Goal: Communication & Community: Answer question/provide support

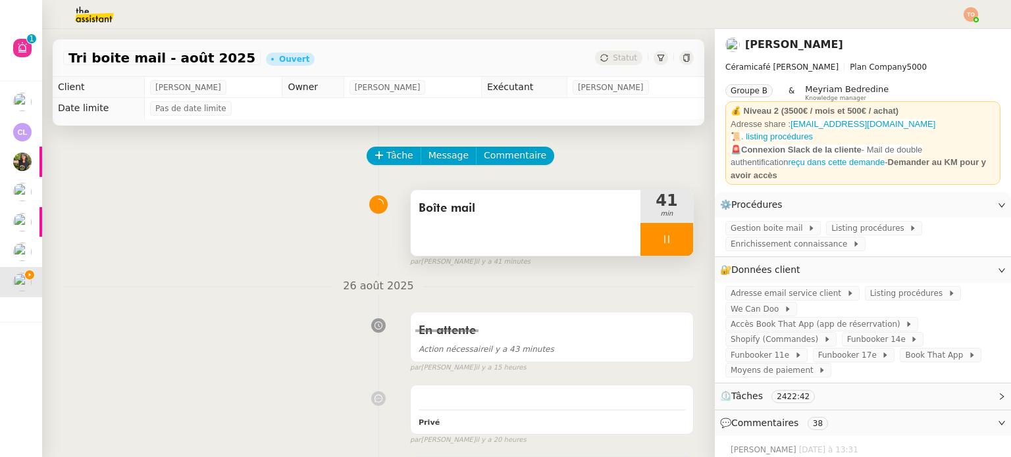
click at [681, 235] on div at bounding box center [666, 239] width 53 height 33
click at [640, 250] on div at bounding box center [653, 239] width 26 height 33
click at [640, 236] on div at bounding box center [666, 239] width 53 height 33
click at [648, 236] on icon at bounding box center [653, 239] width 11 height 11
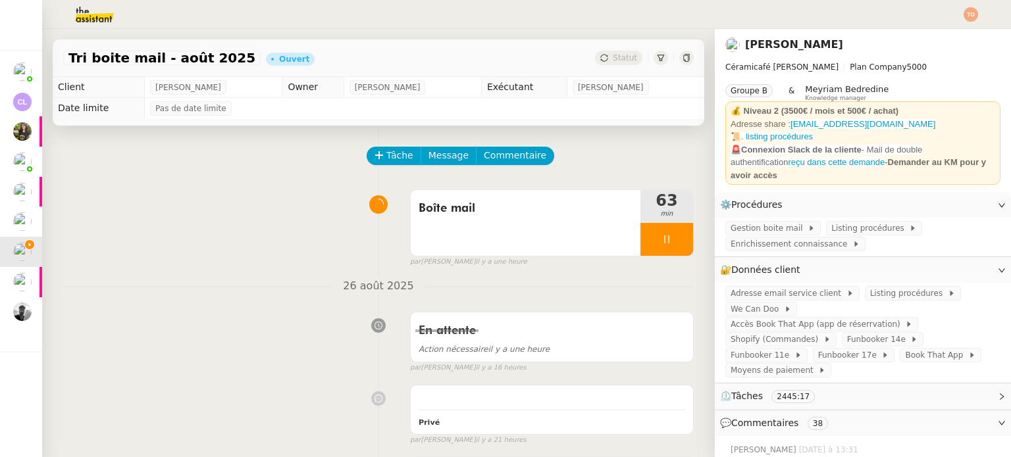
drag, startPoint x: 644, startPoint y: 242, endPoint x: 16, endPoint y: 317, distance: 631.7
click at [644, 242] on div at bounding box center [666, 239] width 53 height 33
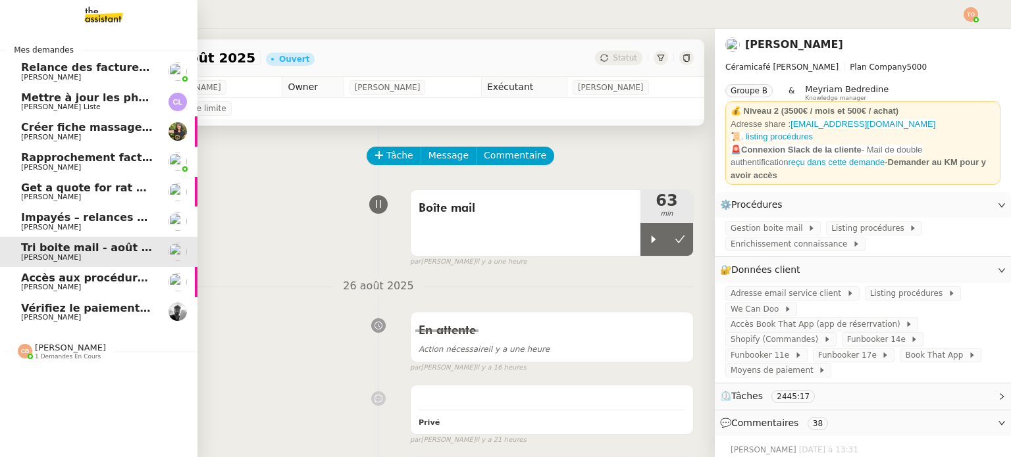
click at [55, 282] on span "Accès aux procédures Addingwell" at bounding box center [120, 278] width 199 height 13
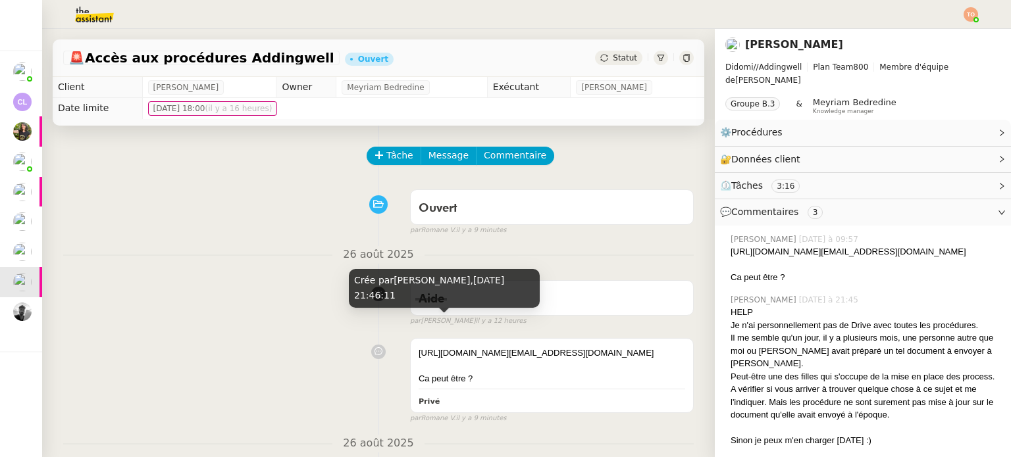
scroll to position [132, 0]
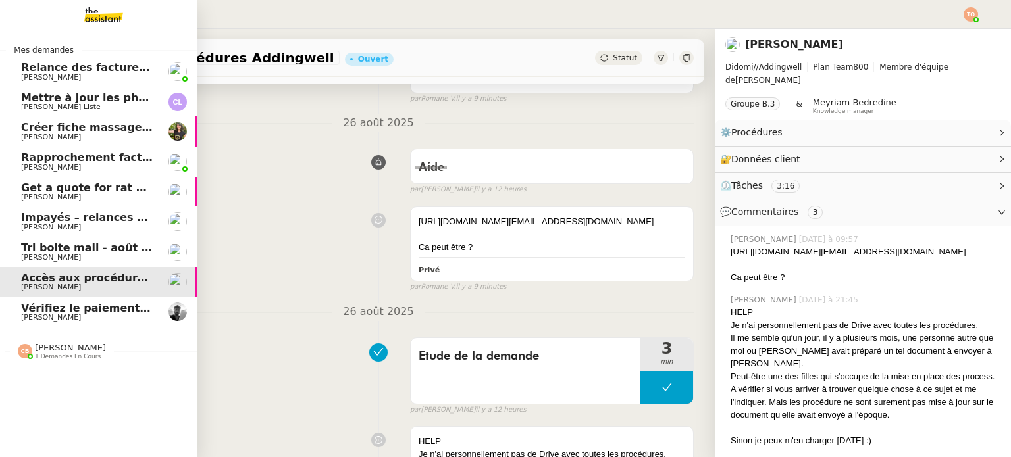
click at [151, 109] on span "[PERSON_NAME] Liste" at bounding box center [87, 107] width 133 height 8
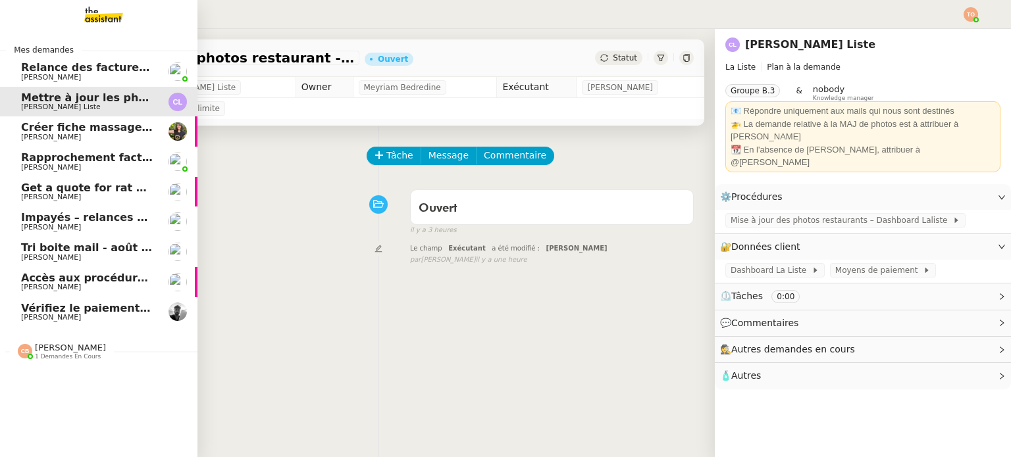
click at [32, 280] on span "Accès aux procédures Addingwell" at bounding box center [120, 278] width 199 height 13
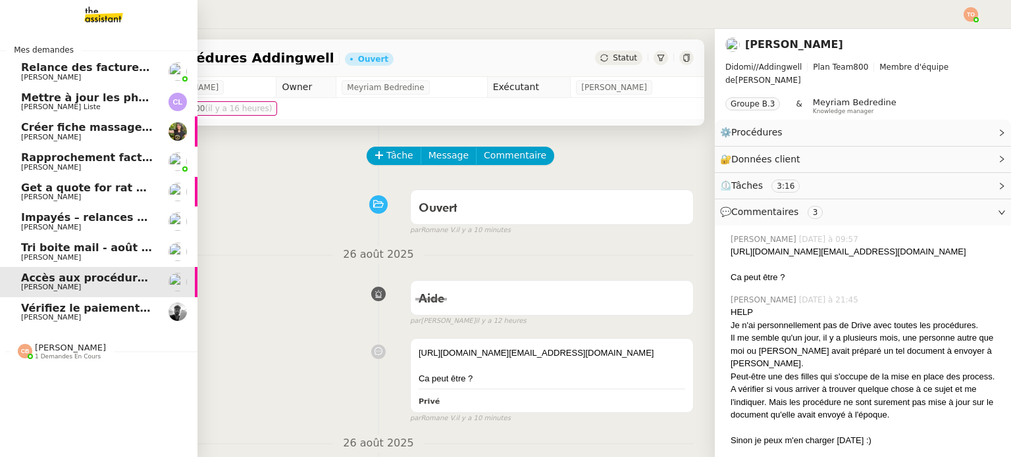
click at [88, 252] on span "Tri boite mail - août 2025" at bounding box center [95, 248] width 149 height 13
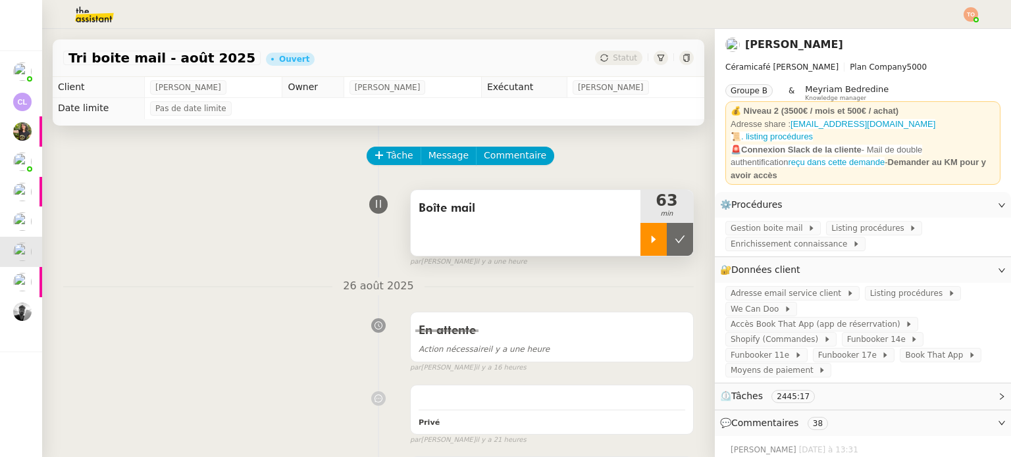
click at [640, 240] on div at bounding box center [653, 239] width 26 height 33
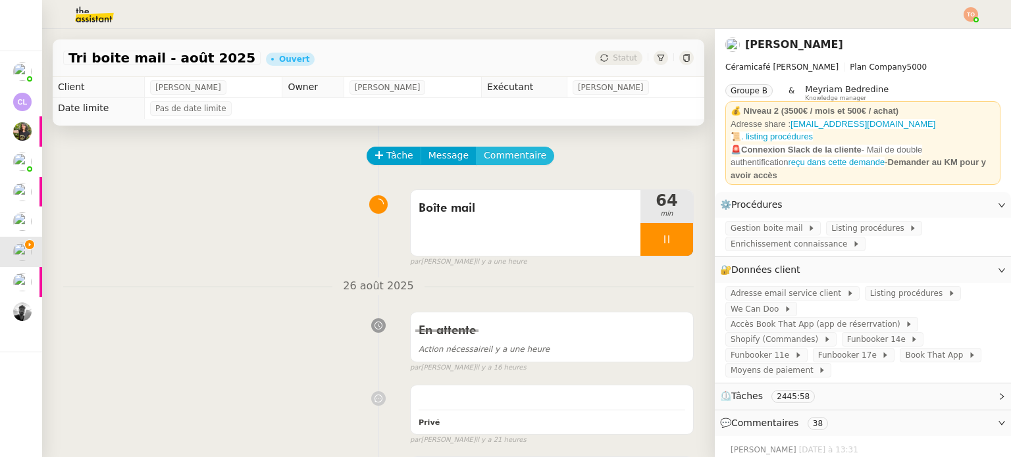
click at [513, 156] on span "Commentaire" at bounding box center [515, 155] width 63 height 15
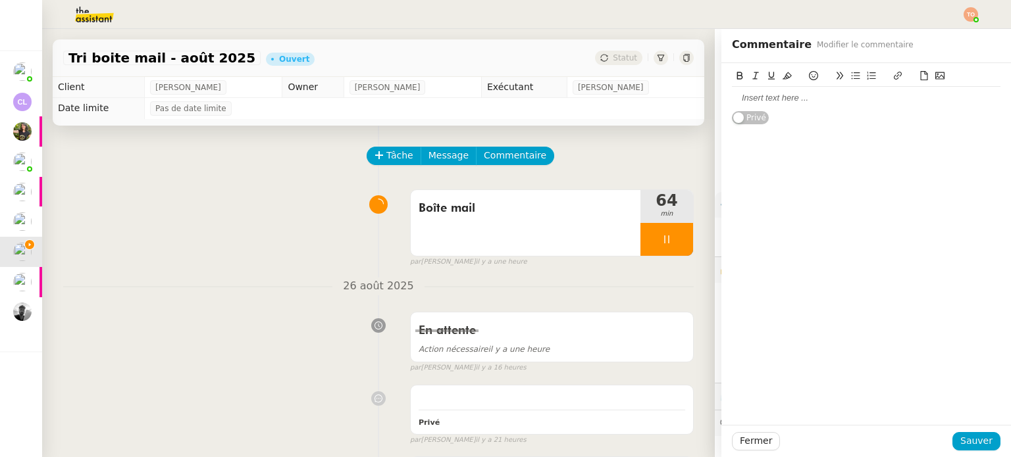
click at [813, 102] on div at bounding box center [866, 98] width 269 height 12
click at [969, 436] on span "Sauver" at bounding box center [976, 441] width 32 height 15
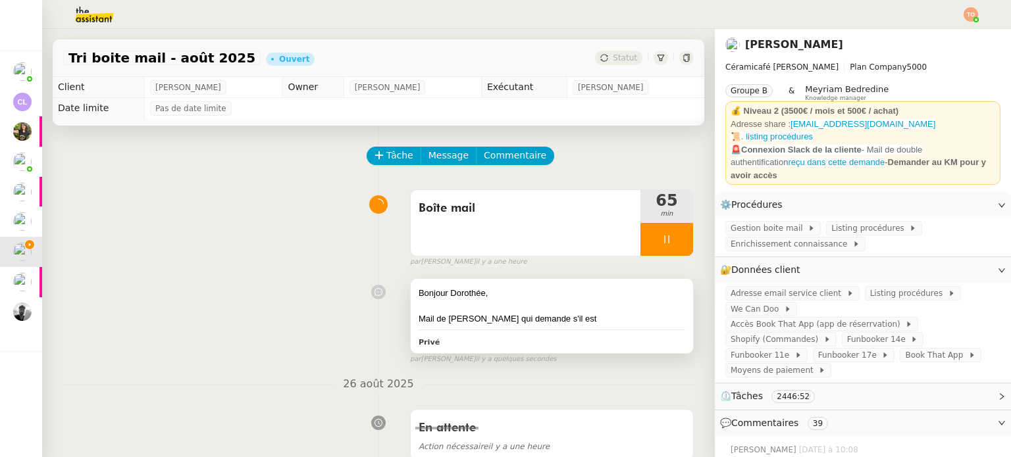
click at [603, 323] on div "Mail de Amandine caillard qui demande s'il est" at bounding box center [552, 319] width 267 height 13
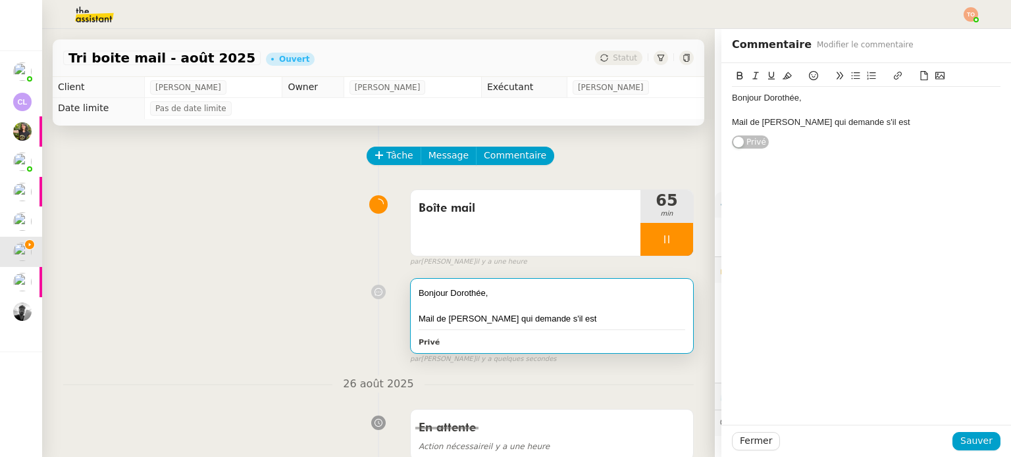
click at [908, 119] on div "Mail de Amandine caillard qui demande s'il est" at bounding box center [866, 122] width 269 height 12
drag, startPoint x: 901, startPoint y: 122, endPoint x: 920, endPoint y: 121, distance: 19.1
click at [901, 120] on div "Mail de Amandine caillard qui demande s'il est retirer le T à la phrase "tu n’e…" at bounding box center [866, 128] width 269 height 24
click at [837, 133] on div "Mail de Amandine caillard qui demande s'il est possible retirer le T à la phras…" at bounding box center [866, 128] width 269 height 24
click at [883, 134] on div "Mail de Amandine caillard qui demande s'il est possible retirer le T à la phras…" at bounding box center [866, 128] width 269 height 24
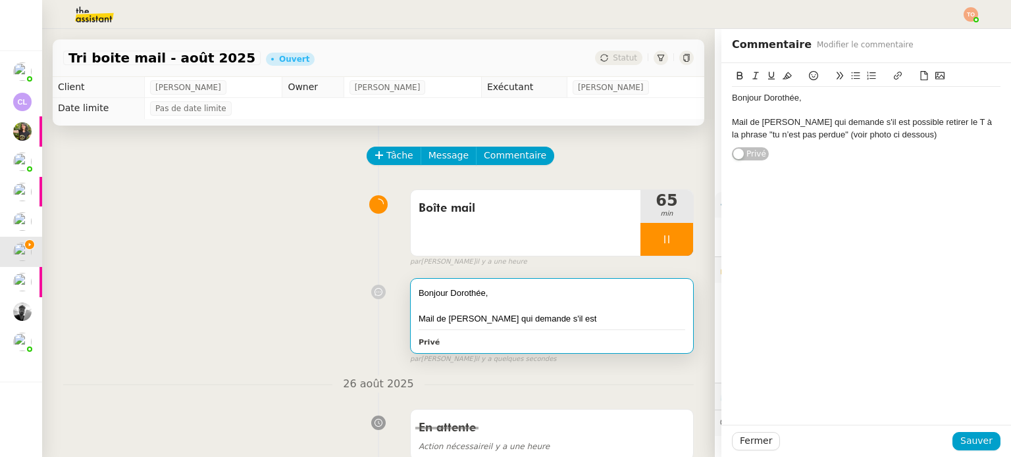
click at [0, 0] on lt-span "ci-dessous" at bounding box center [0, 0] width 0 height 0
click at [969, 436] on span "Sauver" at bounding box center [976, 441] width 32 height 15
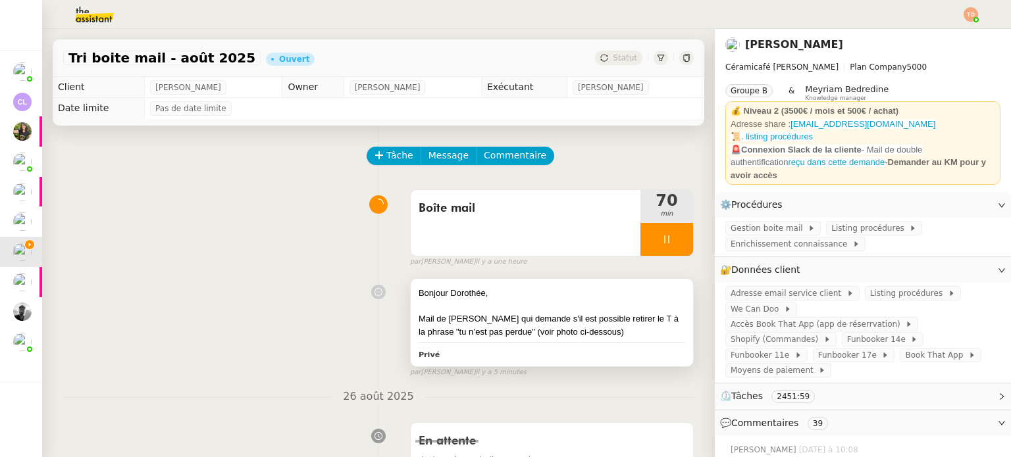
click at [642, 299] on div "Bonjour Dorothée," at bounding box center [552, 293] width 267 height 13
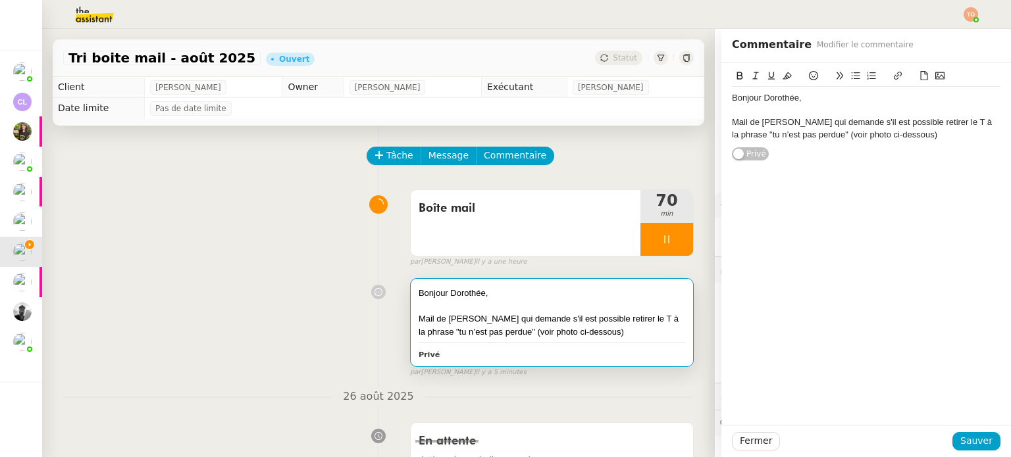
click at [945, 134] on div "Mail de Amandine caillard qui demande s'il est possible retirer le T à la phras…" at bounding box center [866, 128] width 269 height 24
click at [806, 150] on div at bounding box center [866, 147] width 269 height 12
click at [803, 157] on div "Yige Gao" at bounding box center [866, 159] width 269 height 12
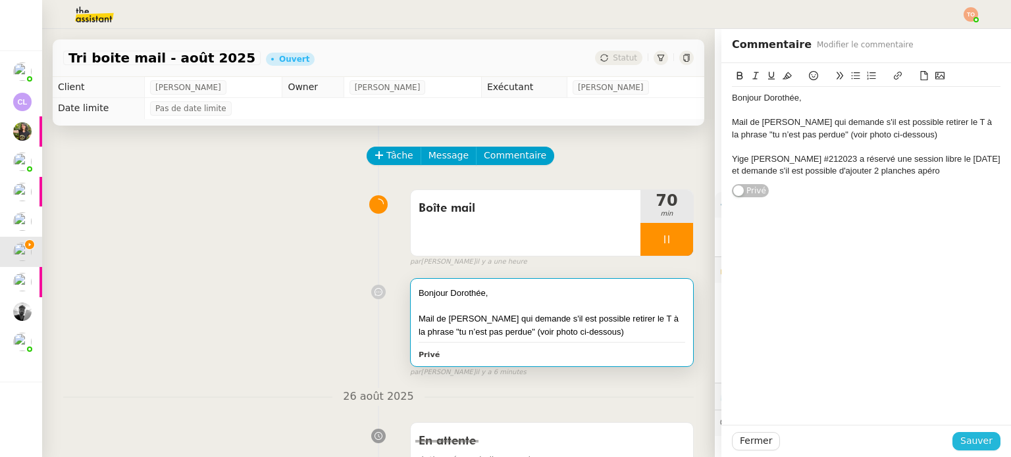
click at [975, 434] on span "Sauver" at bounding box center [976, 441] width 32 height 15
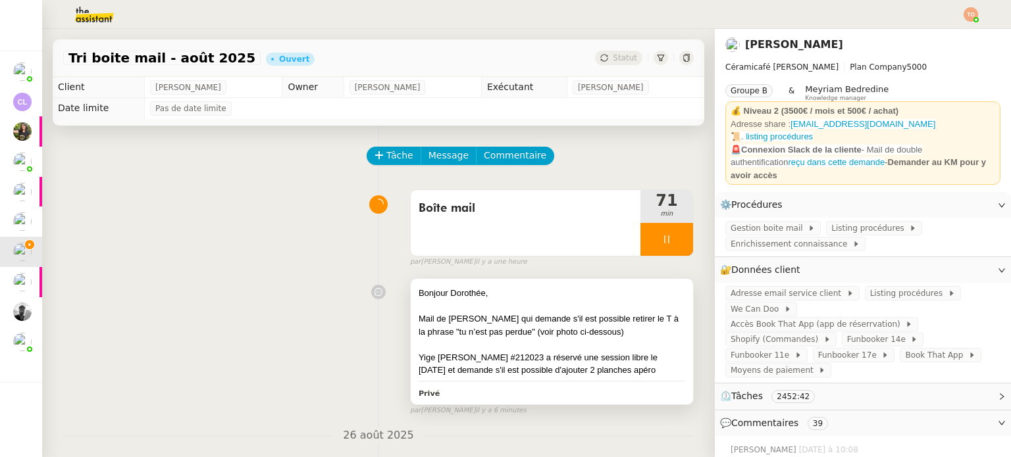
click at [659, 338] on div "Mail de Amandine caillard qui demande s'il est possible retirer le T à la phras…" at bounding box center [552, 326] width 267 height 26
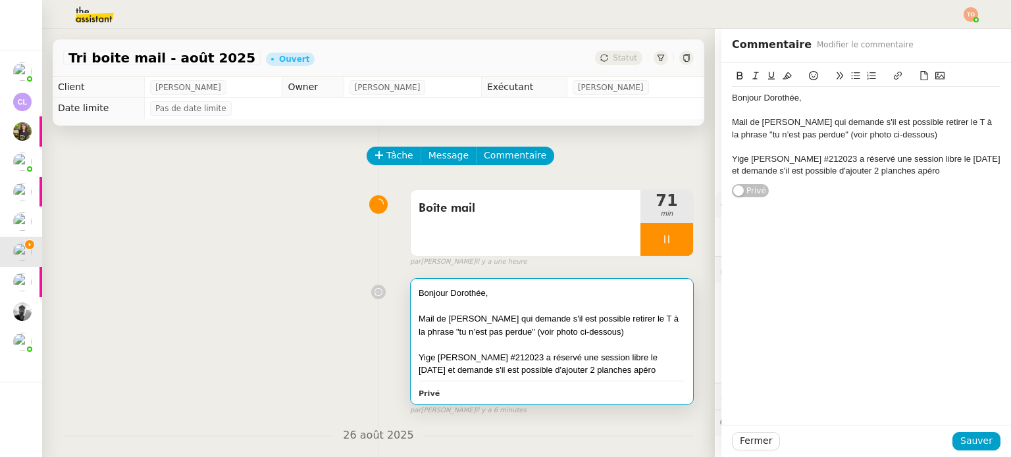
click at [938, 167] on div "Yige Gao #212023 a réservé une session libre le vendredi 29 août et demande s'i…" at bounding box center [866, 165] width 269 height 24
drag, startPoint x: 977, startPoint y: 440, endPoint x: 948, endPoint y: 419, distance: 35.3
click at [977, 439] on span "Sauver" at bounding box center [976, 441] width 32 height 15
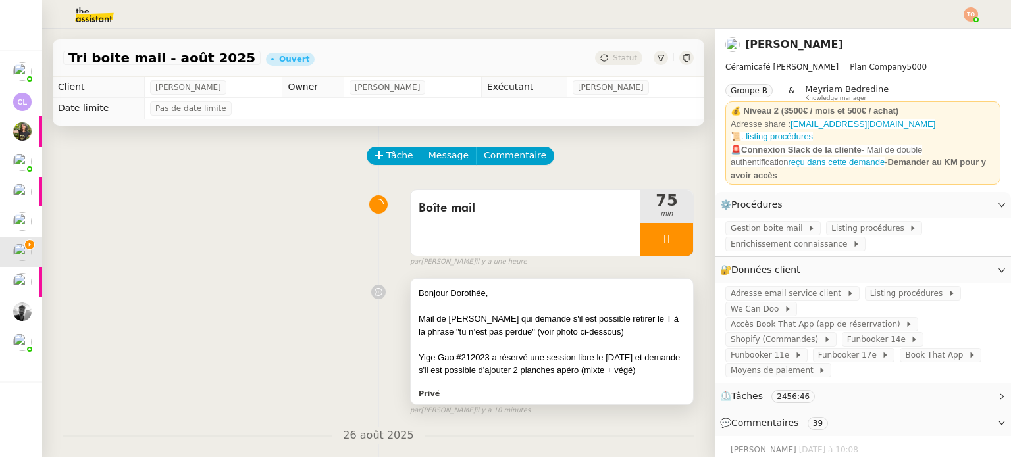
click at [549, 346] on div at bounding box center [552, 344] width 267 height 13
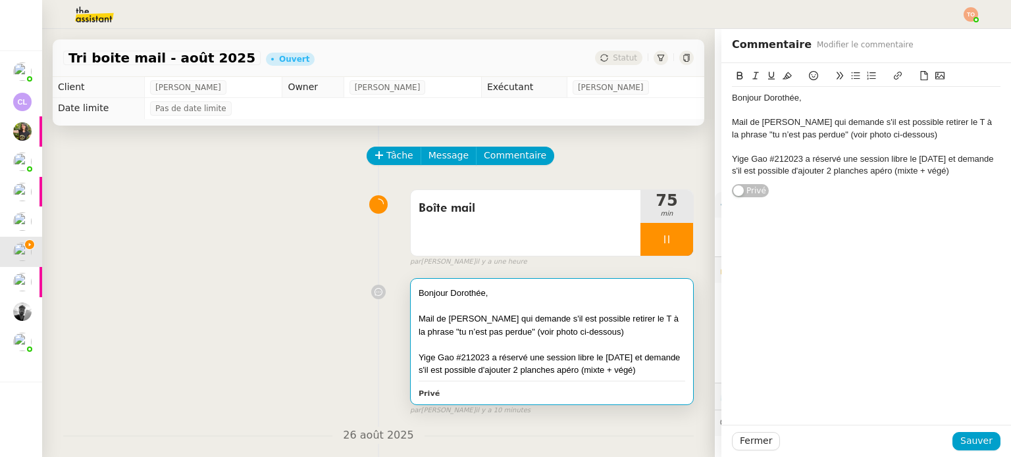
click at [985, 174] on div "Yige Gao #212023 a réservé une session libre le vendredi 29 août et demande s'i…" at bounding box center [866, 165] width 269 height 24
click at [732, 190] on div "audrey moskal" at bounding box center [866, 196] width 269 height 12
click at [813, 194] on div "Audrey moskal" at bounding box center [866, 196] width 269 height 12
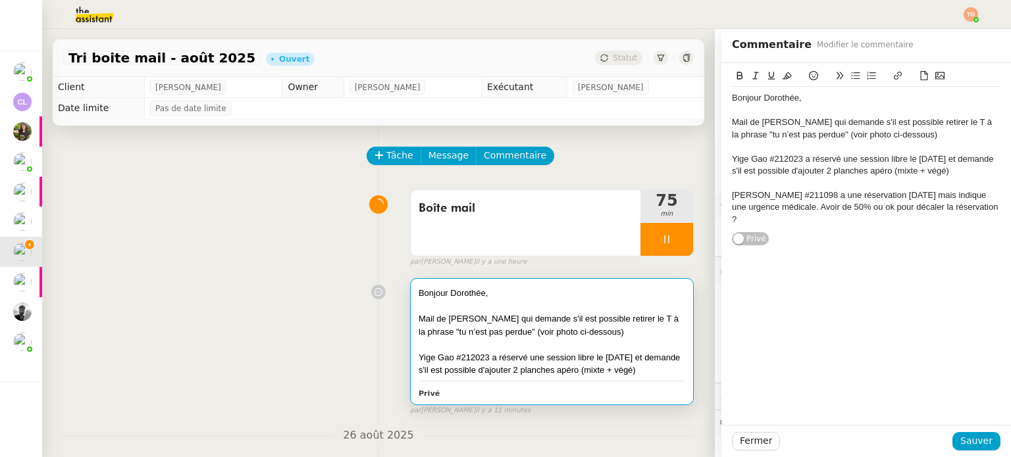
drag, startPoint x: 762, startPoint y: 221, endPoint x: 696, endPoint y: 78, distance: 158.1
click at [696, 78] on app-ticket "Tri boite mail - août 2025 Ouvert Statut Client Genevieve Landsmann Owner Coral…" at bounding box center [526, 243] width 969 height 428
copy div "Bonjour Dorothée, Mail de Amandine caillard qui demande s'il est possible retir…"
click at [974, 446] on span "Sauver" at bounding box center [976, 441] width 32 height 15
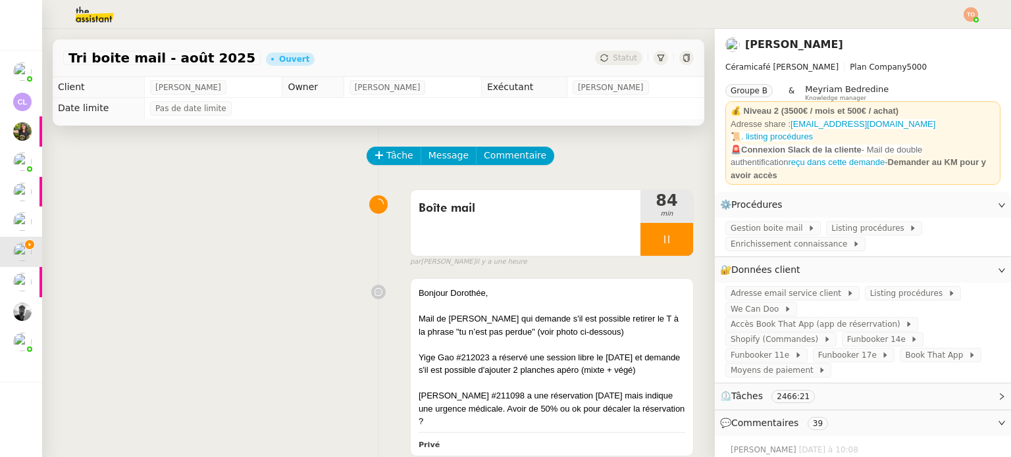
drag, startPoint x: 634, startPoint y: 252, endPoint x: 605, endPoint y: 16, distance: 237.5
click at [640, 252] on div at bounding box center [666, 239] width 53 height 33
click at [642, 238] on div at bounding box center [653, 239] width 26 height 33
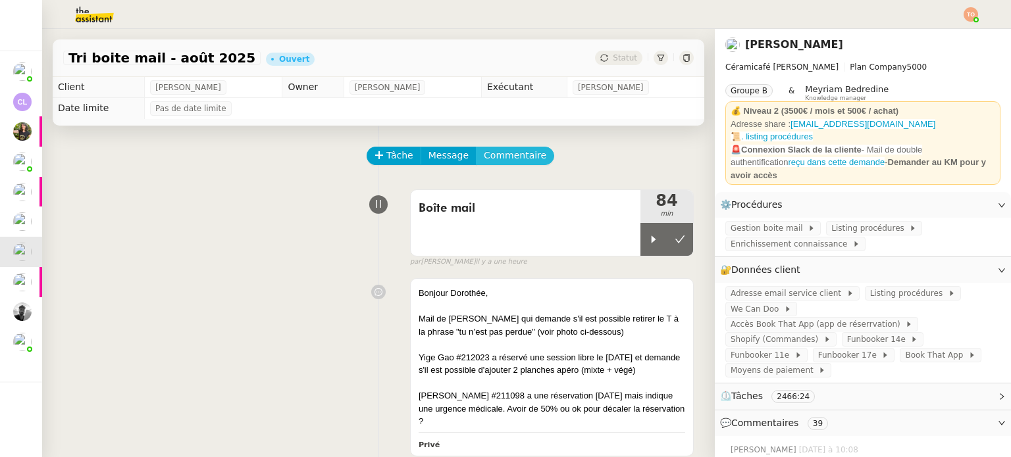
click at [519, 160] on span "Commentaire" at bounding box center [515, 155] width 63 height 15
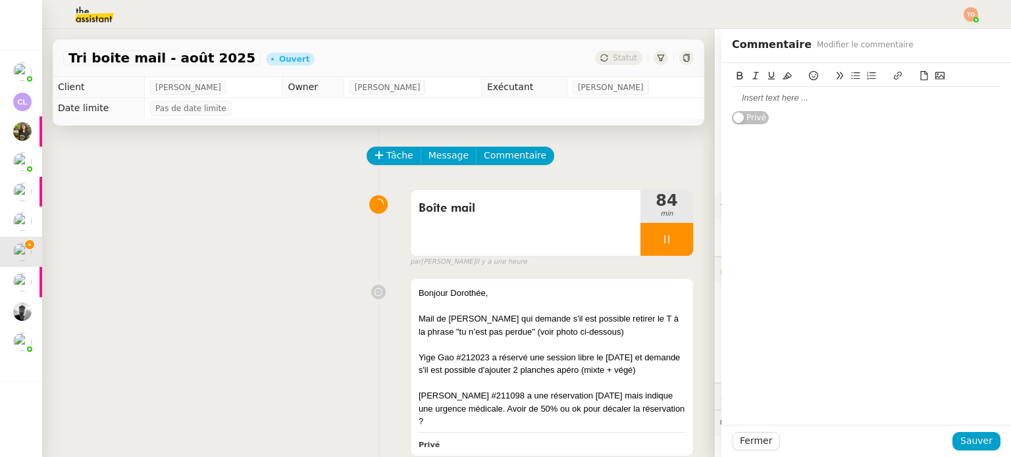
click at [767, 104] on div at bounding box center [866, 98] width 269 height 12
click at [978, 444] on span "Sauver" at bounding box center [976, 441] width 32 height 15
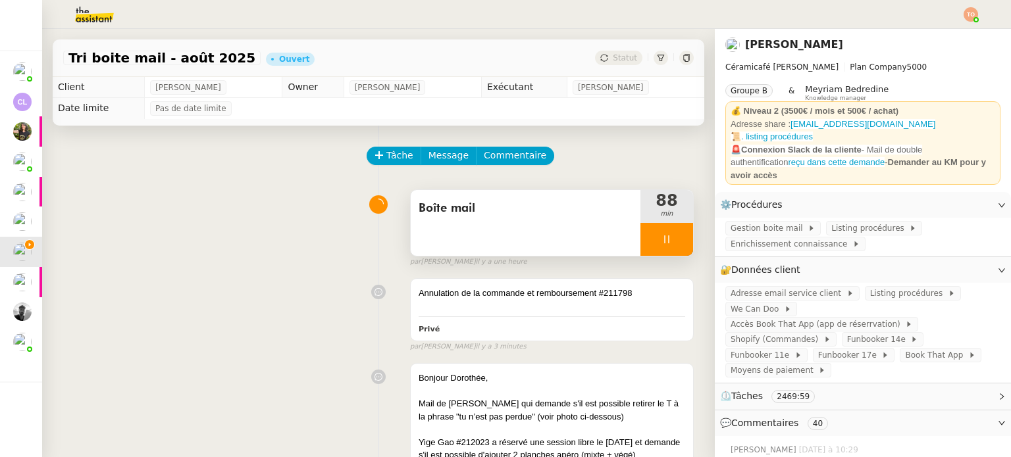
drag, startPoint x: 641, startPoint y: 247, endPoint x: 649, endPoint y: 245, distance: 8.0
click at [641, 246] on div at bounding box center [666, 239] width 53 height 33
click at [675, 244] on icon at bounding box center [680, 239] width 11 height 11
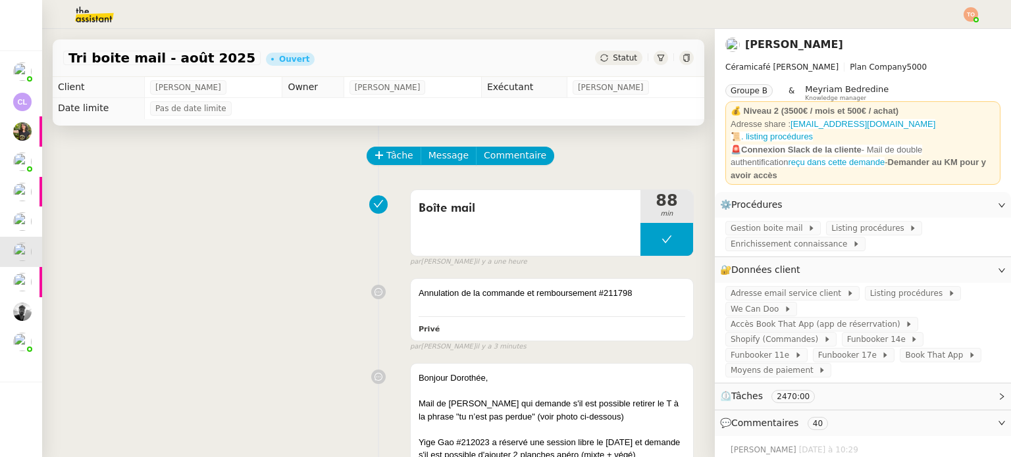
click at [613, 60] on span "Statut" at bounding box center [625, 57] width 24 height 9
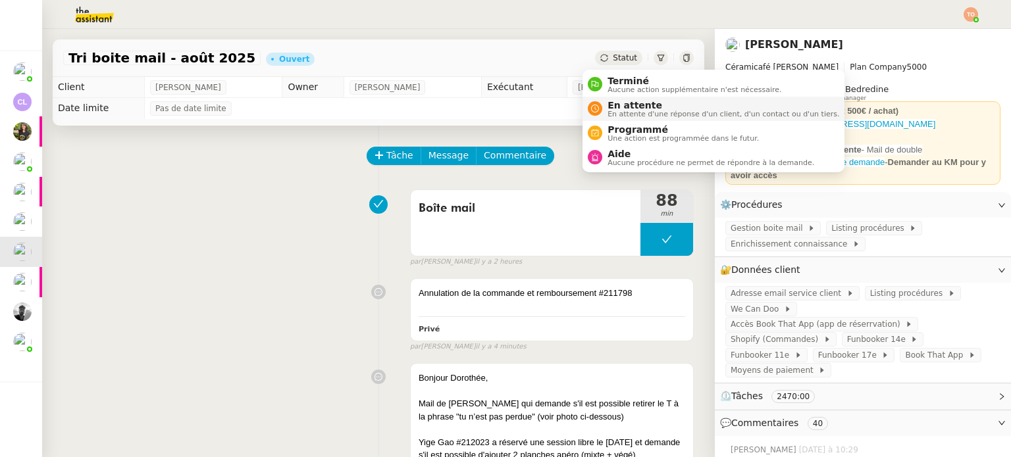
click at [637, 111] on span "En attente d'une réponse d'un client, d'un contact ou d'un tiers." at bounding box center [723, 114] width 232 height 7
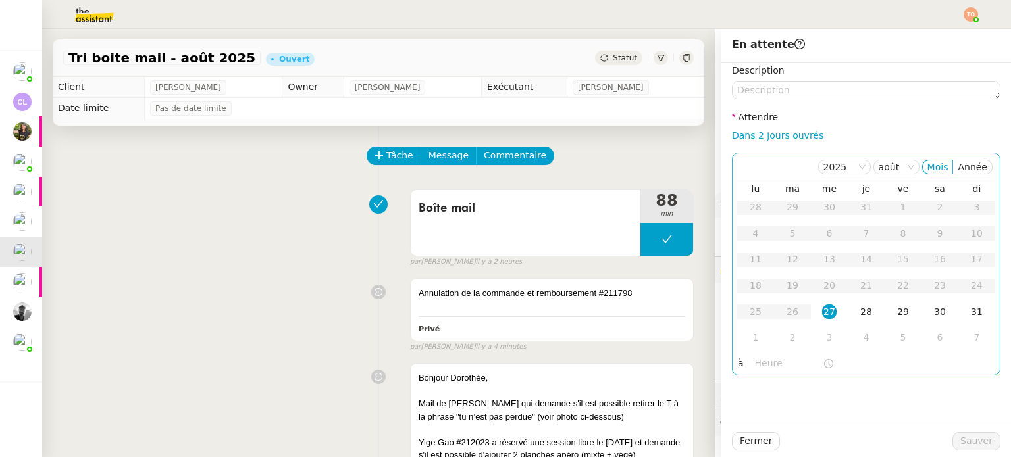
click at [822, 309] on div "27" at bounding box center [829, 312] width 14 height 14
click at [781, 361] on input "text" at bounding box center [789, 363] width 68 height 15
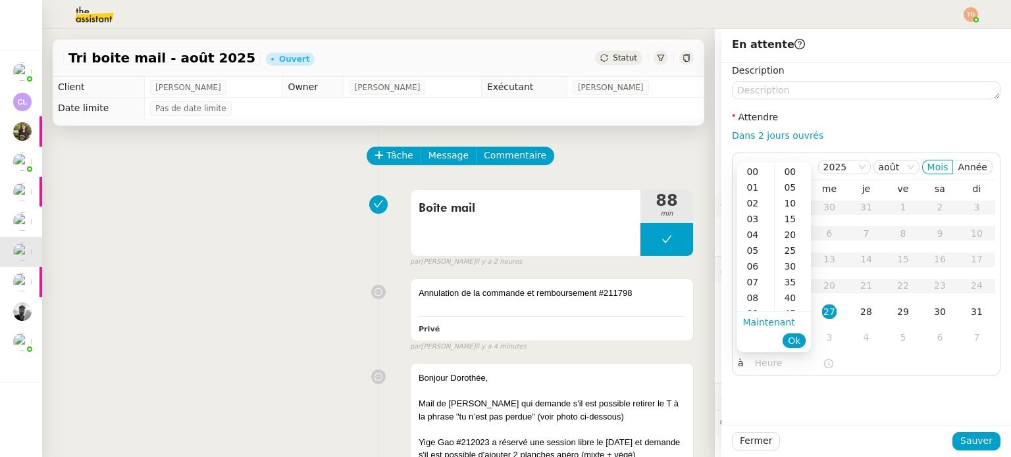
scroll to position [66, 0]
click at [758, 297] on div "12" at bounding box center [755, 296] width 37 height 16
type input "12:32"
click at [792, 336] on span "Ok" at bounding box center [794, 340] width 13 height 13
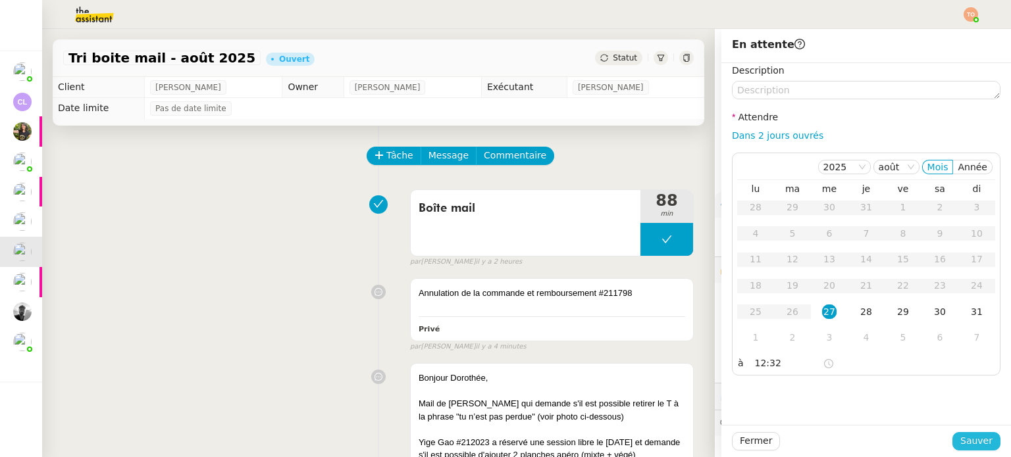
click at [962, 442] on span "Sauver" at bounding box center [976, 441] width 32 height 15
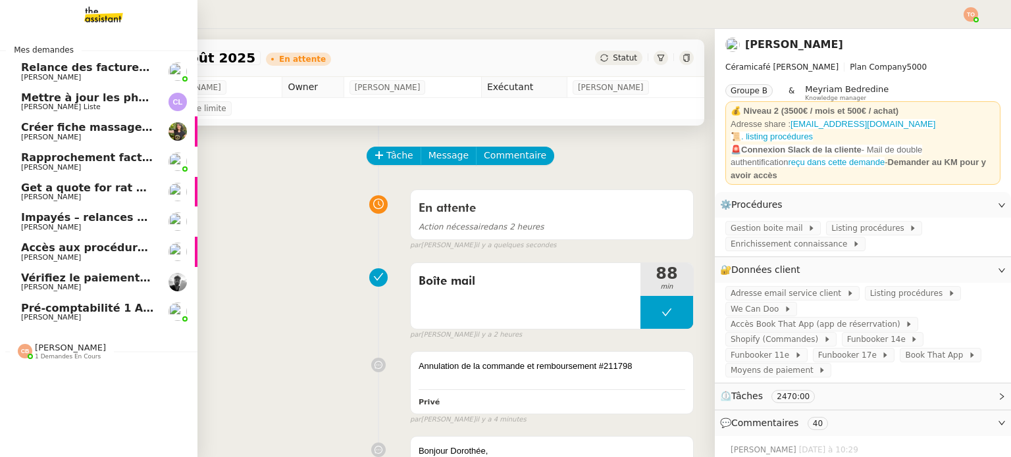
click at [75, 322] on link "Pré-comptabilité 1 ADDINGWELL - [DATE] [PERSON_NAME]" at bounding box center [98, 312] width 197 height 30
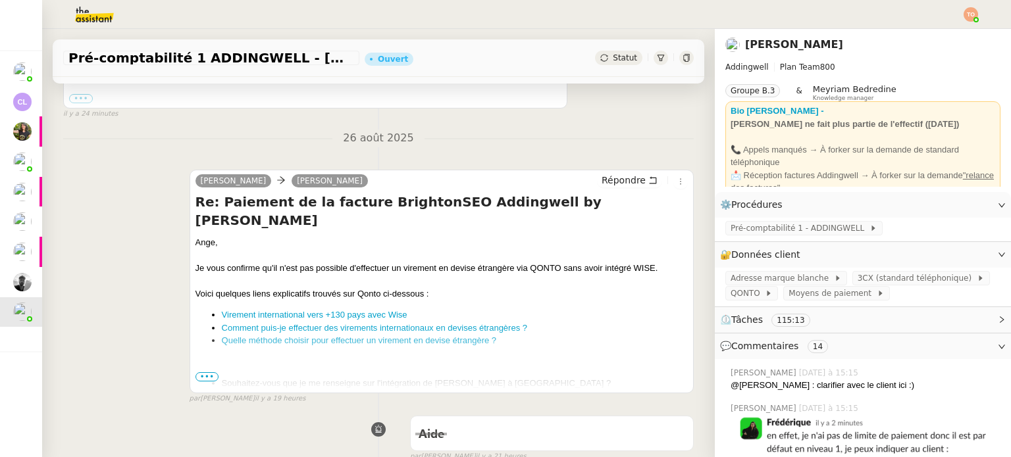
scroll to position [527, 0]
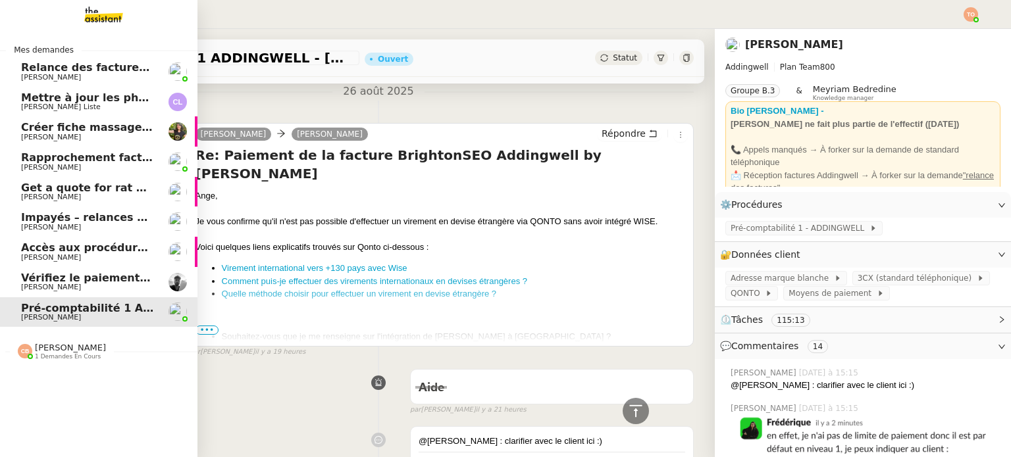
click at [111, 311] on span "Pré-comptabilité 1 ADDINGWELL - [DATE]" at bounding box center [143, 308] width 245 height 13
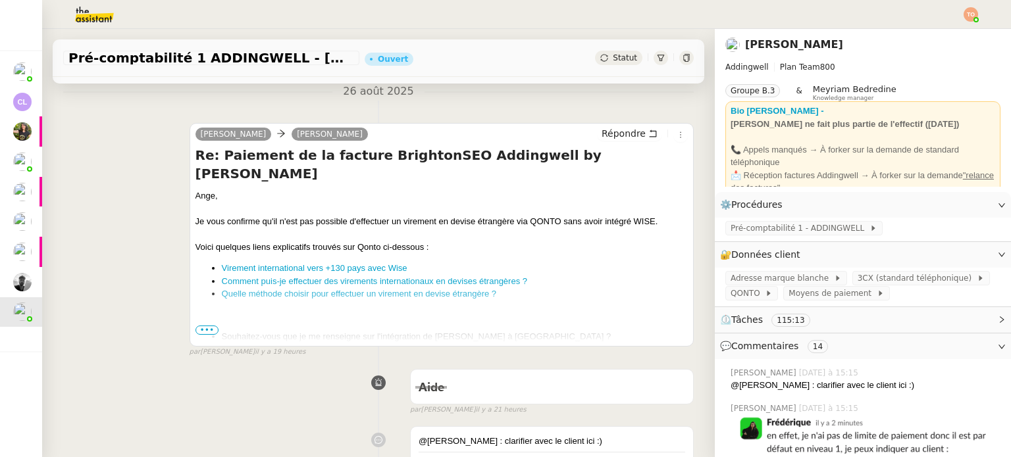
scroll to position [0, 0]
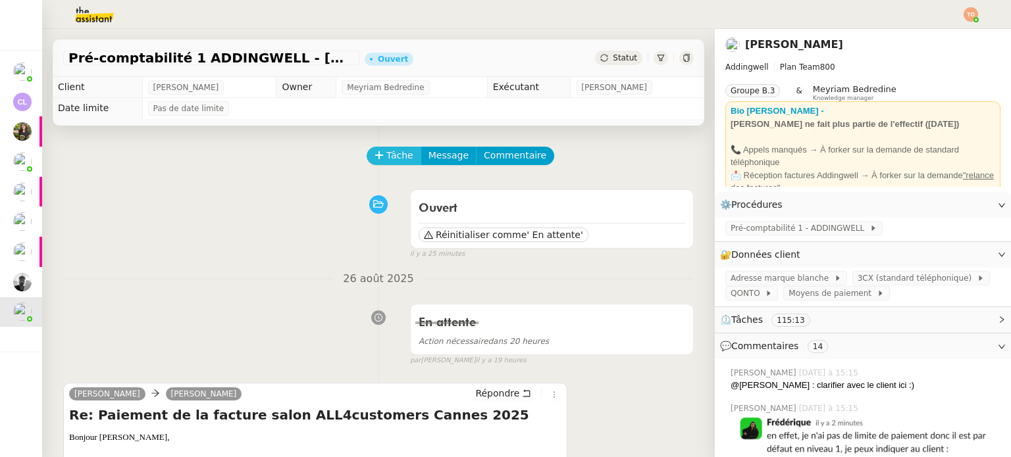
click at [394, 152] on span "Tâche" at bounding box center [399, 155] width 27 height 15
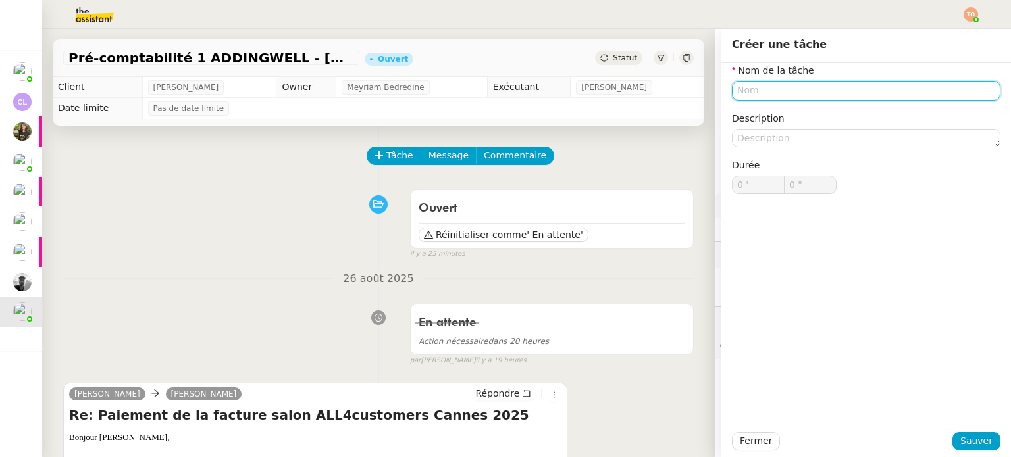
click at [873, 84] on input "text" at bounding box center [866, 90] width 269 height 19
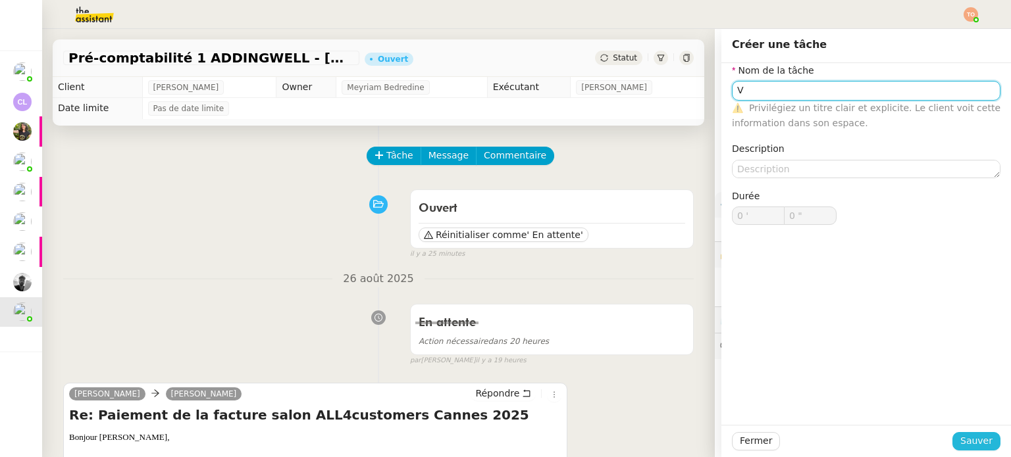
type input "V"
click at [962, 435] on span "Sauver" at bounding box center [976, 441] width 32 height 15
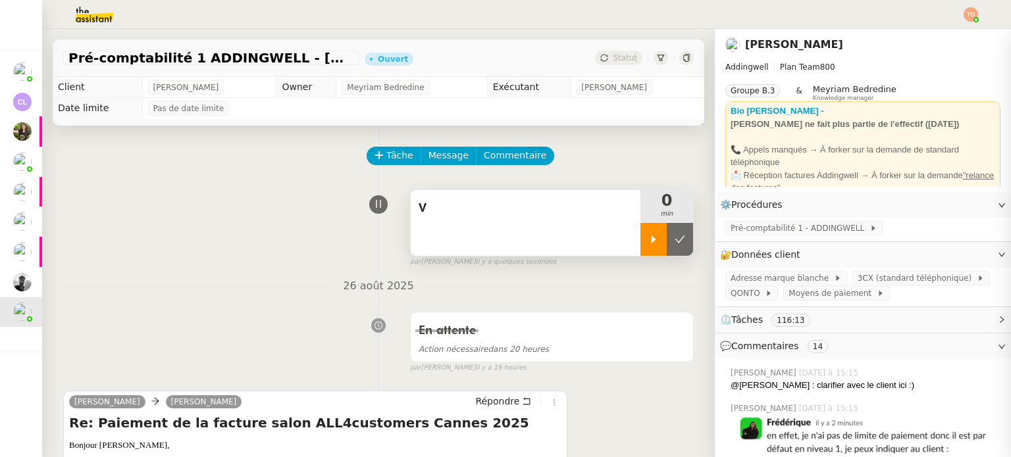
click at [648, 244] on icon at bounding box center [653, 239] width 11 height 11
click at [557, 203] on span "V" at bounding box center [526, 209] width 214 height 20
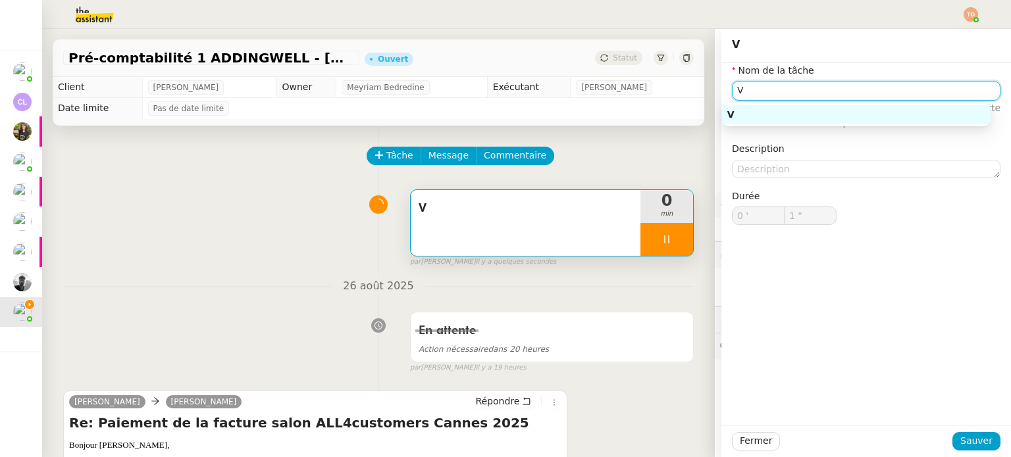
click at [794, 92] on input "V" at bounding box center [866, 90] width 269 height 19
type input "2 ""
type input "Vérif"
type input "3 ""
type input "Vérification"
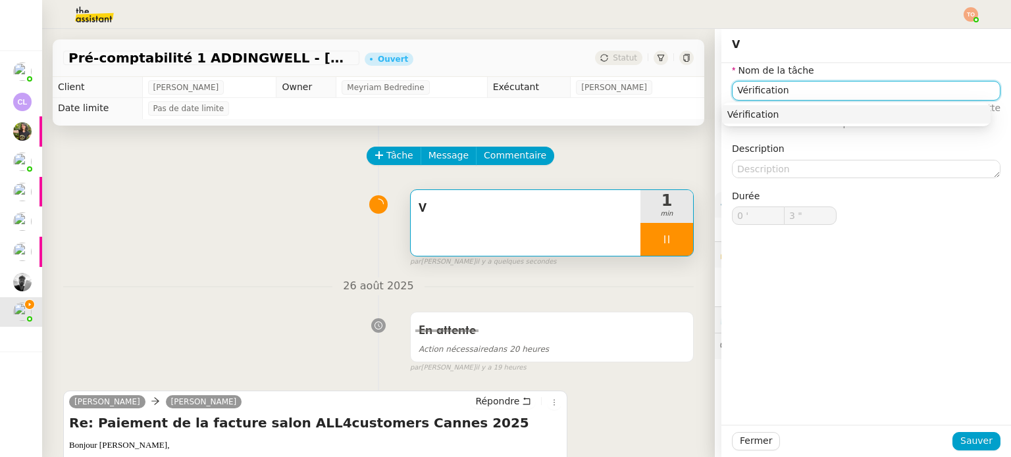
type input "4 ""
type input "Vérification de paiement"
type input "7 ""
type input "Vérification de paiement"
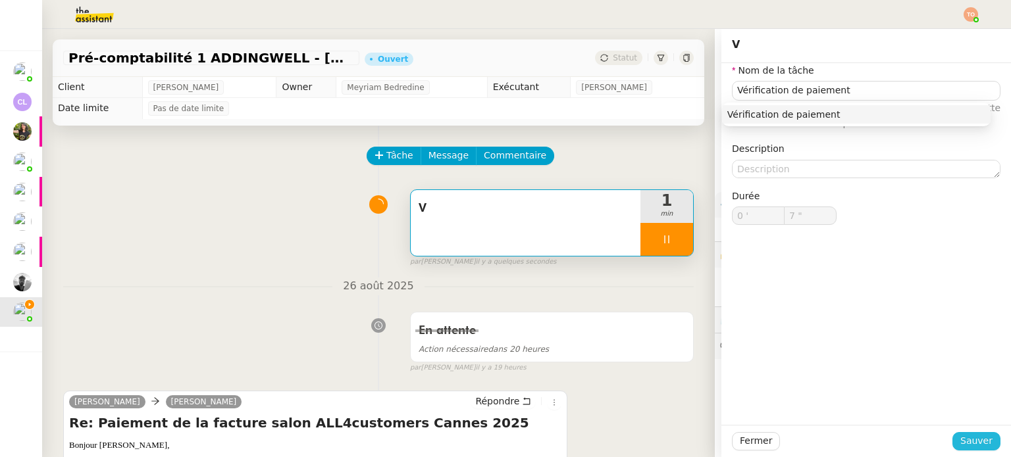
drag, startPoint x: 966, startPoint y: 436, endPoint x: 958, endPoint y: 430, distance: 9.9
click at [959, 430] on div "Fermer Sauver" at bounding box center [866, 441] width 290 height 32
type input "8 ""
click at [956, 450] on button "Sauver" at bounding box center [976, 441] width 48 height 18
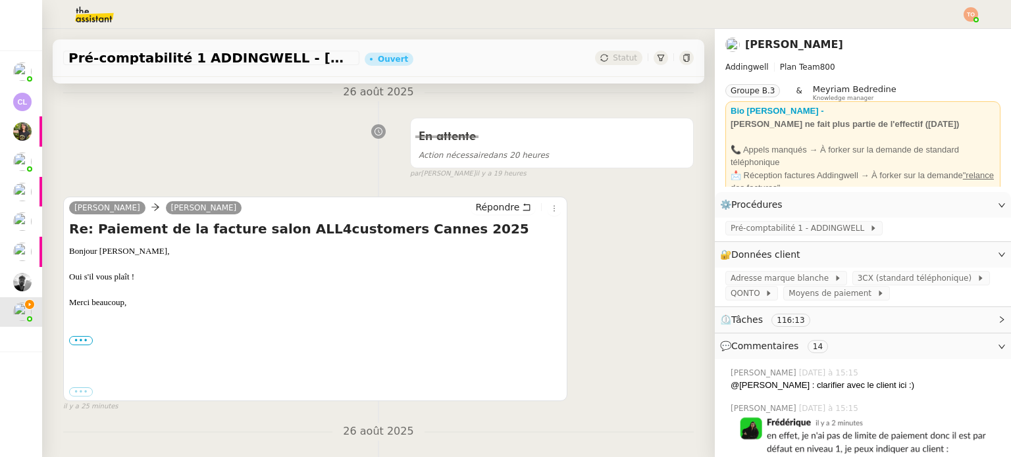
scroll to position [197, 0]
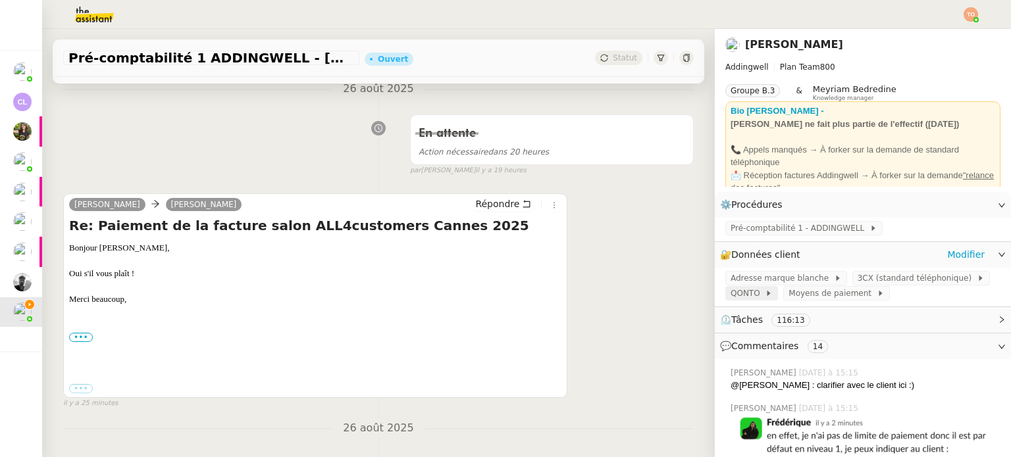
click at [765, 297] on icon at bounding box center [769, 294] width 8 height 8
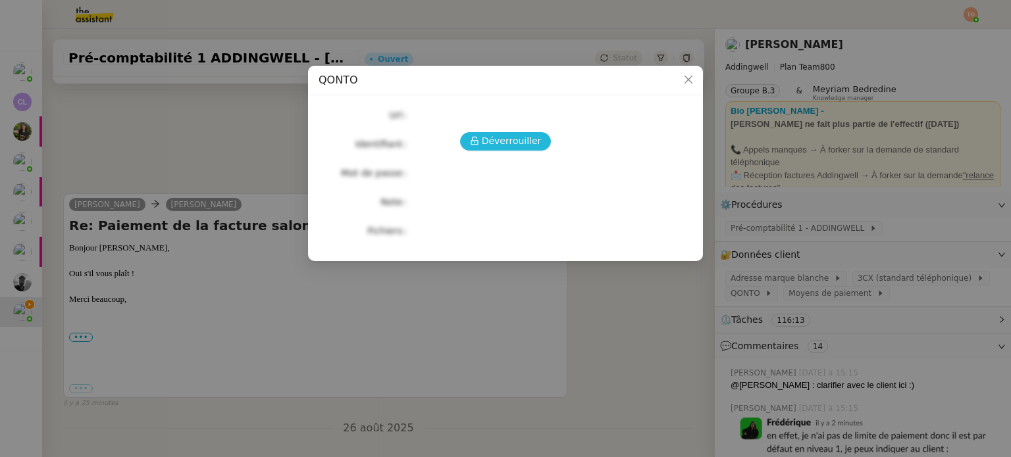
click at [528, 148] on span "Déverrouiller" at bounding box center [512, 141] width 60 height 15
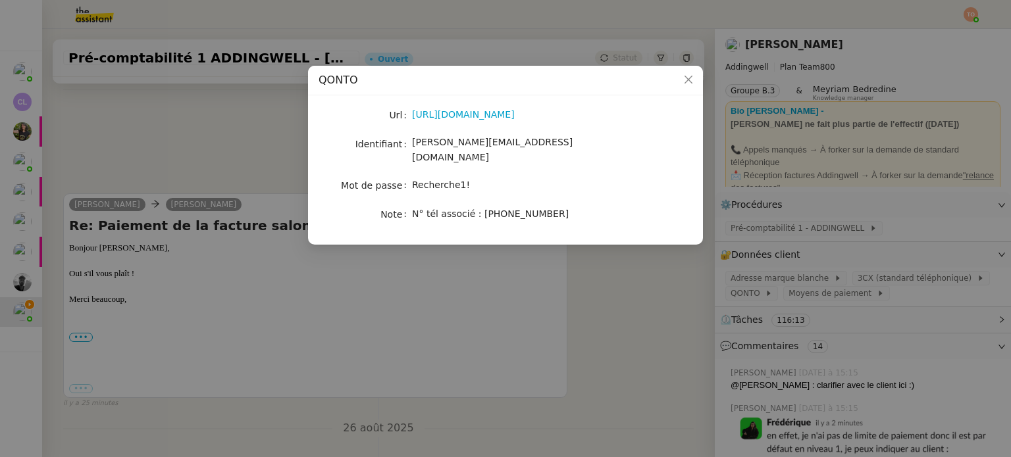
click at [508, 121] on div "[URL][DOMAIN_NAME]" at bounding box center [521, 114] width 218 height 15
click at [508, 117] on link "[URL][DOMAIN_NAME]" at bounding box center [463, 114] width 103 height 11
click at [443, 149] on span "[PERSON_NAME][EMAIL_ADDRESS][DOMAIN_NAME]" at bounding box center [492, 150] width 161 height 26
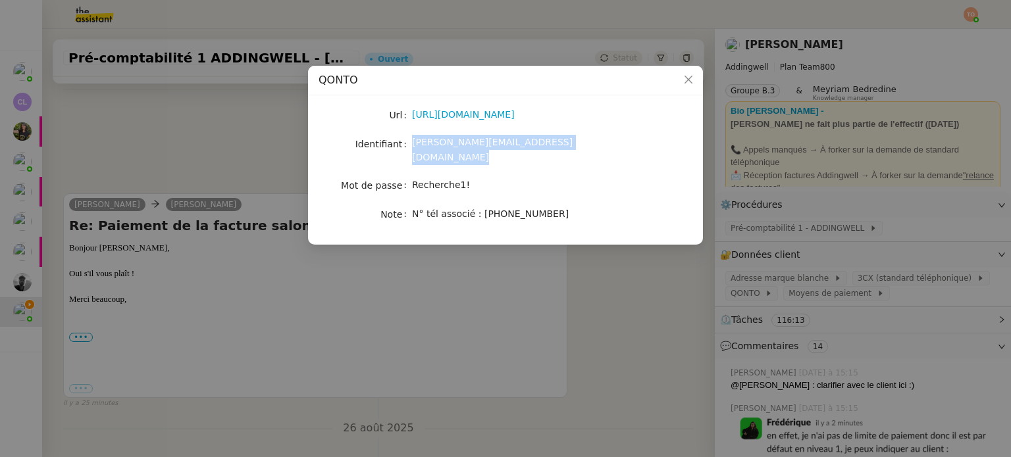
copy span "[PERSON_NAME][EMAIL_ADDRESS][DOMAIN_NAME]"
click at [421, 180] on span "Recherche1!" at bounding box center [441, 185] width 58 height 11
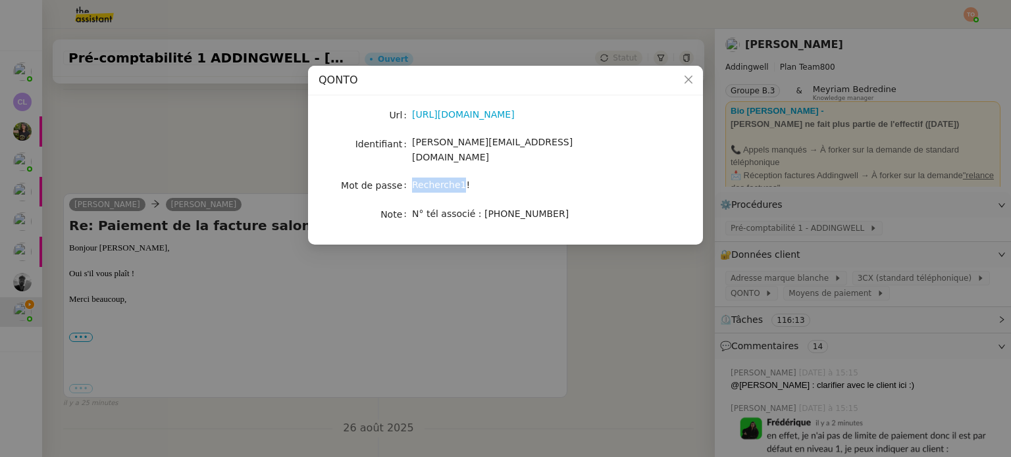
click at [421, 180] on span "Recherche1!" at bounding box center [441, 185] width 58 height 11
copy span "Recherche1!"
click at [536, 334] on nz-modal-container "QONTO Url [URL][DOMAIN_NAME] Identifiant [PERSON_NAME][EMAIL_ADDRESS][DOMAIN_NA…" at bounding box center [505, 228] width 1011 height 457
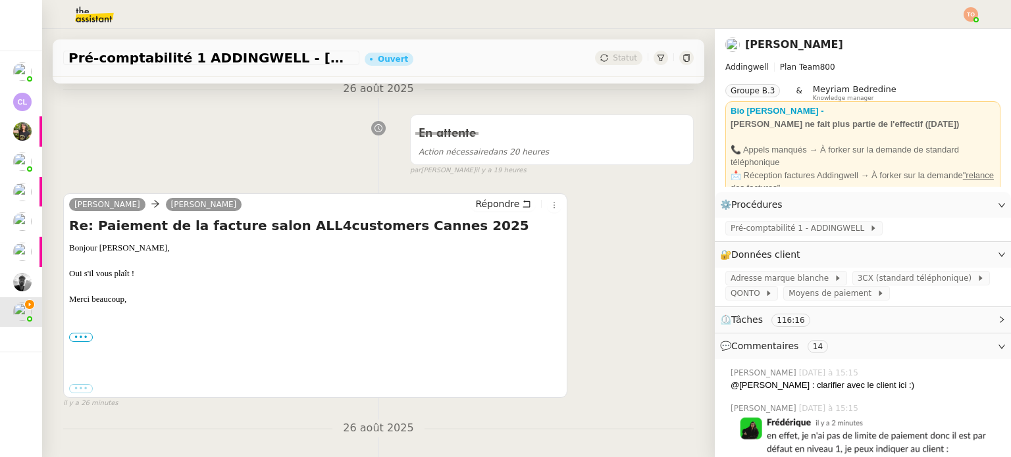
scroll to position [0, 0]
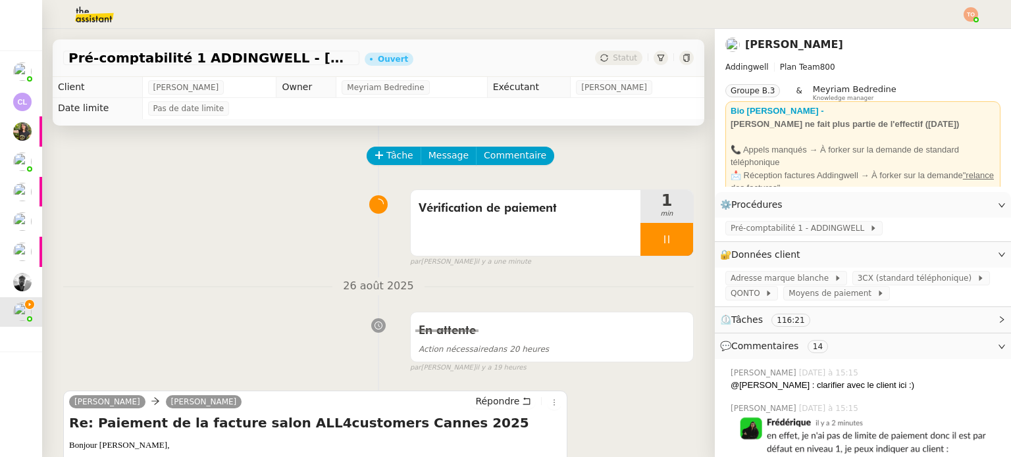
click at [662, 242] on div at bounding box center [666, 239] width 53 height 33
click at [675, 242] on icon at bounding box center [680, 239] width 11 height 11
click at [759, 225] on span "Pré-comptabilité 1 - ADDINGWELL" at bounding box center [800, 228] width 139 height 13
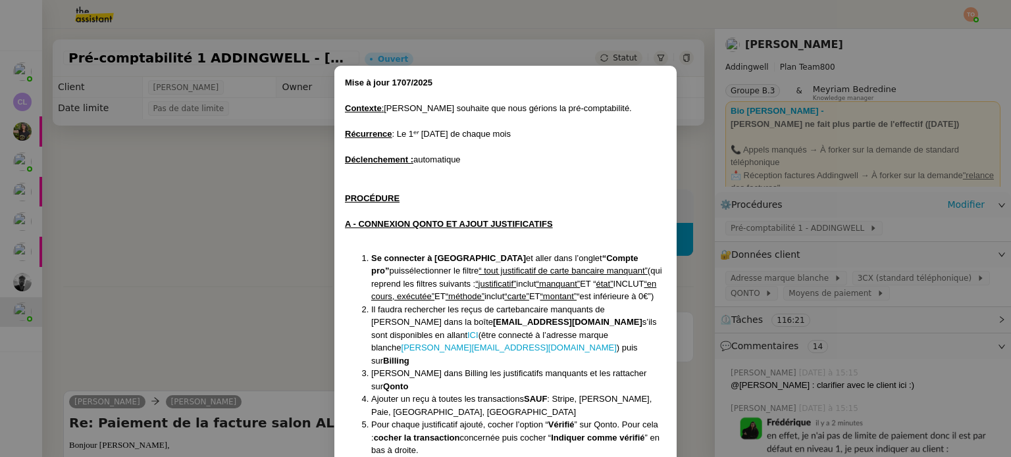
click at [758, 228] on nz-modal-container "Mise à jour 1707/2025 Contexte : [PERSON_NAME] souhaite que nous gérions la pré…" at bounding box center [505, 228] width 1011 height 457
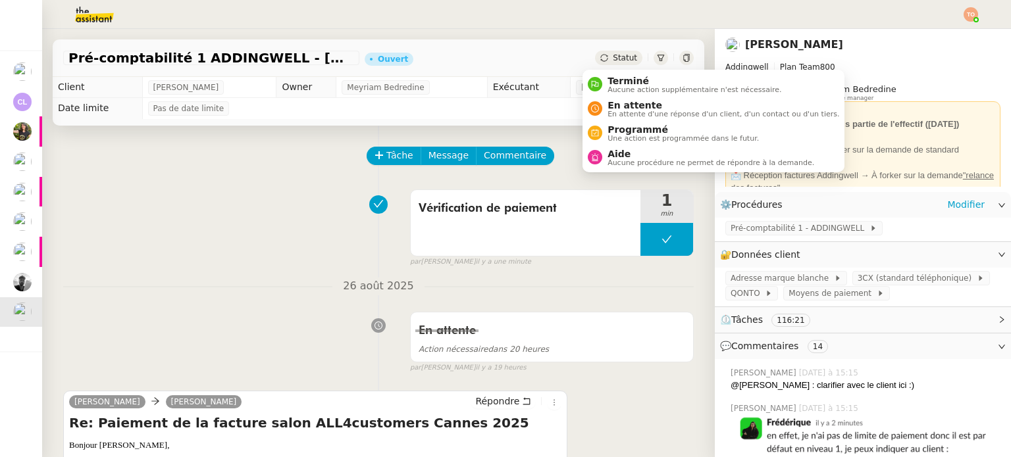
click at [613, 59] on span "Statut" at bounding box center [625, 57] width 24 height 9
click at [639, 102] on span "En attente" at bounding box center [723, 105] width 232 height 11
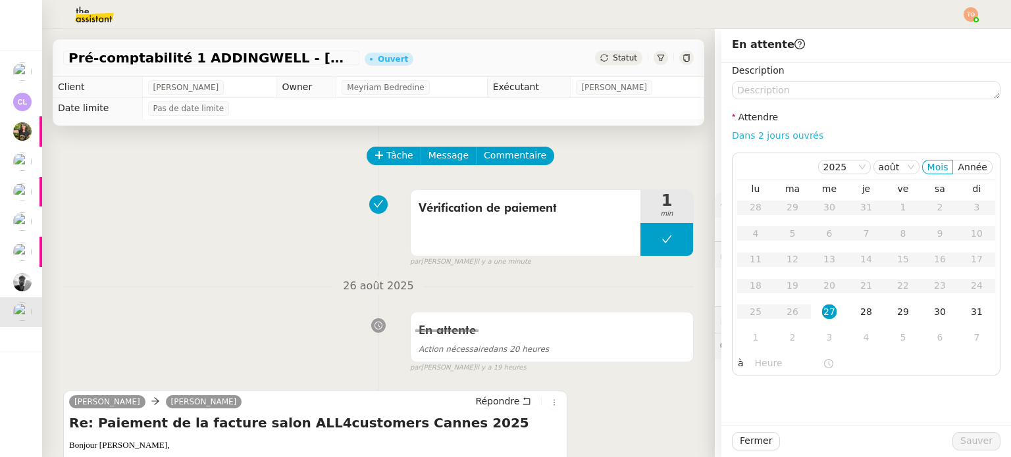
click at [786, 137] on link "Dans 2 jours ouvrés" at bounding box center [777, 135] width 91 height 11
type input "07:00"
click at [640, 249] on button at bounding box center [666, 239] width 53 height 33
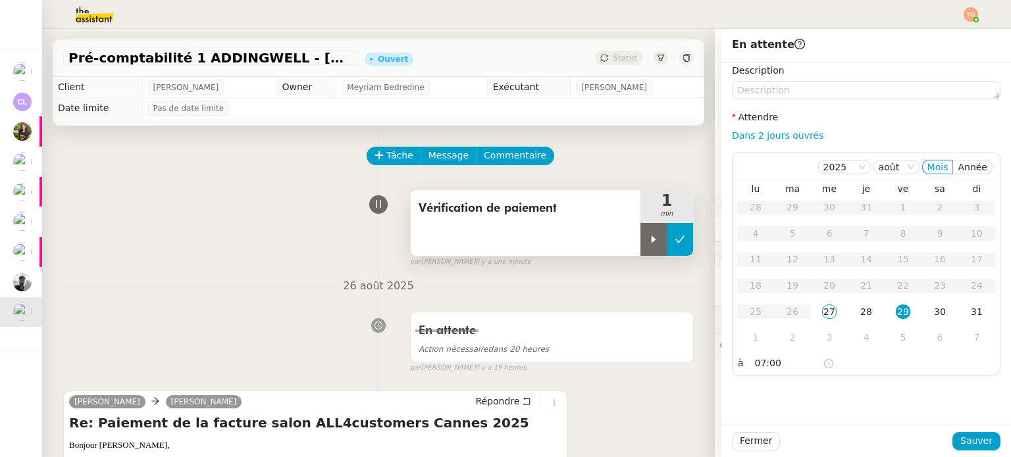
click at [675, 244] on icon at bounding box center [680, 239] width 11 height 11
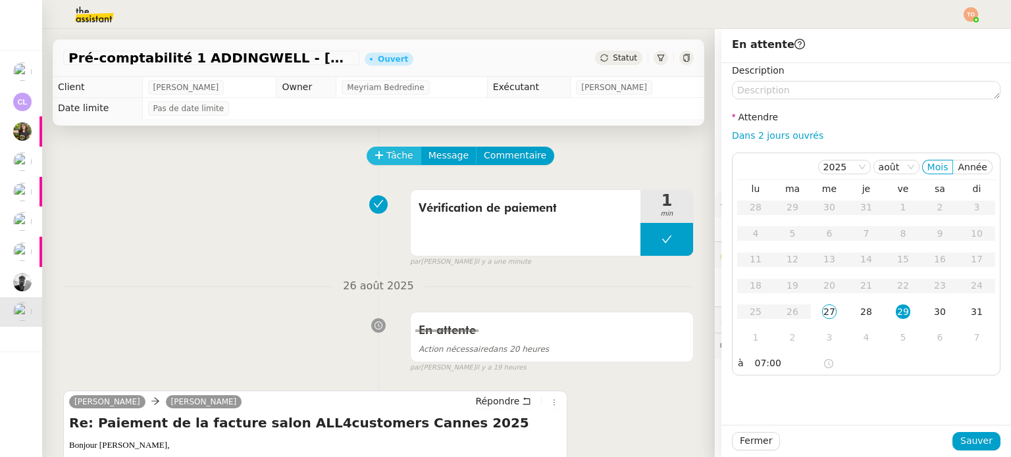
drag, startPoint x: 390, startPoint y: 153, endPoint x: 398, endPoint y: 154, distance: 8.6
click at [390, 153] on span "Tâche" at bounding box center [399, 155] width 27 height 15
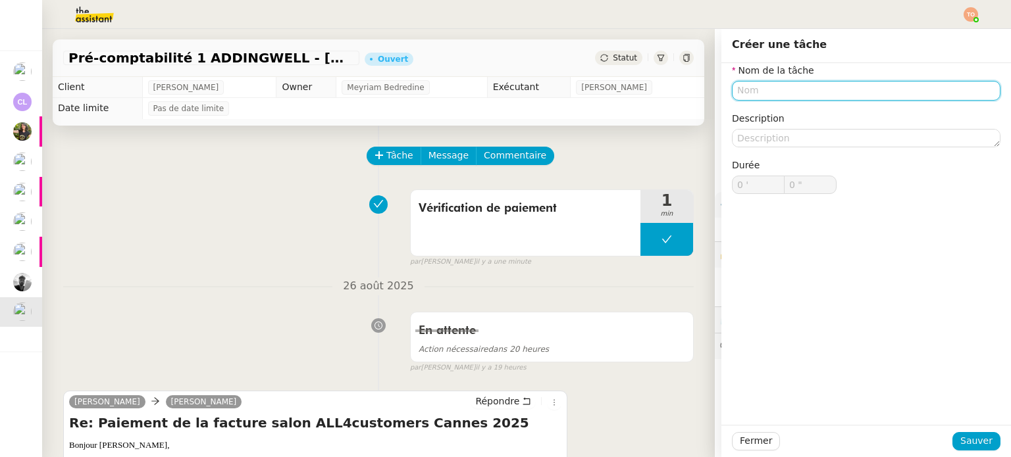
click at [808, 95] on input "text" at bounding box center [866, 90] width 269 height 19
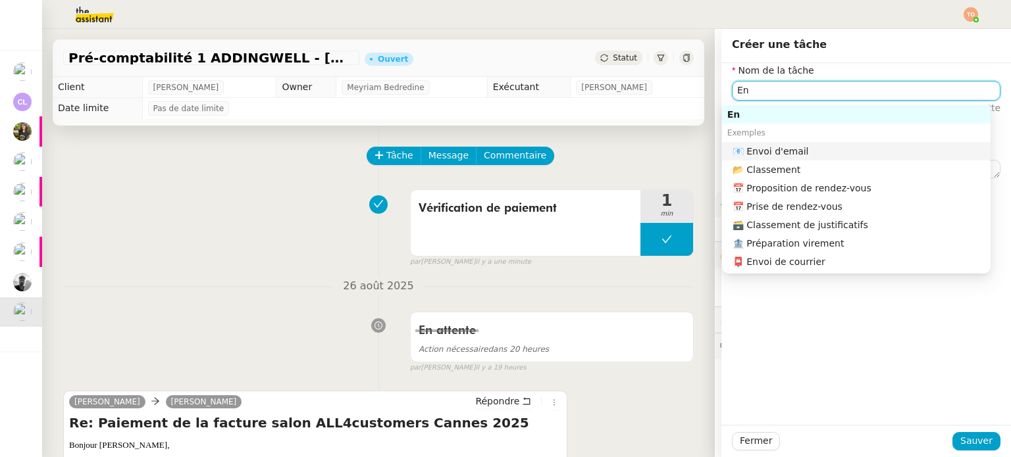
click at [811, 142] on nz-auto-option "📧 Envoi d'email" at bounding box center [856, 151] width 269 height 18
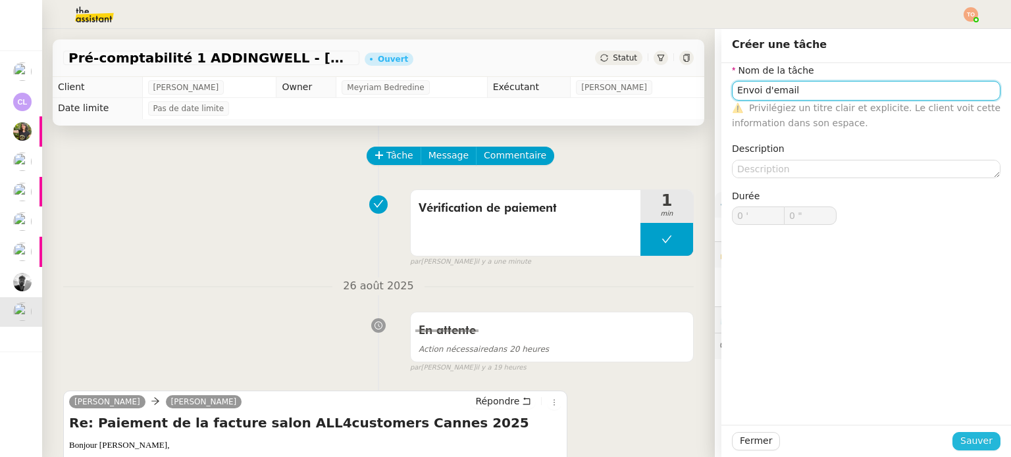
type input "Envoi d'email"
click at [975, 441] on span "Sauver" at bounding box center [976, 441] width 32 height 15
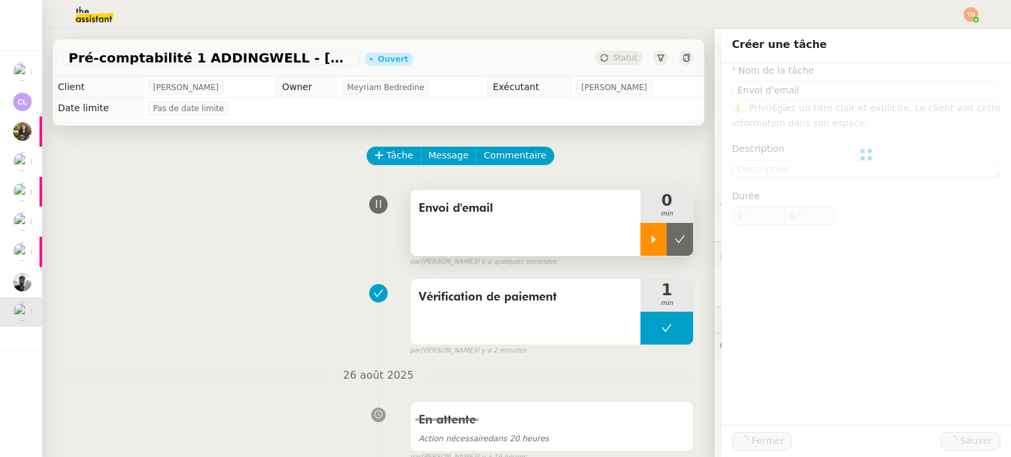
click at [642, 249] on div at bounding box center [653, 239] width 26 height 33
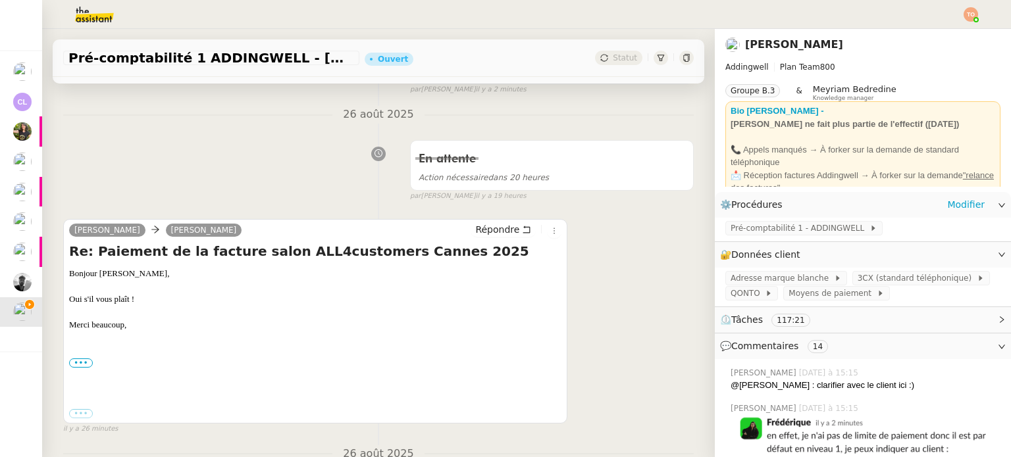
scroll to position [263, 0]
click at [522, 229] on icon at bounding box center [526, 227] width 9 height 9
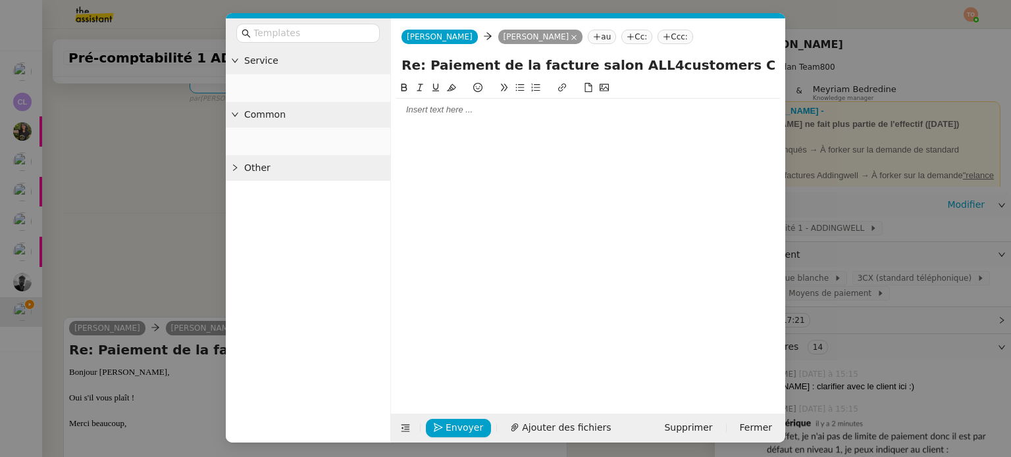
scroll to position [364, 0]
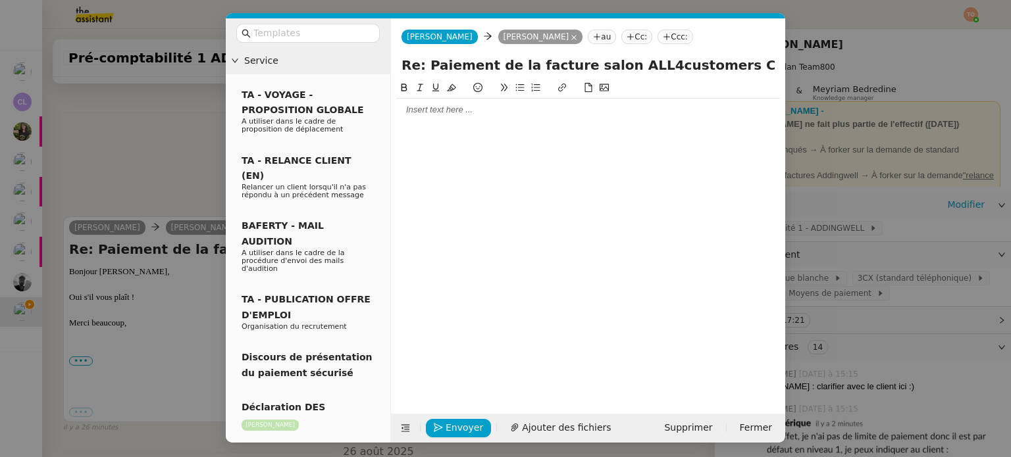
click at [505, 118] on div at bounding box center [588, 110] width 384 height 22
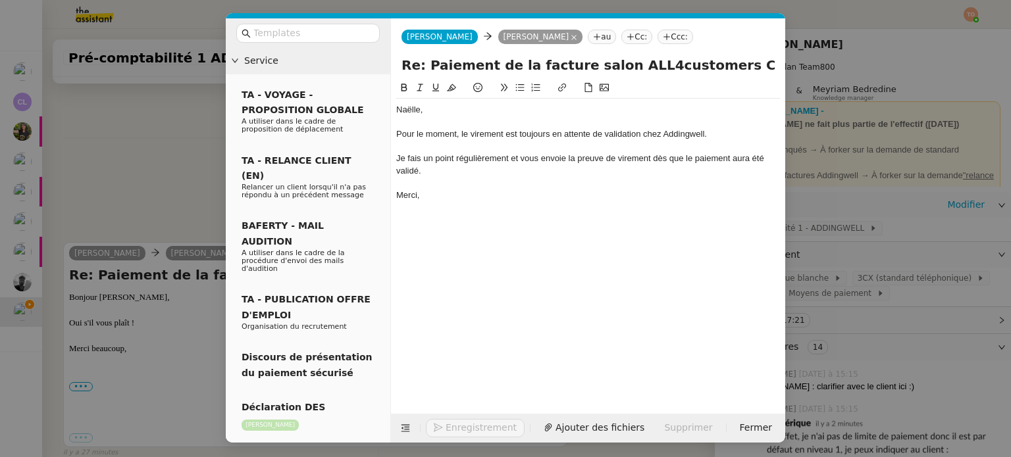
scroll to position [454, 0]
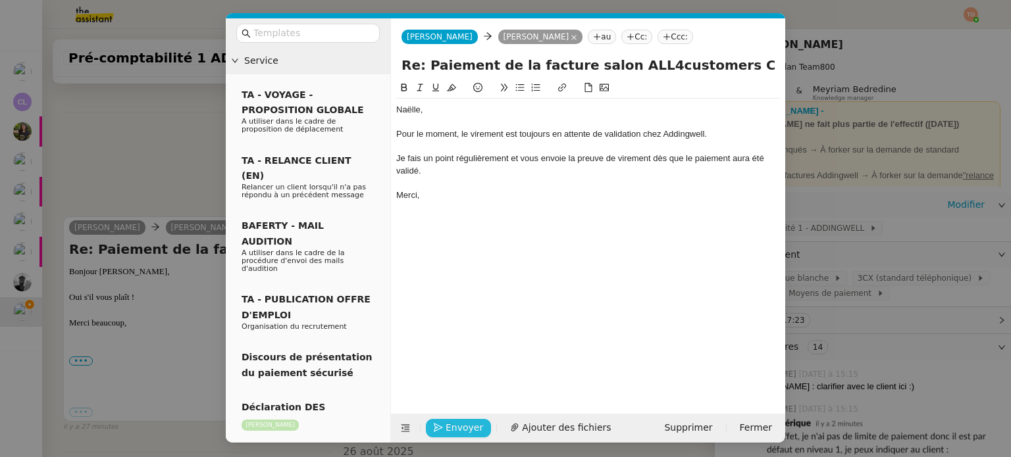
click at [463, 425] on span "Envoyer" at bounding box center [465, 428] width 38 height 15
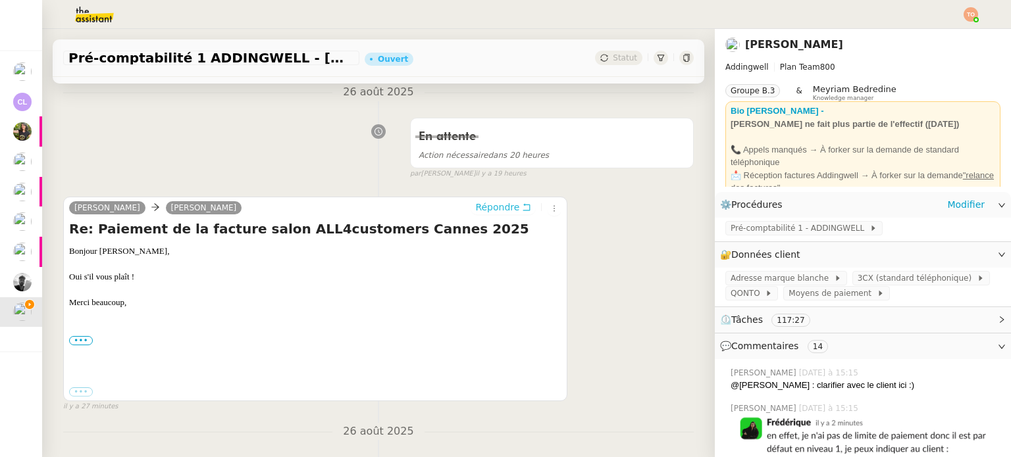
scroll to position [0, 0]
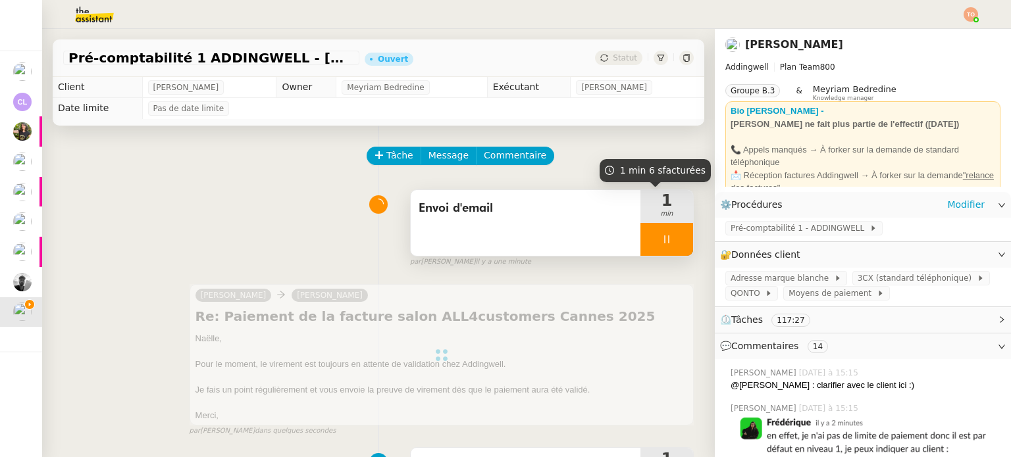
click at [660, 236] on div at bounding box center [666, 239] width 53 height 33
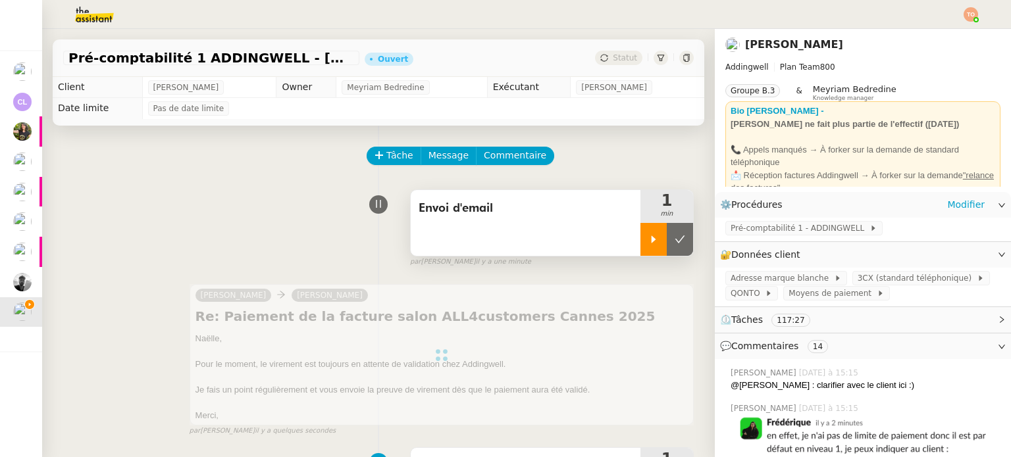
click at [675, 238] on icon at bounding box center [680, 239] width 11 height 11
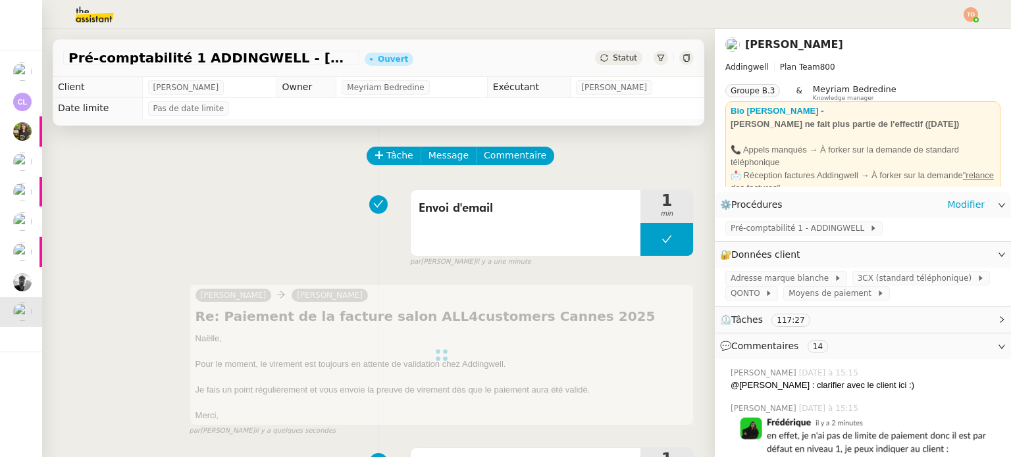
click at [613, 58] on span "Statut" at bounding box center [625, 57] width 24 height 9
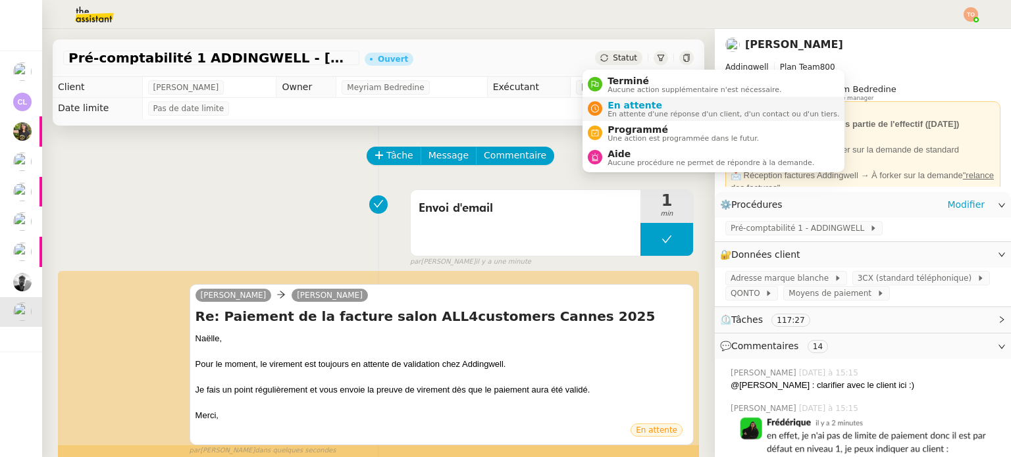
click at [627, 106] on span "En attente" at bounding box center [723, 105] width 232 height 11
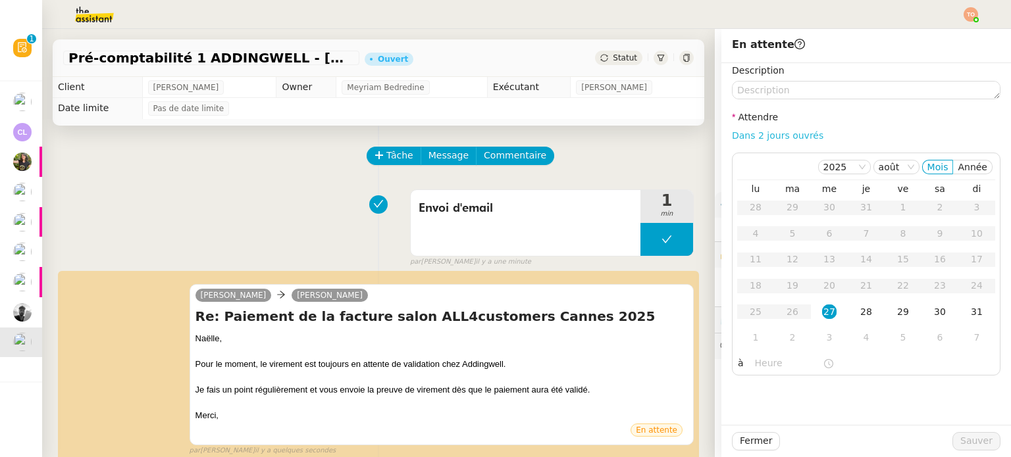
click at [784, 139] on link "Dans 2 jours ouvrés" at bounding box center [777, 135] width 91 height 11
type input "07:00"
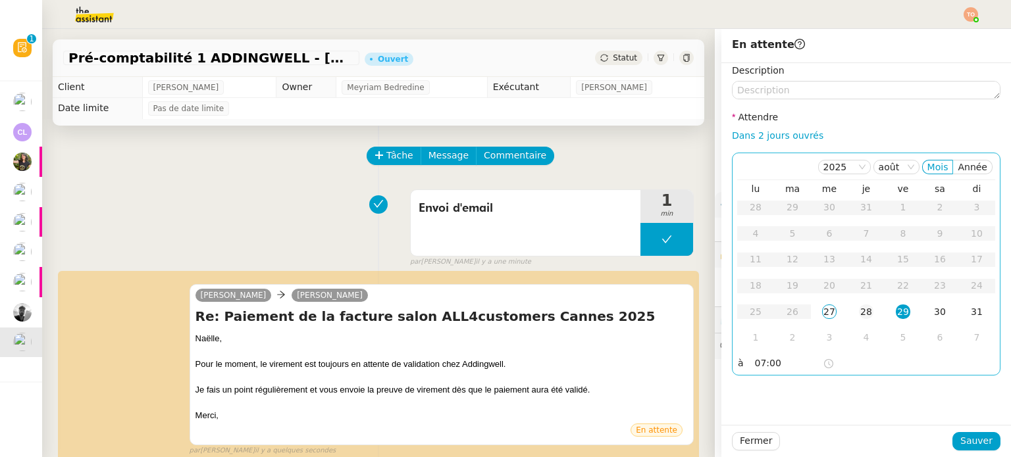
click at [849, 304] on td "28" at bounding box center [866, 312] width 37 height 26
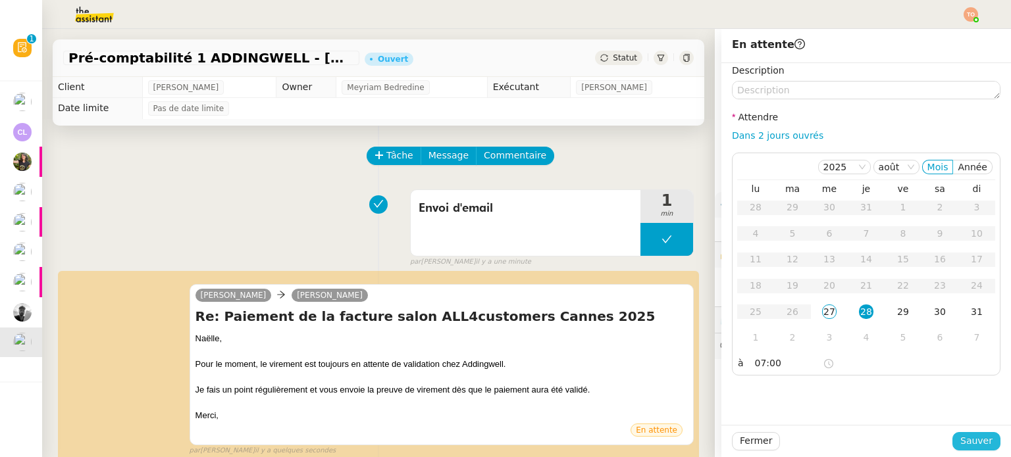
click at [967, 444] on span "Sauver" at bounding box center [976, 441] width 32 height 15
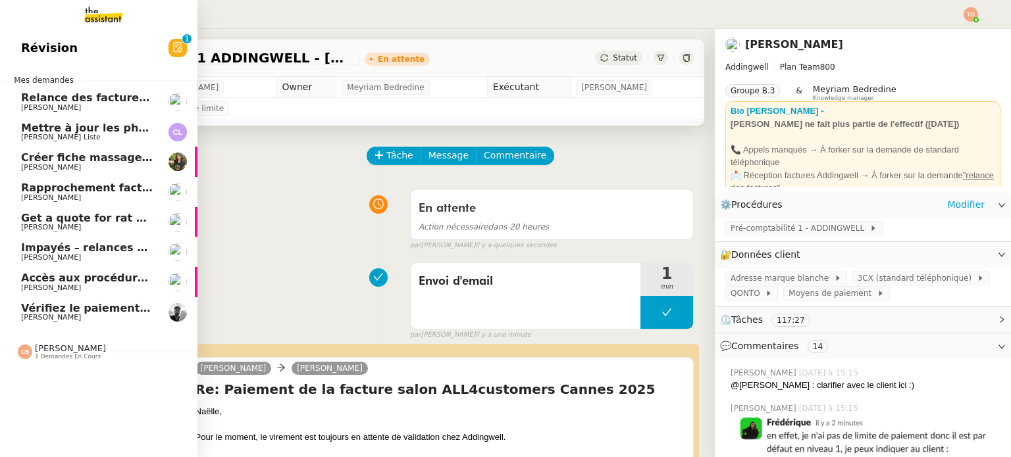
click at [33, 315] on span "[PERSON_NAME]" at bounding box center [51, 317] width 60 height 9
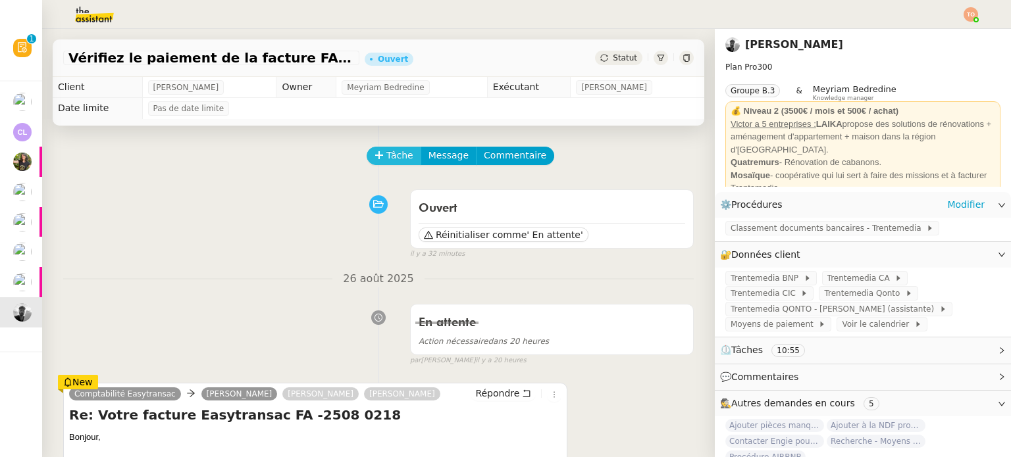
click at [386, 161] on span "Tâche" at bounding box center [399, 155] width 27 height 15
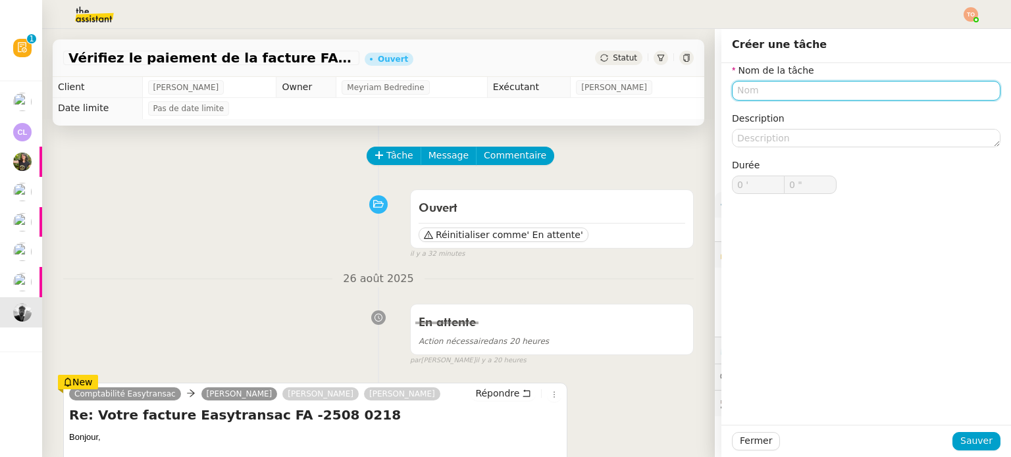
click at [803, 95] on input "text" at bounding box center [866, 90] width 269 height 19
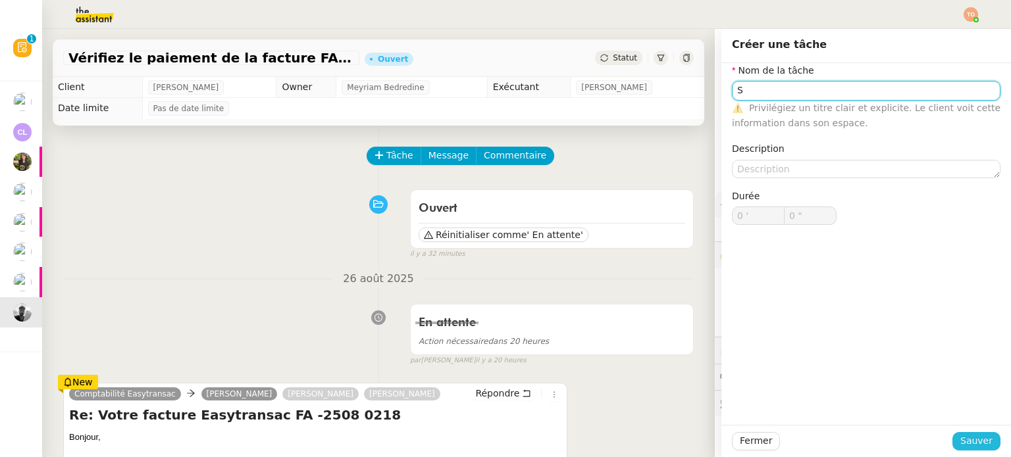
type input "S"
click at [978, 434] on span "Sauver" at bounding box center [976, 441] width 32 height 15
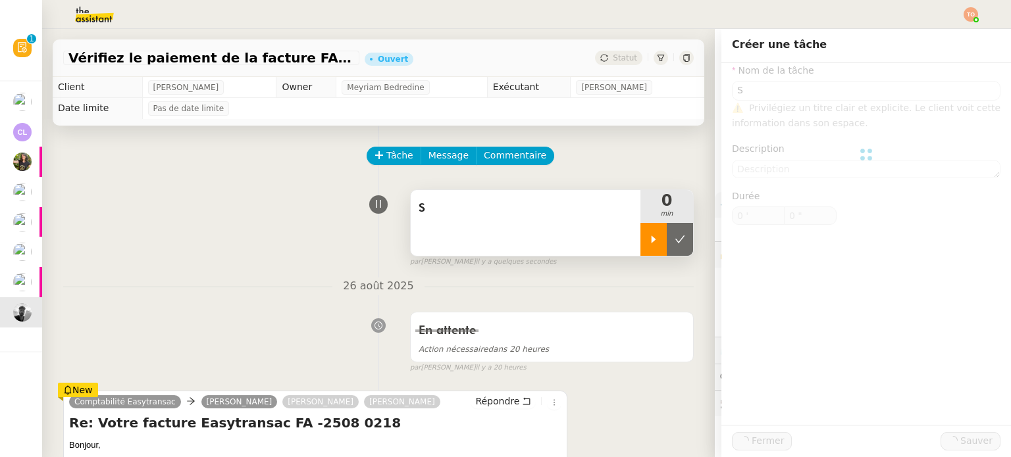
click at [644, 254] on div at bounding box center [653, 239] width 26 height 33
click at [594, 236] on div "S" at bounding box center [526, 223] width 230 height 66
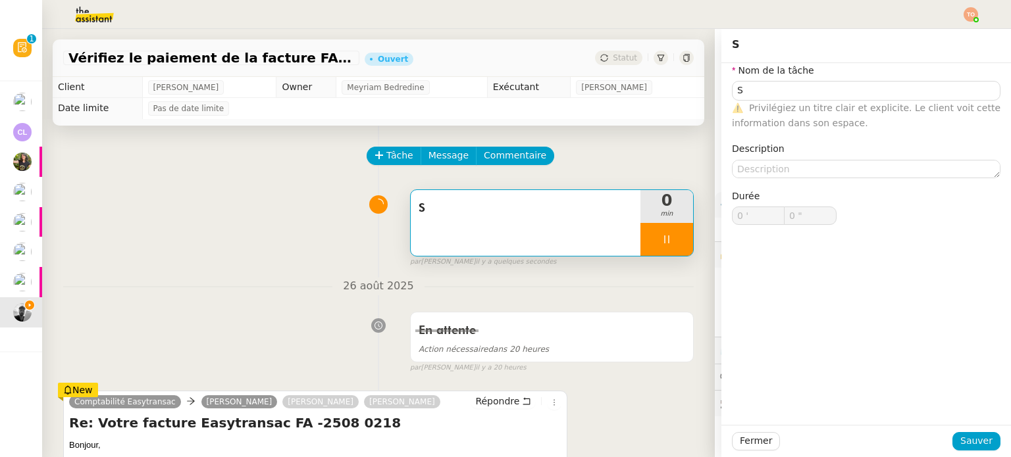
type input "1 ""
click at [821, 88] on input "S" at bounding box center [866, 90] width 269 height 19
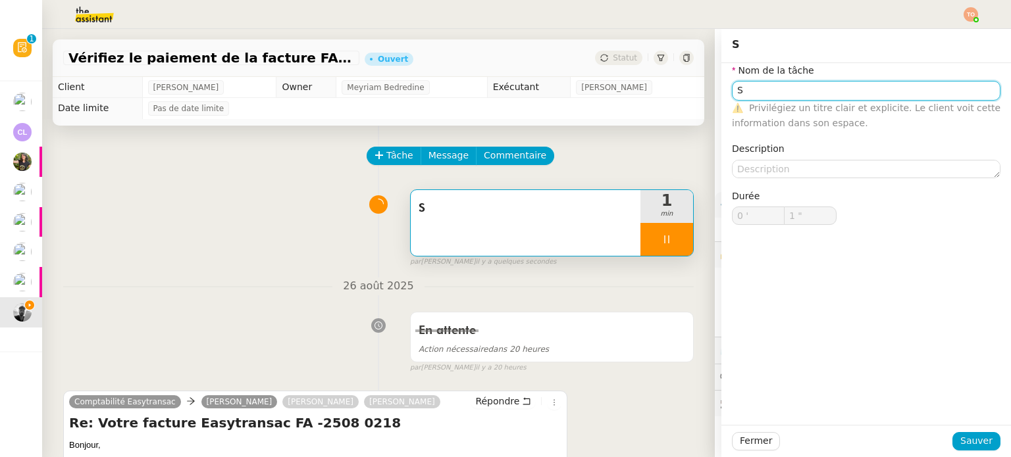
type input "Su"
type input "2 ""
type input "Suivi des"
type input "3 ""
type input "Suivi des écahnge"
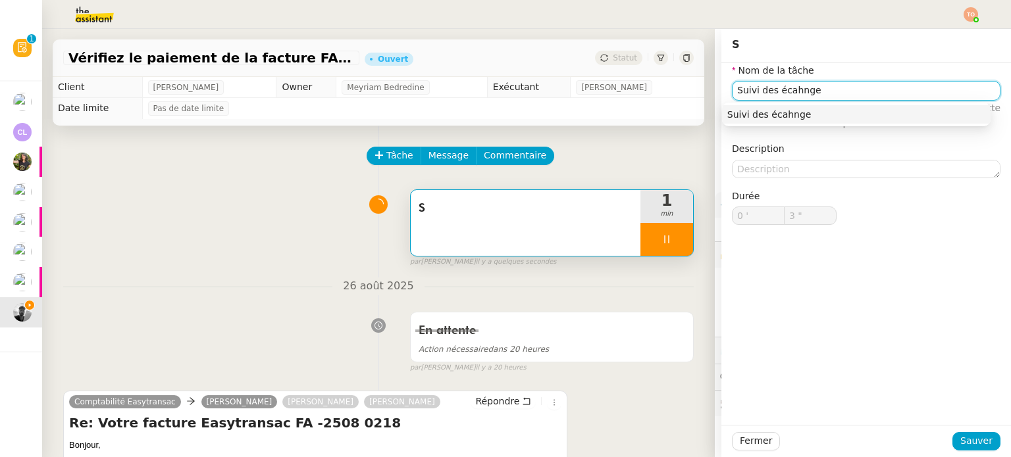
type input "4 ""
type input "Suivi des écahnges"
type input "5 ""
click at [789, 90] on input "Suivi des écahnges" at bounding box center [866, 90] width 269 height 19
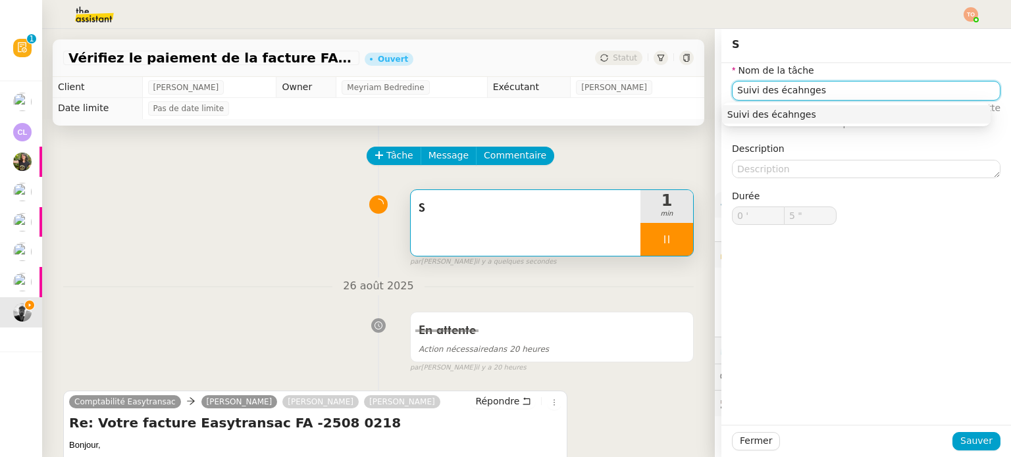
type input "Suivi des é"
type input "6 ""
type input "Suivi des échanges"
type input "8 ""
type input "Suivi des échanges"
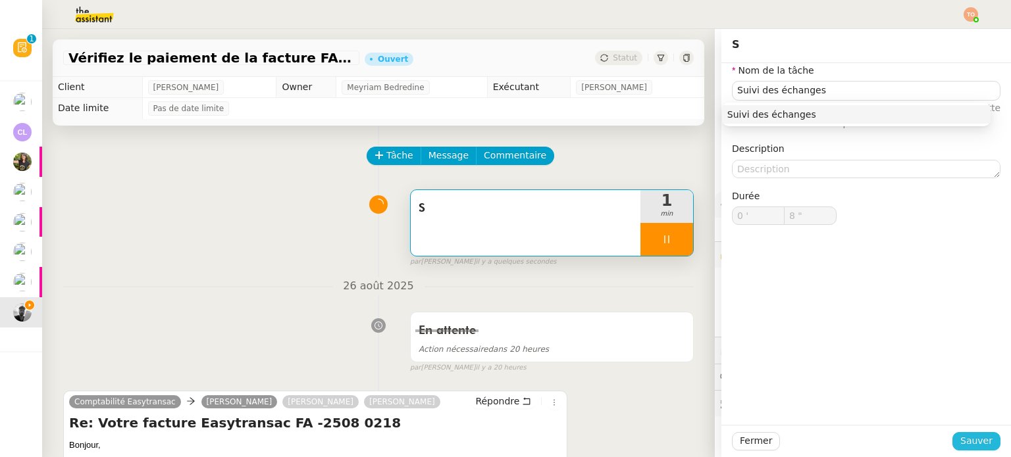
drag, startPoint x: 964, startPoint y: 439, endPoint x: 919, endPoint y: 413, distance: 51.6
click at [964, 438] on span "Sauver" at bounding box center [976, 441] width 32 height 15
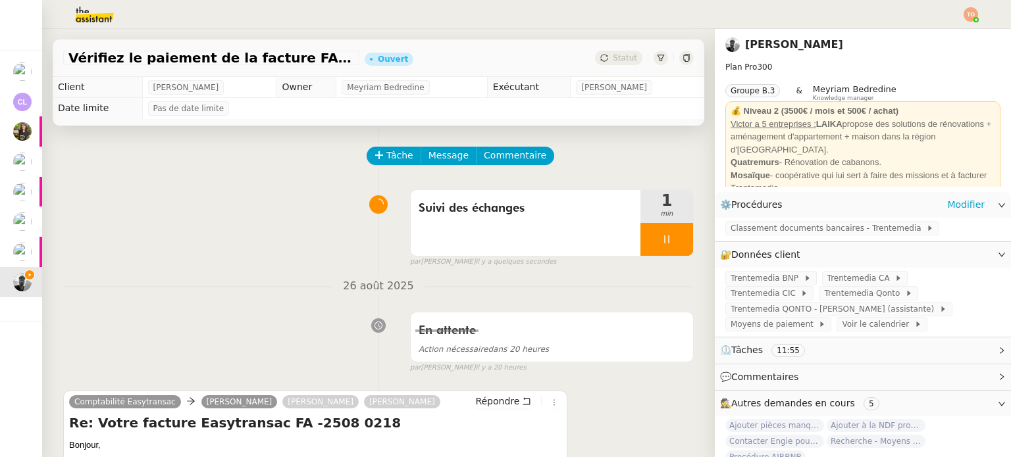
click at [378, 168] on div "Tâche Message Commentaire" at bounding box center [531, 163] width 326 height 32
click at [386, 163] on span "Tâche" at bounding box center [399, 155] width 27 height 15
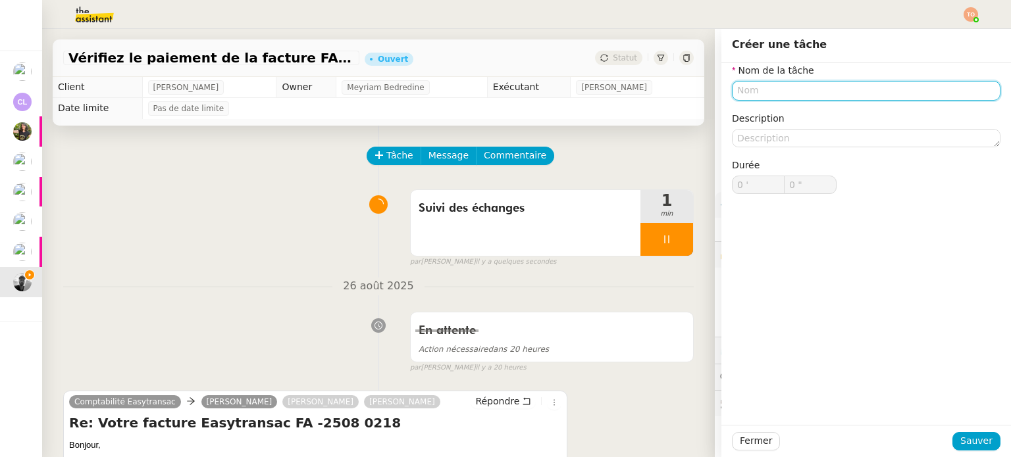
click at [844, 88] on input "text" at bounding box center [866, 90] width 269 height 19
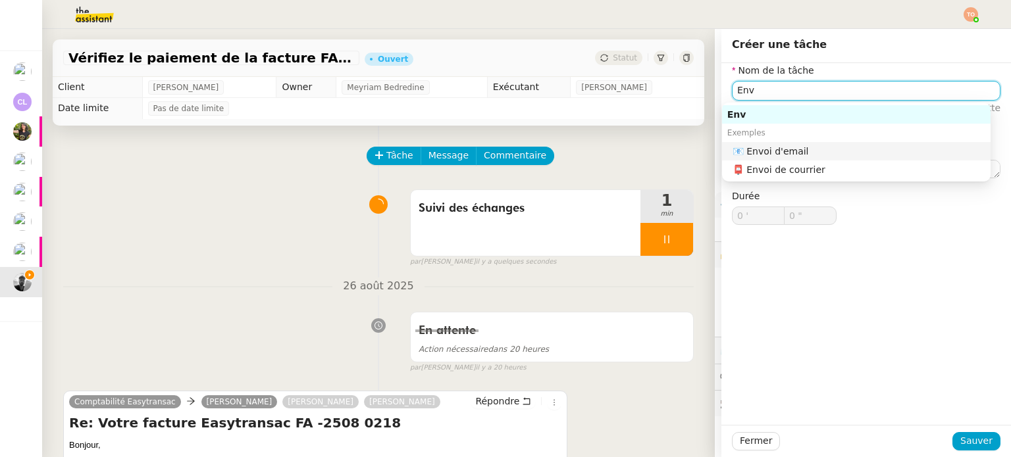
click at [821, 144] on nz-auto-option "📧 Envoi d'email" at bounding box center [856, 151] width 269 height 18
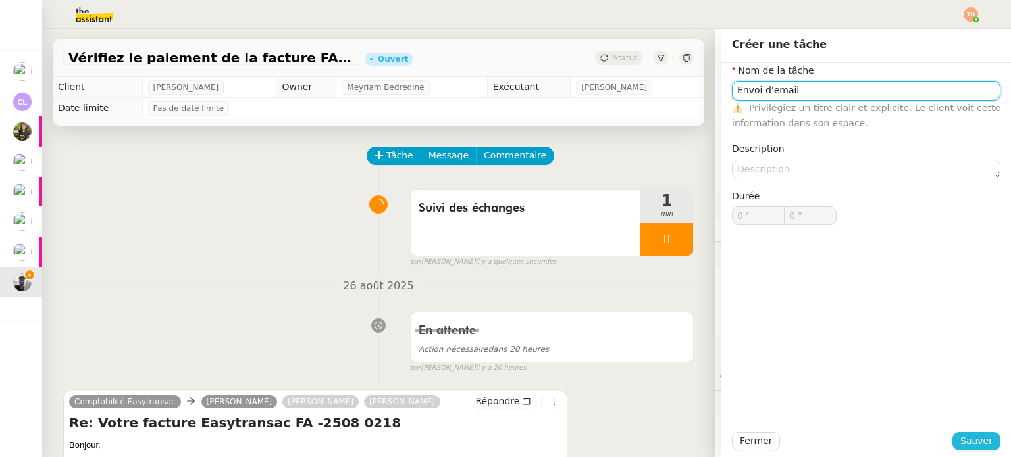
type input "Envoi d'email"
click at [977, 450] on button "Sauver" at bounding box center [976, 441] width 48 height 18
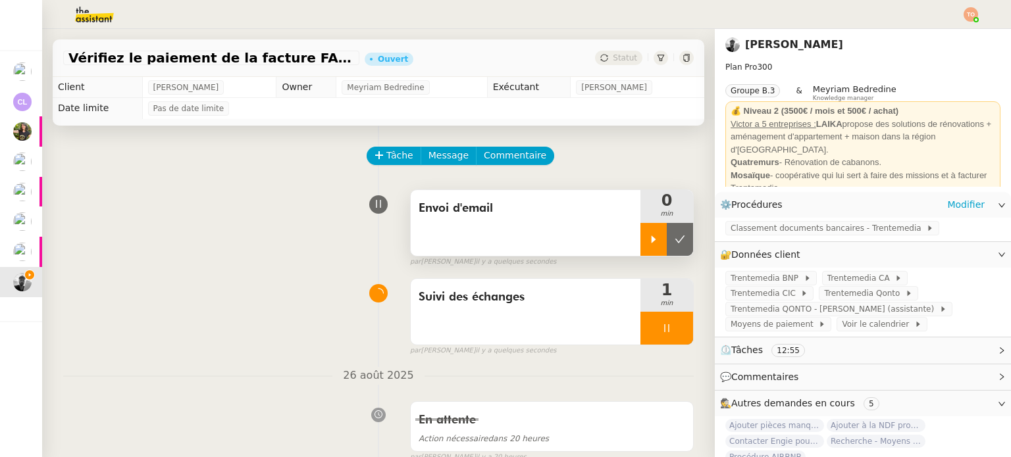
click at [645, 242] on div at bounding box center [653, 239] width 26 height 33
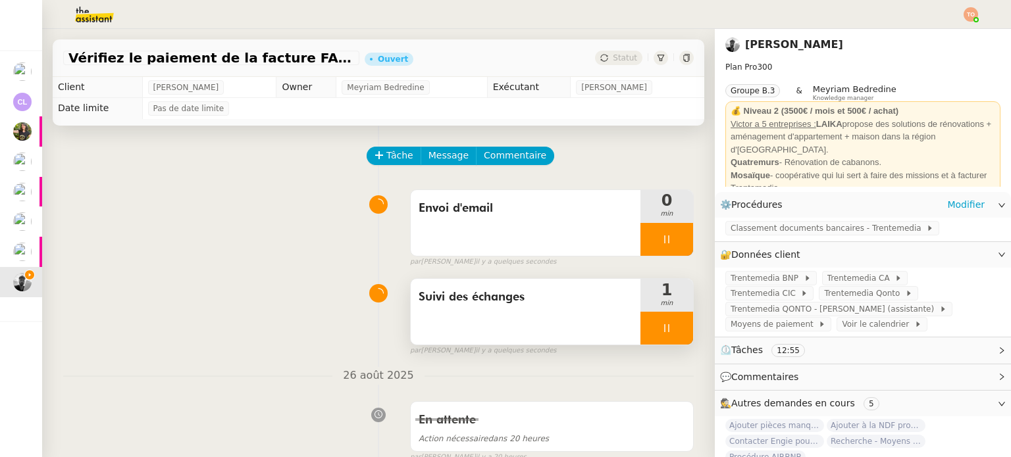
click at [659, 331] on div at bounding box center [666, 328] width 53 height 33
click at [675, 331] on icon at bounding box center [680, 328] width 10 height 7
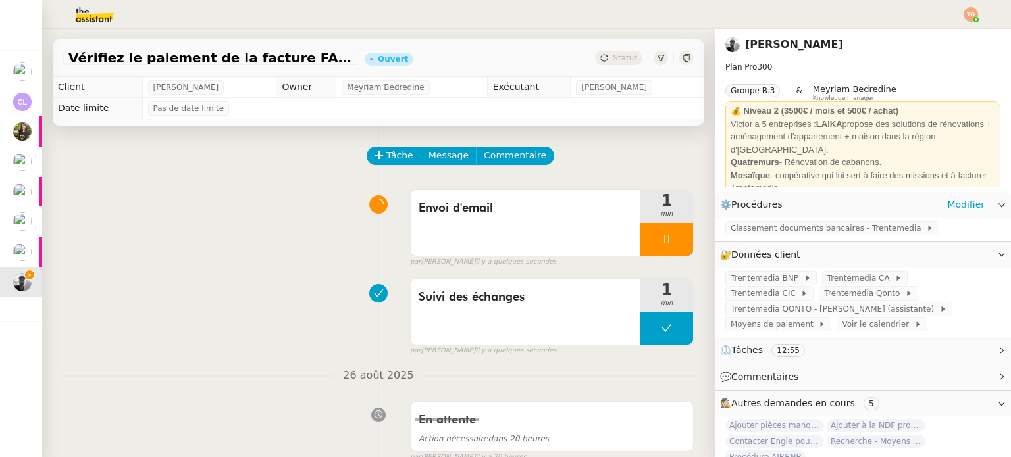
scroll to position [263, 0]
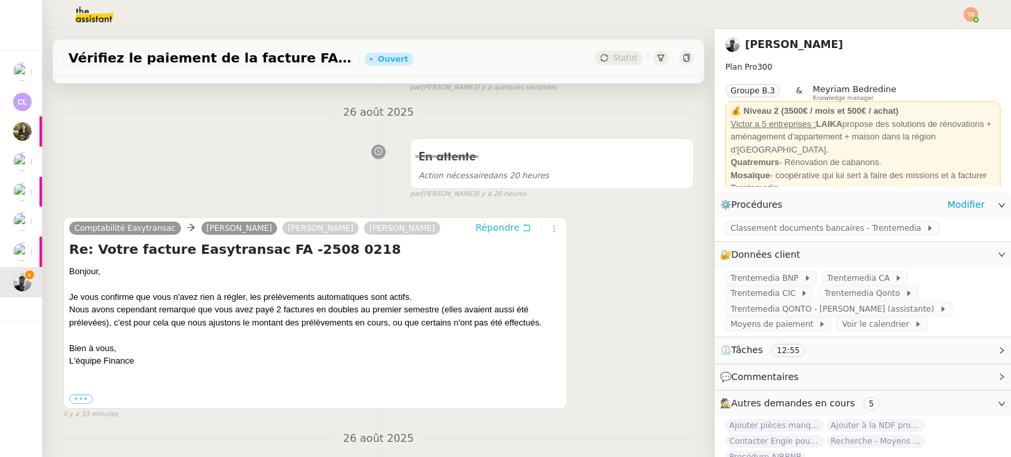
click at [499, 230] on span "Répondre" at bounding box center [497, 227] width 44 height 13
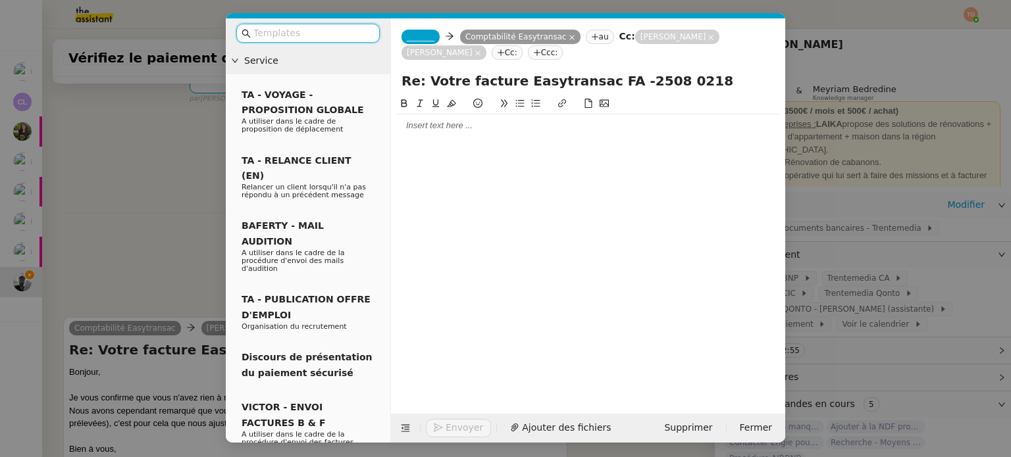
scroll to position [364, 0]
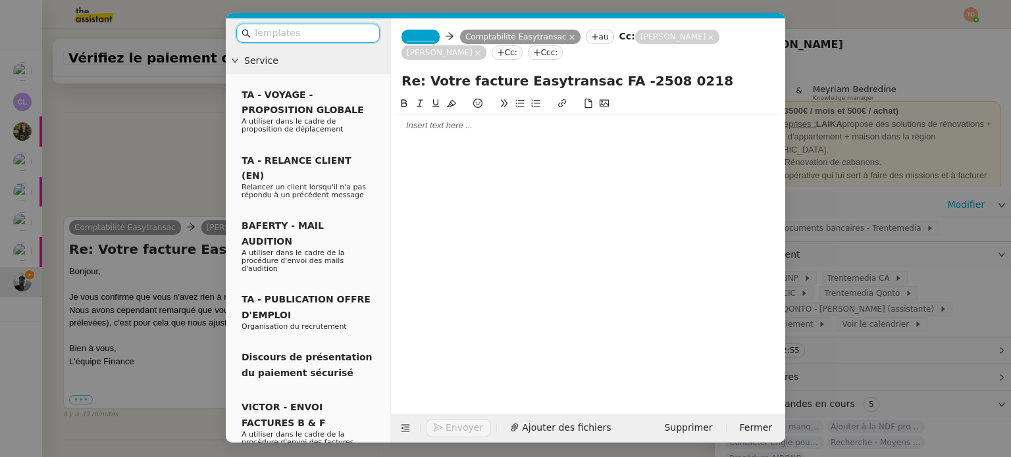
click at [420, 41] on span "_______" at bounding box center [421, 36] width 28 height 9
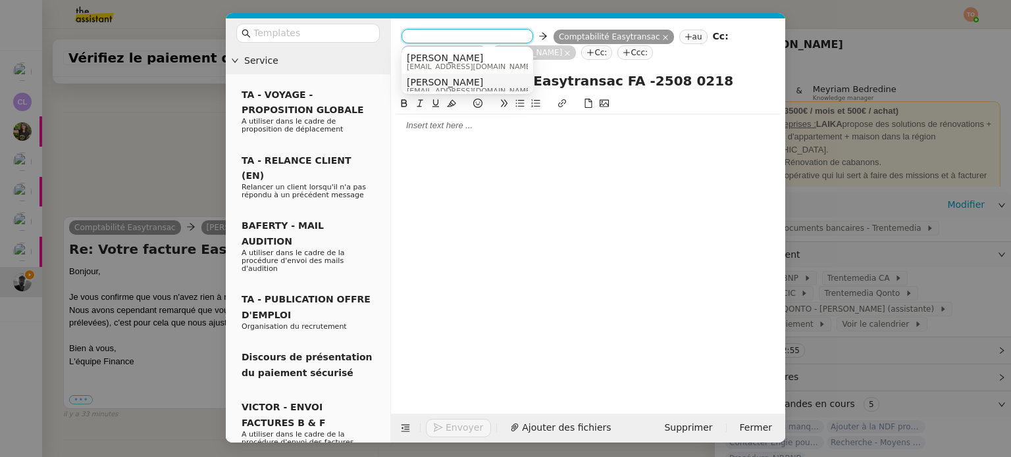
click at [461, 77] on span "Marion" at bounding box center [470, 82] width 126 height 11
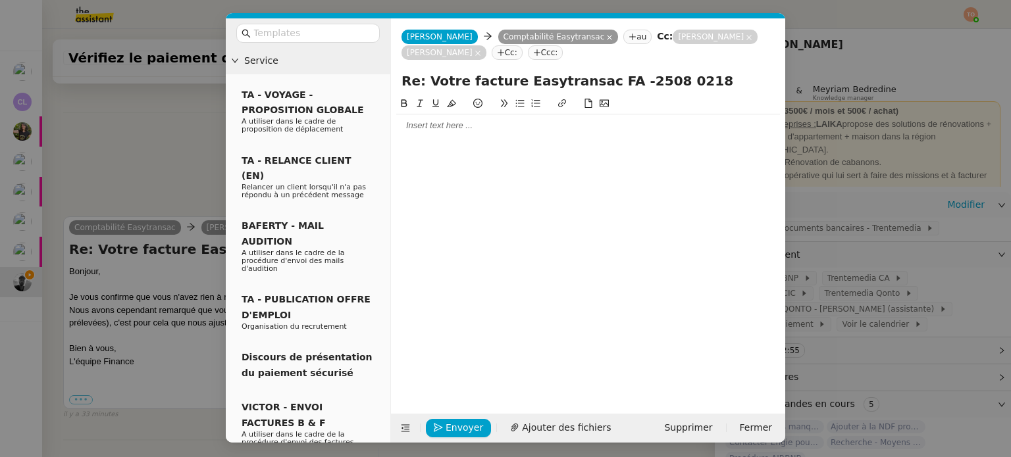
click at [471, 126] on div at bounding box center [588, 126] width 384 height 12
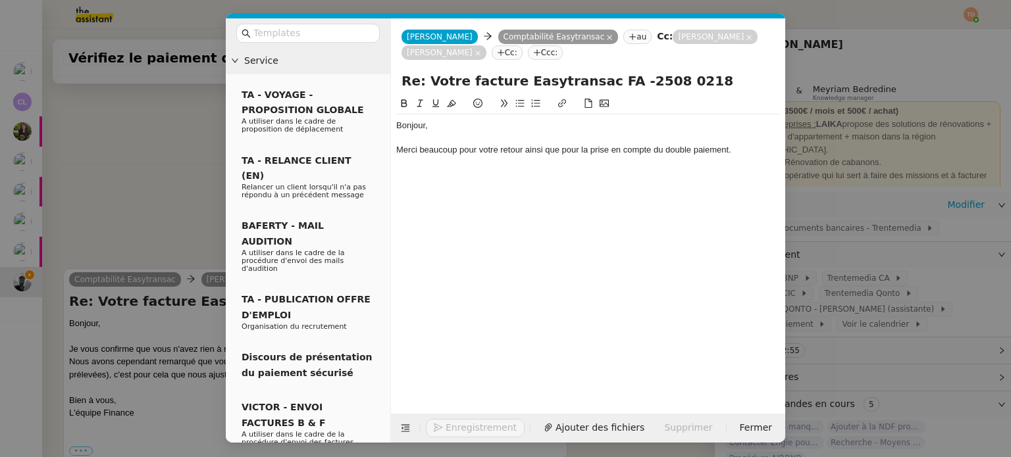
scroll to position [428, 0]
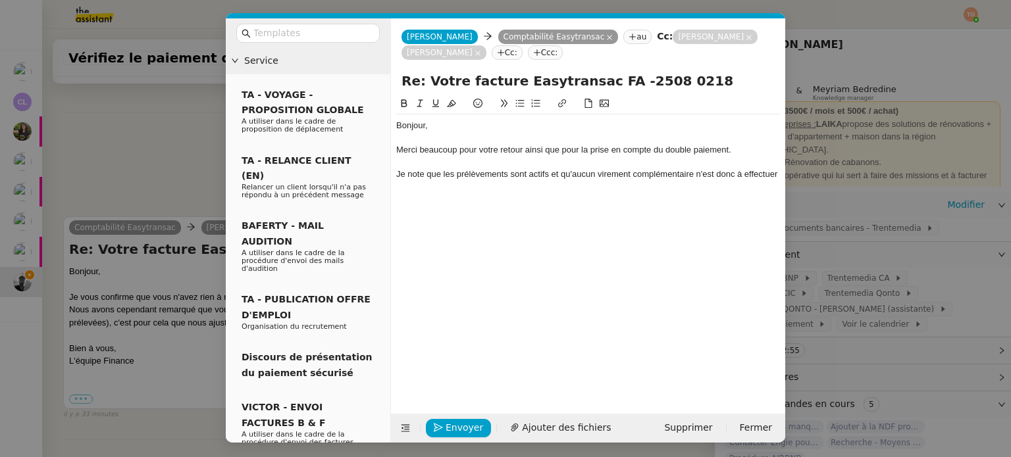
click at [144, 122] on nz-modal-container "Service TA - VOYAGE - PROPOSITION GLOBALE A utiliser dans le cadre de propositi…" at bounding box center [505, 228] width 1011 height 457
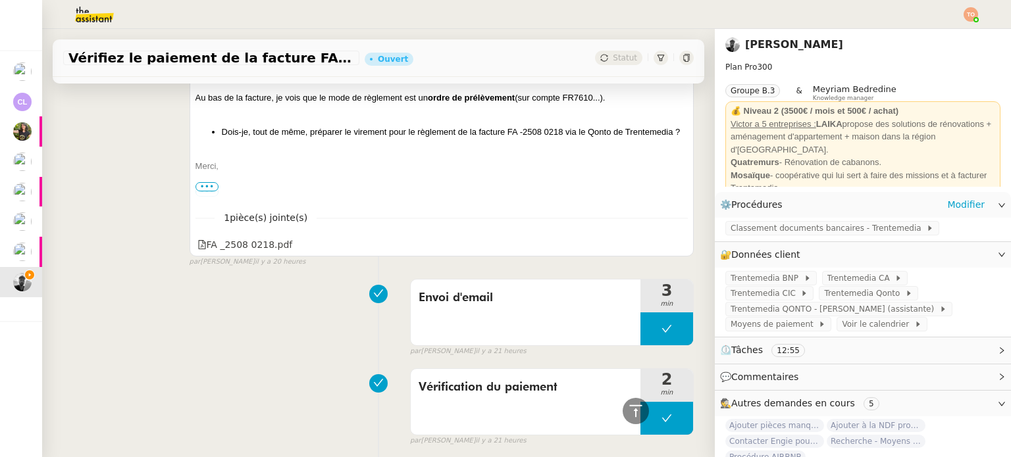
scroll to position [2192, 0]
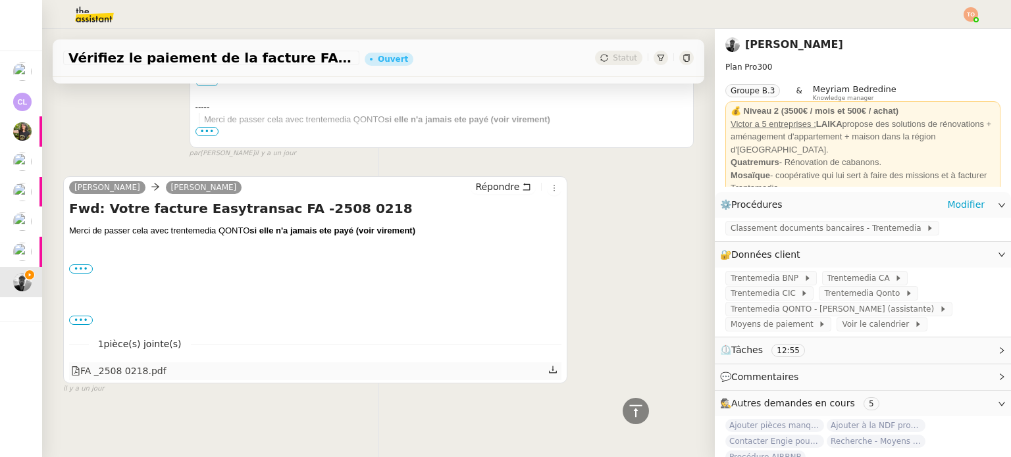
click at [153, 366] on div "FA _2508 0218.pdf" at bounding box center [118, 371] width 95 height 15
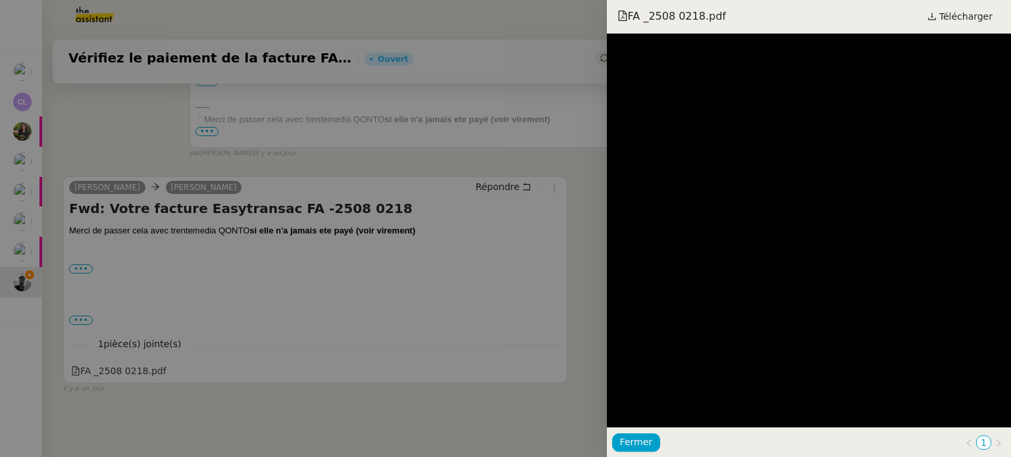
click at [574, 307] on div at bounding box center [505, 228] width 1011 height 457
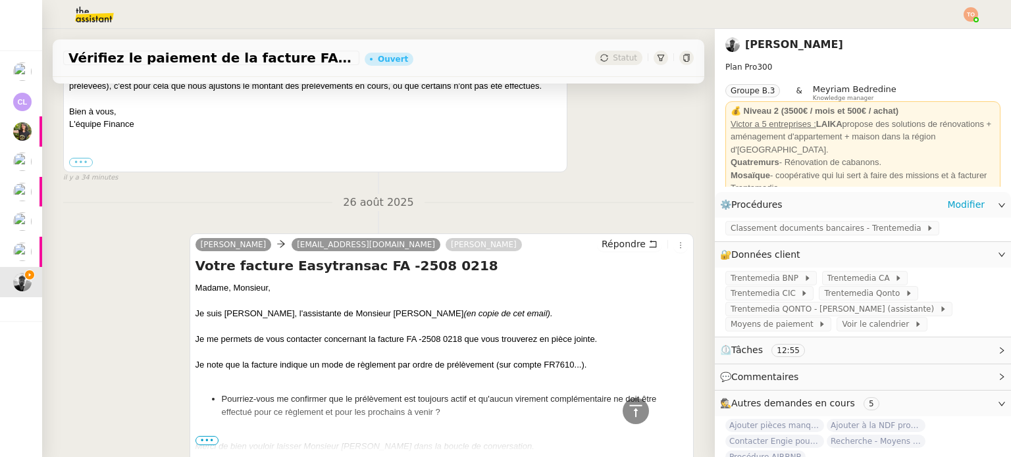
scroll to position [0, 0]
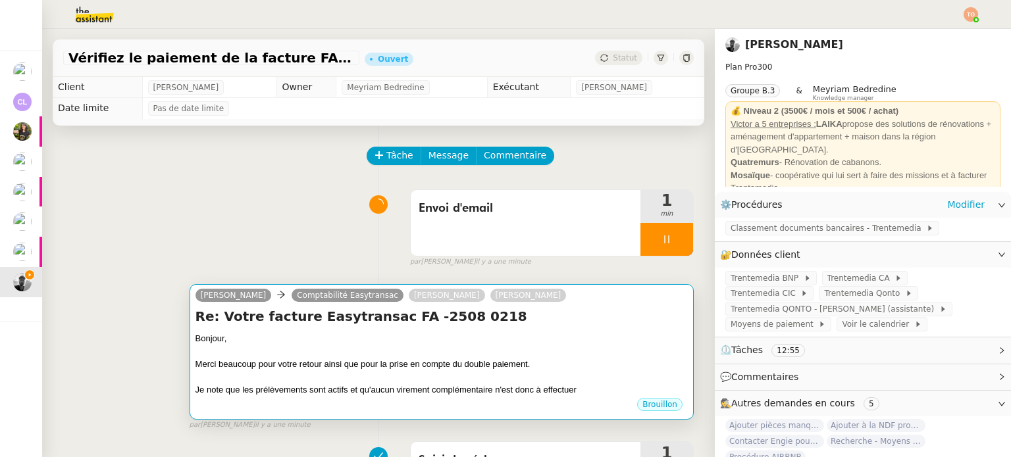
click at [564, 334] on div "Re: Votre facture Easytransac FA -2508 0218 Bonjour, Merci beaucoup pour votre …" at bounding box center [441, 352] width 492 height 90
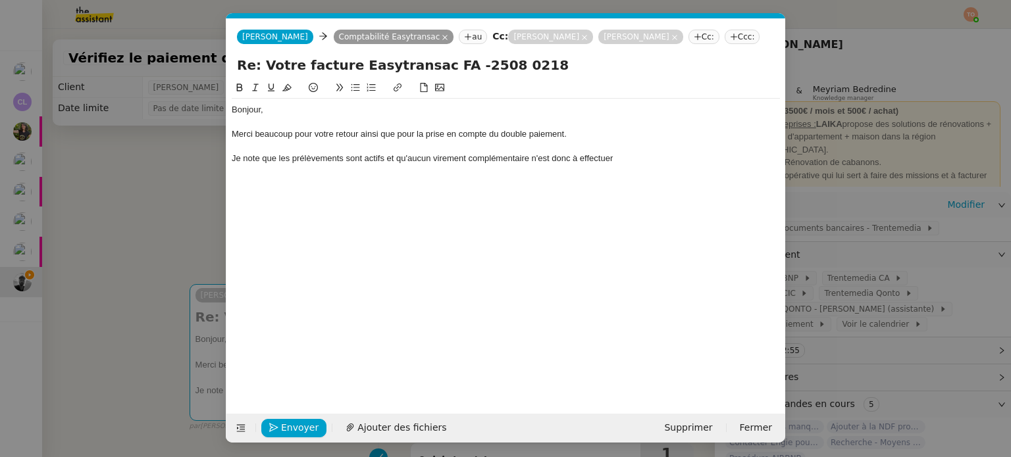
scroll to position [0, 28]
click at [640, 157] on div "Je note que les prélèvements sont actifs et qu'aucun virement complémentaire n'…" at bounding box center [506, 159] width 548 height 12
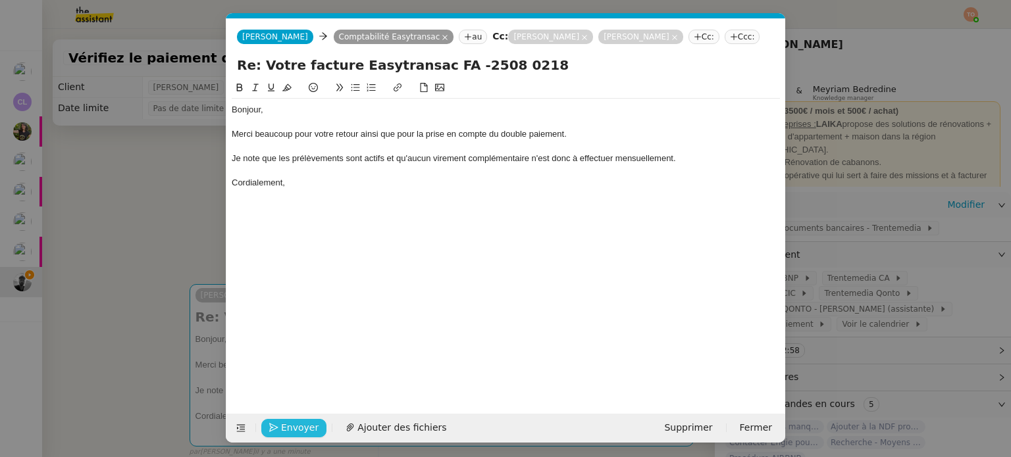
click at [281, 427] on span "Envoyer" at bounding box center [300, 428] width 38 height 15
click at [281, 427] on span "Confirmer l'envoi" at bounding box center [320, 428] width 79 height 15
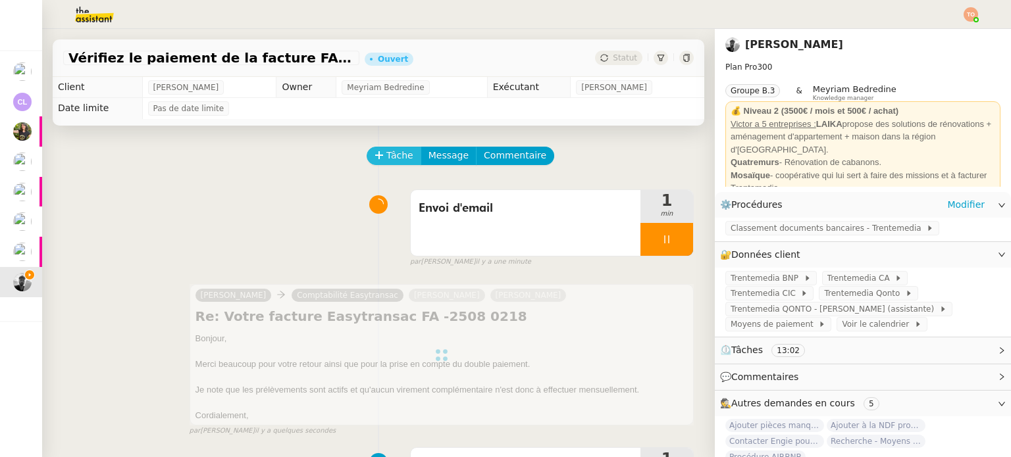
click at [374, 155] on icon at bounding box center [378, 155] width 9 height 9
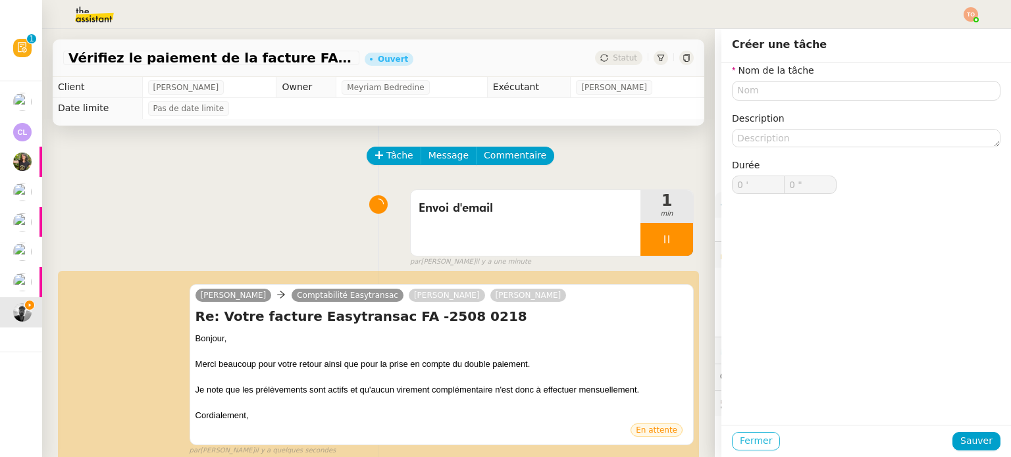
click at [744, 437] on span "Fermer" at bounding box center [756, 441] width 32 height 15
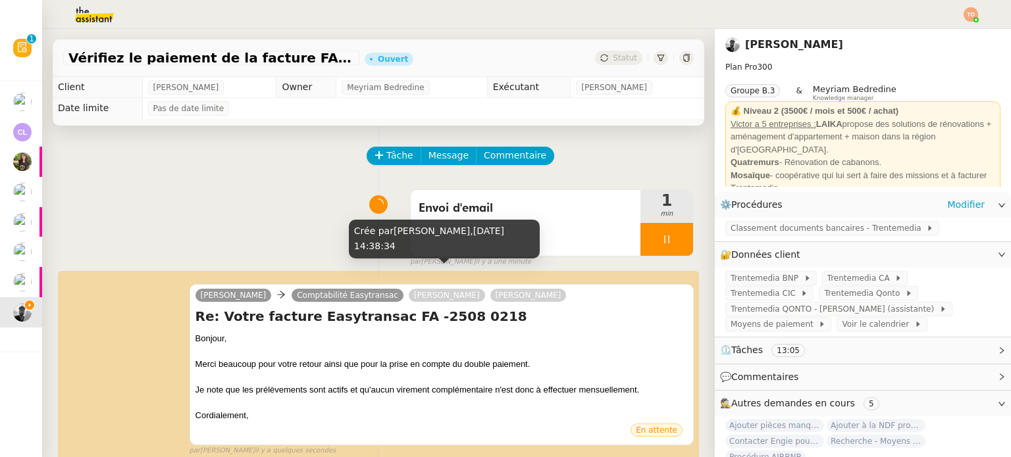
click at [483, 237] on span "26 août 2025, 14:38:34" at bounding box center [429, 239] width 150 height 26
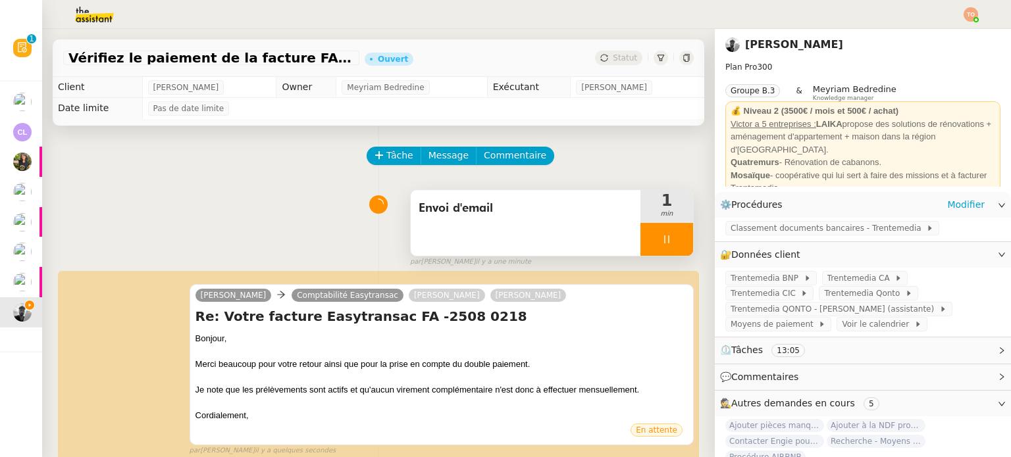
click at [561, 228] on div "Envoi d'email" at bounding box center [526, 223] width 230 height 66
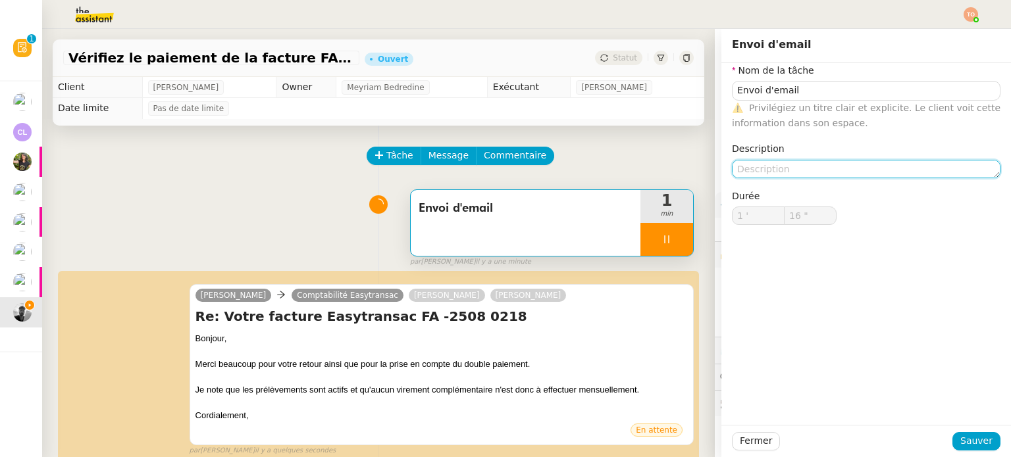
click at [772, 167] on textarea at bounding box center [866, 169] width 269 height 18
type input "17 ""
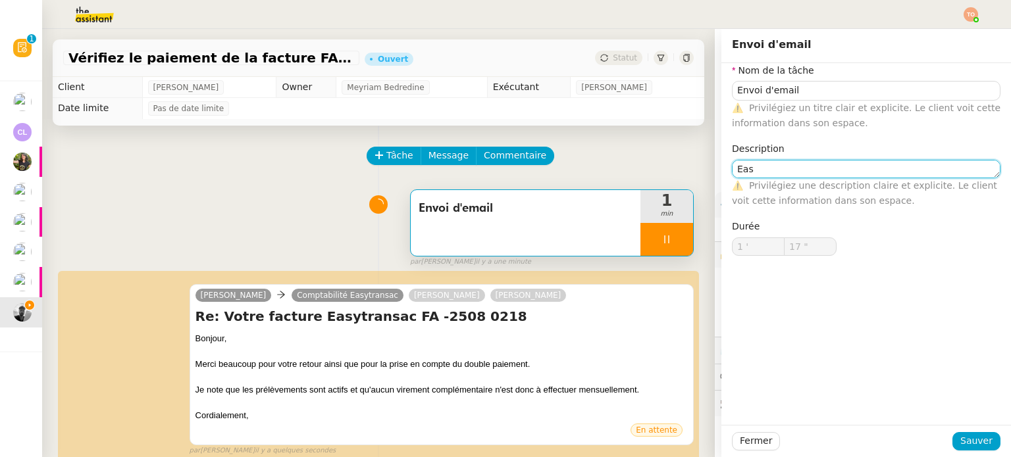
type textarea "Easy"
type input "18 ""
type textarea "Easytran"
type input "19 ""
type textarea "Easytransa"
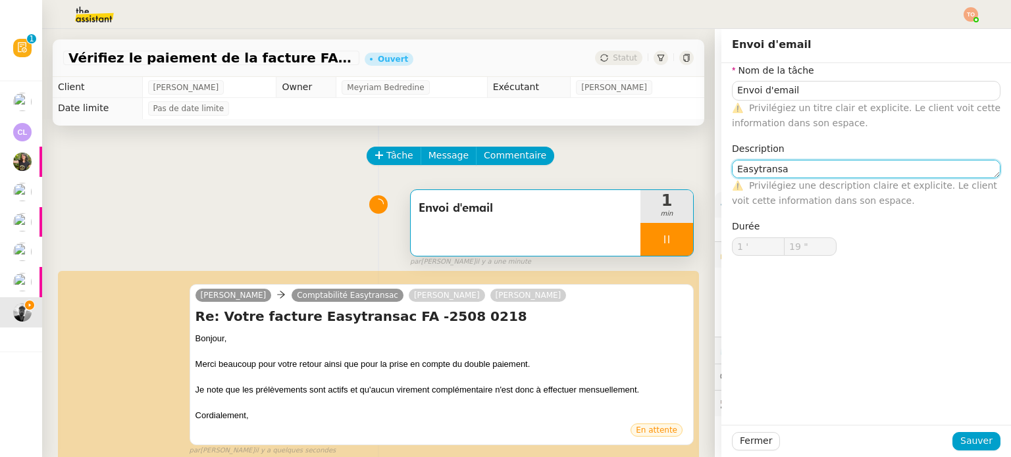
type input "20 ""
type textarea "Easytransac"
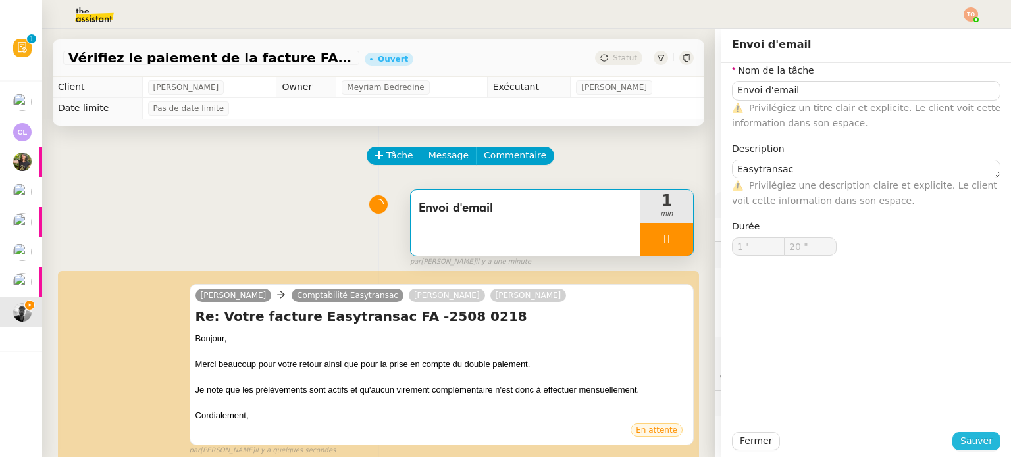
click at [969, 442] on span "Sauver" at bounding box center [976, 441] width 32 height 15
type input "21 ""
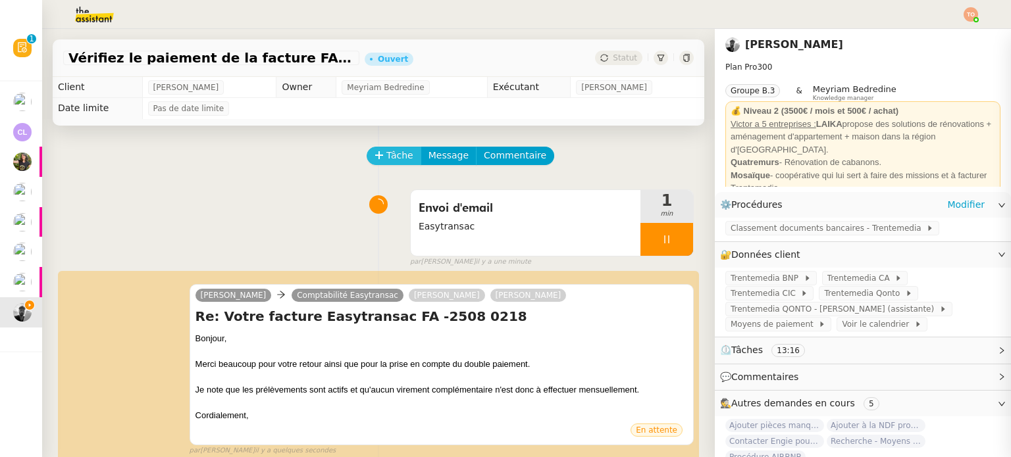
click at [392, 157] on span "Tâche" at bounding box center [399, 155] width 27 height 15
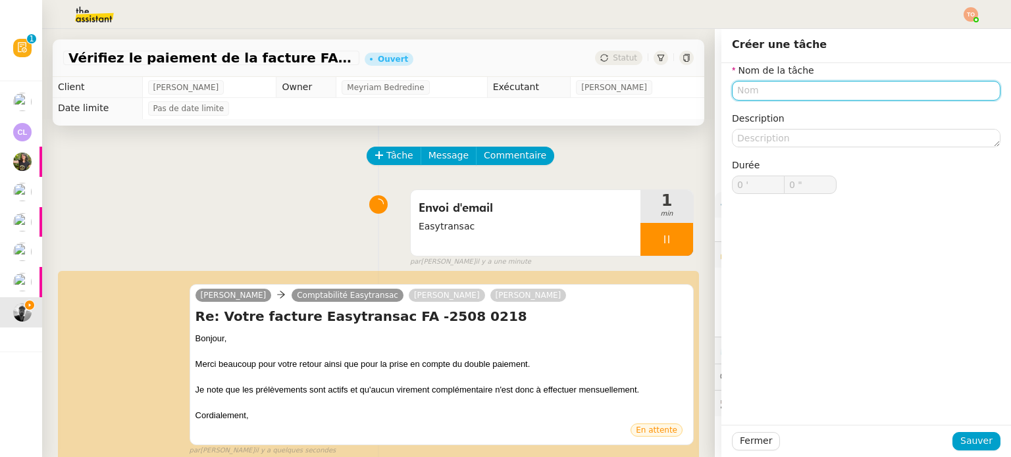
click at [832, 91] on input "text" at bounding box center [866, 90] width 269 height 19
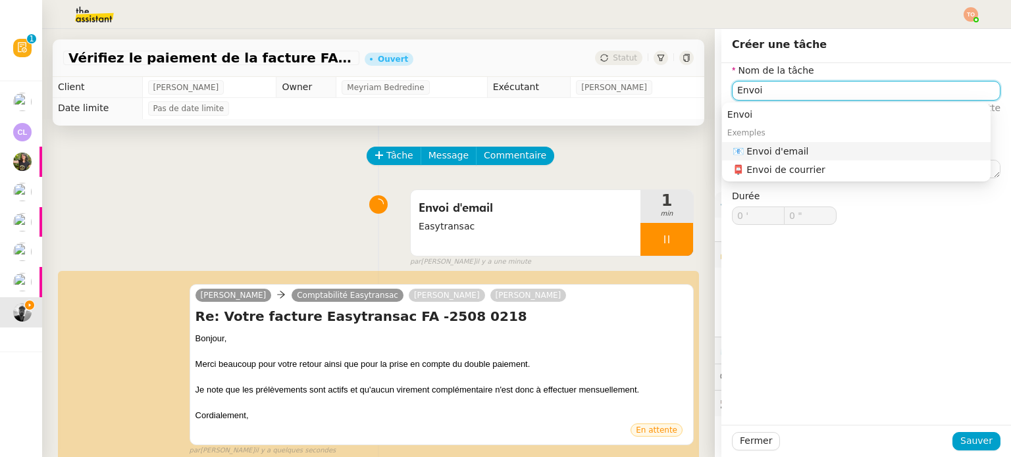
click at [809, 145] on div "📧 Envoi d'email" at bounding box center [859, 151] width 253 height 12
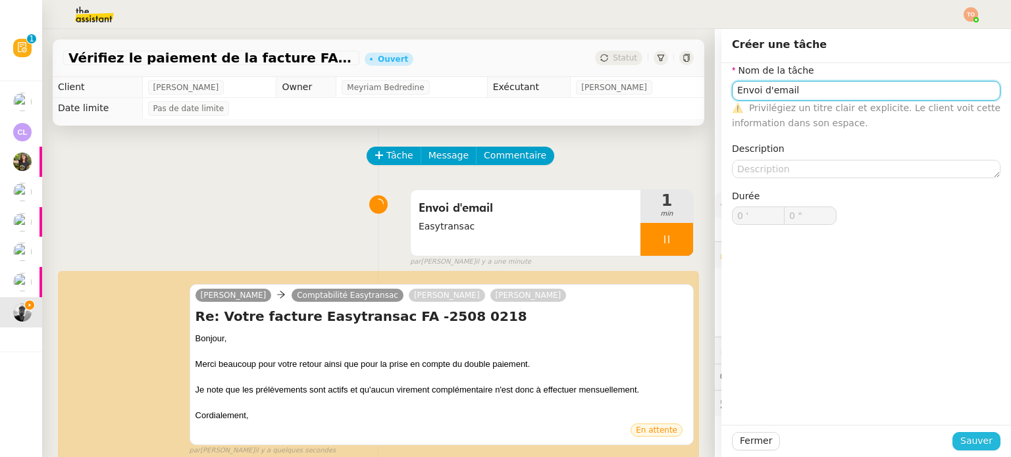
type input "Envoi d'email"
click at [967, 439] on span "Sauver" at bounding box center [976, 441] width 32 height 15
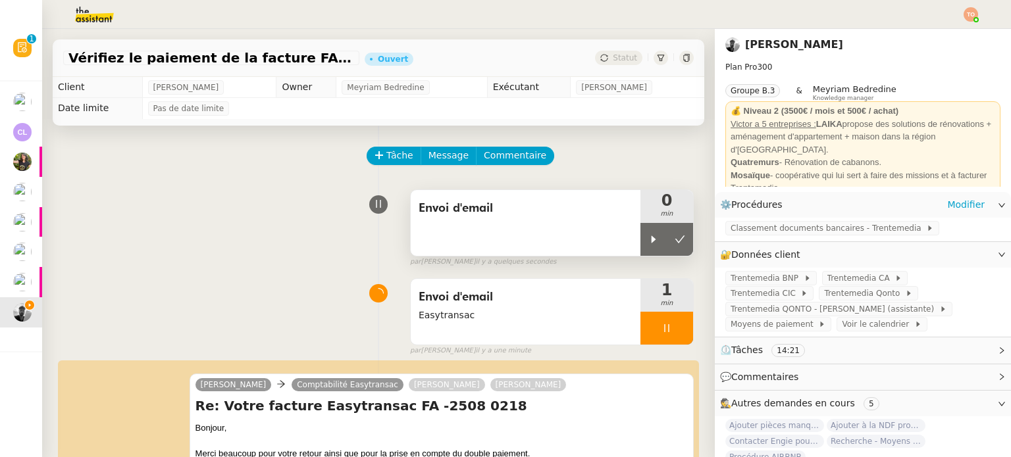
click at [522, 242] on div "Envoi d'email" at bounding box center [526, 223] width 230 height 66
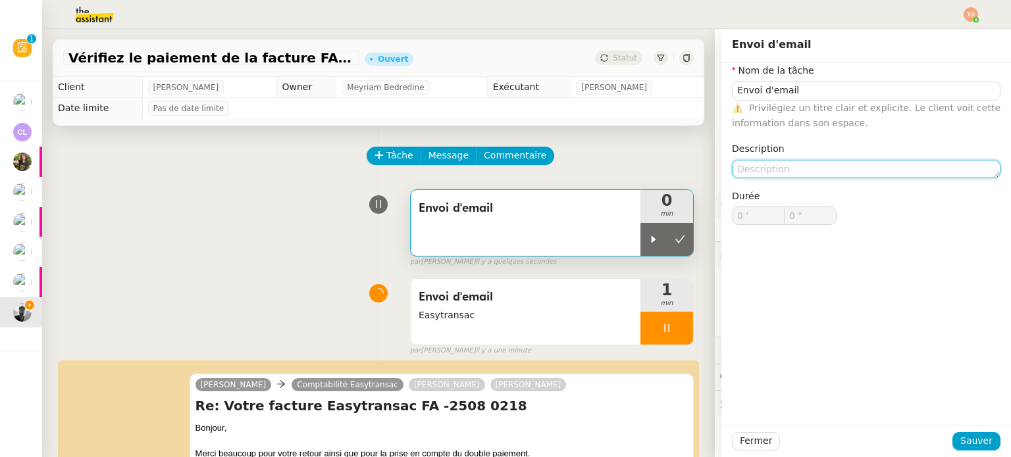
click at [842, 161] on textarea at bounding box center [866, 169] width 269 height 18
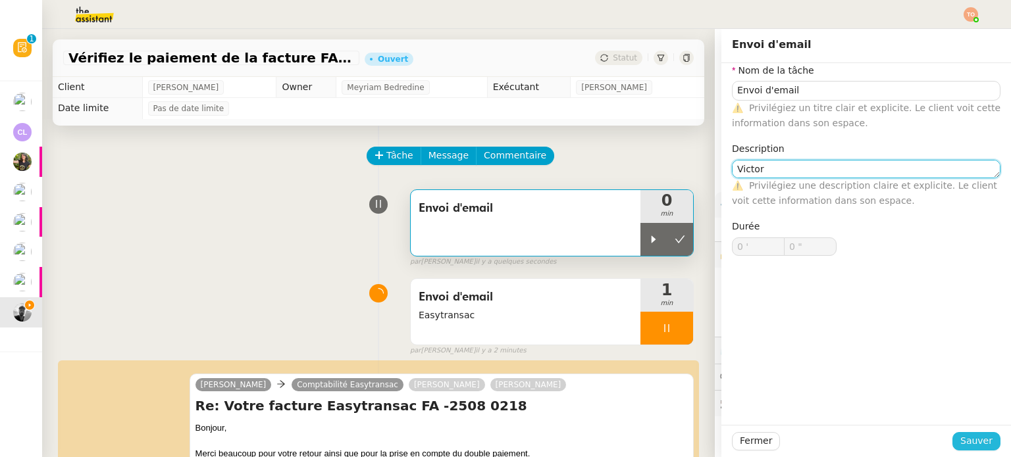
type textarea "Victor"
click at [982, 447] on span "Sauver" at bounding box center [976, 441] width 32 height 15
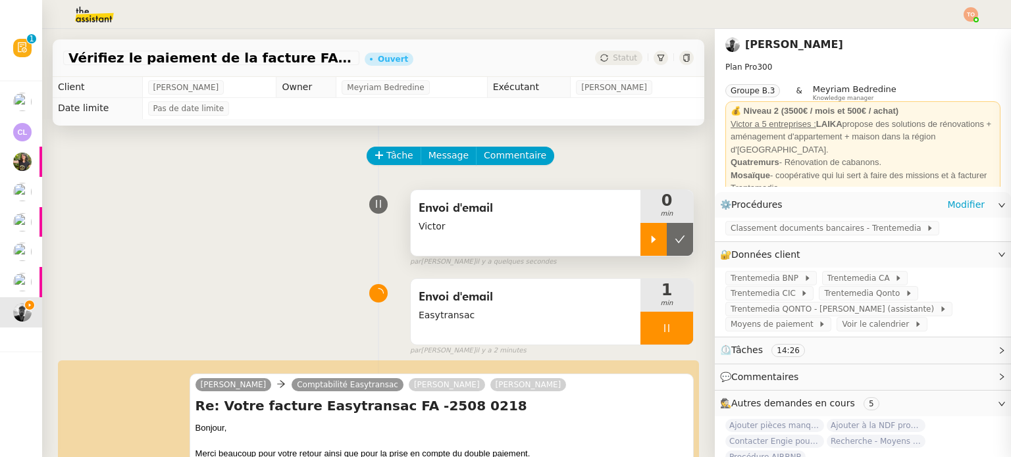
click at [640, 231] on div at bounding box center [653, 239] width 26 height 33
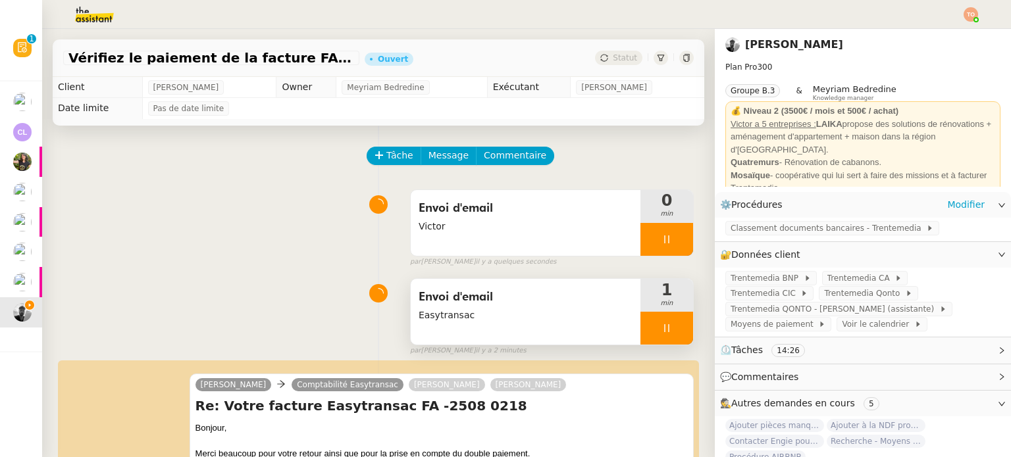
click at [661, 331] on icon at bounding box center [666, 328] width 11 height 11
click at [675, 332] on icon at bounding box center [680, 328] width 11 height 11
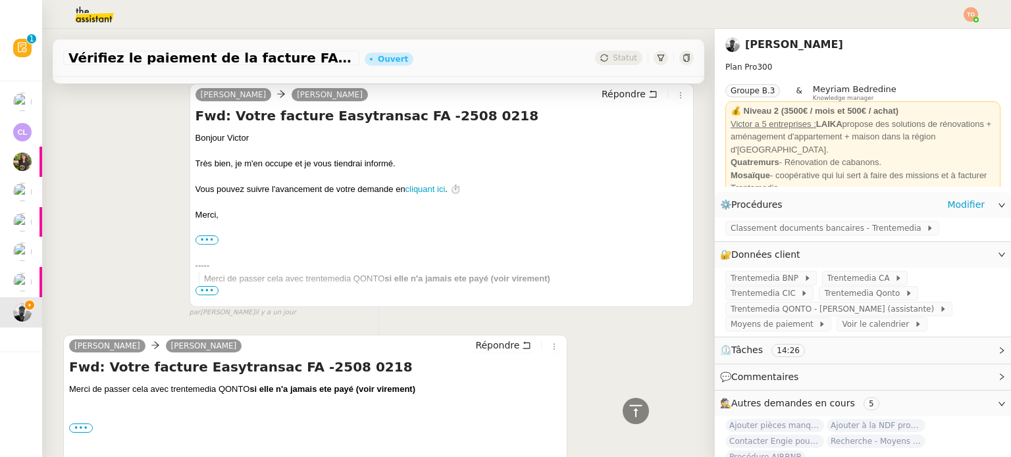
scroll to position [2327, 0]
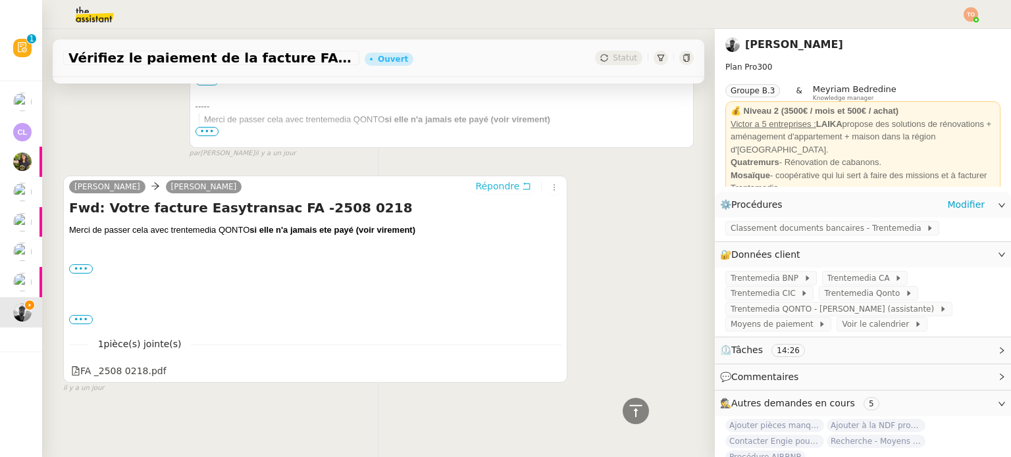
click at [498, 184] on span "Répondre" at bounding box center [497, 186] width 44 height 13
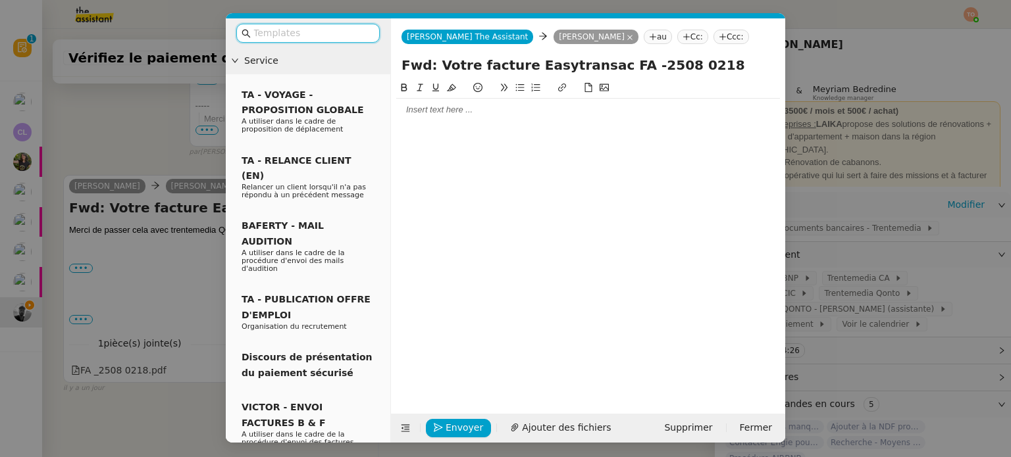
click at [472, 117] on div at bounding box center [588, 110] width 384 height 22
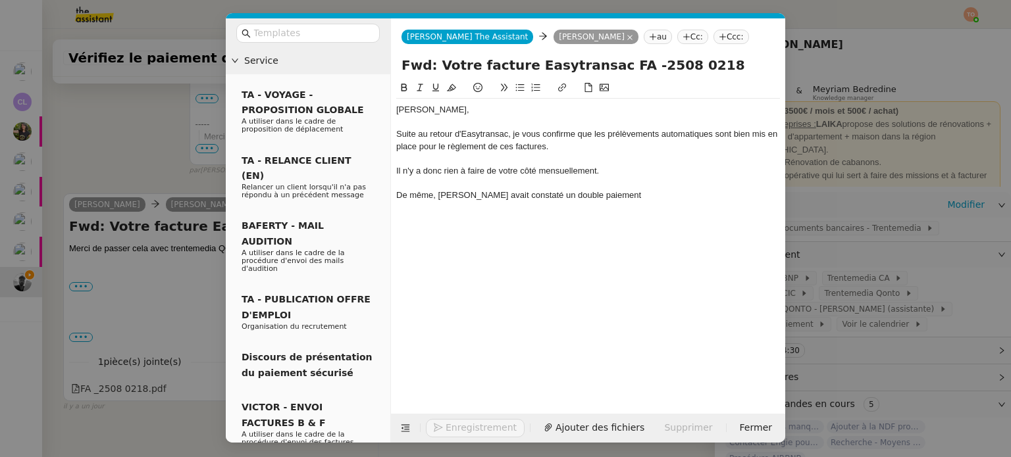
scroll to position [2577, 0]
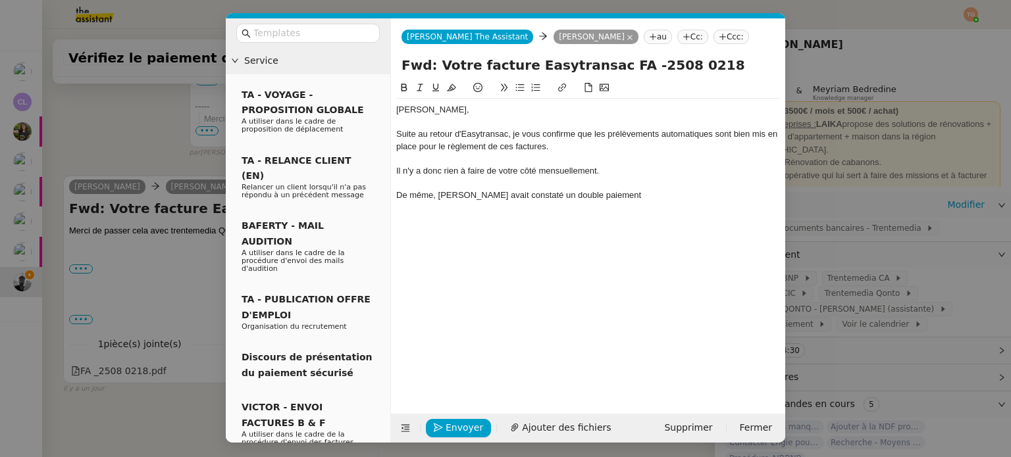
click at [137, 306] on nz-modal-container "Service TA - VOYAGE - PROPOSITION GLOBALE A utiliser dans le cadre de propositi…" at bounding box center [505, 228] width 1011 height 457
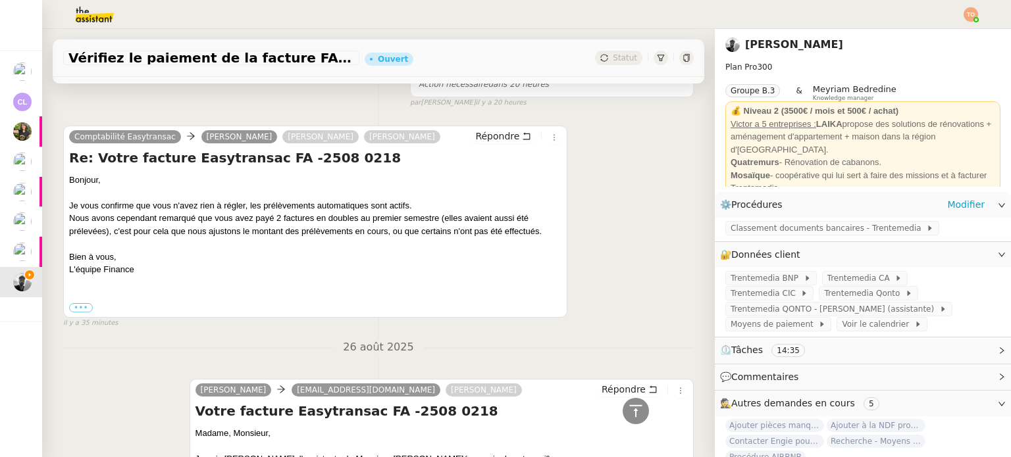
scroll to position [921, 0]
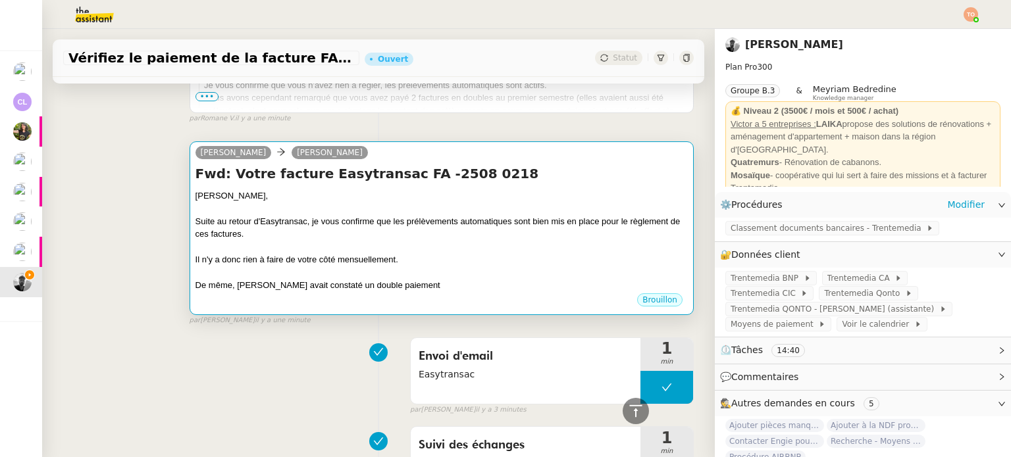
click at [432, 270] on div at bounding box center [441, 273] width 492 height 13
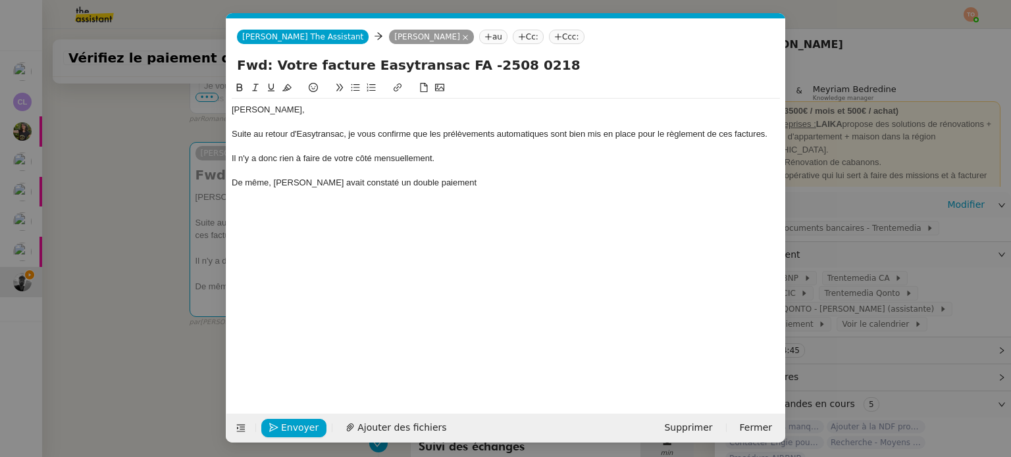
scroll to position [0, 28]
click at [478, 176] on div at bounding box center [506, 171] width 548 height 12
click at [505, 182] on div "De même, Easytransac avait constaté un double paiement" at bounding box center [506, 183] width 548 height 12
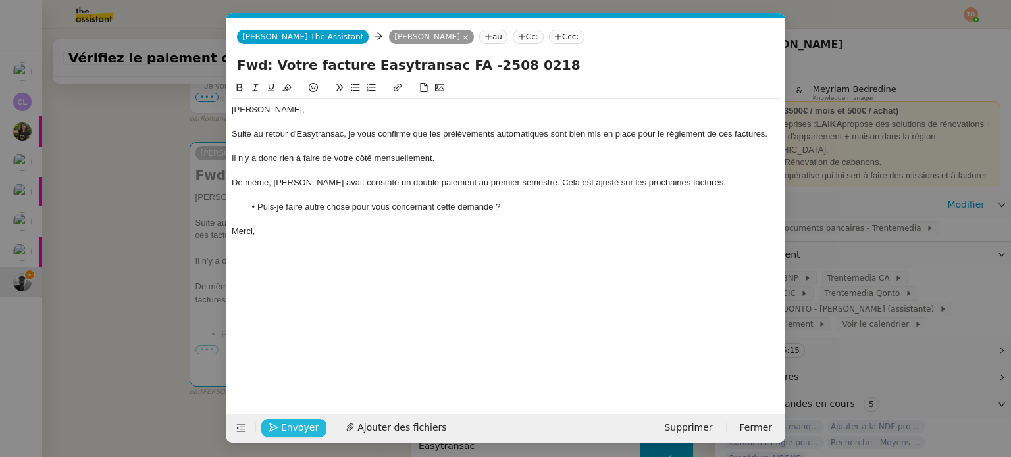
click at [309, 424] on span "Envoyer" at bounding box center [300, 428] width 38 height 15
click at [309, 424] on span "Confirmer l'envoi" at bounding box center [320, 428] width 79 height 15
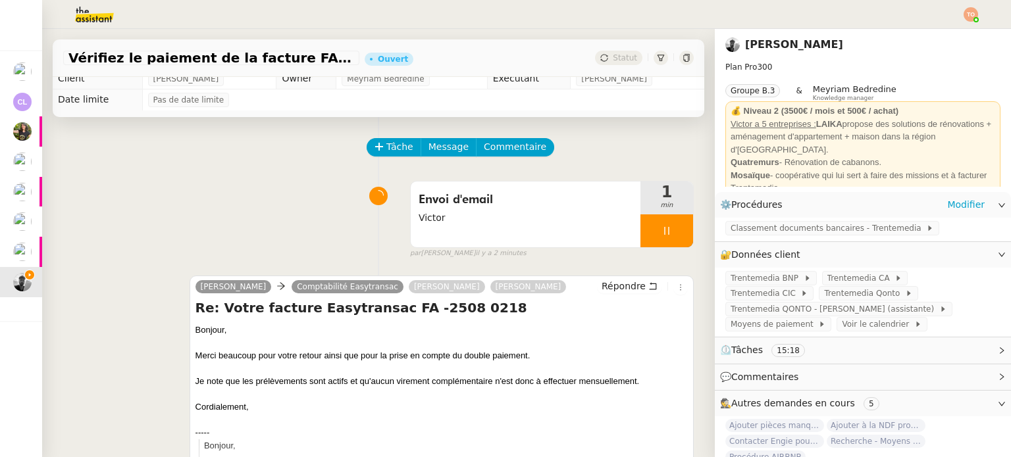
scroll to position [0, 0]
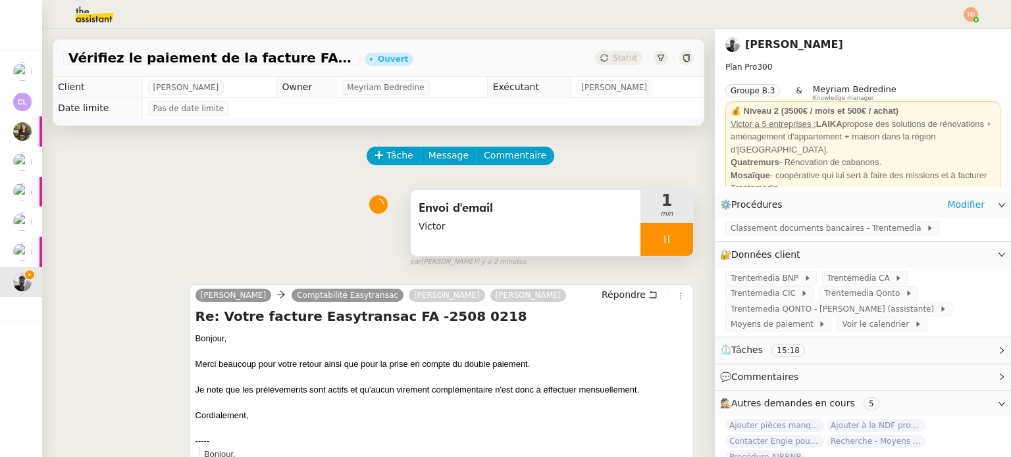
click at [664, 244] on icon at bounding box center [666, 240] width 5 height 8
drag, startPoint x: 659, startPoint y: 243, endPoint x: 633, endPoint y: 165, distance: 82.0
click at [675, 242] on icon at bounding box center [680, 239] width 11 height 11
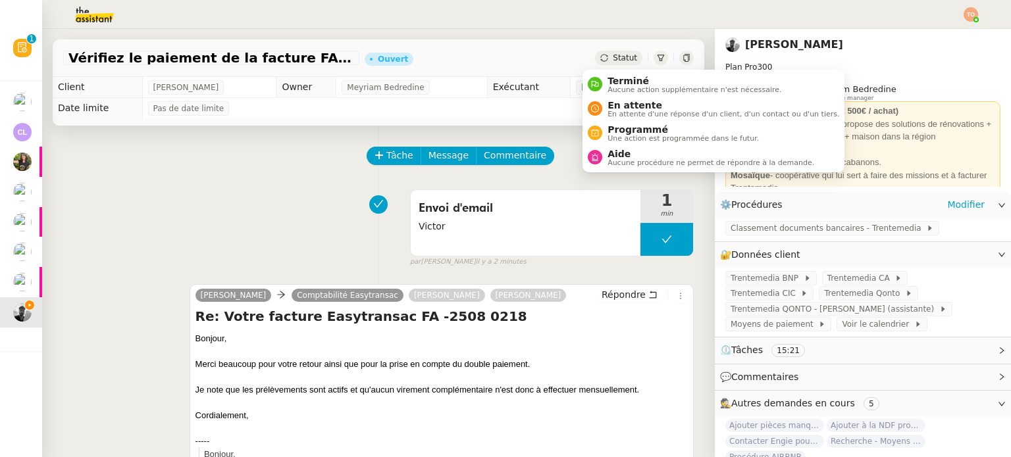
click at [613, 56] on span "Statut" at bounding box center [625, 57] width 24 height 9
click at [632, 105] on span "En attente" at bounding box center [723, 105] width 232 height 11
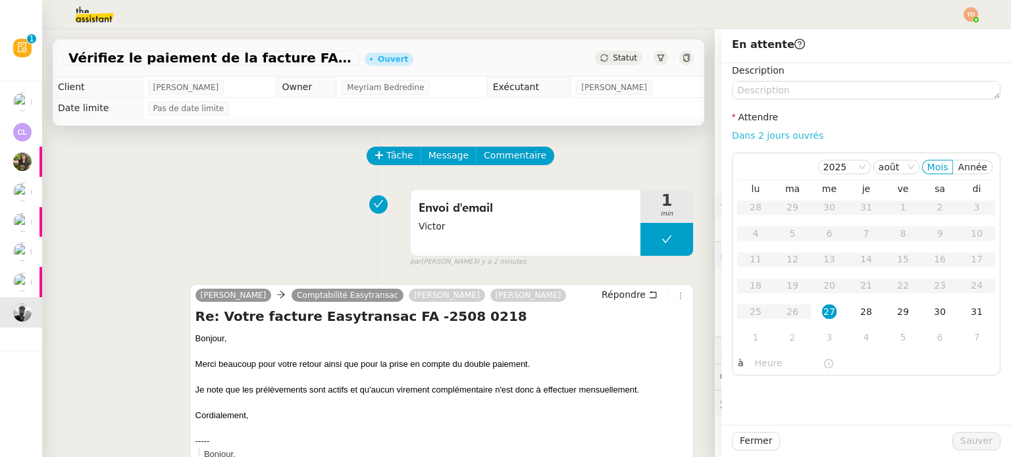
click at [732, 137] on link "Dans 2 jours ouvrés" at bounding box center [777, 135] width 91 height 11
type input "07:00"
click at [960, 437] on span "Sauver" at bounding box center [976, 441] width 32 height 15
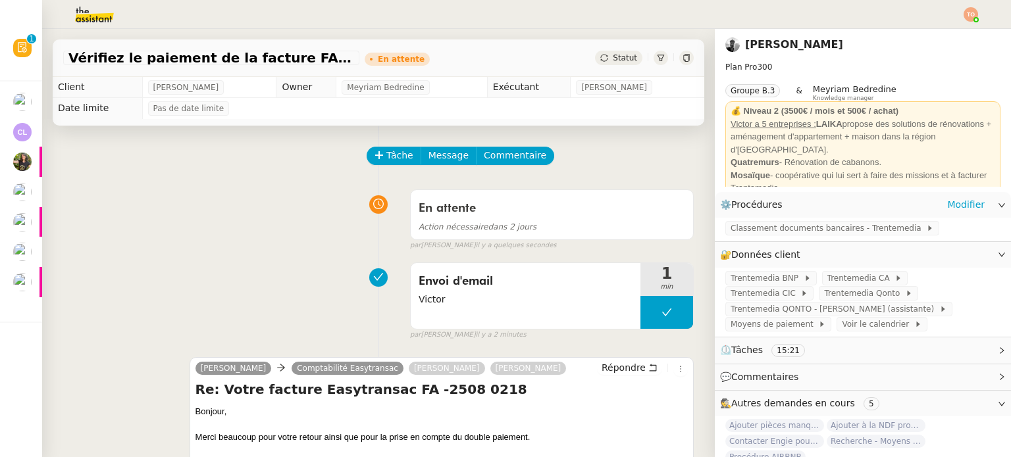
click at [113, 19] on img at bounding box center [84, 14] width 102 height 29
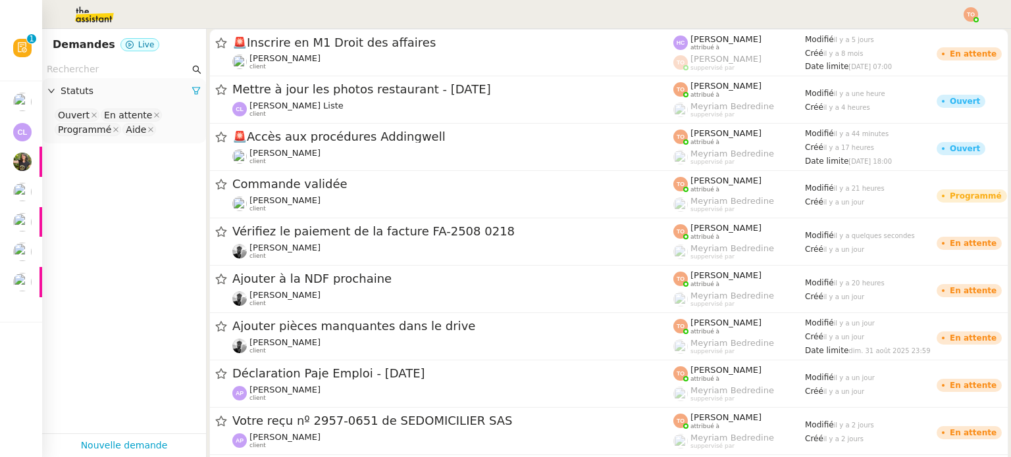
click at [138, 67] on input "text" at bounding box center [118, 69] width 143 height 15
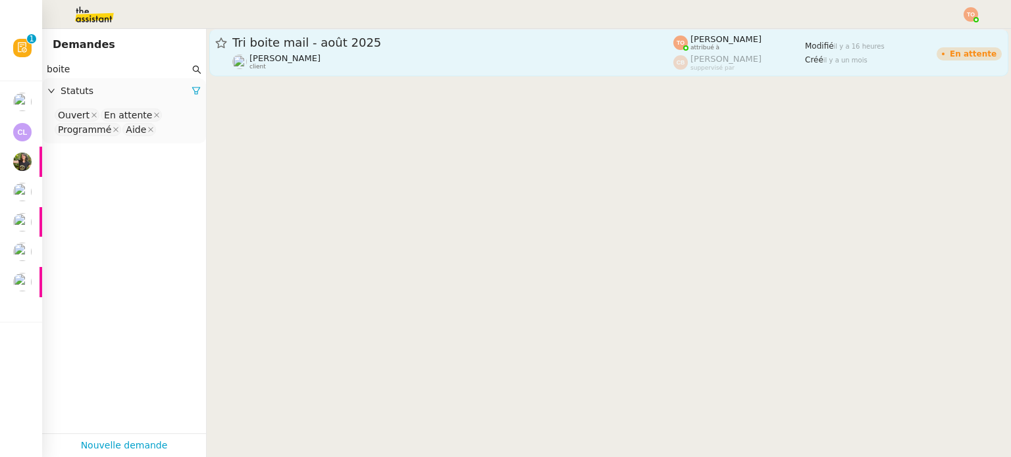
type input "boite"
click at [289, 31] on link "Tri boite mail - août 2025 Genevieve Landsmann client Tatyana Orec attribué à C…" at bounding box center [608, 52] width 799 height 47
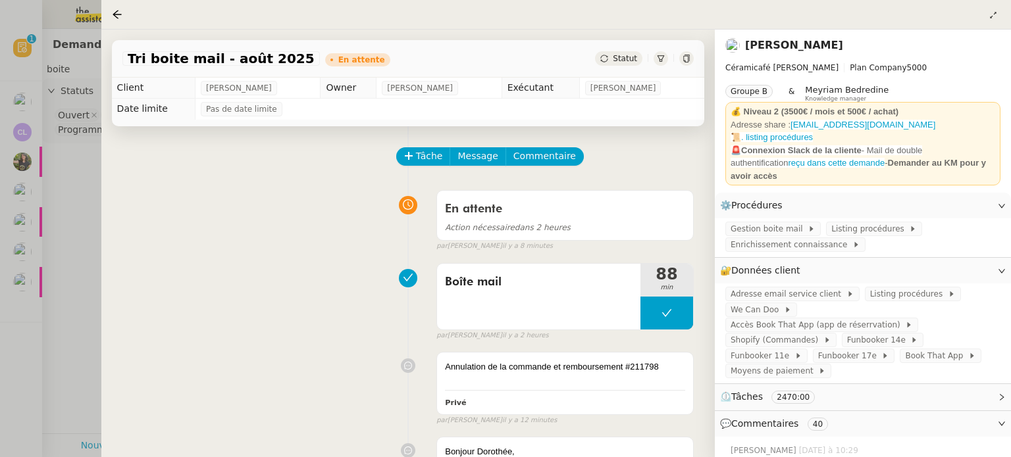
click at [631, 62] on span "Statut" at bounding box center [625, 58] width 24 height 9
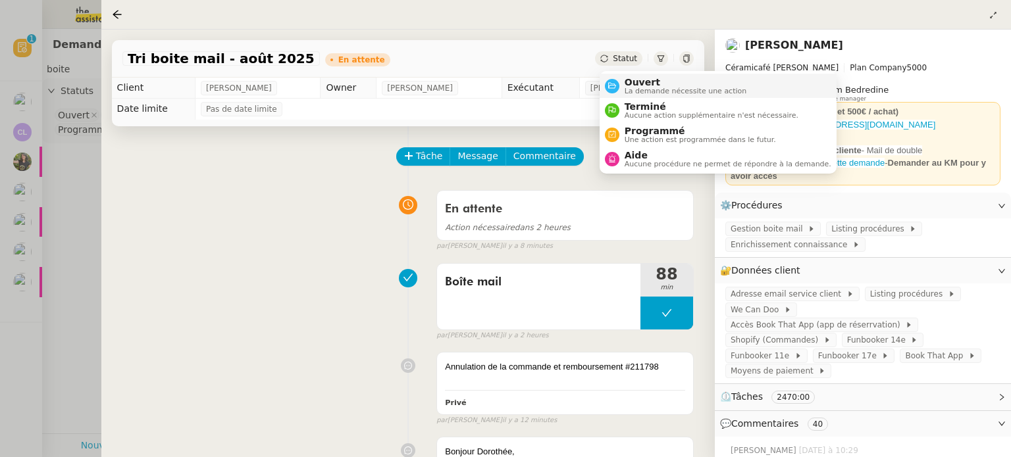
click at [634, 80] on span "Ouvert" at bounding box center [686, 82] width 122 height 11
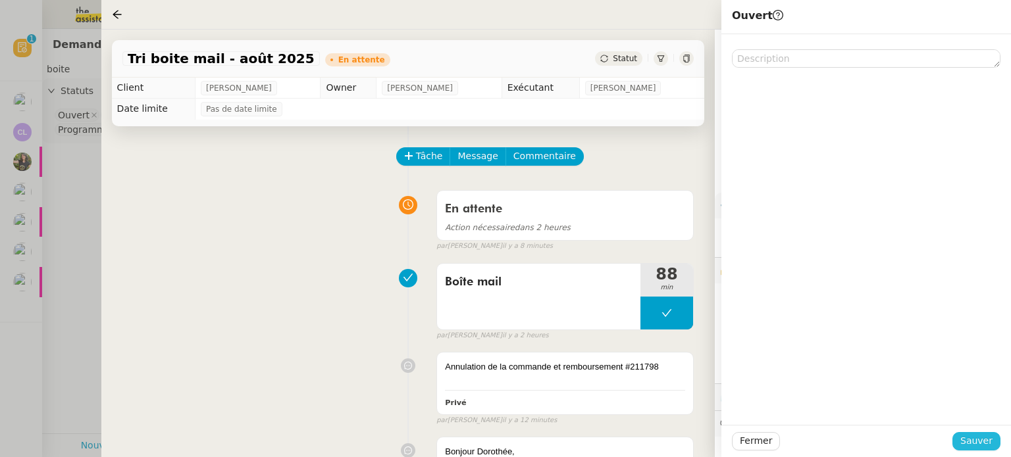
click at [988, 446] on span "Sauver" at bounding box center [976, 441] width 32 height 15
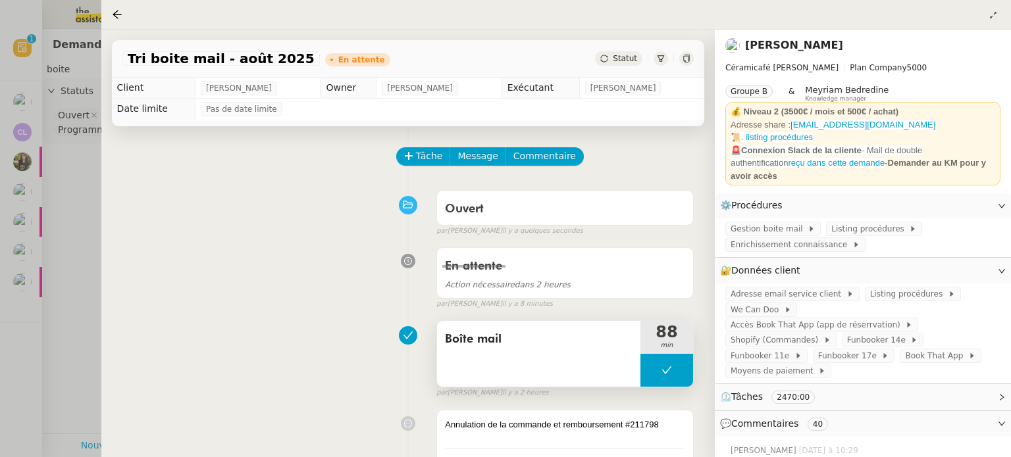
click at [654, 357] on button at bounding box center [666, 370] width 53 height 33
click at [655, 371] on button at bounding box center [666, 370] width 53 height 33
click at [654, 376] on icon at bounding box center [653, 370] width 11 height 11
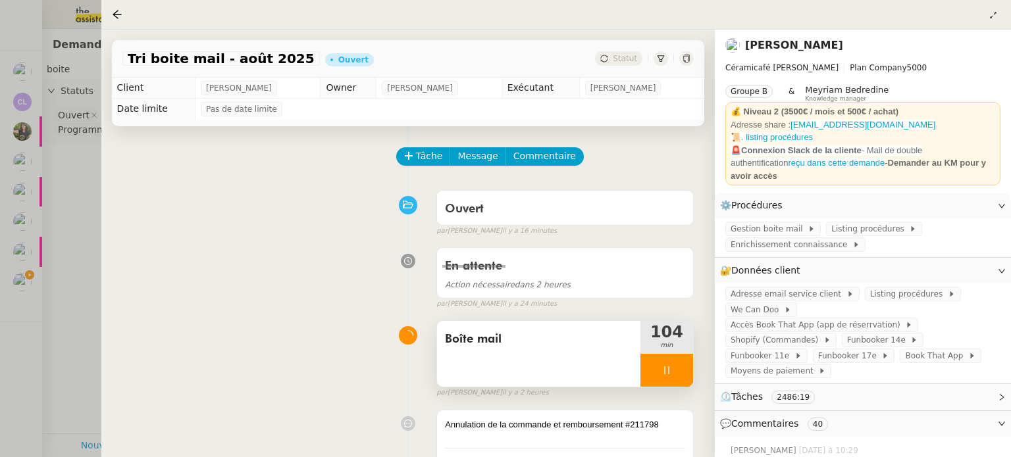
click at [326, 305] on div "En attente Action nécessaire dans 2 heures false par Tatyana O. il y a 24 minut…" at bounding box center [407, 276] width 571 height 68
click at [660, 373] on div at bounding box center [666, 370] width 53 height 33
click at [666, 368] on div at bounding box center [653, 370] width 26 height 33
click at [831, 226] on span "Listing procédures" at bounding box center [870, 228] width 78 height 13
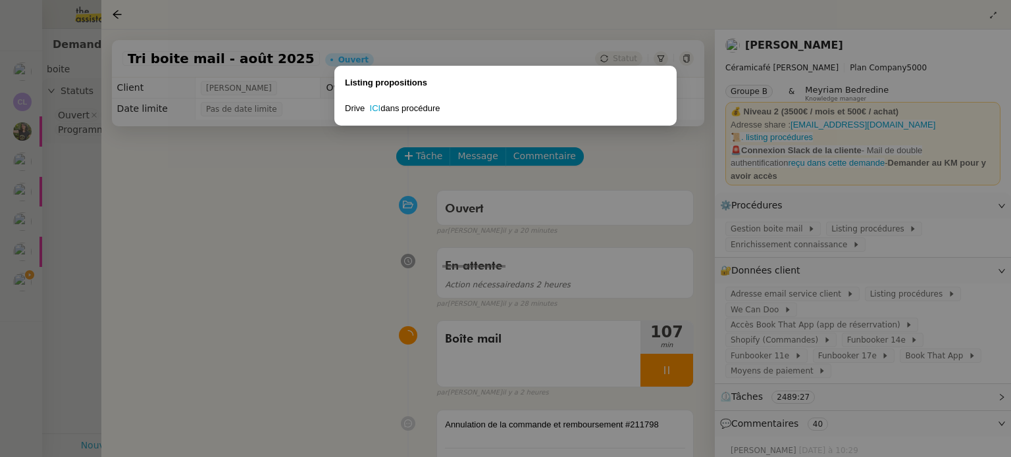
click at [378, 102] on div "Drive ICI dans procédure" at bounding box center [505, 108] width 321 height 13
click at [375, 105] on link "ICI" at bounding box center [375, 108] width 11 height 10
click at [423, 210] on nz-modal-container "Listing propositions Drive ICI dans procédure" at bounding box center [505, 228] width 1011 height 457
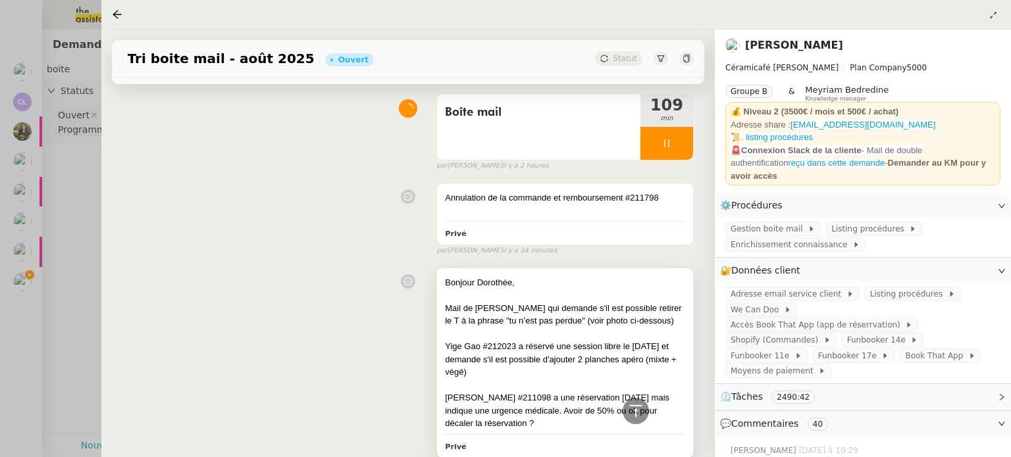
scroll to position [197, 0]
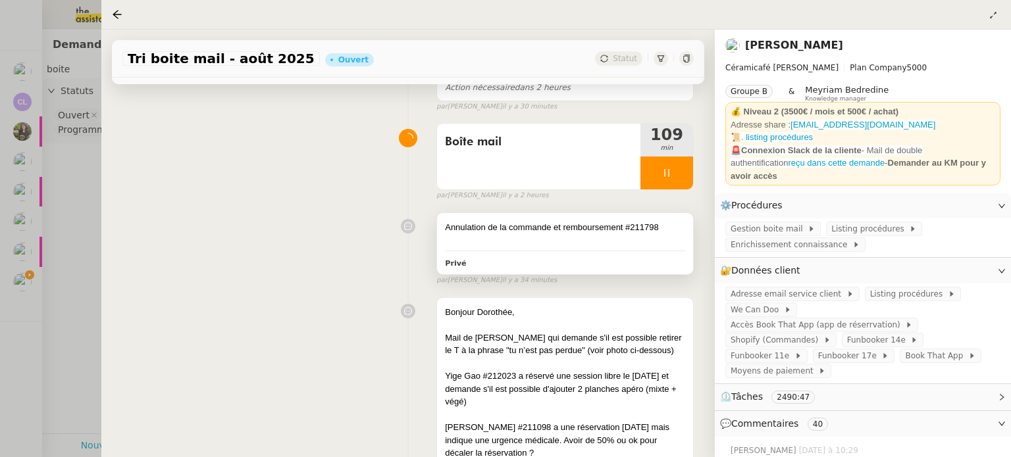
click at [553, 240] on div at bounding box center [565, 240] width 240 height 13
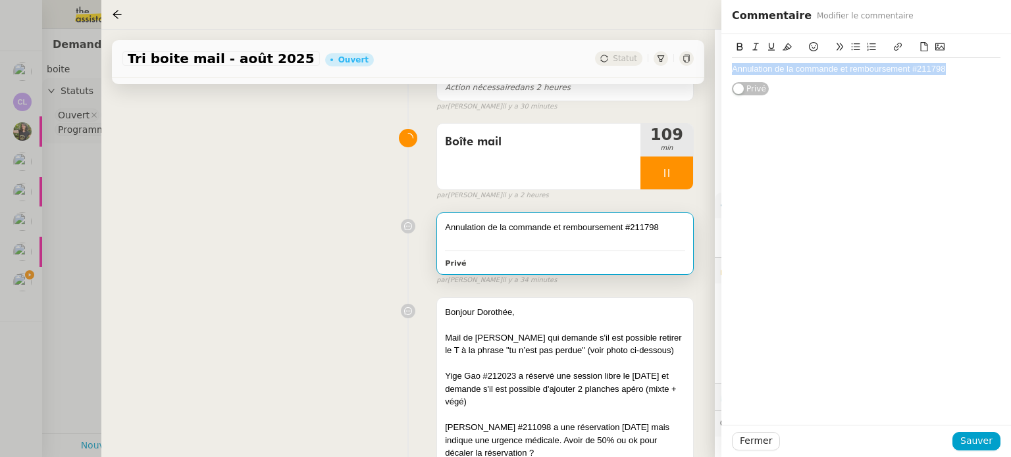
drag, startPoint x: 945, startPoint y: 66, endPoint x: 725, endPoint y: 67, distance: 219.8
click at [724, 64] on div "Annulation de la commande et remboursement #211798 Privé" at bounding box center [866, 65] width 290 height 62
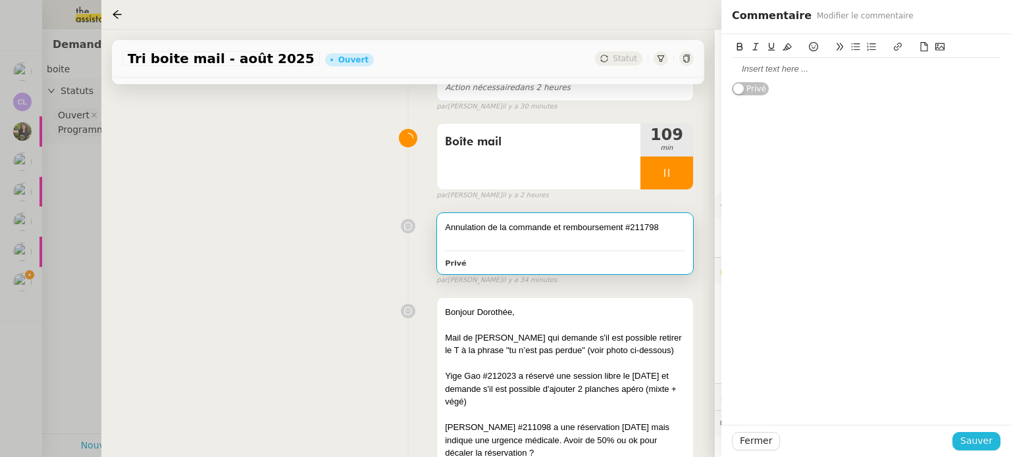
click at [987, 439] on span "Sauver" at bounding box center [976, 441] width 32 height 15
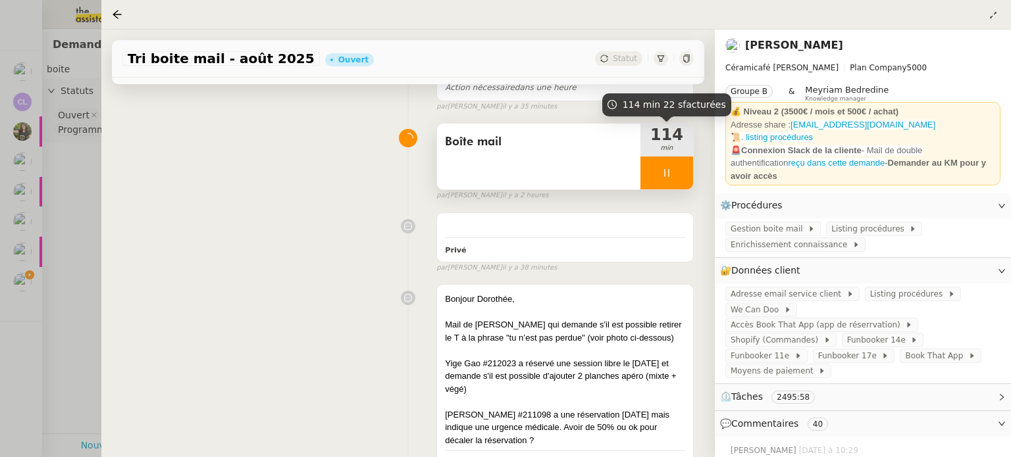
click at [677, 163] on div at bounding box center [666, 173] width 53 height 33
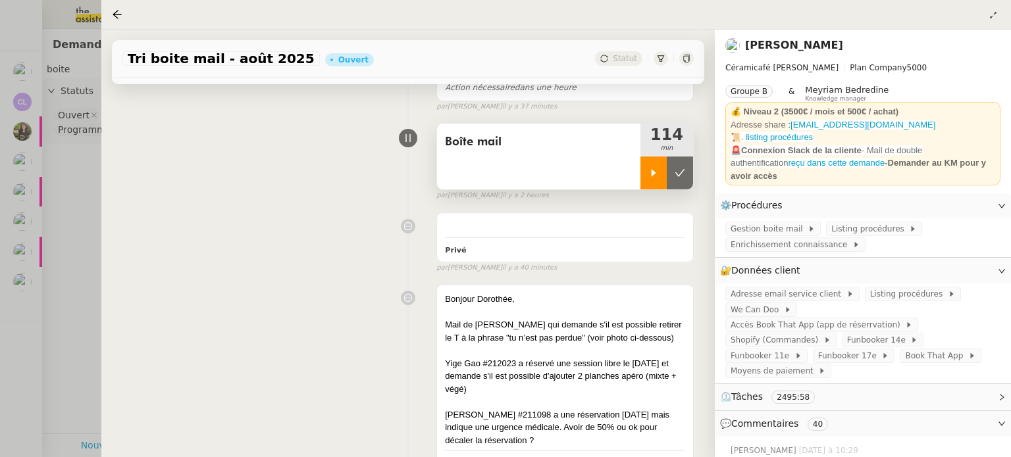
click at [648, 174] on icon at bounding box center [653, 173] width 11 height 11
drag, startPoint x: 640, startPoint y: 171, endPoint x: 675, endPoint y: 181, distance: 36.9
click at [640, 171] on div at bounding box center [666, 173] width 53 height 33
click at [675, 181] on button at bounding box center [680, 173] width 26 height 33
click at [646, 165] on button at bounding box center [666, 173] width 53 height 33
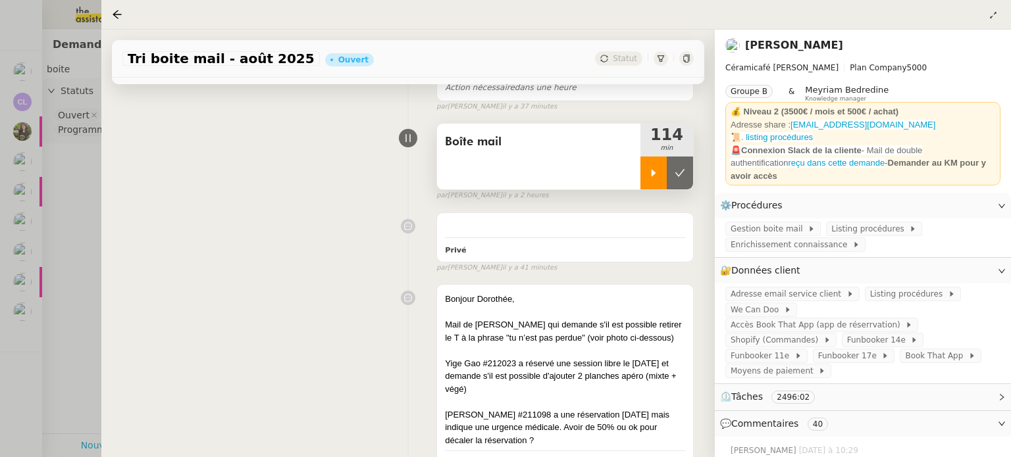
click at [648, 171] on icon at bounding box center [653, 173] width 11 height 11
click at [683, 170] on div at bounding box center [666, 173] width 53 height 33
click at [680, 176] on button at bounding box center [680, 173] width 26 height 33
click at [44, 288] on div at bounding box center [505, 228] width 1011 height 457
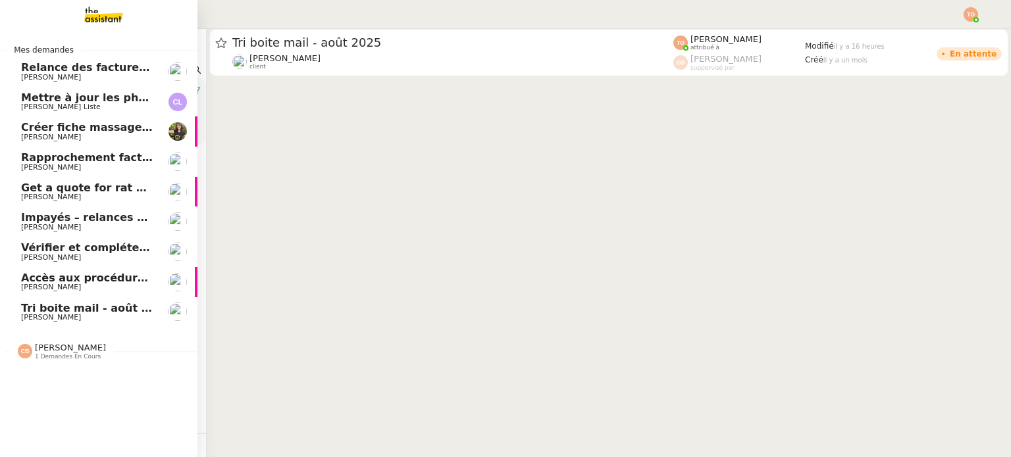
click at [37, 286] on span "[PERSON_NAME]" at bounding box center [51, 287] width 60 height 9
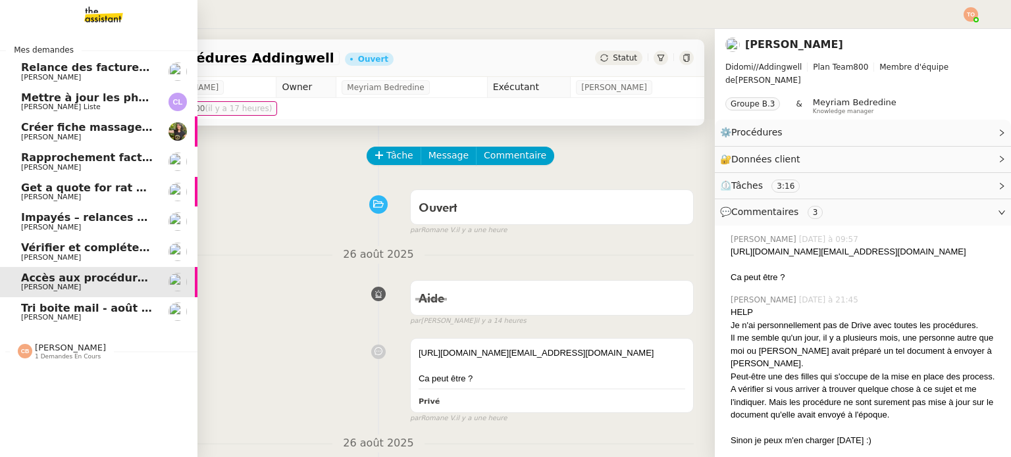
click at [39, 253] on span "[PERSON_NAME]" at bounding box center [51, 257] width 60 height 9
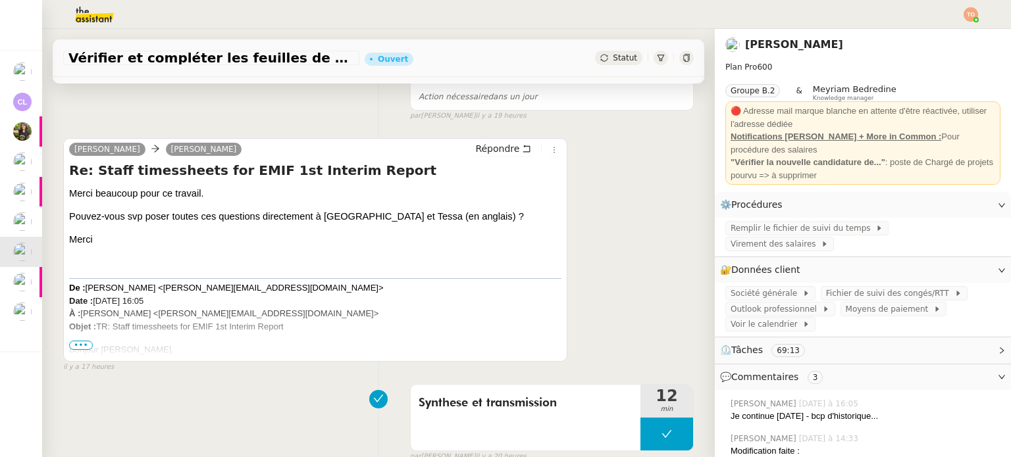
scroll to position [329, 0]
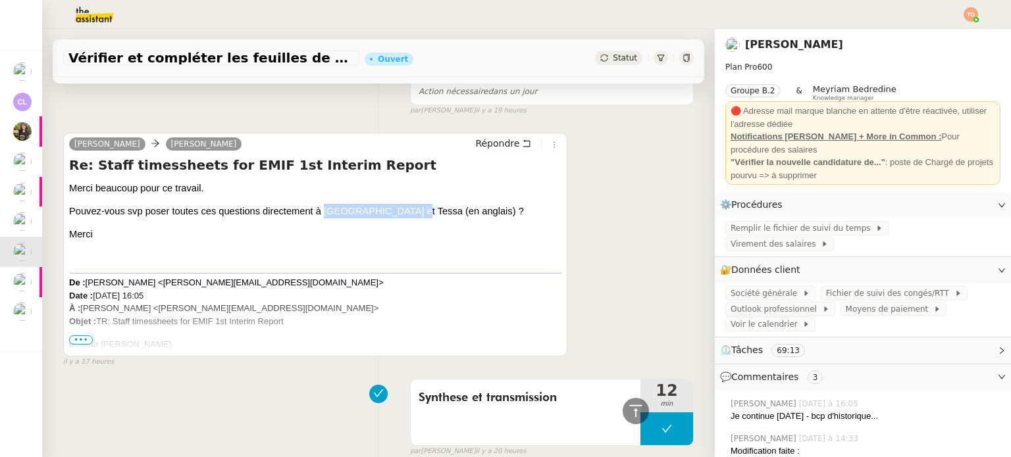
drag, startPoint x: 344, startPoint y: 212, endPoint x: 413, endPoint y: 211, distance: 69.1
click at [411, 211] on span "Pouvez-vous svp poser toutes ces questions directement à [GEOGRAPHIC_DATA] et T…" at bounding box center [296, 211] width 455 height 11
click at [413, 211] on span "Pouvez-vous svp poser toutes ces questions directement à [GEOGRAPHIC_DATA] et T…" at bounding box center [296, 211] width 455 height 11
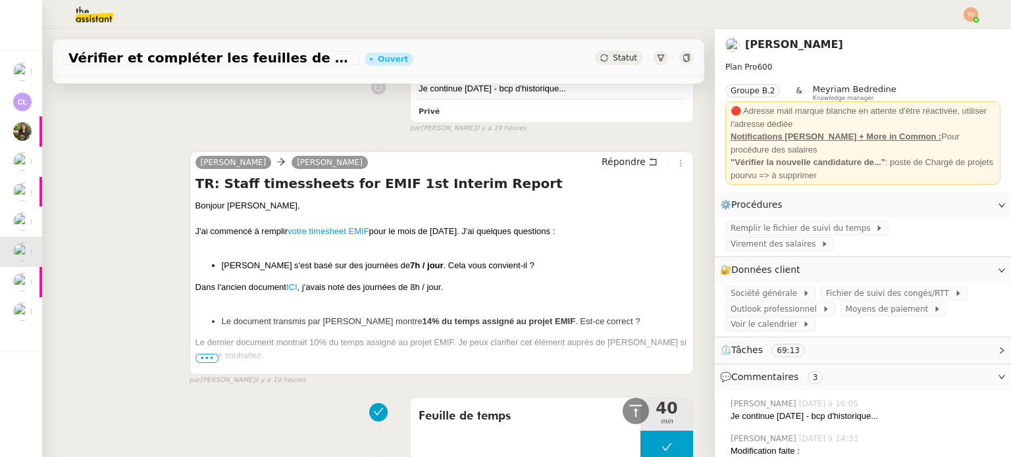
scroll to position [790, 0]
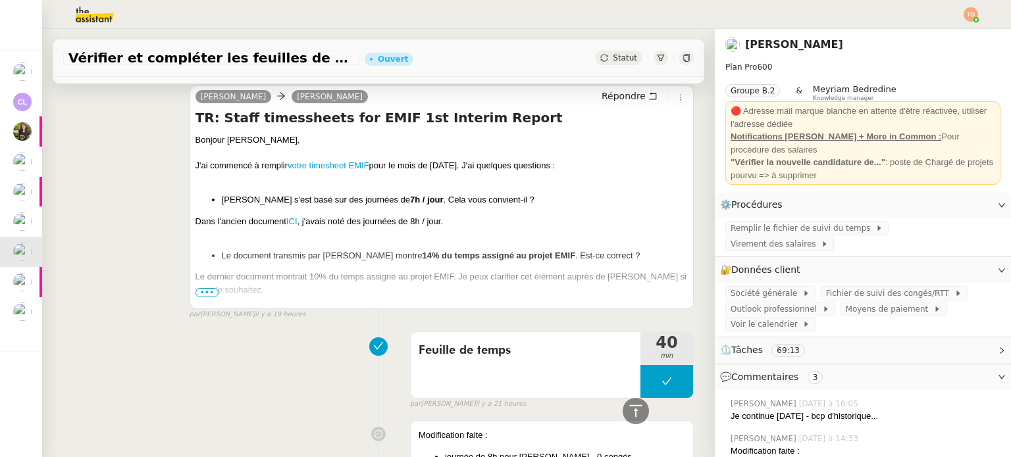
click at [212, 290] on span "•••" at bounding box center [207, 292] width 24 height 9
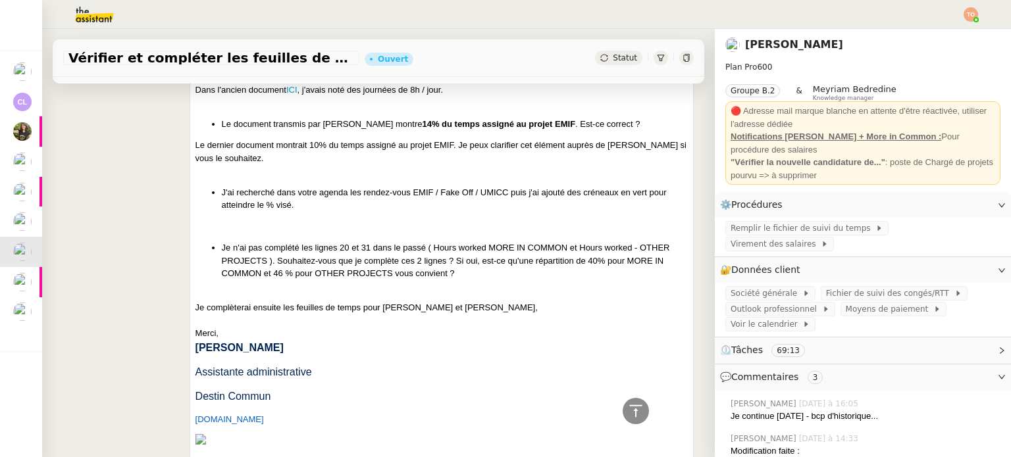
scroll to position [724, 0]
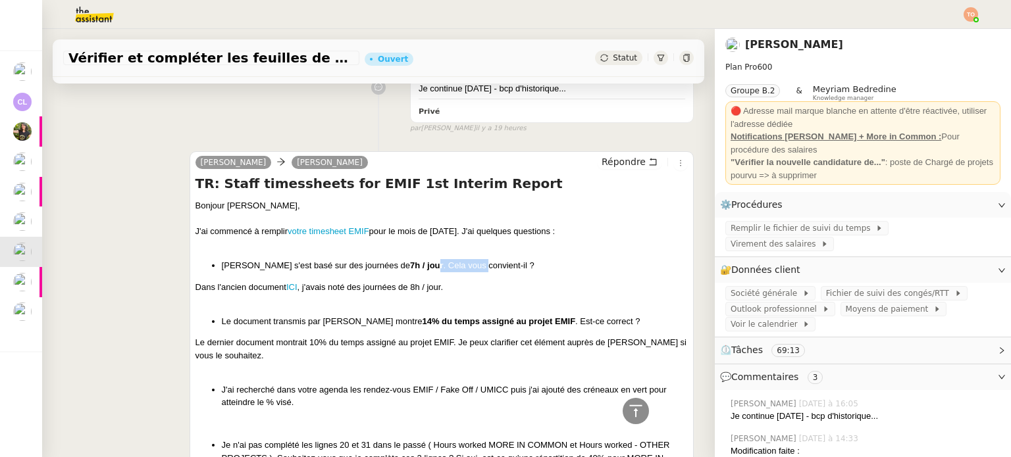
drag, startPoint x: 395, startPoint y: 267, endPoint x: 445, endPoint y: 270, distance: 50.1
click at [444, 270] on li "Gulraiz s'est basé sur des journées de 7h / jour . Cela vous convient-il ?" at bounding box center [455, 265] width 466 height 13
click at [445, 270] on li "Gulraiz s'est basé sur des journées de 7h / jour . Cela vous convient-il ?" at bounding box center [455, 265] width 466 height 13
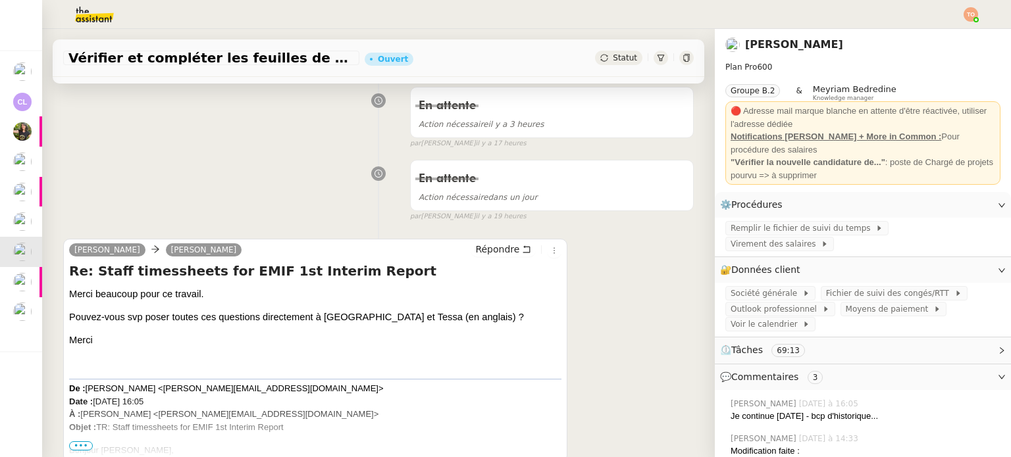
scroll to position [329, 0]
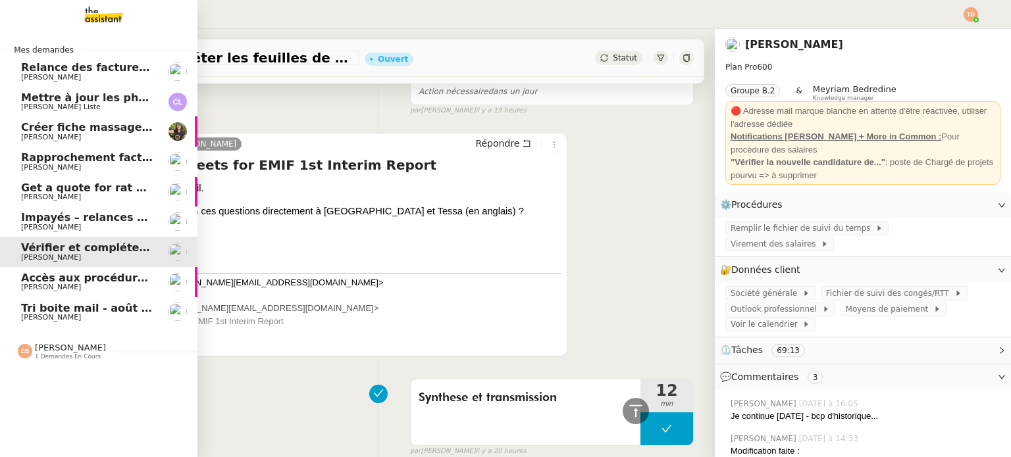
drag, startPoint x: 64, startPoint y: 223, endPoint x: 75, endPoint y: 223, distance: 10.5
click at [64, 223] on span "[PERSON_NAME]" at bounding box center [51, 227] width 60 height 9
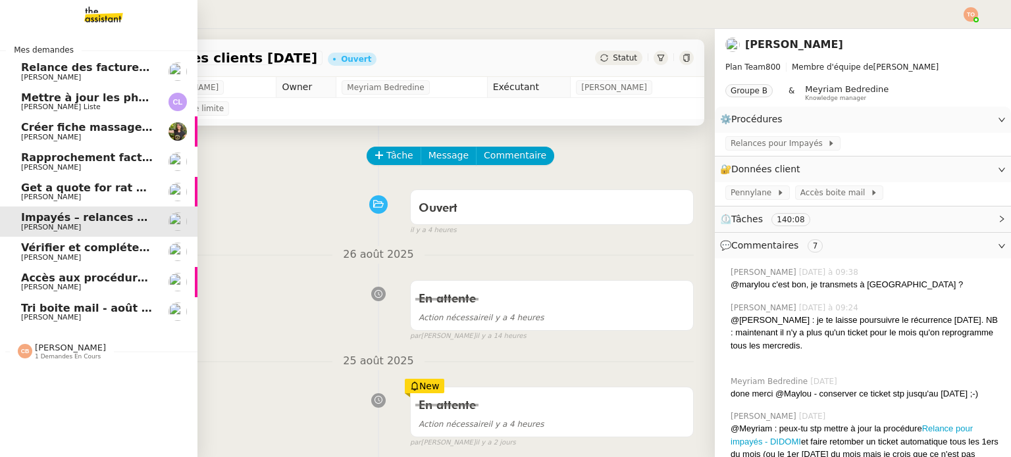
click at [87, 124] on span "Créer fiche massages [PERSON_NAME] dans VIT" at bounding box center [163, 127] width 284 height 13
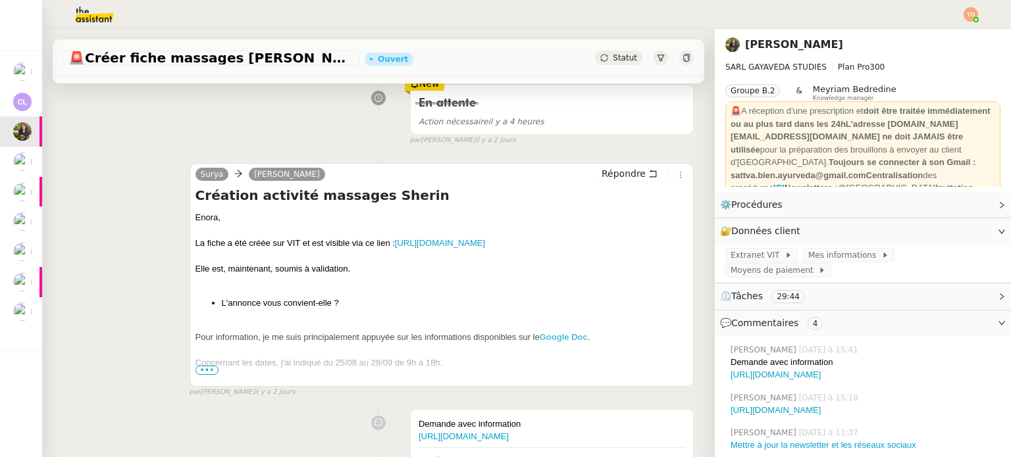
scroll to position [197, 0]
click at [203, 368] on span "•••" at bounding box center [207, 369] width 24 height 9
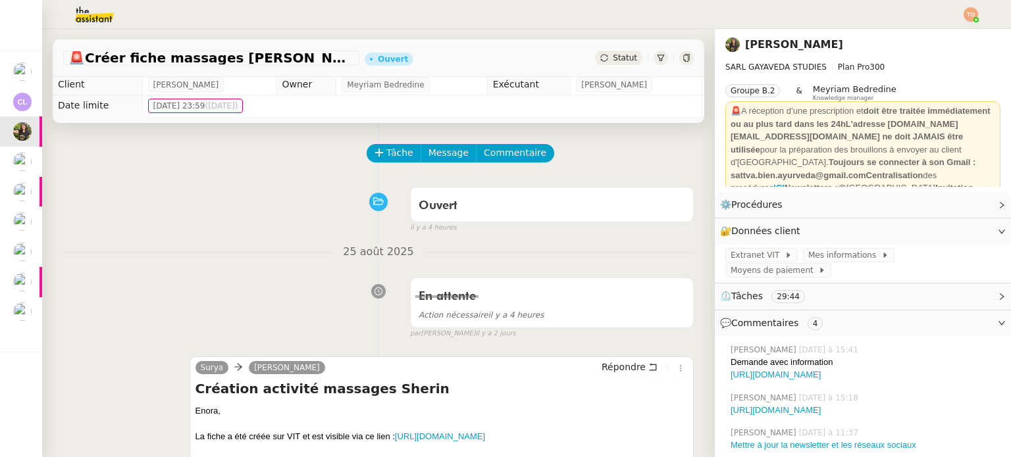
scroll to position [0, 0]
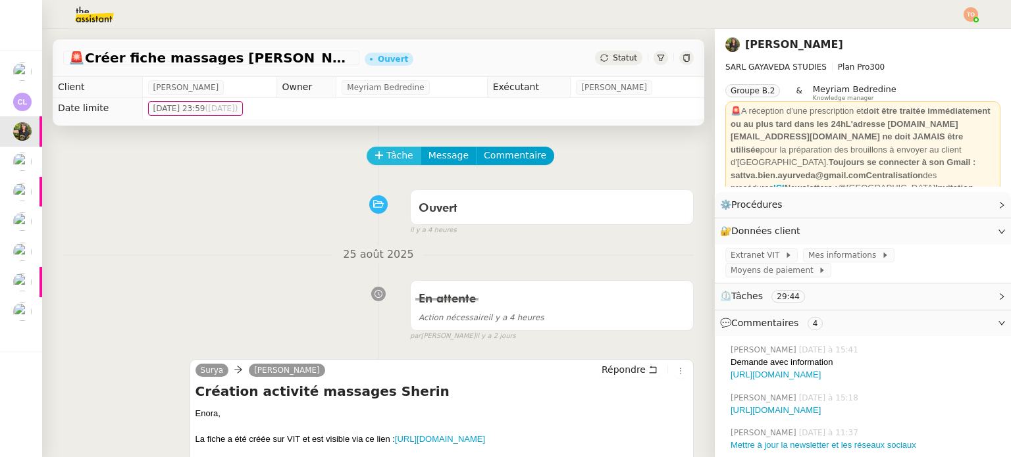
click at [369, 152] on button "Tâche" at bounding box center [394, 156] width 55 height 18
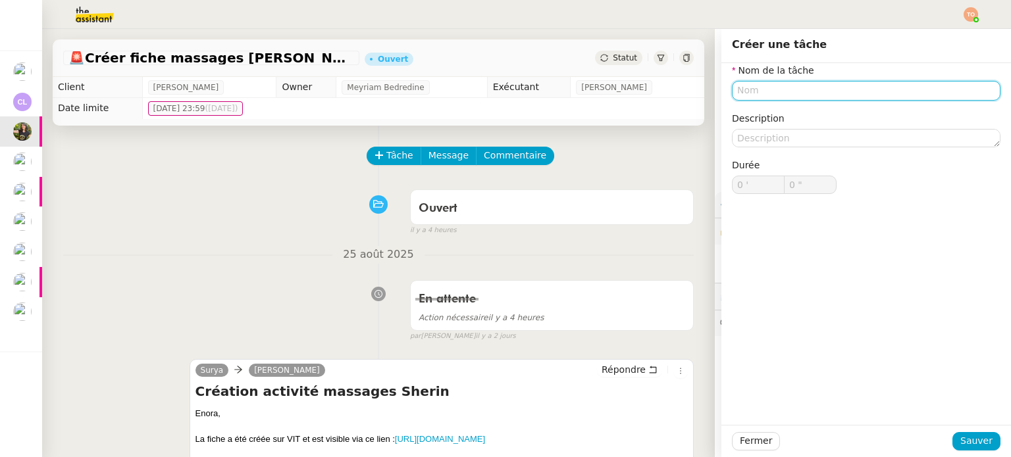
click at [816, 94] on input "text" at bounding box center [866, 90] width 269 height 19
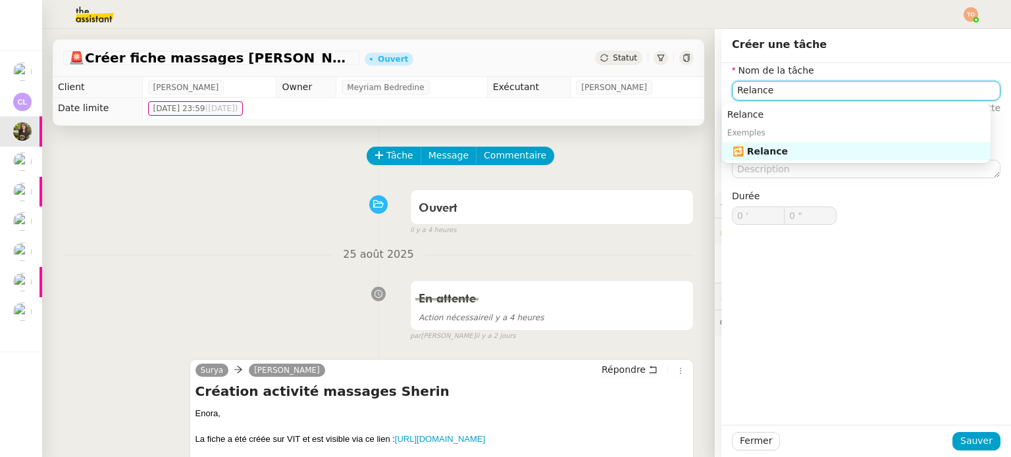
click at [925, 157] on div "🔁 Relance" at bounding box center [859, 151] width 253 height 12
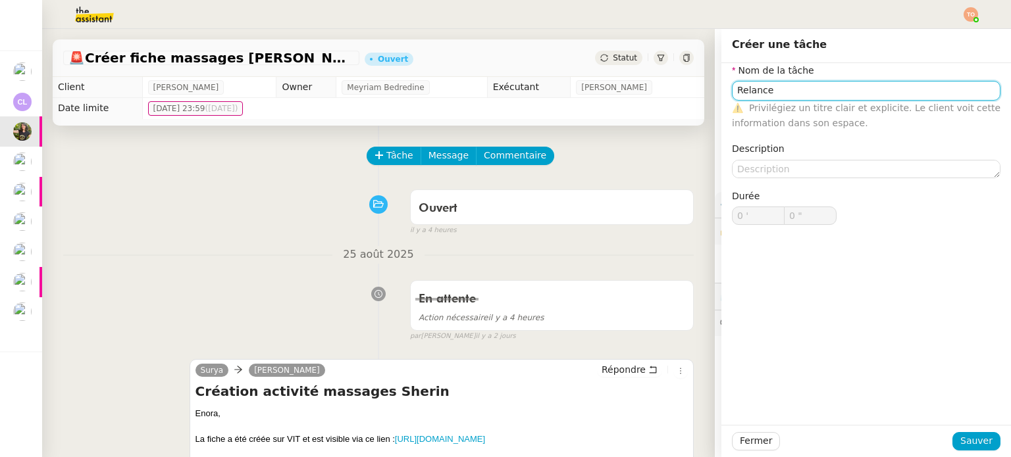
type input "Relance"
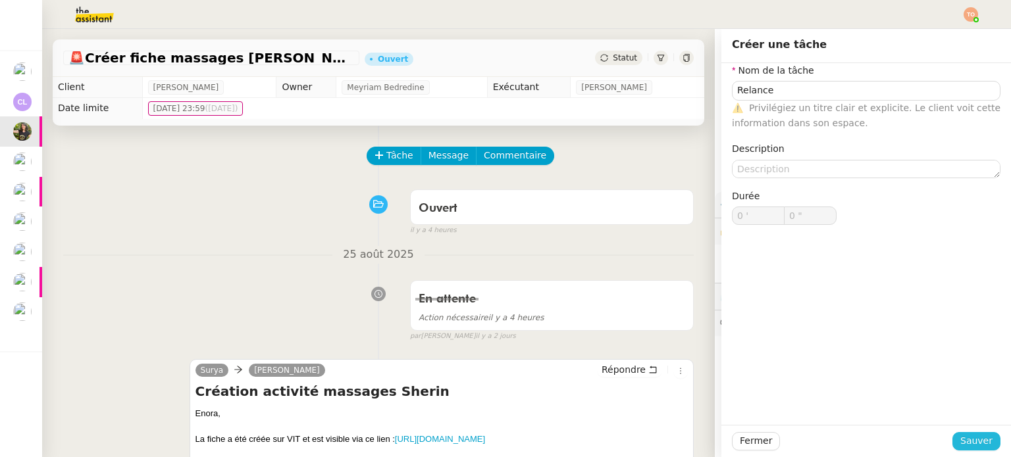
click at [966, 442] on span "Sauver" at bounding box center [976, 441] width 32 height 15
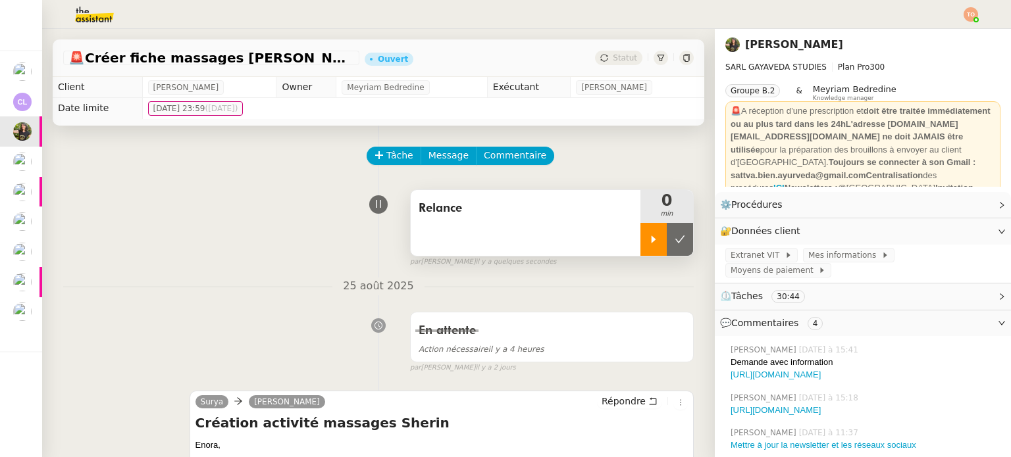
click at [640, 251] on div at bounding box center [653, 239] width 26 height 33
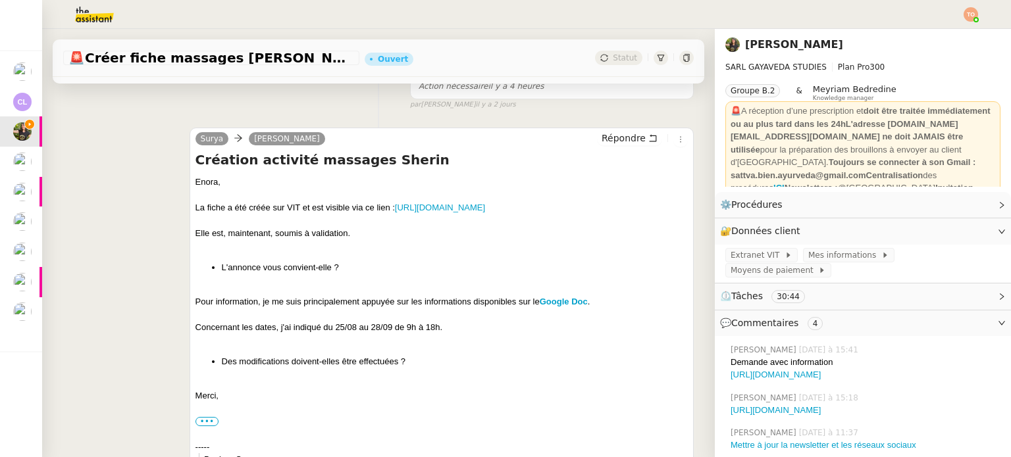
scroll to position [329, 0]
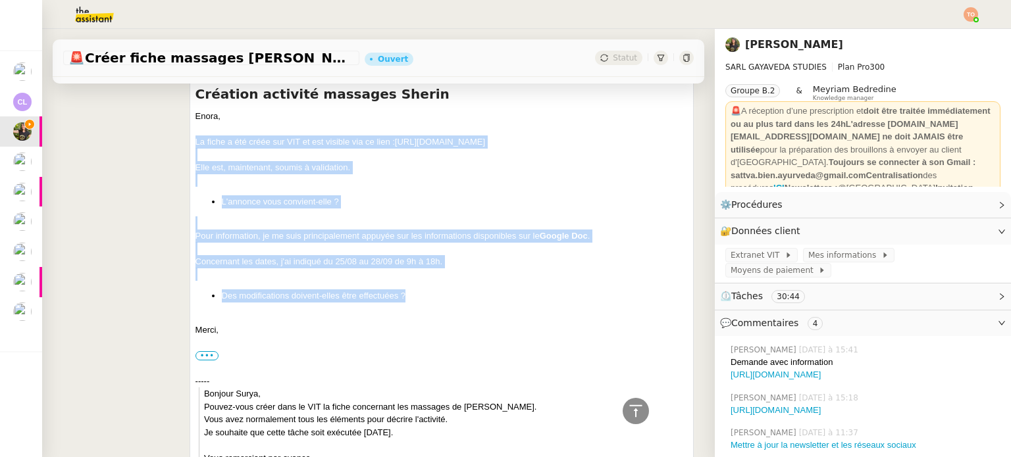
drag, startPoint x: 357, startPoint y: 299, endPoint x: 189, endPoint y: 143, distance: 229.6
click at [190, 143] on div "Surya Enora Conan Répondre Création activité massages Sherin Enora, La fiche a …" at bounding box center [442, 284] width 504 height 444
copy div "La fiche a été créée sur VIT et est visible via ce lien : https://na.espacepro.…"
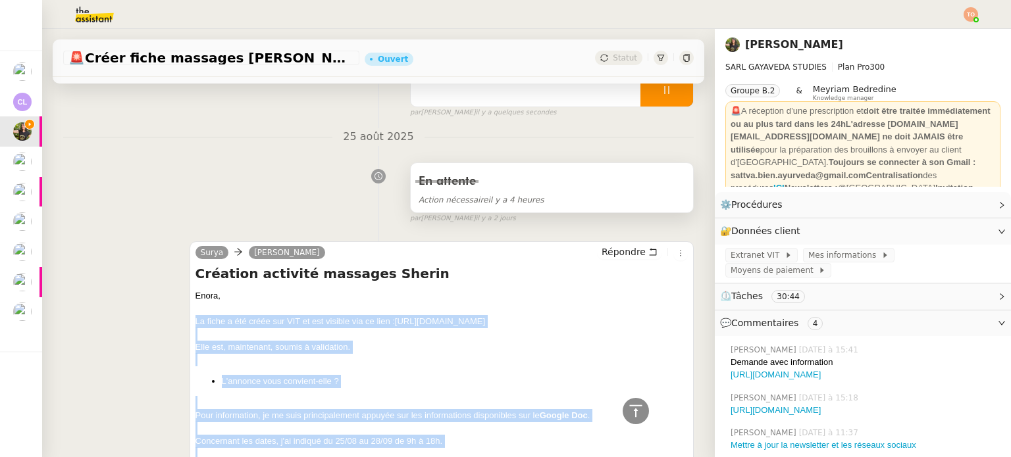
scroll to position [132, 0]
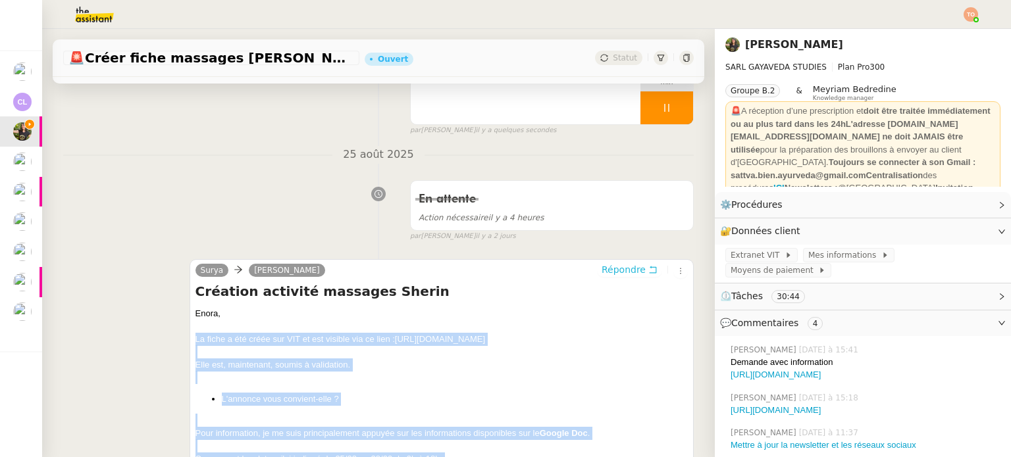
click at [627, 270] on span "Répondre" at bounding box center [624, 269] width 44 height 13
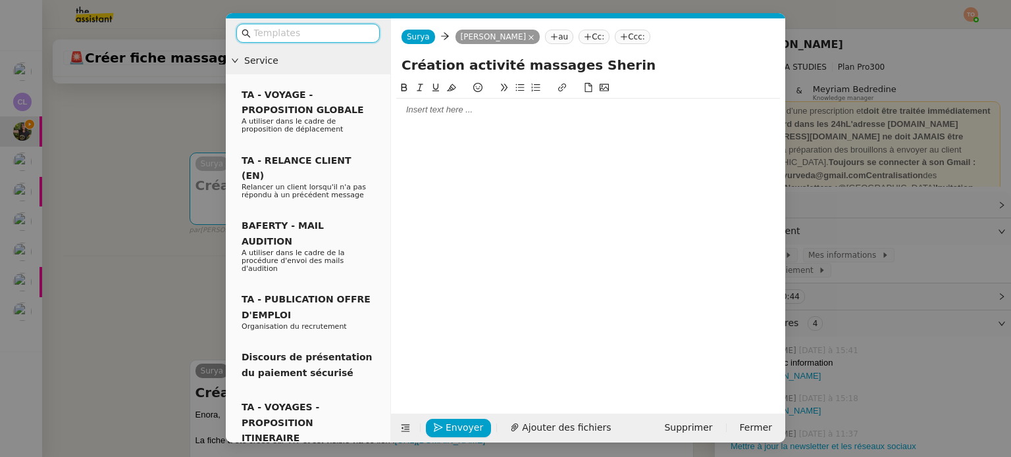
click at [315, 37] on input "text" at bounding box center [312, 33] width 118 height 15
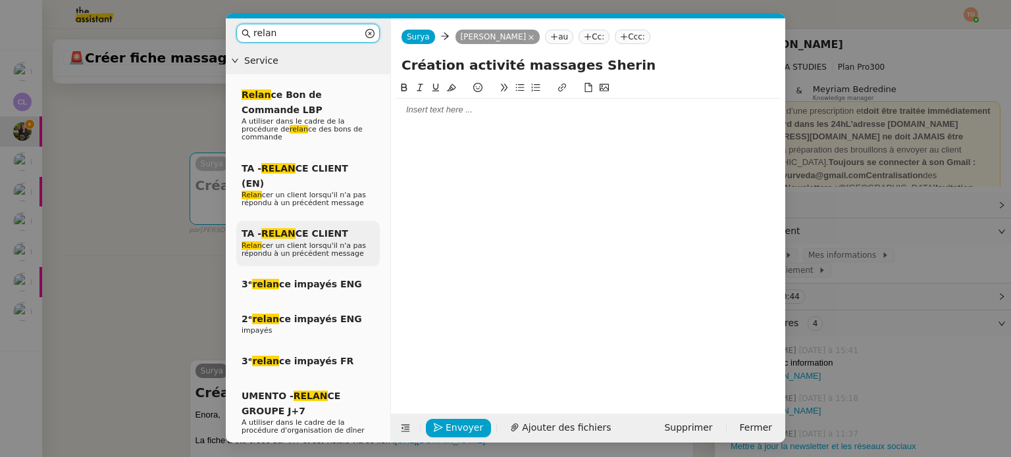
type input "relan"
click at [339, 221] on div "TA - RELAN CE CLIENT Relan cer un client lorsqu'il n'a pas répondu à un précéde…" at bounding box center [307, 243] width 143 height 45
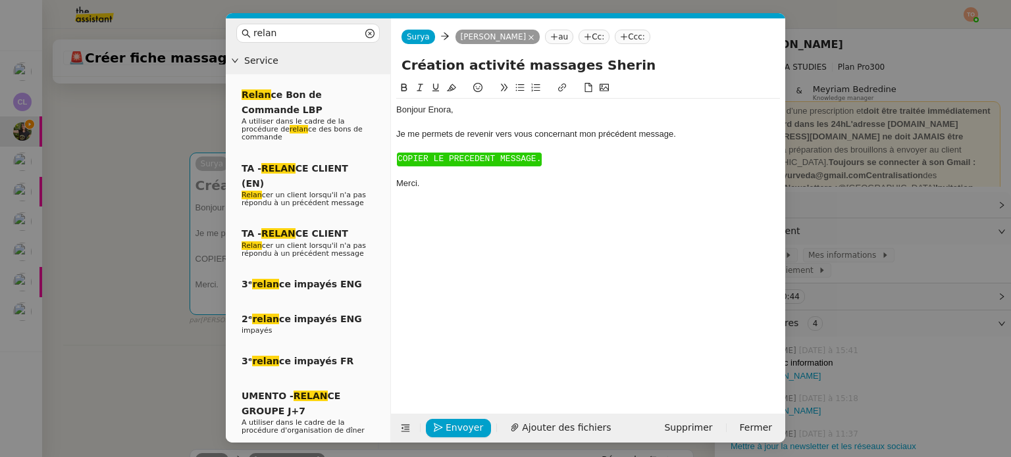
click at [462, 157] on span "COPIER LE PRECEDENT MESSAGE." at bounding box center [469, 159] width 143 height 10
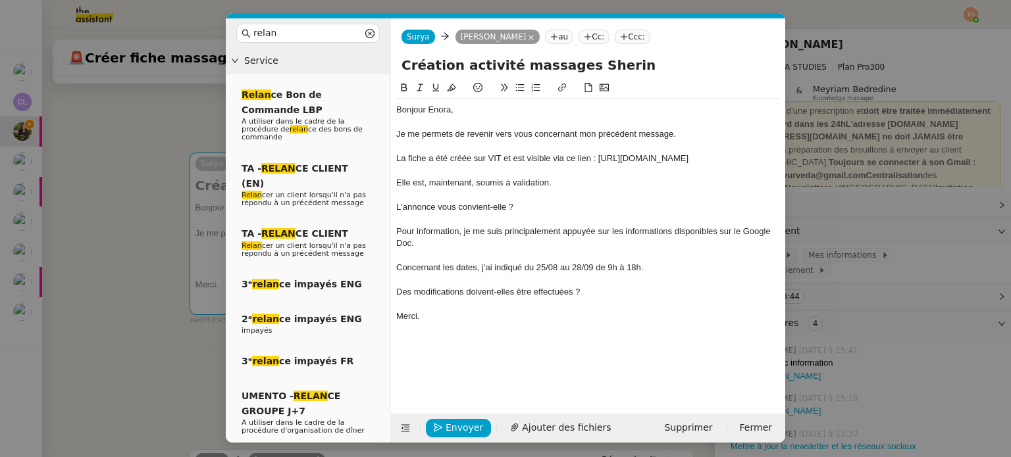
scroll to position [0, 0]
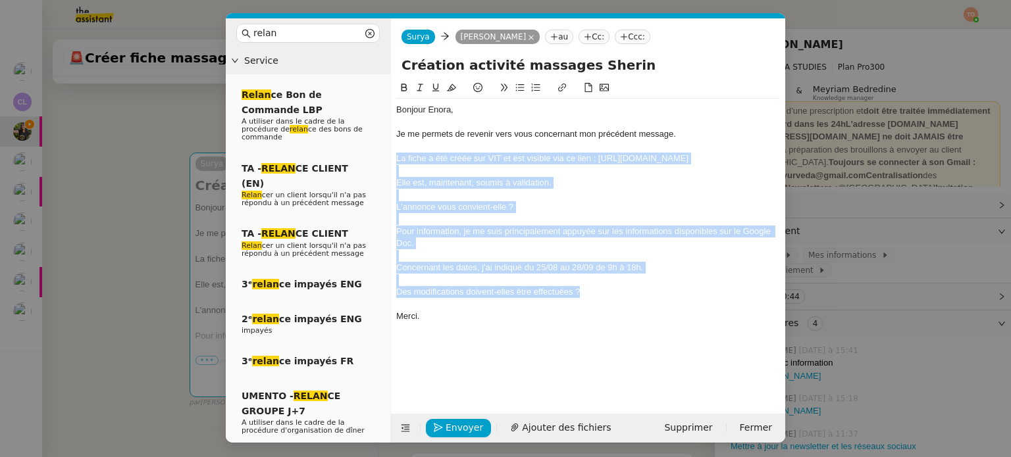
drag, startPoint x: 587, startPoint y: 305, endPoint x: 397, endPoint y: 155, distance: 242.7
click at [397, 155] on div "Bonjour ﻿Enora﻿, Je me permets de revenir vers vous concernant mon précédent me…" at bounding box center [588, 213] width 384 height 229
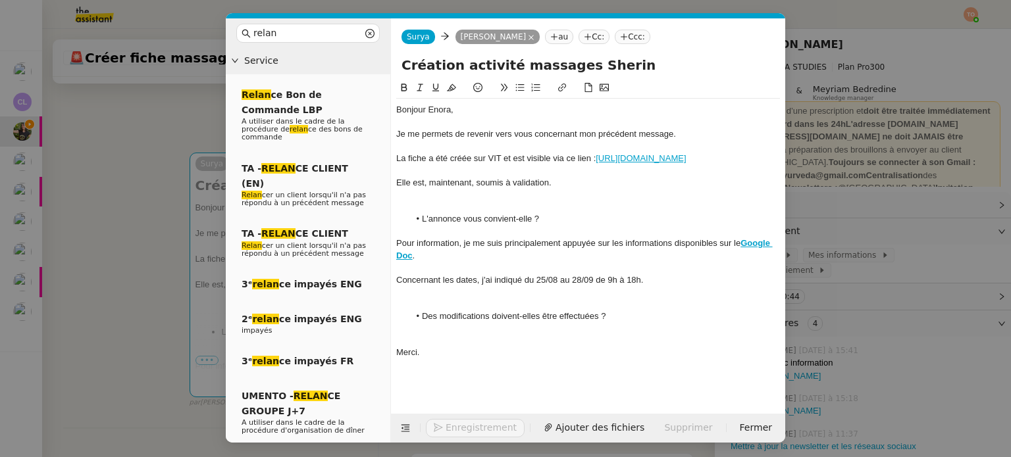
click at [482, 201] on div at bounding box center [588, 196] width 384 height 12
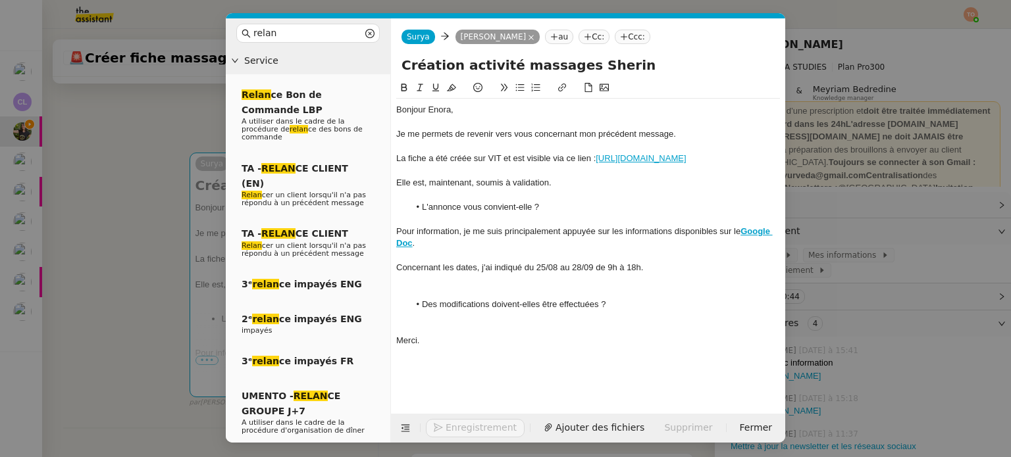
click at [488, 298] on div at bounding box center [588, 292] width 384 height 12
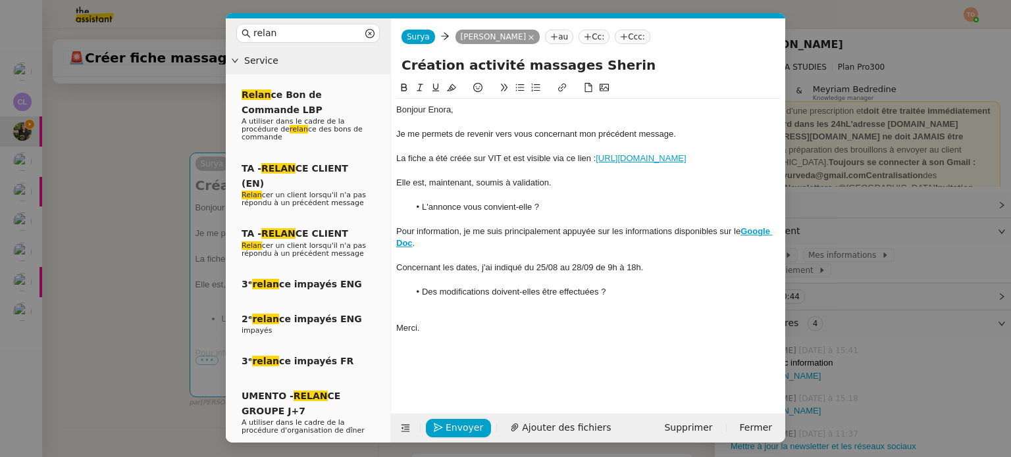
click at [465, 311] on div at bounding box center [588, 305] width 384 height 12
click at [463, 421] on span "Envoyer" at bounding box center [465, 428] width 38 height 15
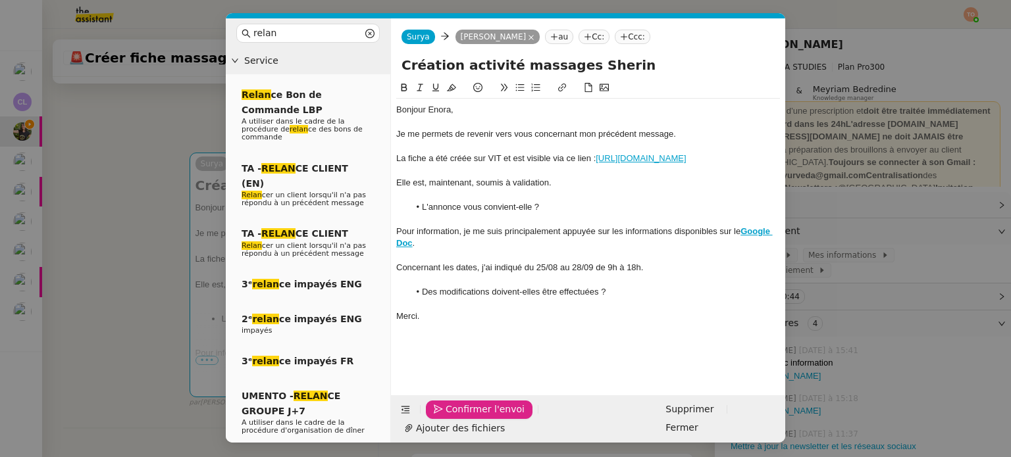
click at [463, 417] on span "Confirmer l'envoi" at bounding box center [485, 409] width 79 height 15
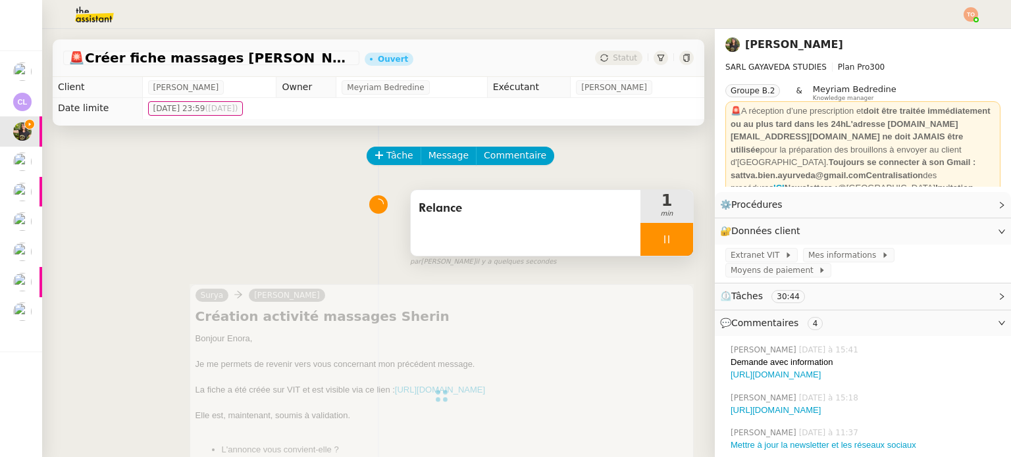
drag, startPoint x: 632, startPoint y: 245, endPoint x: 648, endPoint y: 245, distance: 16.5
click at [640, 245] on div at bounding box center [666, 239] width 53 height 33
click at [675, 243] on icon at bounding box center [680, 239] width 10 height 7
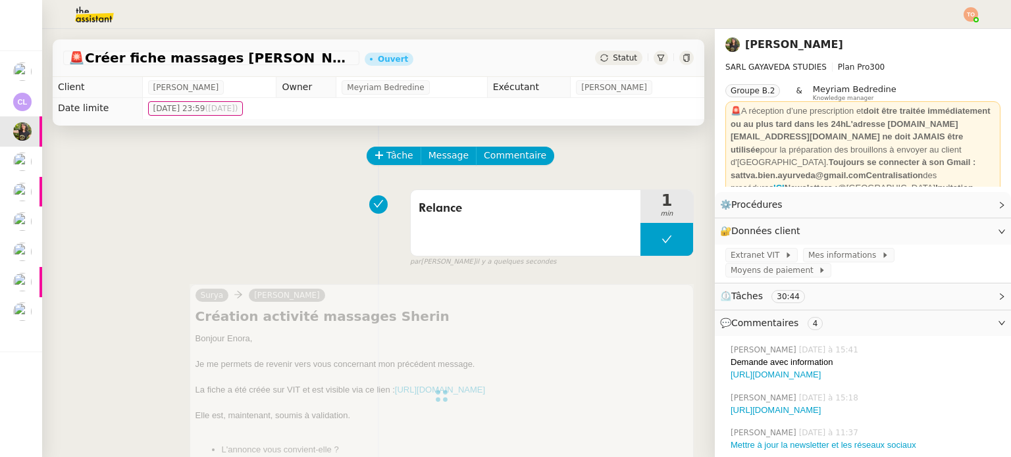
drag, startPoint x: 613, startPoint y: 57, endPoint x: 619, endPoint y: 63, distance: 8.4
click at [613, 56] on span "Statut" at bounding box center [625, 57] width 24 height 9
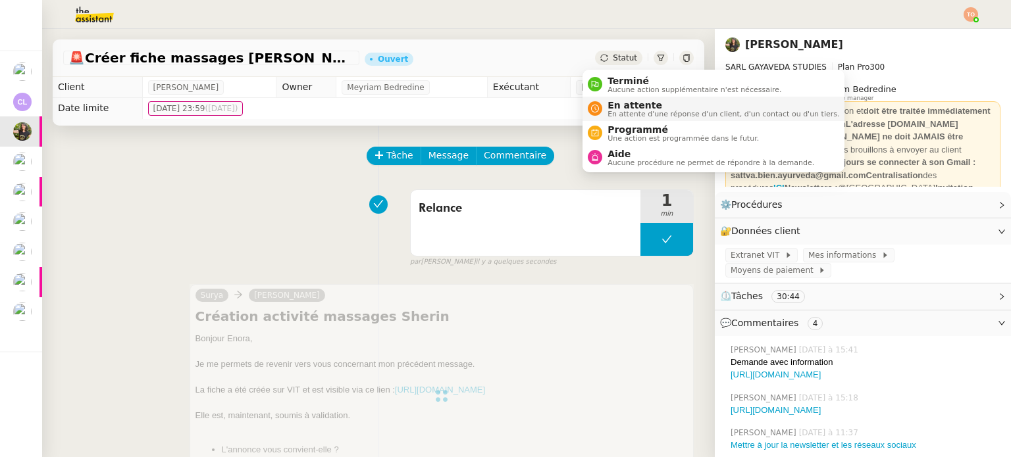
click at [640, 105] on span "En attente" at bounding box center [723, 105] width 232 height 11
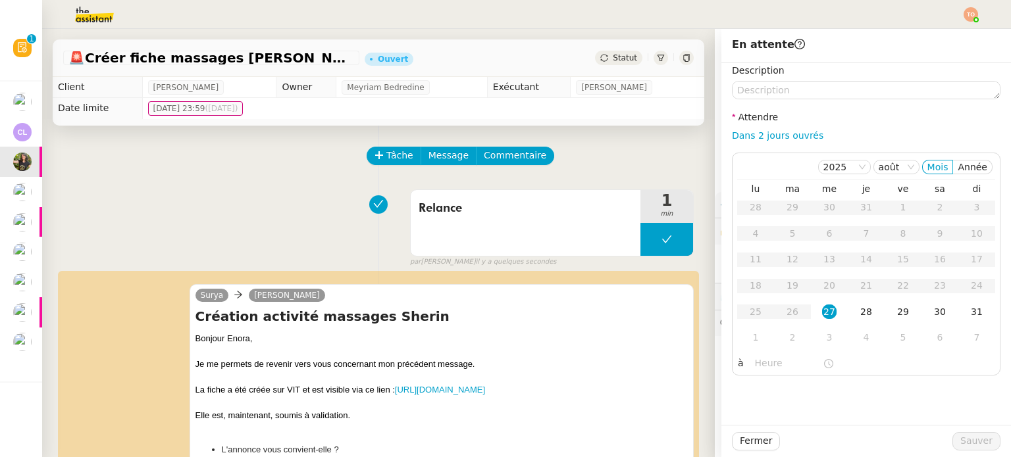
click at [732, 122] on label "Attendre" at bounding box center [755, 117] width 46 height 11
click at [740, 130] on link "Dans 2 jours ouvrés" at bounding box center [777, 135] width 91 height 11
type input "07:00"
drag, startPoint x: 819, startPoint y: 339, endPoint x: 896, endPoint y: 378, distance: 87.1
click at [822, 339] on div "3" at bounding box center [829, 337] width 14 height 14
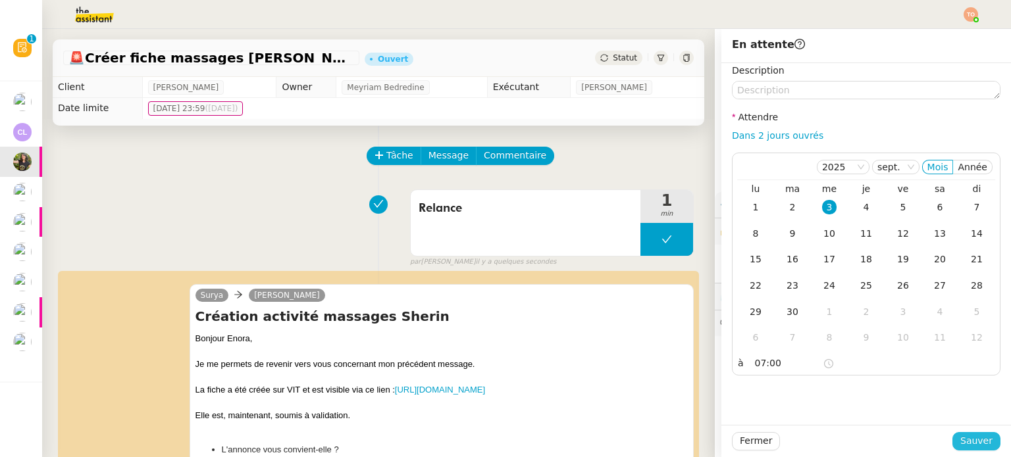
click at [973, 436] on span "Sauver" at bounding box center [976, 441] width 32 height 15
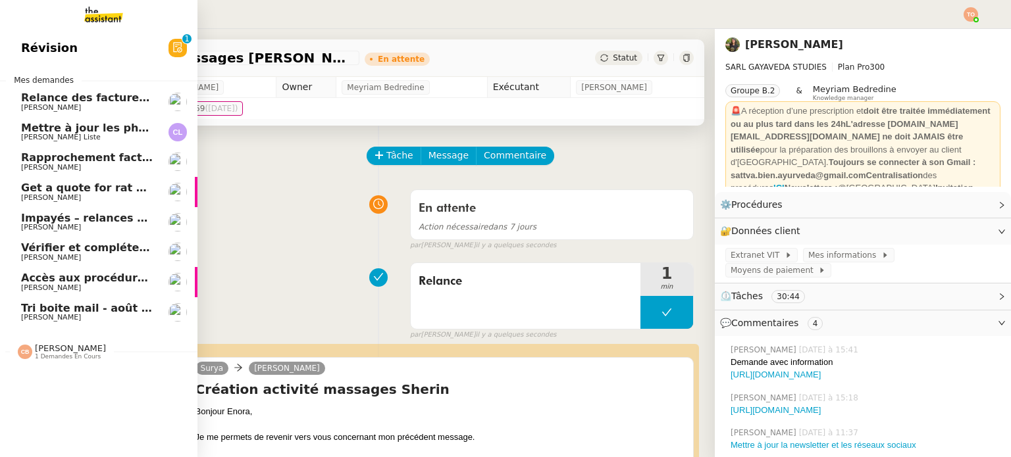
click at [111, 290] on span "[PERSON_NAME]" at bounding box center [87, 288] width 133 height 8
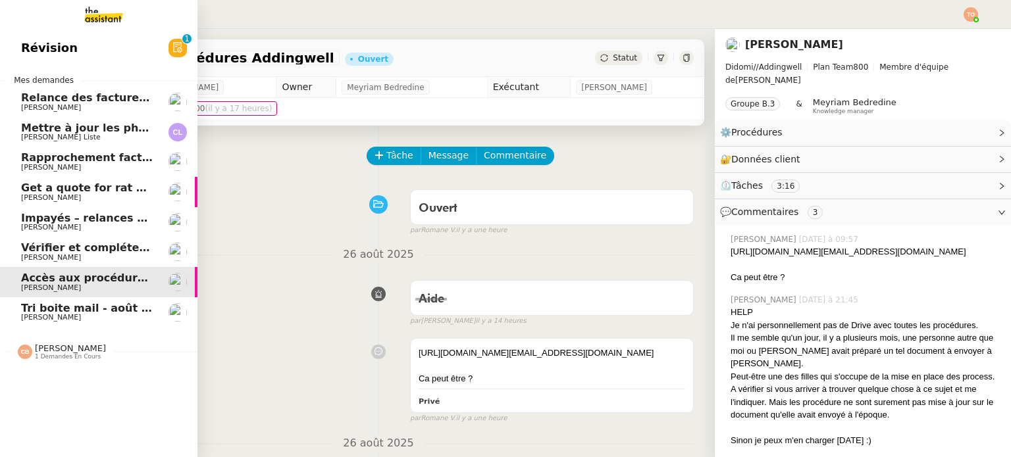
click at [34, 357] on div "Coralie Bordas 1 demandes en cours" at bounding box center [62, 352] width 88 height 17
click at [70, 352] on span "[PERSON_NAME]" at bounding box center [70, 349] width 71 height 10
click at [36, 96] on span "Relance des factures- août 2025" at bounding box center [117, 97] width 192 height 13
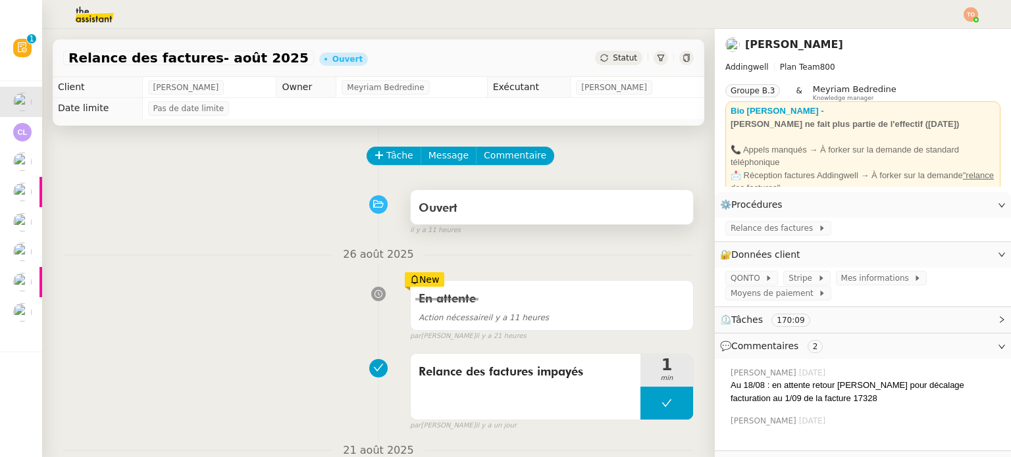
scroll to position [197, 0]
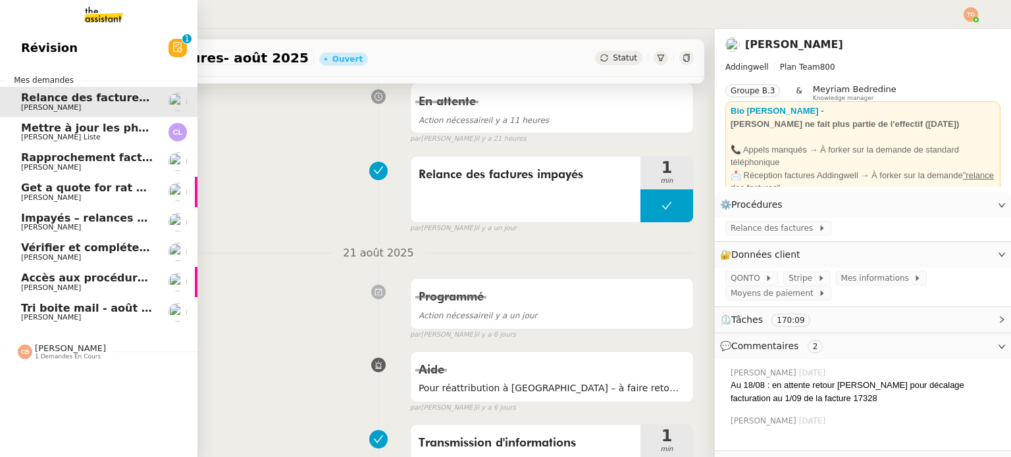
click at [107, 98] on span "Relance des factures- août 2025" at bounding box center [117, 97] width 192 height 13
click at [106, 126] on span "Mettre à jour les photos restaurant - [DATE]" at bounding box center [152, 128] width 262 height 13
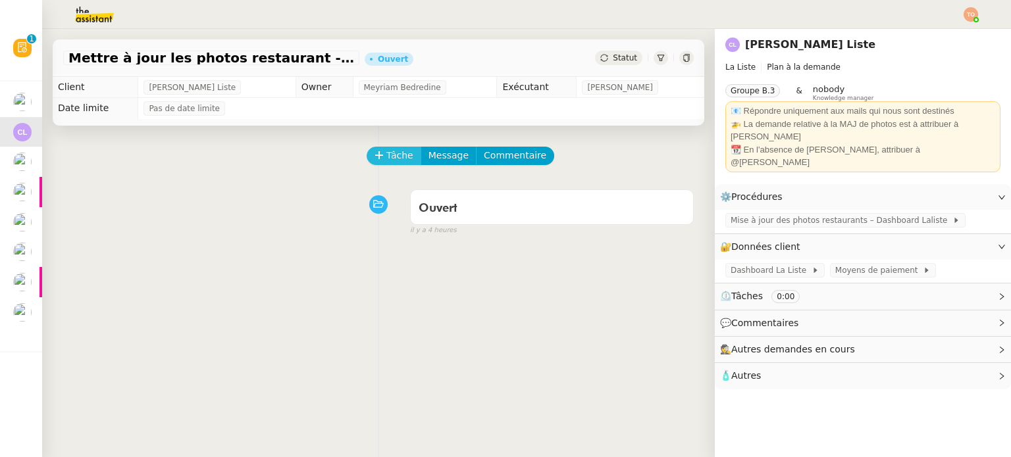
click at [386, 157] on span "Tâche" at bounding box center [399, 155] width 27 height 15
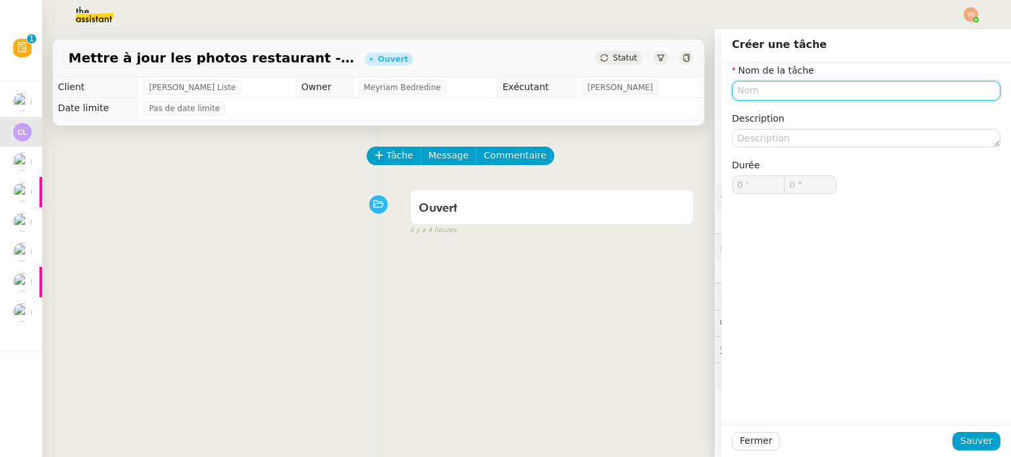
click at [859, 93] on input "text" at bounding box center [866, 90] width 269 height 19
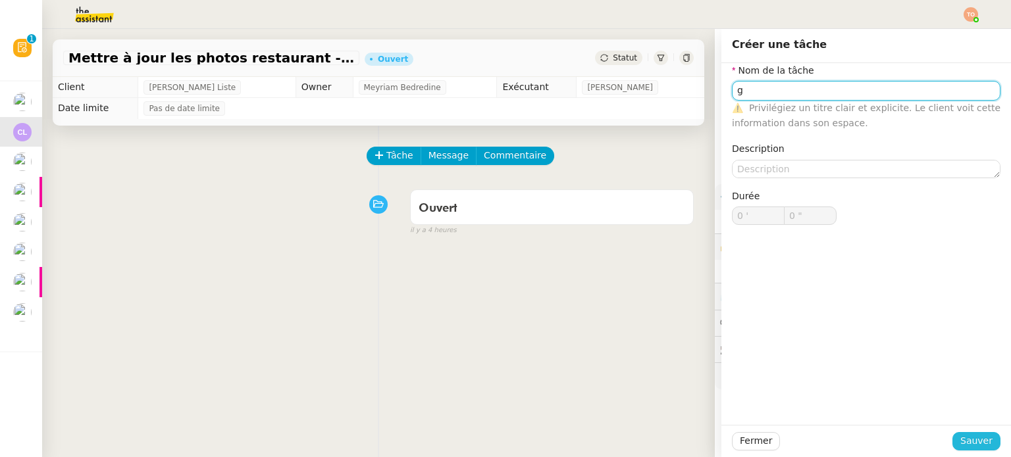
type input "g"
click at [960, 435] on span "Sauver" at bounding box center [976, 441] width 32 height 15
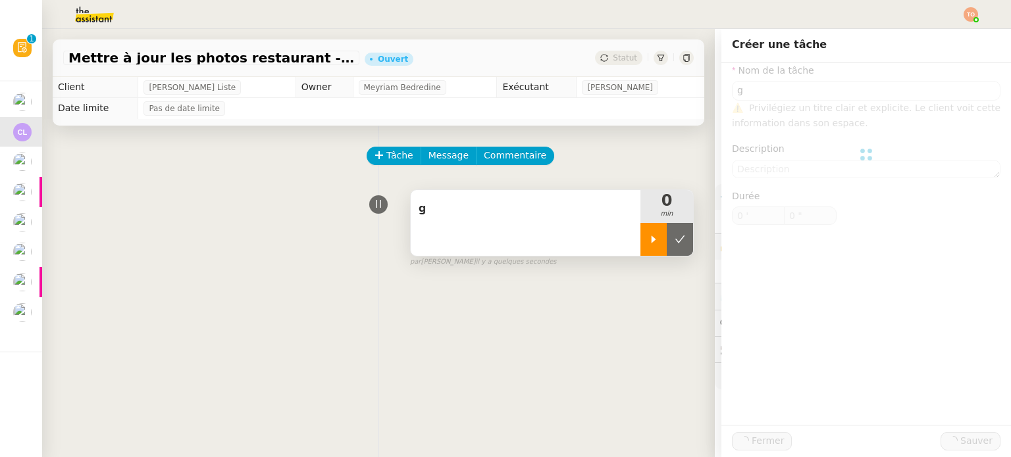
click at [652, 242] on icon at bounding box center [654, 239] width 5 height 7
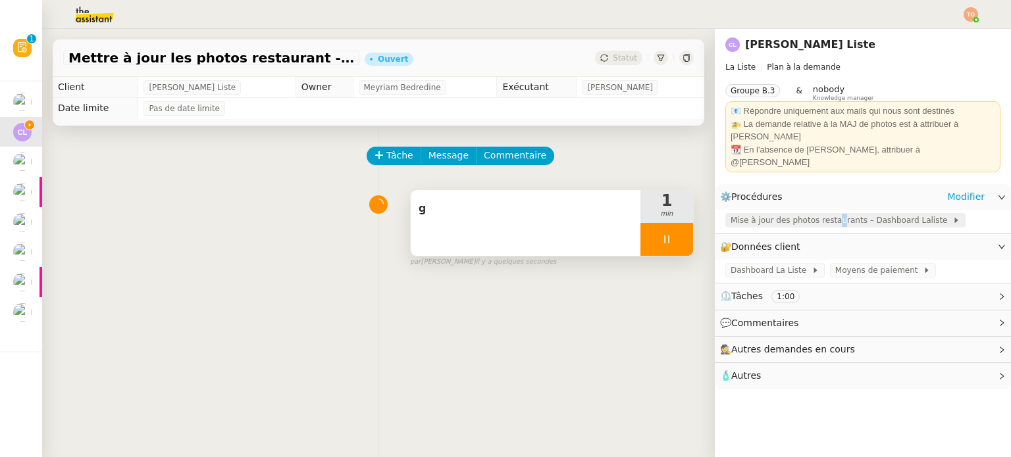
click at [821, 214] on span "Mise à jour des photos restaurants – Dashboard Laliste" at bounding box center [842, 220] width 222 height 13
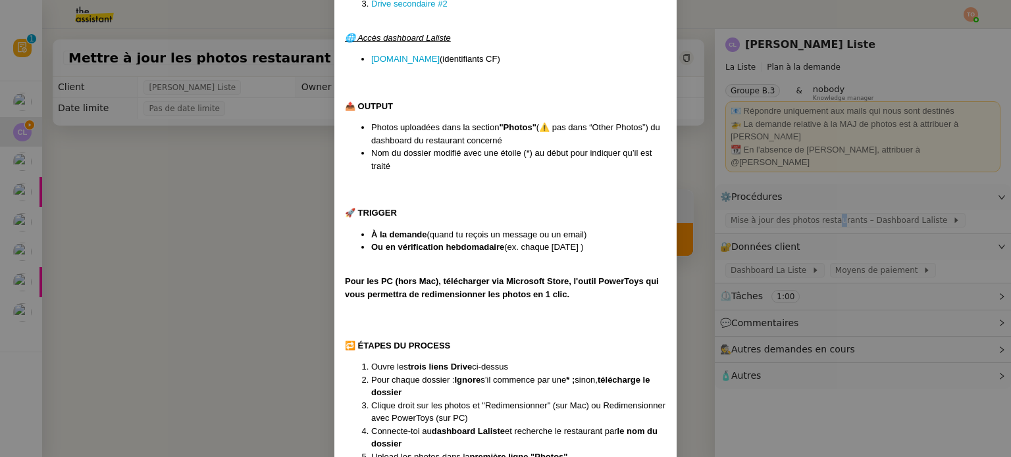
scroll to position [329, 0]
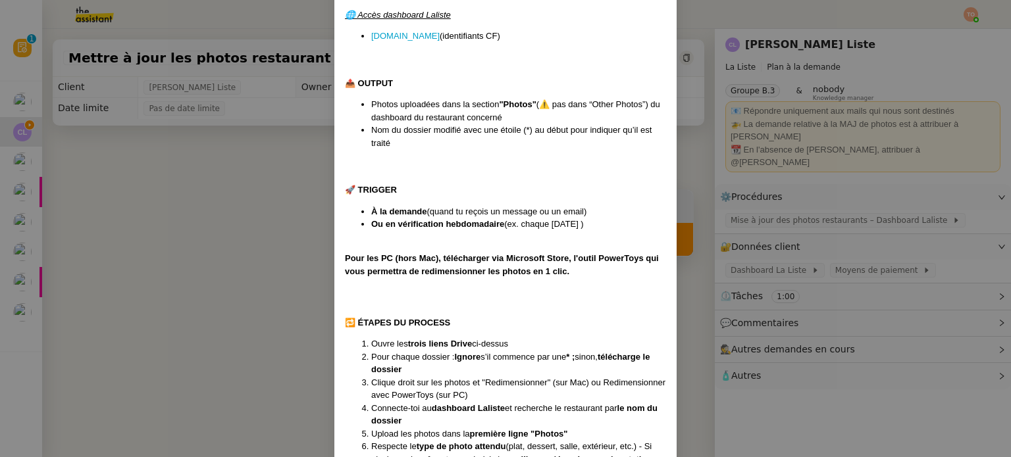
click at [240, 215] on nz-modal-container "Créée le XXX - MAJ le 30./07/25 🎯 OBJECTIF Mettre à jour les photos des restaur…" at bounding box center [505, 228] width 1011 height 457
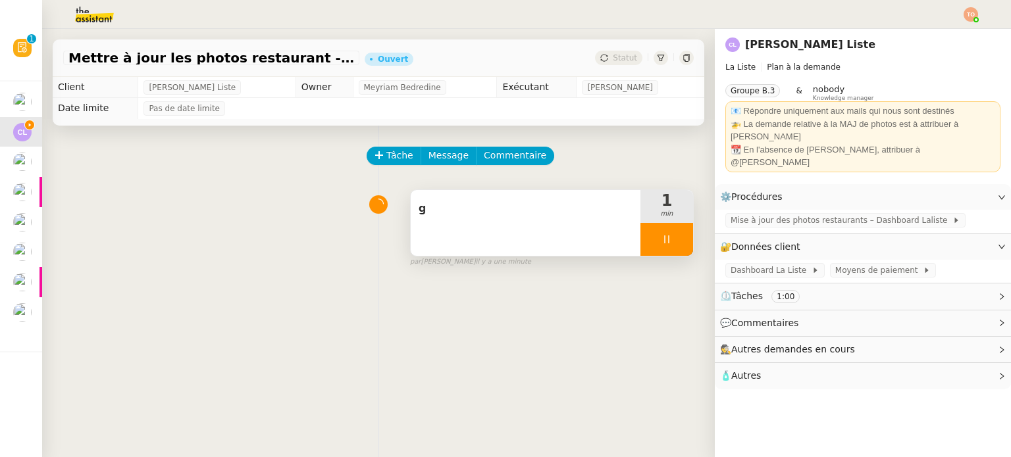
click at [438, 227] on div "g" at bounding box center [526, 223] width 230 height 66
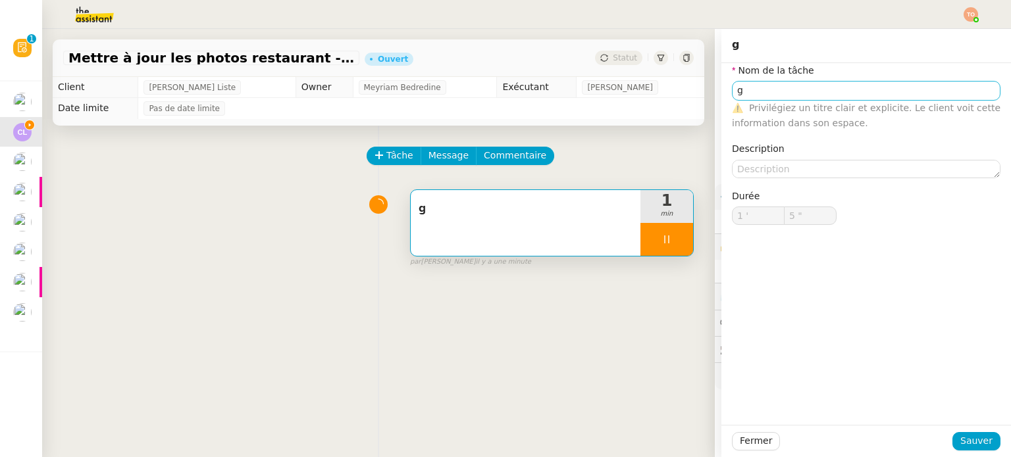
type input "6 ""
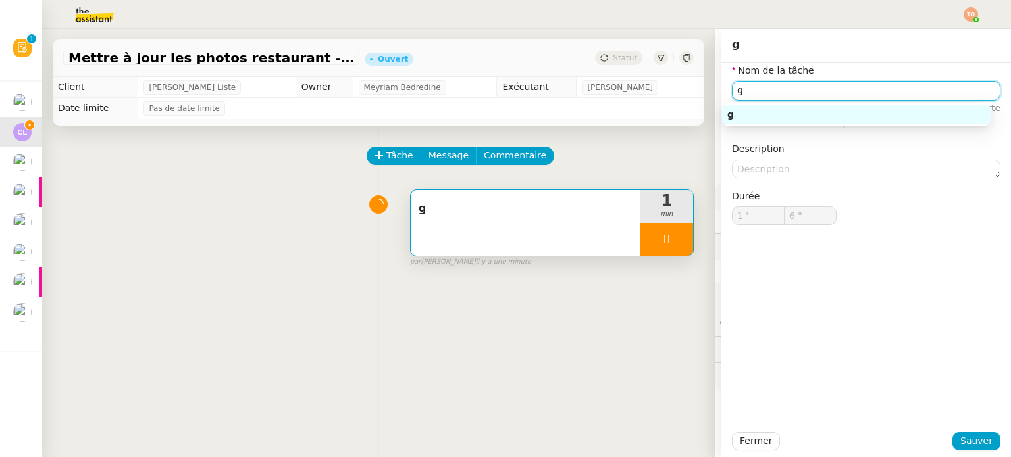
drag, startPoint x: 772, startPoint y: 92, endPoint x: 700, endPoint y: 88, distance: 72.5
click at [700, 88] on app-ticket "Mettre à jour les photos restaurant - 27 août 2025 Ouvert Statut Client Charles…" at bounding box center [526, 243] width 969 height 428
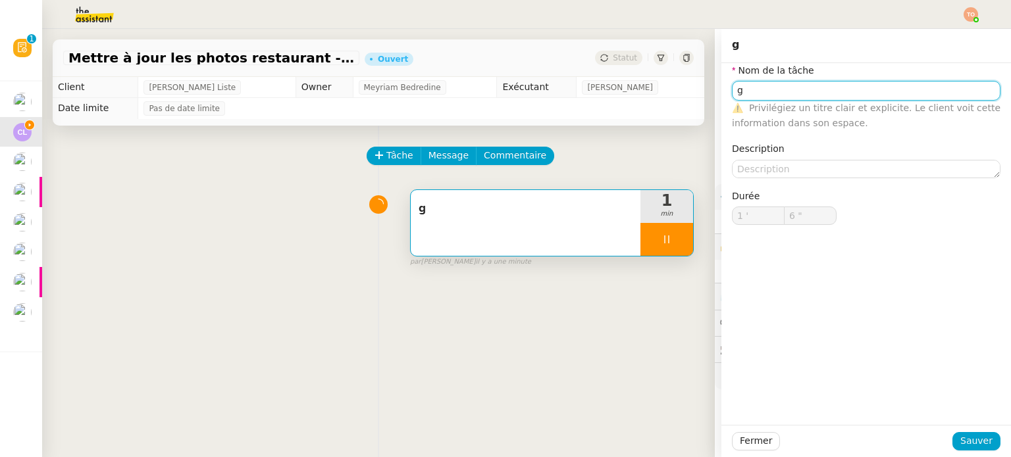
type input "T"
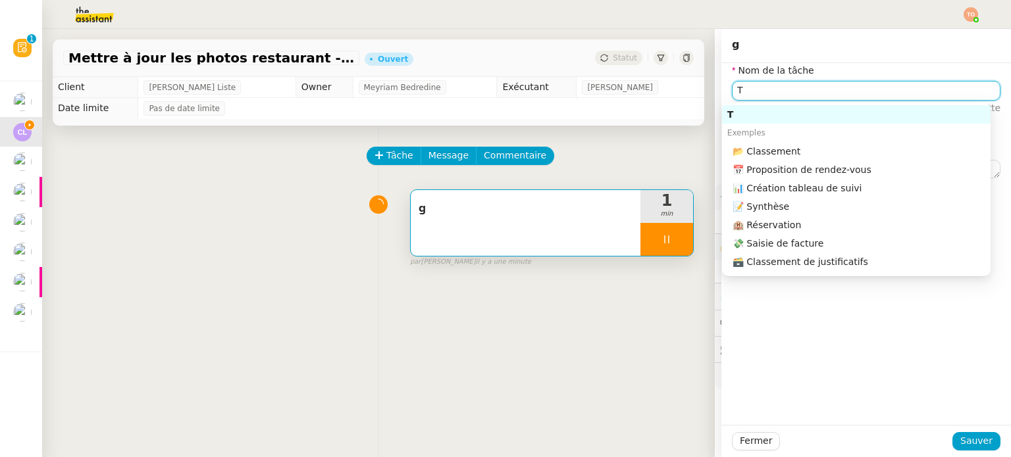
type input "7 ""
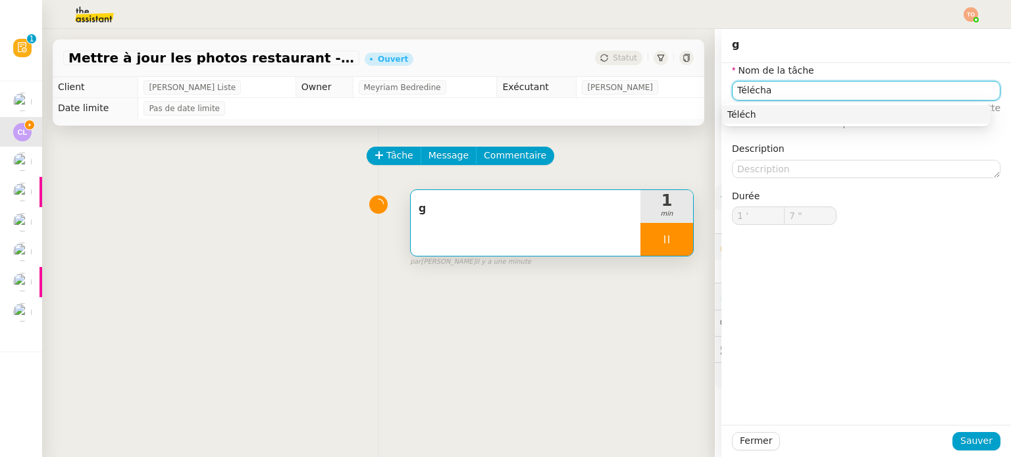
type input "Téléchar"
type input "8 ""
type input "Téléchargement d"
type input "9 ""
type input "Téléchargement des dossi"
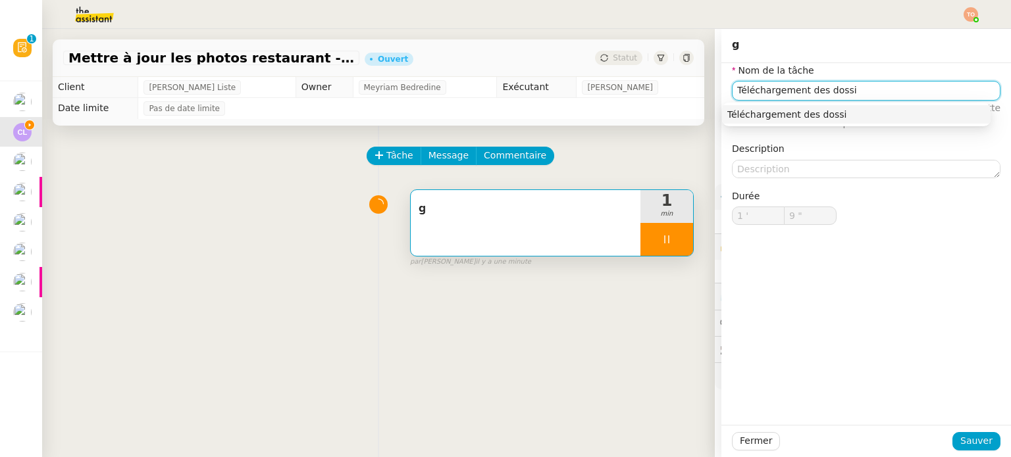
type input "10 ""
type input "Téléchargement des dossiers"
type input "13 ""
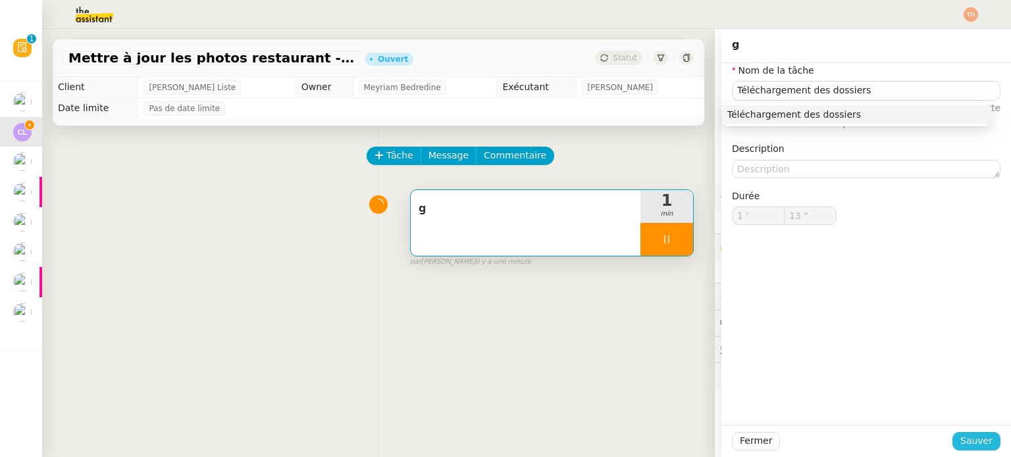
click at [982, 442] on span "Sauver" at bounding box center [976, 441] width 32 height 15
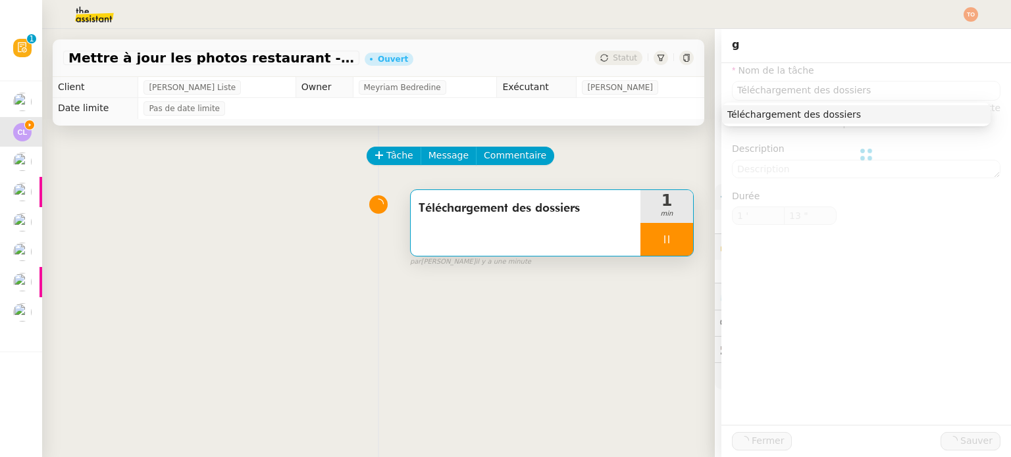
type input "Téléchargement des dossiers"
type input "1 '"
type input "13 ""
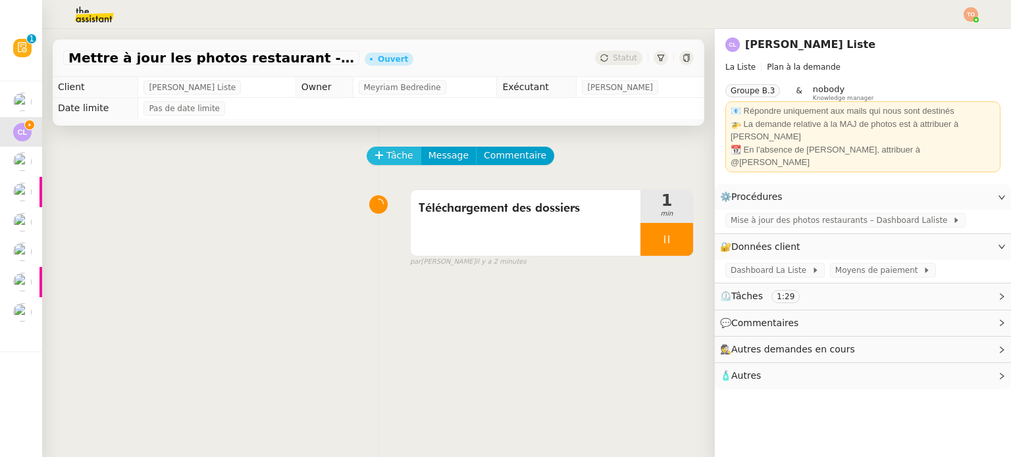
click at [386, 151] on span "Tâche" at bounding box center [399, 155] width 27 height 15
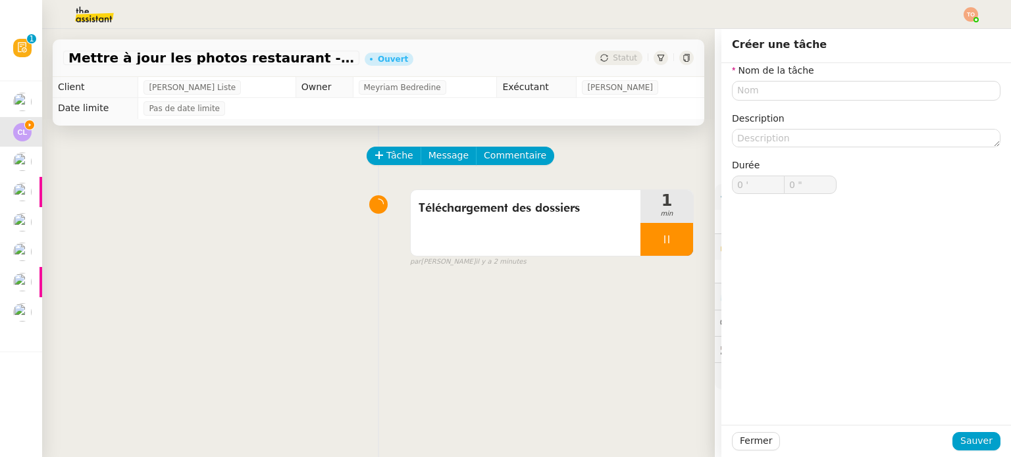
click at [611, 149] on div "Tâche Message Commentaire" at bounding box center [531, 163] width 326 height 32
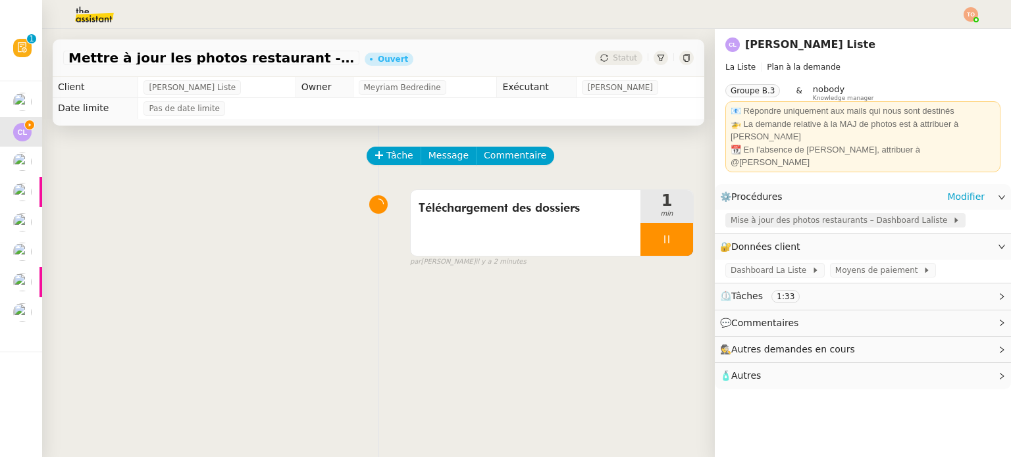
click at [795, 214] on span "Mise à jour des photos restaurants – Dashboard Laliste" at bounding box center [842, 220] width 222 height 13
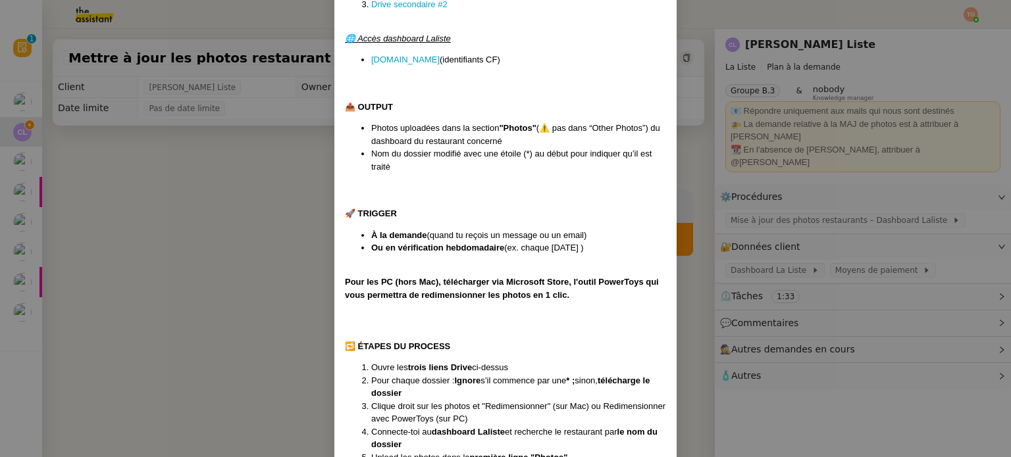
scroll to position [527, 0]
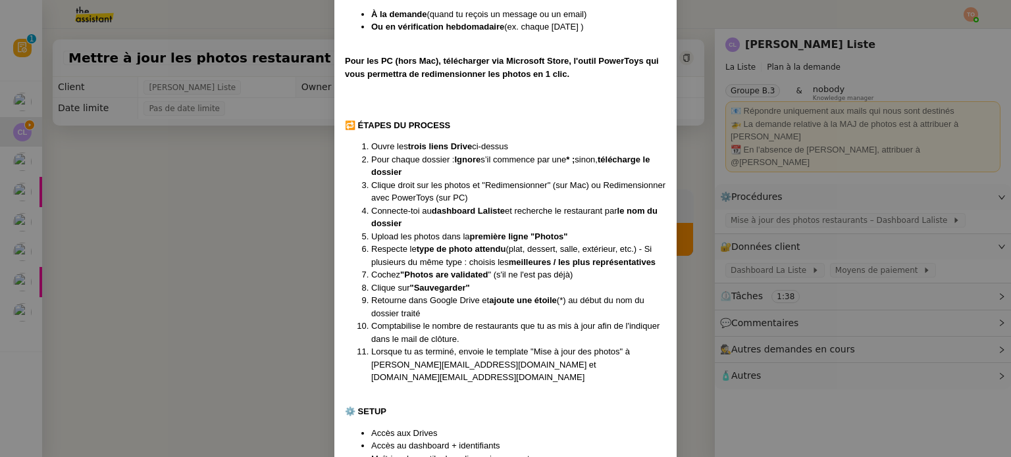
click at [255, 238] on nz-modal-container "Créée le XXX - MAJ le 30./07/25 🎯 OBJECTIF Mettre à jour les photos des restaur…" at bounding box center [505, 228] width 1011 height 457
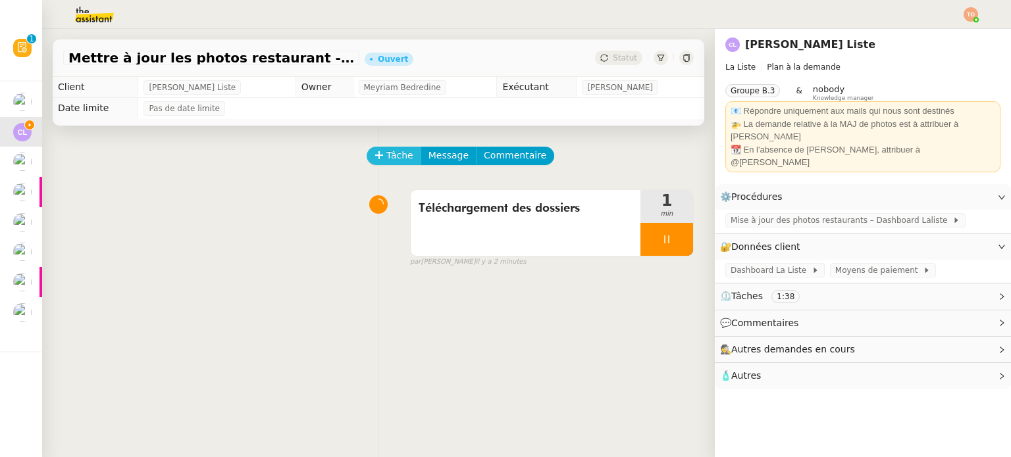
click at [367, 163] on button "Tâche" at bounding box center [394, 156] width 55 height 18
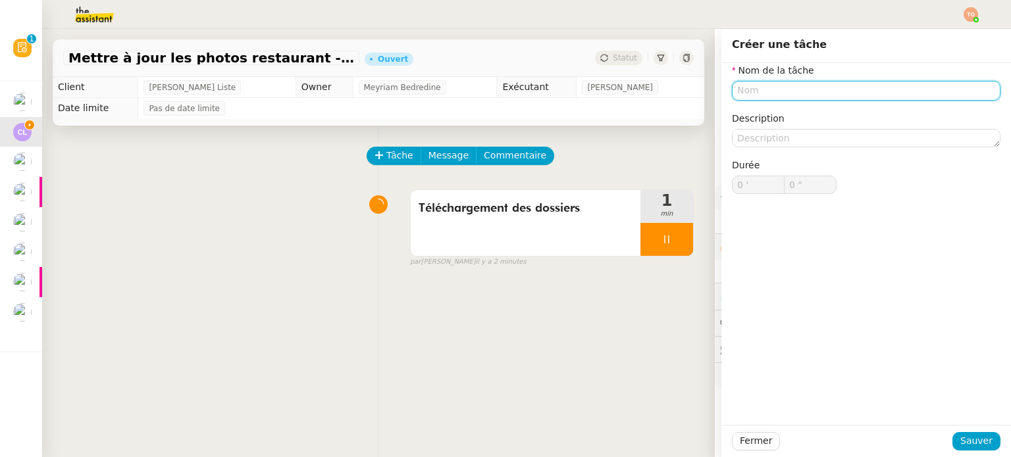
click at [793, 96] on input "text" at bounding box center [866, 90] width 269 height 19
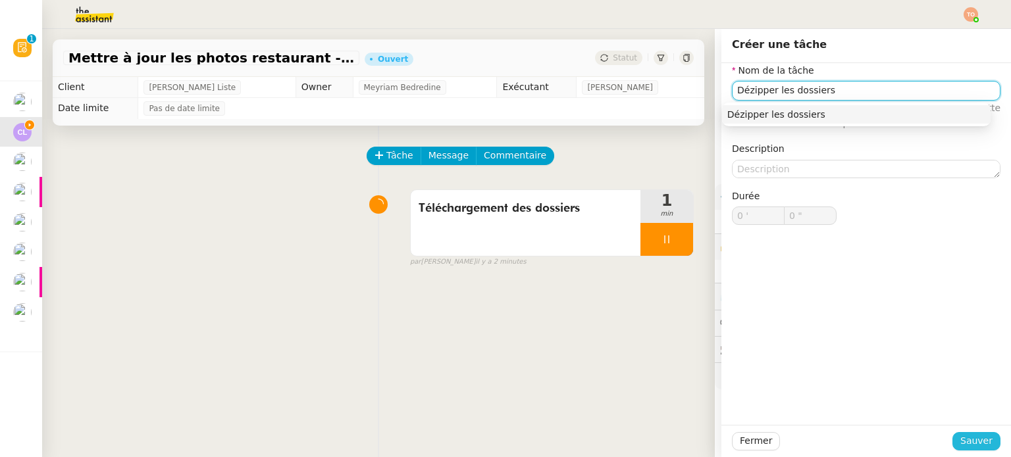
type input "Dézipper les dossiers"
click at [960, 444] on span "Sauver" at bounding box center [976, 441] width 32 height 15
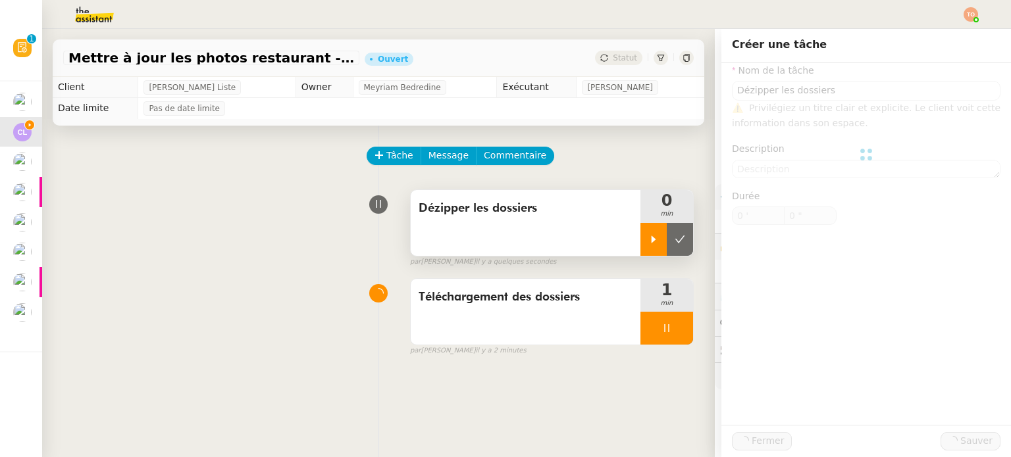
click at [648, 242] on icon at bounding box center [653, 239] width 11 height 11
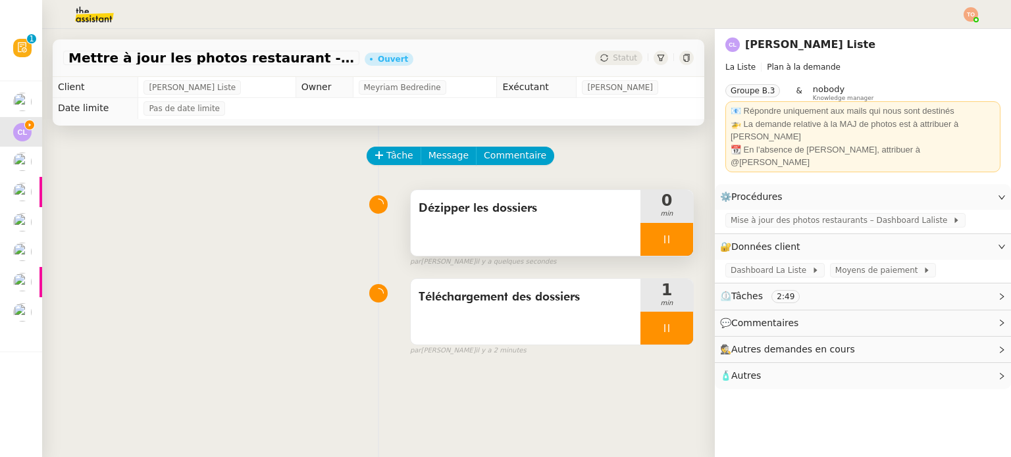
click at [658, 326] on div at bounding box center [666, 328] width 53 height 33
click at [675, 328] on icon at bounding box center [680, 328] width 11 height 11
click at [658, 247] on div at bounding box center [666, 239] width 53 height 33
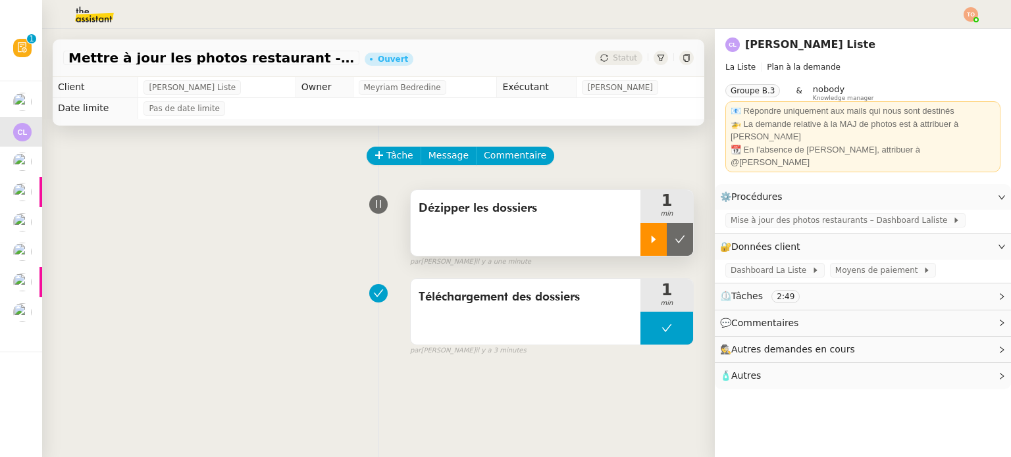
click at [642, 249] on div at bounding box center [653, 239] width 26 height 33
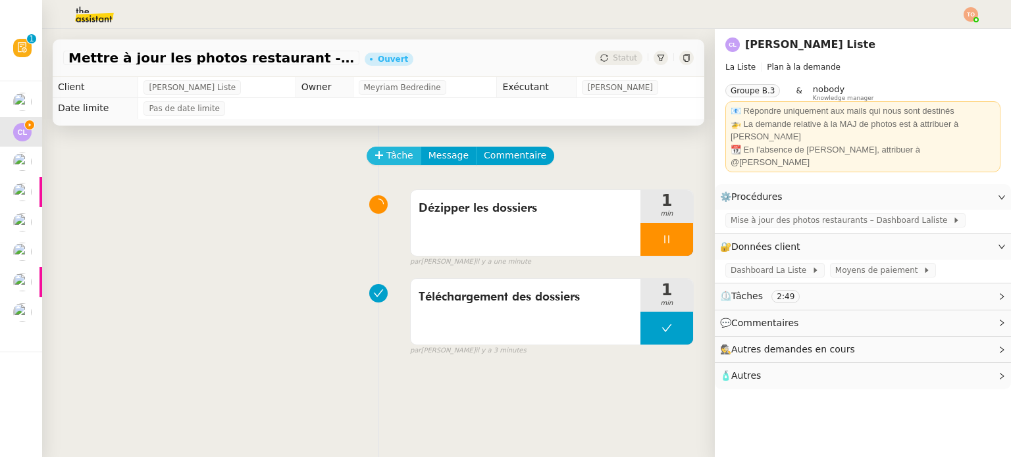
click at [389, 163] on span "Tâche" at bounding box center [399, 155] width 27 height 15
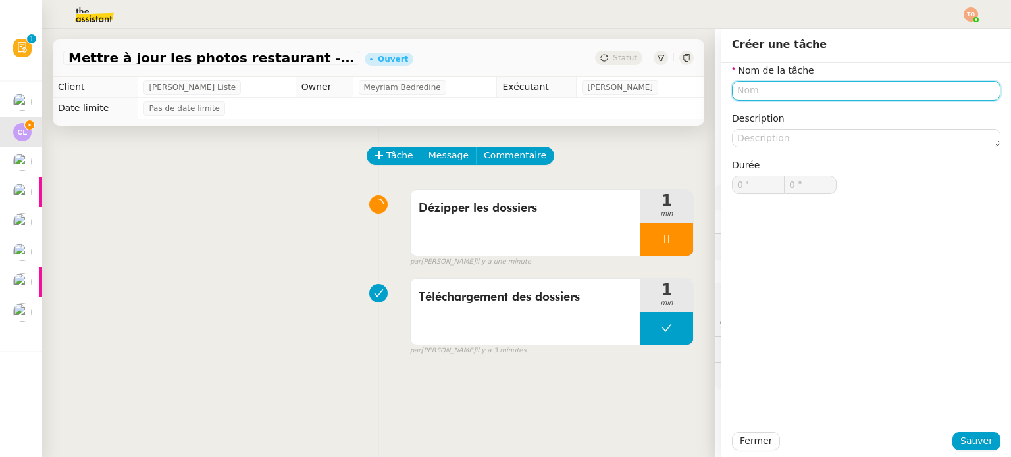
click at [850, 90] on input "text" at bounding box center [866, 90] width 269 height 19
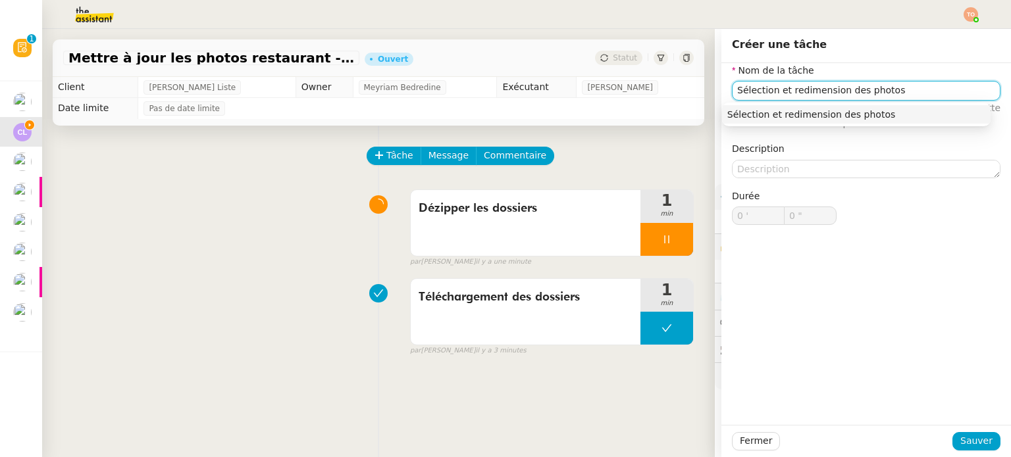
click at [819, 97] on input "Sélection et redimension des photos" at bounding box center [866, 90] width 269 height 19
click at [796, 95] on input "Sélection et redimension des photos" at bounding box center [866, 90] width 269 height 19
type input "Sélection et redimmension des photos"
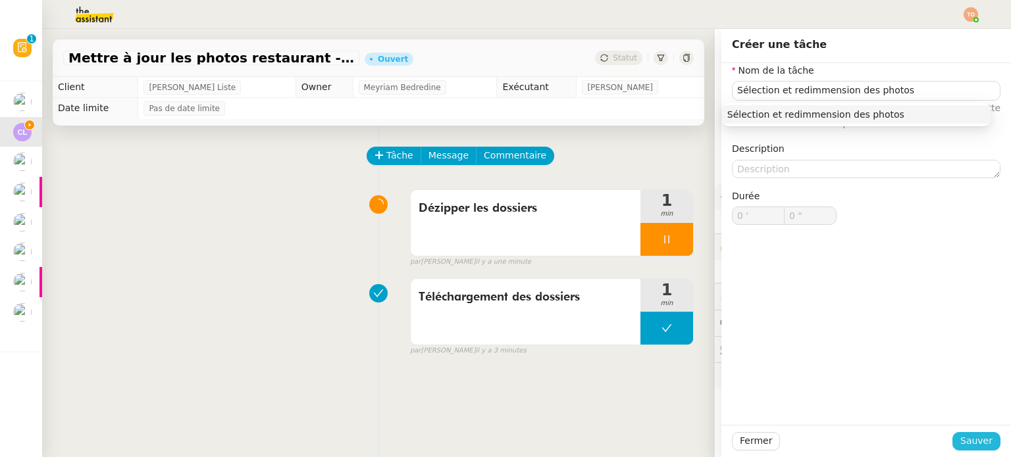
click at [954, 447] on button "Sauver" at bounding box center [976, 441] width 48 height 18
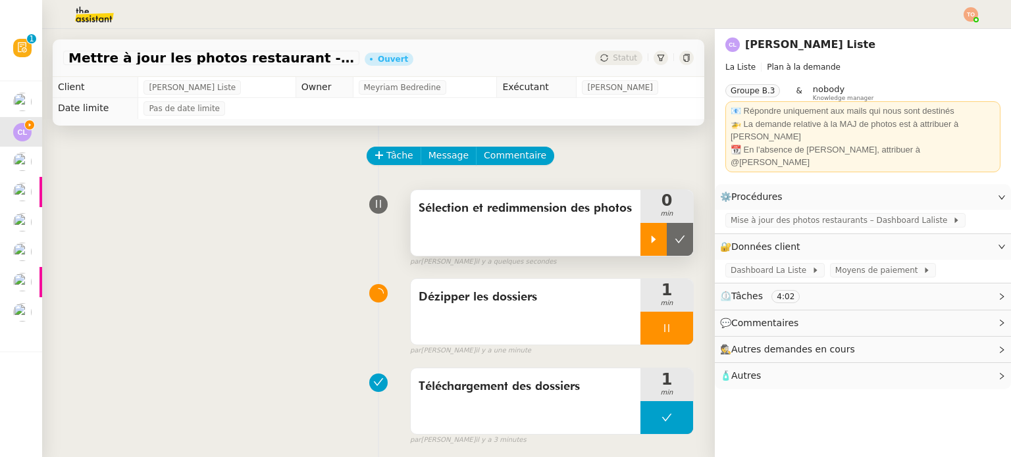
click at [645, 242] on div at bounding box center [653, 239] width 26 height 33
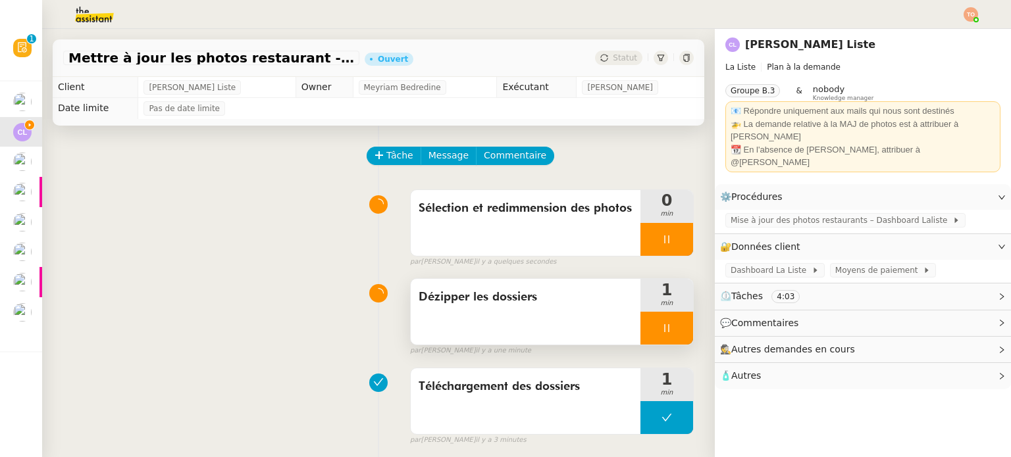
click at [661, 334] on icon at bounding box center [666, 328] width 11 height 11
click at [667, 336] on button at bounding box center [680, 328] width 26 height 33
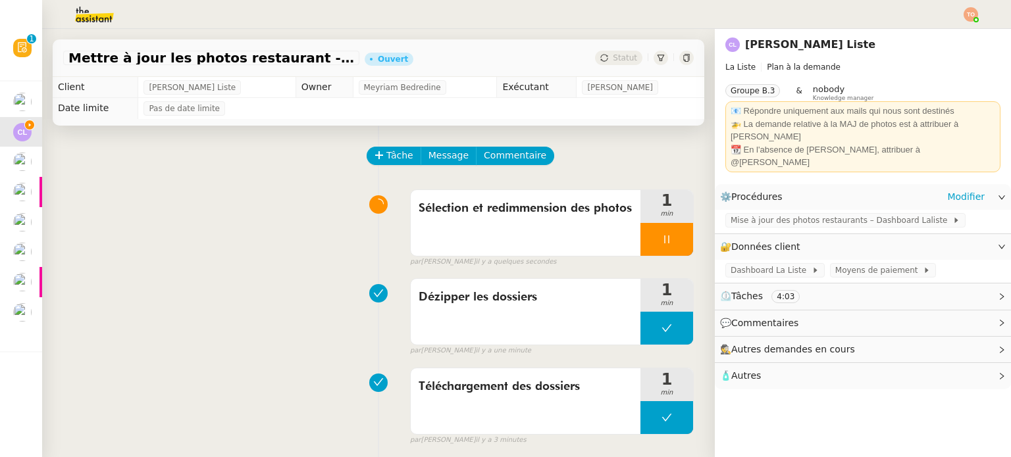
click at [757, 215] on app-ticket-info-button "Mise à jour des photos restaurants – Dashboard Laliste" at bounding box center [847, 220] width 245 height 11
click at [789, 210] on div "Mise à jour des photos restaurants – Dashboard Laliste" at bounding box center [863, 221] width 296 height 23
click at [797, 214] on span "Mise à jour des photos restaurants – Dashboard Laliste" at bounding box center [842, 220] width 222 height 13
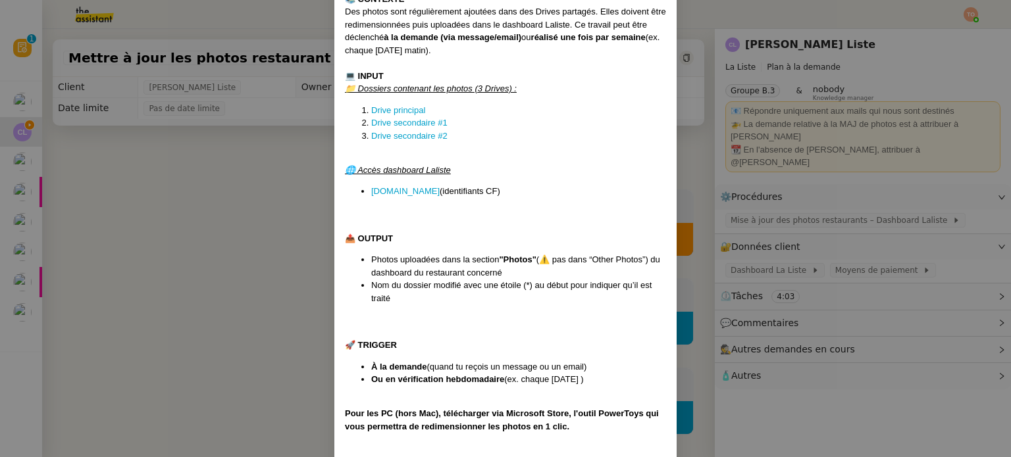
scroll to position [263, 0]
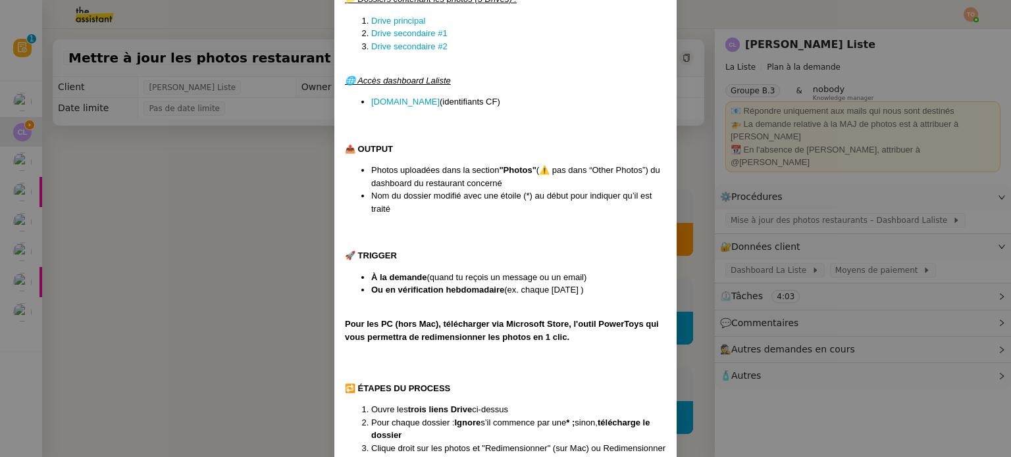
click at [858, 242] on nz-modal-container "Créée le XXX - MAJ le 30./07/25 🎯 OBJECTIF Mettre à jour les photos des restaur…" at bounding box center [505, 228] width 1011 height 457
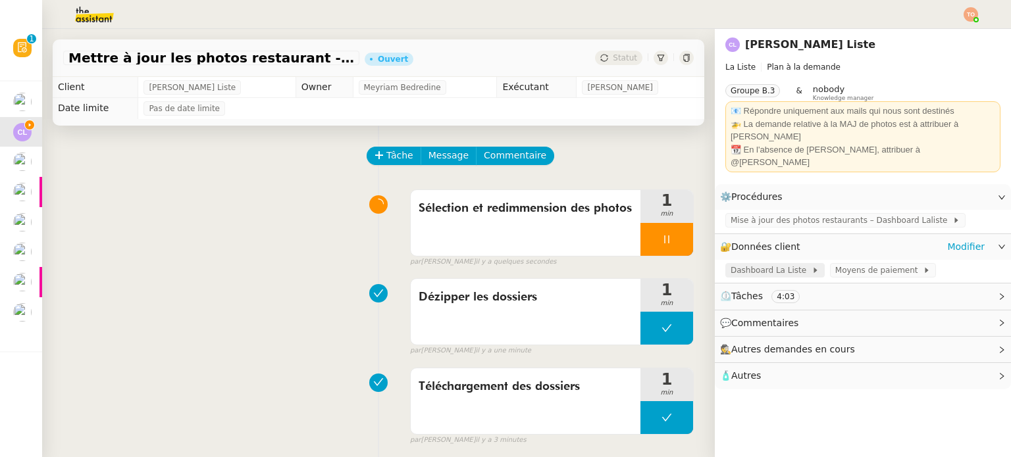
click at [774, 264] on span "Dashboard La Liste" at bounding box center [771, 270] width 81 height 13
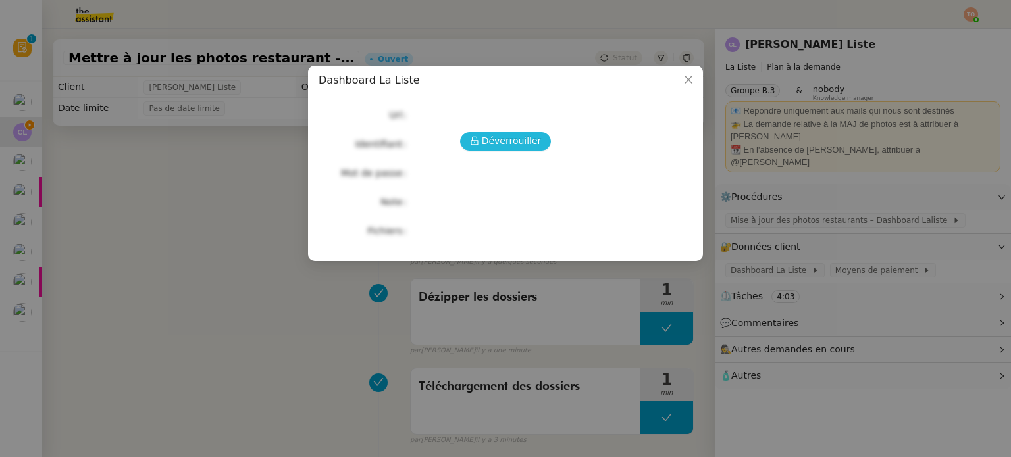
click at [523, 147] on span "Déverrouiller" at bounding box center [512, 141] width 60 height 15
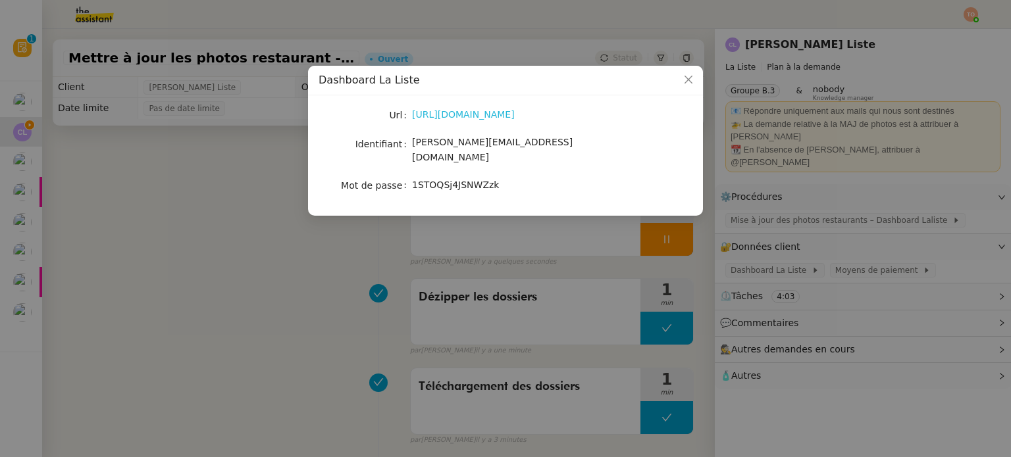
click at [487, 111] on link "https://restaurants.dashboard.laliste.com/login" at bounding box center [463, 114] width 103 height 11
click at [257, 221] on nz-modal-container "Dashboard La Liste Url https://restaurants.dashboard.laliste.com/login Identifi…" at bounding box center [505, 228] width 1011 height 457
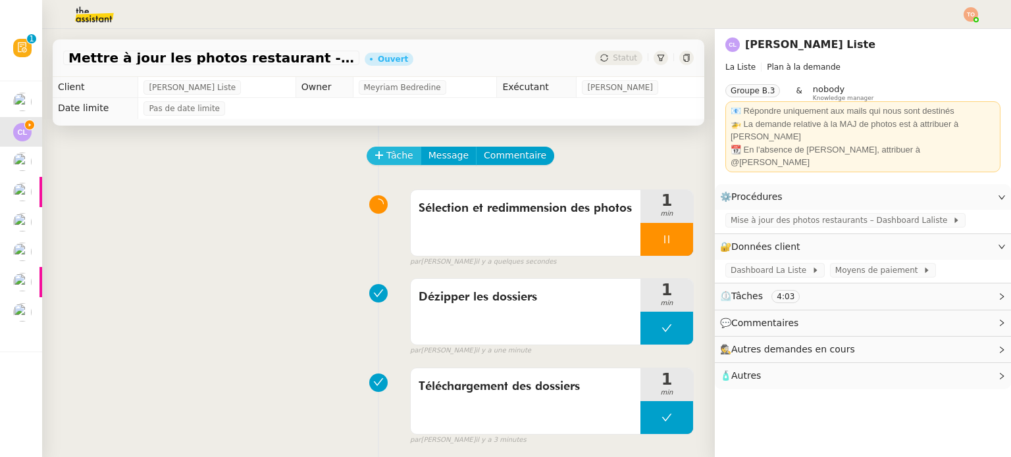
click at [376, 157] on button "Tâche" at bounding box center [394, 156] width 55 height 18
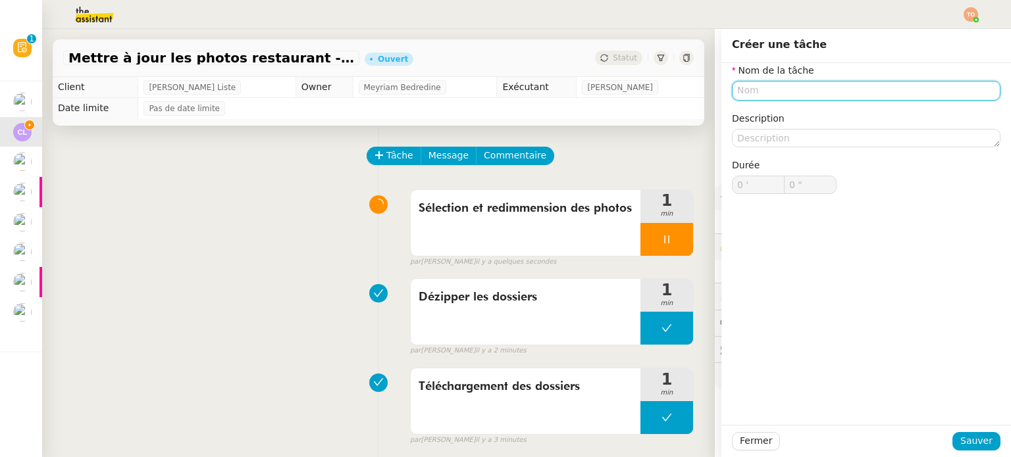
click at [795, 91] on input "text" at bounding box center [866, 90] width 269 height 19
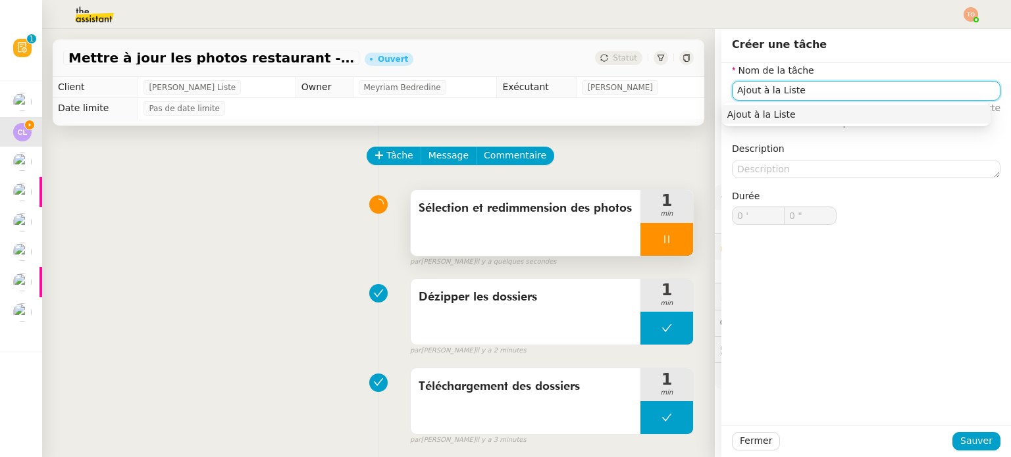
type input "Ajout à la Liste"
click at [640, 248] on div at bounding box center [666, 239] width 53 height 33
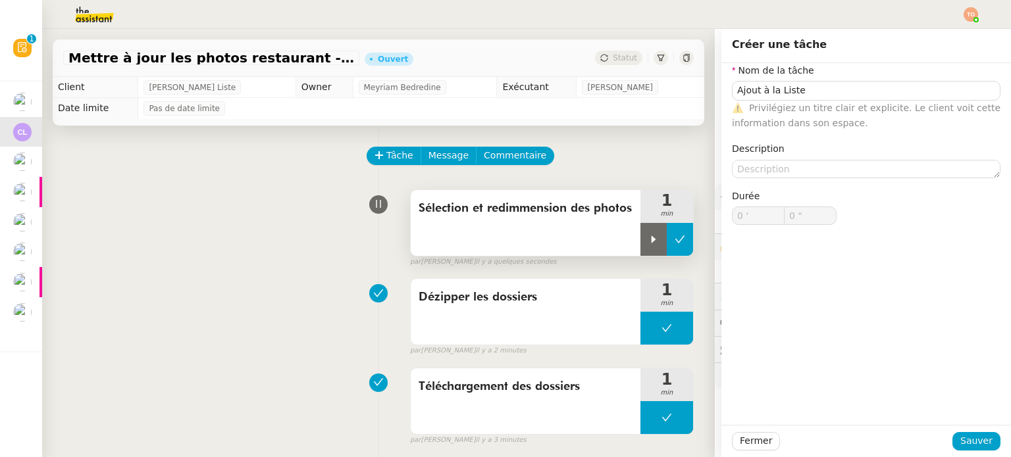
click at [667, 253] on button at bounding box center [680, 239] width 26 height 33
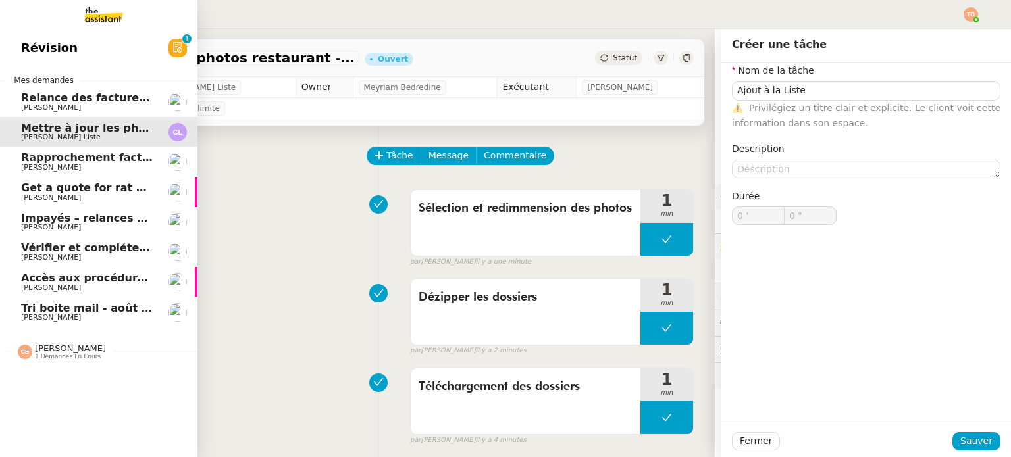
drag, startPoint x: 23, startPoint y: 309, endPoint x: 367, endPoint y: 329, distance: 344.8
click at [23, 309] on span "Tri boite mail - août 2025" at bounding box center [95, 308] width 149 height 13
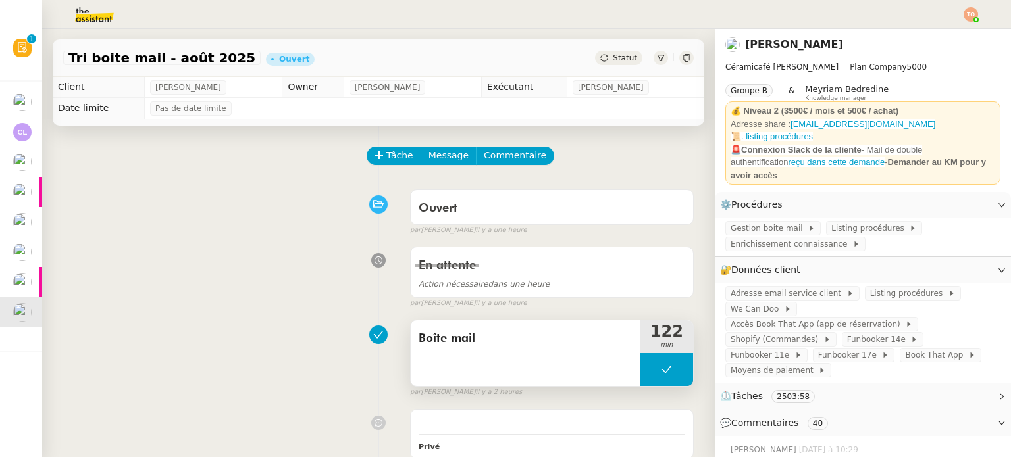
click at [640, 363] on button at bounding box center [666, 369] width 53 height 33
click at [652, 373] on icon at bounding box center [654, 370] width 5 height 7
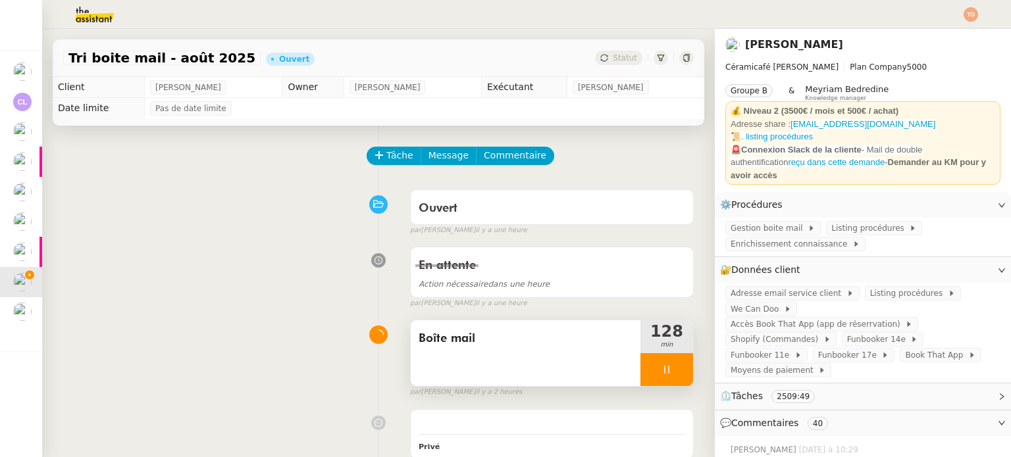
click at [661, 371] on icon at bounding box center [666, 370] width 11 height 11
click at [675, 367] on icon at bounding box center [680, 370] width 11 height 11
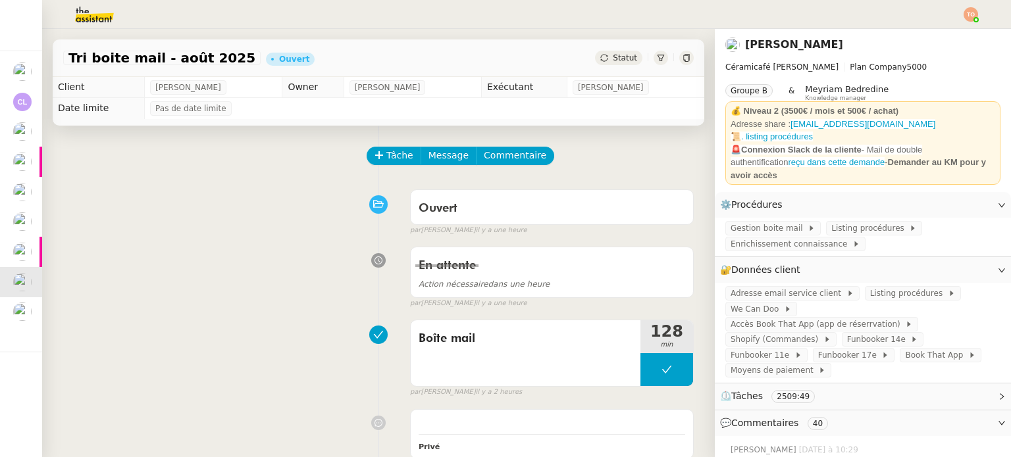
click at [613, 54] on span "Statut" at bounding box center [625, 57] width 24 height 9
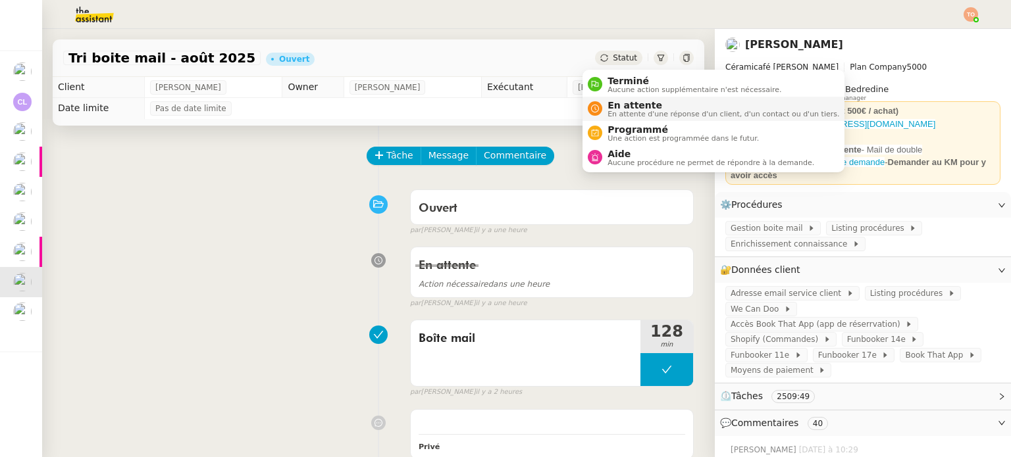
click at [634, 111] on span "En attente d'une réponse d'un client, d'un contact ou d'un tiers." at bounding box center [723, 114] width 232 height 7
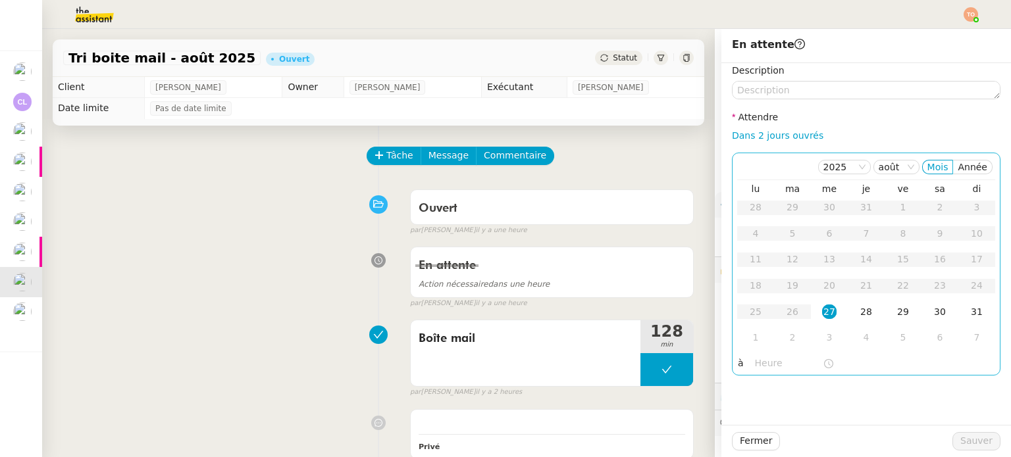
click at [822, 317] on div "27" at bounding box center [829, 312] width 14 height 14
click at [777, 371] on nz-time-picker at bounding box center [794, 364] width 89 height 18
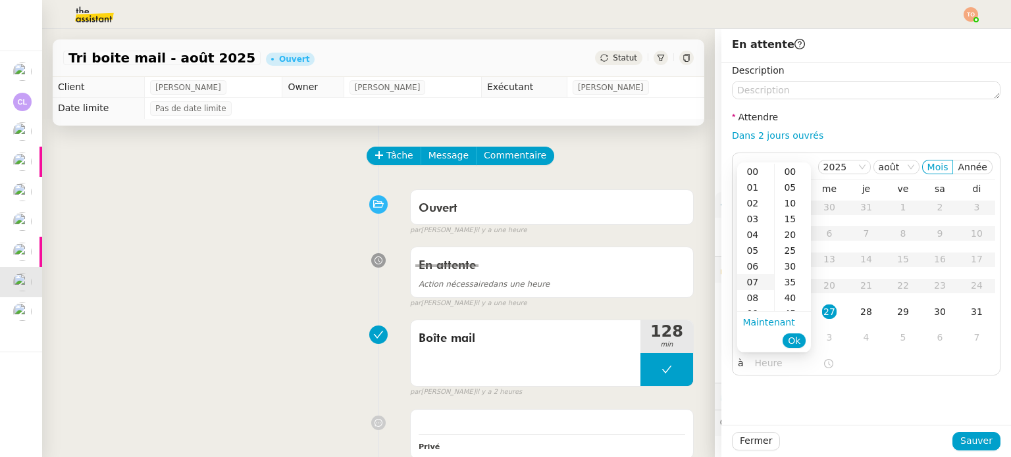
scroll to position [66, 0]
click at [756, 249] on div "13" at bounding box center [755, 246] width 37 height 16
click at [786, 220] on div "15" at bounding box center [793, 219] width 36 height 16
type input "13:15"
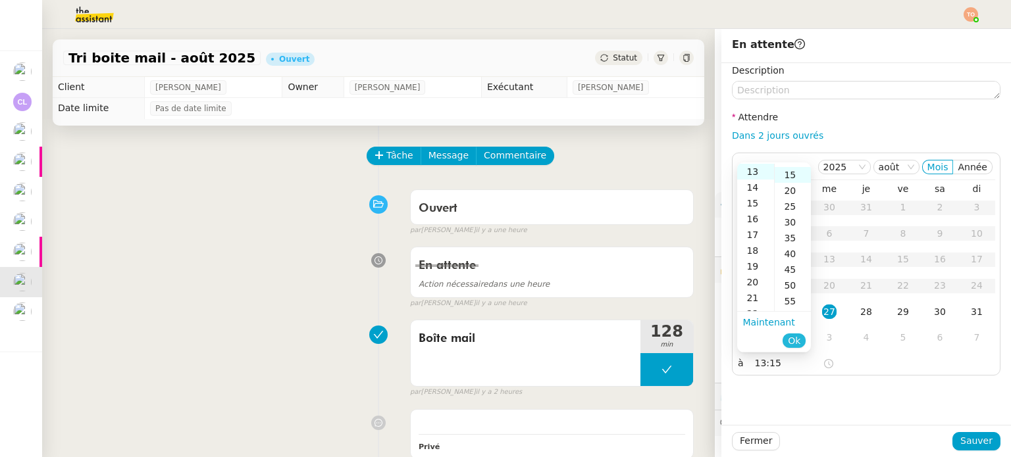
scroll to position [47, 0]
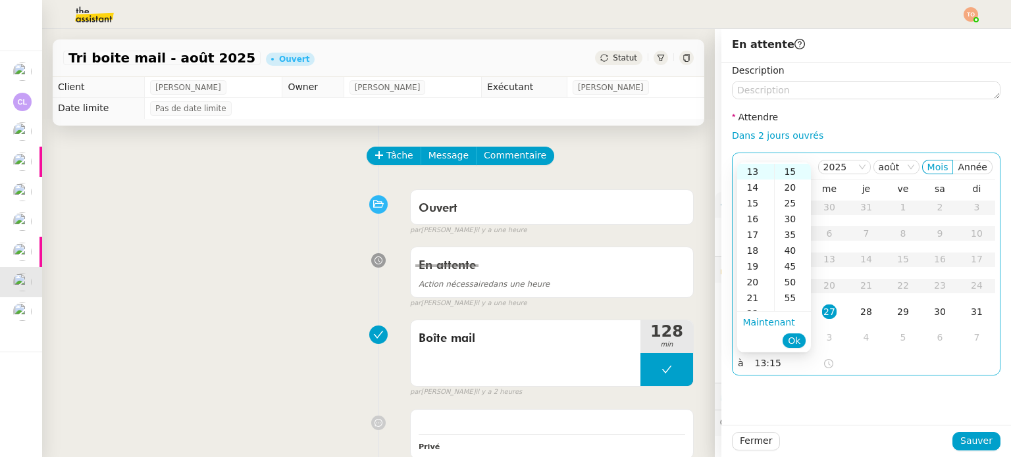
drag, startPoint x: 802, startPoint y: 342, endPoint x: 821, endPoint y: 353, distance: 21.8
click at [802, 342] on button "Ok" at bounding box center [794, 341] width 23 height 14
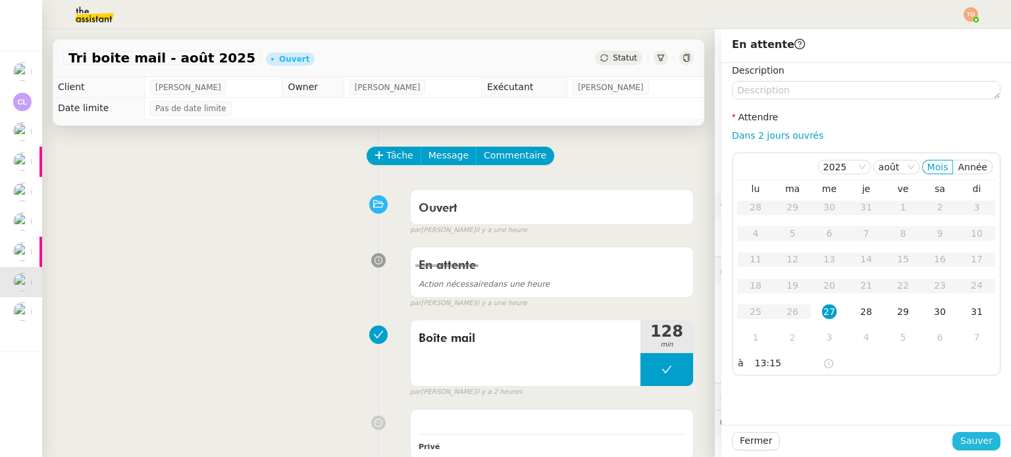
click at [960, 439] on span "Sauver" at bounding box center [976, 441] width 32 height 15
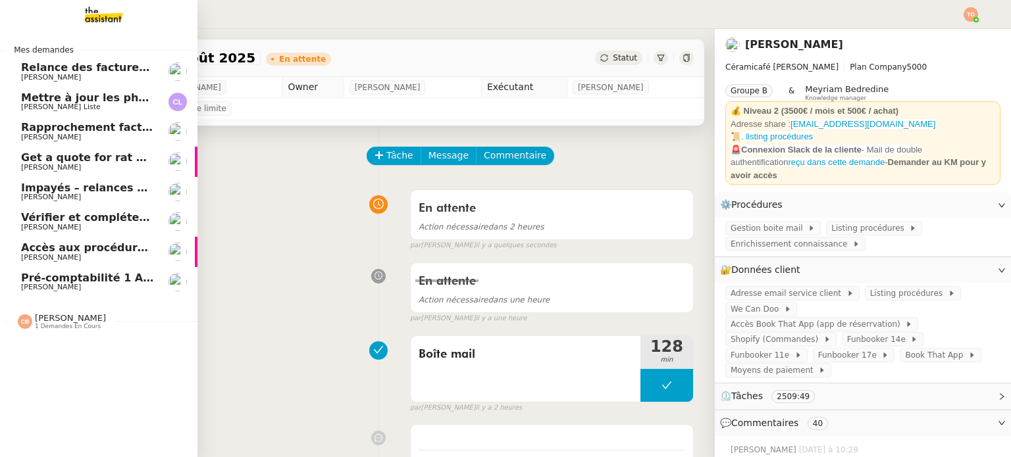
click at [100, 281] on span "Pré-comptabilité 1 ADDINGWELL - [DATE]" at bounding box center [143, 278] width 245 height 13
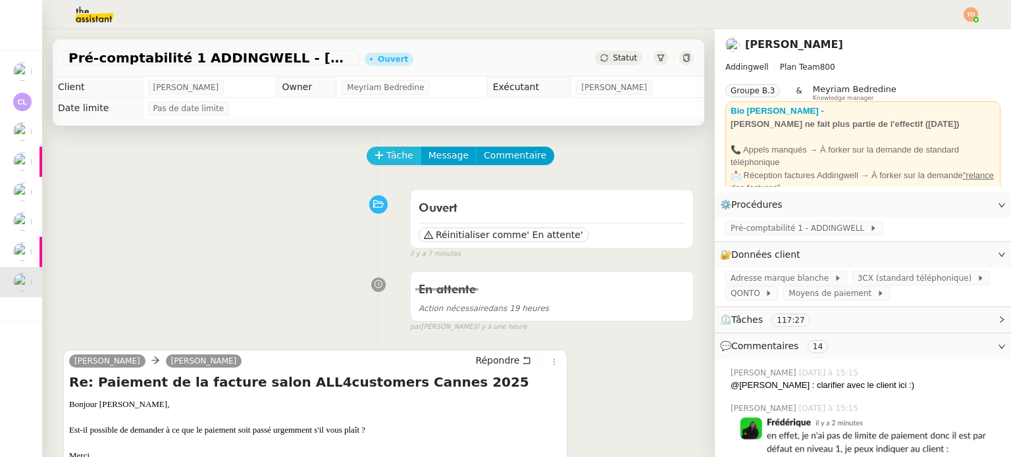
click at [398, 159] on span "Tâche" at bounding box center [399, 155] width 27 height 15
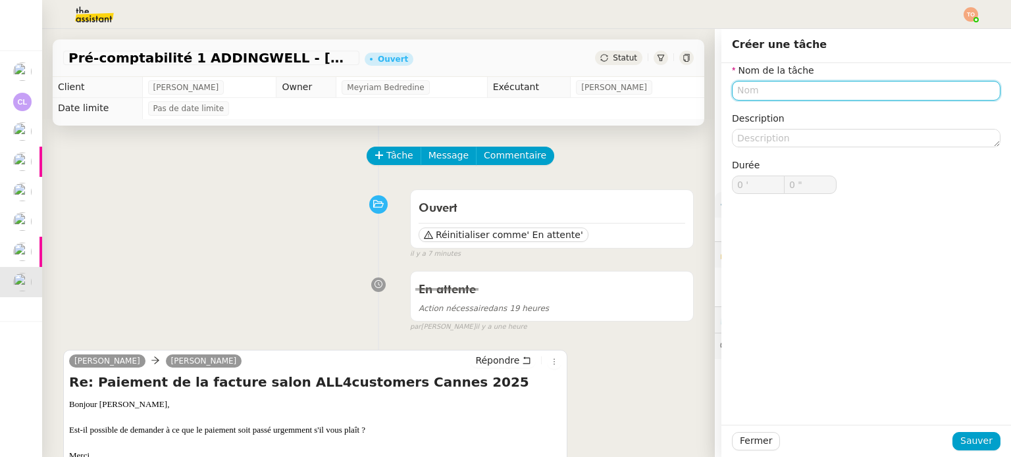
click at [926, 97] on input "text" at bounding box center [866, 90] width 269 height 19
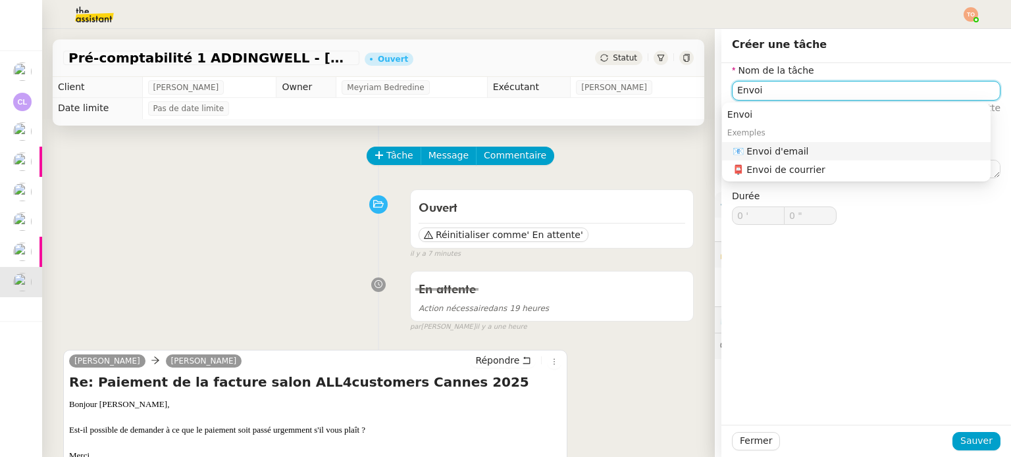
click at [854, 153] on div "📧 Envoi d'email" at bounding box center [859, 151] width 253 height 12
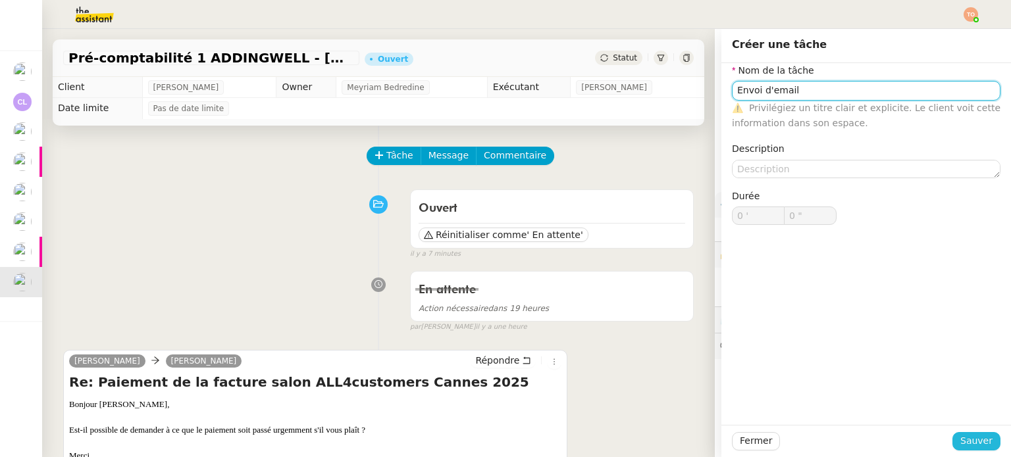
type input "Envoi d'email"
click at [978, 444] on span "Sauver" at bounding box center [976, 441] width 32 height 15
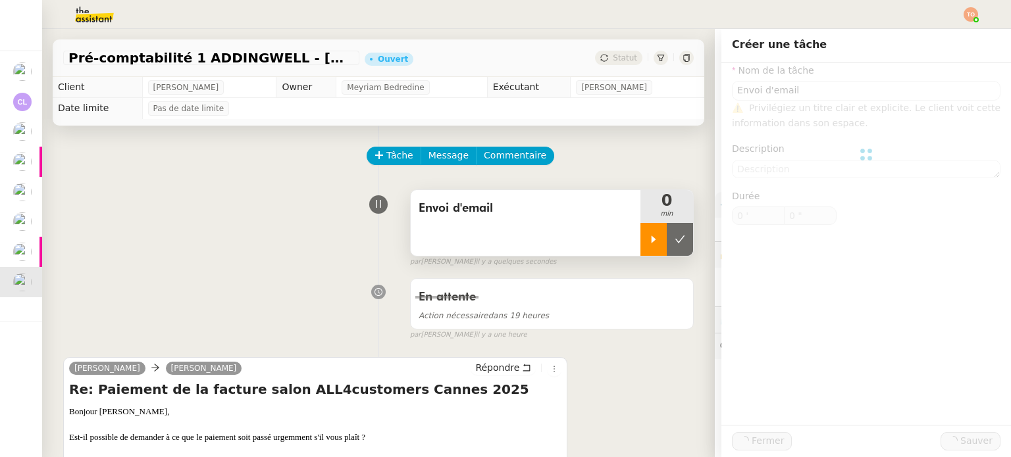
click at [640, 249] on div at bounding box center [653, 239] width 26 height 33
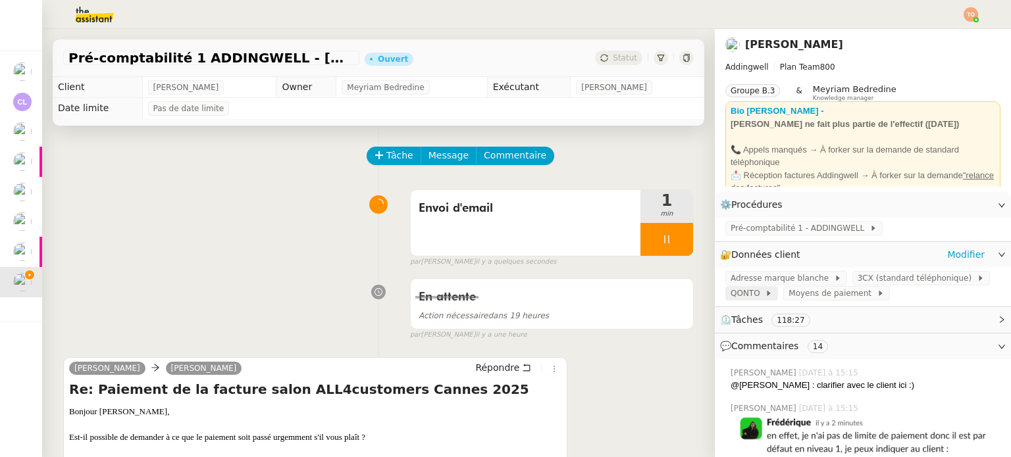
click at [760, 294] on span at bounding box center [762, 293] width 5 height 9
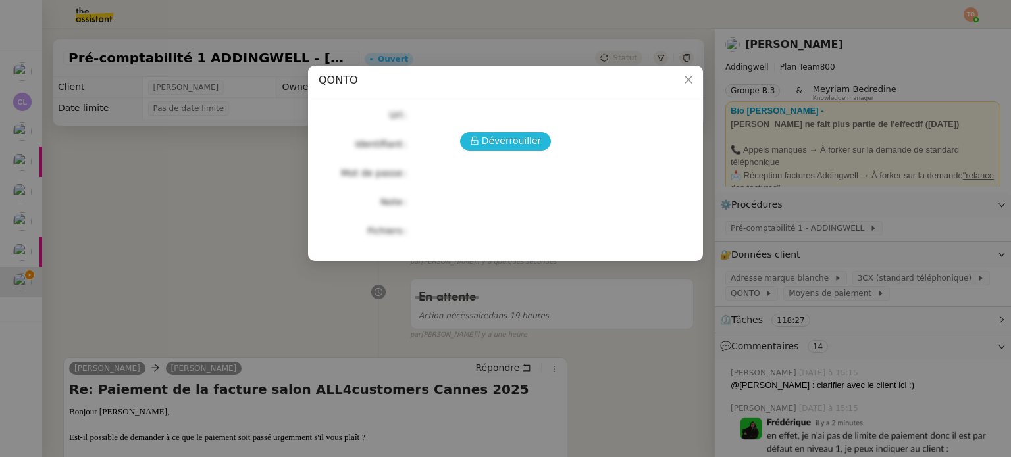
click at [525, 136] on span "Déverrouiller" at bounding box center [512, 141] width 60 height 15
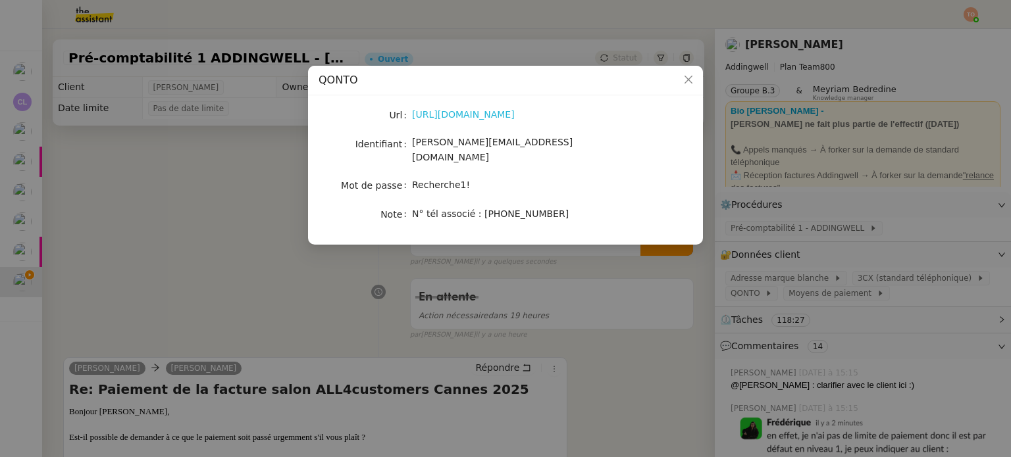
click at [465, 116] on link "[URL][DOMAIN_NAME]" at bounding box center [463, 114] width 103 height 11
click at [504, 140] on span "[PERSON_NAME][EMAIL_ADDRESS][DOMAIN_NAME]" at bounding box center [492, 150] width 161 height 26
copy span "[PERSON_NAME][EMAIL_ADDRESS][DOMAIN_NAME]"
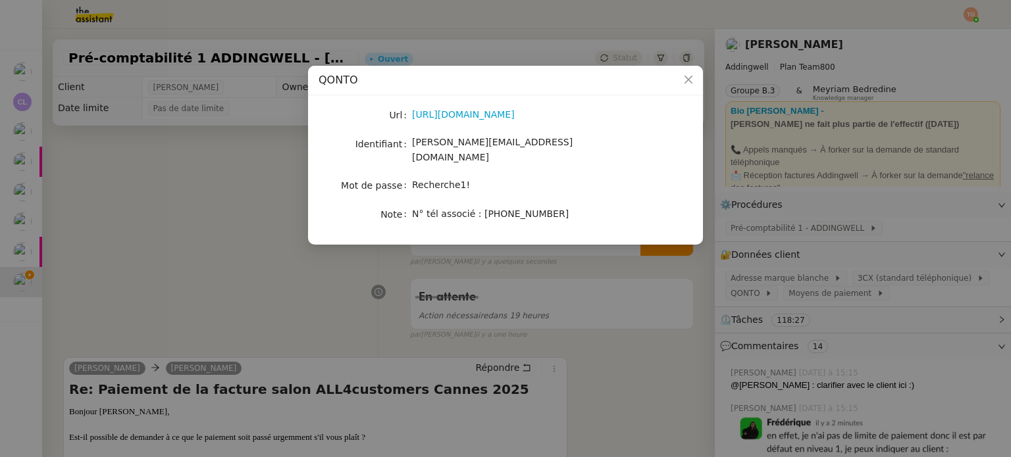
click at [445, 180] on span "Recherche1!" at bounding box center [441, 185] width 58 height 11
copy span "Recherche1!"
click at [292, 289] on nz-modal-container "QONTO Url [URL][DOMAIN_NAME] Identifiant [PERSON_NAME][EMAIL_ADDRESS][DOMAIN_NA…" at bounding box center [505, 228] width 1011 height 457
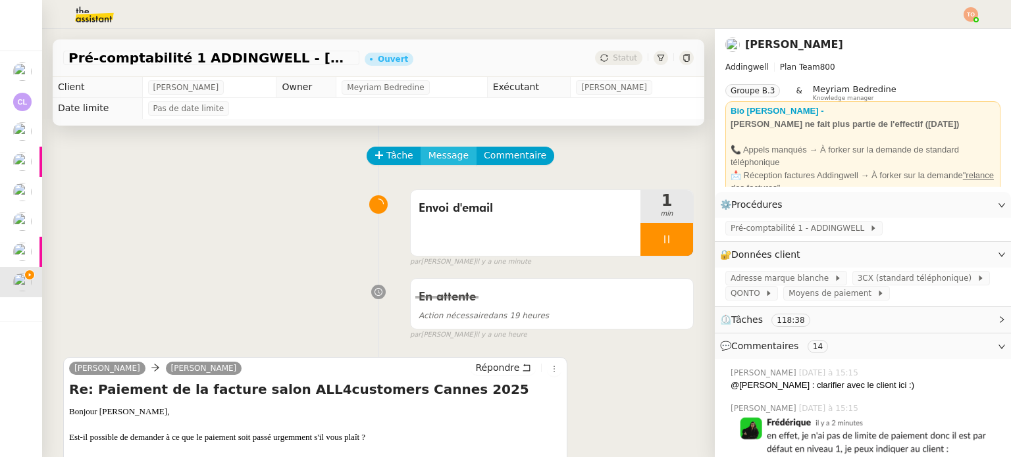
click at [437, 162] on span "Message" at bounding box center [448, 155] width 40 height 15
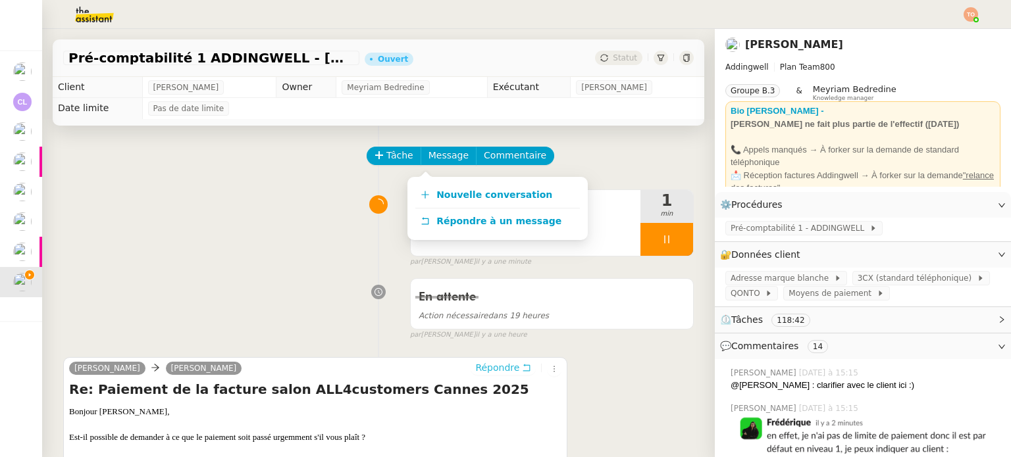
click at [504, 365] on span "Répondre" at bounding box center [497, 367] width 44 height 13
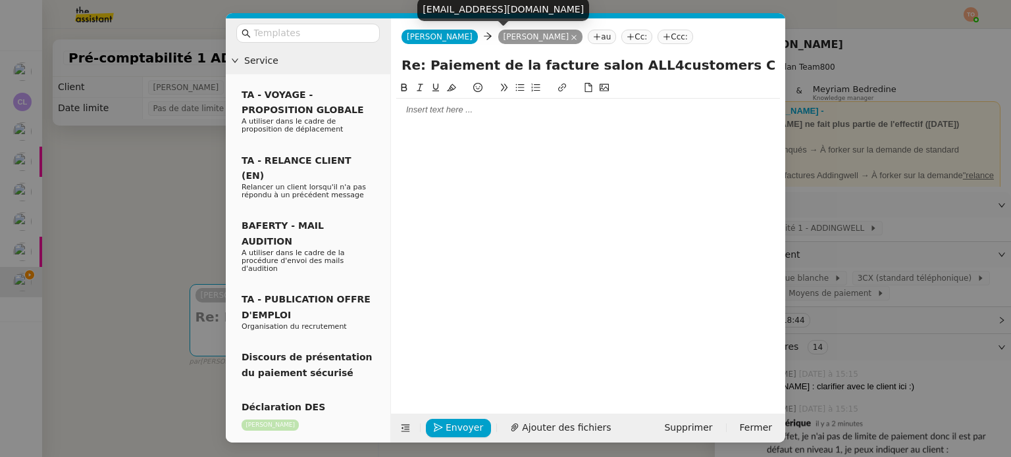
click at [542, 33] on nz-tag "[PERSON_NAME]" at bounding box center [540, 37] width 85 height 14
click at [571, 36] on icon at bounding box center [574, 37] width 7 height 7
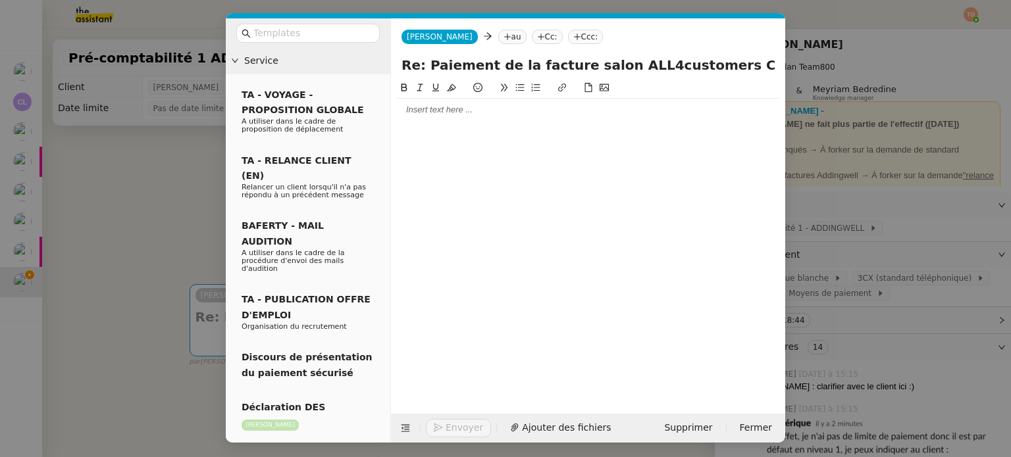
click at [498, 36] on nz-tag "au" at bounding box center [512, 37] width 28 height 14
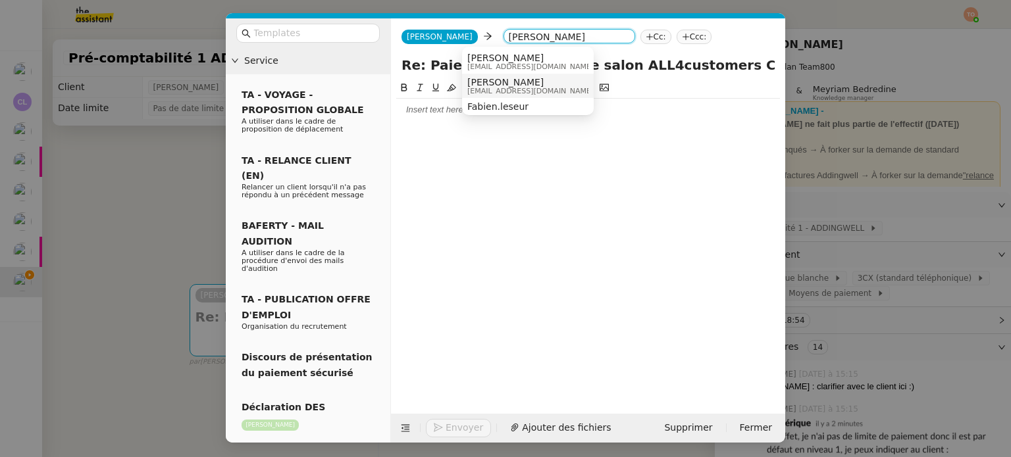
type input "fabien lesur"
click at [527, 78] on span "[PERSON_NAME]" at bounding box center [530, 82] width 126 height 11
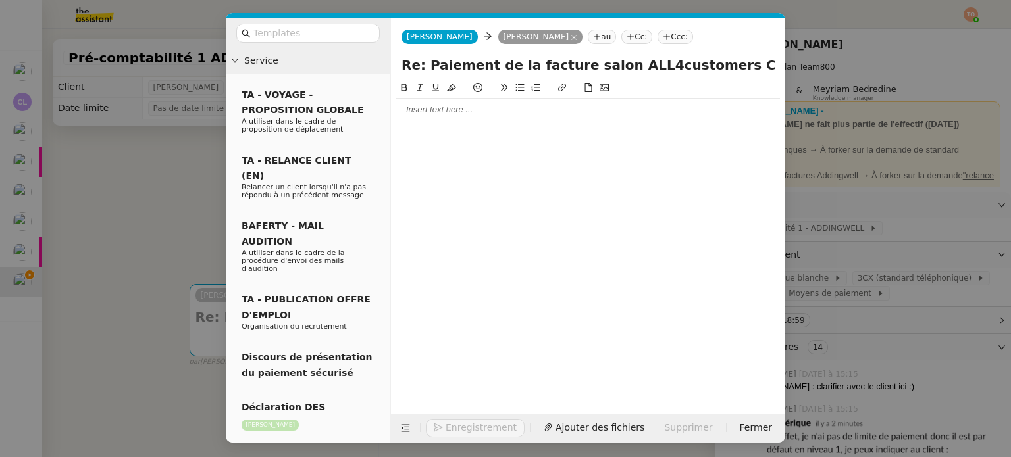
click at [588, 39] on nz-tag "au" at bounding box center [602, 37] width 28 height 14
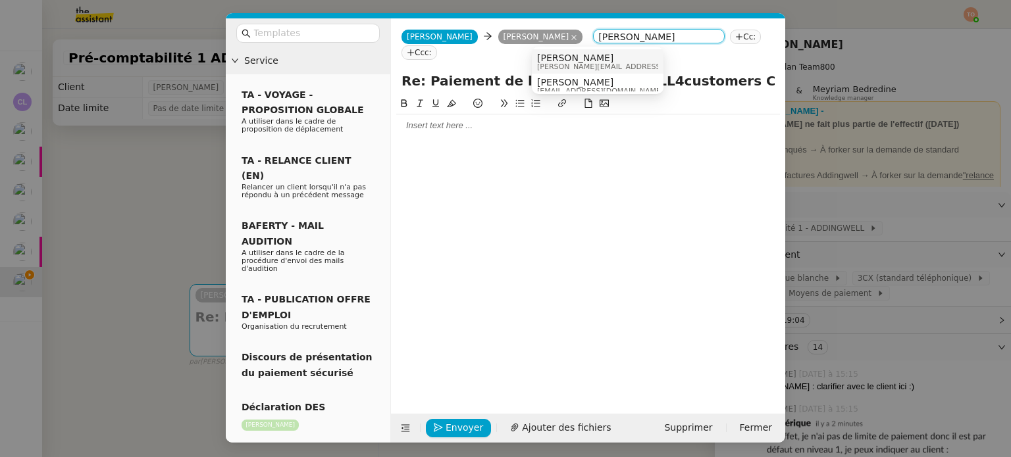
type input "[PERSON_NAME]"
click at [604, 60] on span "[PERSON_NAME]" at bounding box center [630, 58] width 187 height 11
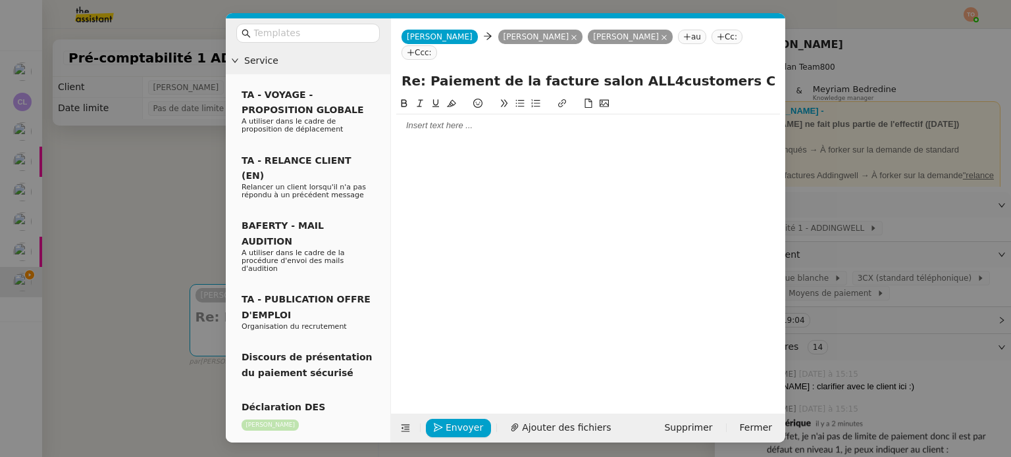
click at [574, 118] on div at bounding box center [588, 126] width 384 height 22
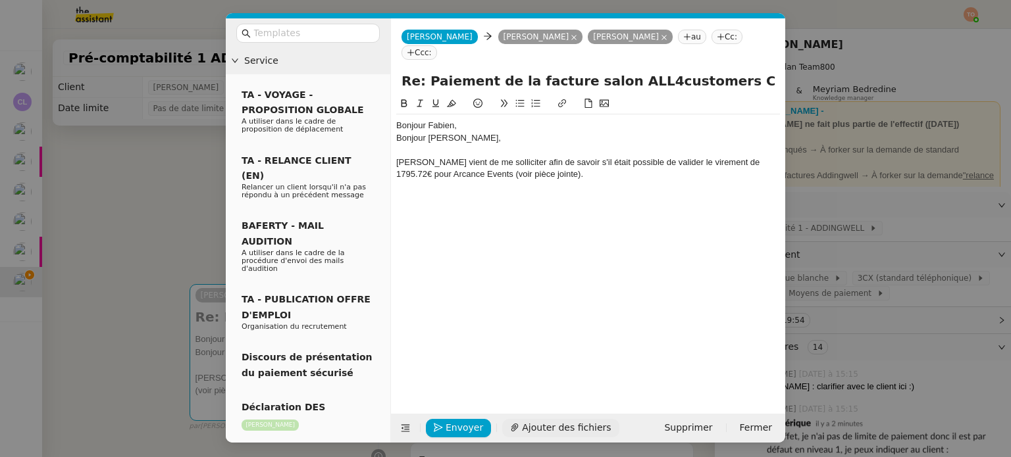
click at [581, 424] on span "Ajouter des fichiers" at bounding box center [566, 428] width 89 height 15
click at [658, 157] on div "Naëlle vient de me solliciter afin de savoir s'il était possible de valider le …" at bounding box center [588, 169] width 384 height 24
click at [674, 159] on div "[PERSON_NAME] vient de me solliciter afin de savoir s'il était possible de vali…" at bounding box center [588, 169] width 384 height 24
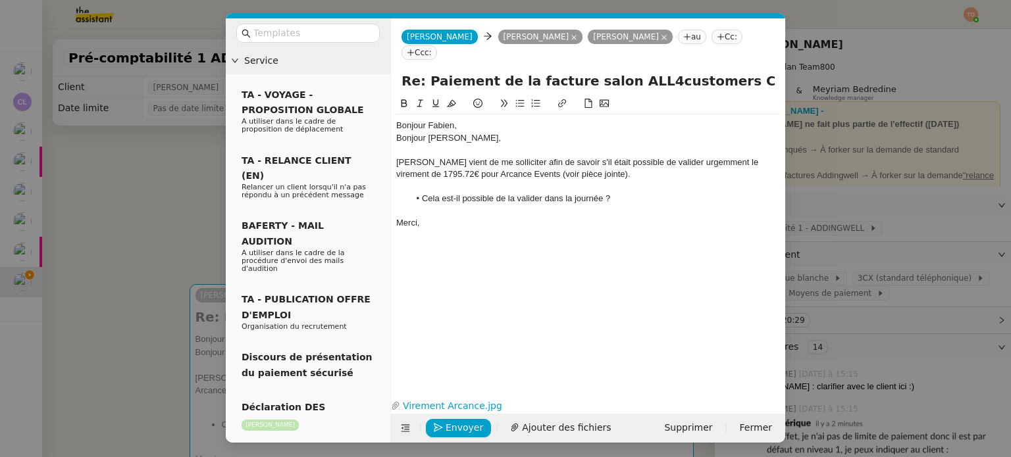
click at [511, 193] on li "Cela est-il possible de la valider dans la journée ?" at bounding box center [594, 199] width 371 height 12
click at [513, 193] on li "Cela est-il possible de la valider dans la journée ?" at bounding box center [594, 199] width 371 height 12
click at [466, 423] on span "Envoyer" at bounding box center [465, 428] width 38 height 15
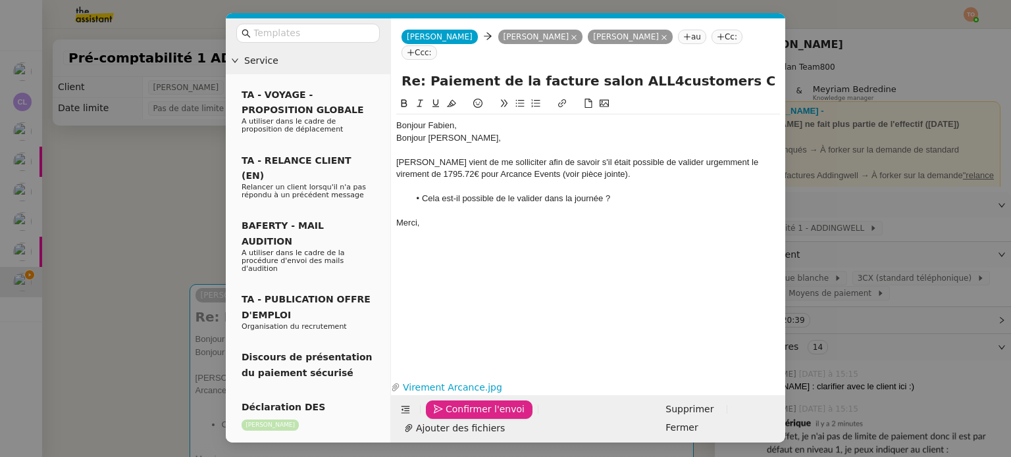
click at [466, 417] on span "Confirmer l'envoi" at bounding box center [485, 409] width 79 height 15
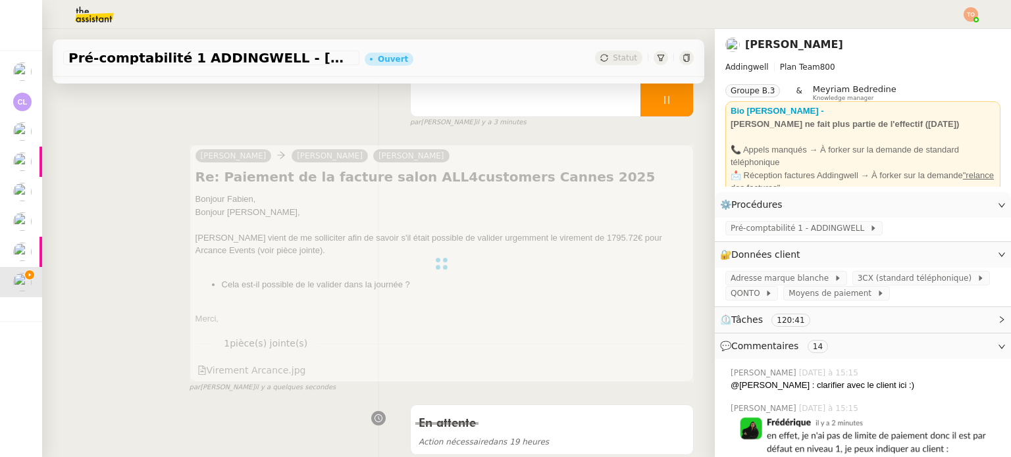
scroll to position [461, 0]
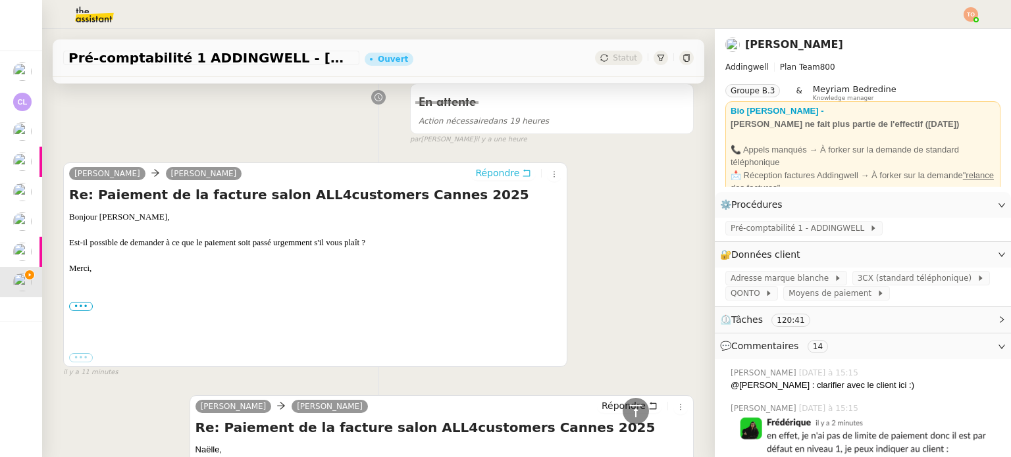
click at [502, 173] on span "Répondre" at bounding box center [497, 173] width 44 height 13
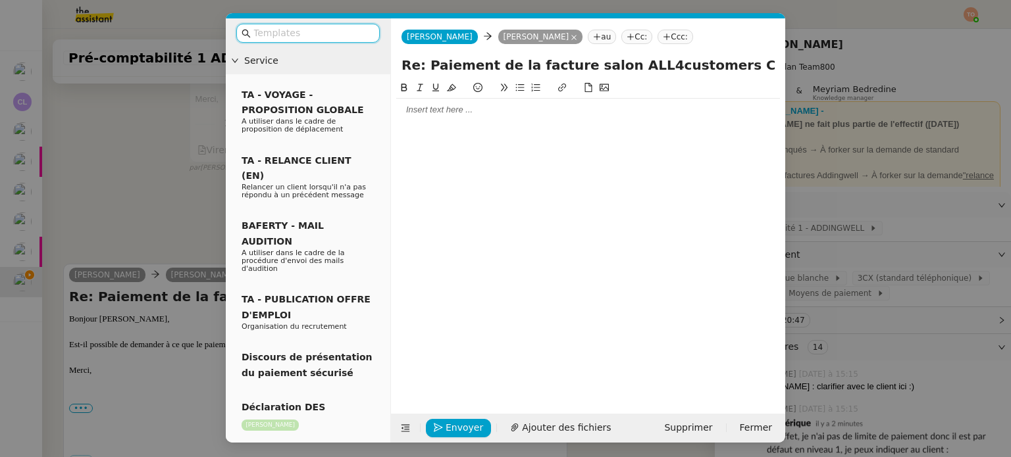
scroll to position [563, 0]
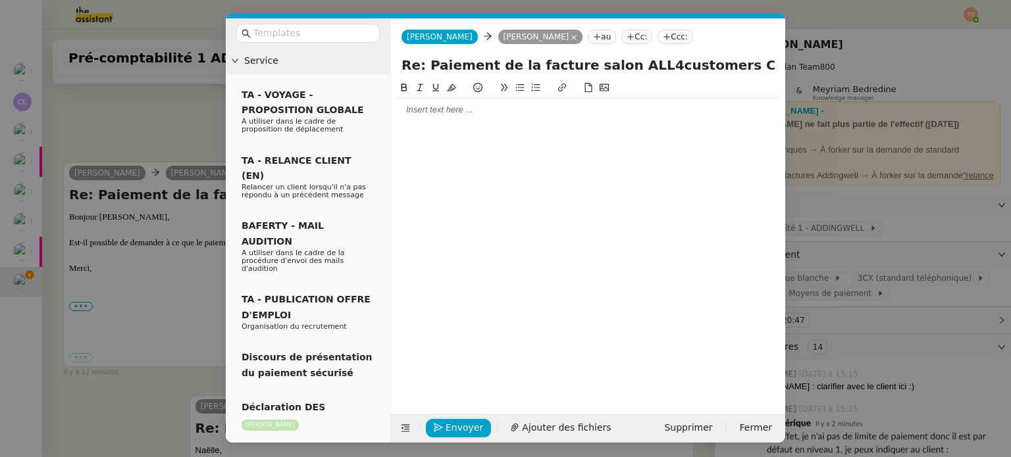
click at [483, 117] on div at bounding box center [588, 110] width 384 height 22
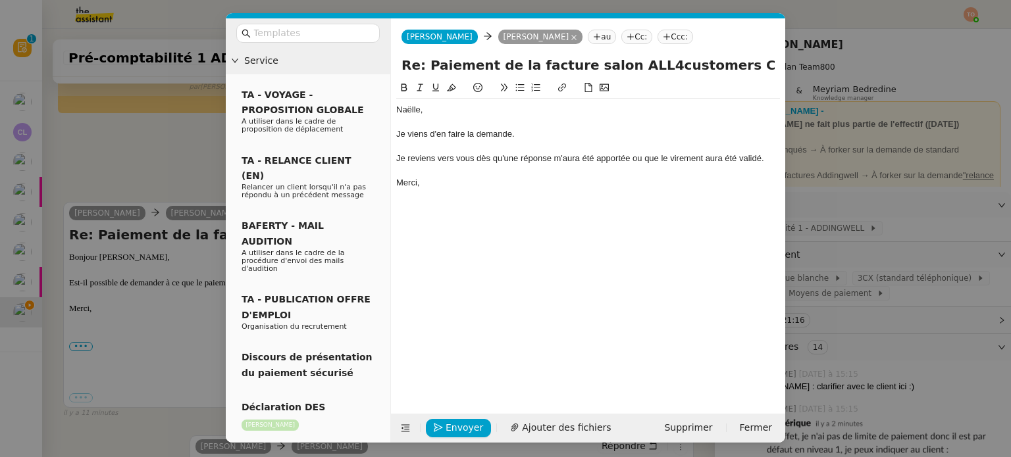
scroll to position [653, 0]
click at [476, 434] on span "Envoyer" at bounding box center [465, 428] width 38 height 15
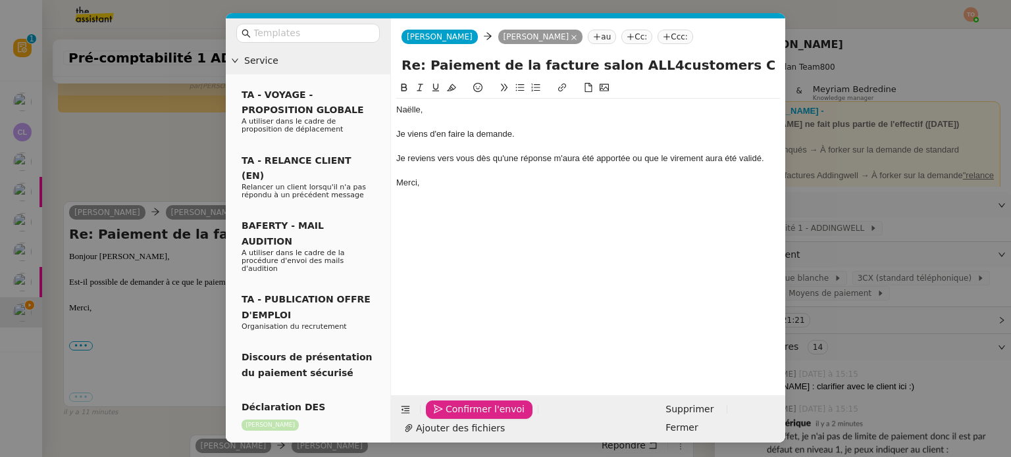
click at [476, 417] on span "Confirmer l'envoi" at bounding box center [485, 409] width 79 height 15
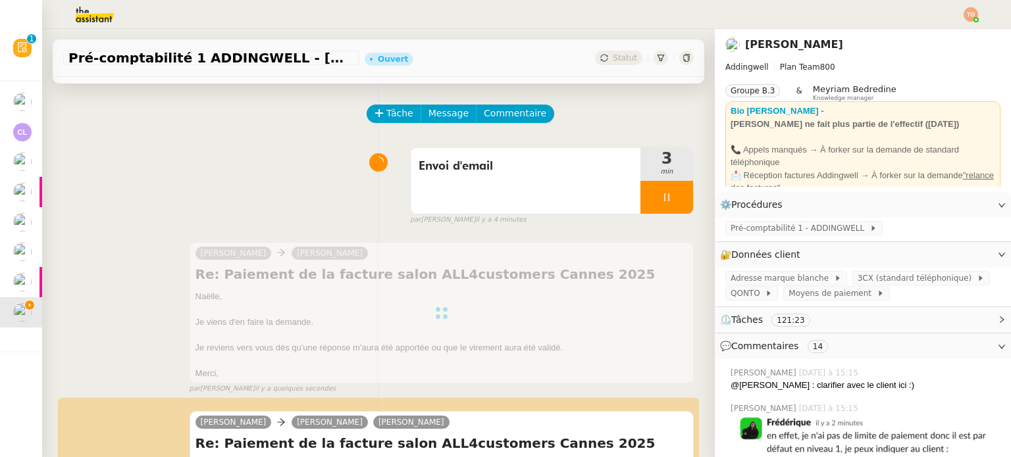
scroll to position [38, 0]
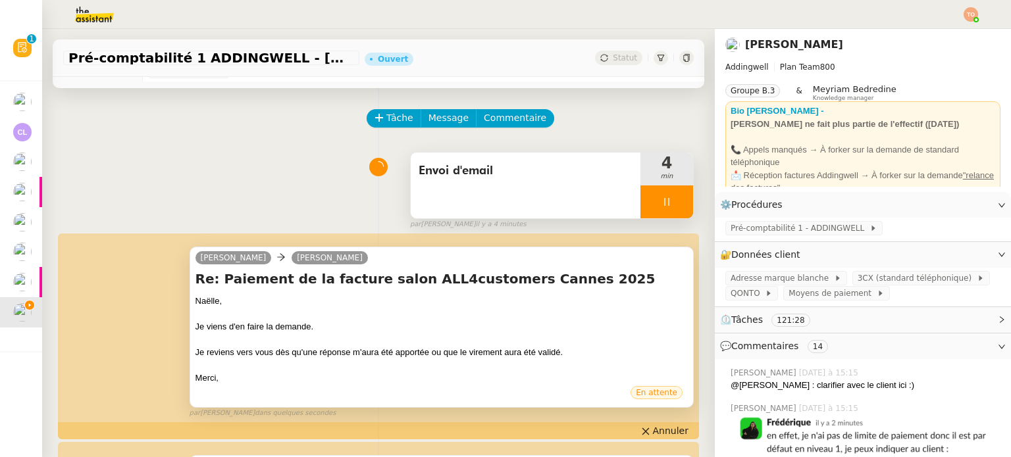
click at [658, 199] on div at bounding box center [666, 202] width 53 height 33
click at [675, 199] on icon at bounding box center [680, 202] width 11 height 11
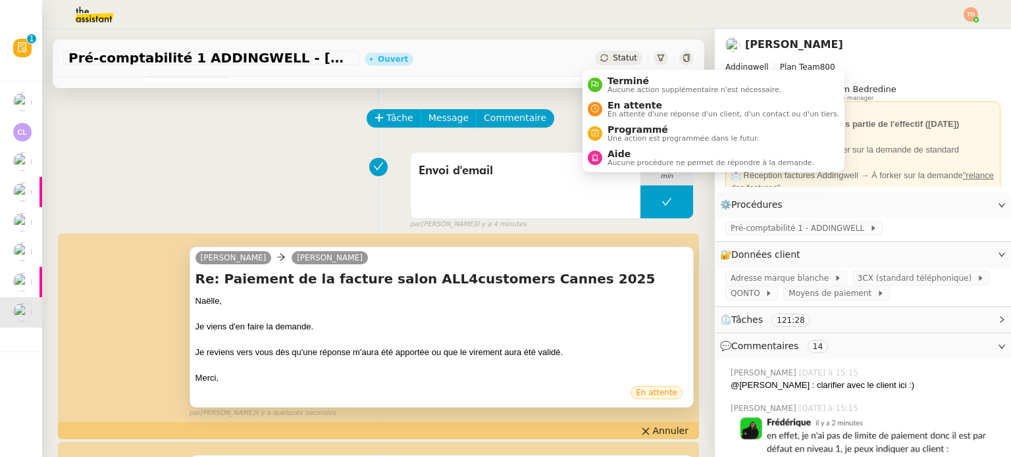
click at [610, 64] on div "Statut" at bounding box center [618, 58] width 47 height 14
click at [623, 100] on span "En attente" at bounding box center [723, 105] width 232 height 11
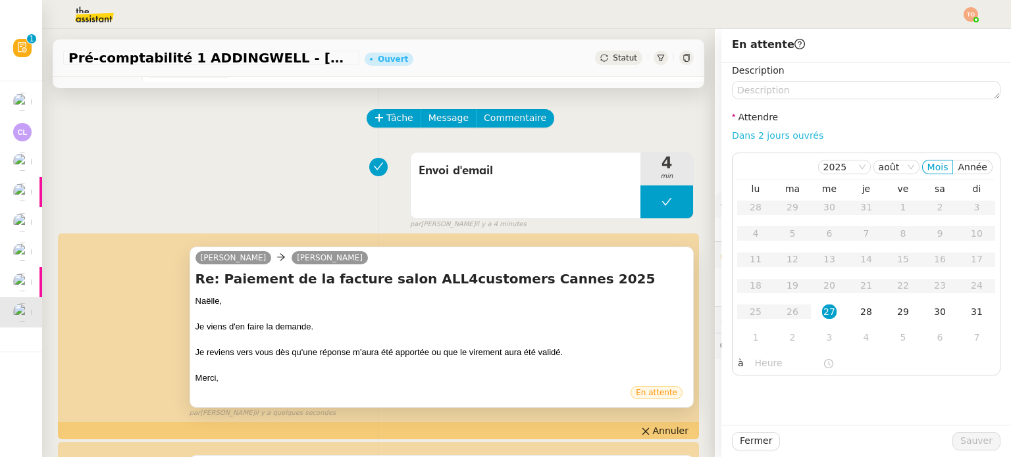
click at [762, 138] on link "Dans 2 jours ouvrés" at bounding box center [777, 135] width 91 height 11
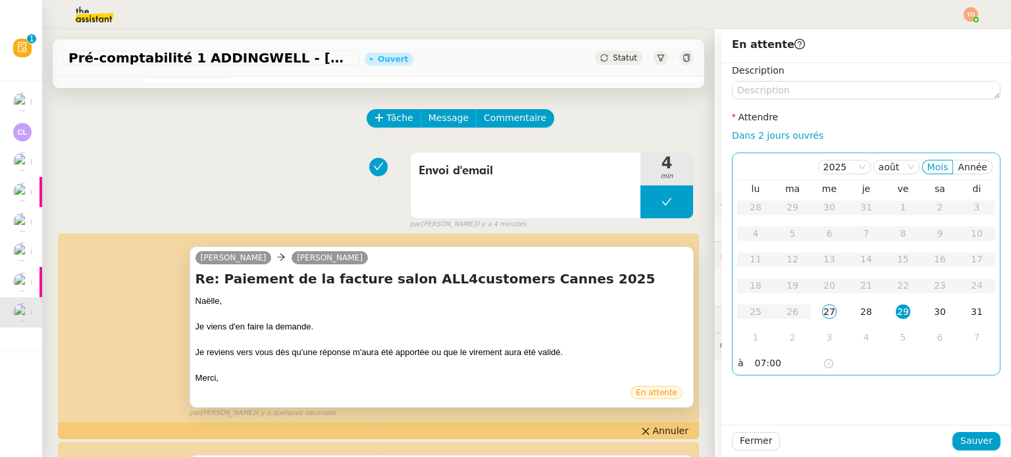
click at [822, 317] on div "27" at bounding box center [829, 312] width 14 height 14
click at [782, 361] on input "07:00" at bounding box center [789, 363] width 68 height 15
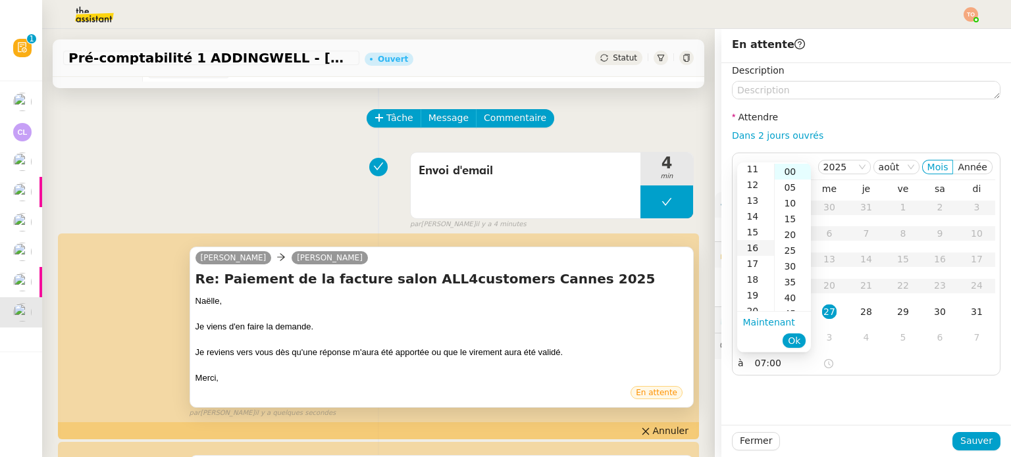
click at [756, 241] on div "16" at bounding box center [755, 248] width 37 height 16
type input "16:00"
click at [792, 336] on span "Ok" at bounding box center [794, 340] width 13 height 13
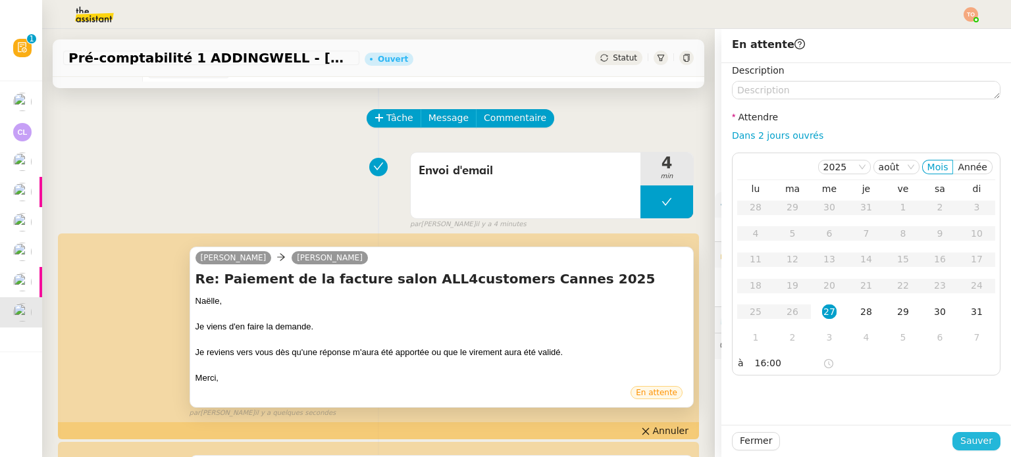
click at [960, 442] on span "Sauver" at bounding box center [976, 441] width 32 height 15
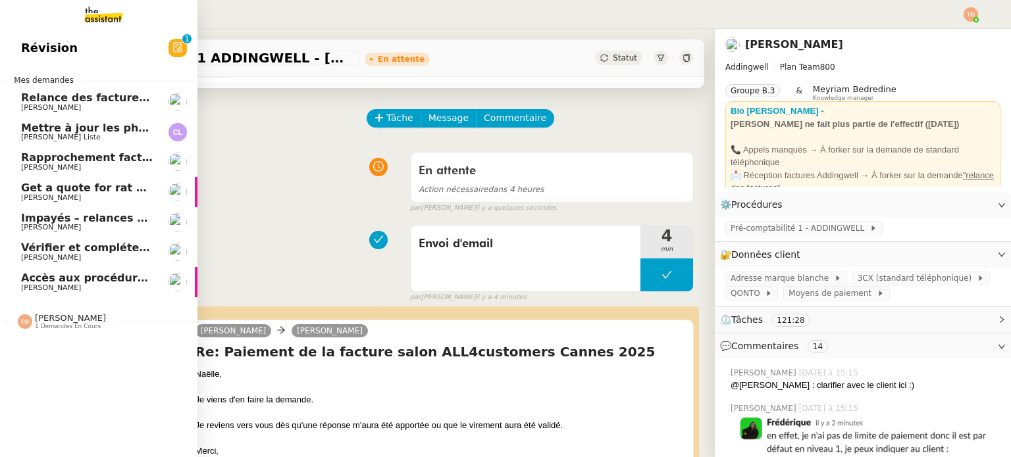
click at [105, 141] on span "[PERSON_NAME] Liste" at bounding box center [87, 138] width 133 height 8
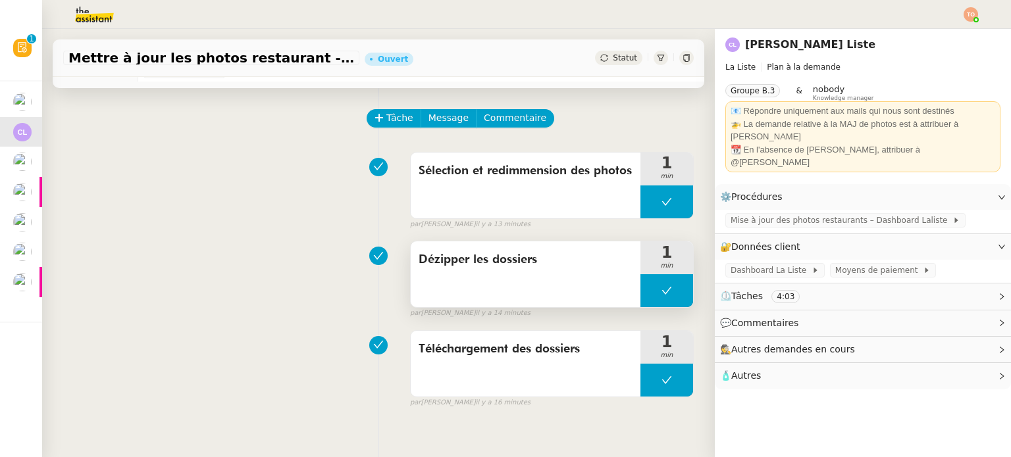
click at [640, 293] on button at bounding box center [666, 290] width 53 height 33
click at [648, 293] on icon at bounding box center [653, 291] width 11 height 11
click at [661, 296] on icon at bounding box center [666, 291] width 11 height 11
click at [675, 296] on icon at bounding box center [680, 291] width 11 height 11
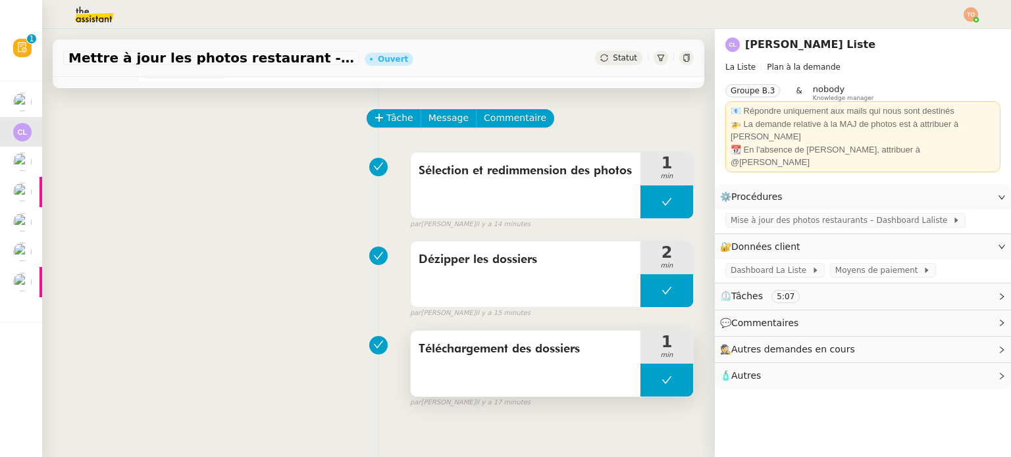
click at [656, 382] on button at bounding box center [666, 380] width 53 height 33
click at [648, 382] on icon at bounding box center [653, 380] width 11 height 11
click at [654, 372] on div at bounding box center [666, 380] width 53 height 33
click at [675, 376] on icon at bounding box center [680, 380] width 11 height 11
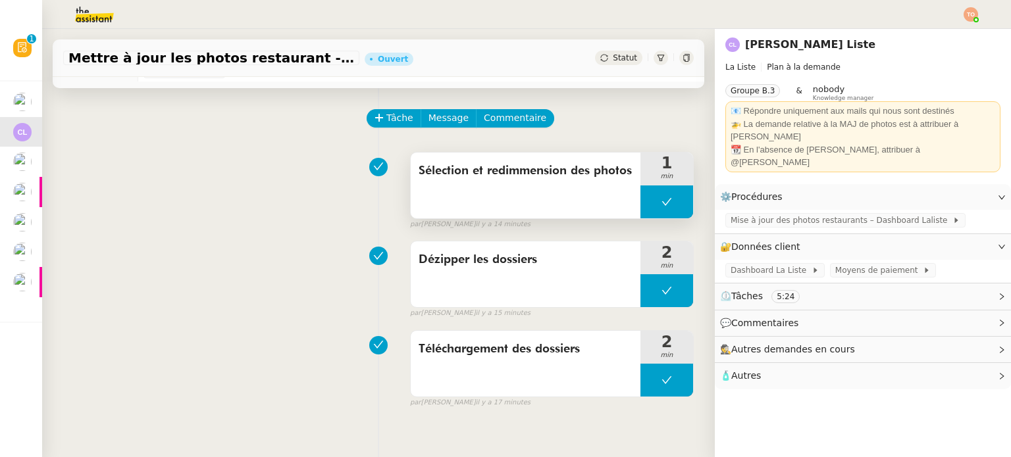
click at [640, 214] on button at bounding box center [666, 202] width 53 height 33
click at [648, 207] on icon at bounding box center [653, 202] width 11 height 11
click at [806, 266] on span at bounding box center [808, 270] width 5 height 9
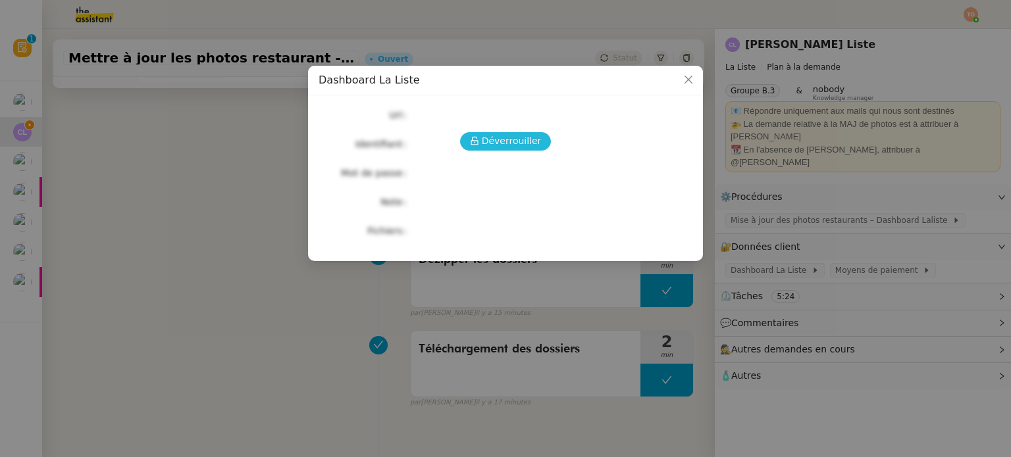
click at [538, 145] on button "Déverrouiller" at bounding box center [505, 141] width 91 height 18
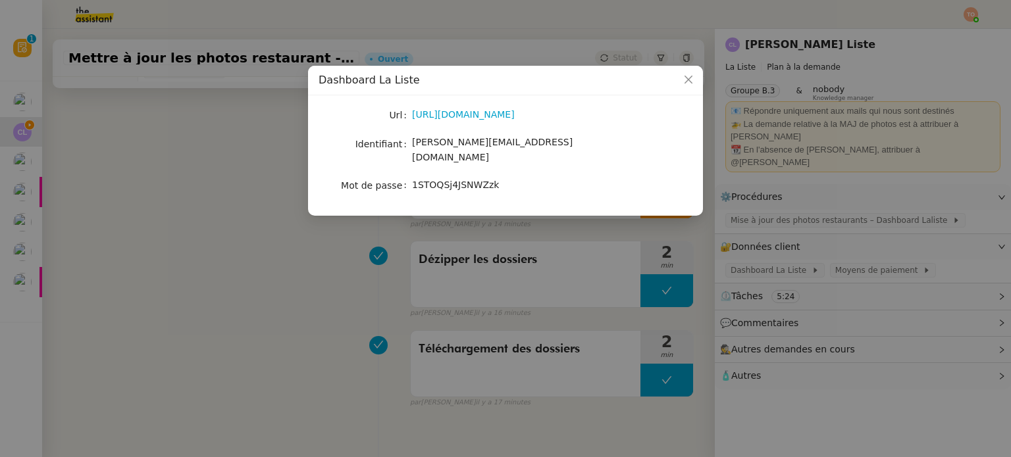
click at [492, 147] on span "charles.guillot+photo@gmail.com" at bounding box center [492, 150] width 161 height 26
copy span "charles.guillot+photo@gmail.com"
click at [472, 180] on span "1STOQSj4JSNWZzk" at bounding box center [455, 185] width 87 height 11
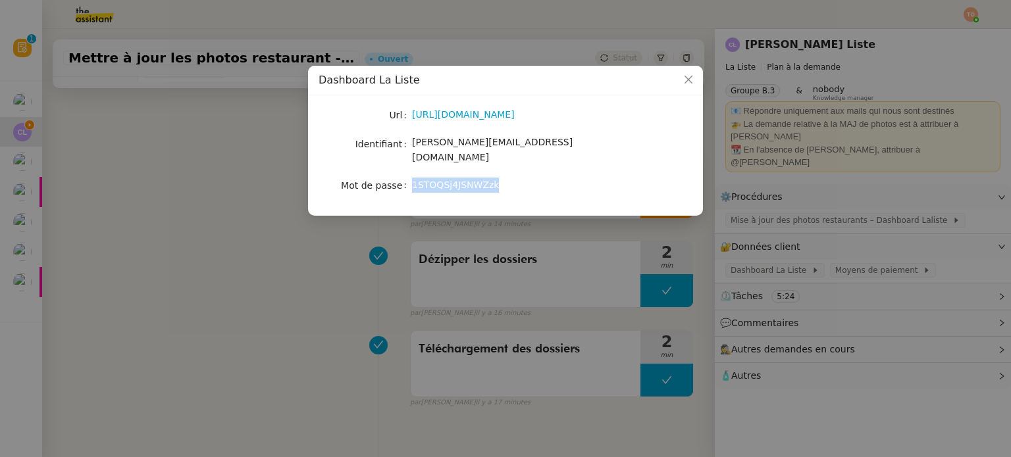
click at [472, 180] on span "1STOQSj4JSNWZzk" at bounding box center [455, 185] width 87 height 11
copy span "1STOQSj4JSNWZzk"
click at [291, 264] on nz-modal-container "Dashboard La Liste Url https://restaurants.dashboard.laliste.com/login Identifi…" at bounding box center [505, 228] width 1011 height 457
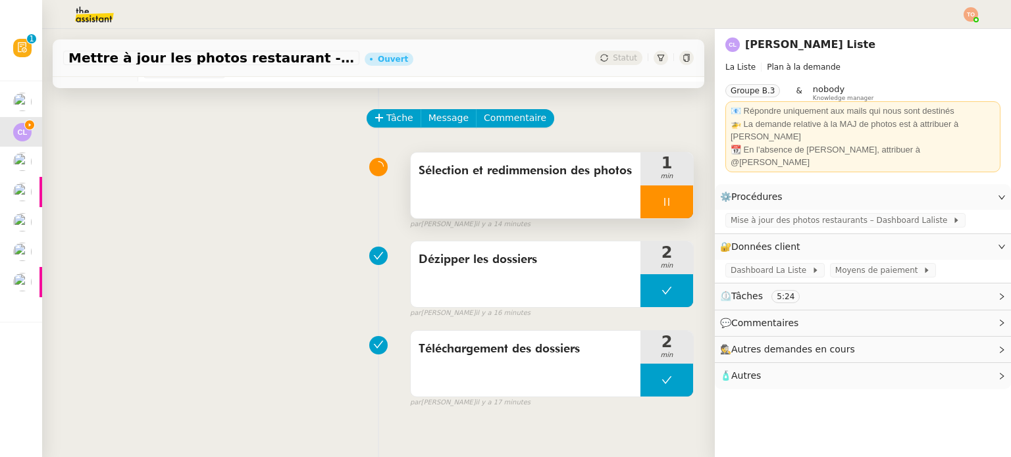
click at [480, 168] on span "Sélection et redimmension des photos" at bounding box center [526, 171] width 214 height 20
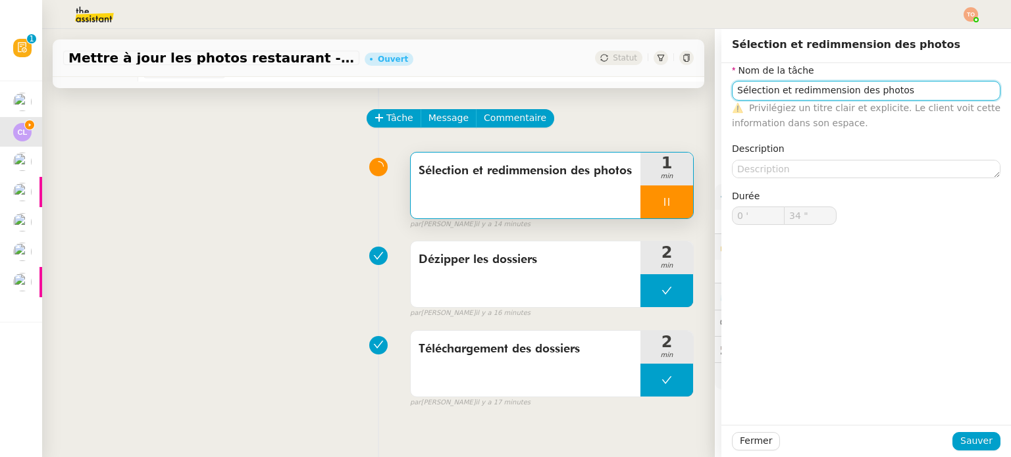
click at [838, 84] on input "Sélection et redimmension des photos" at bounding box center [866, 90] width 269 height 19
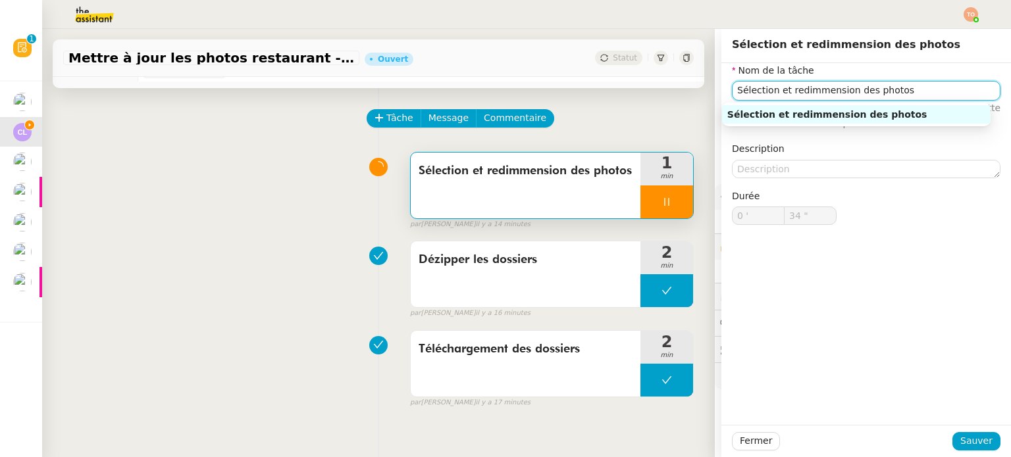
click at [838, 84] on input "Sélection et redimmension des photos" at bounding box center [866, 90] width 269 height 19
type input "37 ""
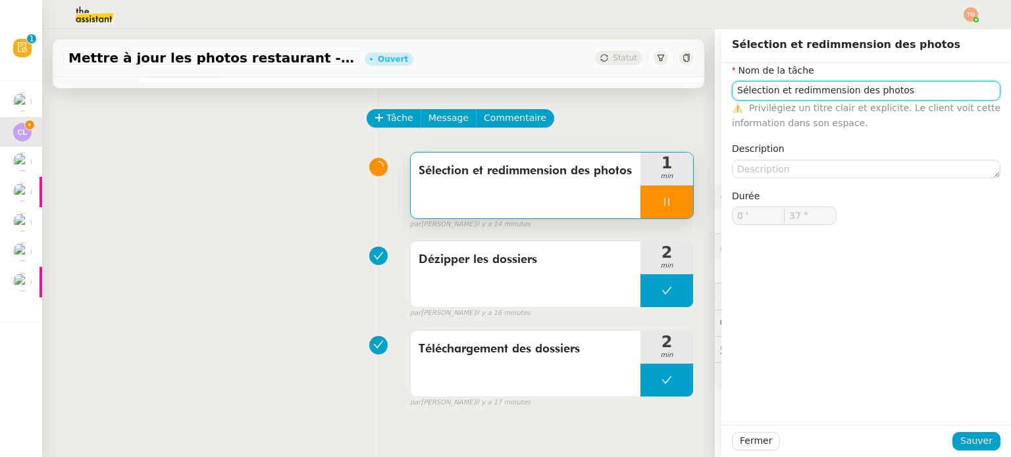
type input "C"
type input "38 ""
type input "Conneix"
type input "39 ""
type input "Connexion"
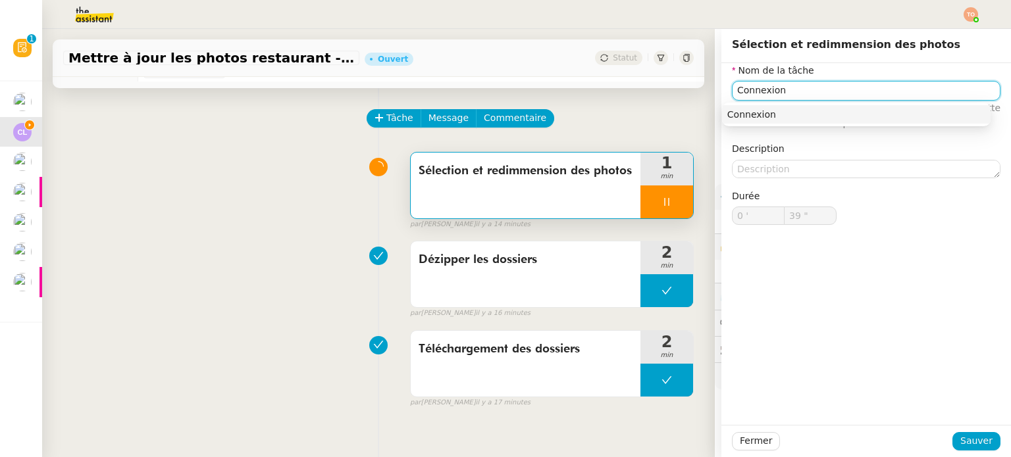
type input "40 ""
type input "Connexion La lis"
type input "41 ""
type input "Connexion La liste"
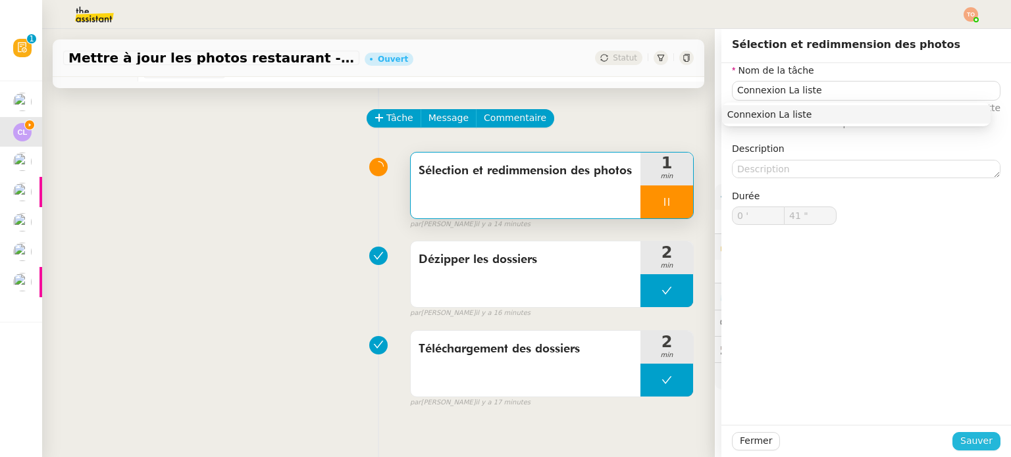
click at [960, 434] on span "Sauver" at bounding box center [976, 441] width 32 height 15
type input "42 ""
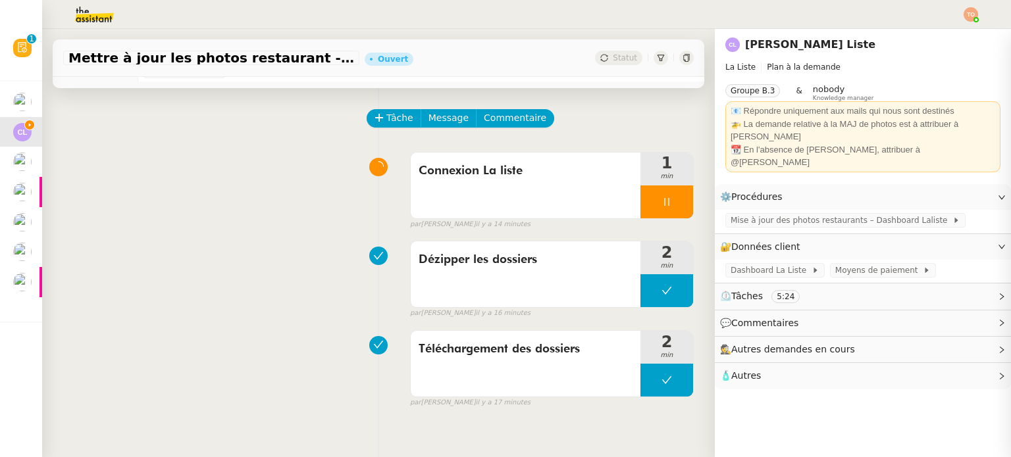
click at [657, 199] on div at bounding box center [666, 202] width 53 height 33
click at [645, 198] on div at bounding box center [653, 202] width 26 height 33
click at [379, 111] on button "Tâche" at bounding box center [394, 118] width 55 height 18
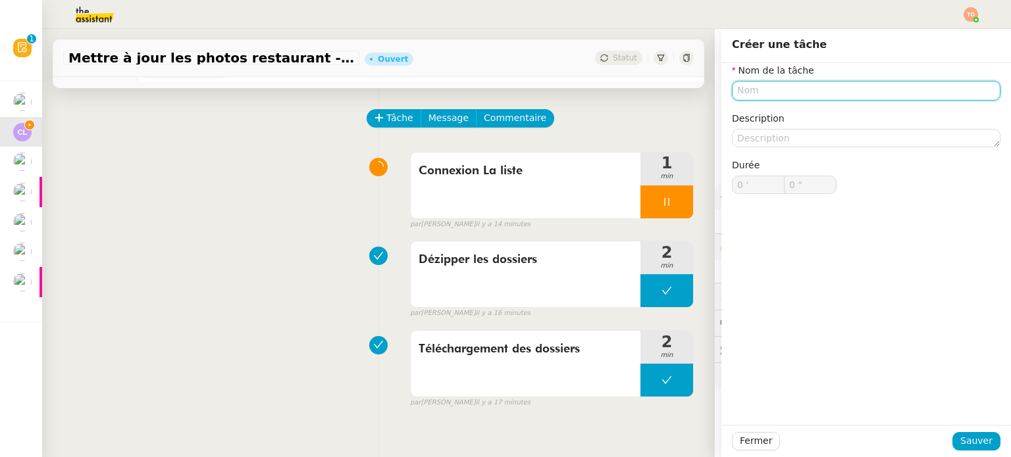
click at [796, 99] on input "text" at bounding box center [866, 90] width 269 height 19
paste input "Sélection et redimmension des photos"
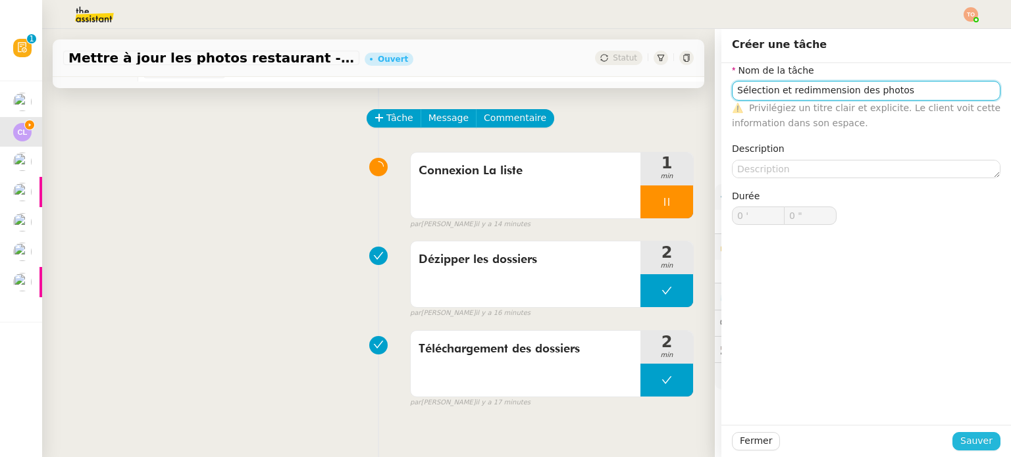
type input "Sélection et redimmension des photos"
click at [966, 440] on span "Sauver" at bounding box center [976, 441] width 32 height 15
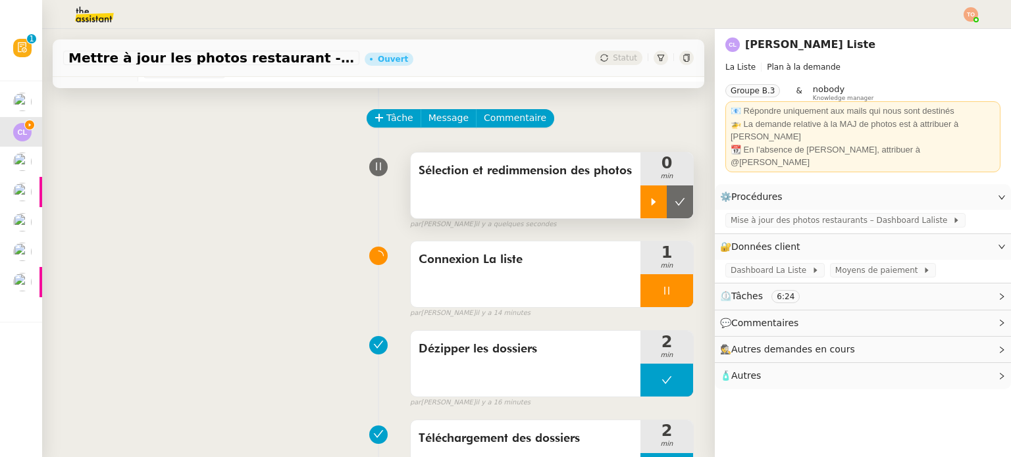
click at [640, 187] on div at bounding box center [653, 202] width 26 height 33
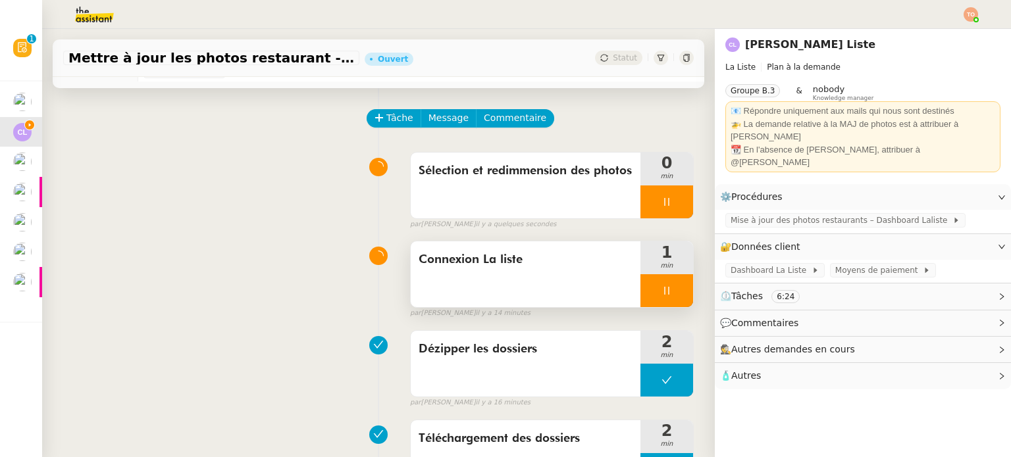
click at [650, 299] on div at bounding box center [666, 290] width 53 height 33
click at [667, 305] on button at bounding box center [680, 290] width 26 height 33
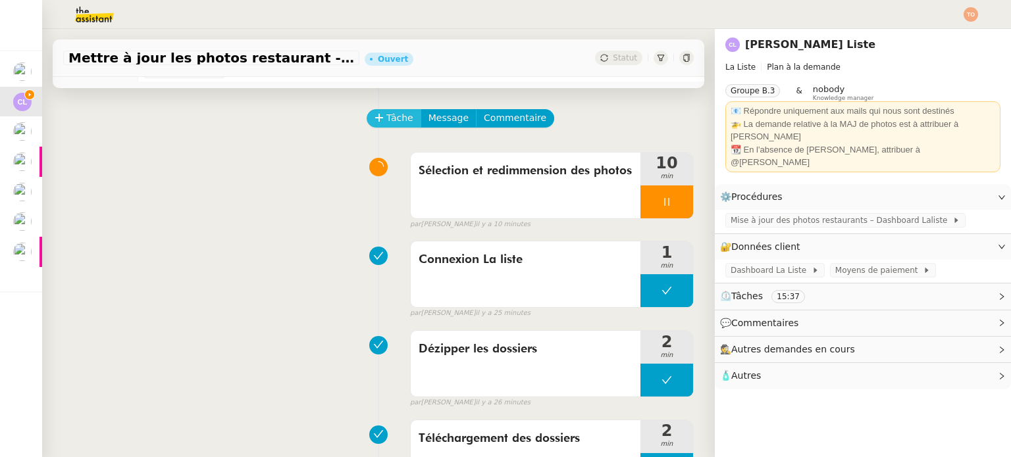
click at [386, 126] on span "Tâche" at bounding box center [399, 118] width 27 height 15
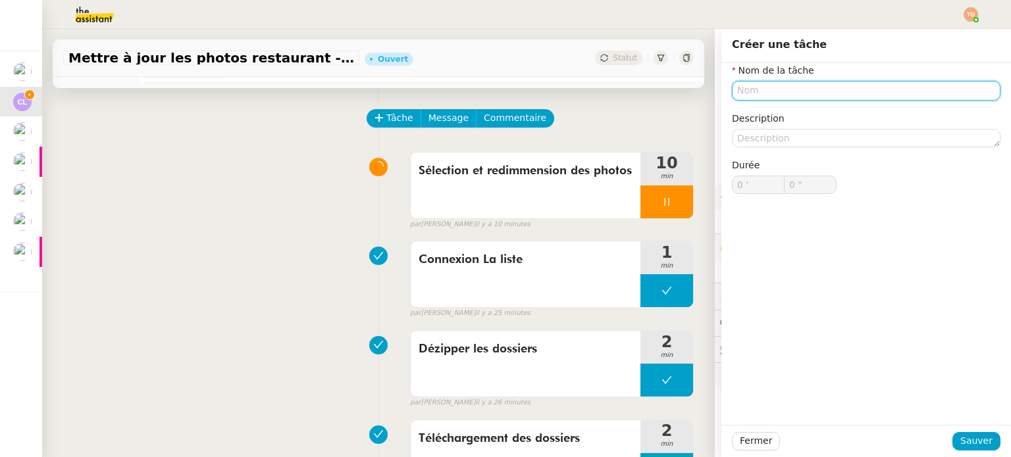
click at [874, 91] on input "text" at bounding box center [866, 90] width 269 height 19
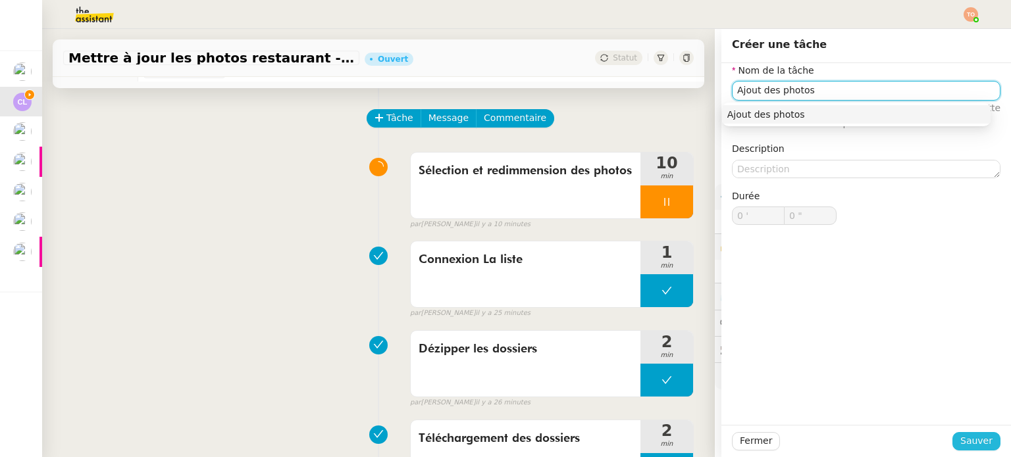
type input "Ajout des photos"
click at [960, 441] on span "Sauver" at bounding box center [976, 441] width 32 height 15
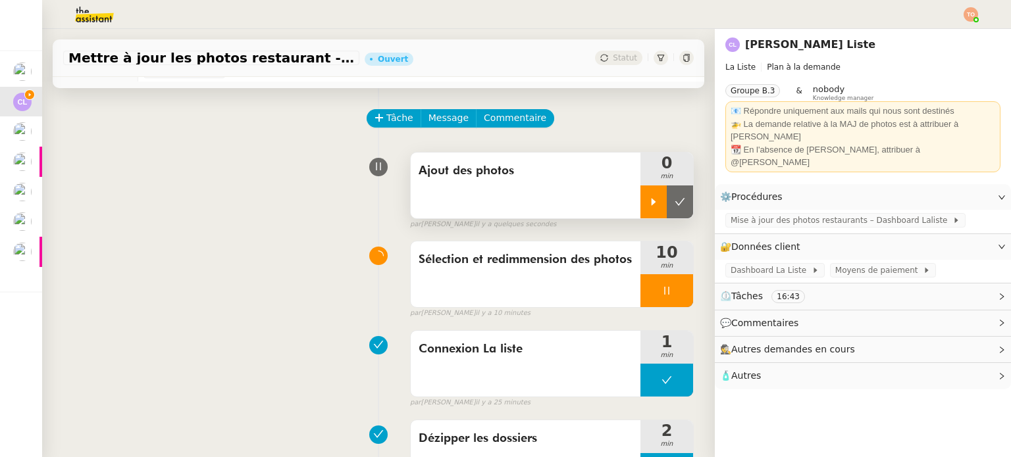
click at [648, 200] on icon at bounding box center [653, 202] width 11 height 11
click at [656, 288] on div at bounding box center [666, 290] width 53 height 33
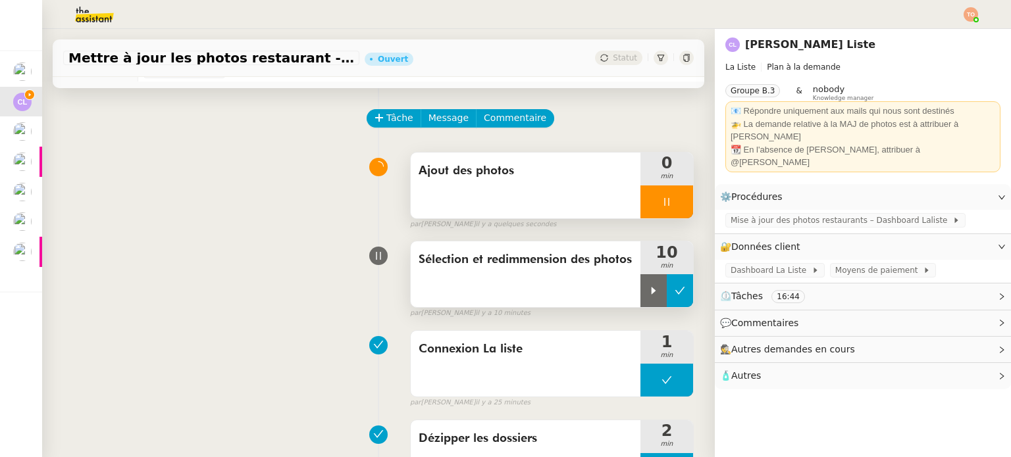
click at [675, 292] on icon at bounding box center [680, 291] width 10 height 7
click at [661, 199] on icon at bounding box center [666, 202] width 11 height 11
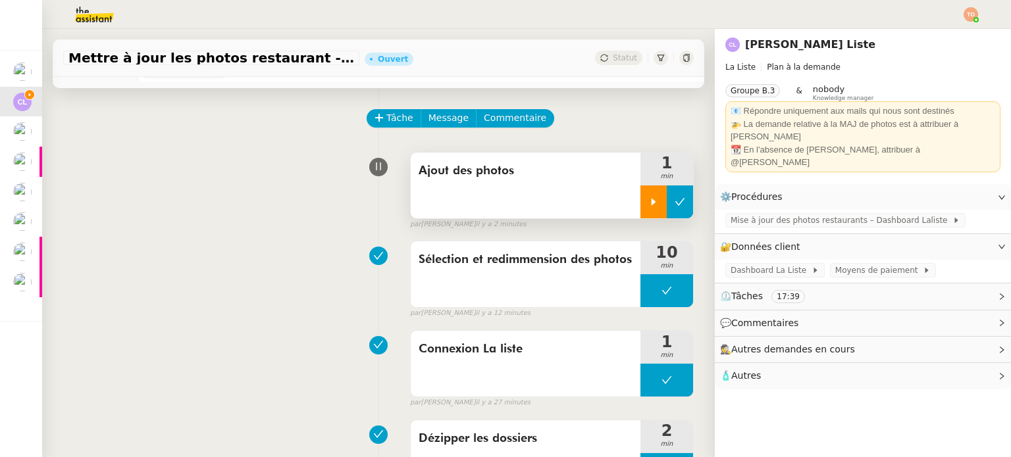
click at [675, 202] on icon at bounding box center [680, 201] width 10 height 7
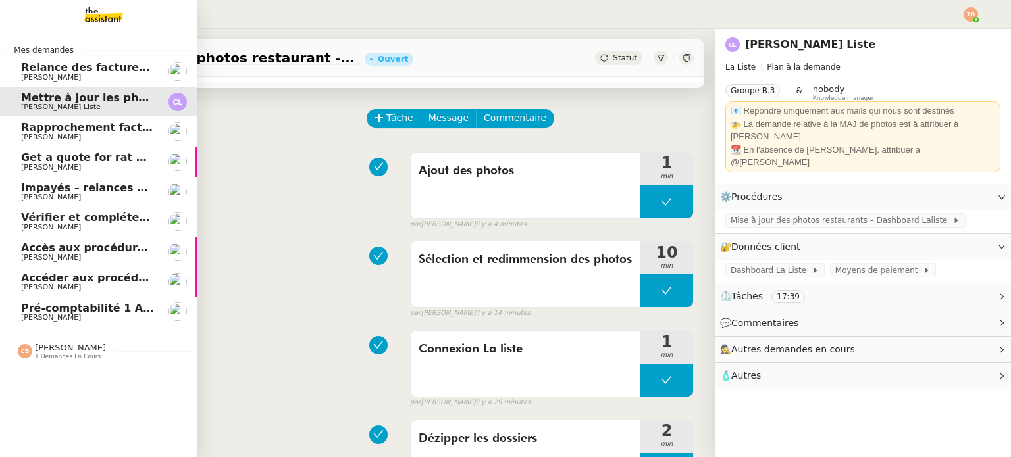
click at [93, 248] on span "Accès aux procédures Addingwell" at bounding box center [120, 248] width 199 height 13
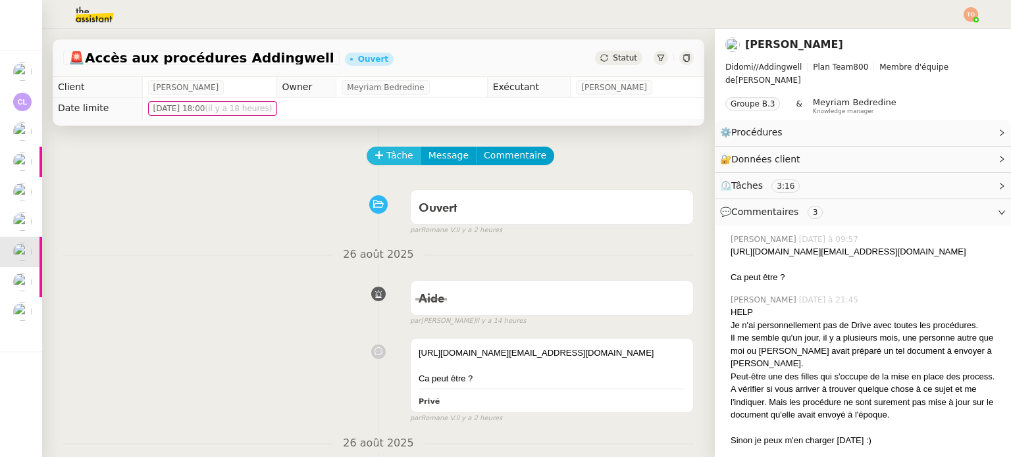
click at [376, 152] on button "Tâche" at bounding box center [394, 156] width 55 height 18
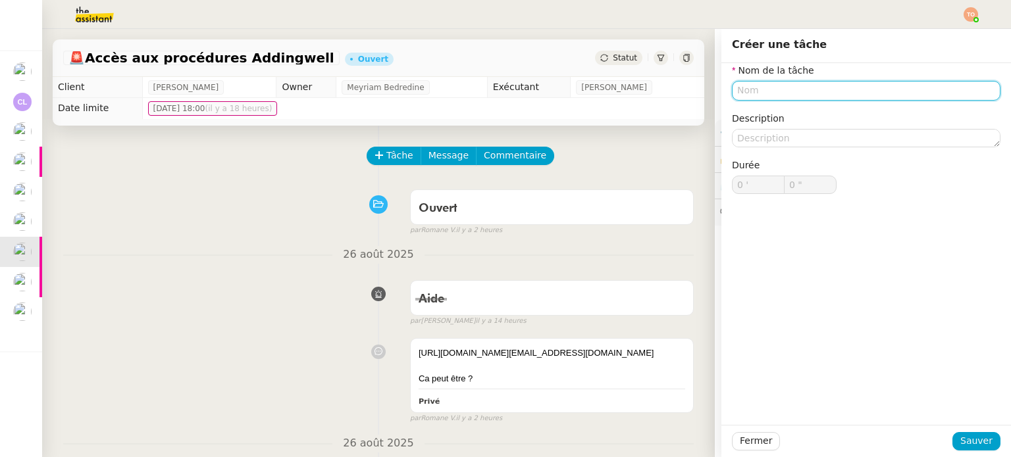
click at [848, 93] on input "text" at bounding box center [866, 90] width 269 height 19
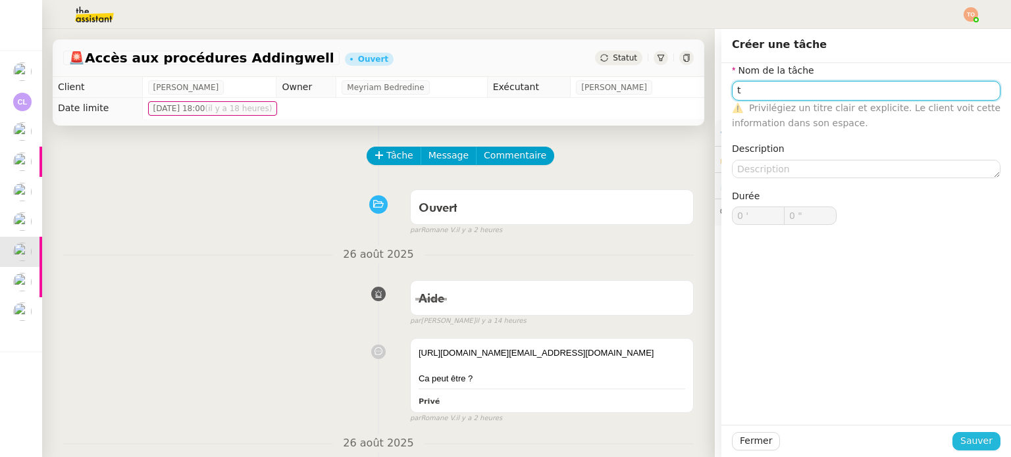
type input "t"
click at [960, 434] on span "Sauver" at bounding box center [976, 441] width 32 height 15
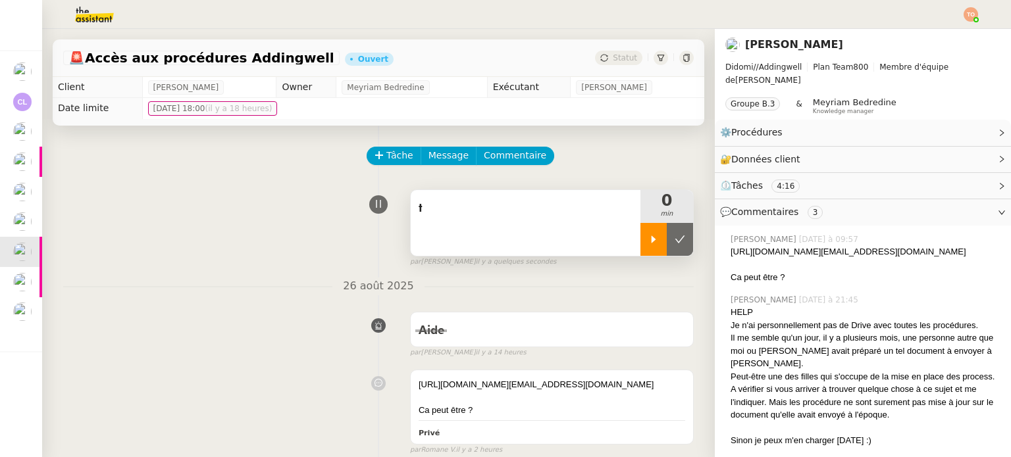
click at [640, 240] on div at bounding box center [653, 239] width 26 height 33
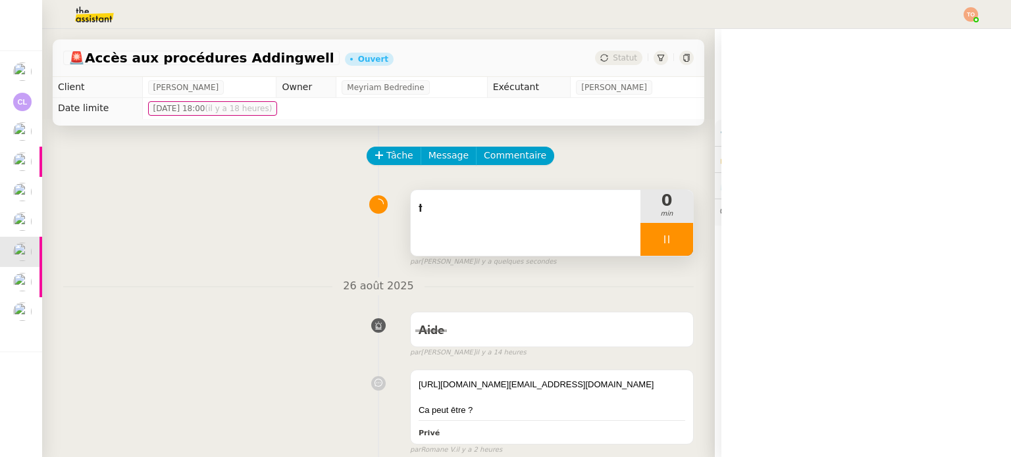
click at [536, 234] on div "t" at bounding box center [526, 223] width 230 height 66
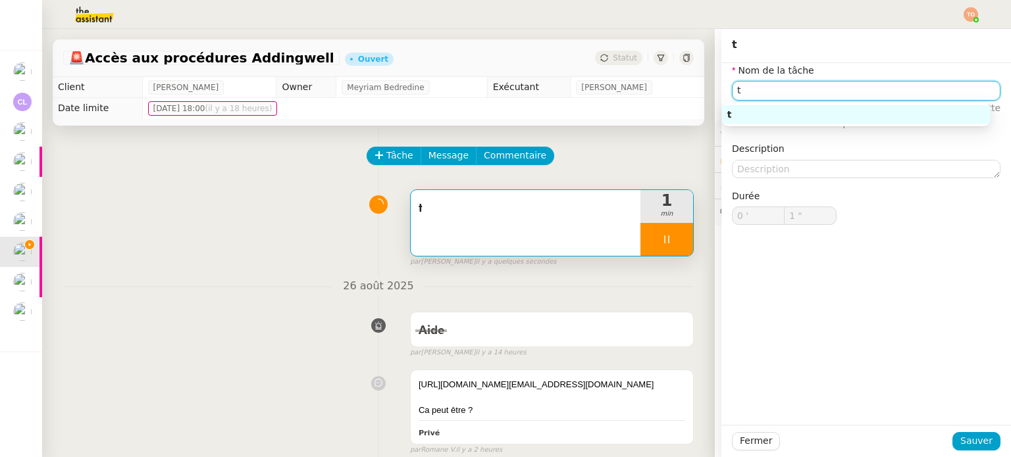
drag, startPoint x: 794, startPoint y: 90, endPoint x: 717, endPoint y: 77, distance: 78.7
click at [721, 77] on div "Nom de la tâche t ⚠️ Privilégiez un titre clair et explicite. Le client voit ce…" at bounding box center [866, 154] width 290 height 183
type input "2 ""
type input "Réca"
type input "3 ""
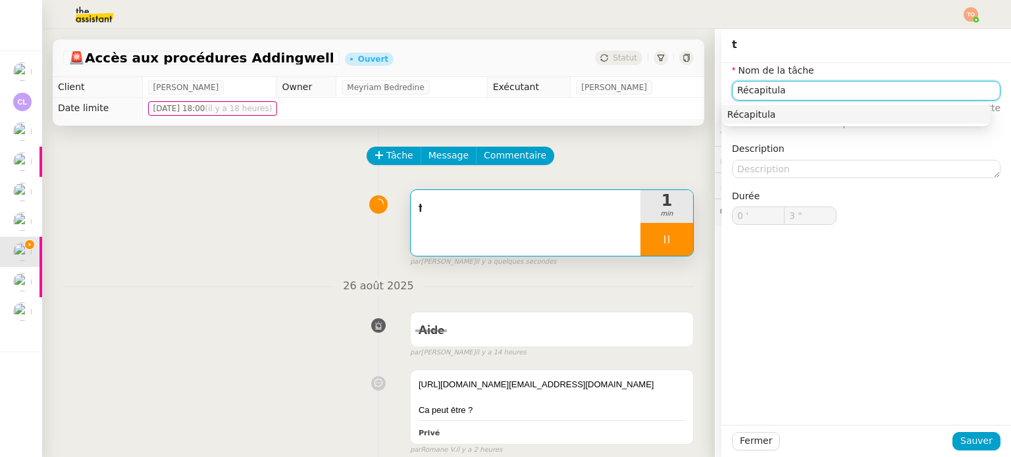
type input "Récapitulat"
type input "4 ""
type input "Récapitulatif d"
type input "5 ""
type input "Récapitulatif des proc"
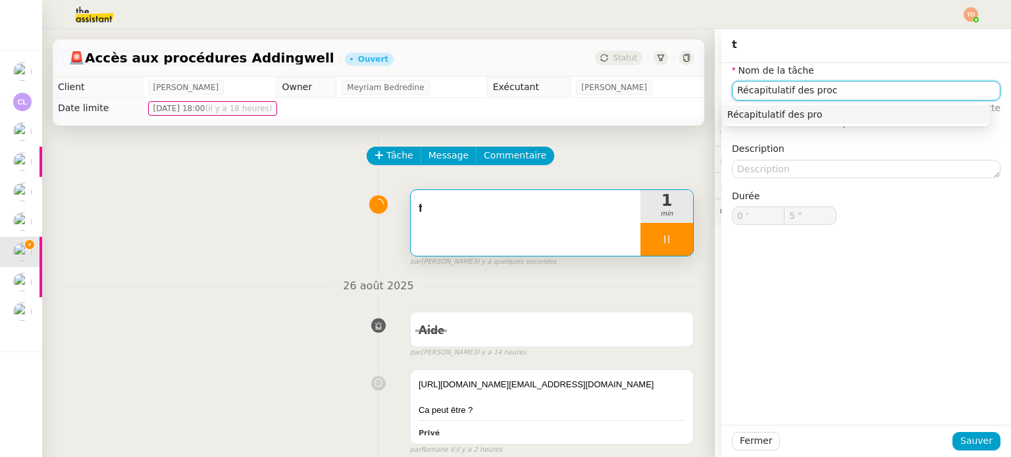
type input "6 ""
type input "Récapitulatif des procéd"
type input "7 ""
type input "Récapitulatif des procédures"
type input "9 ""
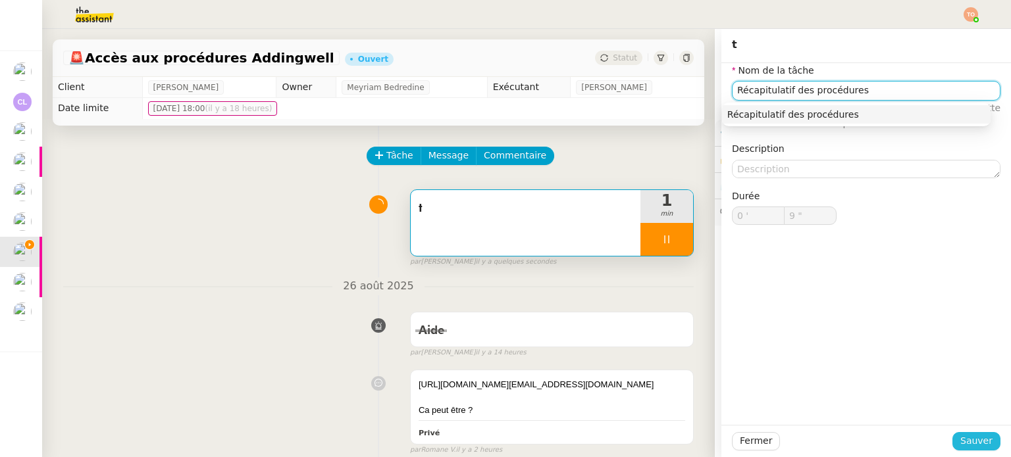
type input "Récapitulatif des procédures"
click at [969, 440] on span "Sauver" at bounding box center [976, 441] width 32 height 15
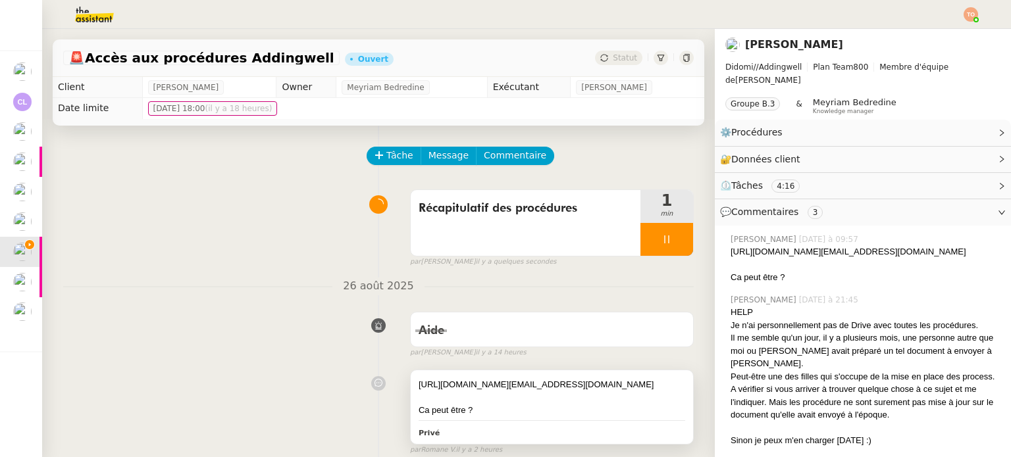
click at [583, 392] on div "[URL][DOMAIN_NAME][EMAIL_ADDRESS][DOMAIN_NAME]" at bounding box center [552, 384] width 267 height 13
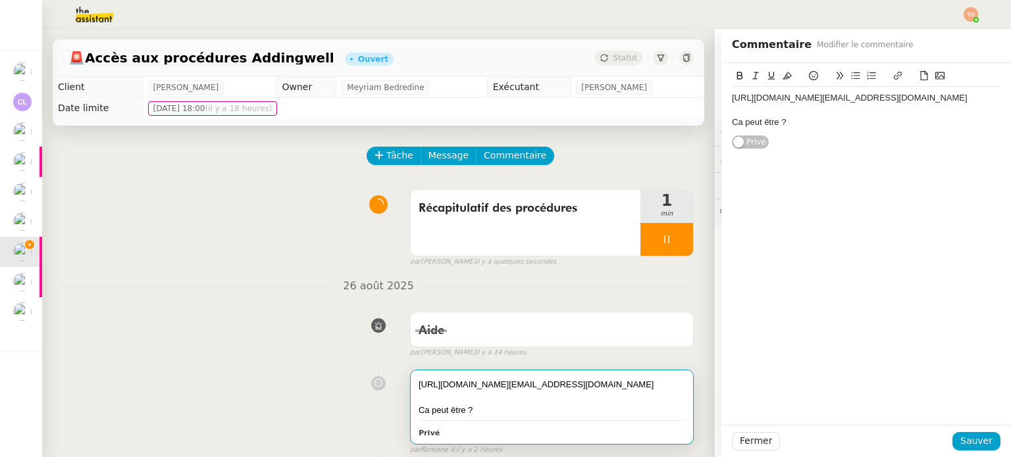
click at [845, 104] on div "[URL][DOMAIN_NAME][EMAIL_ADDRESS][DOMAIN_NAME]" at bounding box center [866, 98] width 269 height 12
click at [893, 72] on icon at bounding box center [897, 75] width 9 height 9
type input "[URL][DOMAIN_NAME][EMAIL_ADDRESS][DOMAIN_NAME]"
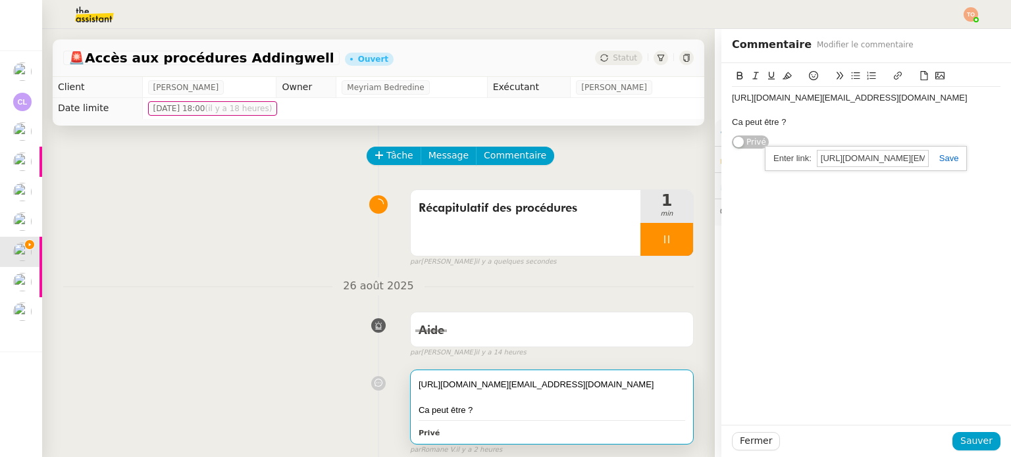
click at [937, 159] on link at bounding box center [944, 158] width 30 height 10
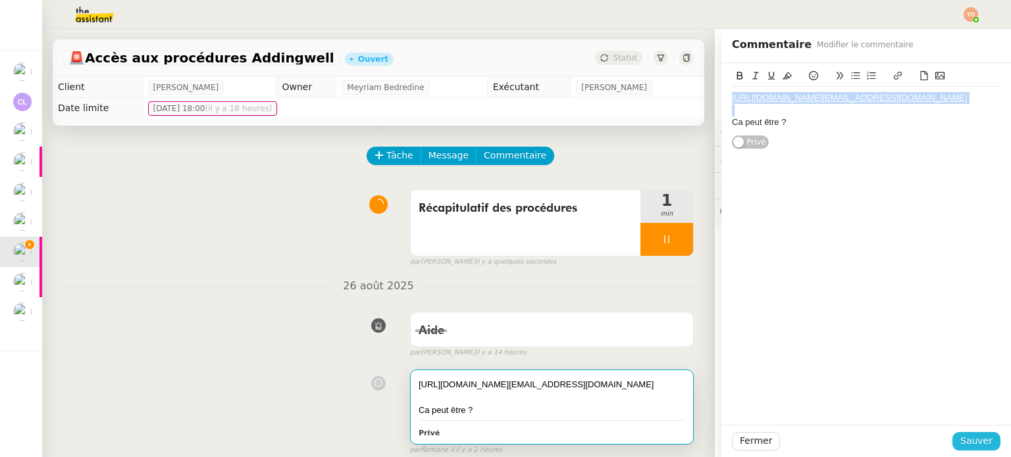
click at [984, 447] on button "Sauver" at bounding box center [976, 441] width 48 height 18
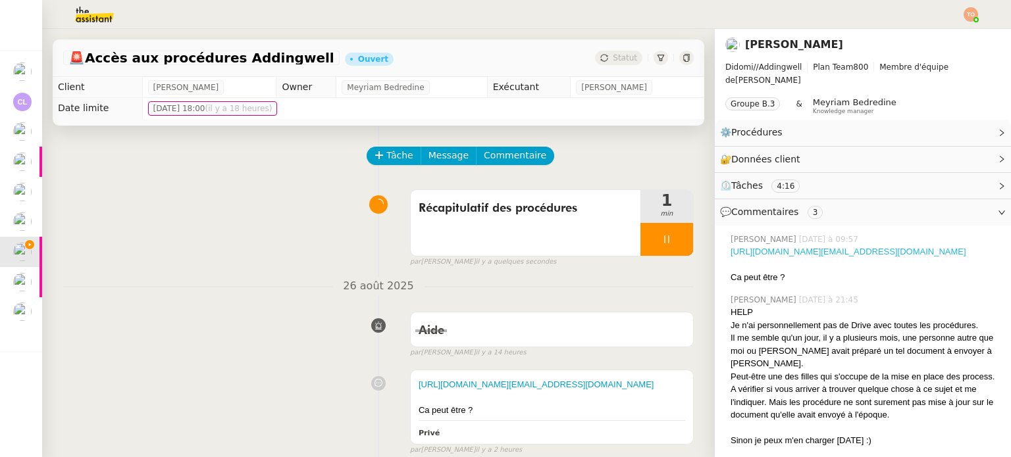
click at [834, 249] on link "[URL][DOMAIN_NAME][EMAIL_ADDRESS][DOMAIN_NAME]" at bounding box center [849, 252] width 236 height 10
click at [819, 125] on div "⚙️ Procédures Modifier" at bounding box center [852, 132] width 265 height 15
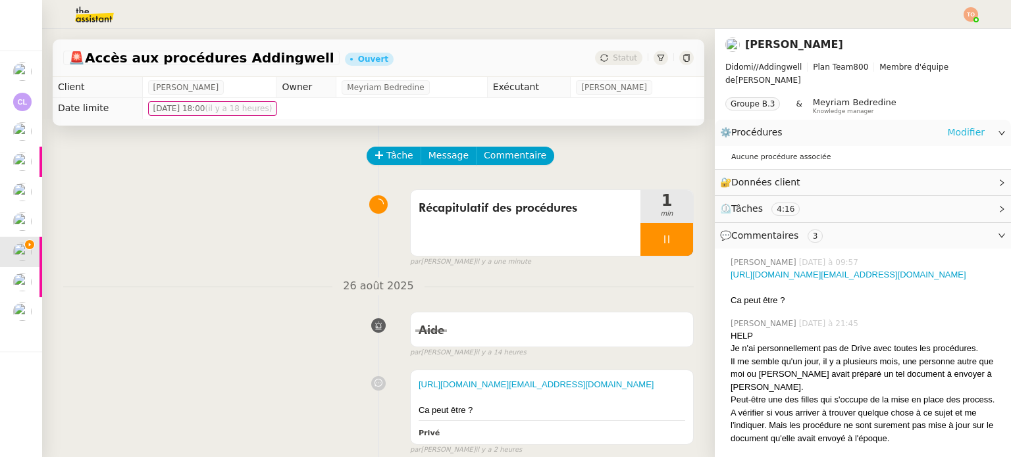
click at [964, 125] on link "Modifier" at bounding box center [966, 132] width 38 height 15
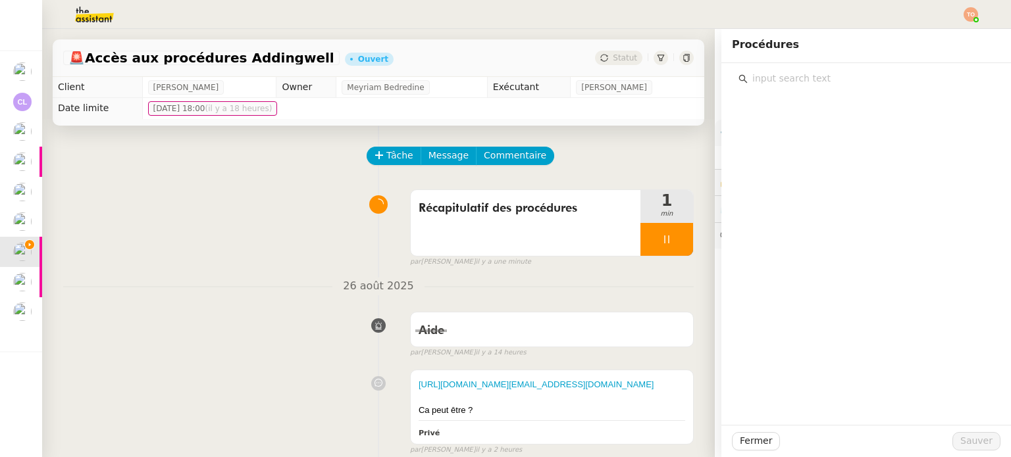
click at [769, 82] on input "text" at bounding box center [871, 79] width 246 height 18
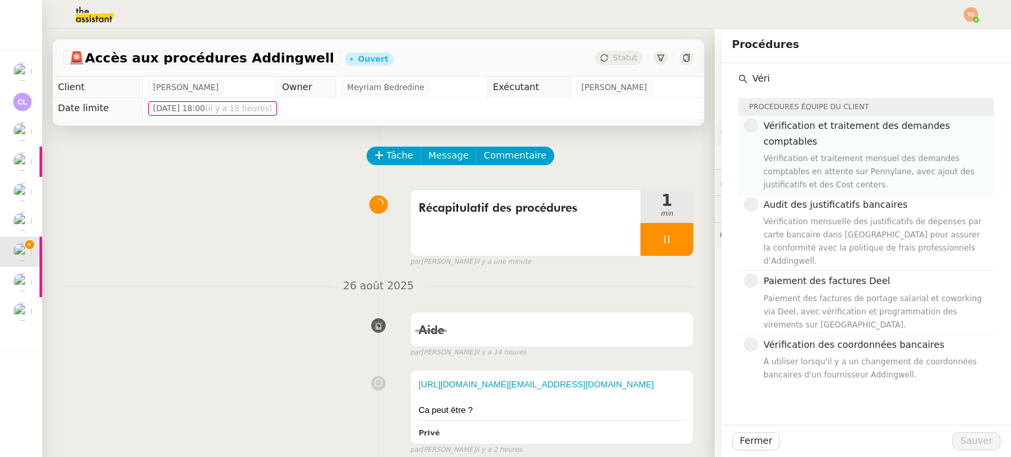
type input "Véri"
click at [879, 152] on div "Vérification et traitement mensuel des demandes comptables en attente sur Penny…" at bounding box center [874, 171] width 222 height 39
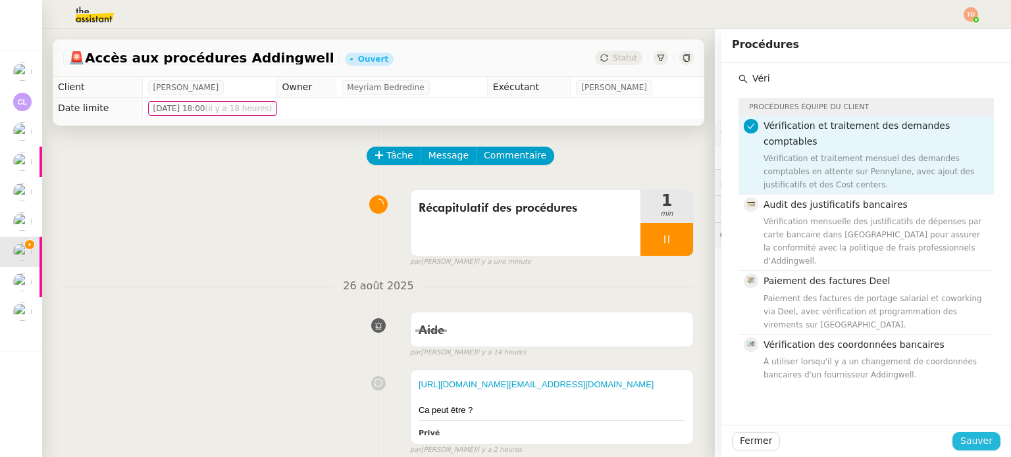
click at [966, 443] on span "Sauver" at bounding box center [976, 441] width 32 height 15
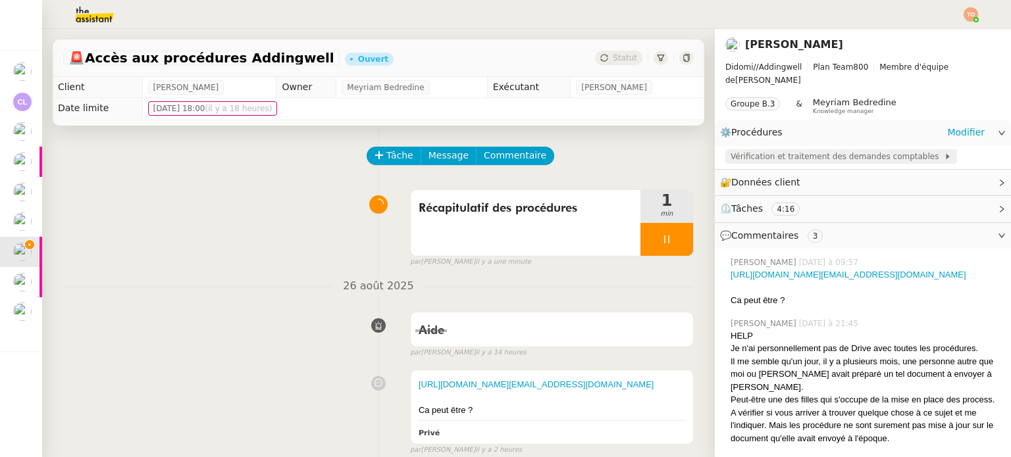
click at [769, 150] on span "Vérification et traitement des demandes comptables" at bounding box center [837, 156] width 213 height 13
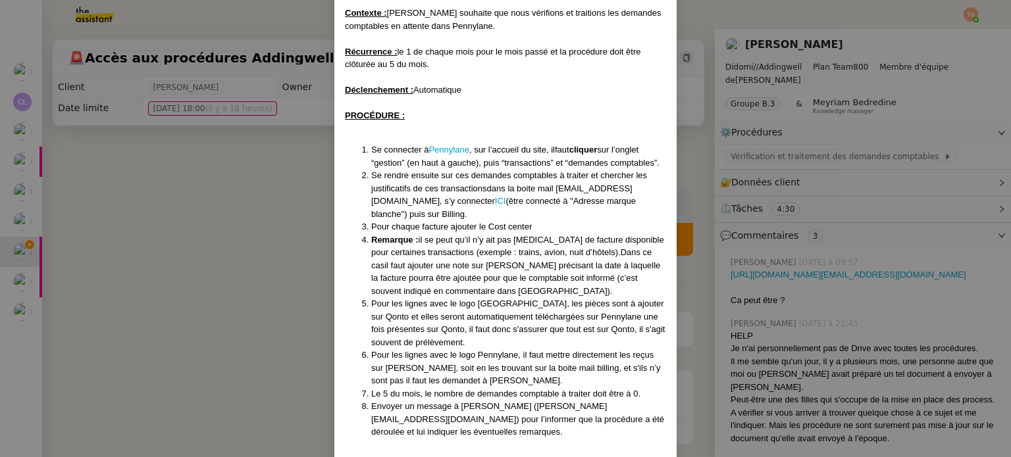
scroll to position [18, 0]
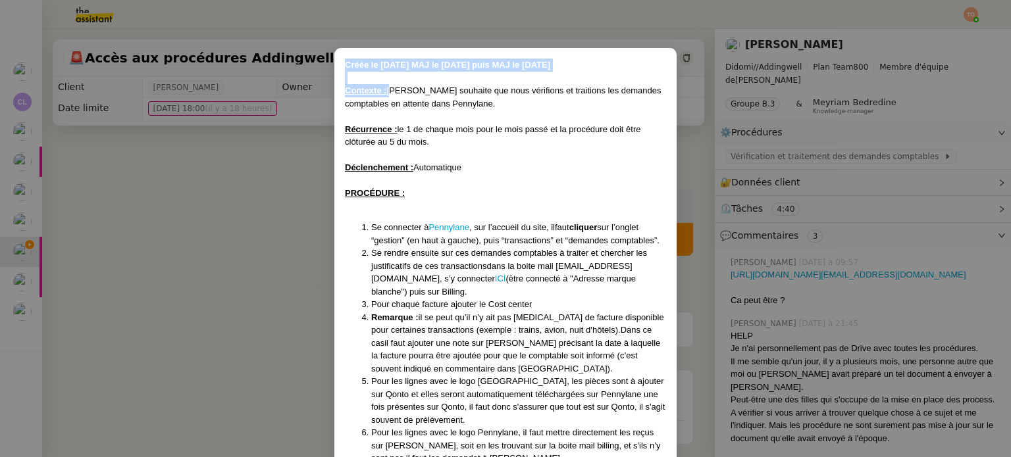
drag, startPoint x: 341, startPoint y: 60, endPoint x: 388, endPoint y: 88, distance: 55.2
click at [388, 88] on div "Créée le [DATE] MAJ le [DATE] puis MAJ le [DATE] Contexte : [PERSON_NAME] souha…" at bounding box center [505, 422] width 321 height 727
click at [416, 160] on div at bounding box center [505, 155] width 321 height 13
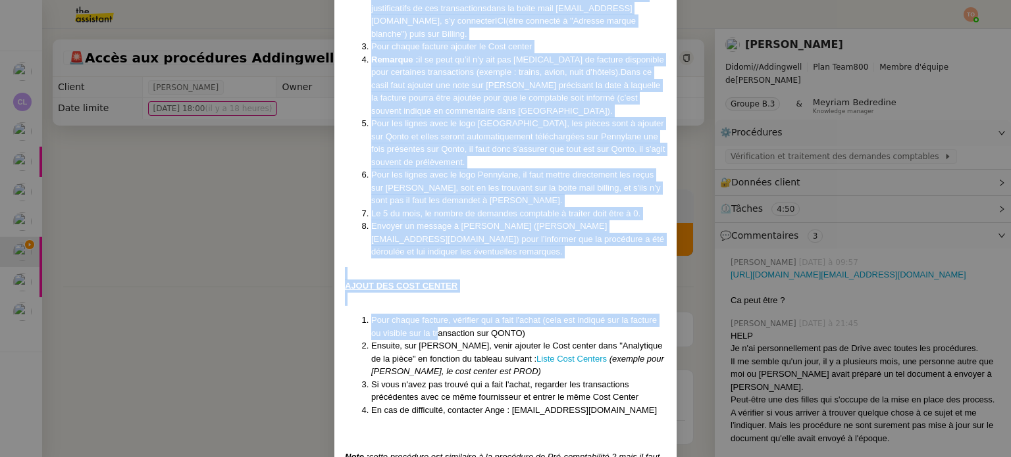
scroll to position [347, 0]
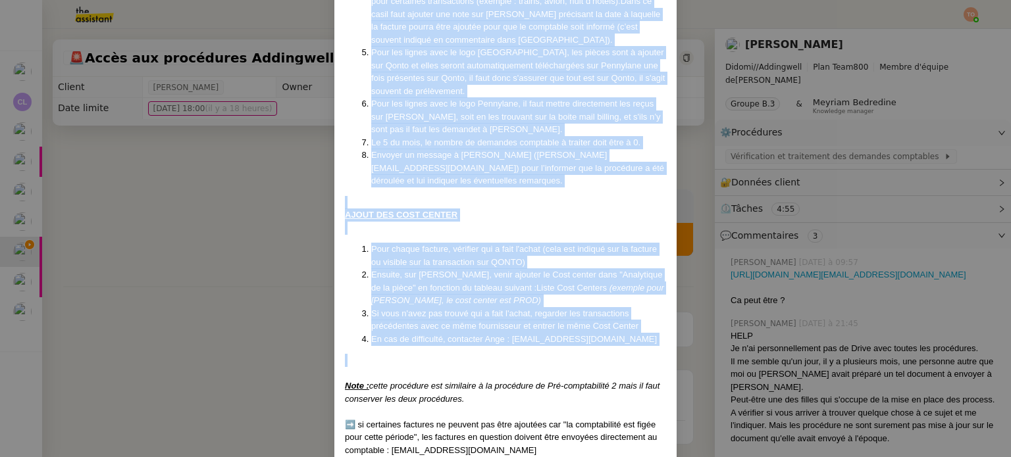
drag, startPoint x: 342, startPoint y: 190, endPoint x: 605, endPoint y: 321, distance: 294.0
click at [605, 321] on div "Créée le [DATE] MAJ le [DATE] puis MAJ le [DATE] Contexte : [PERSON_NAME] souha…" at bounding box center [505, 93] width 321 height 727
copy div "PROCÉDURE : Se connecter à Pennylane , sur l’accueil du site, il faut cliquer s…"
click at [489, 419] on div "➡️ si certaines factures ne peuvent pas être ajoutées car "la comptabilité est …" at bounding box center [505, 438] width 321 height 39
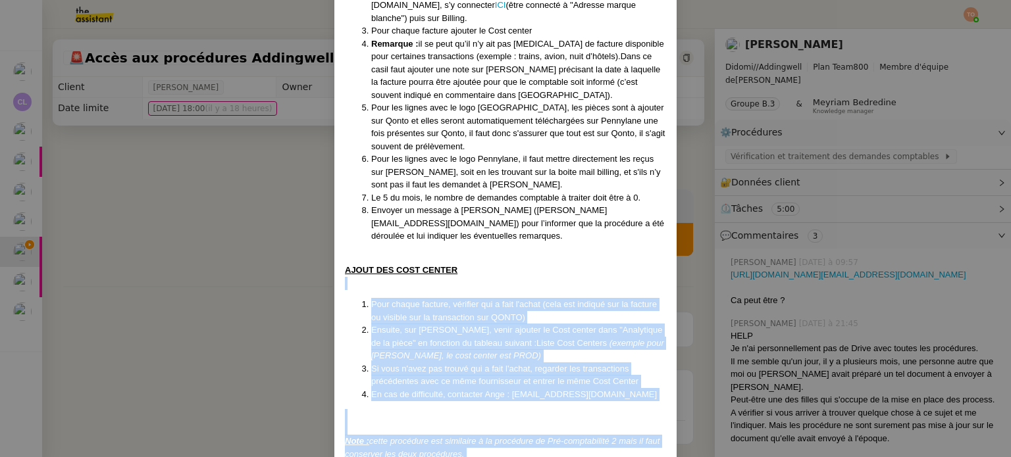
scroll to position [149, 0]
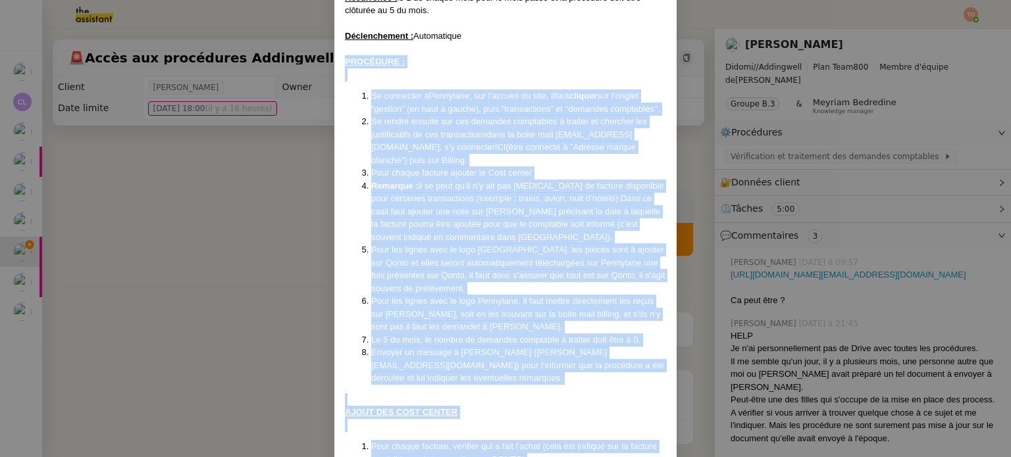
drag, startPoint x: 492, startPoint y: 426, endPoint x: 342, endPoint y: 66, distance: 390.0
click at [345, 66] on div "Créée le [DATE] MAJ le [DATE] puis MAJ le [DATE] Contexte : [PERSON_NAME] souha…" at bounding box center [505, 290] width 321 height 727
copy div "PROCÉDURE : Se connecter à Pennylane , sur l’accueil du site, il faut cliquer s…"
click at [259, 252] on nz-modal-container "Créée le [DATE] MAJ le [DATE] puis MAJ le [DATE] Contexte : [PERSON_NAME] souha…" at bounding box center [505, 228] width 1011 height 457
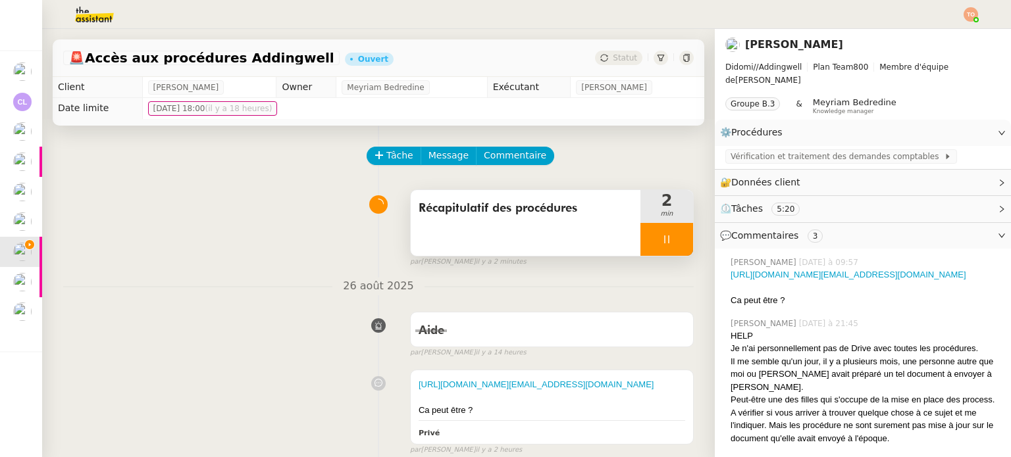
click at [661, 242] on icon at bounding box center [666, 239] width 11 height 11
click at [642, 236] on div at bounding box center [653, 239] width 26 height 33
click at [820, 150] on span "Vérification et traitement des demandes comptables" at bounding box center [837, 156] width 213 height 13
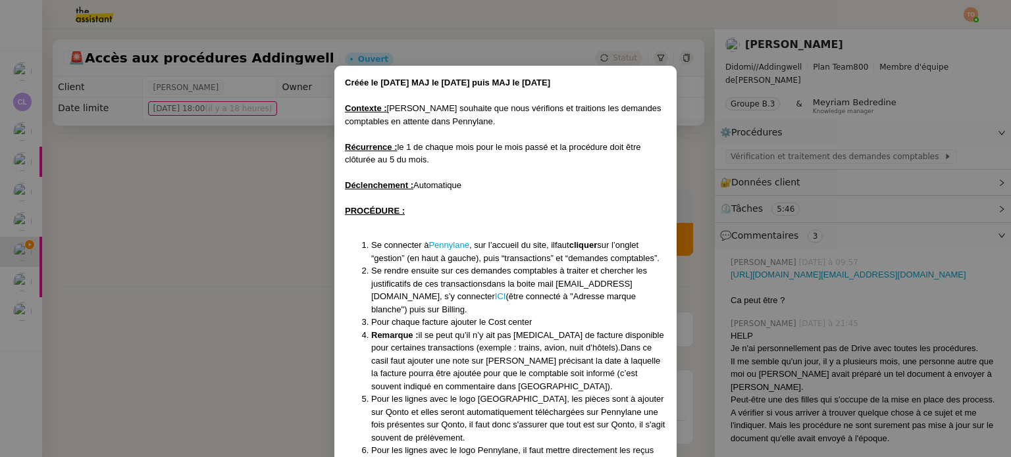
click at [232, 225] on nz-modal-container "Créée le [DATE] MAJ le [DATE] puis MAJ le [DATE] Contexte : [PERSON_NAME] souha…" at bounding box center [505, 228] width 1011 height 457
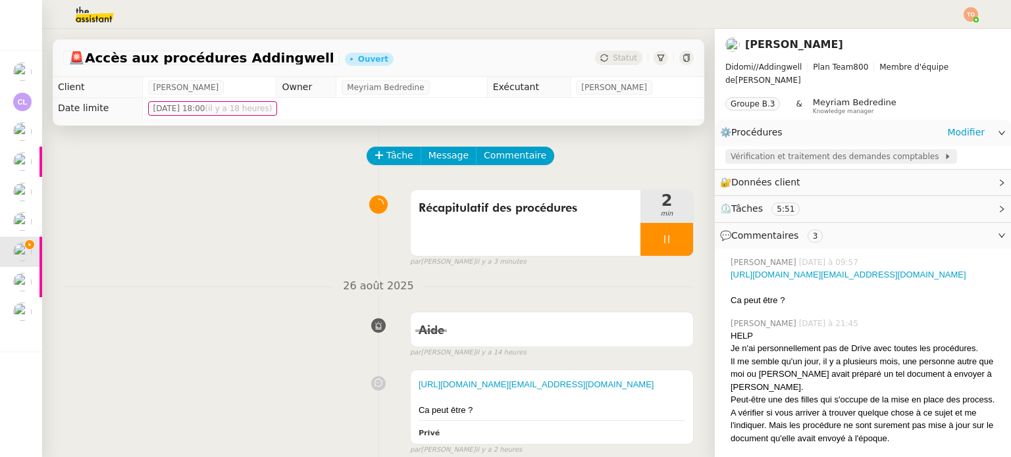
click at [816, 151] on div "Vérification et traitement des demandes comptables" at bounding box center [841, 156] width 232 height 14
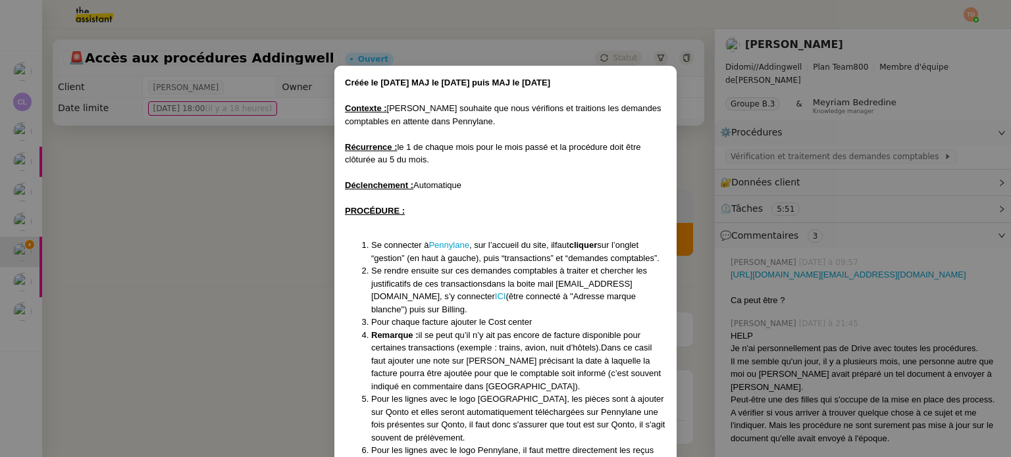
click at [895, 133] on nz-modal-container "Créée le [DATE] MAJ le [DATE] puis MAJ le [DATE] Contexte : [PERSON_NAME] souha…" at bounding box center [505, 228] width 1011 height 457
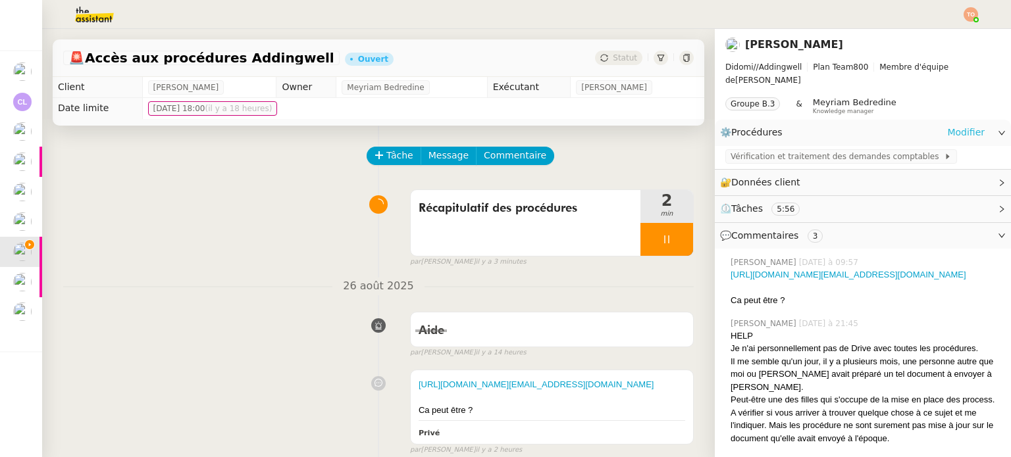
click at [958, 125] on link "Modifier" at bounding box center [966, 132] width 38 height 15
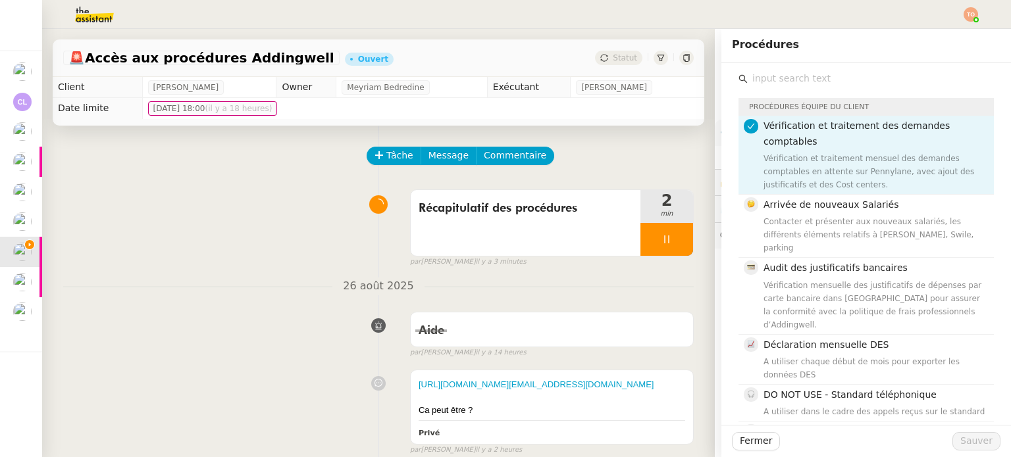
click at [753, 78] on input "text" at bounding box center [871, 79] width 246 height 18
click at [803, 136] on div "Vérification et traitement des demandes comptables Vérification et traitement m…" at bounding box center [874, 154] width 222 height 73
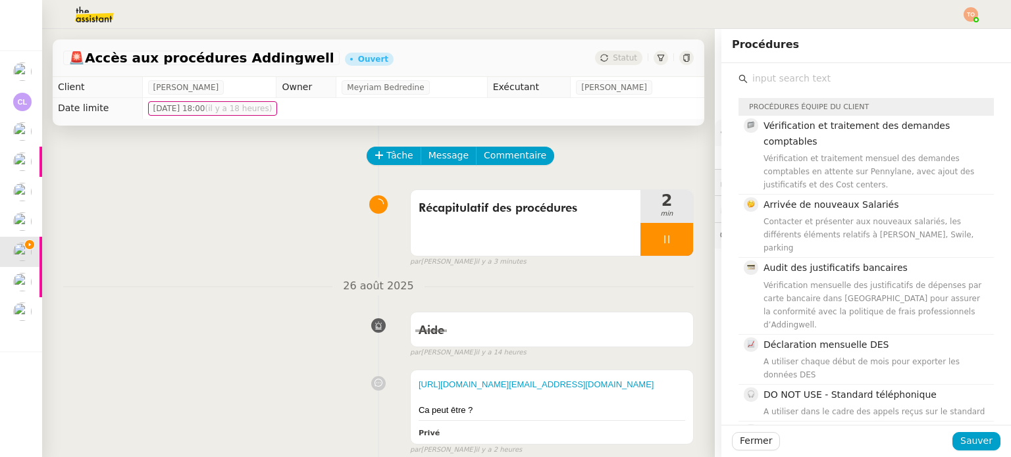
click at [803, 84] on input "text" at bounding box center [871, 79] width 246 height 18
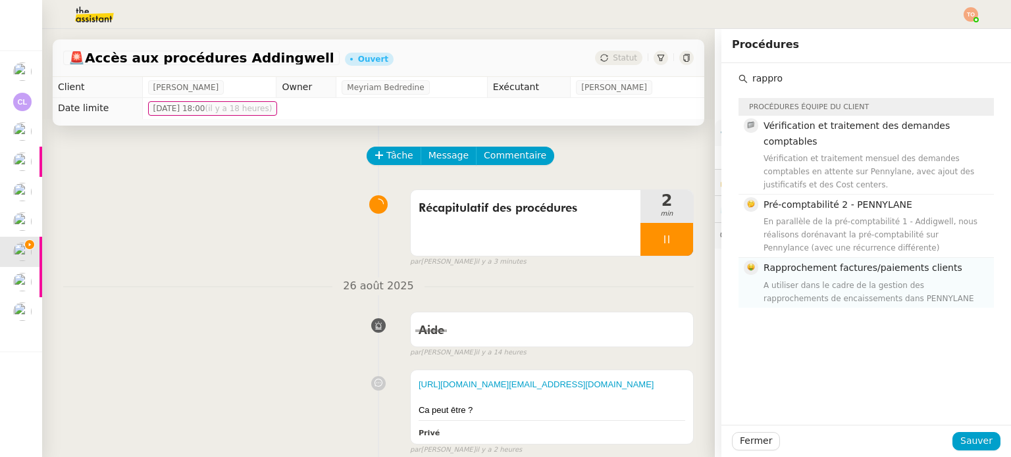
type input "rappro"
click at [866, 279] on div "A utiliser dans le cadre de la gestion des rapprochements de encaissements dans…" at bounding box center [874, 292] width 222 height 26
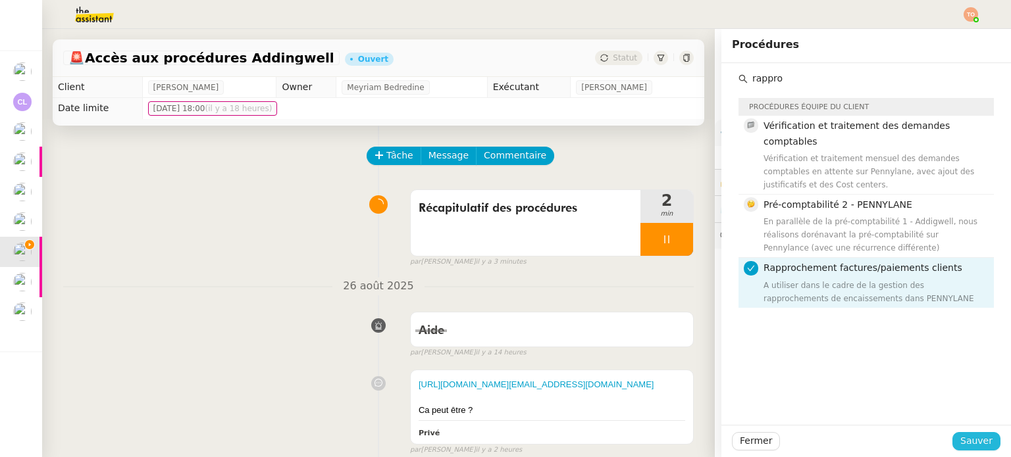
click at [960, 436] on span "Sauver" at bounding box center [976, 441] width 32 height 15
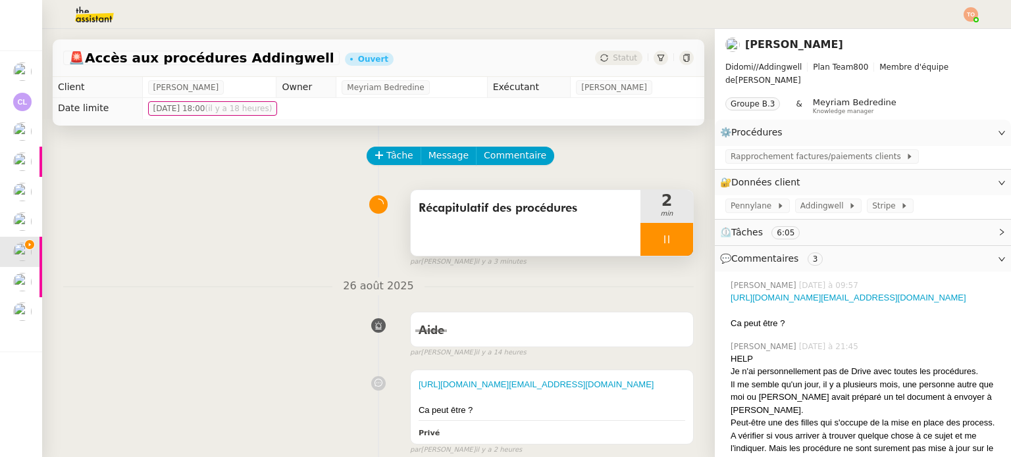
click at [660, 239] on div at bounding box center [666, 239] width 53 height 33
click at [648, 242] on icon at bounding box center [653, 239] width 11 height 11
click at [756, 150] on span "Rapprochement factures/paiements clients" at bounding box center [818, 156] width 175 height 13
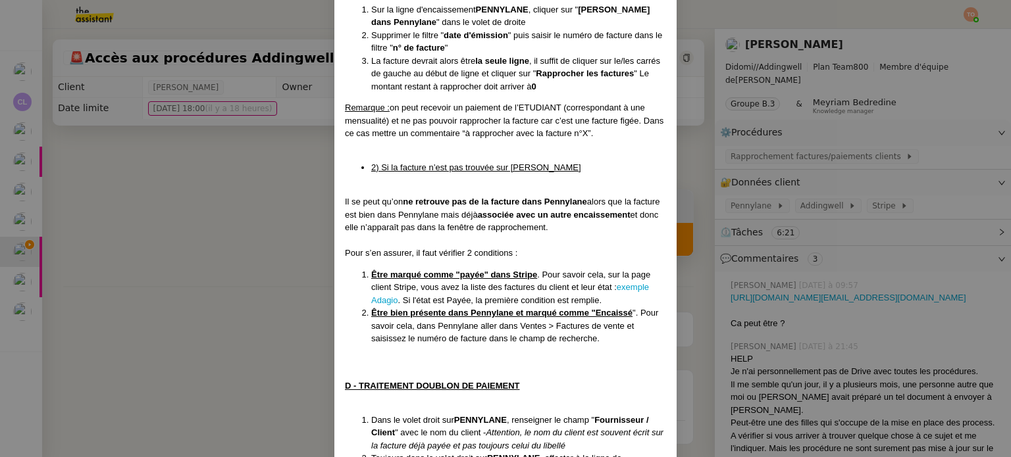
scroll to position [1134, 0]
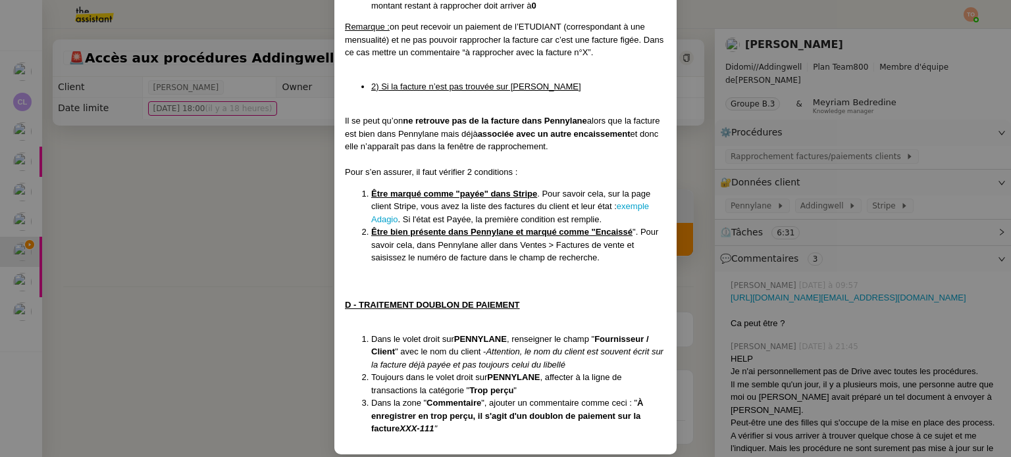
click at [732, 174] on nz-modal-container "Créée le [DATE] MAJ le [DATE] Contexte : [PERSON_NAME] souhaite que nous gérion…" at bounding box center [505, 228] width 1011 height 457
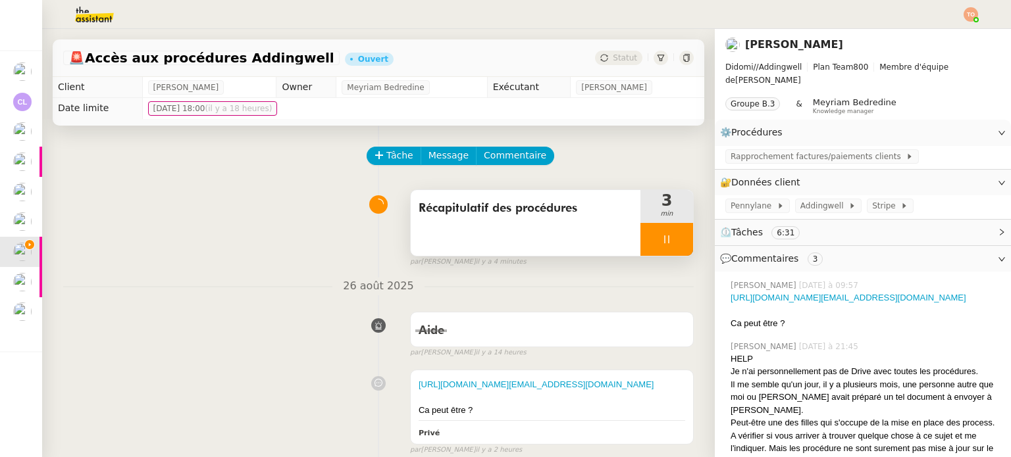
scroll to position [1068, 0]
click at [950, 125] on link "Modifier" at bounding box center [966, 132] width 38 height 15
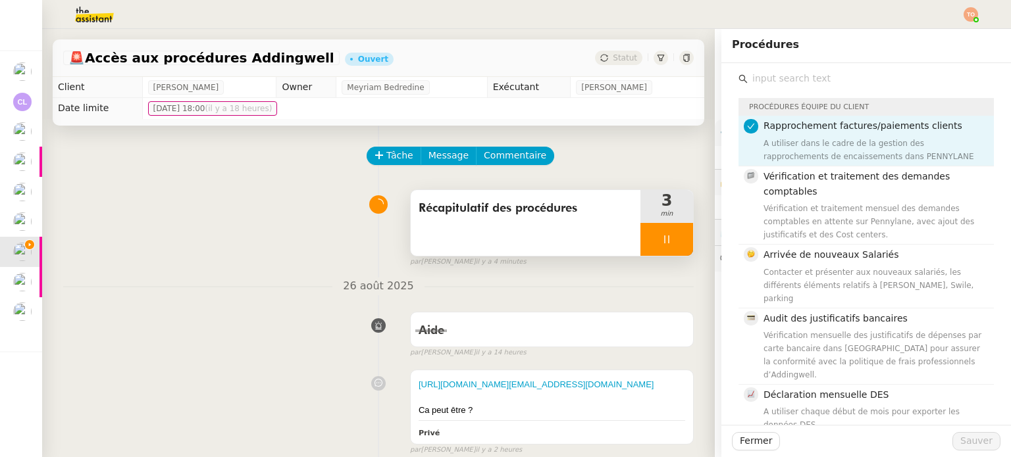
click at [819, 74] on input "text" at bounding box center [871, 79] width 246 height 18
click at [822, 140] on div "A utiliser dans le cadre de la gestion des rapprochements de encaissements dans…" at bounding box center [874, 150] width 222 height 26
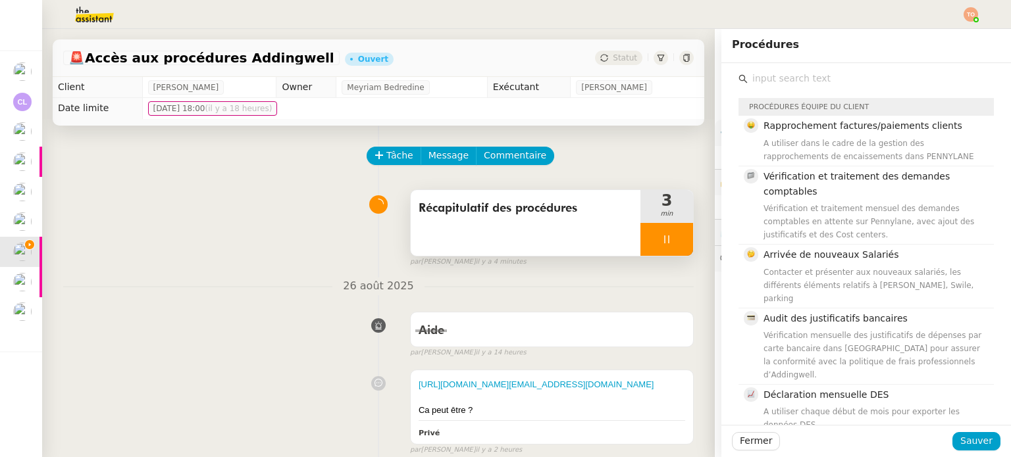
click at [825, 83] on input "text" at bounding box center [871, 79] width 246 height 18
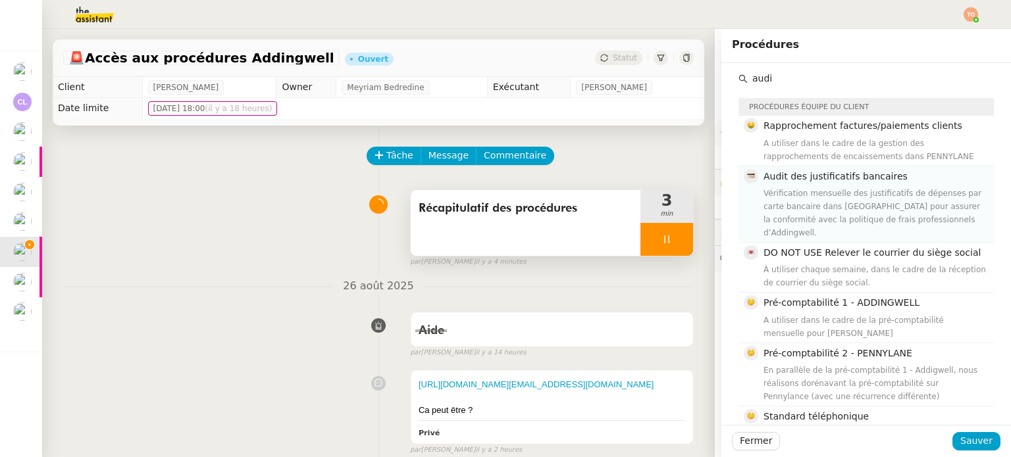
type input "audi"
click at [823, 182] on span "Audit des justificatifs bancaires" at bounding box center [835, 176] width 144 height 11
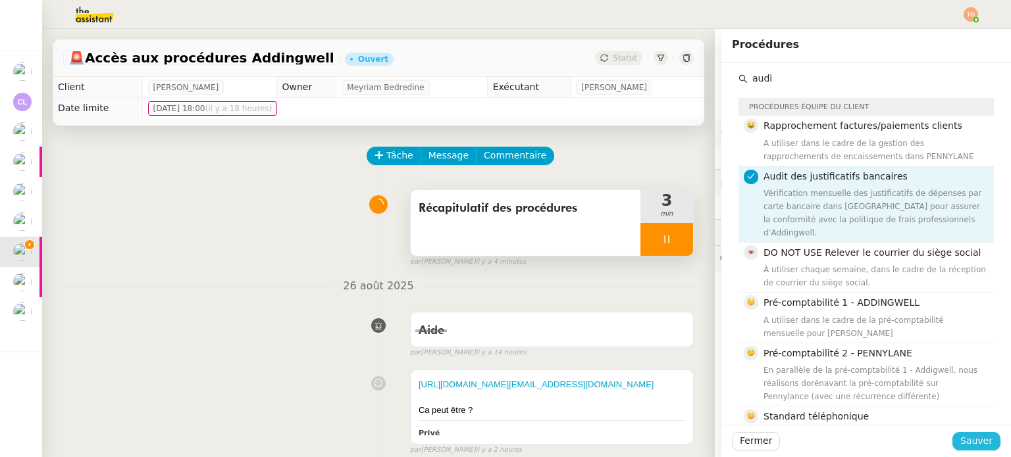
click at [974, 436] on span "Sauver" at bounding box center [976, 441] width 32 height 15
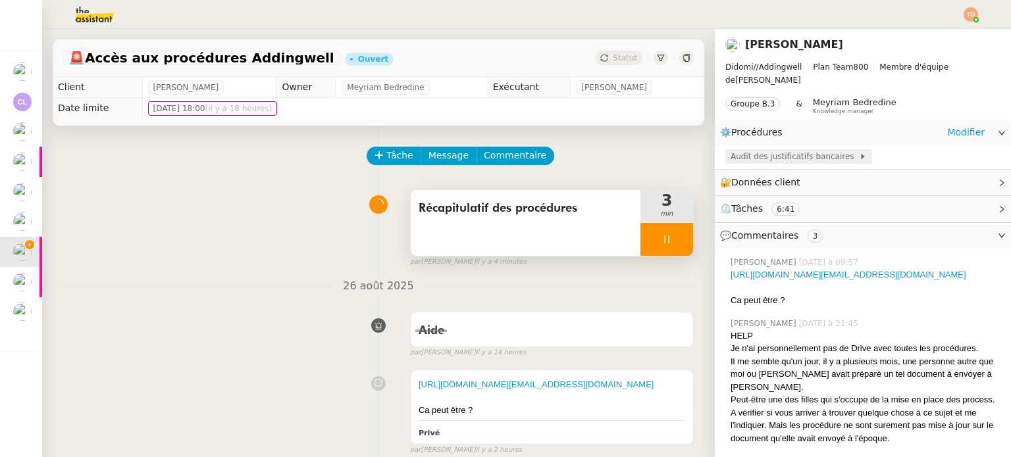
click at [790, 150] on span "Audit des justificatifs bancaires" at bounding box center [795, 156] width 128 height 13
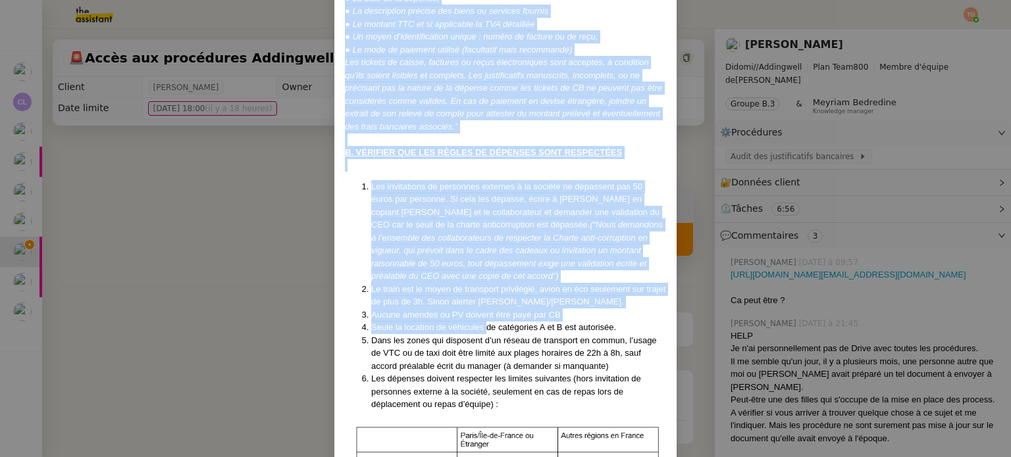
scroll to position [724, 0]
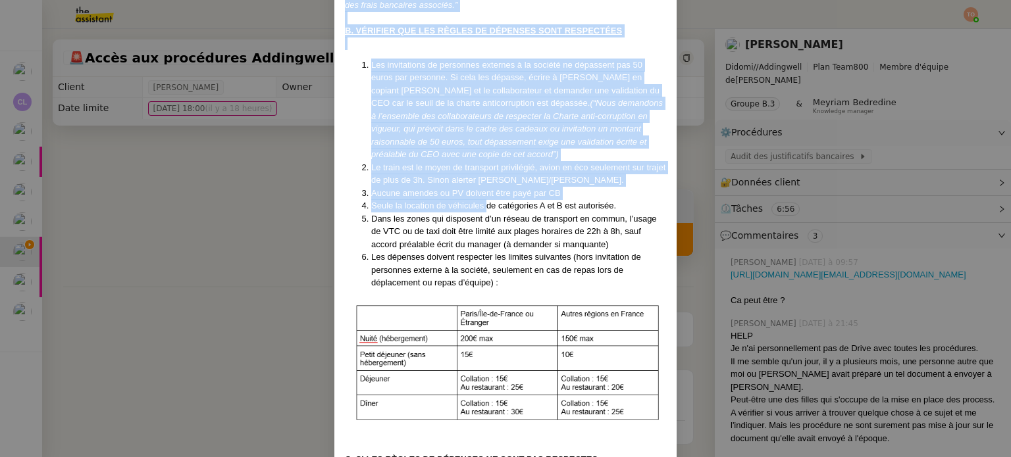
drag, startPoint x: 342, startPoint y: 168, endPoint x: 475, endPoint y: 3, distance: 211.1
click at [484, 189] on div "Créé le [DATE], MAJ le [DATE] Contexte : [PERSON_NAME] souhaite que nous nous a…" at bounding box center [505, 39] width 321 height 1375
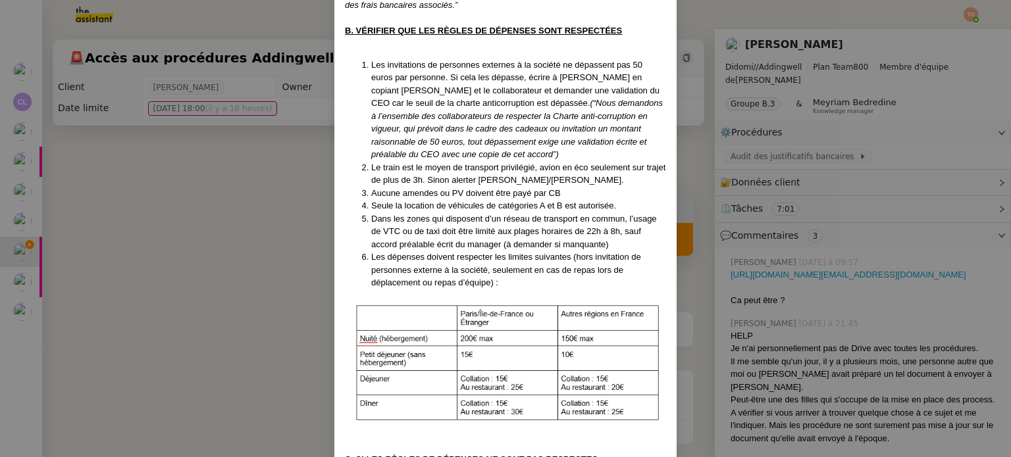
click at [484, 270] on span "Les dépenses doivent respecter les limites suivantes (hors invitation de person…" at bounding box center [506, 270] width 270 height 36
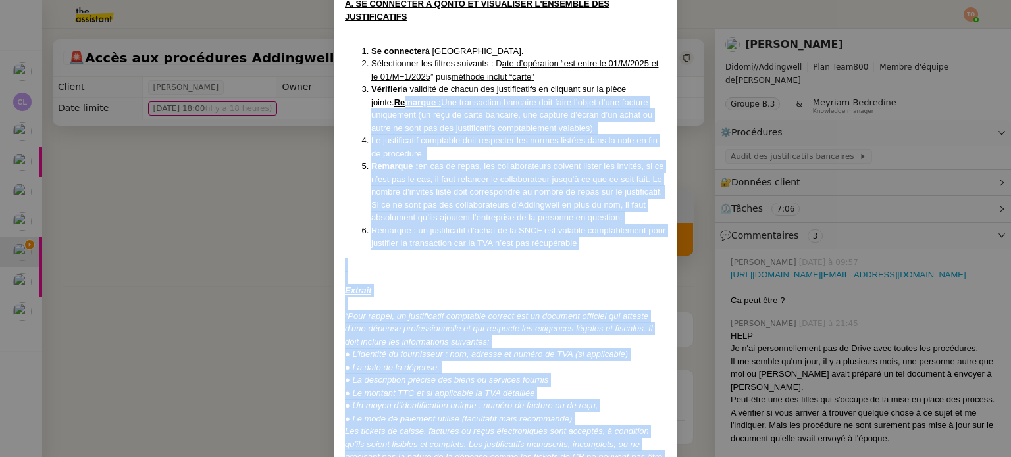
scroll to position [132, 0]
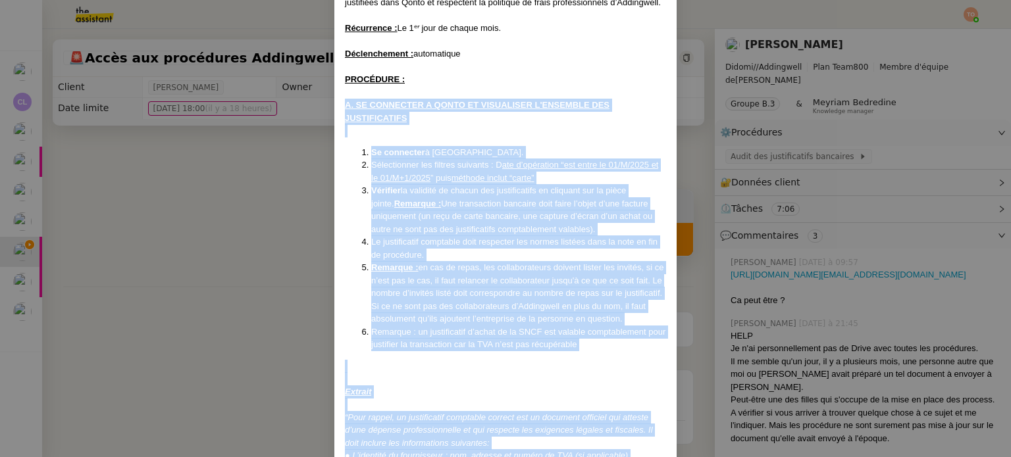
drag, startPoint x: 496, startPoint y: 279, endPoint x: 342, endPoint y: 107, distance: 230.7
copy div "L. IP DOLORSITA C ADIPI EL SEDDOEIUSM T'INCIDIDU UTL ETDOLOREMAGNA Al enimadmin…"
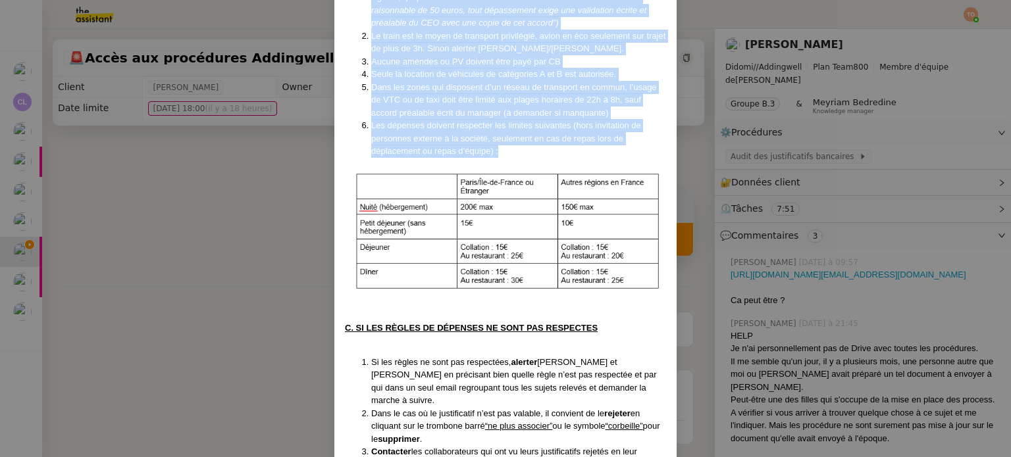
scroll to position [994, 0]
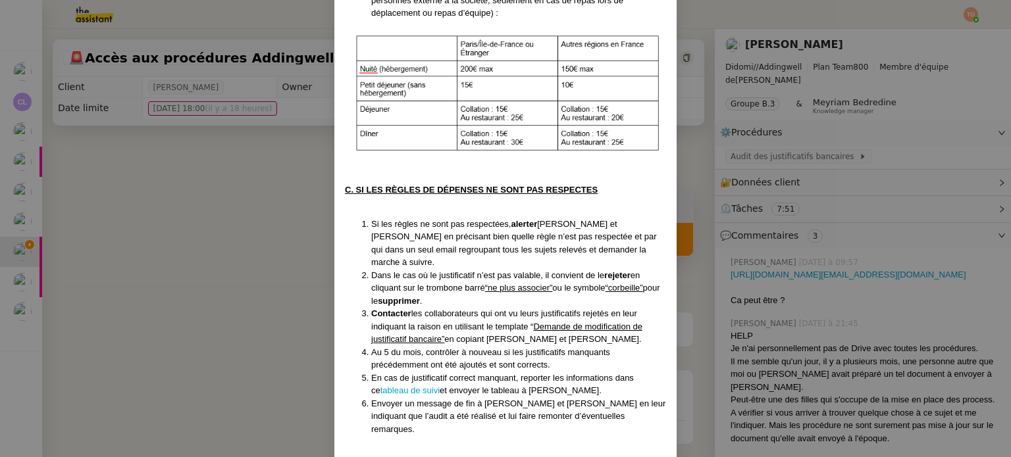
click at [518, 247] on span "[PERSON_NAME] et [PERSON_NAME] en précisant bien quelle règle n’est pas respect…" at bounding box center [514, 243] width 286 height 49
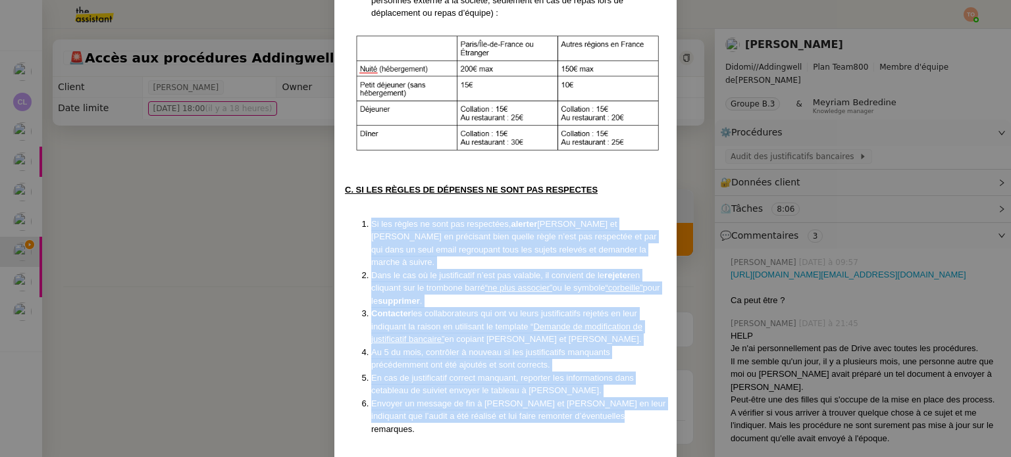
drag, startPoint x: 578, startPoint y: 399, endPoint x: 342, endPoint y: 213, distance: 300.3
copy ol "Lo ips dolors am cons adi elitseddoe, tempori Utlabo et Dolorema al enimadmin v…"
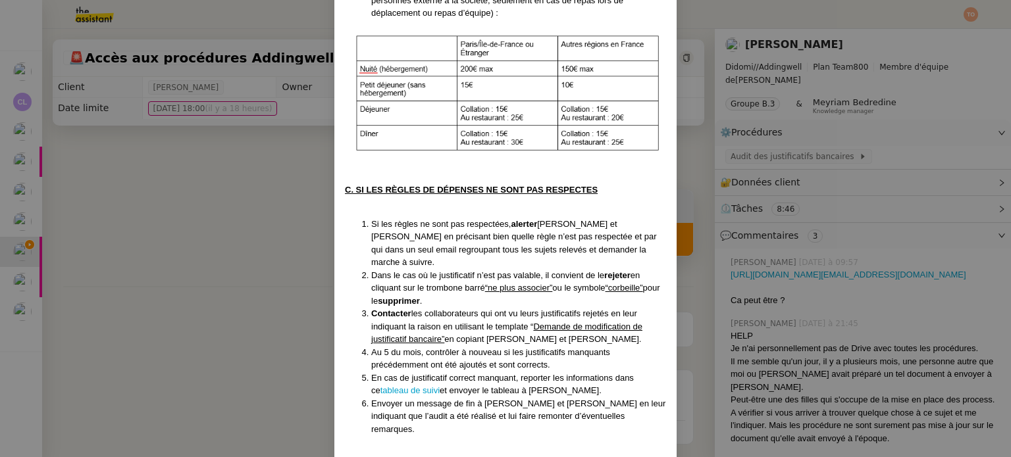
click at [298, 163] on nz-modal-container "Créé le [DATE], MAJ le [DATE] Contexte : [PERSON_NAME] souhaite que nous nous a…" at bounding box center [505, 228] width 1011 height 457
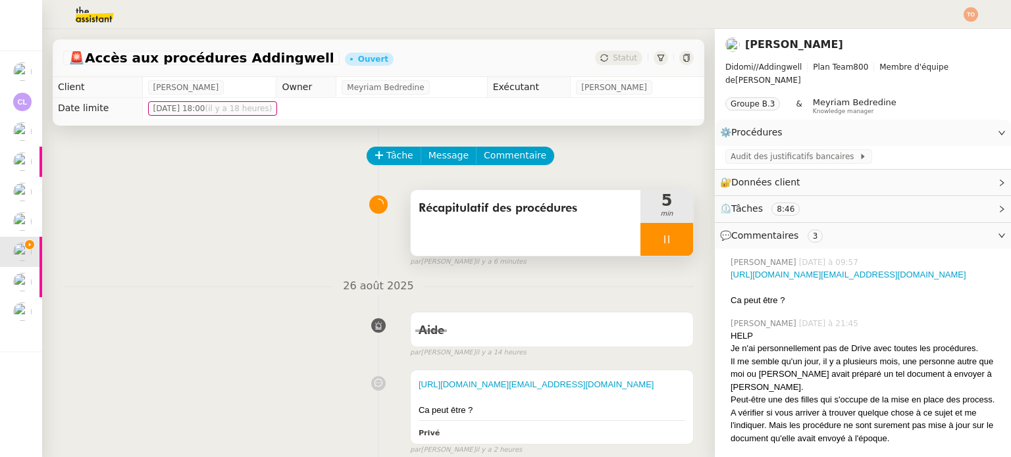
scroll to position [928, 0]
click at [956, 120] on div "⚙️ Procédures Modifier" at bounding box center [863, 133] width 296 height 26
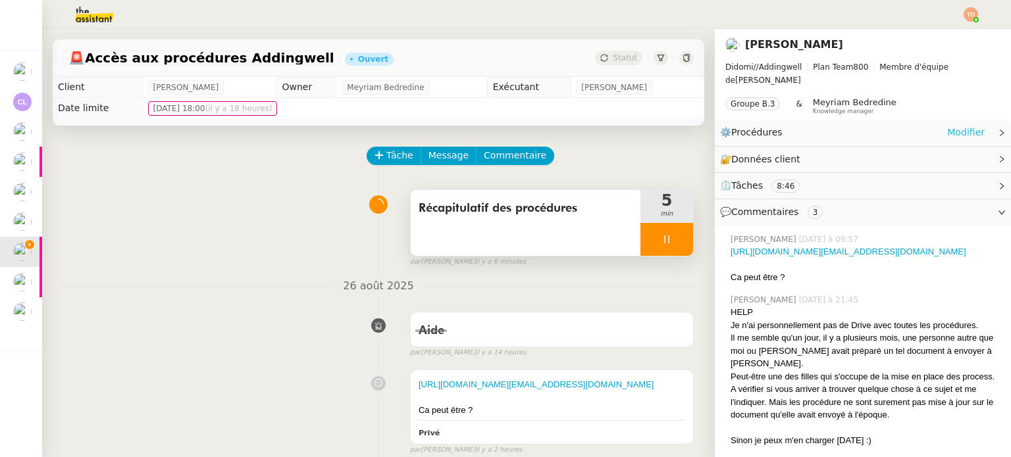
click at [956, 125] on link "Modifier" at bounding box center [966, 132] width 38 height 15
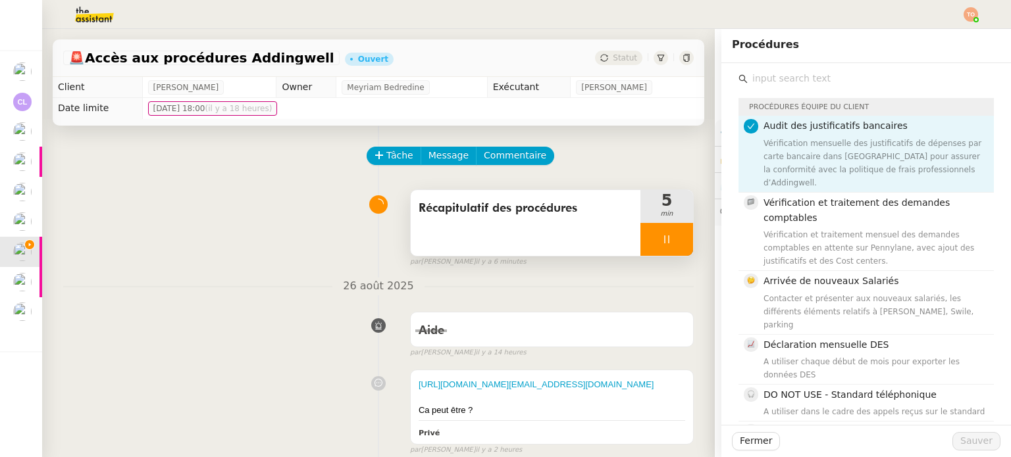
click at [816, 113] on div "Procédures équipe du client" at bounding box center [865, 107] width 255 height 18
click at [815, 124] on span "Audit des justificatifs bancaires" at bounding box center [835, 125] width 144 height 11
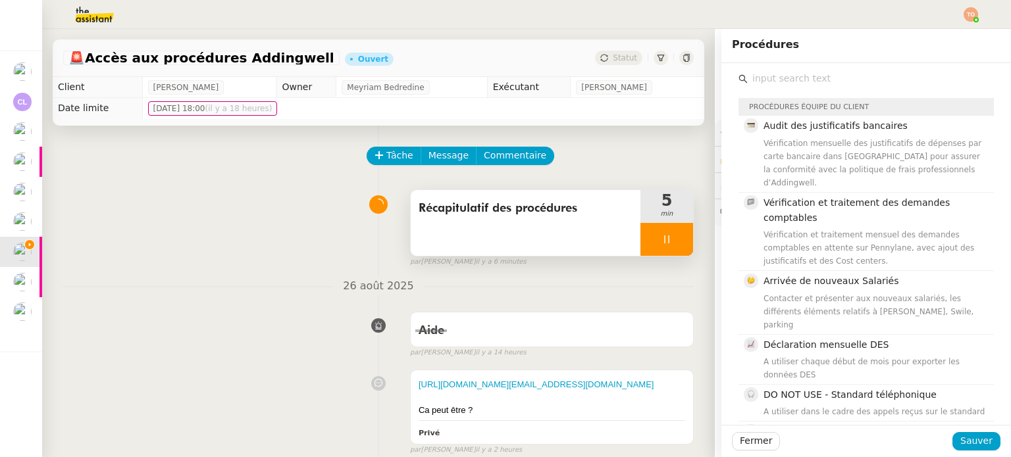
click at [815, 83] on input "text" at bounding box center [871, 79] width 246 height 18
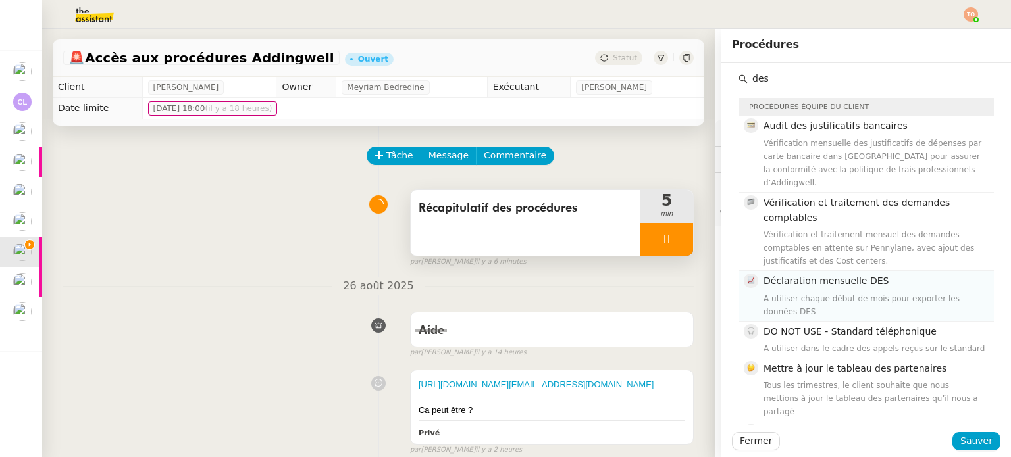
type input "des"
click at [858, 276] on span "Déclaration mensuelle DES" at bounding box center [825, 281] width 125 height 11
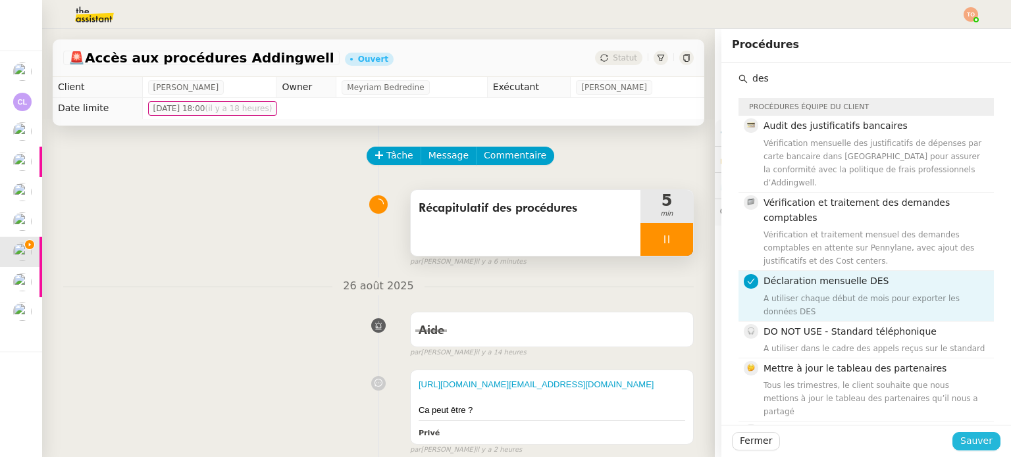
click at [962, 446] on span "Sauver" at bounding box center [976, 441] width 32 height 15
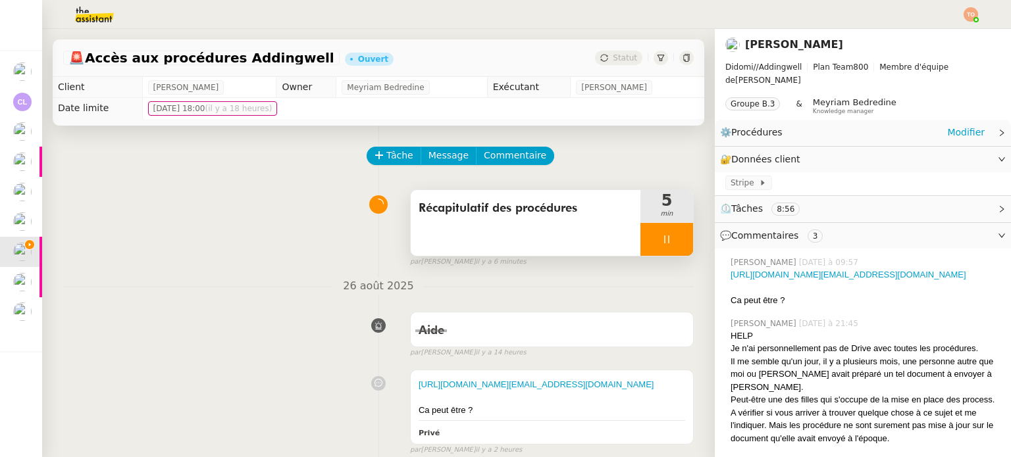
click at [753, 127] on span "Procédures" at bounding box center [756, 132] width 51 height 11
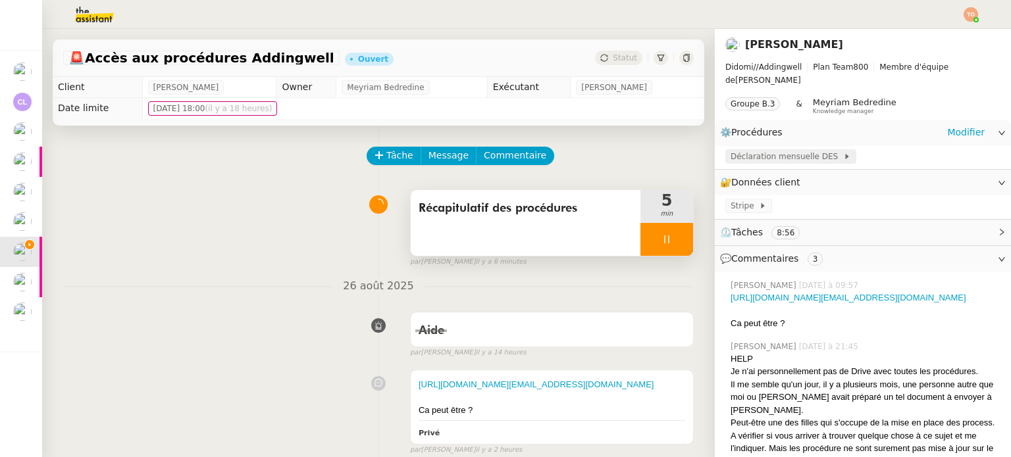
click at [757, 150] on span "Déclaration mensuelle DES" at bounding box center [787, 156] width 113 height 13
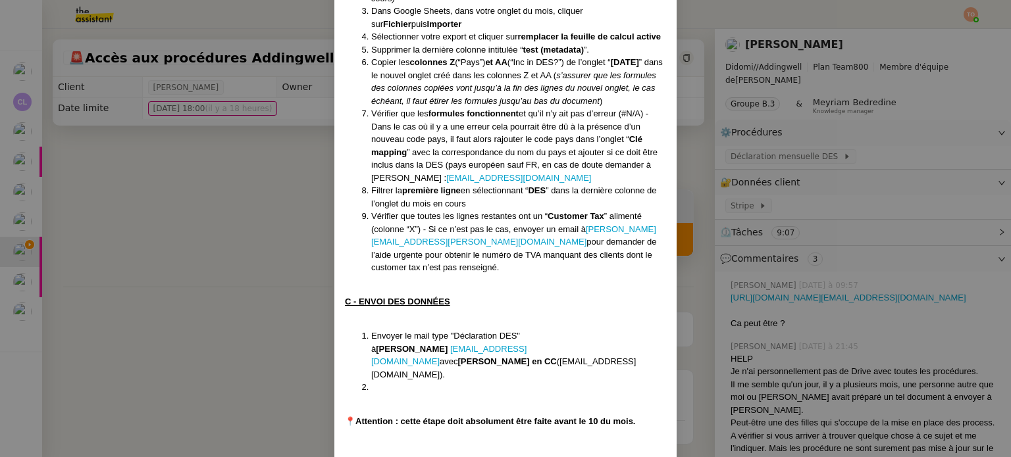
scroll to position [543, 0]
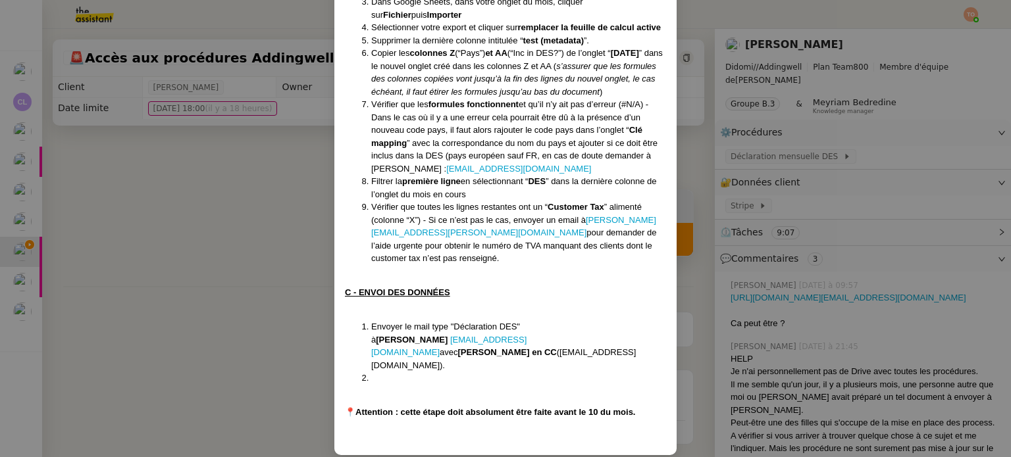
drag, startPoint x: 505, startPoint y: 350, endPoint x: 493, endPoint y: 347, distance: 12.9
click at [493, 347] on li "Envoyer le mail type "Déclaration DES" à Pierre [EMAIL_ADDRESS][DOMAIN_NAME] av…" at bounding box center [518, 346] width 295 height 51
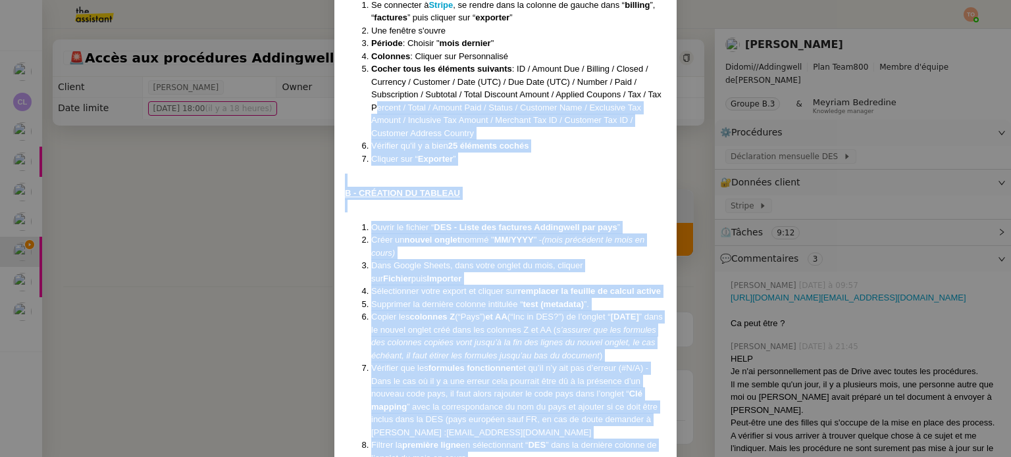
scroll to position [148, 0]
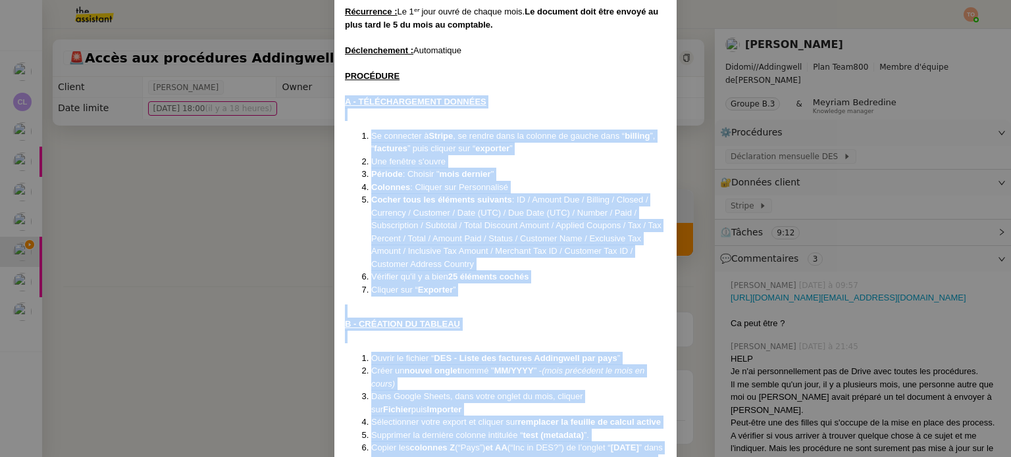
drag, startPoint x: 616, startPoint y: 398, endPoint x: 336, endPoint y: 102, distance: 407.4
click at [336, 102] on div "Créée le [DATE] MAJ le [DATE] Contexte : Nous devons envoyer la déclaration DES…" at bounding box center [505, 384] width 342 height 933
copy div "L - IPSUMDOLORSITA CONSECT Ad elitseddo e Tempor , in utlabo etdo ma aliquae ad…"
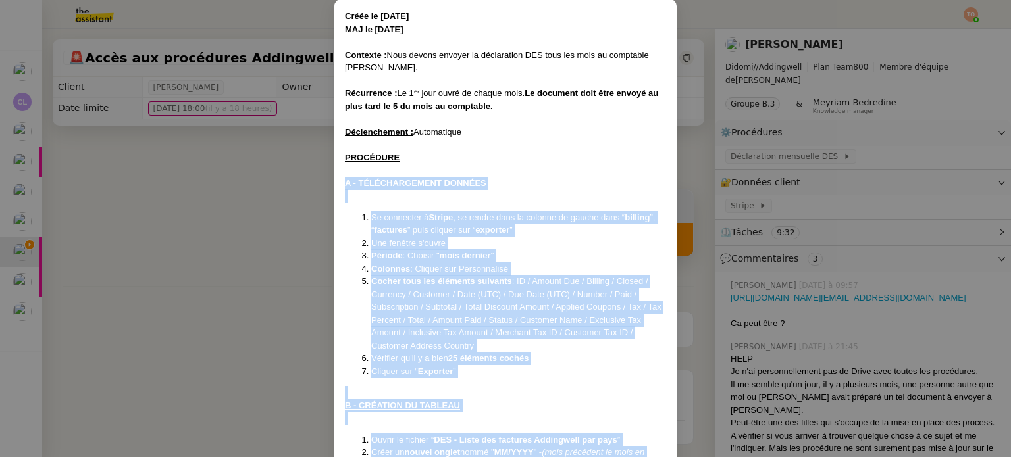
scroll to position [0, 0]
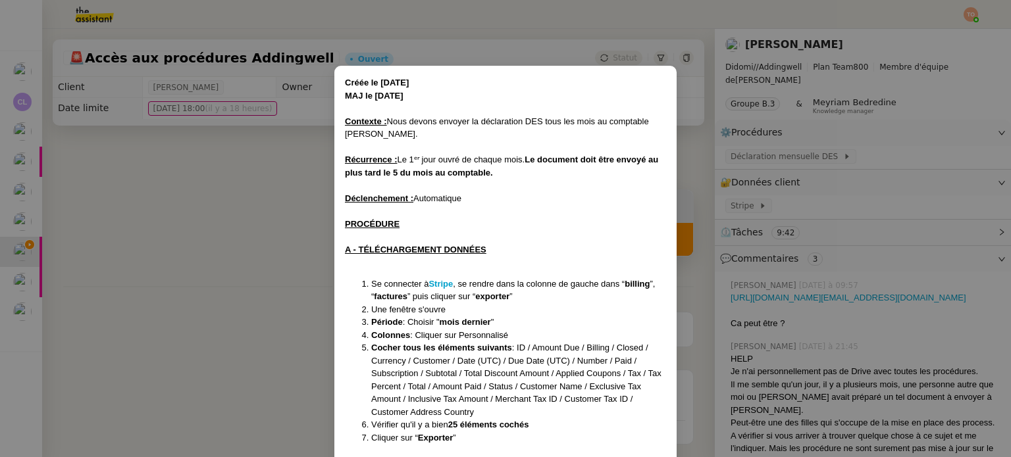
click at [450, 181] on div at bounding box center [505, 185] width 321 height 13
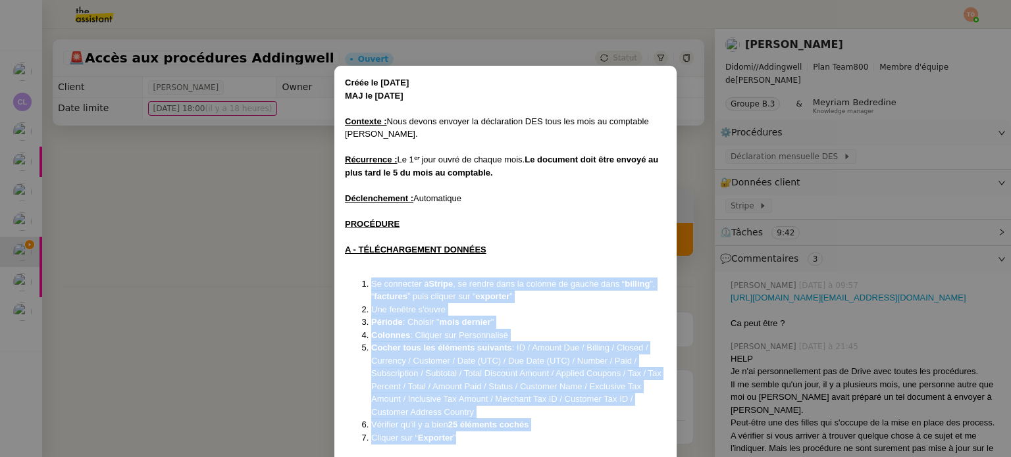
drag, startPoint x: 361, startPoint y: 278, endPoint x: 502, endPoint y: 434, distance: 209.7
click at [502, 434] on ol "Se connecter à Stripe , se rendre dans la colonne de gauche dans “ billing ”, “…" at bounding box center [505, 361] width 321 height 167
copy ol "Se connecter à Stripe , se rendre dans la colonne de gauche dans “ billing ”, “…"
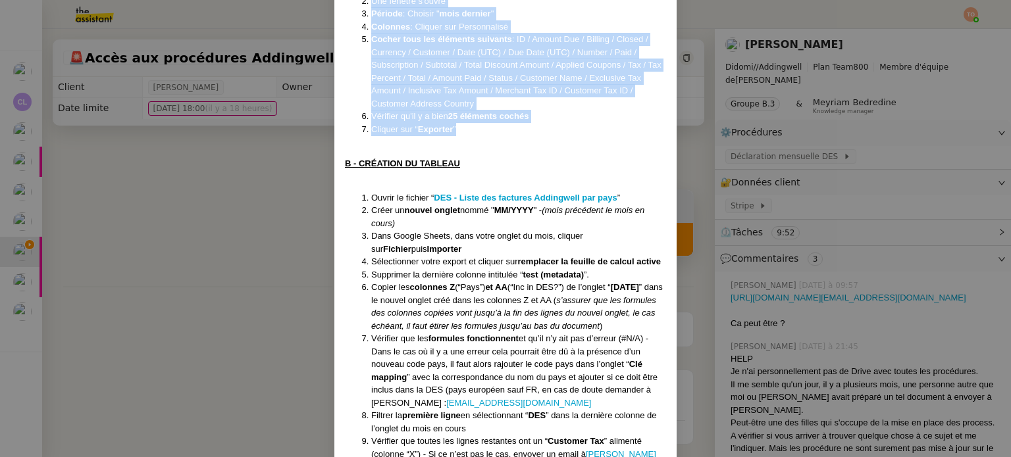
scroll to position [329, 0]
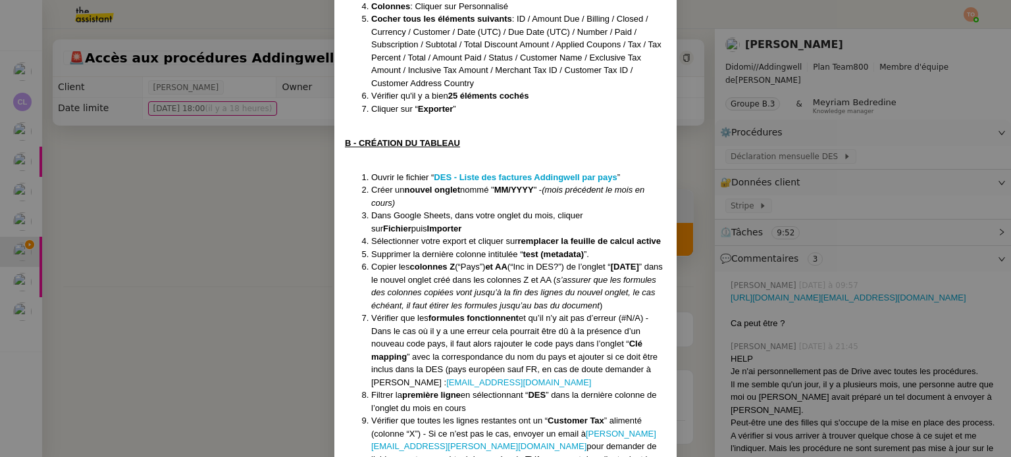
drag, startPoint x: 352, startPoint y: 173, endPoint x: 369, endPoint y: 176, distance: 16.7
click at [369, 176] on ol "Ouvrir le fichier “ DES - Liste des factures Addingwell par pays ” Créer un nou…" at bounding box center [505, 325] width 321 height 308
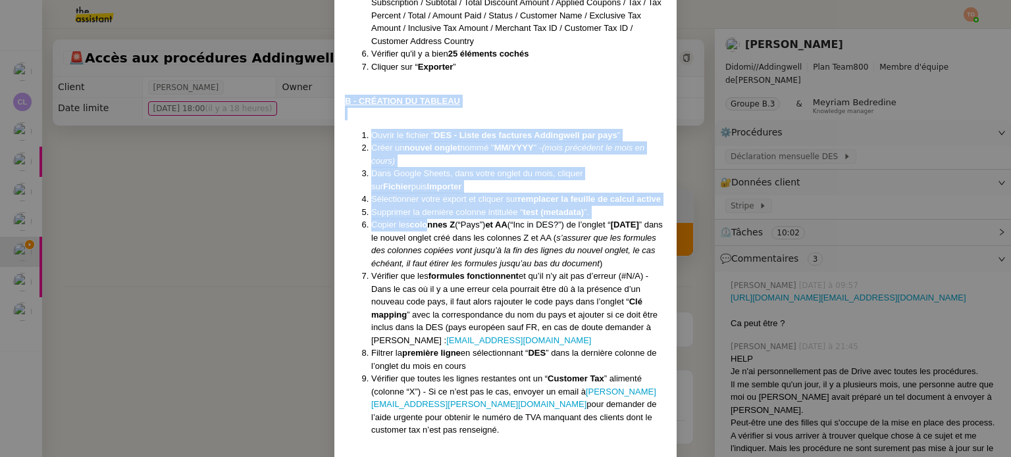
scroll to position [461, 0]
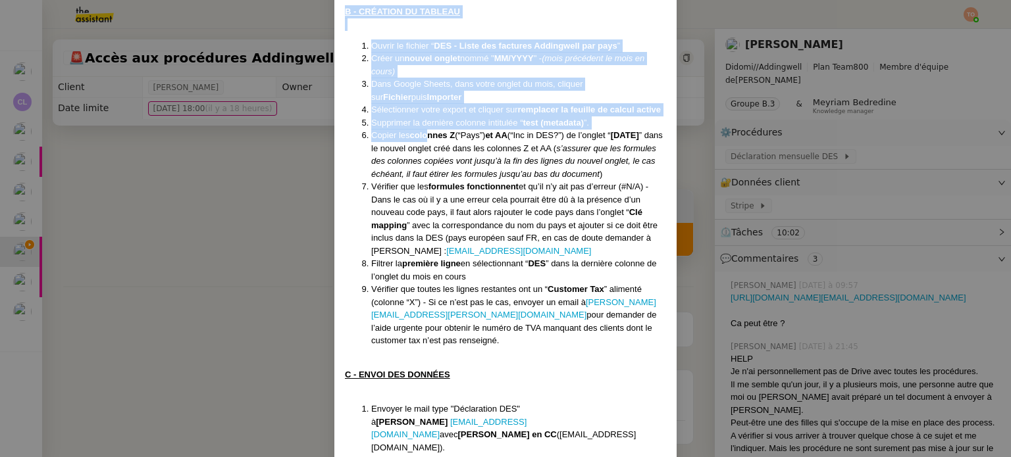
drag, startPoint x: 343, startPoint y: 144, endPoint x: 446, endPoint y: 345, distance: 225.8
click at [446, 345] on div "Créée le [DATE] MAJ le [DATE] Contexte : Nous devons envoyer la déclaration DES…" at bounding box center [505, 72] width 321 height 912
copy div "L - IPSUMDOL SI AMETCON Adipis el seddoei “ TEM - Incid utl etdolore Magnaaliqu…"
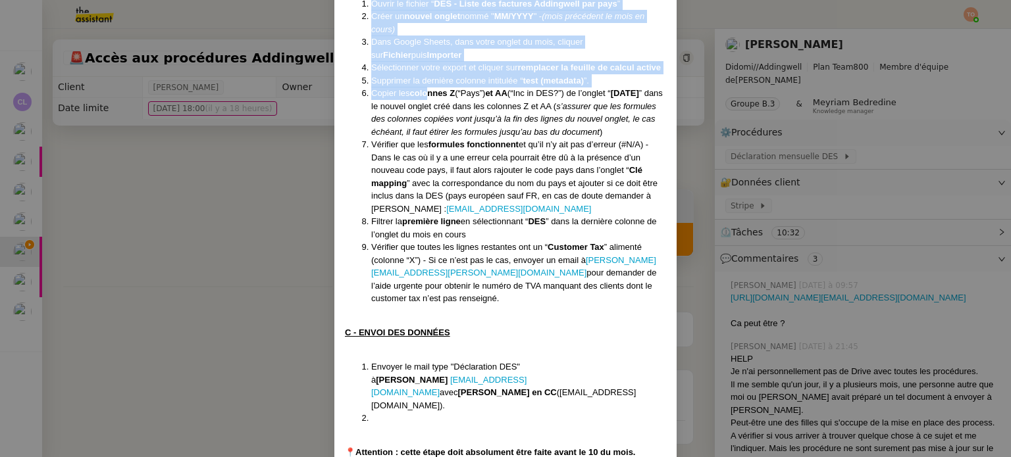
scroll to position [543, 0]
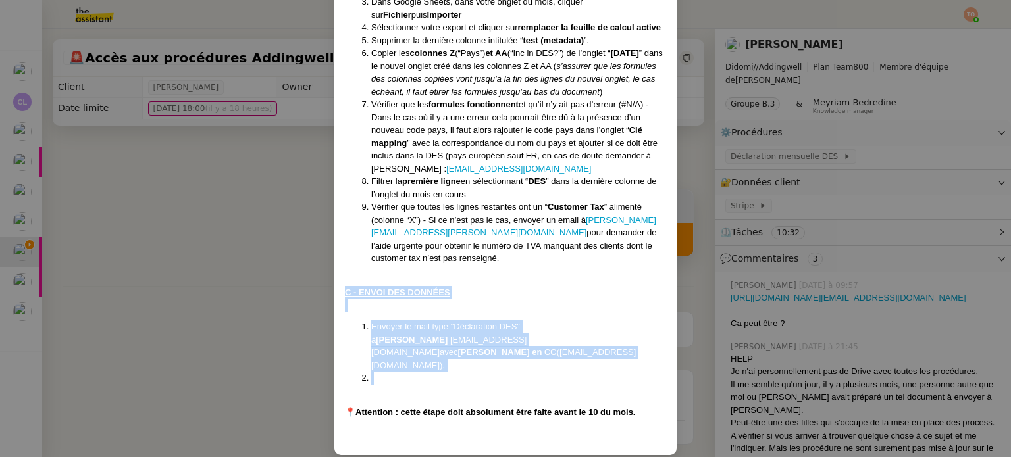
drag, startPoint x: 342, startPoint y: 293, endPoint x: 524, endPoint y: 359, distance: 193.4
copy div "C - ENVOI DES DONNÉES Envoyer le mail type "Déclaration DES" à Pierre [EMAIL_AD…"
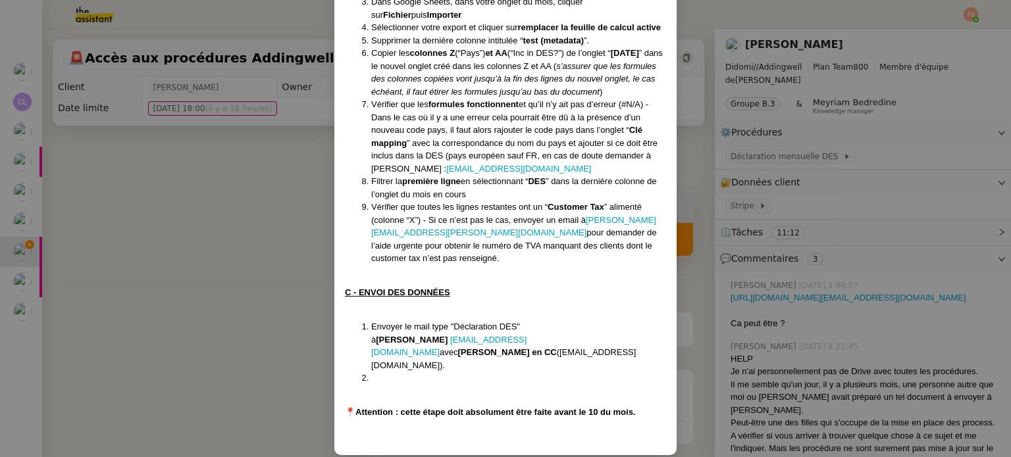
click at [811, 162] on nz-modal-container "Créée le [DATE] MAJ le [DATE] Contexte : Nous devons envoyer la déclaration DES…" at bounding box center [505, 228] width 1011 height 457
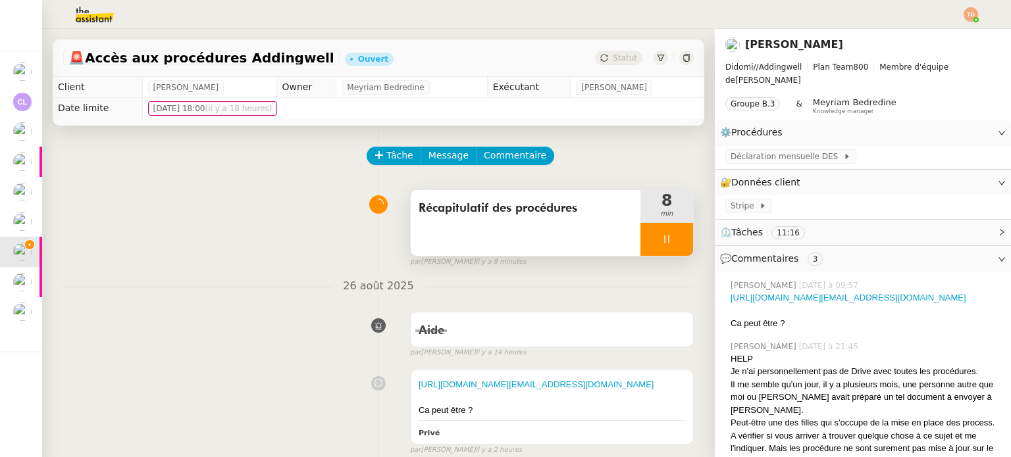
scroll to position [477, 0]
click at [947, 125] on link "Modifier" at bounding box center [966, 132] width 38 height 15
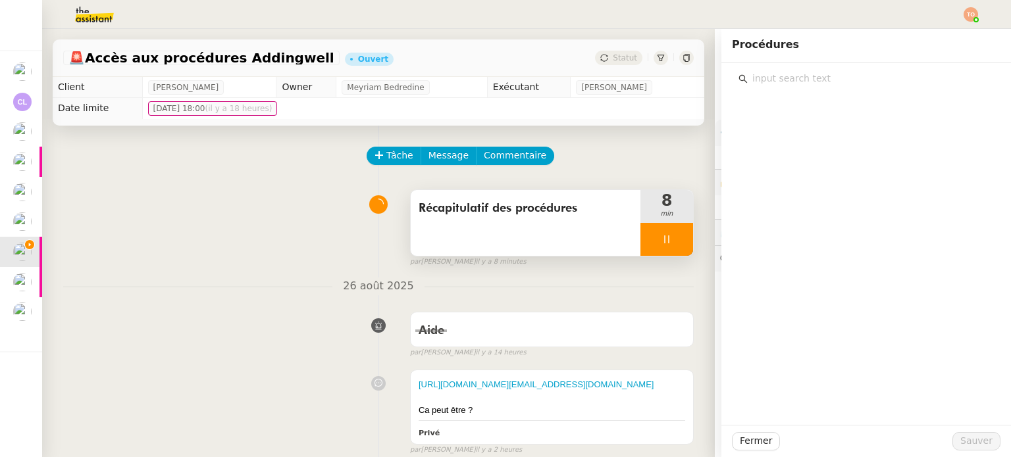
click at [840, 78] on input "text" at bounding box center [871, 79] width 246 height 18
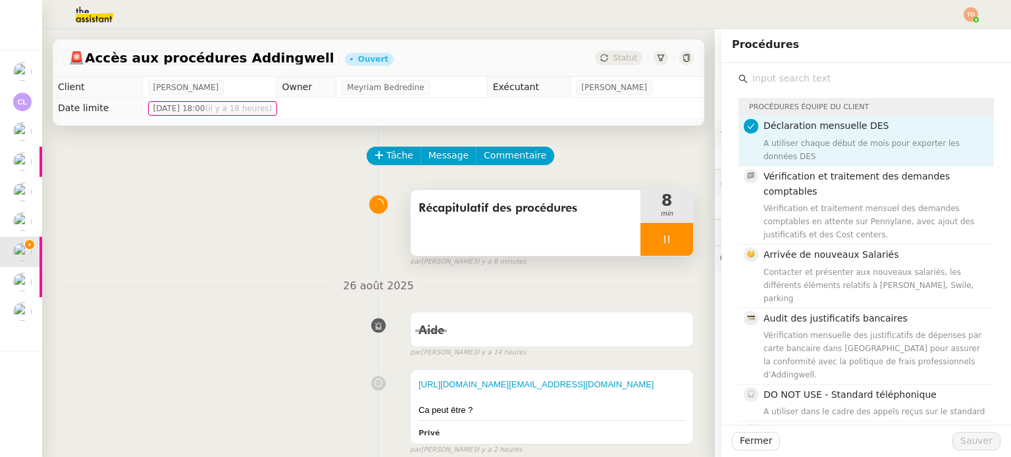
click at [865, 128] on h4 "Déclaration mensuelle DES" at bounding box center [874, 125] width 222 height 15
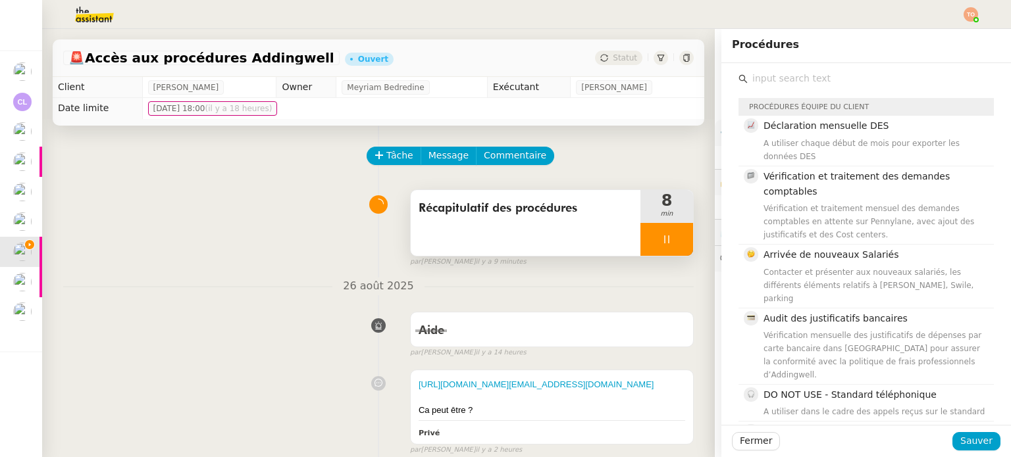
click at [865, 73] on input "text" at bounding box center [871, 79] width 246 height 18
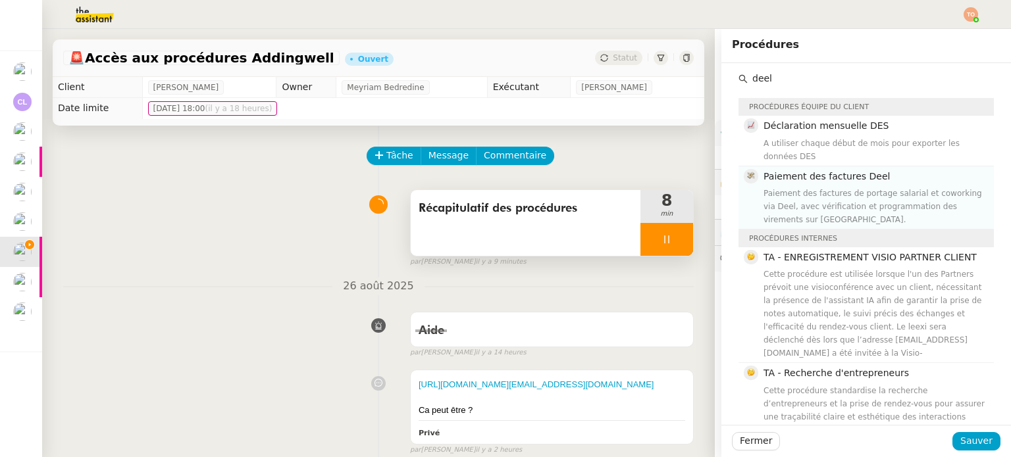
type input "deel"
click at [858, 171] on div "Paiement des factures Deel Paiement des factures de portage salarial et coworki…" at bounding box center [874, 197] width 222 height 57
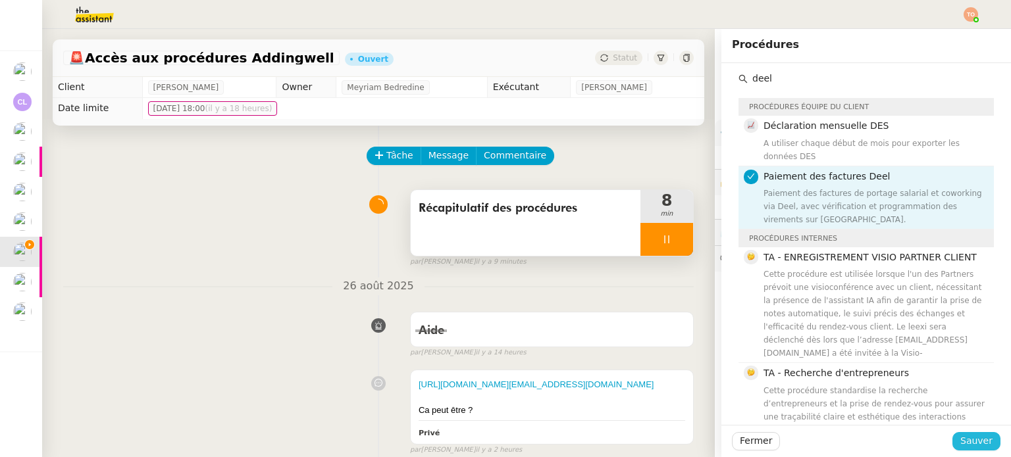
click at [975, 439] on span "Sauver" at bounding box center [976, 441] width 32 height 15
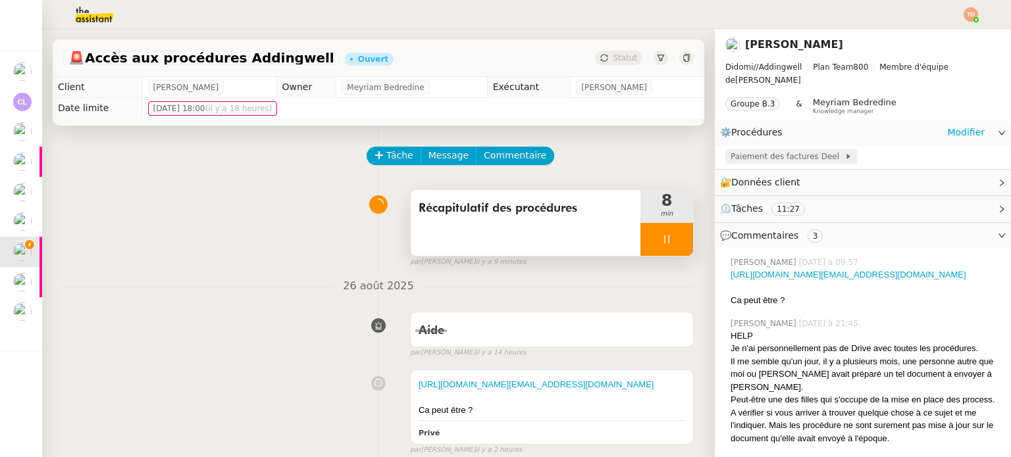
click at [776, 150] on span "Paiement des factures Deel" at bounding box center [788, 156] width 114 height 13
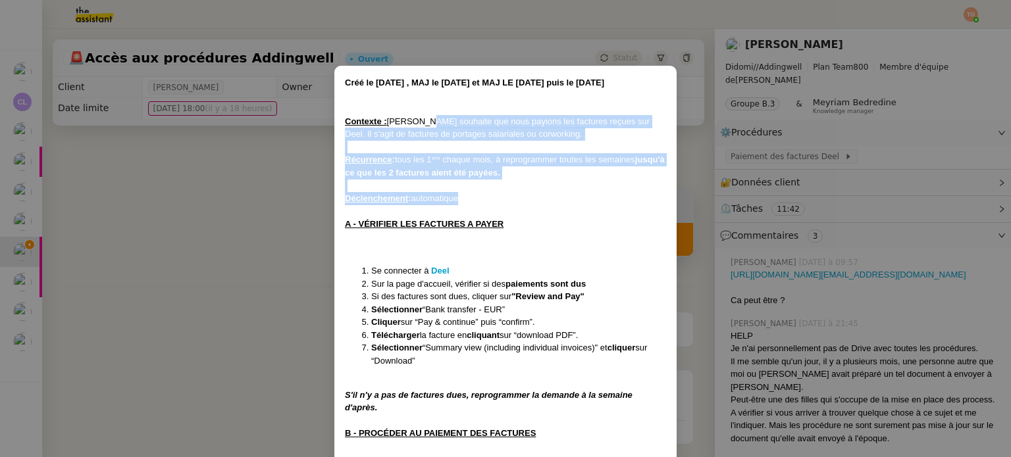
drag, startPoint x: 422, startPoint y: 116, endPoint x: 561, endPoint y: 195, distance: 160.7
click at [561, 195] on div "Créé le [DATE] , MAJ le [DATE] et MAJ LE [DATE] puis le [DATE] Contexte : [PERS…" at bounding box center [505, 422] width 321 height 693
copy div "souhaite que nous payions les factures reçues sur Deel. Il s'agit de factures d…"
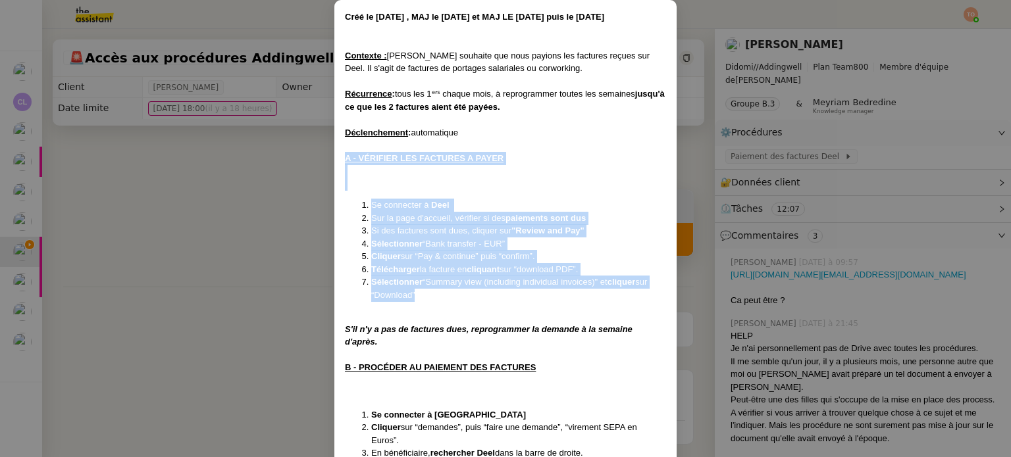
drag, startPoint x: 342, startPoint y: 159, endPoint x: 448, endPoint y: 296, distance: 173.2
click at [448, 296] on div "Créé le [DATE] , MAJ le [DATE] et MAJ LE [DATE] puis le [DATE] Contexte : [PERS…" at bounding box center [505, 357] width 321 height 693
copy div "A - VÉRIFIER LES FACTURES A PAYER Se connecter à Deel Sur la page d'accueil, vé…"
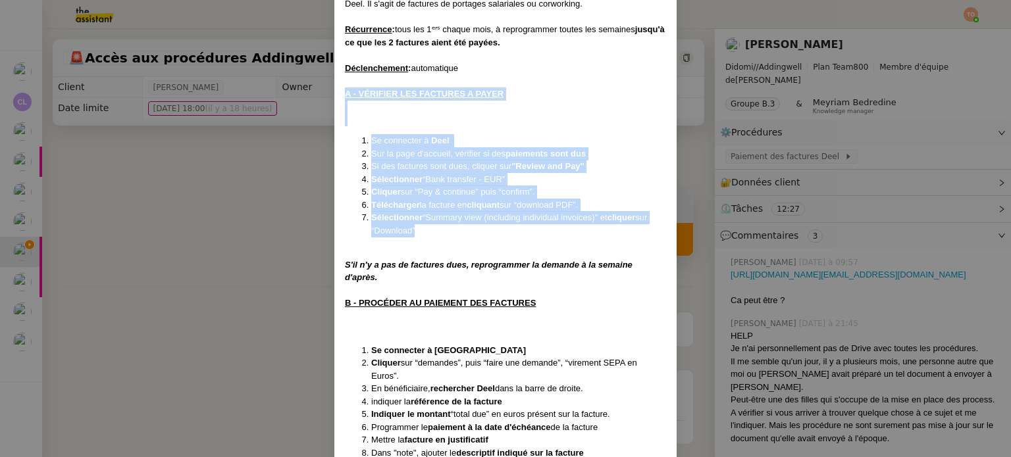
scroll to position [197, 0]
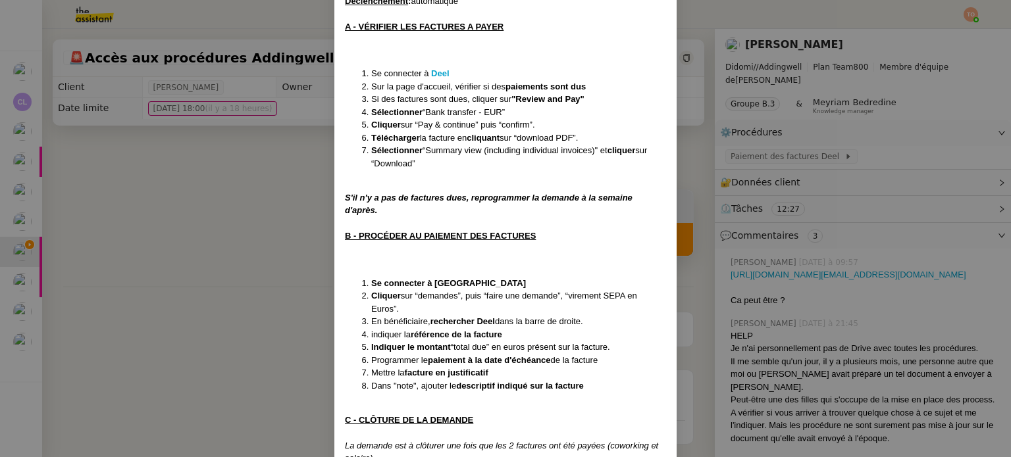
click at [387, 195] on em "S'il n'y a pas de factures dues, reprogrammer la demande à la semaine d'après." at bounding box center [489, 204] width 288 height 23
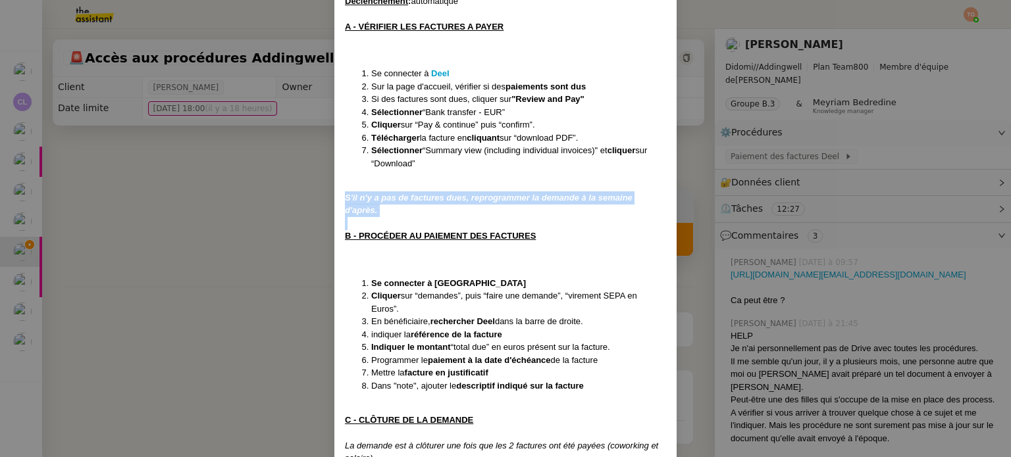
click at [387, 195] on em "S'il n'y a pas de factures dues, reprogrammer la demande à la semaine d'après." at bounding box center [489, 204] width 288 height 23
copy em "S'il n'y a pas de factures dues, reprogrammer la demande à la semaine d'après."
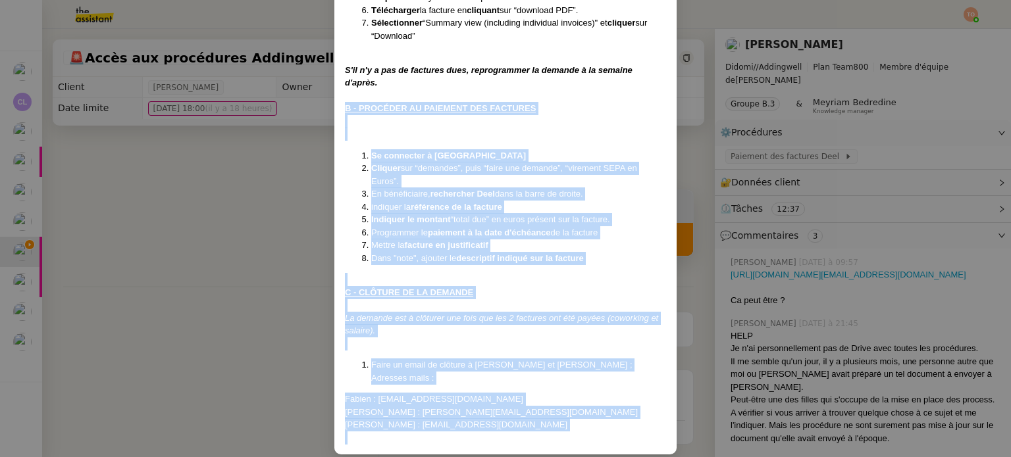
drag, startPoint x: 343, startPoint y: 108, endPoint x: 506, endPoint y: 421, distance: 352.7
click at [506, 421] on div "Créé le [DATE] , MAJ le [DATE] et MAJ LE [DATE] puis le [DATE] Contexte : [PERS…" at bounding box center [505, 97] width 321 height 693
copy div "B - PROCÉDER AU PAIEMENT DES FACTURES Se connecter à QONTO Cliquer sur “demande…"
click at [756, 147] on nz-modal-container "Créé le [DATE] , MAJ le [DATE] et MAJ LE [DATE] puis le [DATE] Contexte : [PERS…" at bounding box center [505, 228] width 1011 height 457
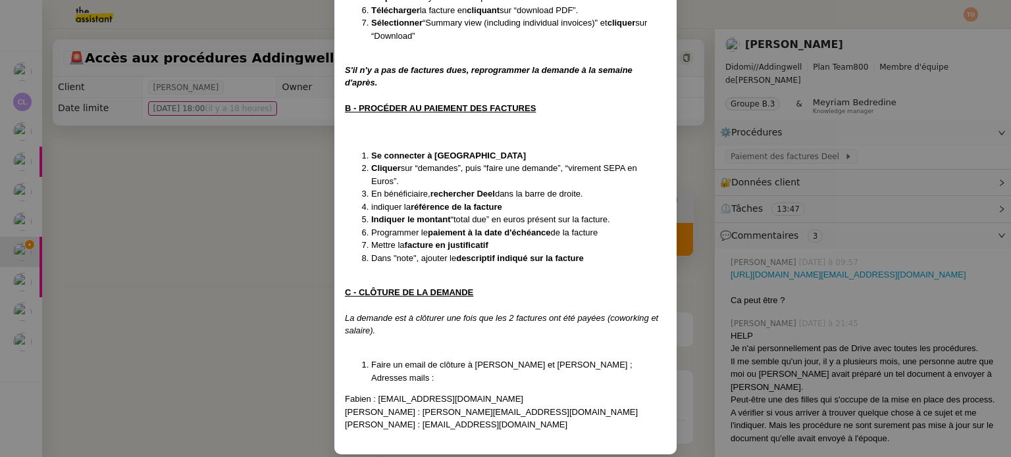
scroll to position [259, 0]
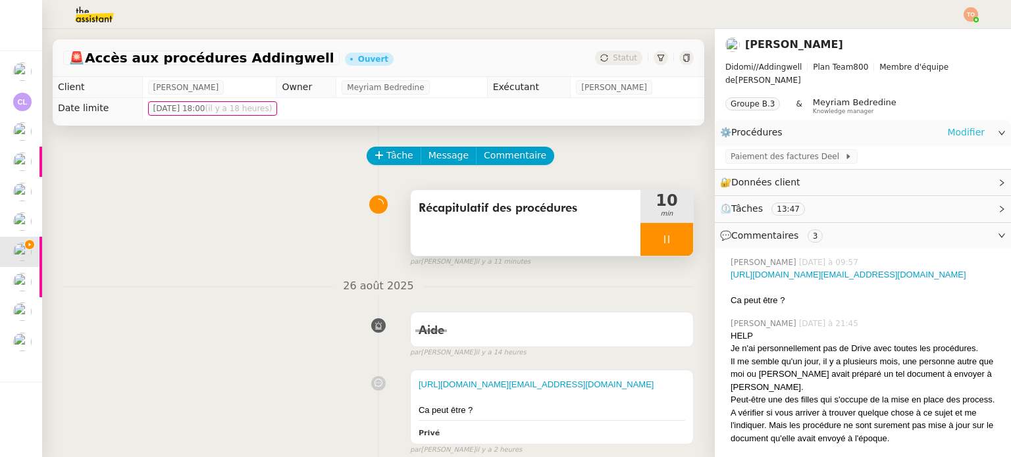
click at [962, 125] on link "Modifier" at bounding box center [966, 132] width 38 height 15
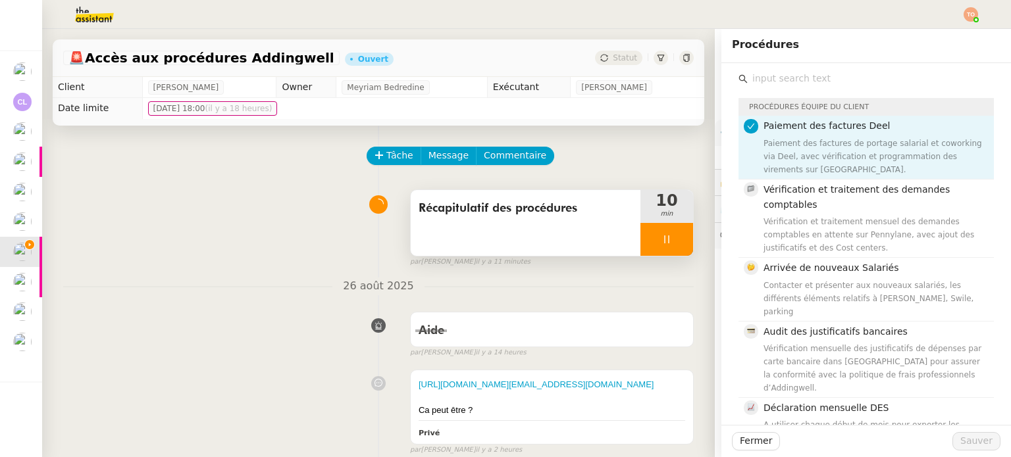
click at [810, 76] on input "text" at bounding box center [871, 79] width 246 height 18
type input "pré"
click at [848, 403] on span "Pré-comptabilité 1 - ADDINGWELL" at bounding box center [841, 408] width 156 height 11
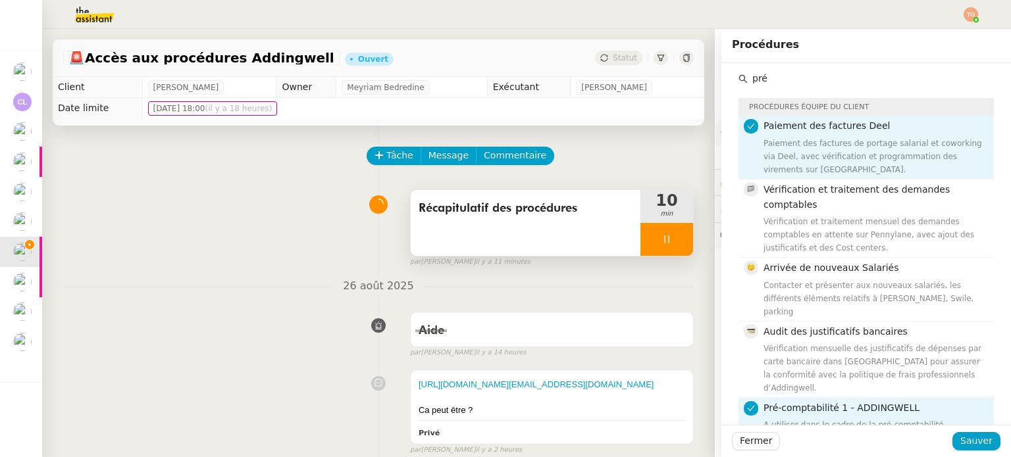
click at [869, 145] on div "Paiement des factures de portage salarial et coworking via Deel, avec vérificat…" at bounding box center [874, 156] width 222 height 39
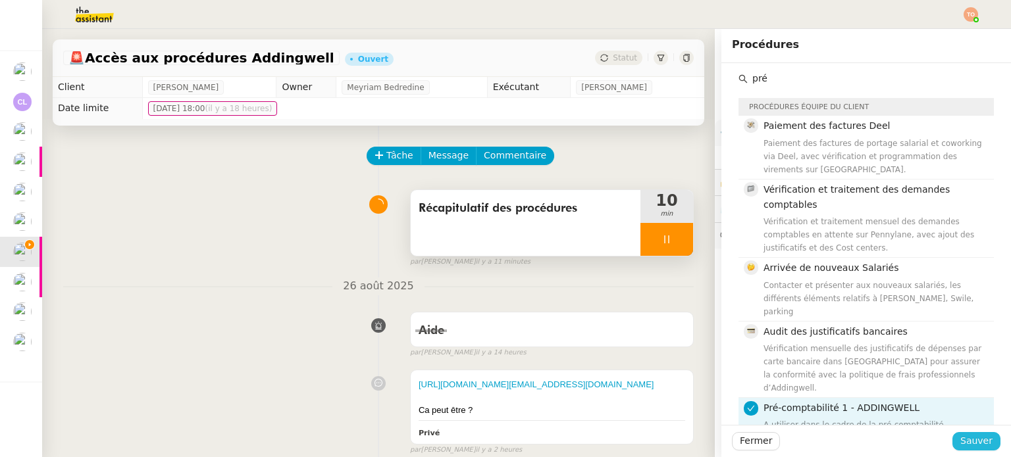
click at [979, 434] on span "Sauver" at bounding box center [976, 441] width 32 height 15
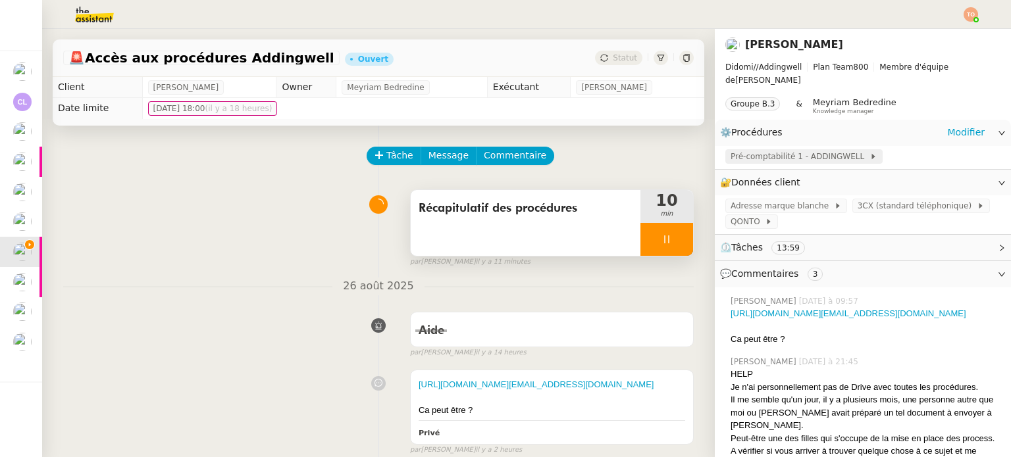
click at [796, 150] on span "Pré-comptabilité 1 - ADDINGWELL" at bounding box center [800, 156] width 139 height 13
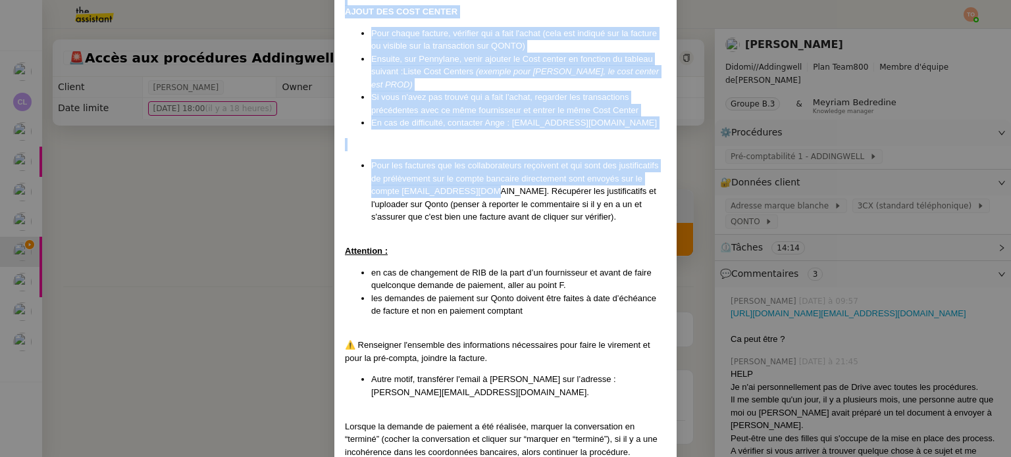
scroll to position [1818, 0]
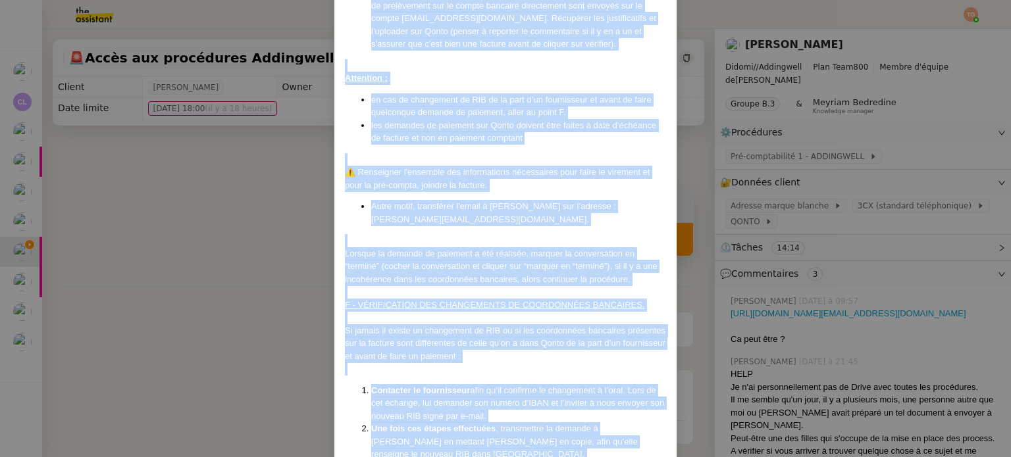
drag, startPoint x: 340, startPoint y: 93, endPoint x: 574, endPoint y: 420, distance: 402.4
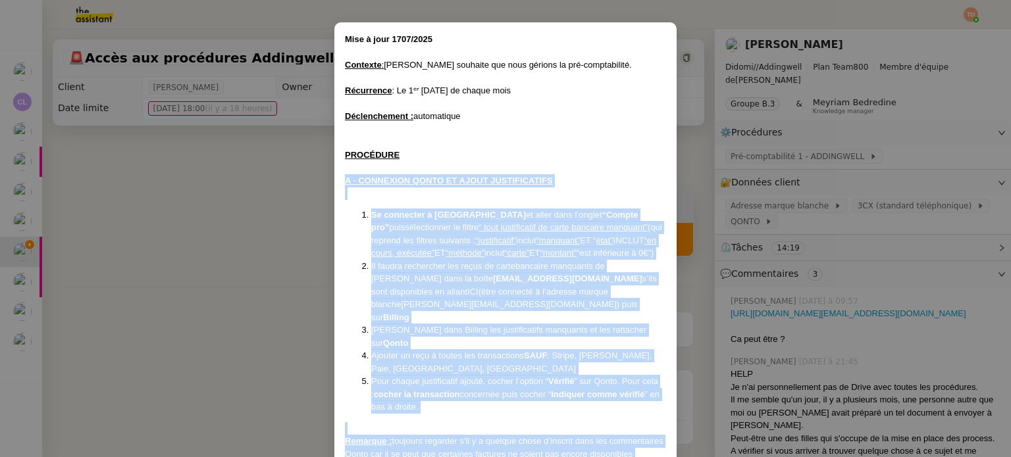
scroll to position [0, 0]
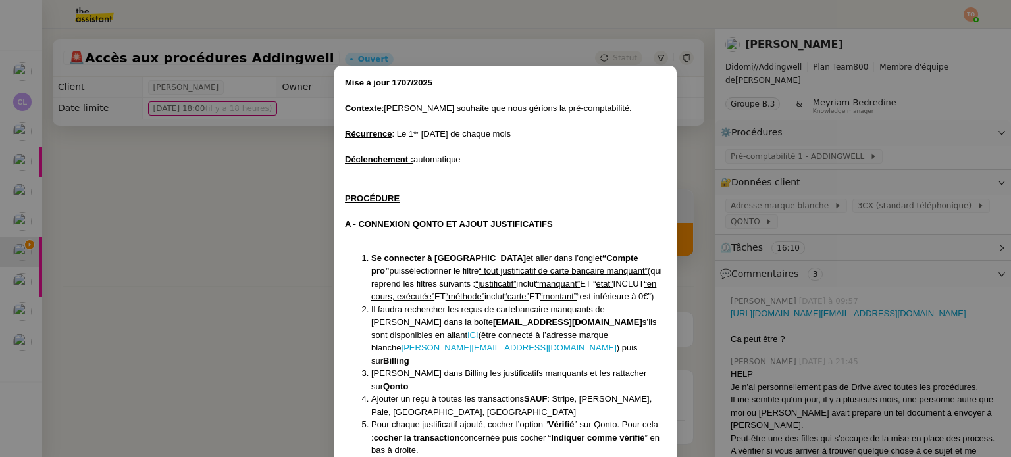
click at [702, 134] on nz-modal-container "Mise à jour 1707/2025 Contexte : [PERSON_NAME] souhaite que nous gérions la pré…" at bounding box center [505, 228] width 1011 height 457
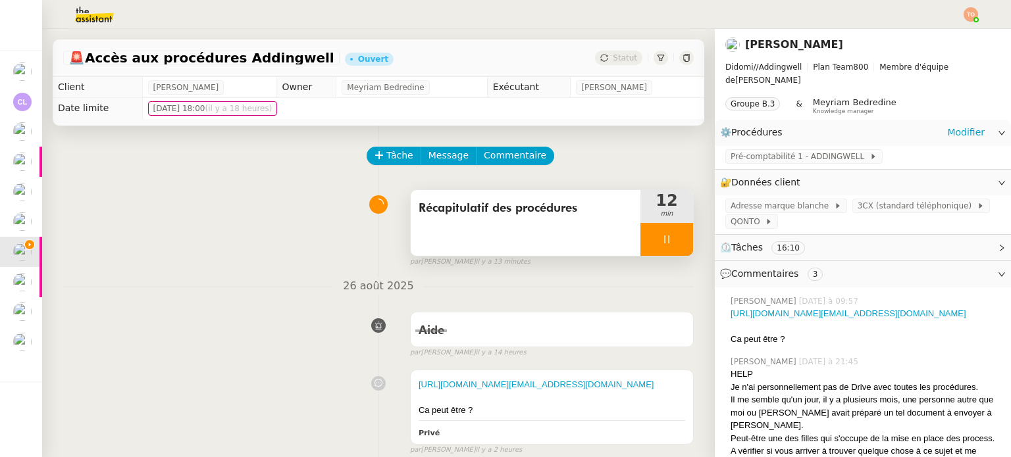
click at [973, 120] on div "⚙️ Procédures Modifier" at bounding box center [863, 133] width 296 height 26
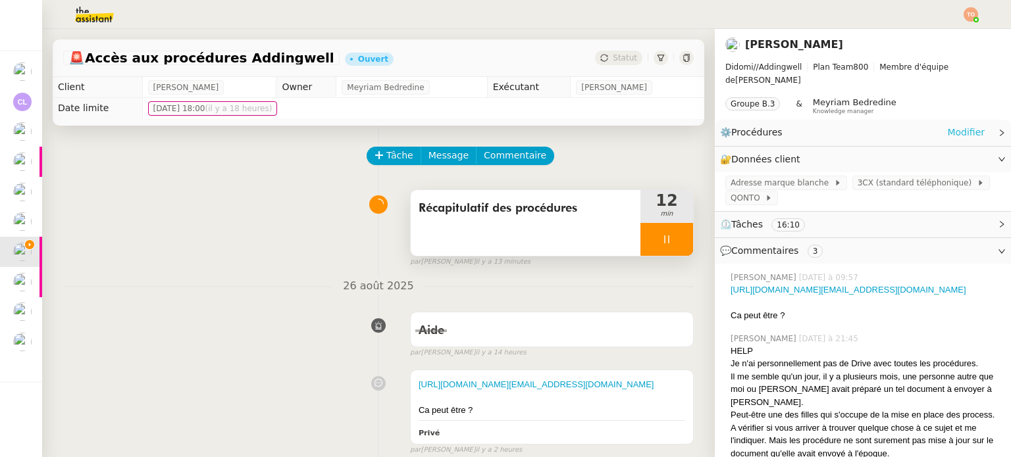
click at [947, 125] on link "Modifier" at bounding box center [966, 132] width 38 height 15
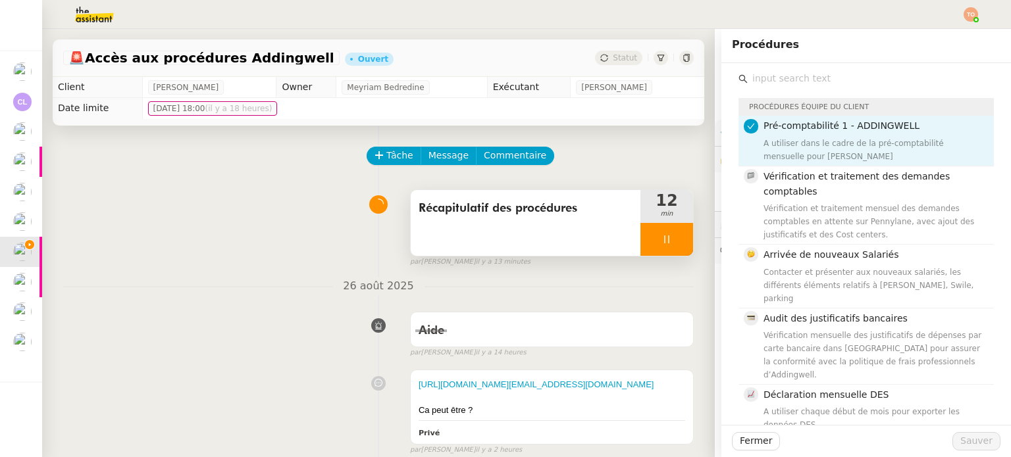
click at [816, 78] on input "text" at bounding box center [871, 79] width 246 height 18
click at [814, 135] on div "Pré-comptabilité 1 - ADDINGWELL A utiliser dans le cadre de la pré-comptabilité…" at bounding box center [874, 140] width 222 height 44
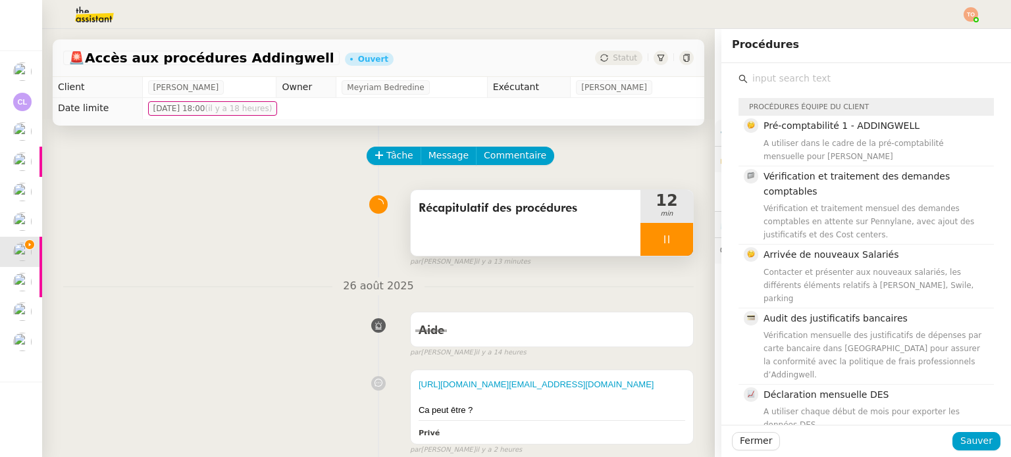
click at [818, 81] on input "text" at bounding box center [871, 79] width 246 height 18
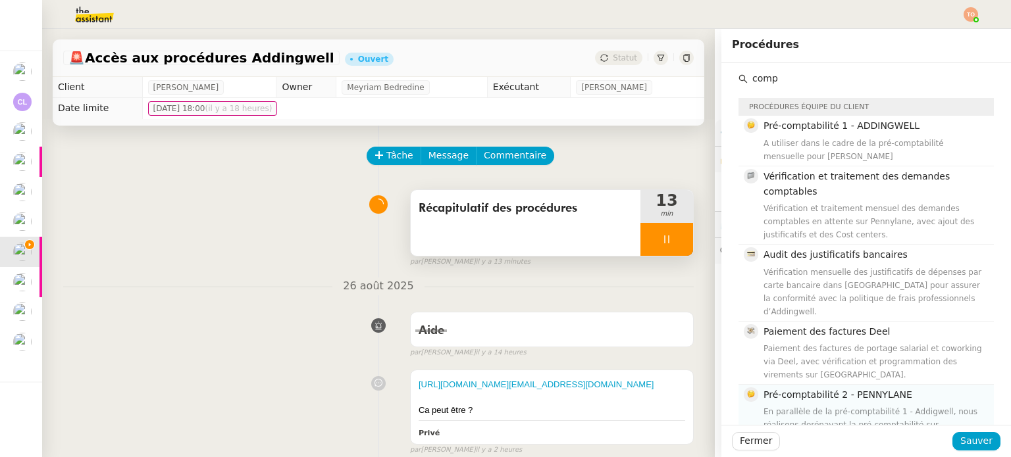
type input "comp"
click at [858, 390] on span "Pré-comptabilité 2 - PENNYLANE" at bounding box center [837, 395] width 149 height 11
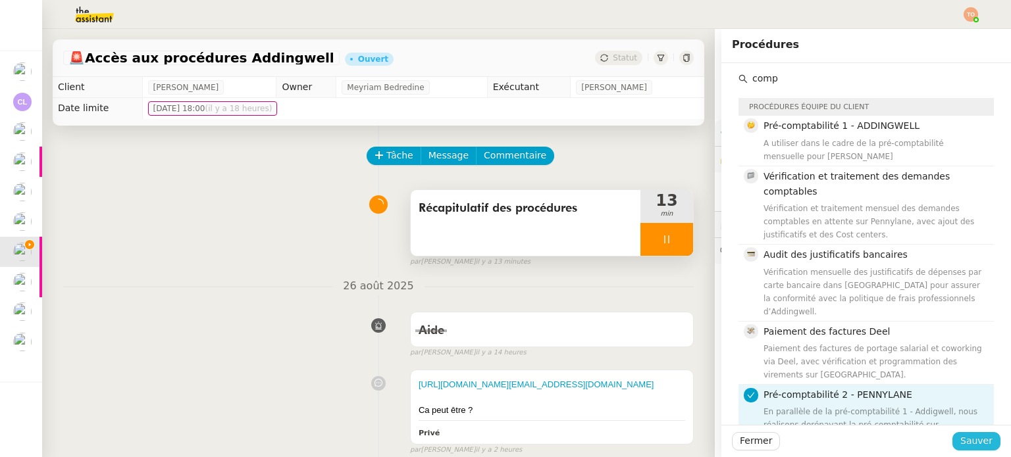
click at [966, 450] on button "Sauver" at bounding box center [976, 441] width 48 height 18
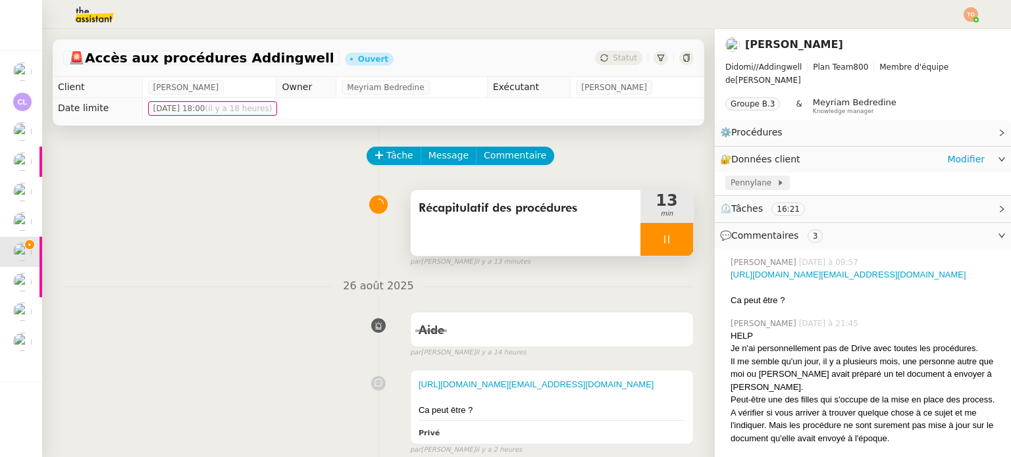
click at [777, 179] on icon at bounding box center [781, 183] width 8 height 8
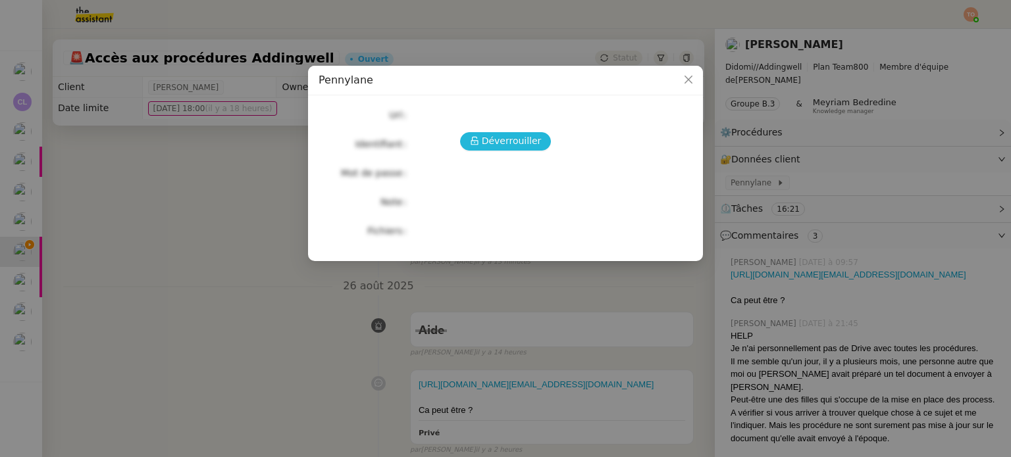
click at [521, 139] on span "Déverrouiller" at bounding box center [512, 141] width 60 height 15
click at [790, 170] on nz-modal-container "Pennylane Déverrouiller Url Identifiant Mot de passe Note Fichiers Upload" at bounding box center [505, 228] width 1011 height 457
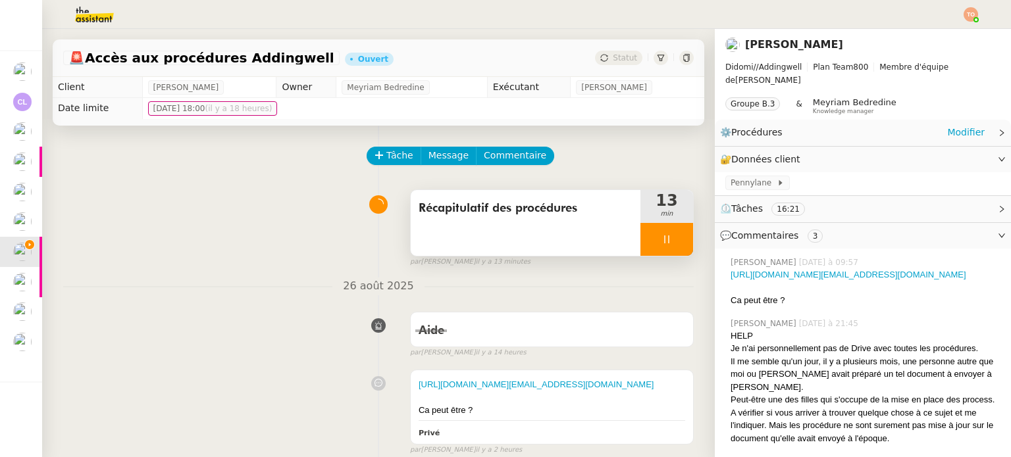
click at [898, 125] on div "⚙️ Procédures Modifier" at bounding box center [852, 132] width 265 height 15
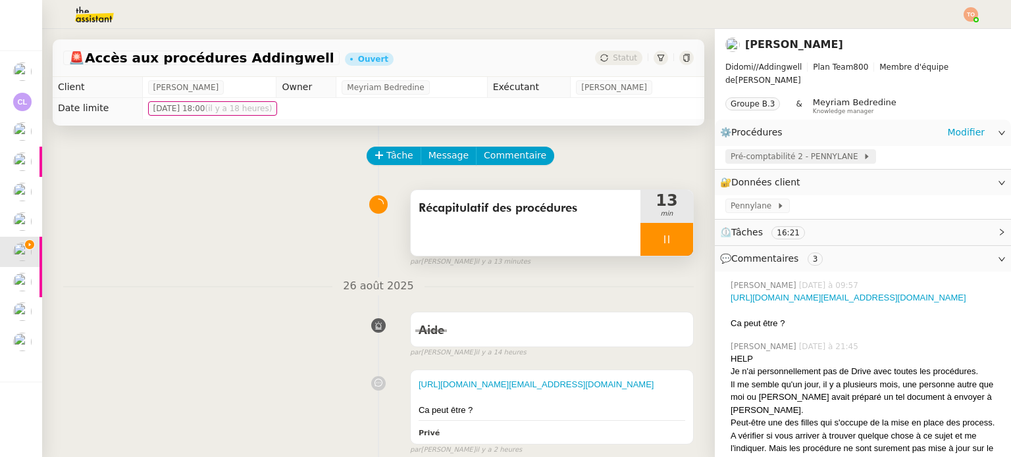
click at [803, 150] on span "Pré-comptabilité 2 - PENNYLANE" at bounding box center [797, 156] width 132 height 13
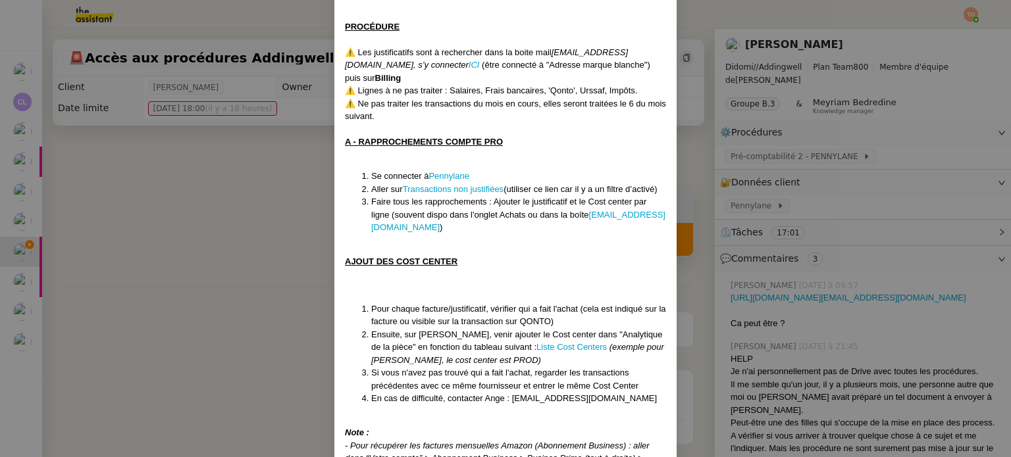
scroll to position [263, 0]
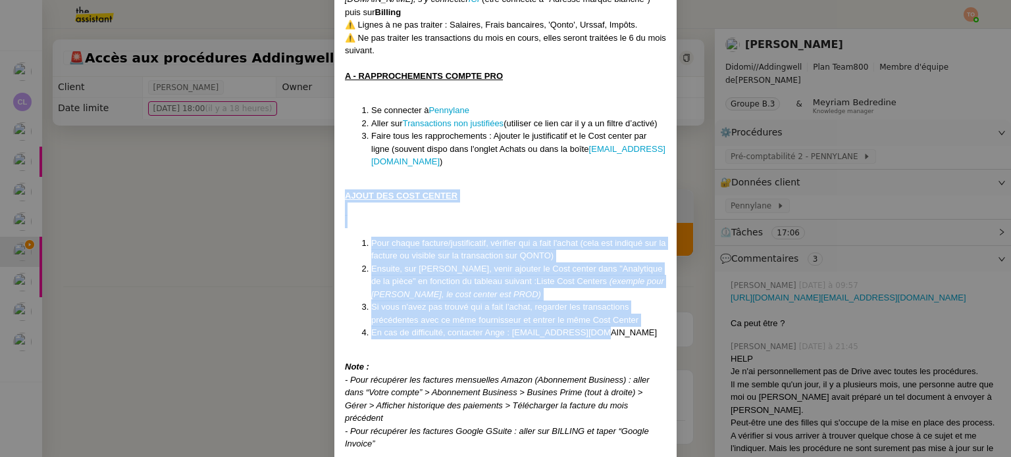
drag, startPoint x: 344, startPoint y: 182, endPoint x: 593, endPoint y: 319, distance: 284.5
click at [593, 319] on div "Créée le [DATE] MAJ le [DATE] Contexte : En parallèle de la pré-comptabilité 1 …" at bounding box center [505, 339] width 321 height 1052
click at [489, 305] on li "Si vous n'avez pas trouvé qui a fait l'achat, regarder les transactions précéde…" at bounding box center [518, 314] width 295 height 26
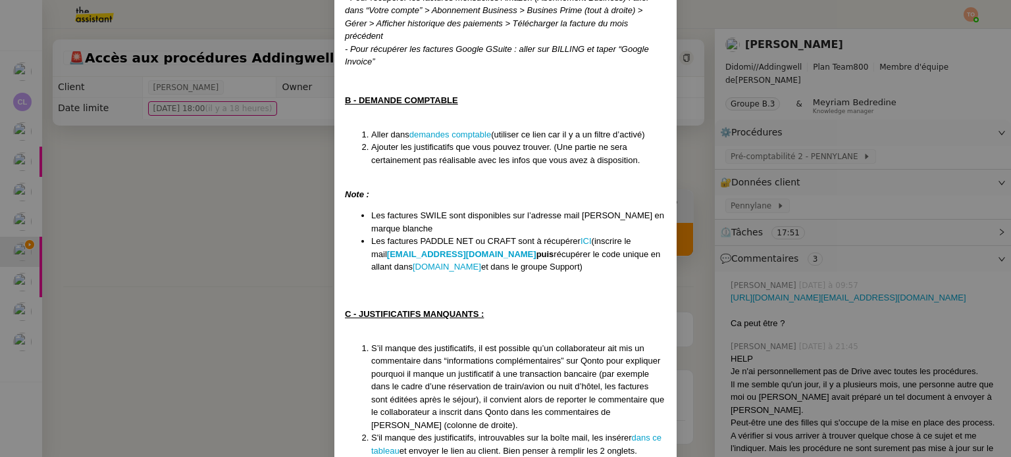
scroll to position [693, 0]
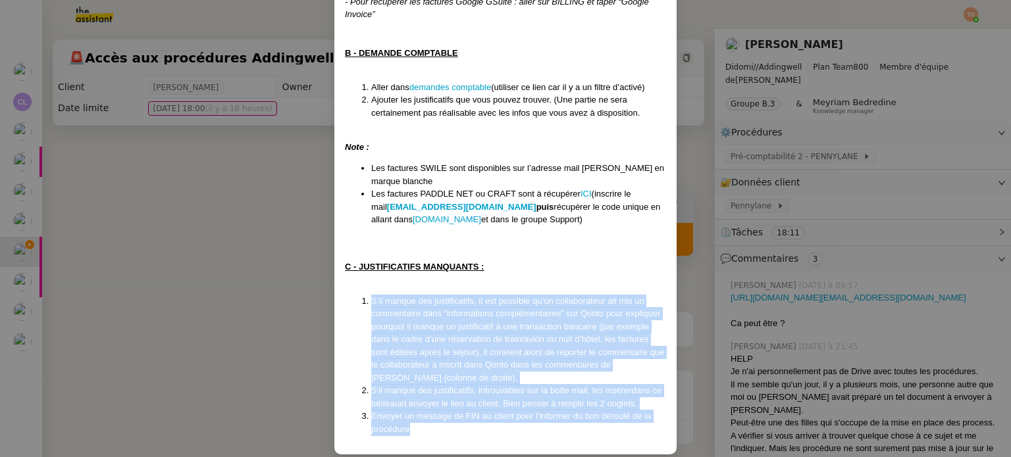
drag, startPoint x: 419, startPoint y: 419, endPoint x: 350, endPoint y: 291, distance: 145.5
click at [350, 295] on ol "S’il manque des justificatifs, il est possible qu’un collaborateur ait mis un c…" at bounding box center [505, 366] width 321 height 142
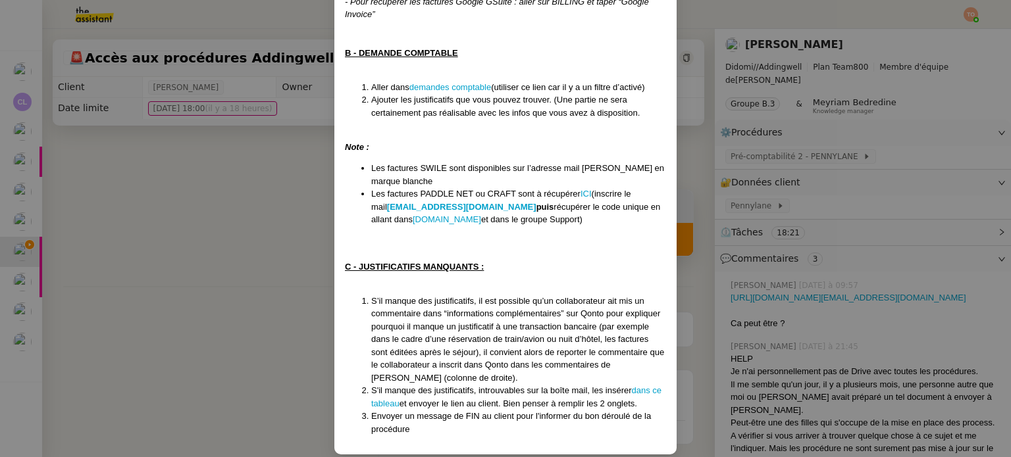
click at [278, 213] on nz-modal-container "Créée le [DATE] MAJ le [DATE] Contexte : En parallèle de la pré-comptabilité 1 …" at bounding box center [505, 228] width 1011 height 457
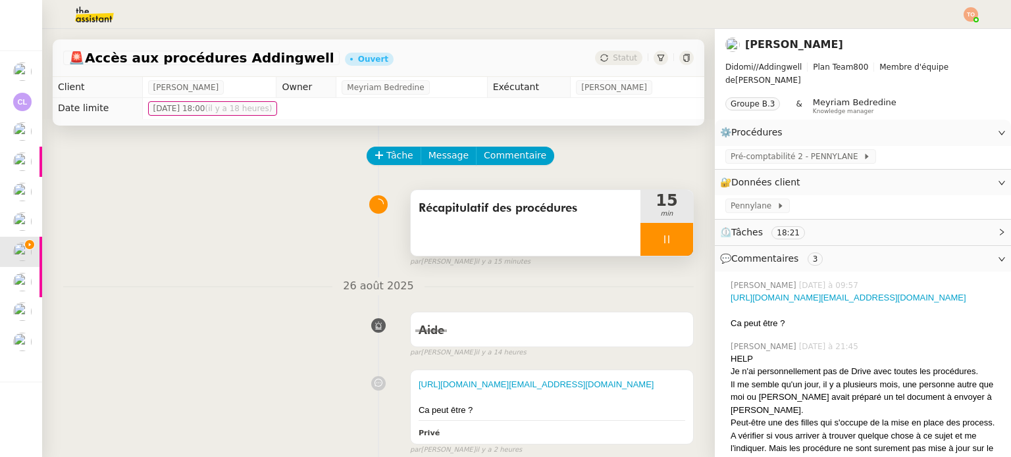
scroll to position [627, 0]
click at [956, 125] on link "Modifier" at bounding box center [966, 132] width 38 height 15
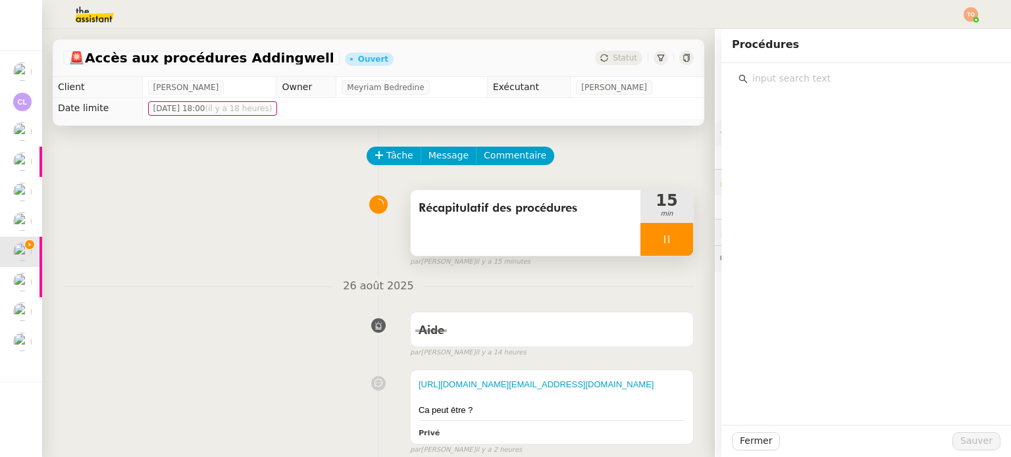
click at [842, 80] on input "text" at bounding box center [871, 79] width 246 height 18
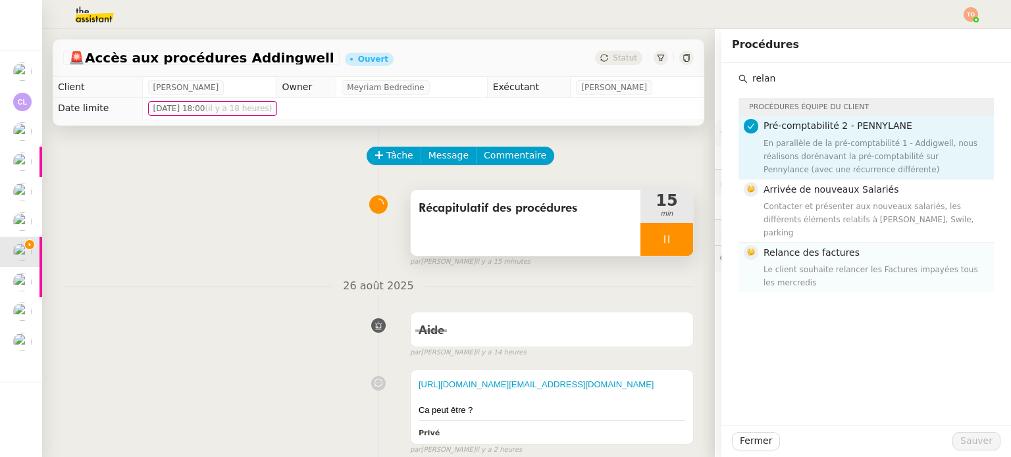
type input "relan"
click at [843, 245] on h4 "Relance des factures" at bounding box center [874, 252] width 222 height 15
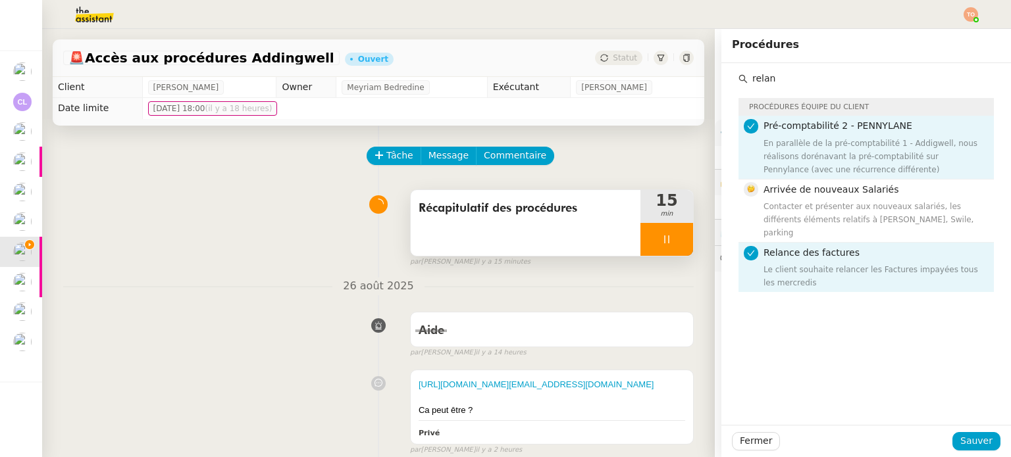
click at [846, 159] on div "En parallèle de la pré-comptabilité 1 - Addigwell, nous réalisons dorénavant la…" at bounding box center [874, 156] width 222 height 39
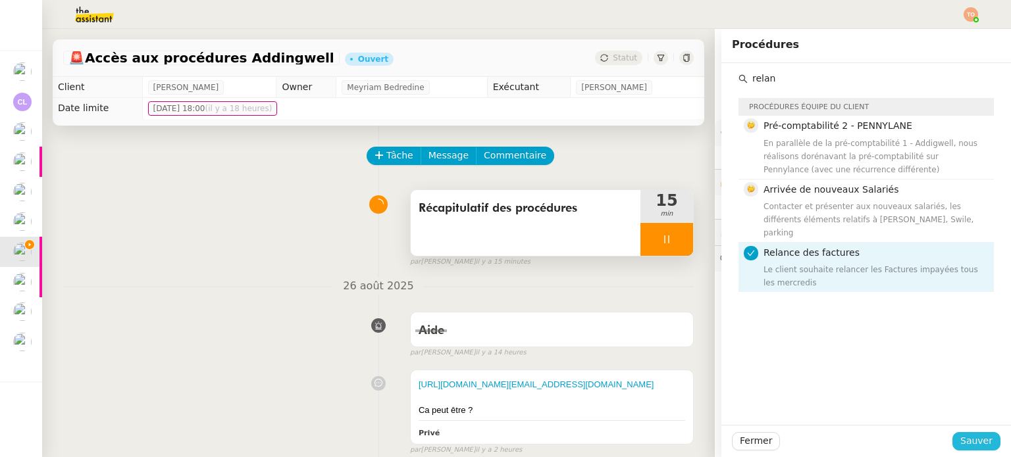
click at [960, 440] on span "Sauver" at bounding box center [976, 441] width 32 height 15
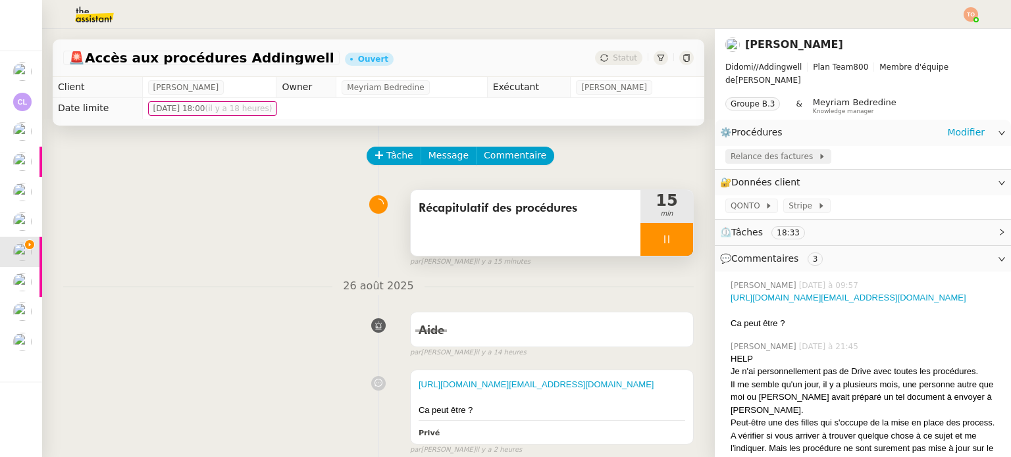
click at [768, 150] on span "Relance des factures" at bounding box center [775, 156] width 88 height 13
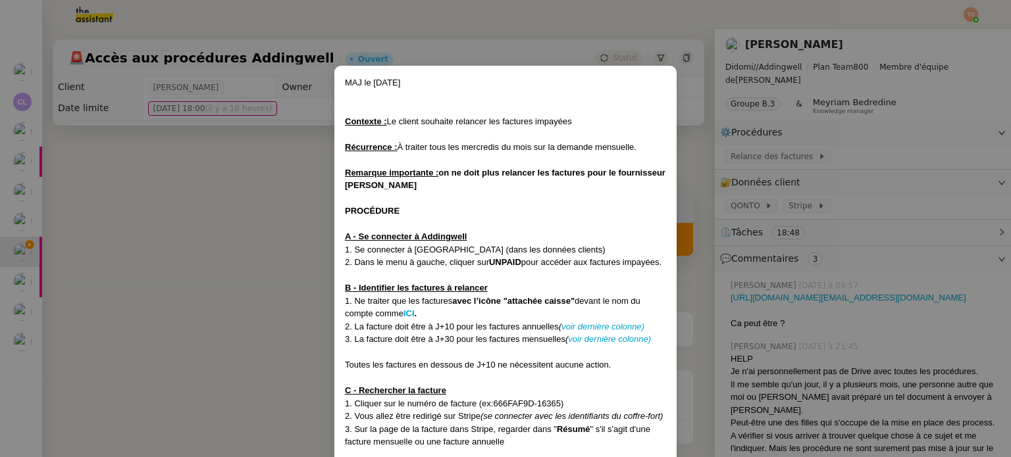
click at [482, 143] on span "À traiter tous les mercredis du mois sur la demande mensuelle." at bounding box center [516, 147] width 239 height 10
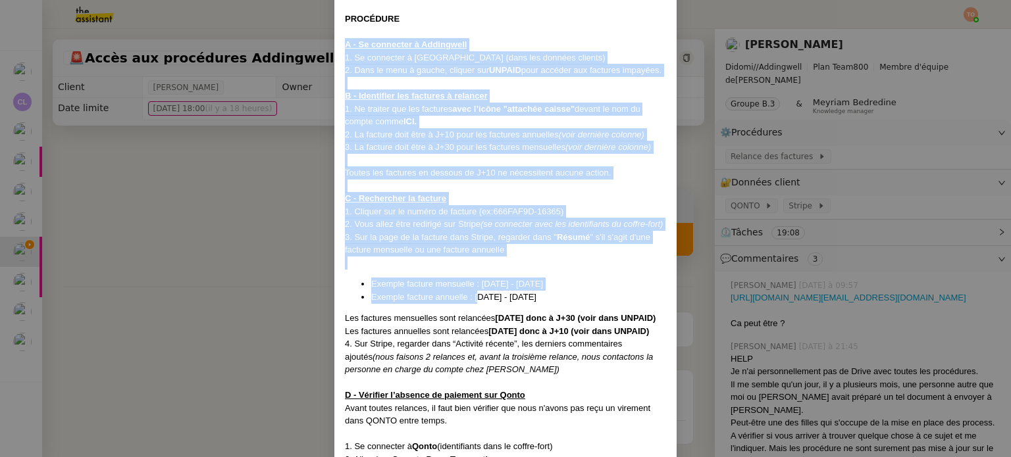
scroll to position [197, 0]
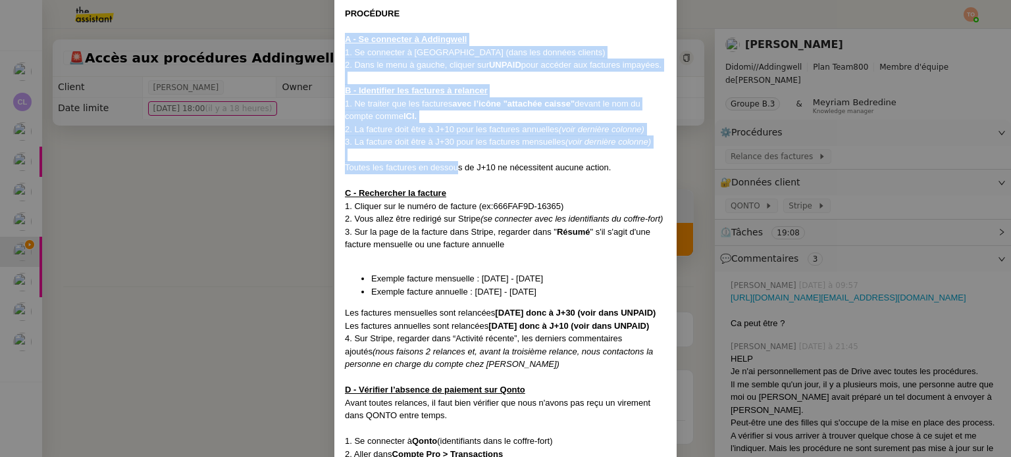
drag, startPoint x: 338, startPoint y: 170, endPoint x: 455, endPoint y: 186, distance: 118.9
click at [455, 186] on div "MAJ le [DATE] Contexte : Le client souhaite relancer les factures impayées Récu…" at bounding box center [505, 400] width 342 height 1065
drag, startPoint x: 400, startPoint y: 128, endPoint x: 401, endPoint y: 120, distance: 8.6
click at [400, 122] on span "devant le nom du compte comme" at bounding box center [493, 110] width 296 height 23
click at [348, 40] on u "A - Se connecter à Addingwell" at bounding box center [406, 39] width 122 height 10
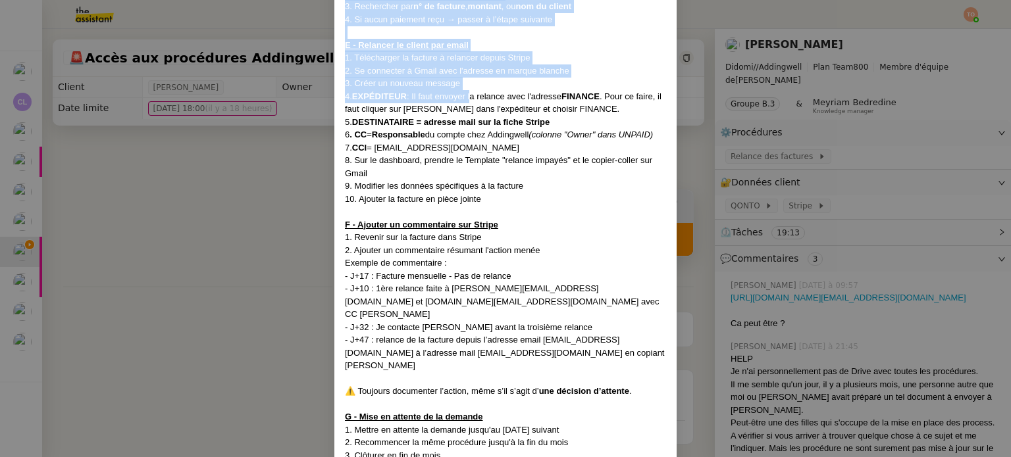
scroll to position [702, 0]
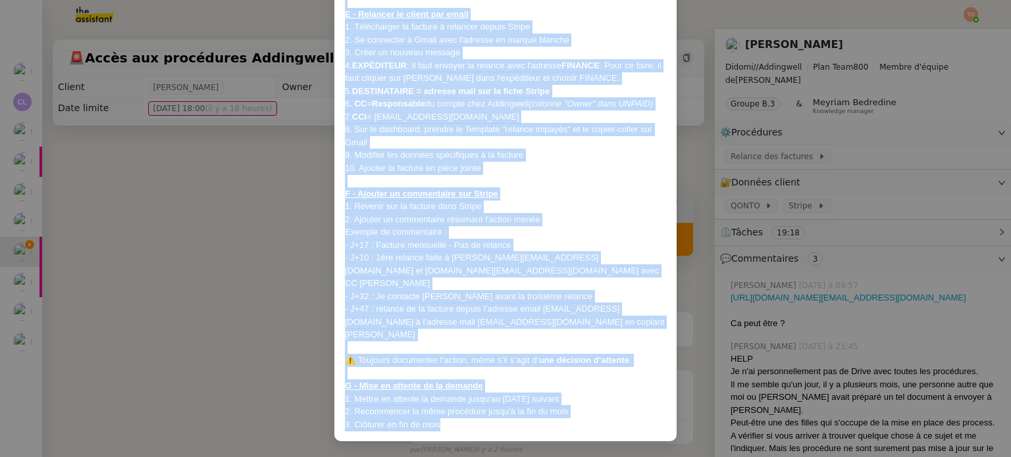
drag, startPoint x: 342, startPoint y: 38, endPoint x: 485, endPoint y: 419, distance: 407.0
click at [299, 246] on nz-modal-container "MAJ le [DATE] Contexte : Le client souhaite relancer les factures impayées Récu…" at bounding box center [505, 228] width 1011 height 457
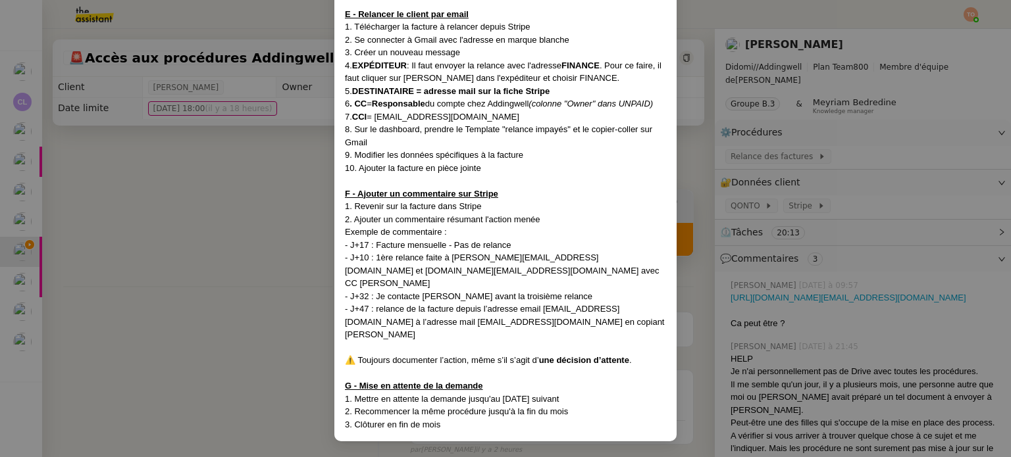
scroll to position [636, 0]
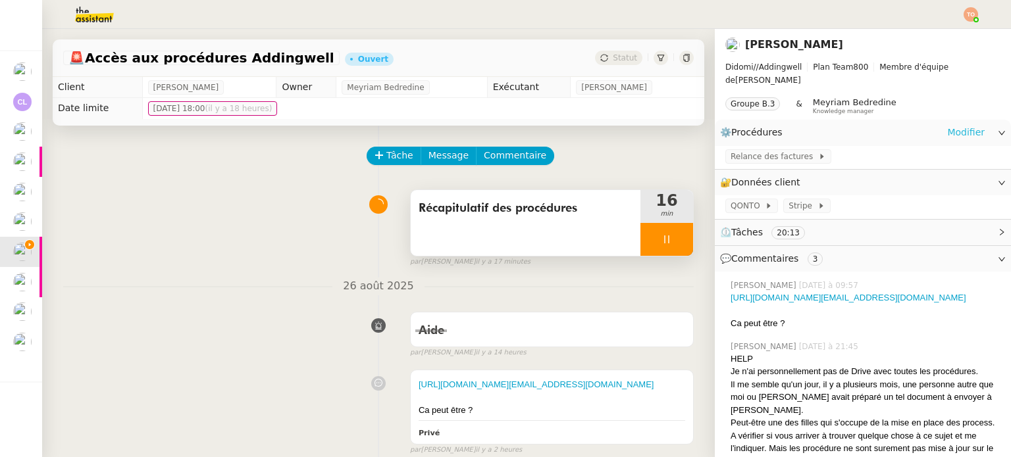
click at [954, 125] on link "Modifier" at bounding box center [966, 132] width 38 height 15
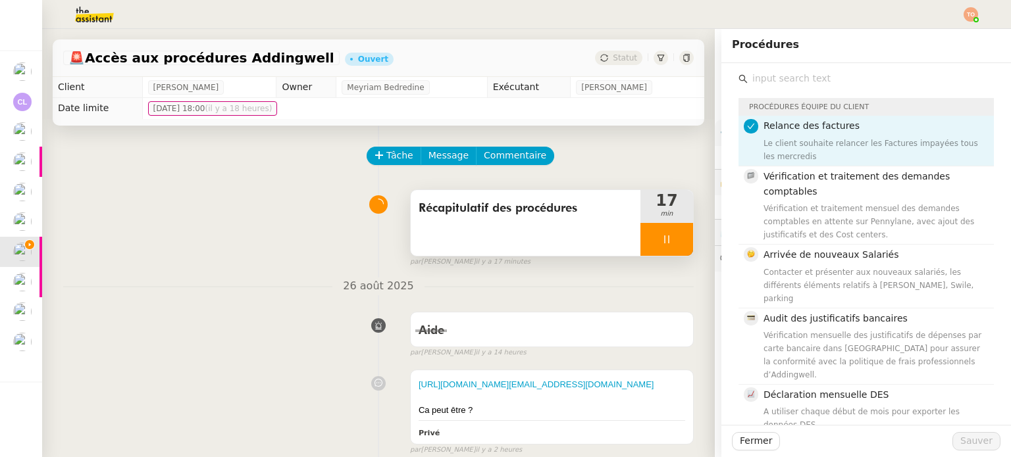
click at [907, 73] on input "text" at bounding box center [871, 79] width 246 height 18
click at [877, 134] on div "Relance des factures Le client souhaite relancer les Factures impayées tous les…" at bounding box center [874, 140] width 222 height 44
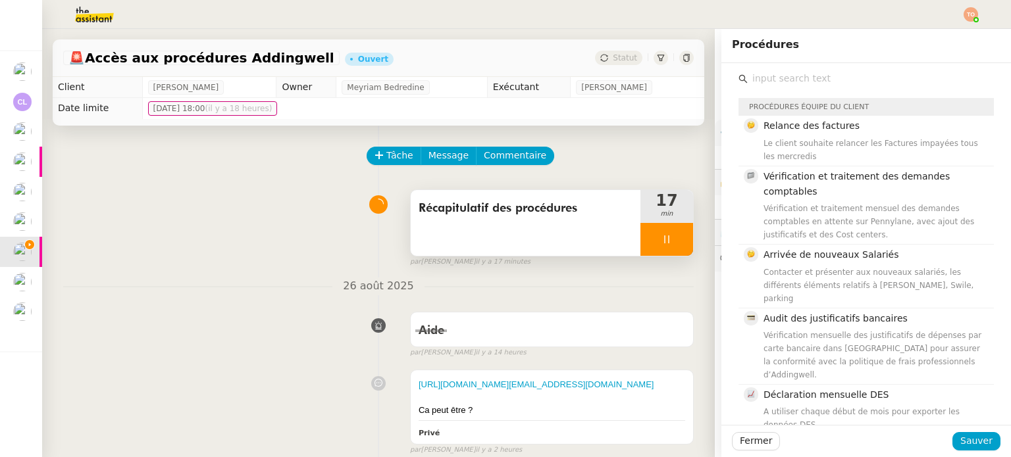
click at [879, 80] on input "text" at bounding box center [871, 79] width 246 height 18
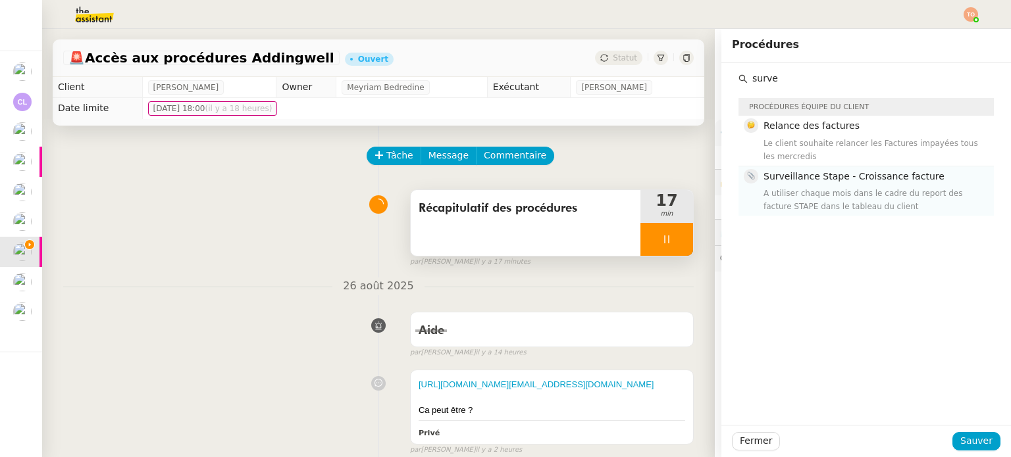
type input "surve"
click at [855, 176] on span "Surveillance Stape - Croissance facture" at bounding box center [853, 176] width 181 height 11
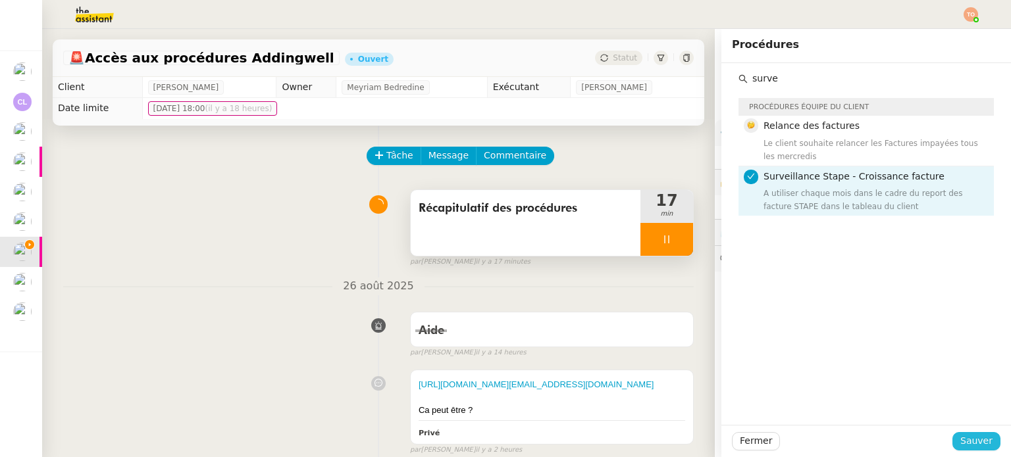
click at [973, 438] on span "Sauver" at bounding box center [976, 441] width 32 height 15
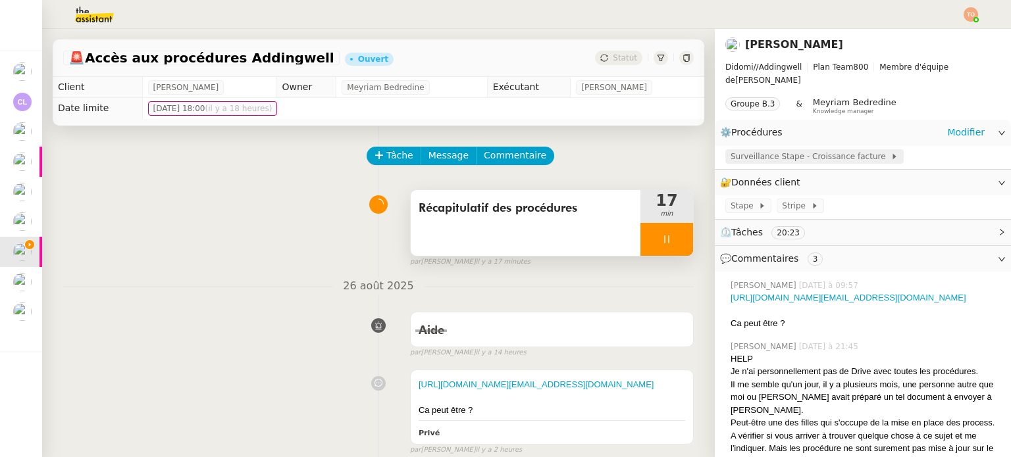
click at [761, 150] on span "Surveillance Stape - Croissance facture" at bounding box center [811, 156] width 160 height 13
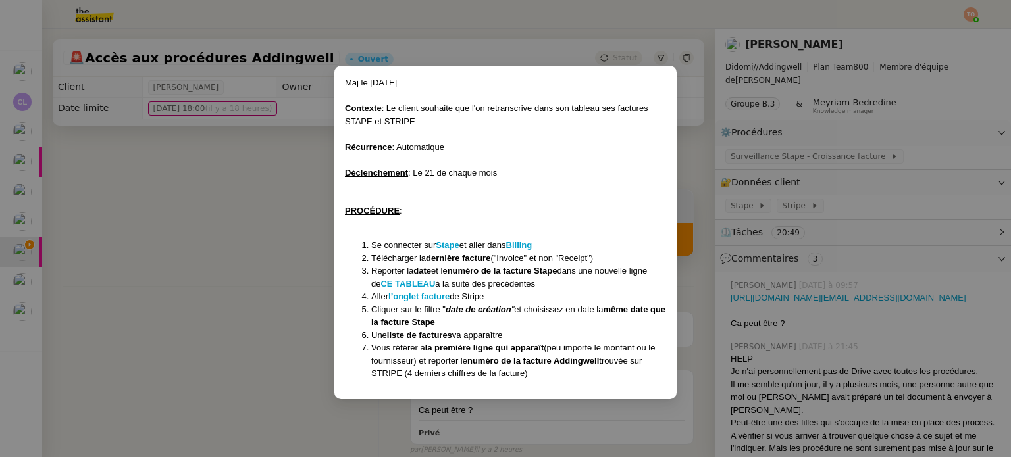
click at [900, 140] on nz-modal-container "Maj le [DATE] Contexte : Le client souhaite que l'on retranscrive dans son tabl…" at bounding box center [505, 228] width 1011 height 457
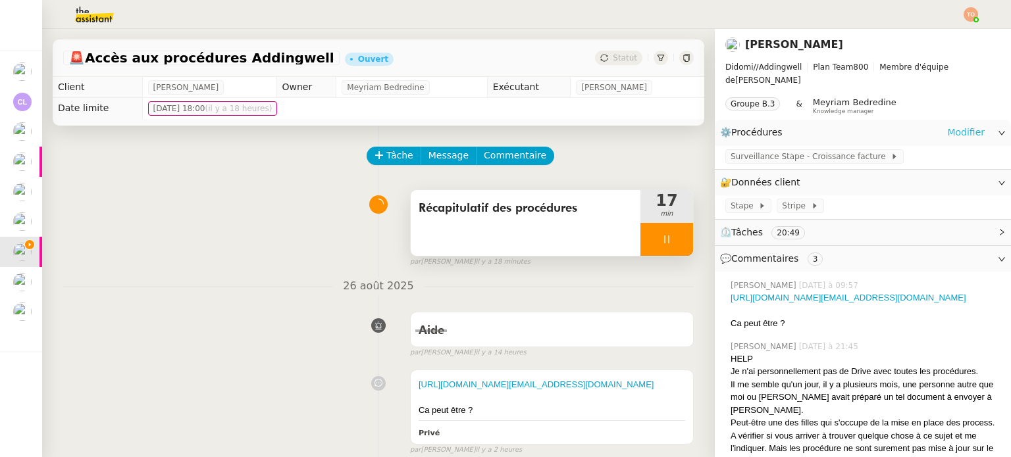
click at [969, 125] on link "Modifier" at bounding box center [966, 132] width 38 height 15
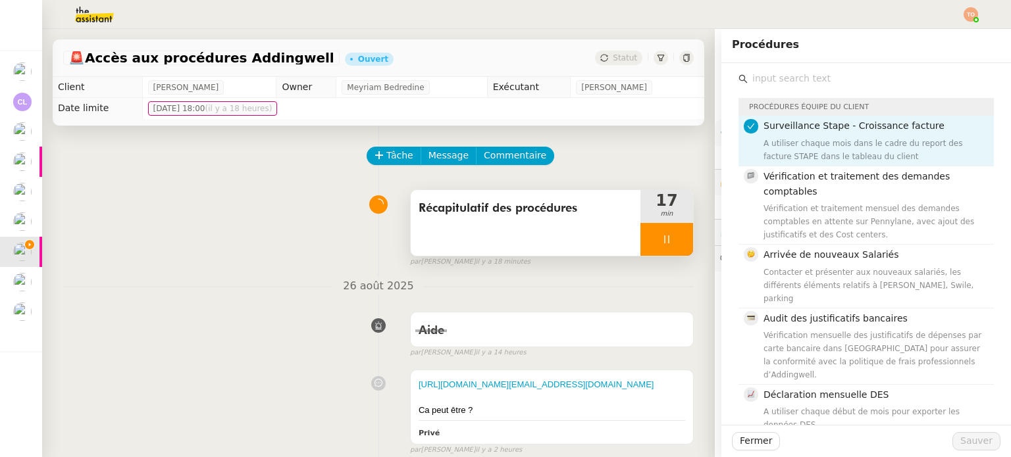
click at [876, 76] on input "text" at bounding box center [871, 79] width 246 height 18
click at [842, 137] on div "A utiliser chaque mois dans le cadre du report des facture STAPE dans le tablea…" at bounding box center [874, 150] width 222 height 26
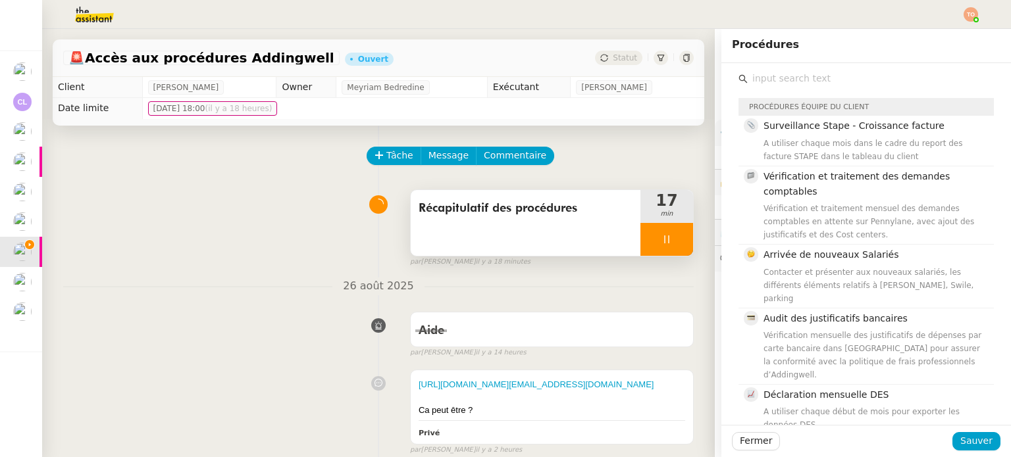
click at [846, 81] on input "text" at bounding box center [871, 79] width 246 height 18
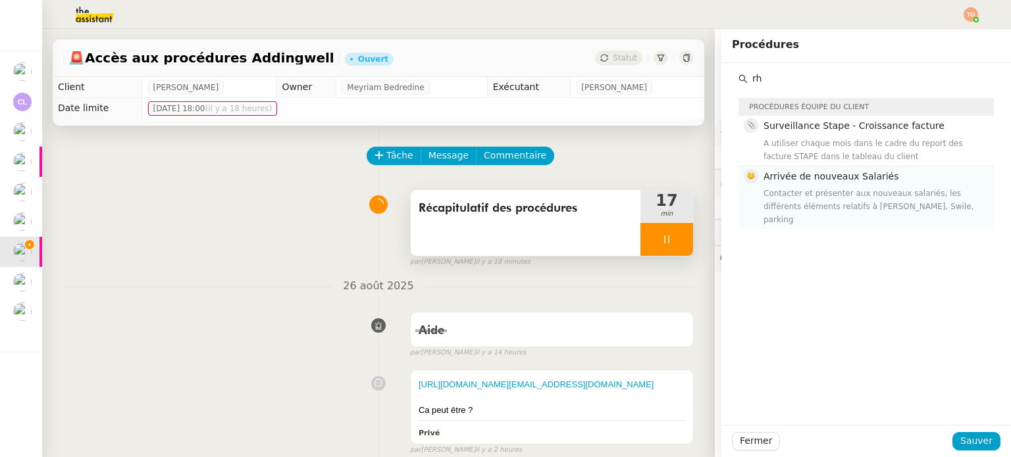
type input "rh"
click at [840, 189] on div "Contacter et présenter aux nouveaux salariés, les différents éléments relatifs …" at bounding box center [874, 206] width 222 height 39
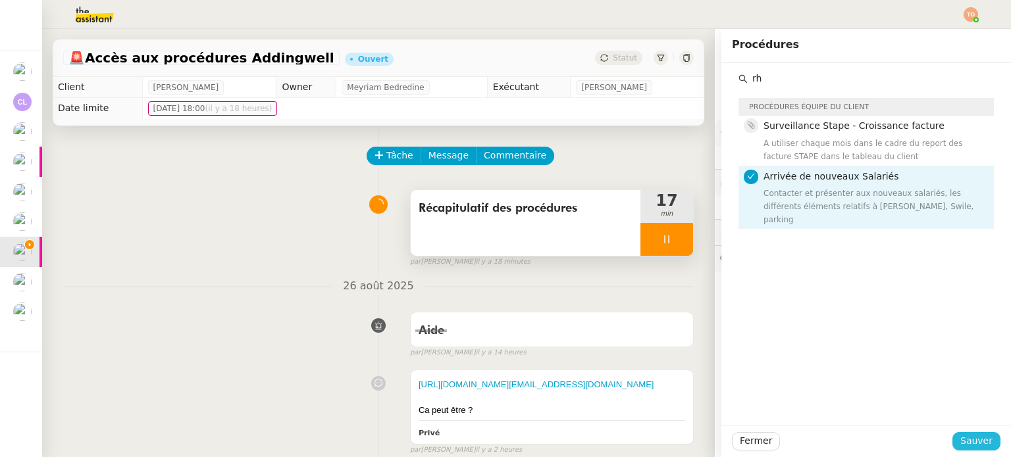
click at [964, 444] on span "Sauver" at bounding box center [976, 441] width 32 height 15
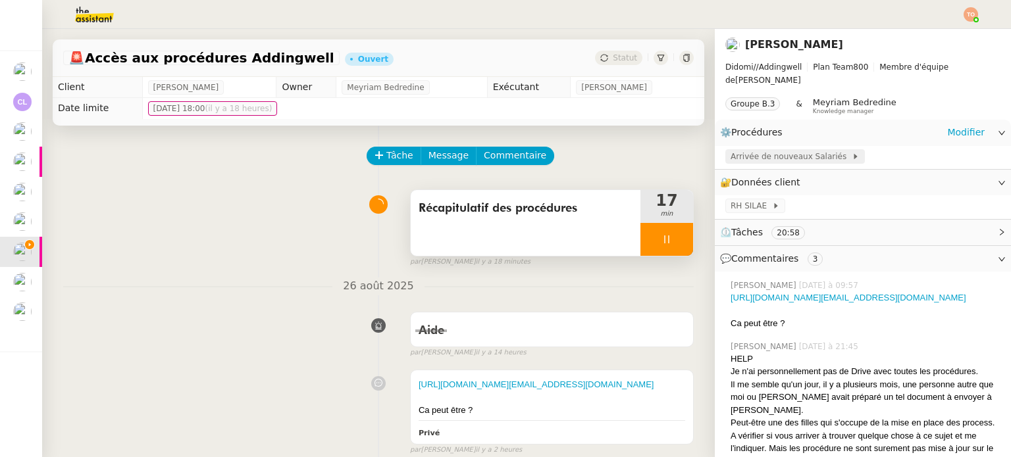
click at [785, 150] on span "Arrivée de nouveaux Salariés" at bounding box center [791, 156] width 121 height 13
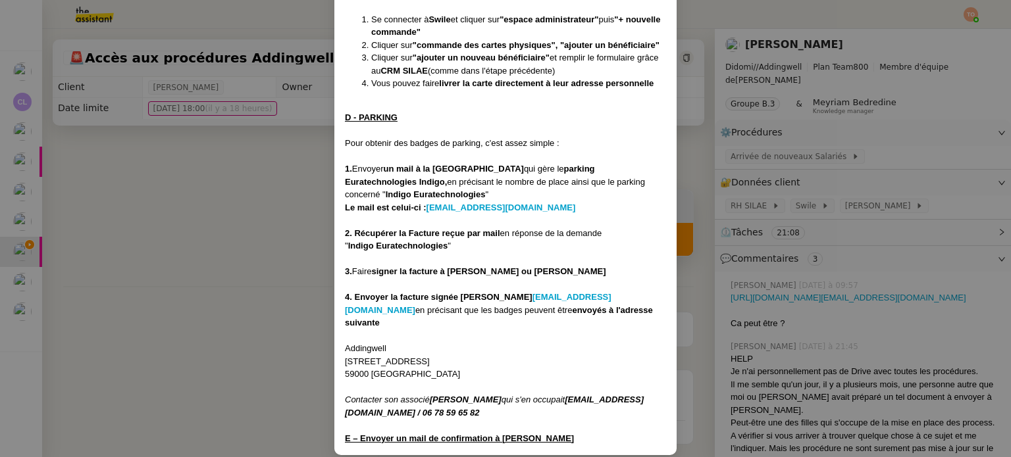
scroll to position [941, 0]
click at [848, 112] on nz-modal-container "Création le [DATE] Le contexte : Le client souhaite que nous gérions l'arrivée …" at bounding box center [505, 228] width 1011 height 457
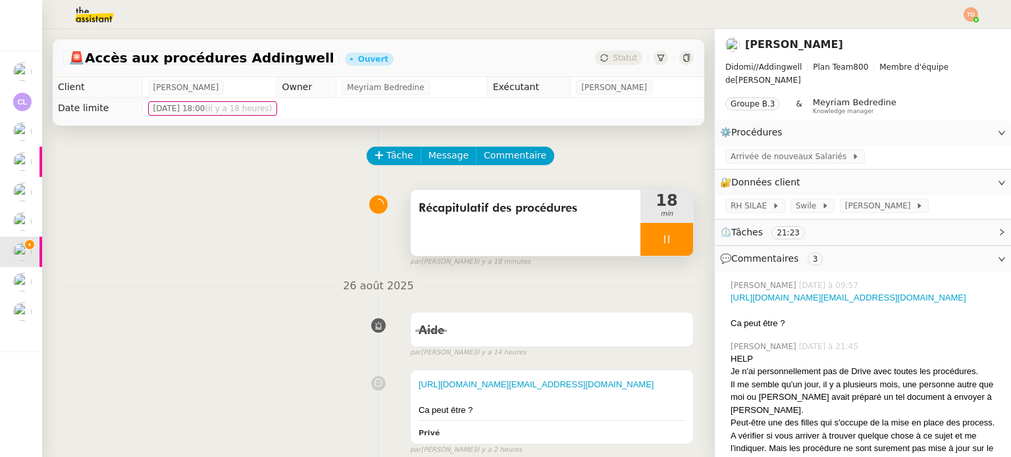
scroll to position [875, 0]
click at [948, 125] on link "Modifier" at bounding box center [966, 132] width 38 height 15
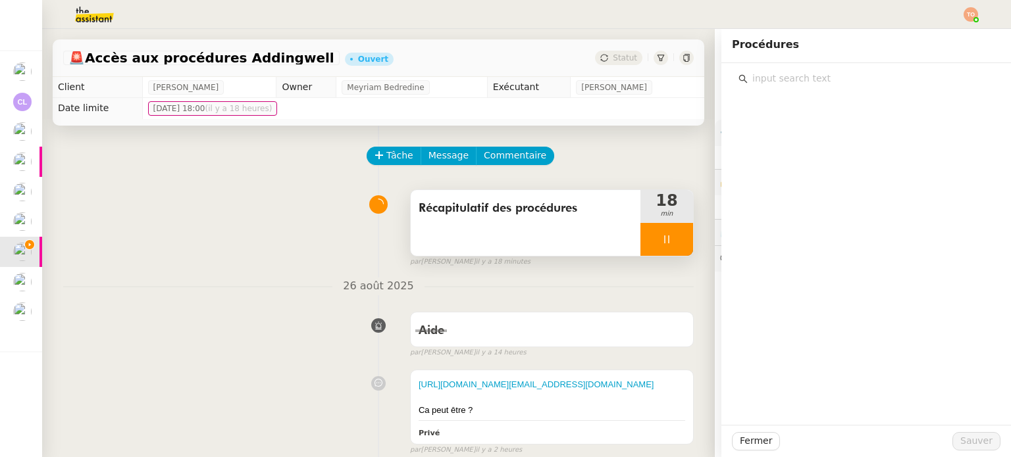
click at [871, 70] on input "text" at bounding box center [871, 79] width 246 height 18
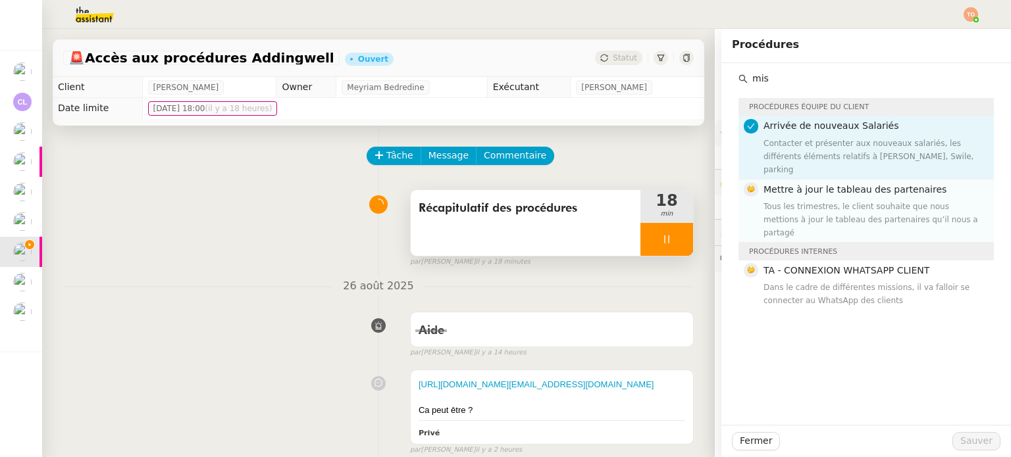
click at [863, 200] on div "Tous les trimestres, le client souhaite que nous mettions à jour le tableau des…" at bounding box center [874, 219] width 222 height 39
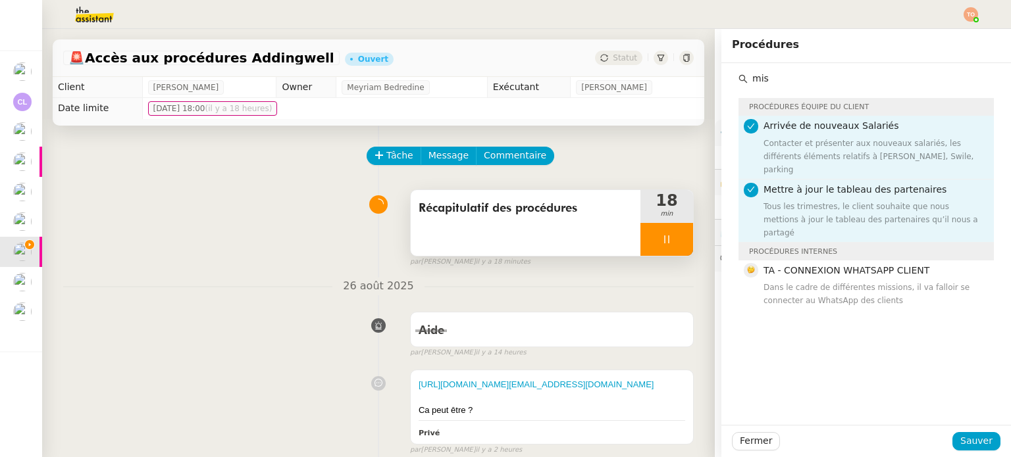
click at [802, 86] on input "mis" at bounding box center [871, 79] width 246 height 18
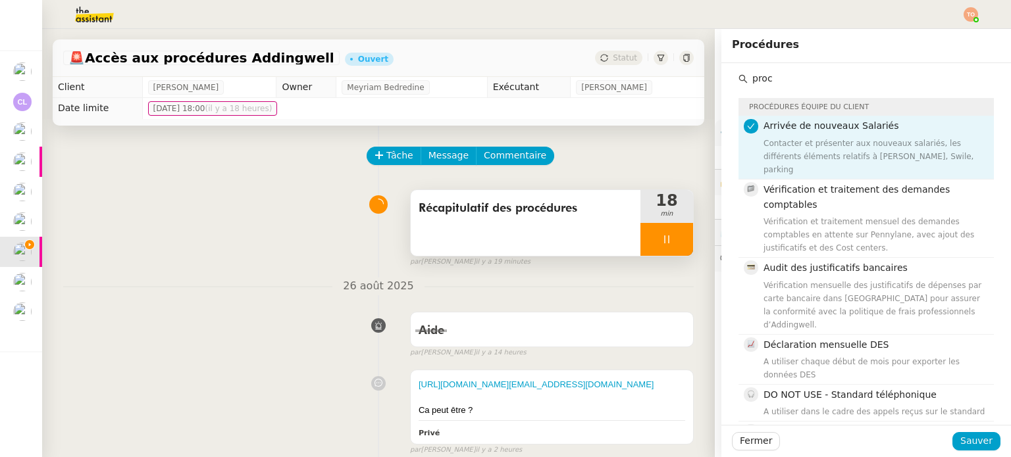
click at [804, 80] on input "proc" at bounding box center [871, 79] width 246 height 18
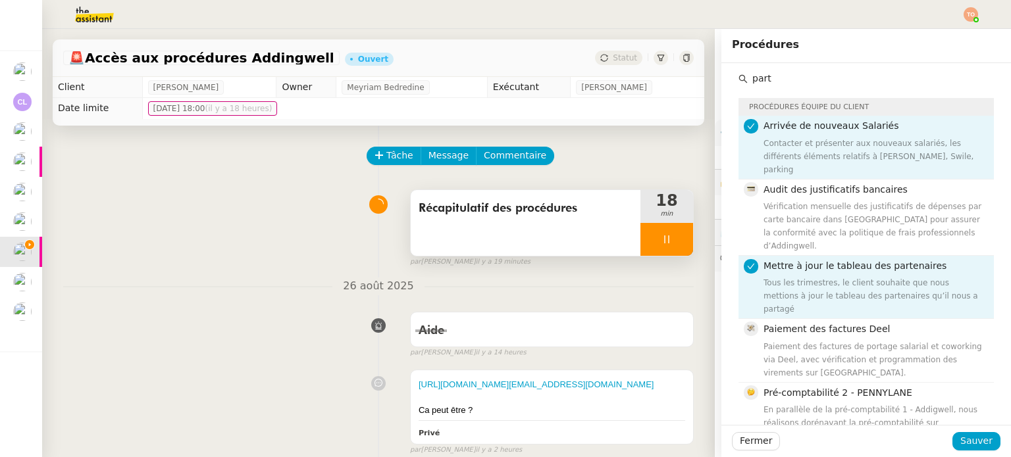
type input "part"
click at [908, 143] on div "Contacter et présenter aux nouveaux salariés, les différents éléments relatifs …" at bounding box center [874, 156] width 222 height 39
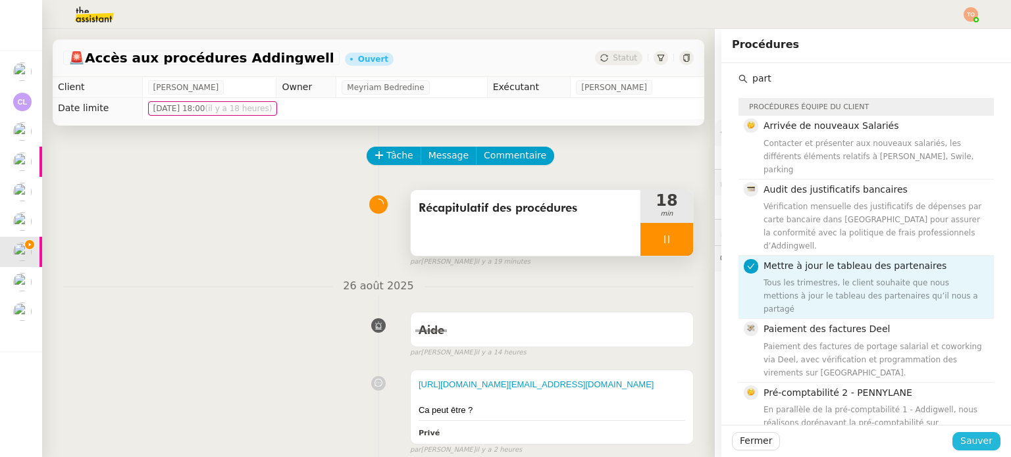
click at [978, 442] on span "Sauver" at bounding box center [976, 441] width 32 height 15
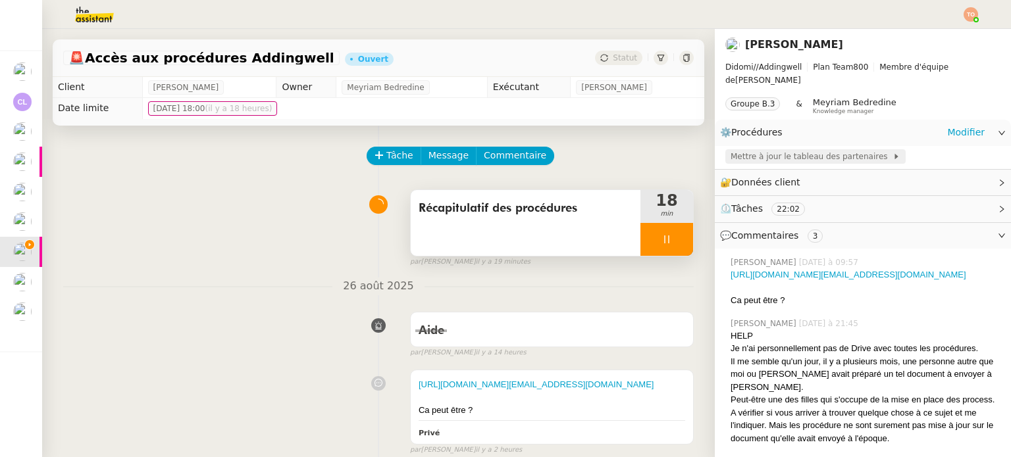
click at [801, 150] on span "Mettre à jour le tableau des partenaires" at bounding box center [812, 156] width 162 height 13
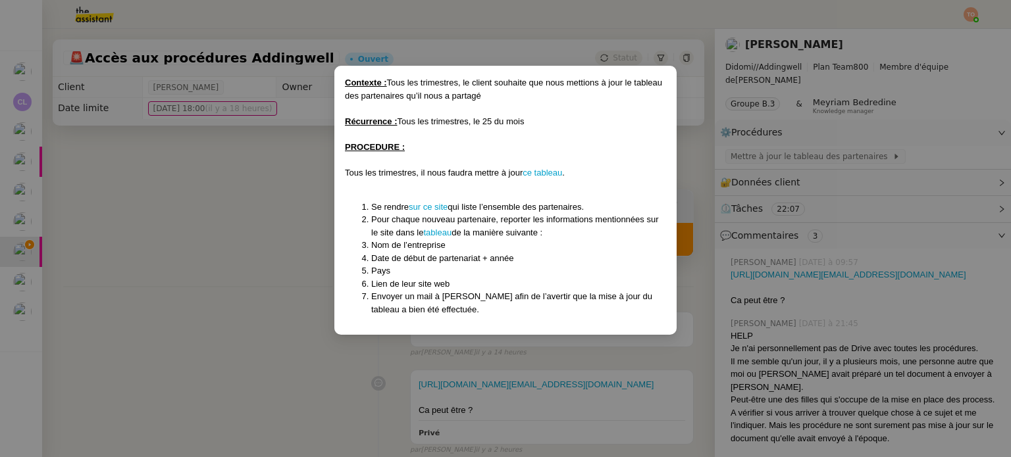
click at [961, 102] on nz-modal-container "Contexte : Tous les trimestres, le client souhaite que nous mettions à jour le …" at bounding box center [505, 228] width 1011 height 457
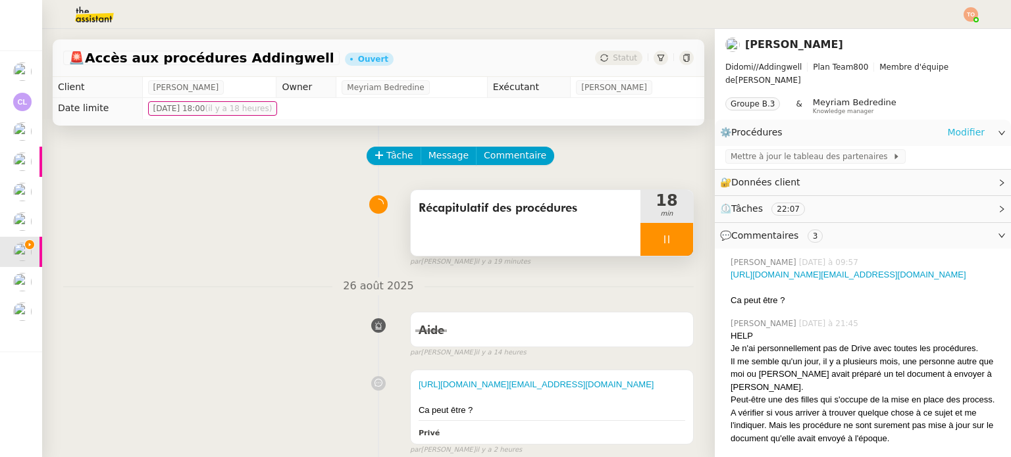
click at [958, 125] on link "Modifier" at bounding box center [966, 132] width 38 height 15
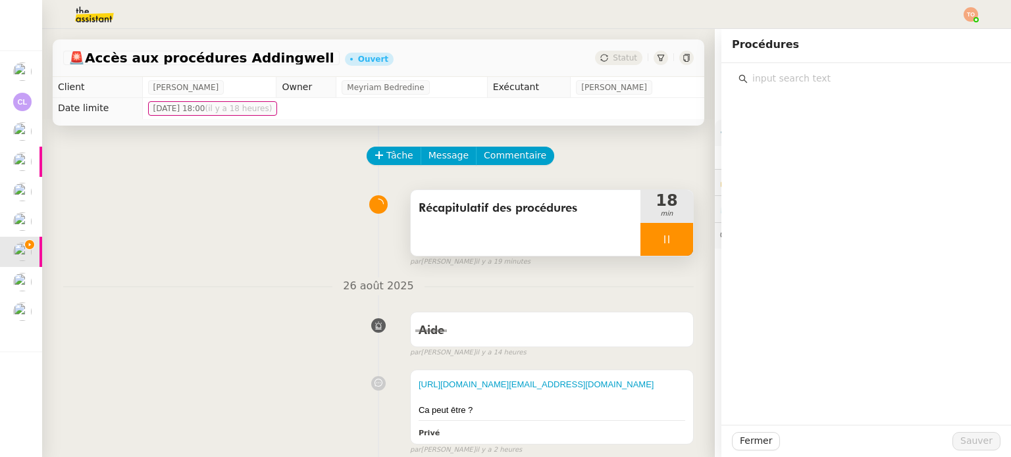
click at [873, 82] on input "text" at bounding box center [871, 79] width 246 height 18
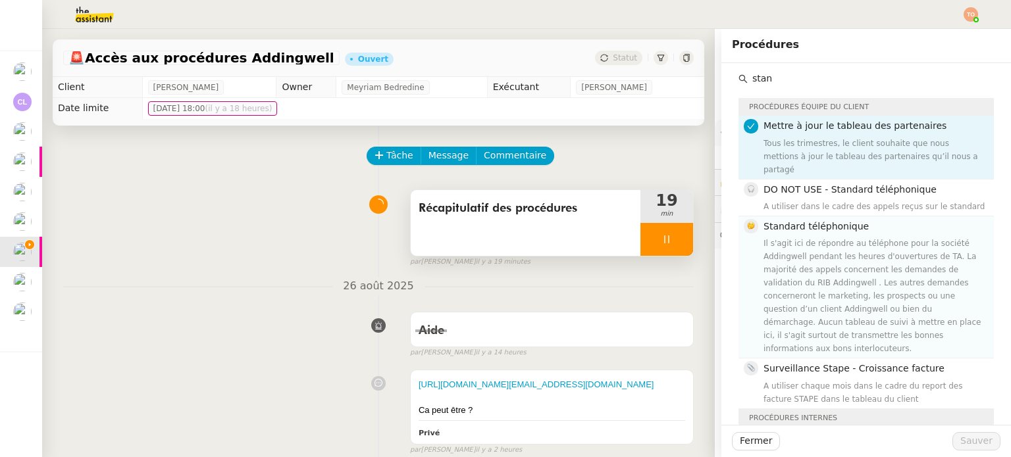
type input "stan"
click at [870, 253] on div "Il s'agit ici de répondre au téléphone pour la société Addingwell pendant les h…" at bounding box center [874, 296] width 222 height 118
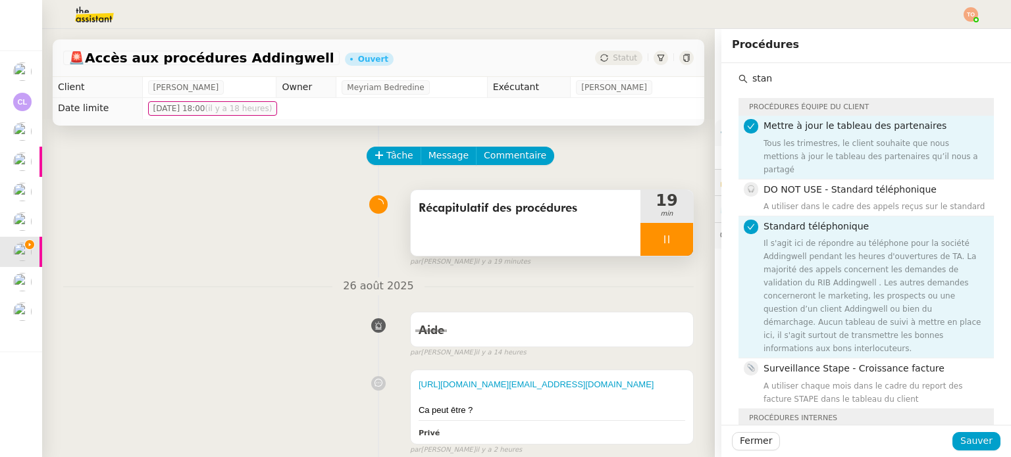
click at [890, 151] on div "Tous les trimestres, le client souhaite que nous mettions à jour le tableau des…" at bounding box center [874, 156] width 222 height 39
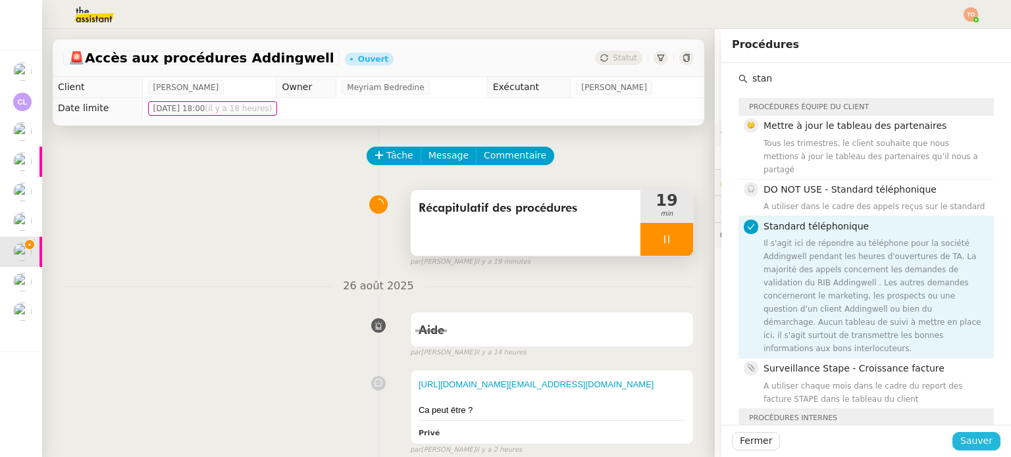
click at [974, 442] on span "Sauver" at bounding box center [976, 441] width 32 height 15
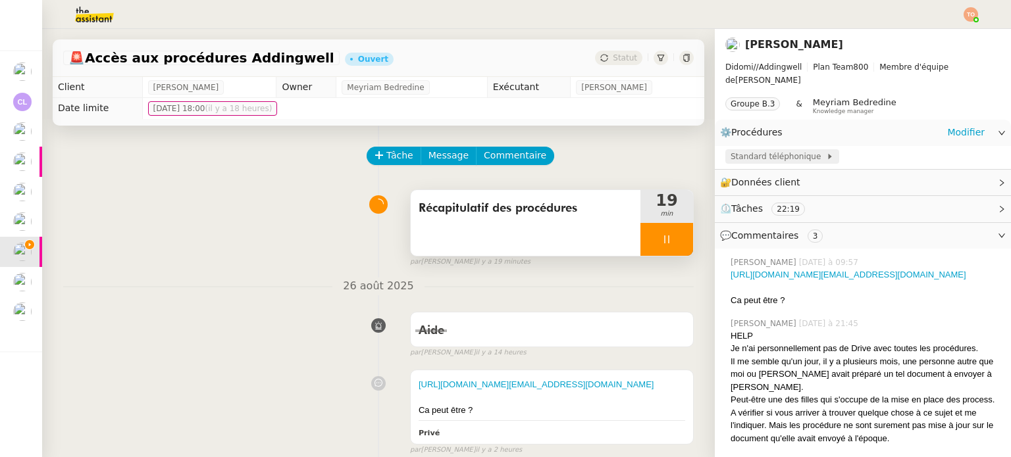
click at [776, 150] on span "Standard téléphonique" at bounding box center [778, 156] width 95 height 13
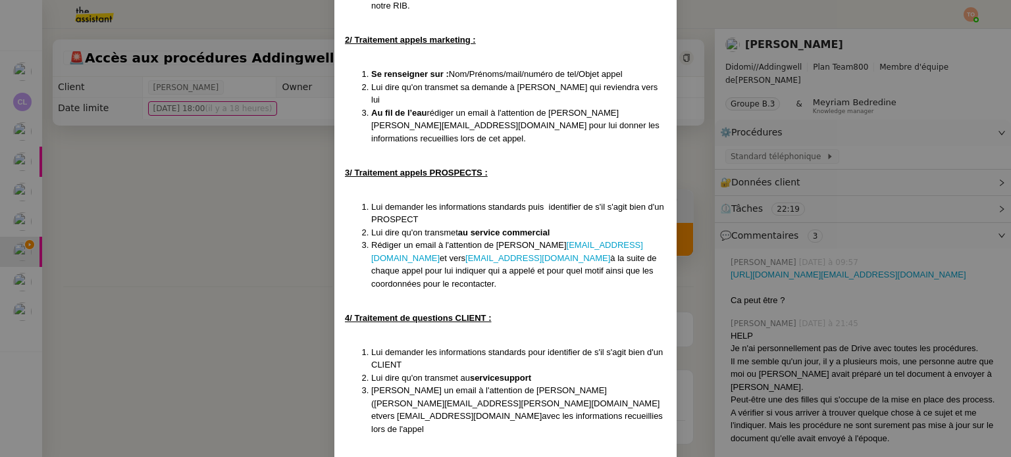
scroll to position [813, 0]
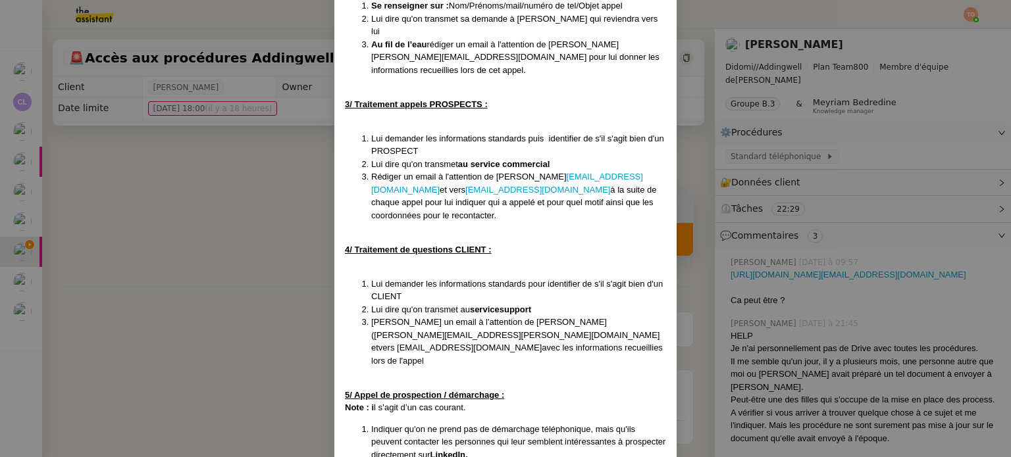
click at [813, 142] on nz-modal-container "Créée le [DATE] Contexte : Il s'agit ici de répondre au téléphone pou r la soci…" at bounding box center [505, 228] width 1011 height 457
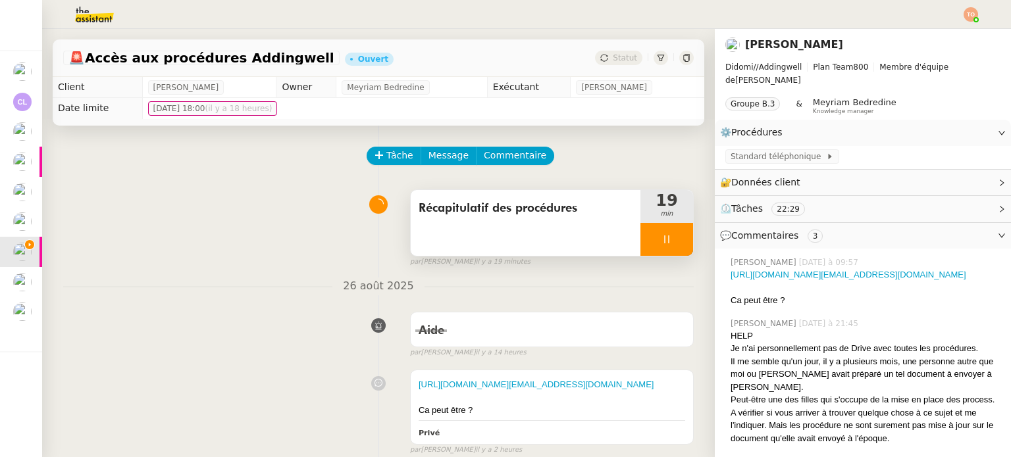
scroll to position [747, 0]
click at [969, 125] on link "Modifier" at bounding box center [966, 132] width 38 height 15
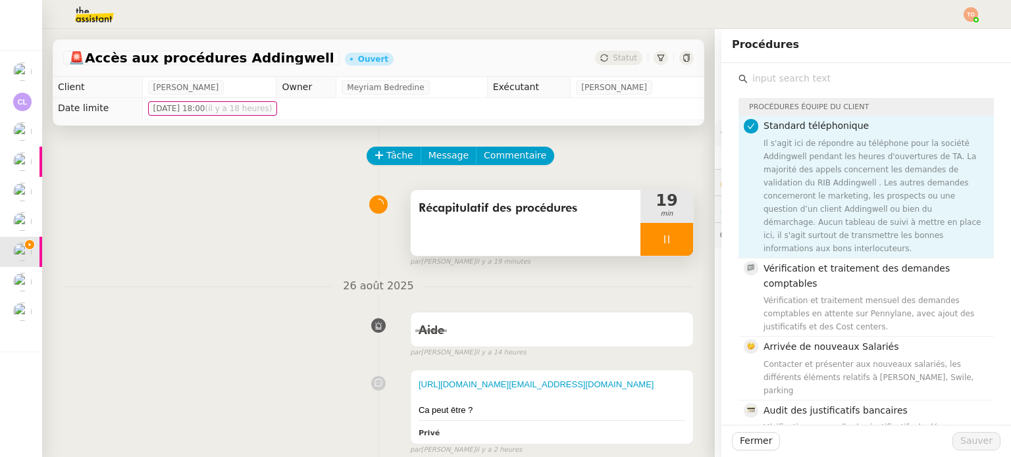
click at [832, 138] on div "Il s'agit ici de répondre au téléphone pour la société Addingwell pendant les h…" at bounding box center [874, 196] width 222 height 118
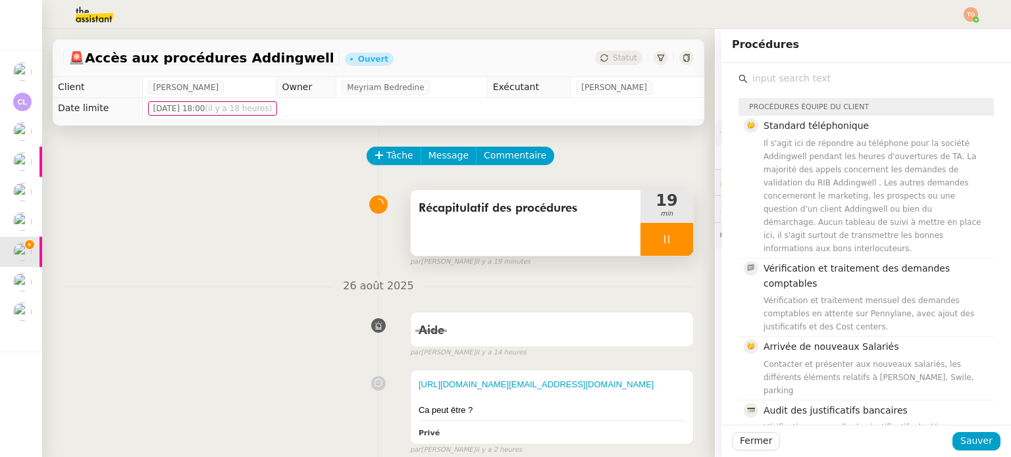
click at [844, 85] on input "text" at bounding box center [871, 79] width 246 height 18
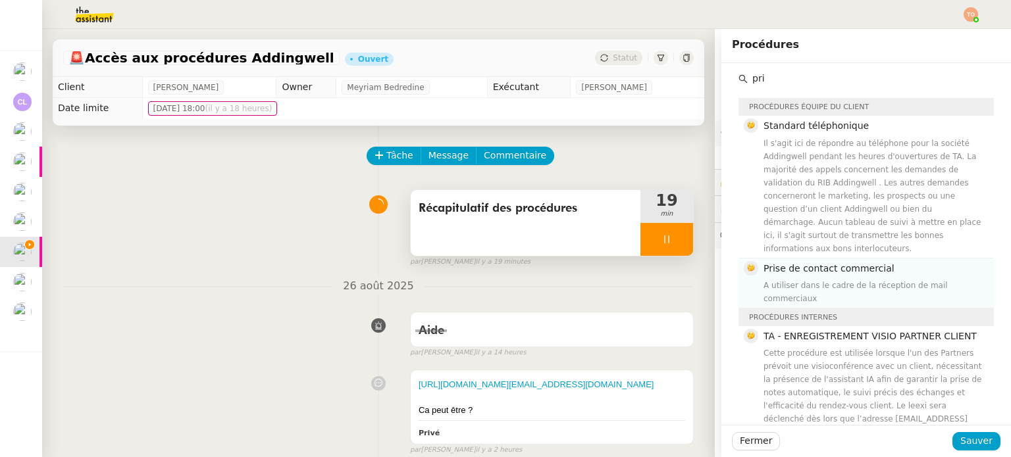
type input "pri"
click at [834, 263] on span "Prise de contact commercial" at bounding box center [828, 268] width 131 height 11
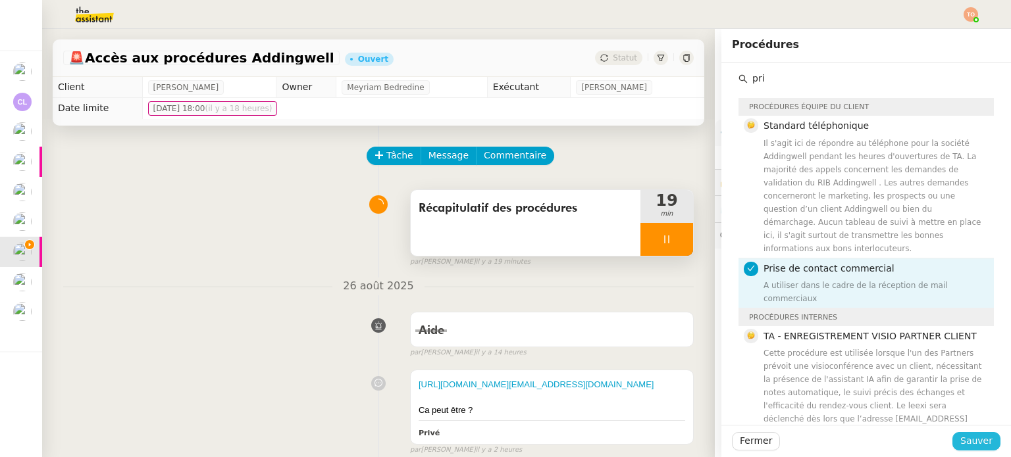
click at [953, 440] on button "Sauver" at bounding box center [976, 441] width 48 height 18
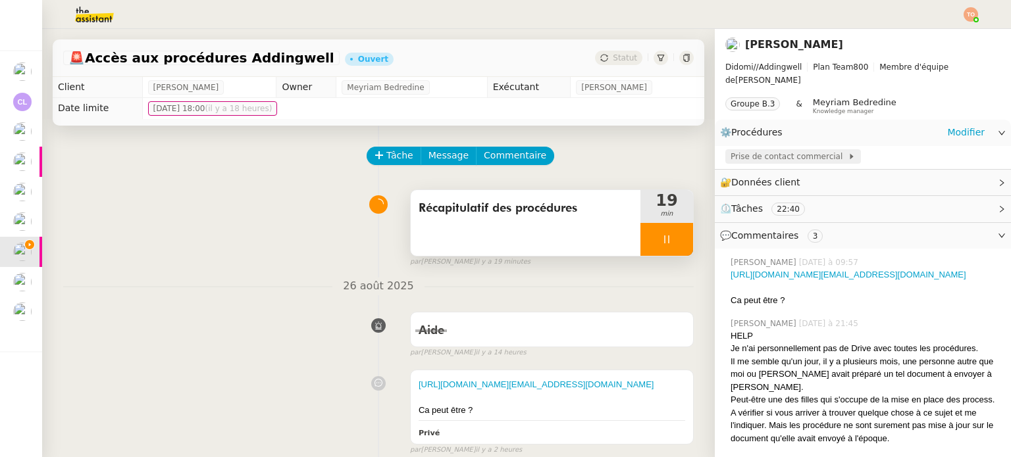
click at [801, 150] on span "Prise de contact commercial" at bounding box center [789, 156] width 117 height 13
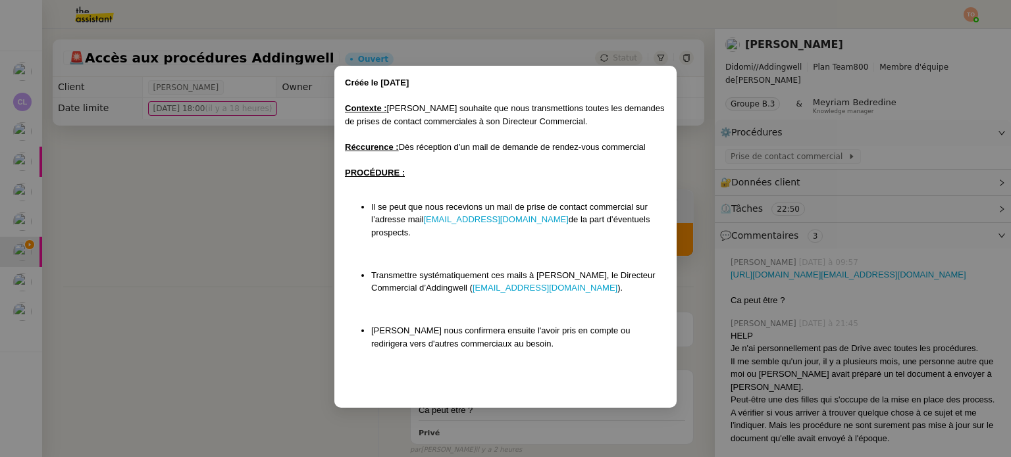
click at [783, 88] on nz-modal-container "Créée le [DATE] Contexte : [PERSON_NAME] souhaite que nous transmettions toutes…" at bounding box center [505, 228] width 1011 height 457
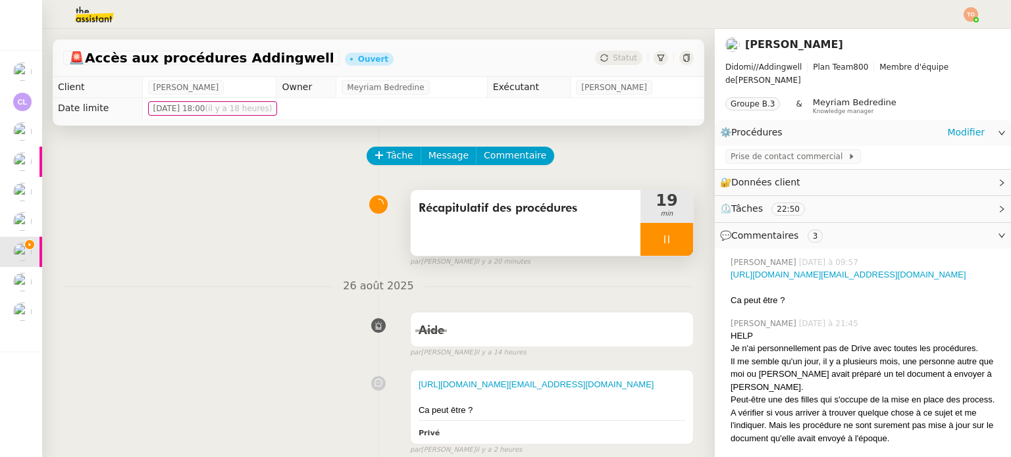
click at [938, 125] on div "⚙️ Procédures Modifier" at bounding box center [852, 132] width 265 height 15
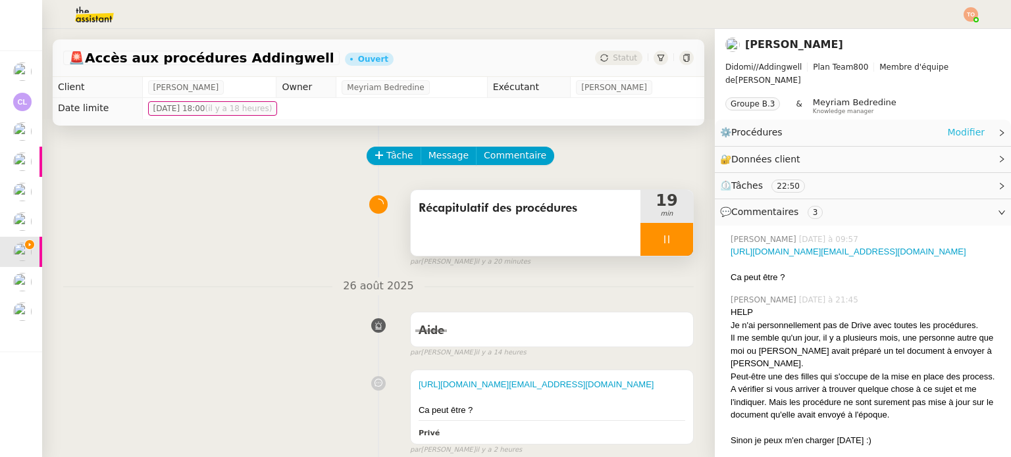
click at [947, 126] on link "Modifier" at bounding box center [966, 132] width 38 height 15
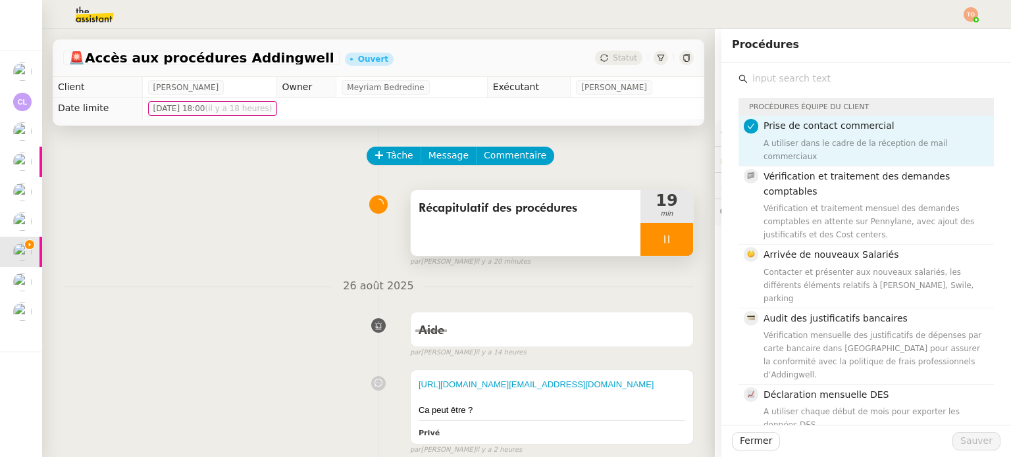
click at [879, 83] on input "text" at bounding box center [871, 79] width 246 height 18
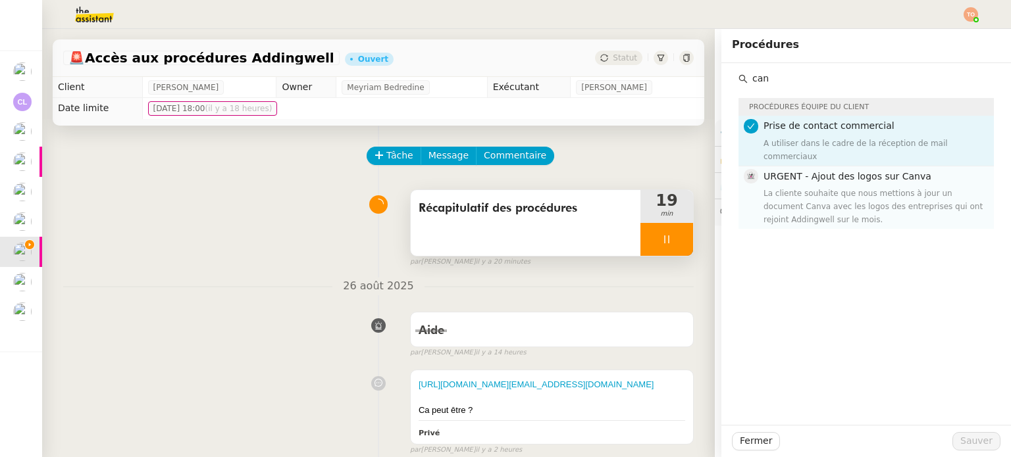
type input "can"
click at [850, 187] on div "La cliente souhaite que nous mettions à jour un document Canva avec les logos d…" at bounding box center [874, 206] width 222 height 39
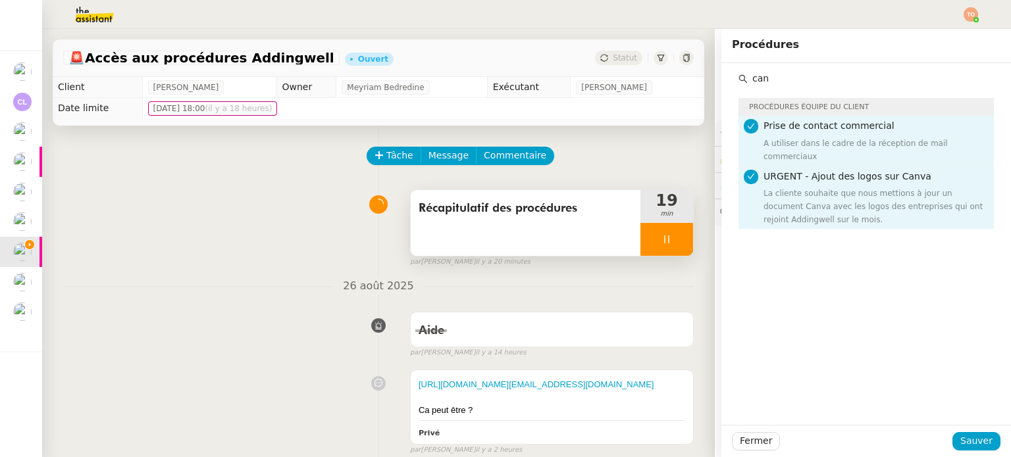
click at [860, 141] on div "A utiliser dans le cadre de la réception de mail commerciaux" at bounding box center [874, 150] width 222 height 26
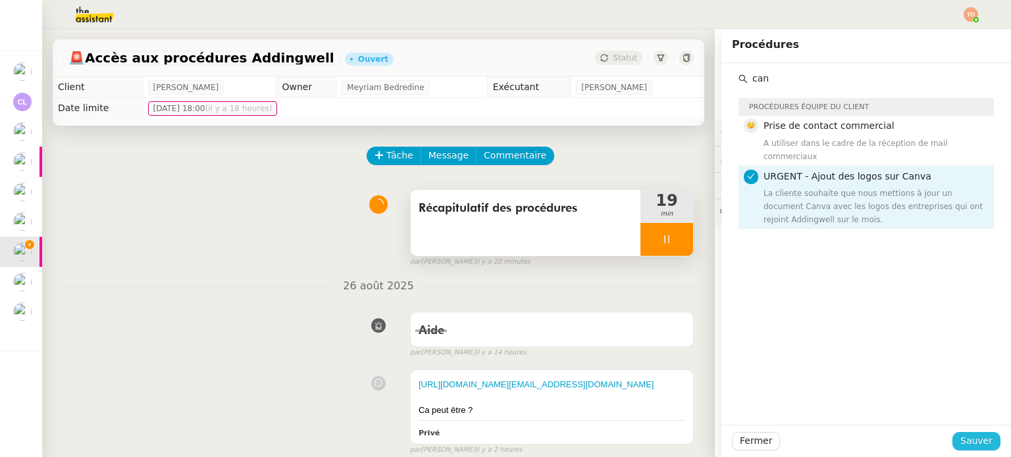
click at [960, 437] on span "Sauver" at bounding box center [976, 441] width 32 height 15
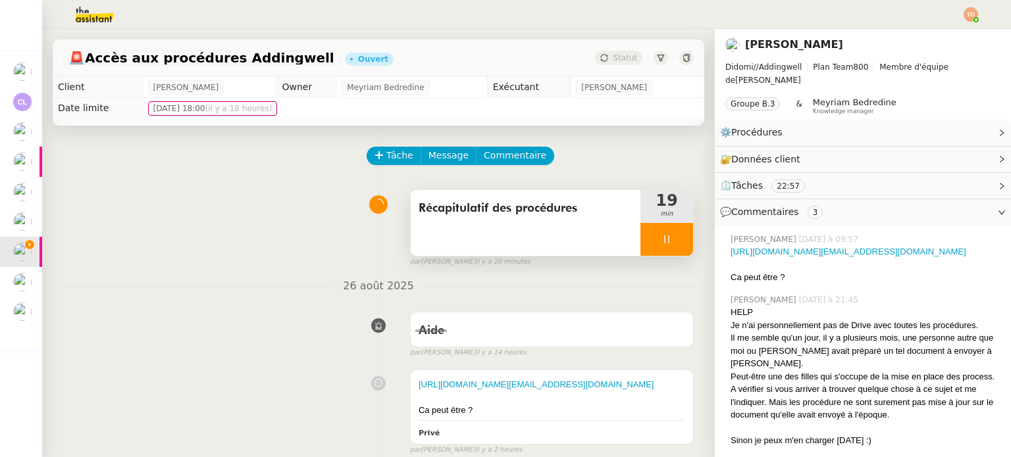
click at [777, 180] on nz-tag "22:57" at bounding box center [788, 186] width 34 height 13
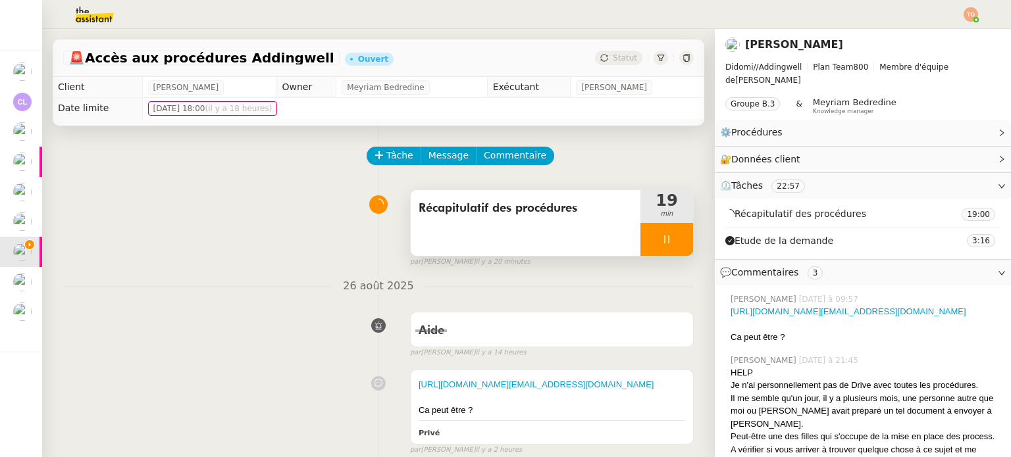
click at [813, 178] on span "⏲️ Tâches 22:57" at bounding box center [852, 185] width 265 height 15
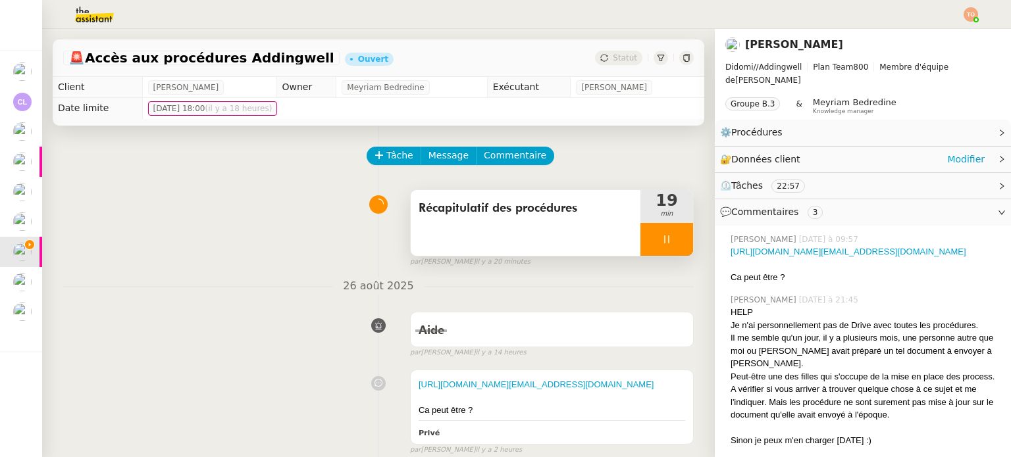
click at [815, 152] on div "🔐 Données client Modifier" at bounding box center [852, 159] width 265 height 15
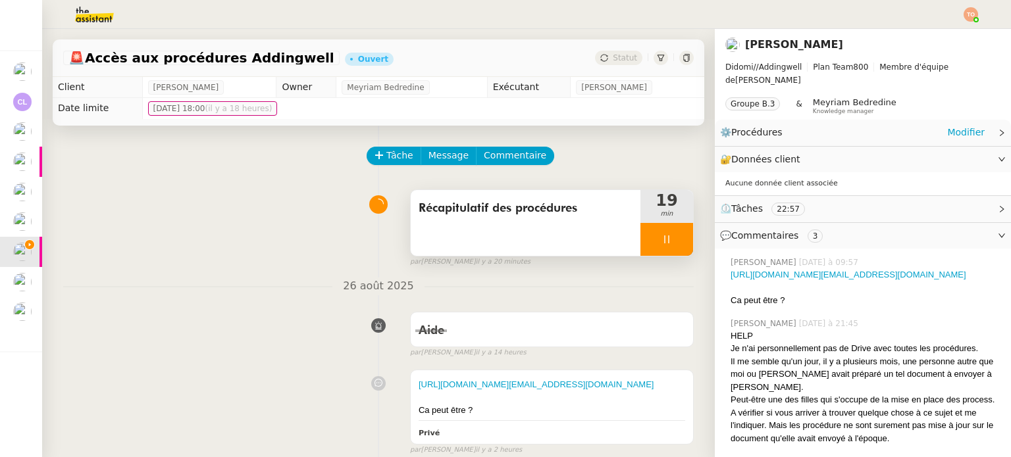
click at [813, 126] on div "⚙️ Procédures Modifier" at bounding box center [852, 132] width 265 height 15
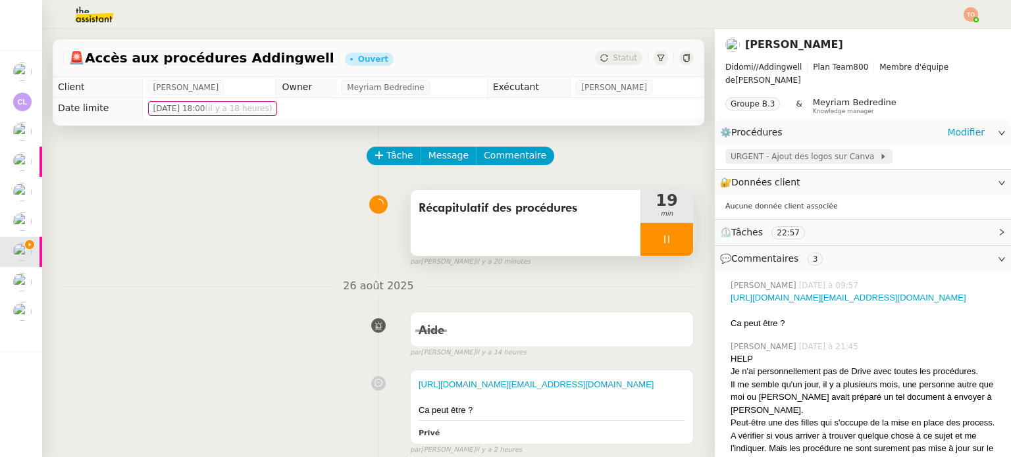
click at [810, 150] on span "URGENT - Ajout des logos sur Canva" at bounding box center [805, 156] width 149 height 13
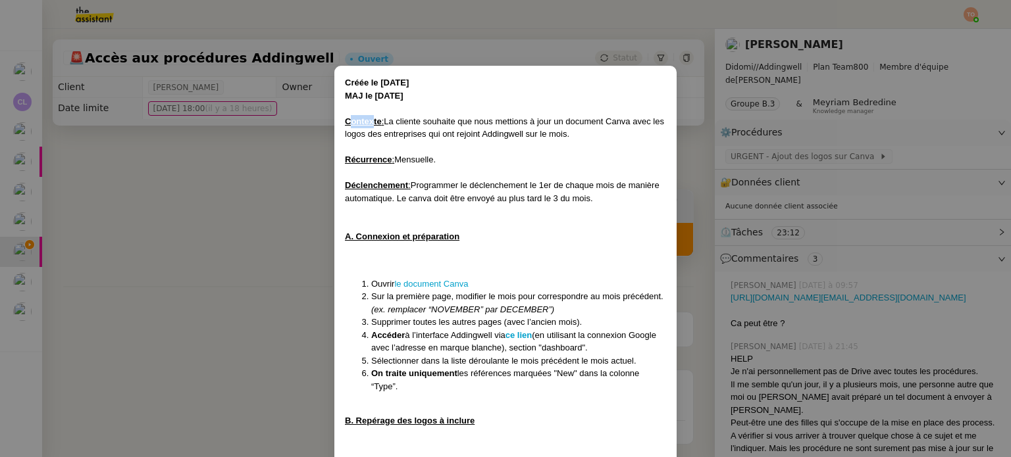
drag, startPoint x: 349, startPoint y: 118, endPoint x: 372, endPoint y: 123, distance: 23.5
click at [372, 123] on u "Contexte" at bounding box center [363, 121] width 37 height 10
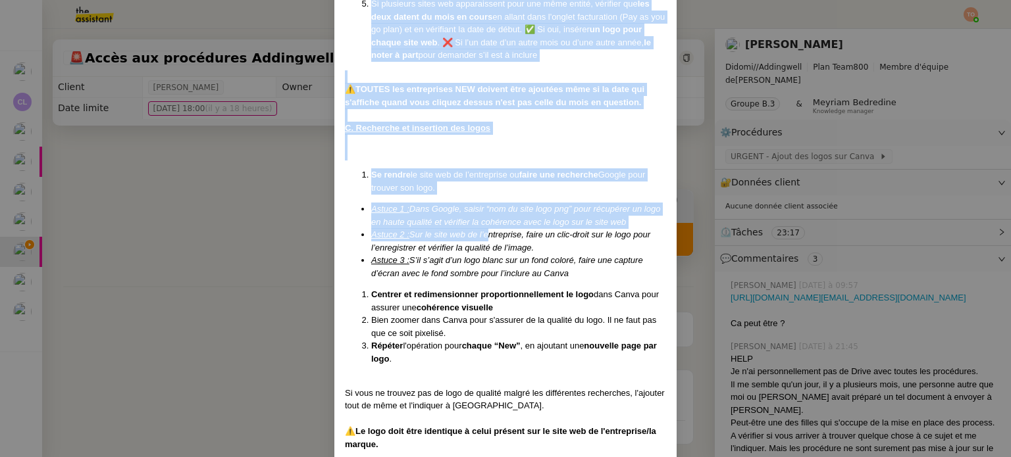
scroll to position [758, 0]
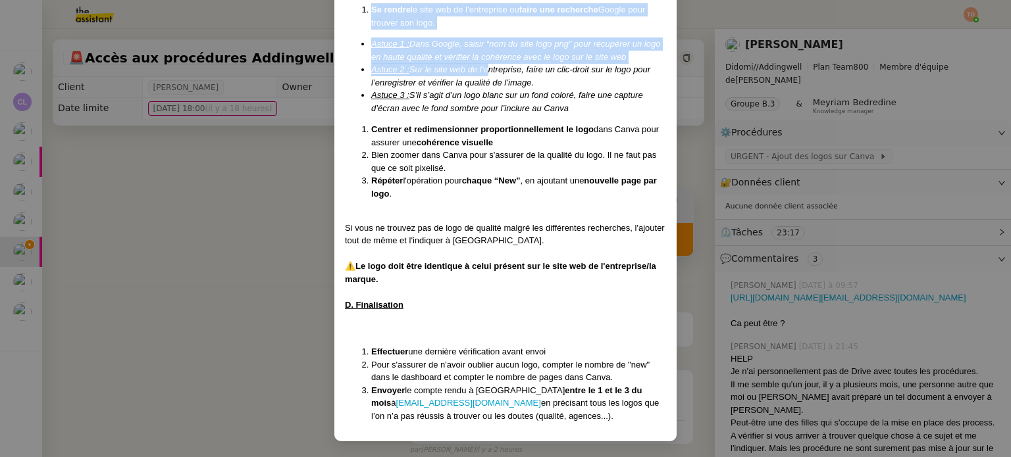
drag, startPoint x: 345, startPoint y: 123, endPoint x: 618, endPoint y: 412, distance: 397.6
click at [875, 191] on nz-modal-container "Créée le [DATE] MAJ le [DATE] Contexte : La cliente souhaite que nous mettions …" at bounding box center [505, 228] width 1011 height 457
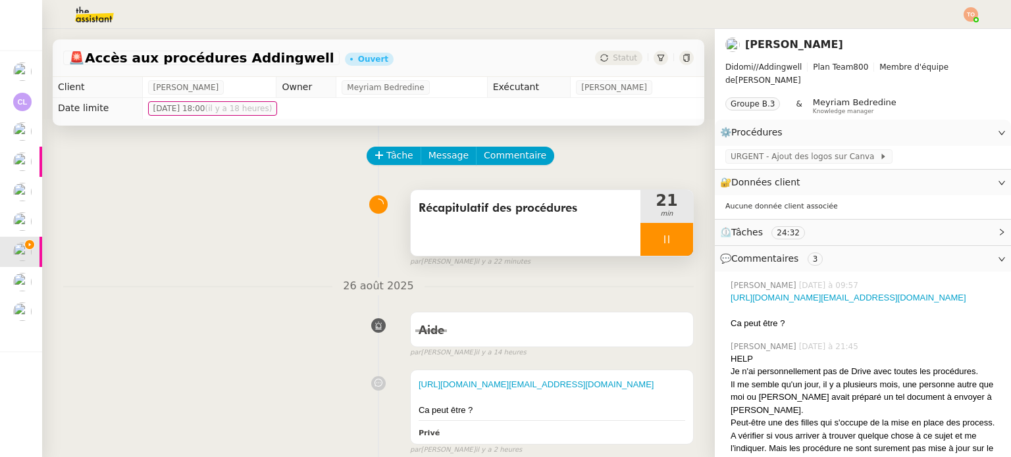
scroll to position [692, 0]
click at [954, 125] on link "Modifier" at bounding box center [966, 132] width 38 height 15
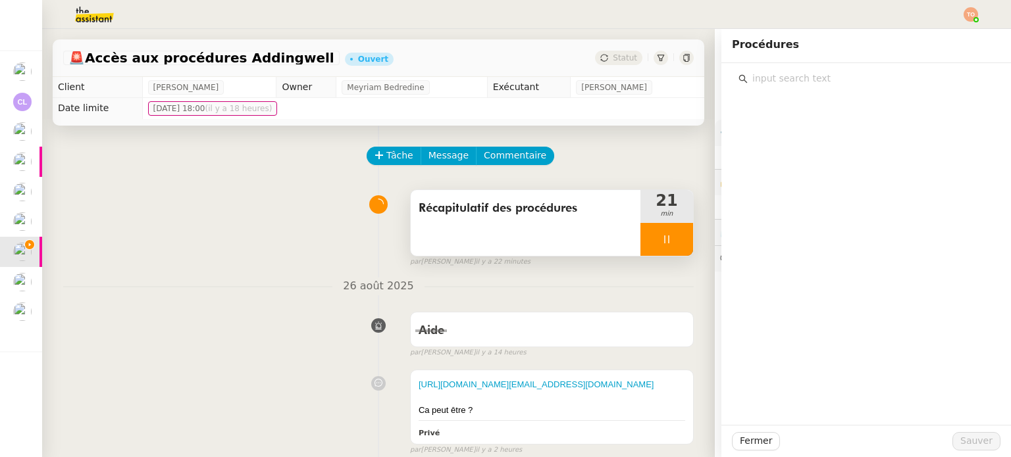
click at [866, 79] on input "text" at bounding box center [871, 79] width 246 height 18
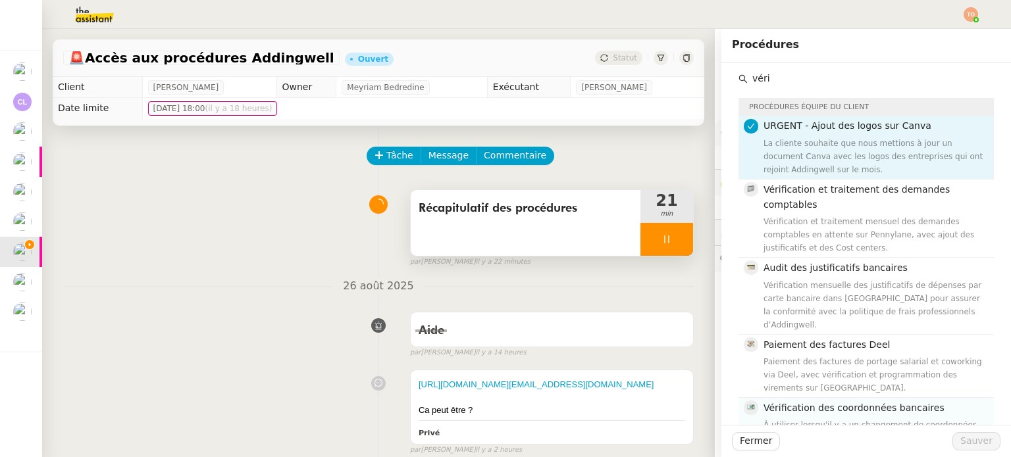
type input "véri"
click at [840, 419] on div "À utiliser lorsqu'il y a un changement de coordonnées bancaires d'un fournisseu…" at bounding box center [874, 432] width 222 height 26
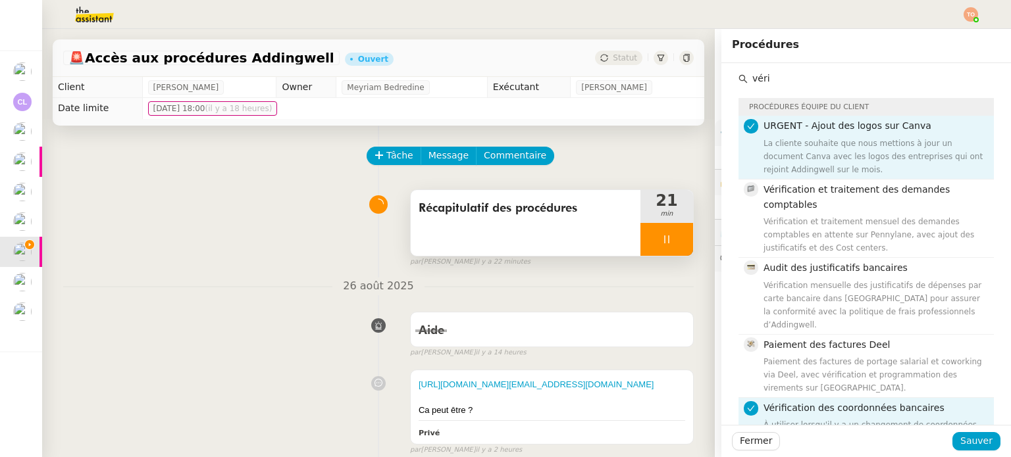
click at [887, 117] on nz-list-item "URGENT - Ajout des logos sur Canva La cliente souhaite que nous mettions à jour…" at bounding box center [865, 147] width 255 height 63
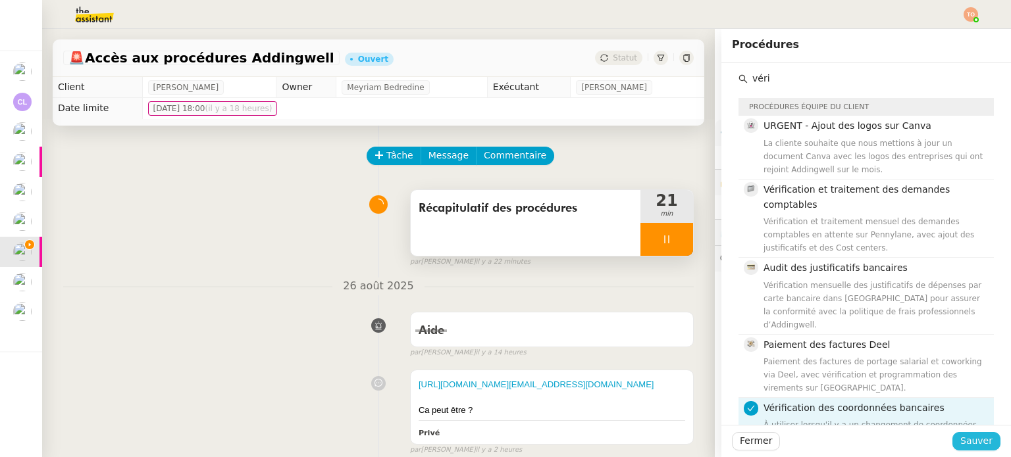
click at [985, 439] on button "Sauver" at bounding box center [976, 441] width 48 height 18
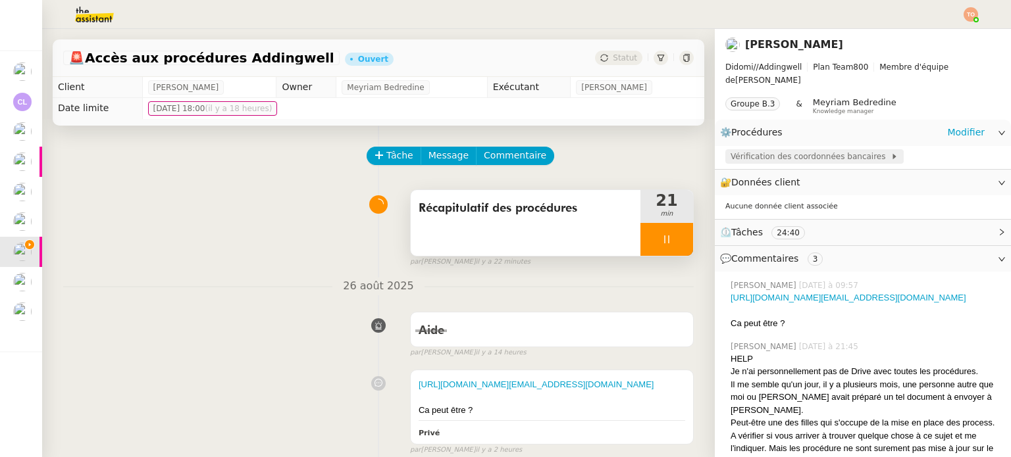
click at [773, 150] on span "Vérification des coordonnées bancaires" at bounding box center [811, 156] width 160 height 13
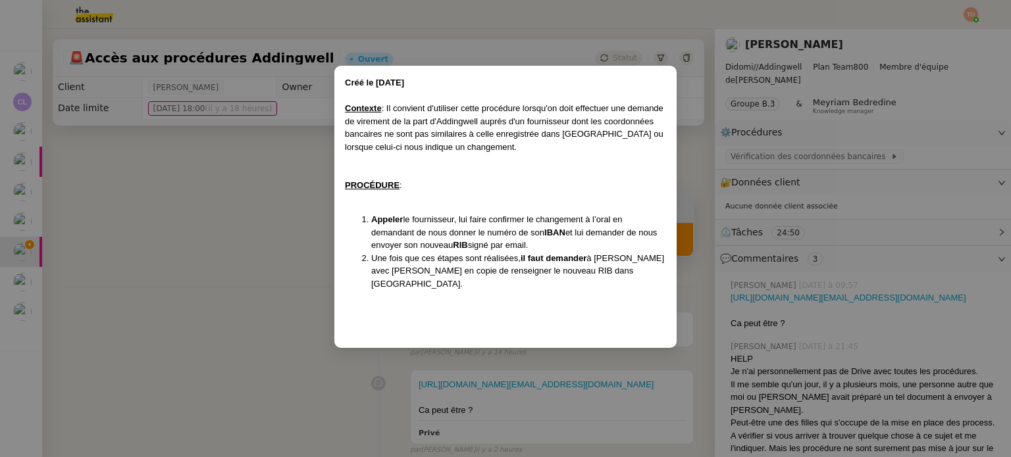
click at [250, 242] on nz-modal-container "Créé le [DATE] Contexte : Il convient d'utiliser cette procédure lorsqu'on doit…" at bounding box center [505, 228] width 1011 height 457
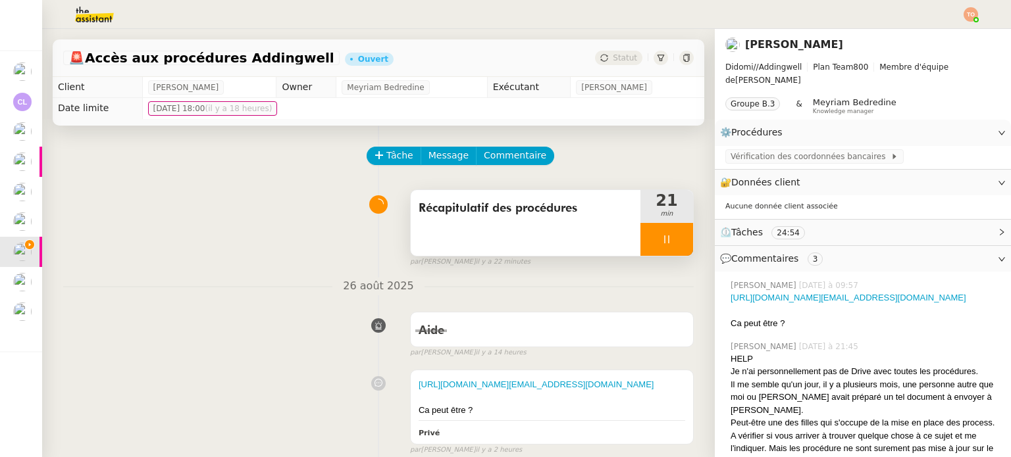
click at [647, 226] on div at bounding box center [666, 239] width 53 height 33
click at [675, 238] on icon at bounding box center [680, 239] width 11 height 11
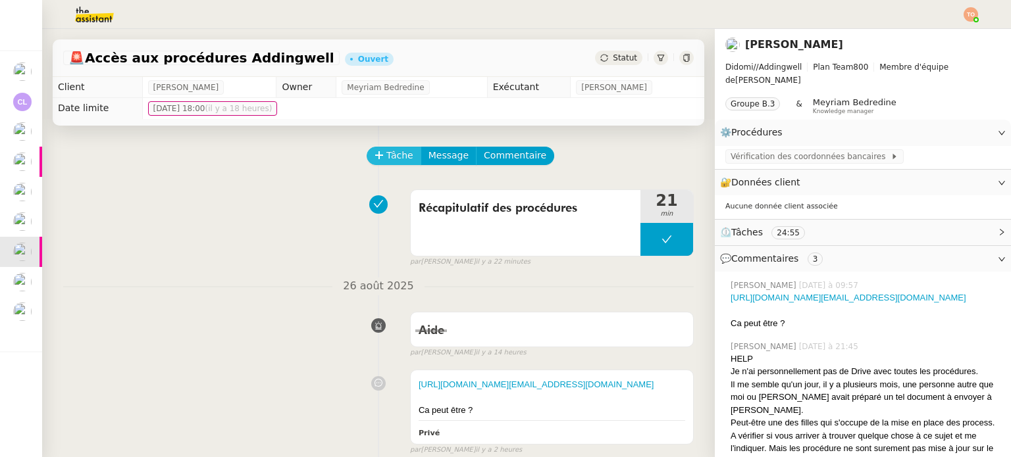
click at [374, 165] on button "Tâche" at bounding box center [394, 156] width 55 height 18
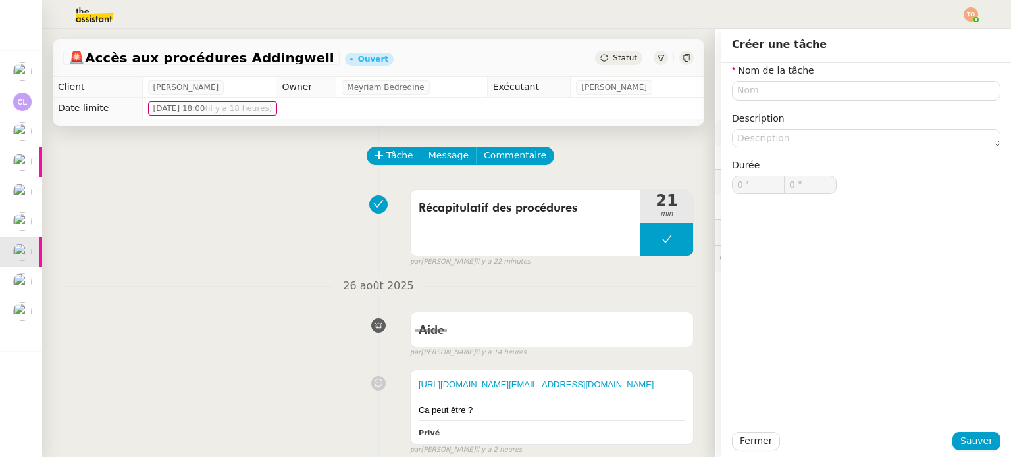
click at [892, 80] on nz-form-item "Nom de la tâche" at bounding box center [866, 82] width 269 height 38
click at [891, 93] on input "text" at bounding box center [866, 90] width 269 height 19
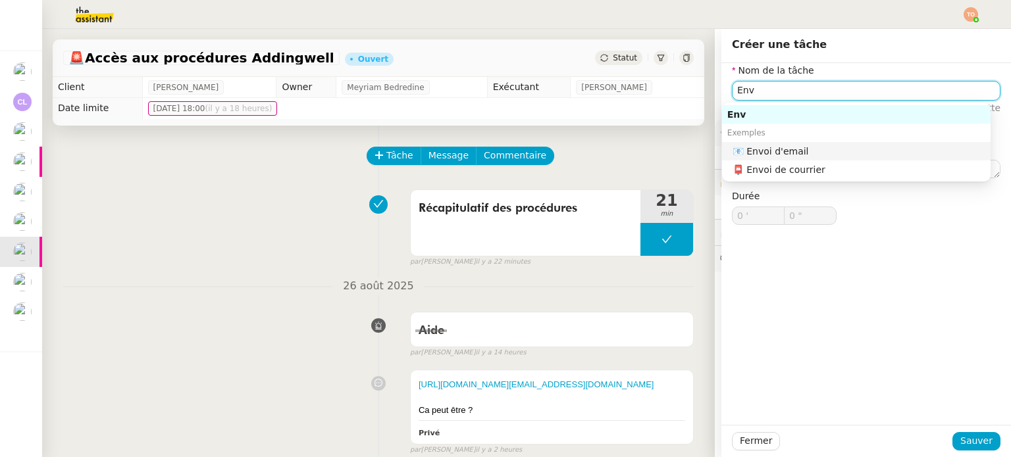
click at [856, 144] on nz-auto-option "📧 Envoi d'email" at bounding box center [856, 151] width 269 height 18
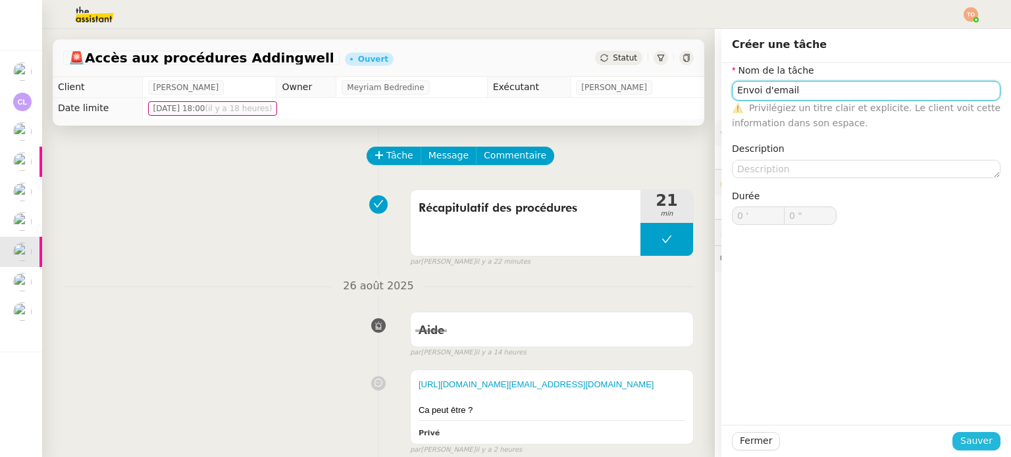
type input "Envoi d'email"
click at [969, 442] on span "Sauver" at bounding box center [976, 441] width 32 height 15
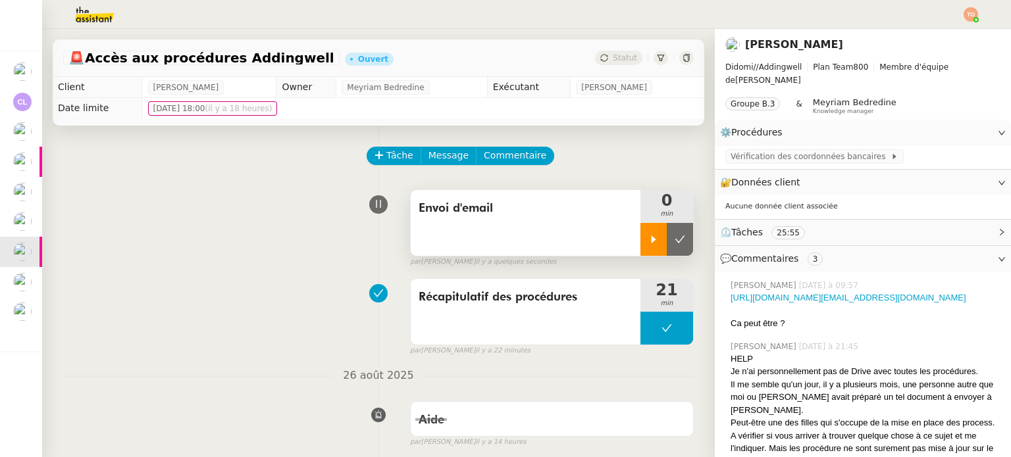
click at [648, 237] on icon at bounding box center [653, 239] width 11 height 11
click at [434, 157] on span "Message" at bounding box center [448, 155] width 40 height 15
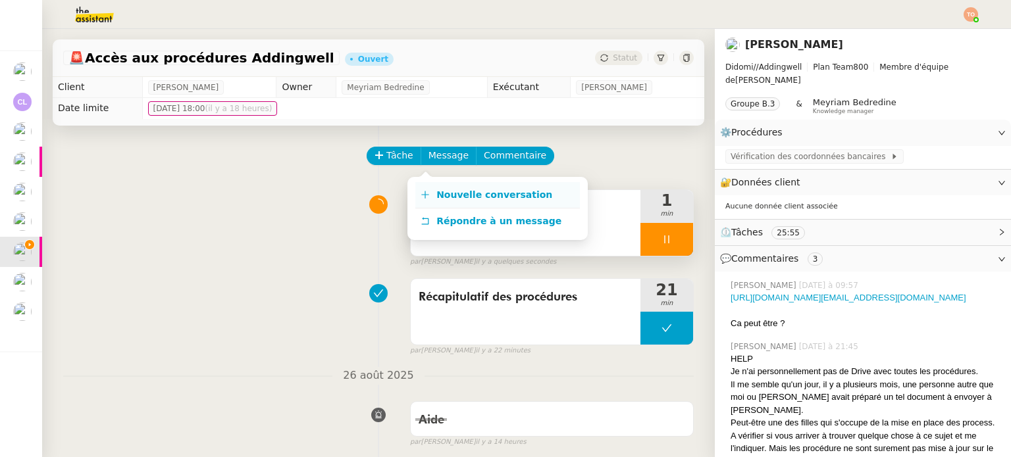
click at [464, 197] on span "Nouvelle conversation" at bounding box center [494, 195] width 116 height 11
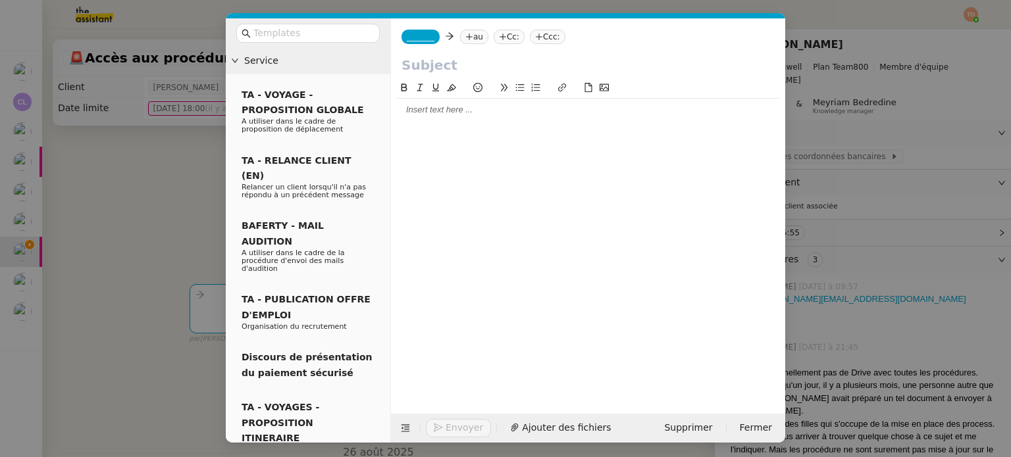
click at [472, 59] on input "text" at bounding box center [587, 65] width 373 height 20
type input "Procédures Addingwell"
click at [417, 38] on span "_______" at bounding box center [421, 36] width 28 height 9
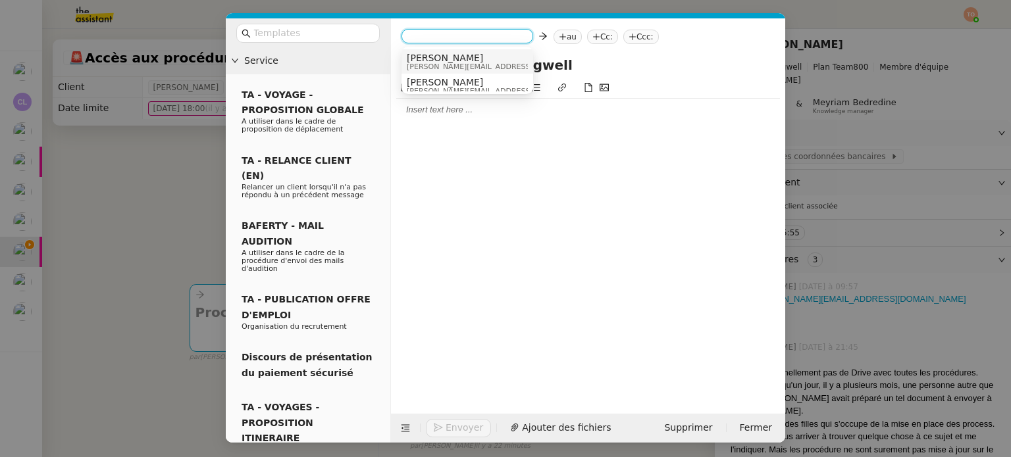
click at [451, 63] on span "[PERSON_NAME][EMAIL_ADDRESS][DOMAIN_NAME]" at bounding box center [500, 66] width 187 height 7
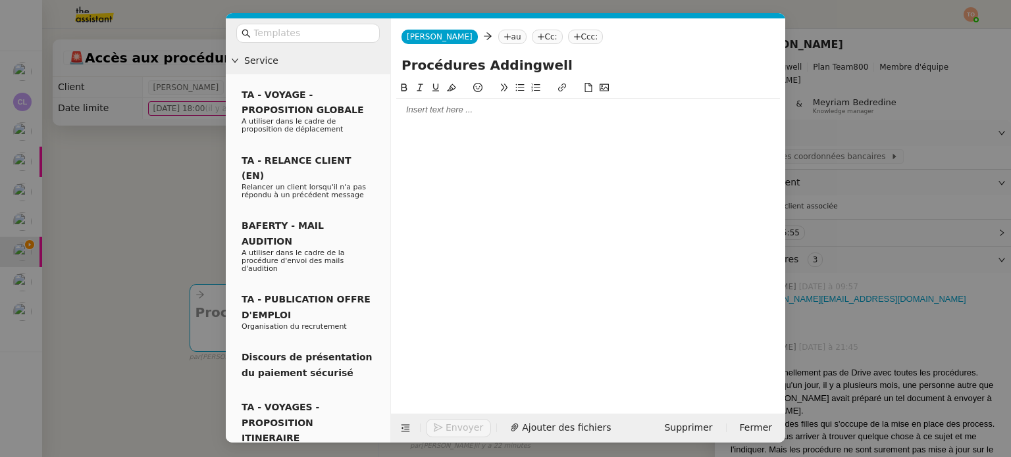
click at [498, 39] on nz-tag "au" at bounding box center [512, 37] width 28 height 14
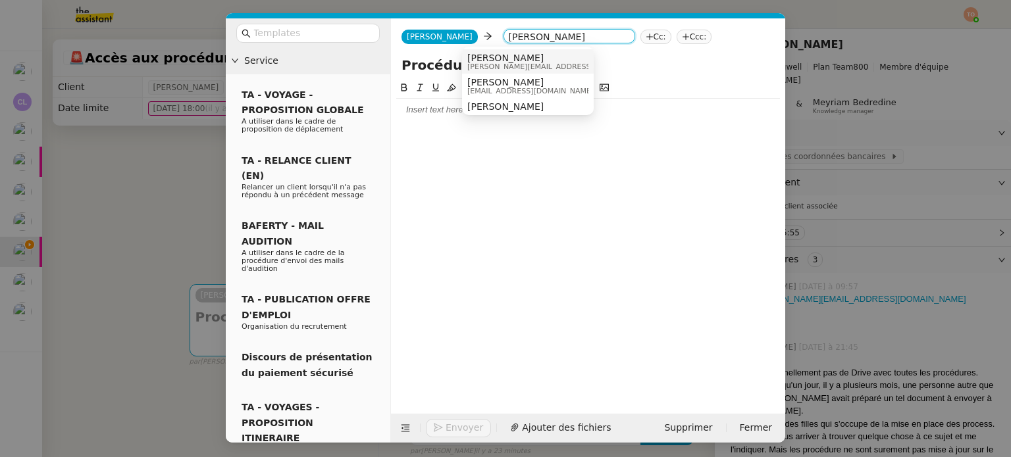
type input "[PERSON_NAME]"
click at [483, 50] on nz-option-item "[PERSON_NAME] [PERSON_NAME][EMAIL_ADDRESS][DOMAIN_NAME]" at bounding box center [528, 61] width 132 height 24
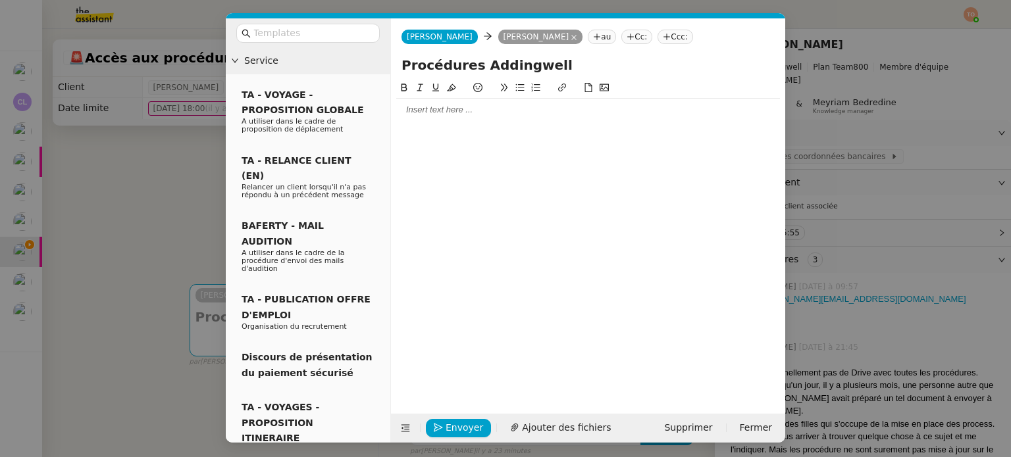
click at [473, 110] on div at bounding box center [588, 110] width 384 height 12
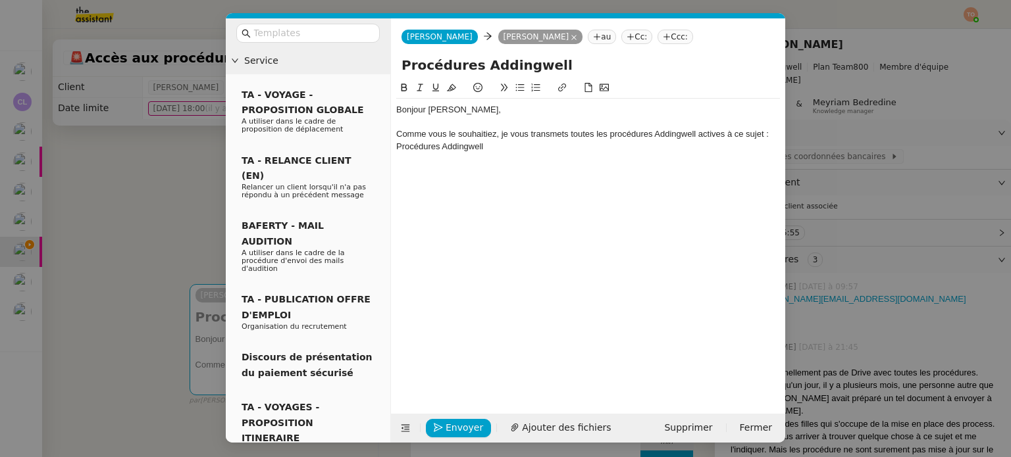
click at [471, 147] on div "Comme vous le souhaitiez, je vous transmets toutes les procédures Addingwell ac…" at bounding box center [588, 140] width 384 height 24
drag, startPoint x: 482, startPoint y: 147, endPoint x: 398, endPoint y: 145, distance: 83.6
click at [398, 145] on div "Comme vous le souhaitiez, je vous transmets toutes les procédures Addingwell ac…" at bounding box center [588, 140] width 384 height 24
click at [564, 86] on icon at bounding box center [561, 87] width 9 height 9
paste input "[URL][DOMAIN_NAME][EMAIL_ADDRESS][DOMAIN_NAME]"
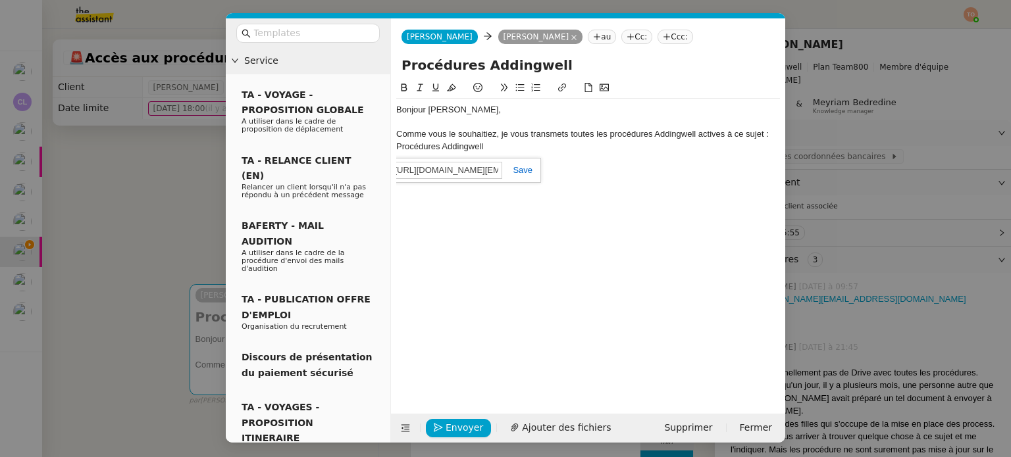
scroll to position [0, 687]
type input "[URL][DOMAIN_NAME][EMAIL_ADDRESS][DOMAIN_NAME]"
click at [524, 172] on link at bounding box center [517, 170] width 30 height 10
click at [524, 144] on div "Comme vous le souhaitiez, je vous transmets toutes les procédures Addingwell ac…" at bounding box center [588, 140] width 384 height 24
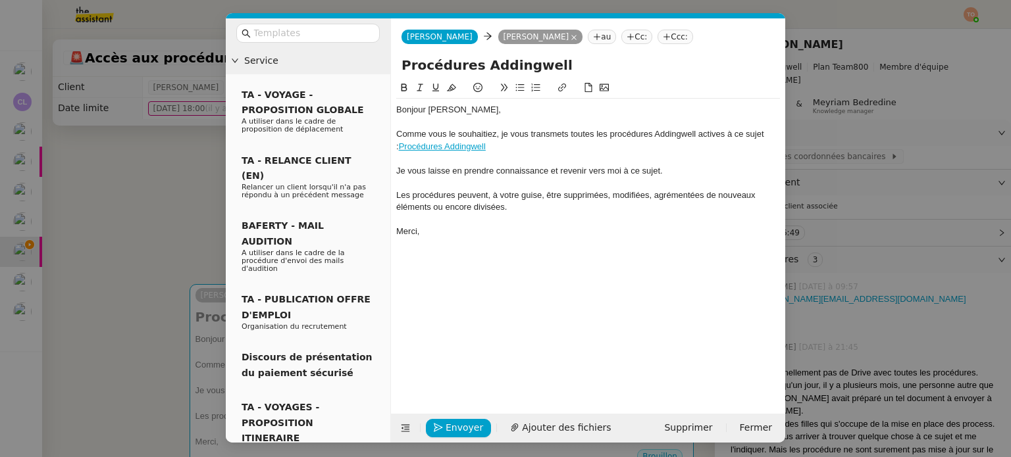
click at [542, 210] on div "Les procédures peuvent, à votre guise, être supprimées, modifiées, agrémentées …" at bounding box center [588, 202] width 384 height 24
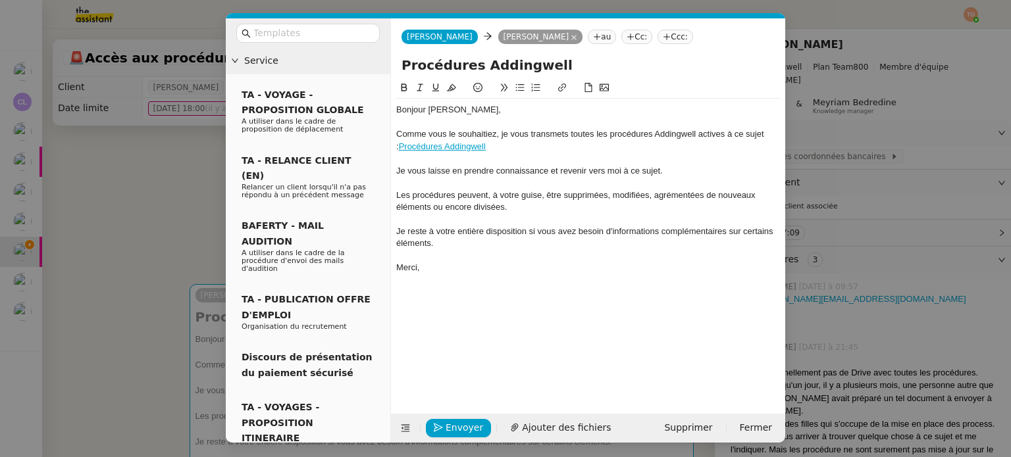
click at [533, 165] on div at bounding box center [588, 159] width 384 height 12
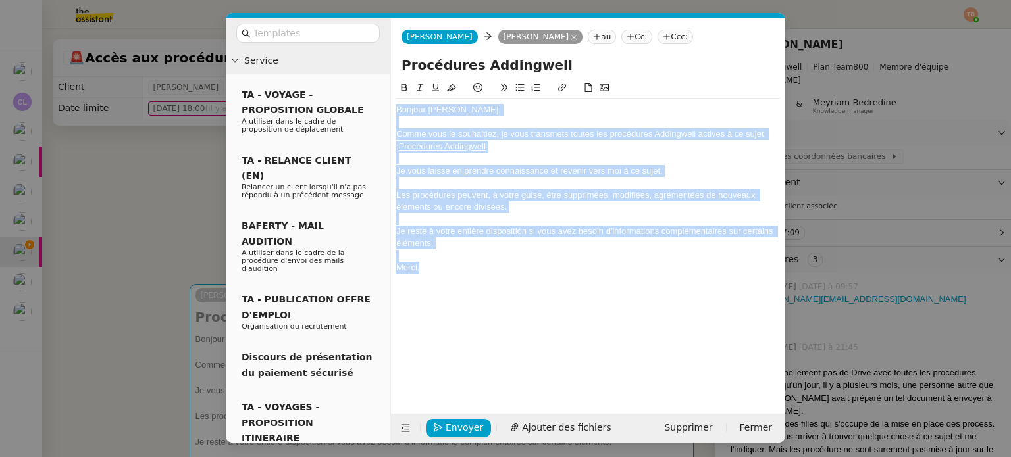
drag, startPoint x: 448, startPoint y: 267, endPoint x: 385, endPoint y: 109, distance: 169.3
click at [385, 109] on nz-layout "Service TA - VOYAGE - PROPOSITION GLOBALE A utiliser dans le cadre de propositi…" at bounding box center [505, 230] width 559 height 425
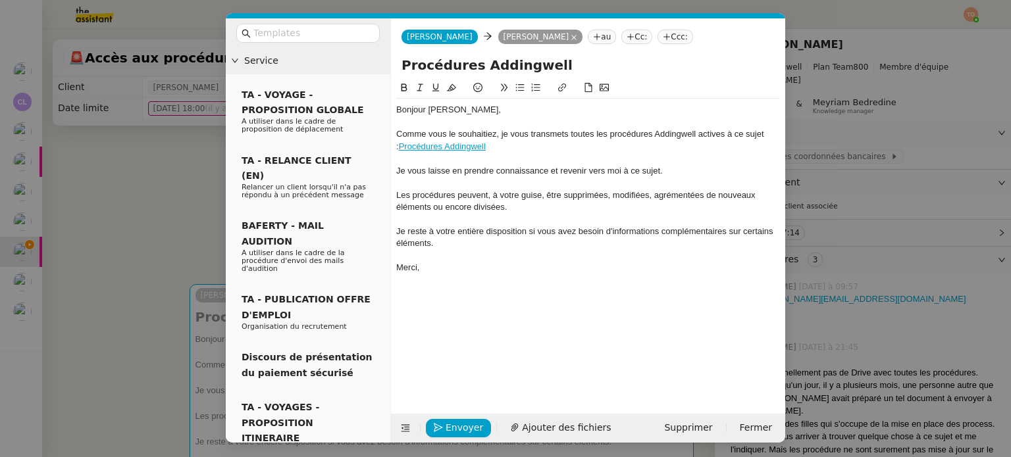
click at [180, 170] on nz-modal-container "Service TA - VOYAGE - PROPOSITION GLOBALE A utiliser dans le cadre de propositi…" at bounding box center [505, 228] width 1011 height 457
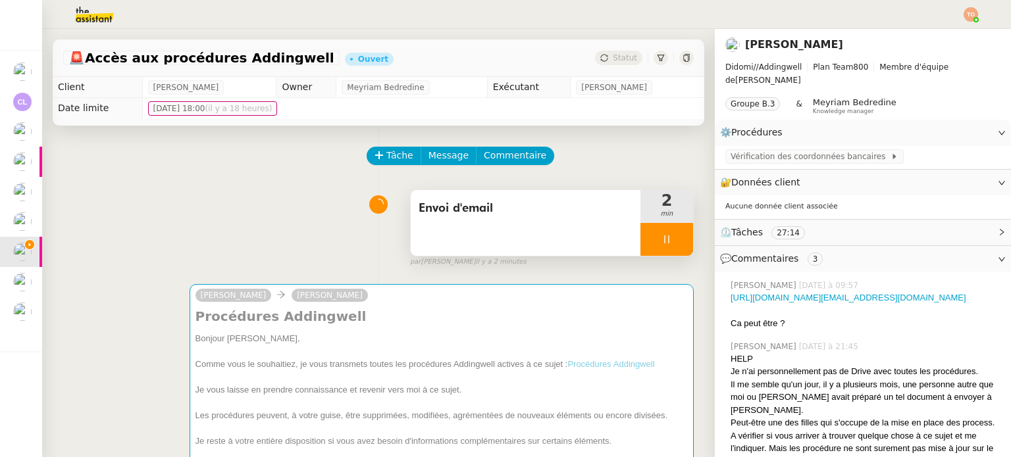
click at [640, 242] on div at bounding box center [666, 239] width 53 height 33
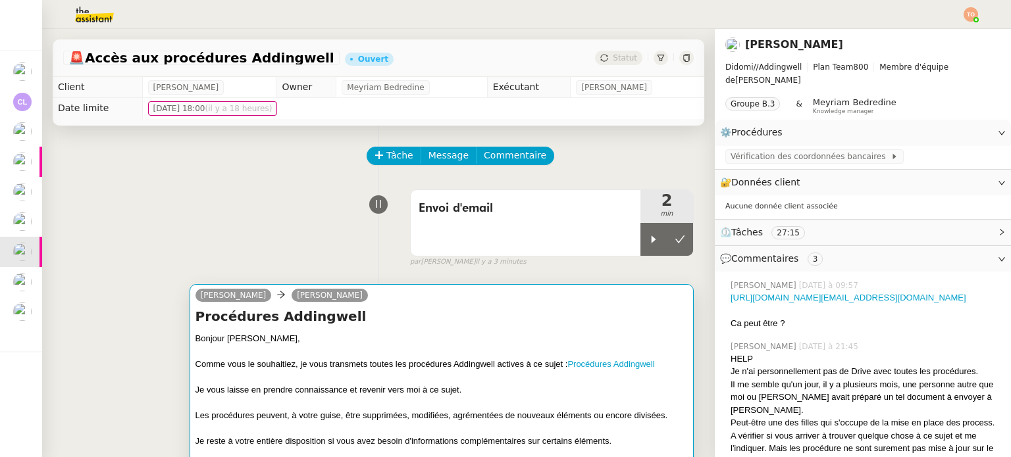
click at [448, 318] on h4 "Procédures Addingwell" at bounding box center [441, 316] width 492 height 18
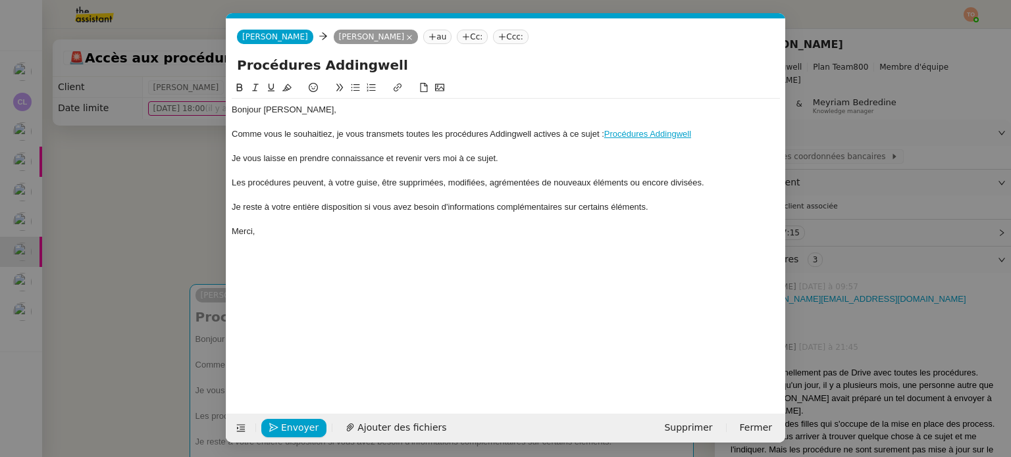
scroll to position [0, 28]
drag, startPoint x: 232, startPoint y: 136, endPoint x: 605, endPoint y: 139, distance: 373.8
click at [605, 139] on div "Comme vous le souhaitiez, je vous transmets toutes les procédures Addingwell ac…" at bounding box center [506, 134] width 548 height 12
click at [311, 179] on div "Les procédures peuvent, à votre guise, être supprimées, modifiées, agrémentées …" at bounding box center [506, 183] width 548 height 12
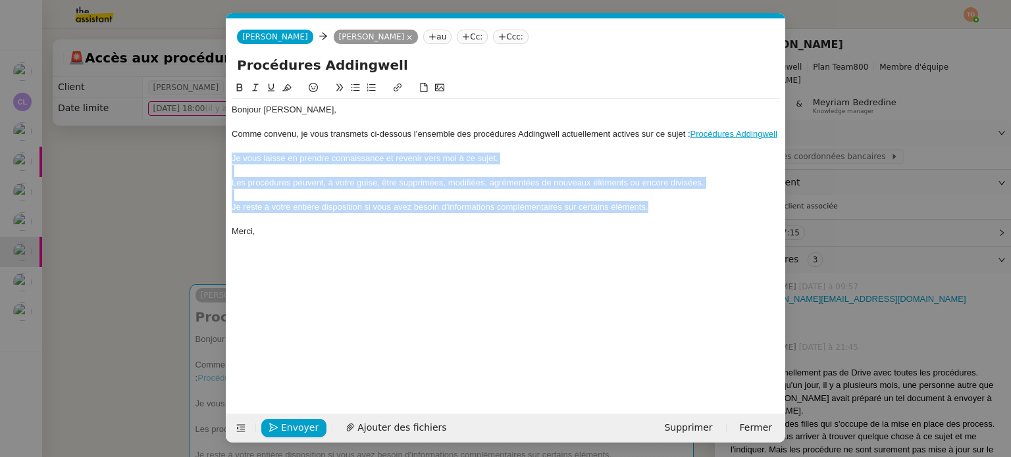
drag, startPoint x: 621, startPoint y: 202, endPoint x: 195, endPoint y: 155, distance: 428.4
click at [195, 155] on nz-modal-container "Service TA - VOYAGE - PROPOSITION GLOBALE A utiliser dans le cadre de propositi…" at bounding box center [505, 228] width 1011 height 457
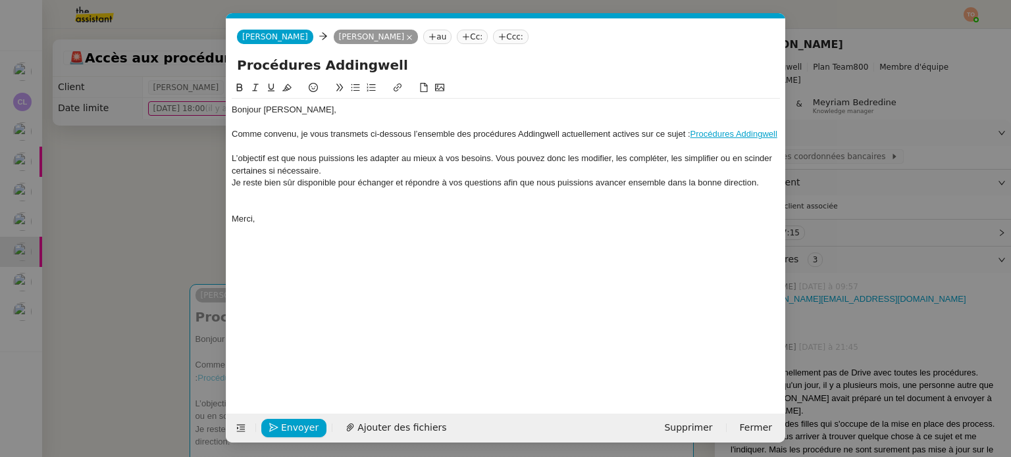
click at [367, 173] on div "L’objectif est que nous puissions les adapter au mieux à vos besoins. Vous pouv…" at bounding box center [506, 165] width 548 height 24
click at [440, 160] on div "L’objectif est que nous puissions les adapter au mieux à vos besoins. Vous pouv…" at bounding box center [506, 165] width 548 height 24
click at [568, 172] on div "L’objectif est que nous puissions les adapter au mieux à vos besoins. Vous pouv…" at bounding box center [506, 165] width 548 height 24
drag, startPoint x: 544, startPoint y: 157, endPoint x: 498, endPoint y: 157, distance: 46.7
click at [498, 157] on div "L’objectif est que nous puissions les adapter au mieux à vos besoins. Vous pouv…" at bounding box center [506, 165] width 548 height 24
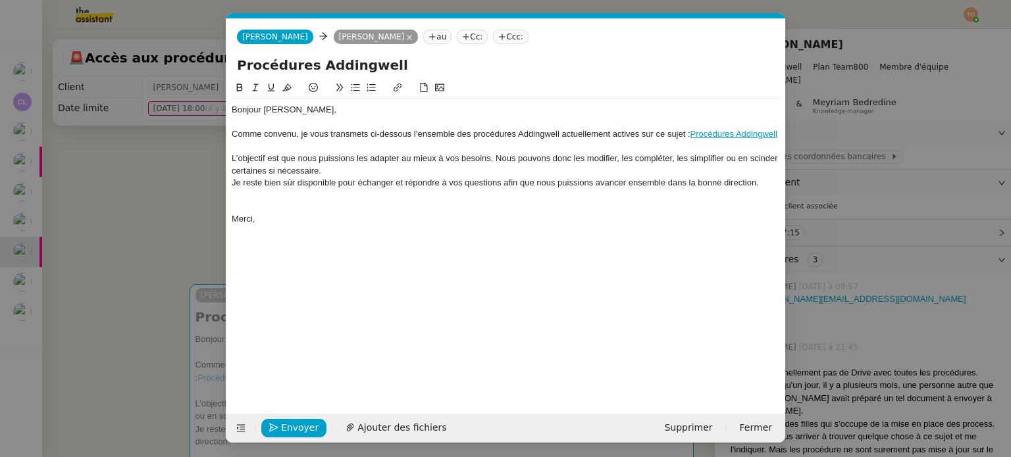
click at [453, 170] on div "L’objectif est que nous puissions les adapter au mieux à vos besoins. Nous pouv…" at bounding box center [506, 165] width 548 height 24
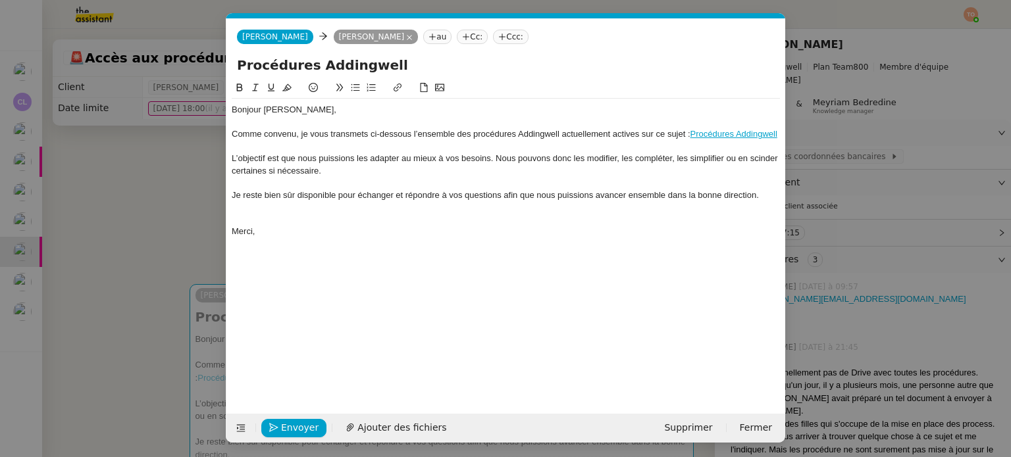
click at [426, 215] on div at bounding box center [506, 219] width 548 height 12
click at [299, 425] on span "Envoyer" at bounding box center [300, 428] width 38 height 15
click at [299, 425] on span "Confirmer l'envoi" at bounding box center [320, 428] width 79 height 15
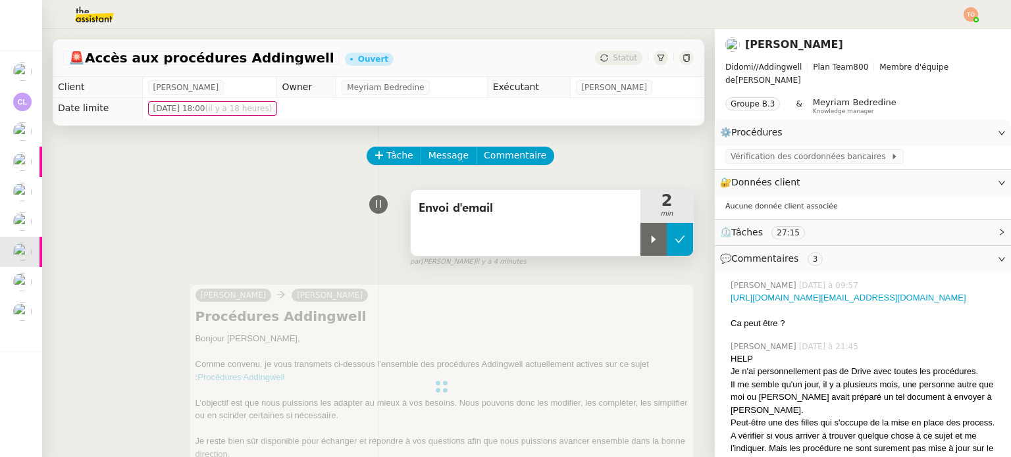
click at [667, 253] on button at bounding box center [680, 239] width 26 height 33
click at [615, 65] on div "Statut" at bounding box center [618, 58] width 47 height 14
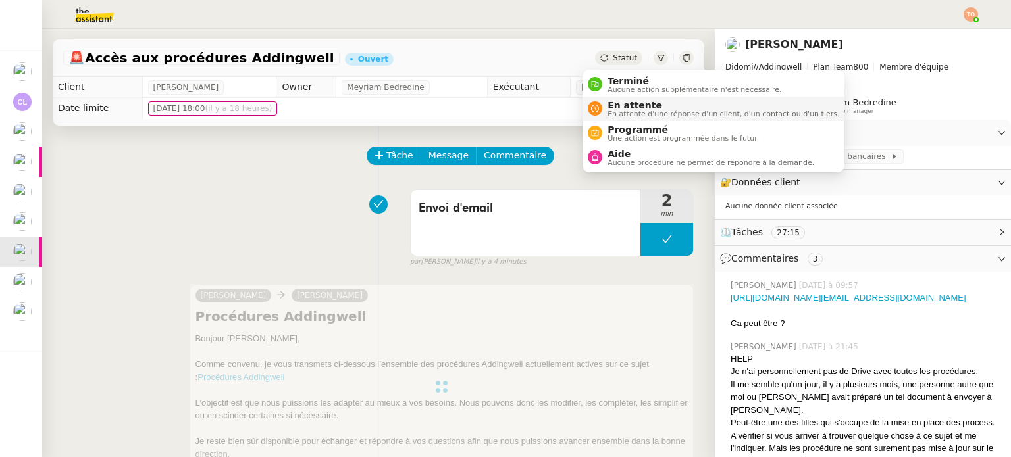
click at [629, 101] on span "En attente" at bounding box center [723, 105] width 232 height 11
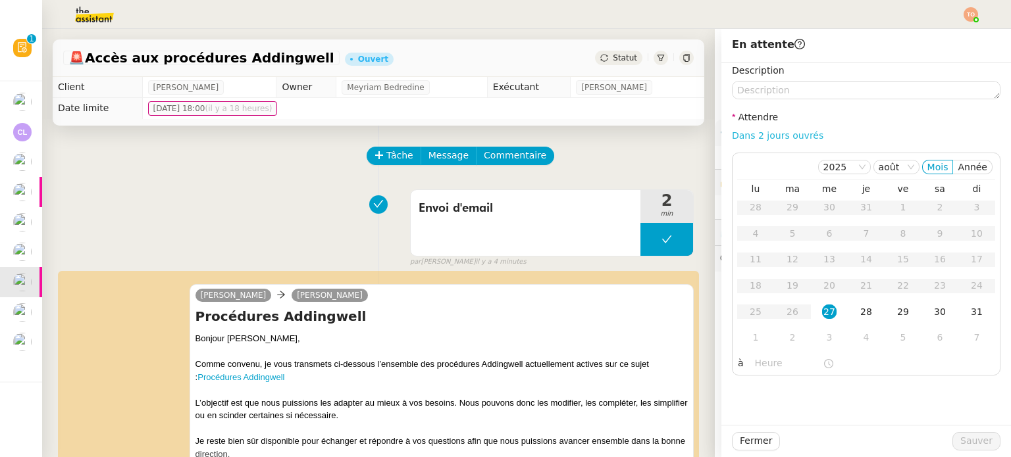
click at [736, 132] on link "Dans 2 jours ouvrés" at bounding box center [777, 135] width 91 height 11
type input "07:00"
drag, startPoint x: 959, startPoint y: 439, endPoint x: 946, endPoint y: 426, distance: 18.2
click at [960, 438] on span "Sauver" at bounding box center [976, 441] width 32 height 15
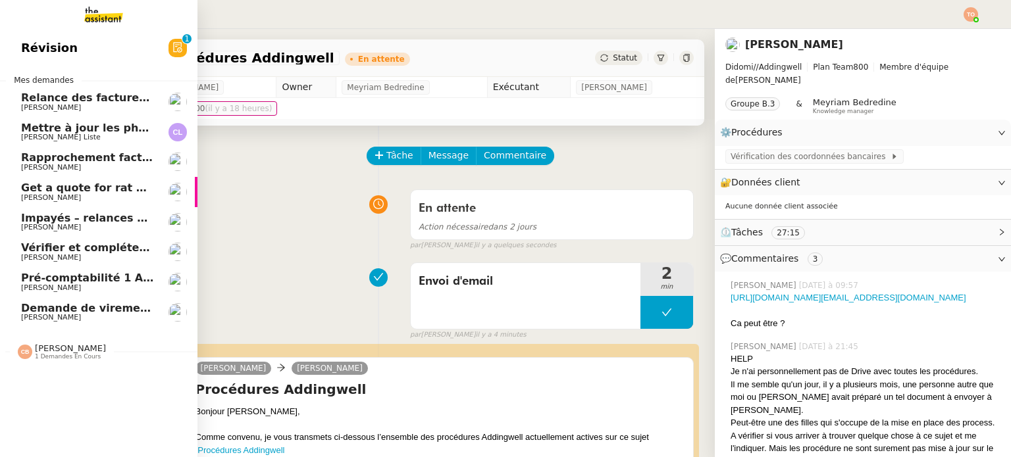
click at [68, 303] on span "Demande de virement validée" at bounding box center [110, 308] width 178 height 13
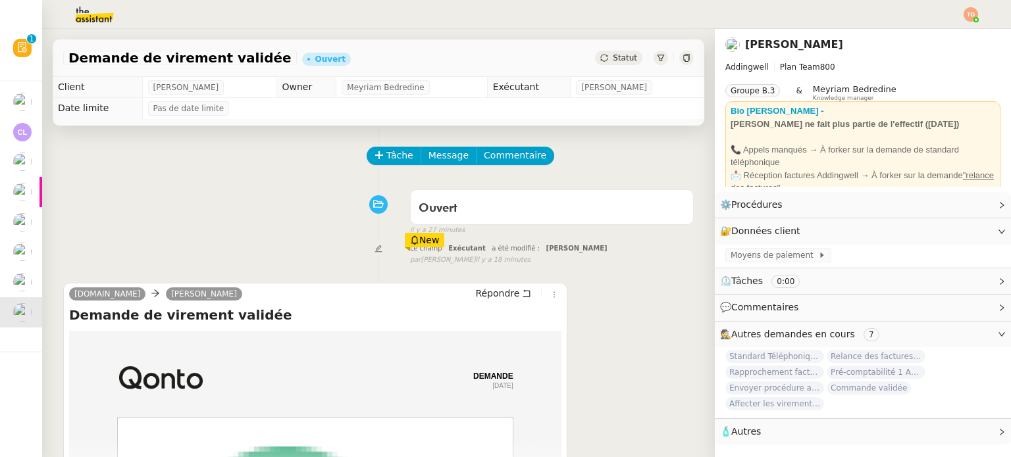
scroll to position [176, 0]
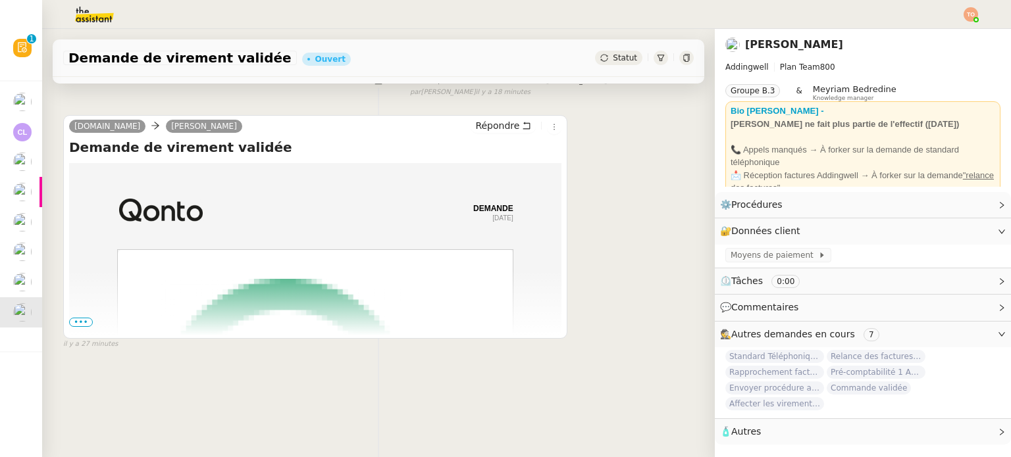
click at [82, 318] on span "•••" at bounding box center [81, 322] width 24 height 9
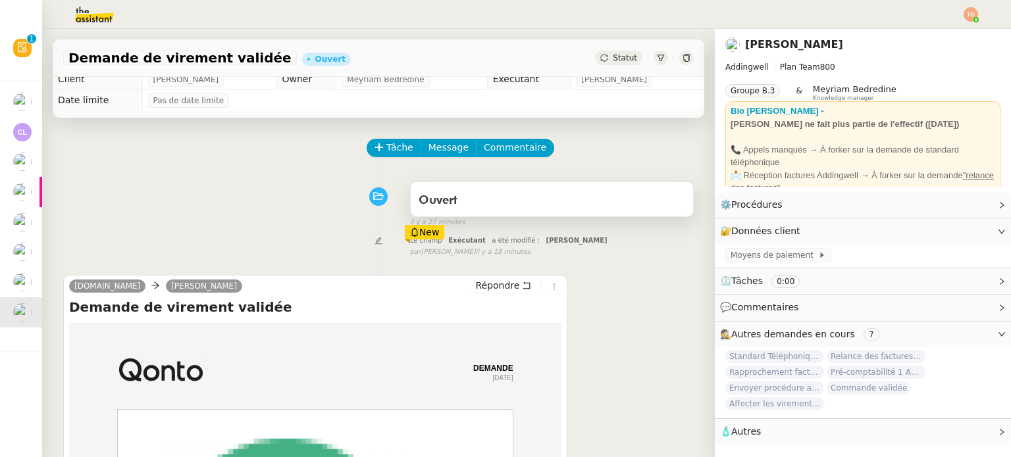
scroll to position [0, 0]
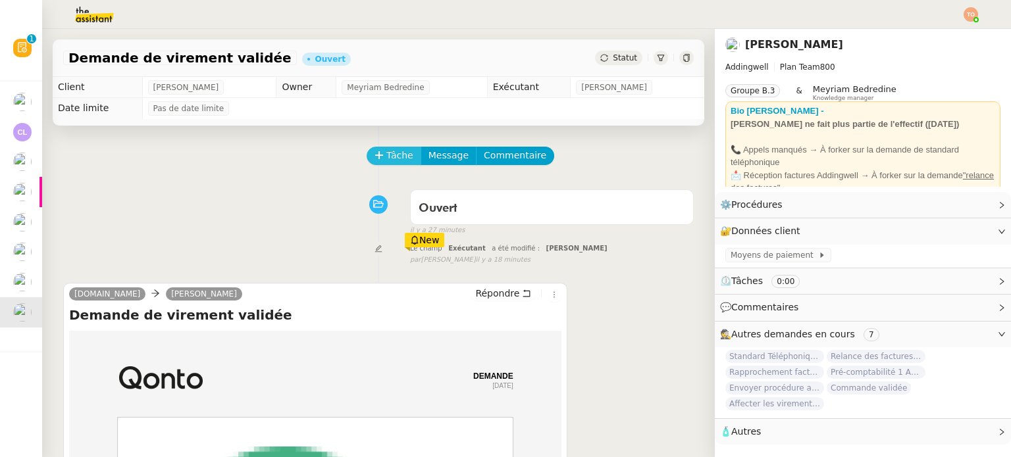
click at [390, 165] on button "Tâche" at bounding box center [394, 156] width 55 height 18
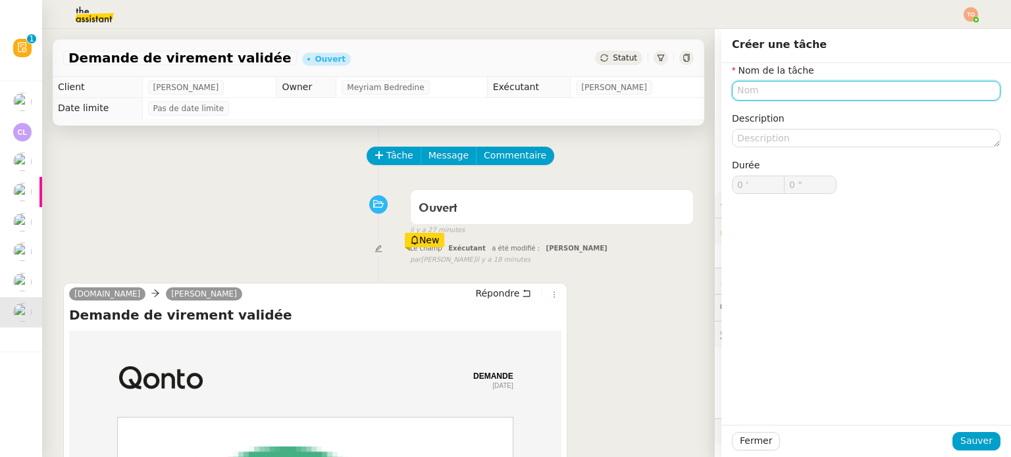
click at [767, 98] on input "text" at bounding box center [866, 90] width 269 height 19
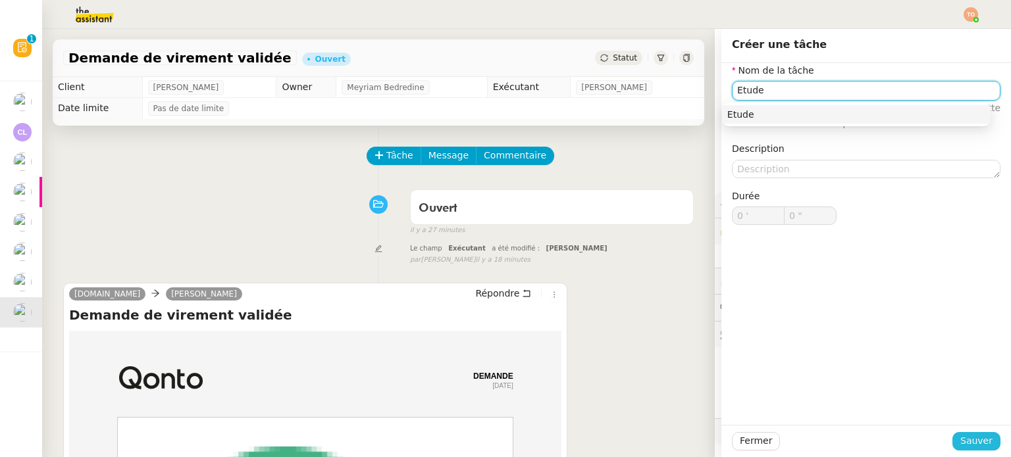
type input "Etude"
click at [973, 440] on span "Sauver" at bounding box center [976, 441] width 32 height 15
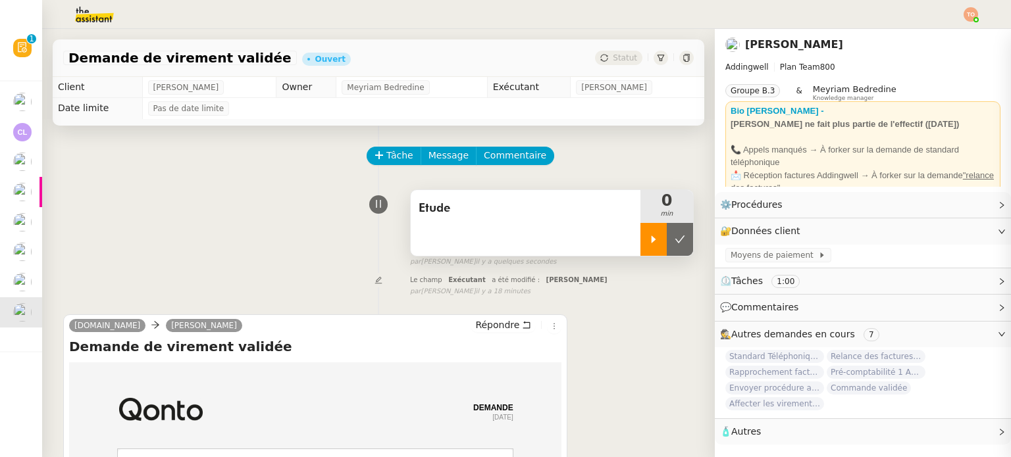
click at [648, 245] on icon at bounding box center [653, 239] width 11 height 11
click at [547, 334] on button at bounding box center [554, 326] width 14 height 14
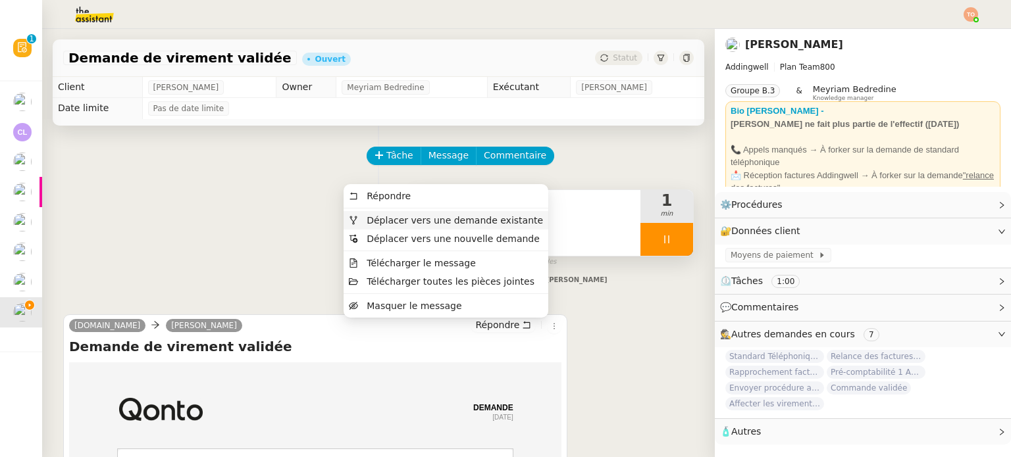
click at [496, 227] on li "Déplacer vers une demande existante" at bounding box center [446, 220] width 205 height 18
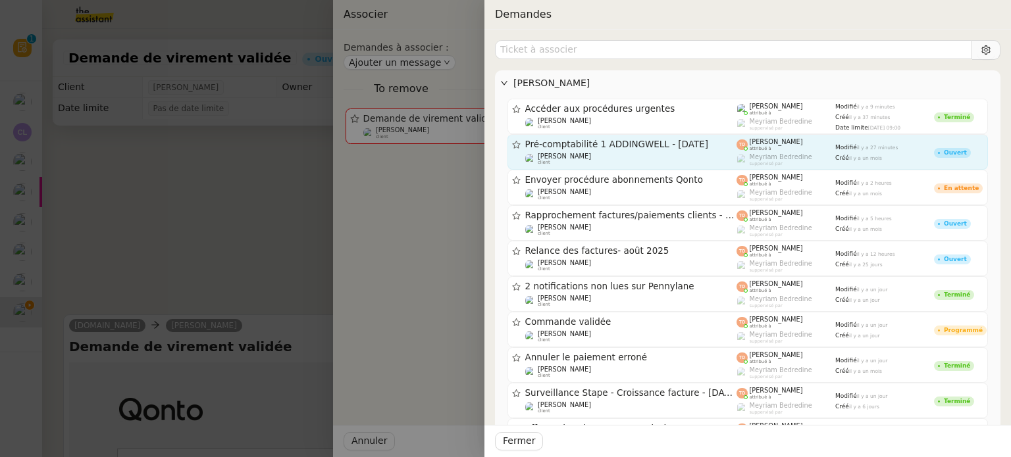
click at [627, 153] on div "[PERSON_NAME] client" at bounding box center [631, 159] width 212 height 13
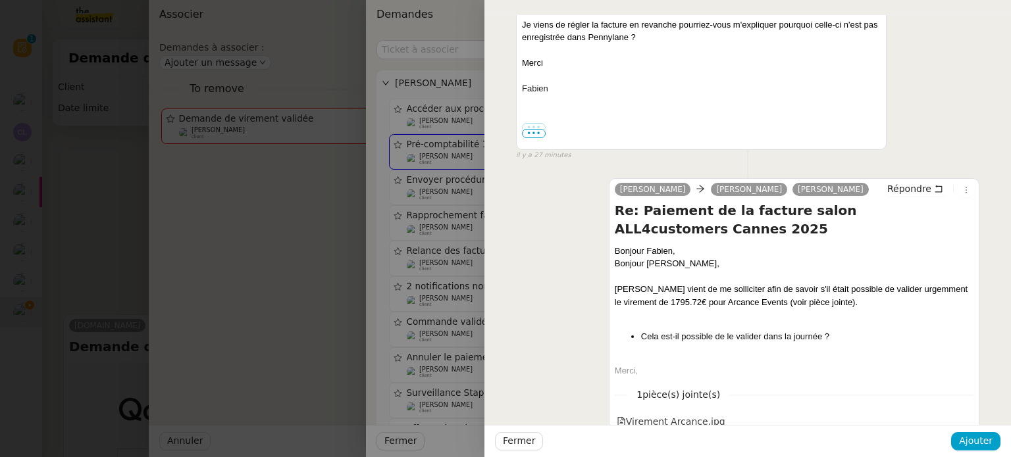
scroll to position [329, 0]
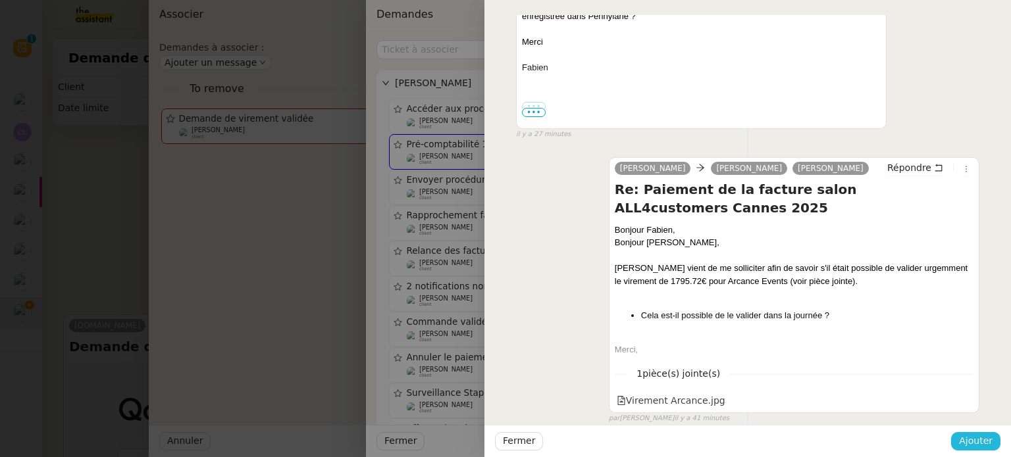
click at [991, 447] on span "Ajouter" at bounding box center [976, 441] width 34 height 15
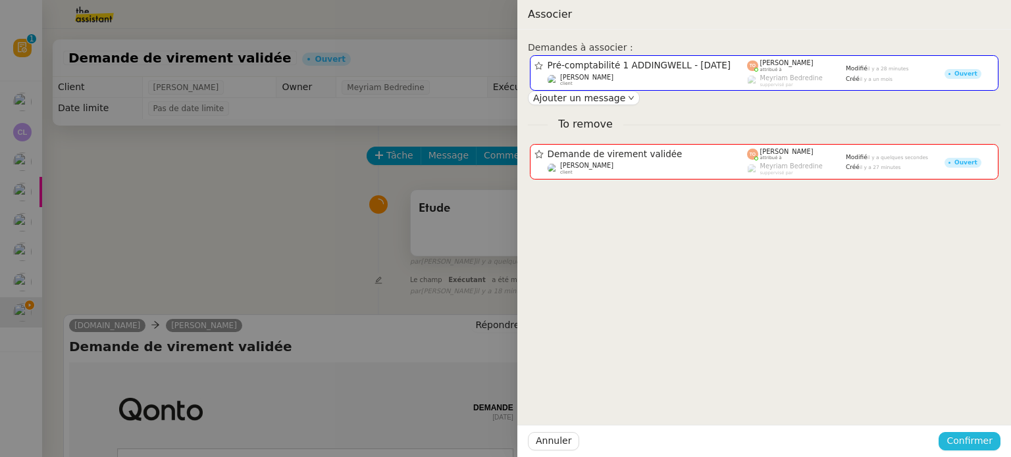
click at [967, 442] on span "Confirmer" at bounding box center [969, 441] width 46 height 15
click at [972, 411] on span "Ajouter" at bounding box center [971, 406] width 34 height 13
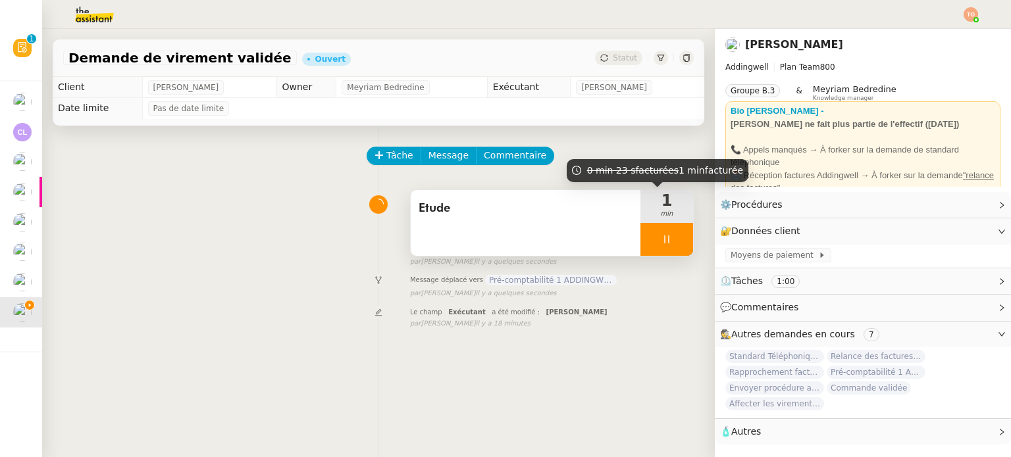
click at [665, 238] on div at bounding box center [666, 239] width 53 height 33
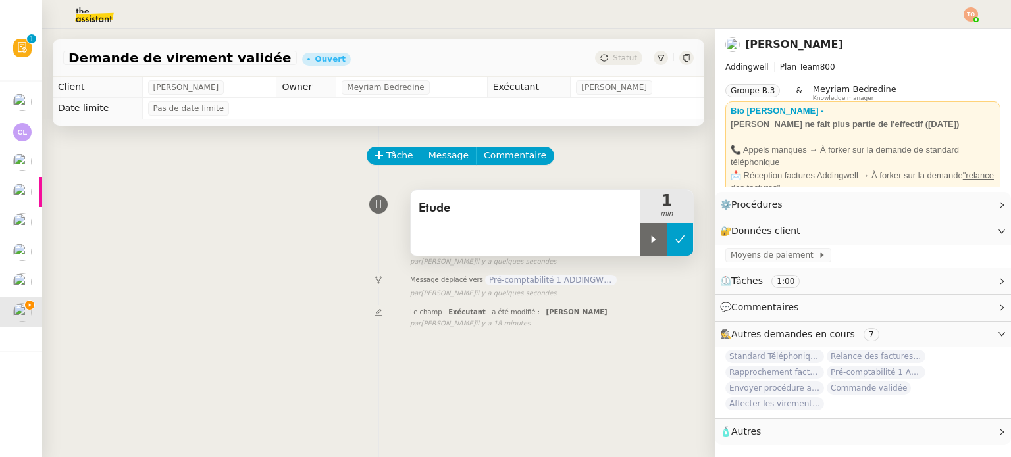
click at [675, 239] on icon at bounding box center [680, 239] width 10 height 7
click at [613, 62] on span "Statut" at bounding box center [625, 57] width 24 height 9
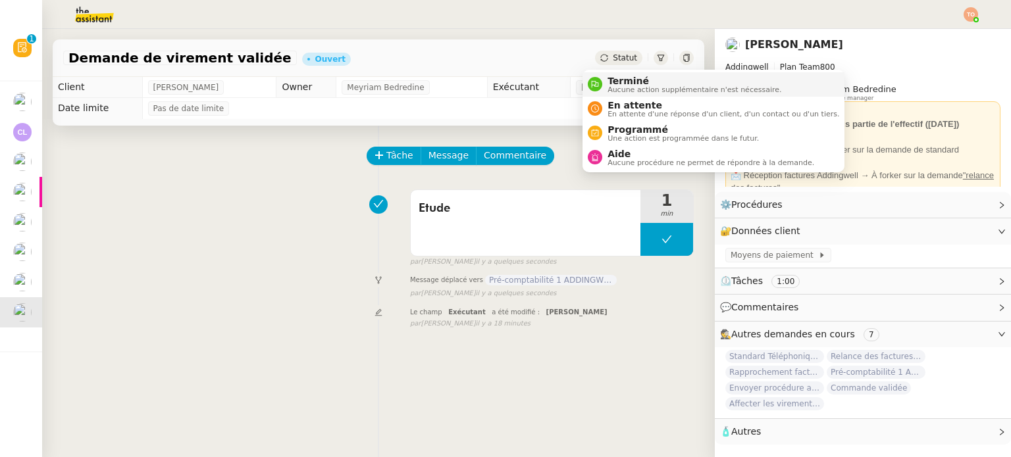
click at [625, 87] on span "Aucune action supplémentaire n'est nécessaire." at bounding box center [694, 89] width 174 height 7
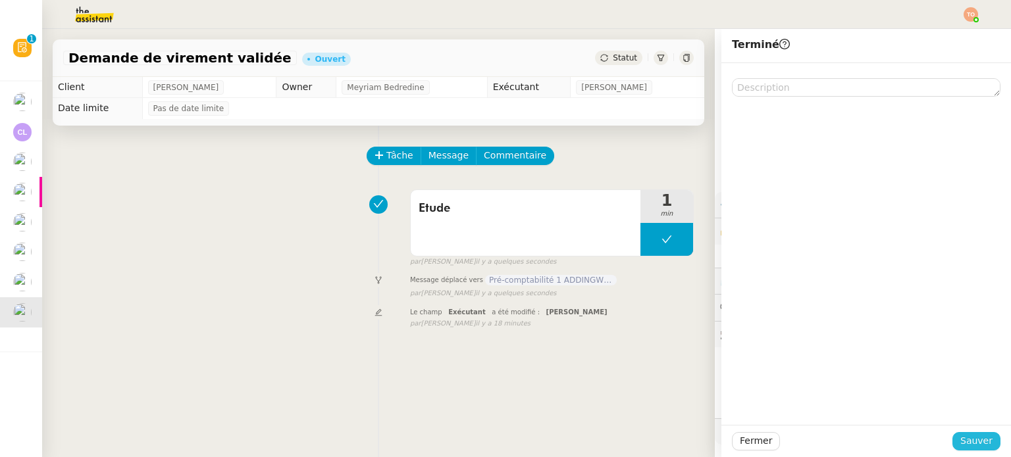
click at [969, 439] on span "Sauver" at bounding box center [976, 441] width 32 height 15
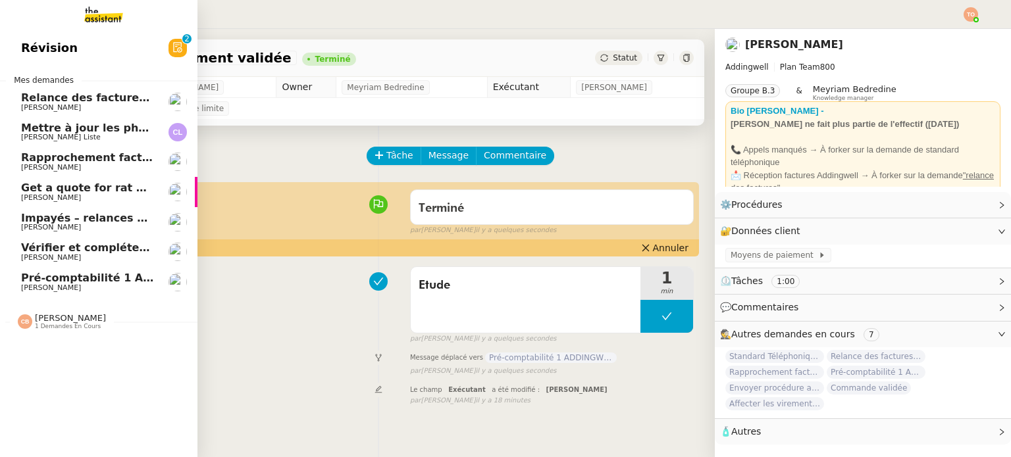
click at [24, 286] on span "[PERSON_NAME]" at bounding box center [51, 288] width 60 height 9
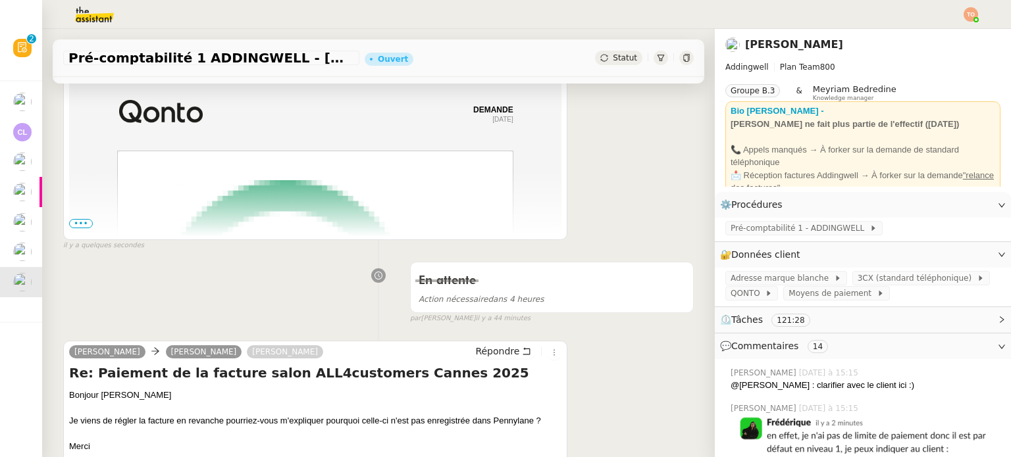
scroll to position [329, 0]
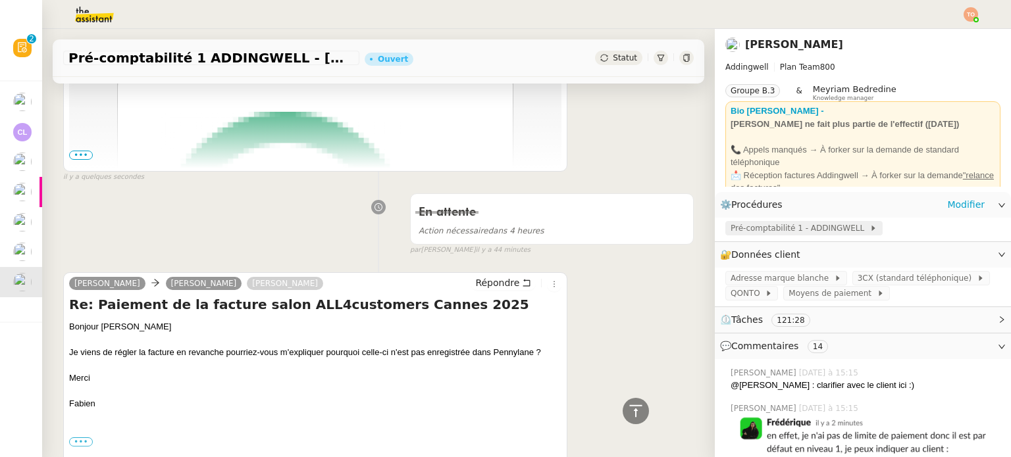
click at [824, 228] on span "Pré-comptabilité 1 - ADDINGWELL" at bounding box center [800, 228] width 139 height 13
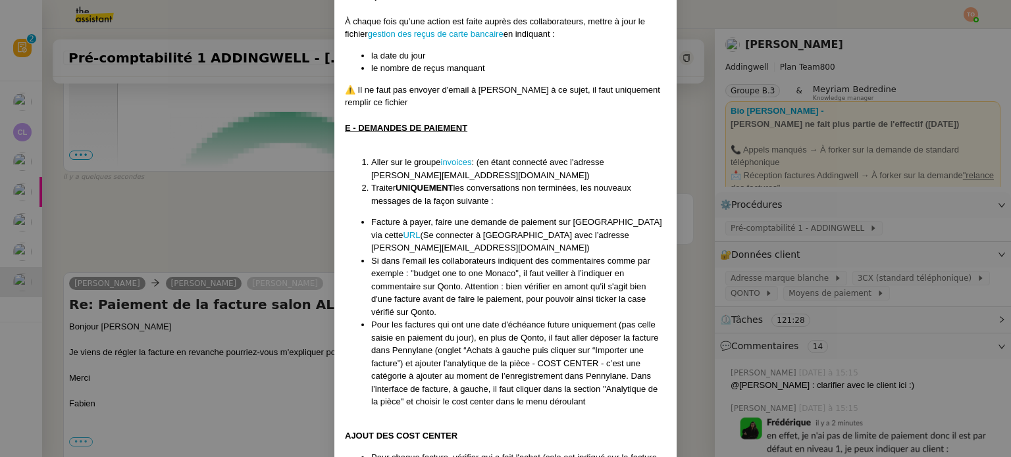
scroll to position [1250, 0]
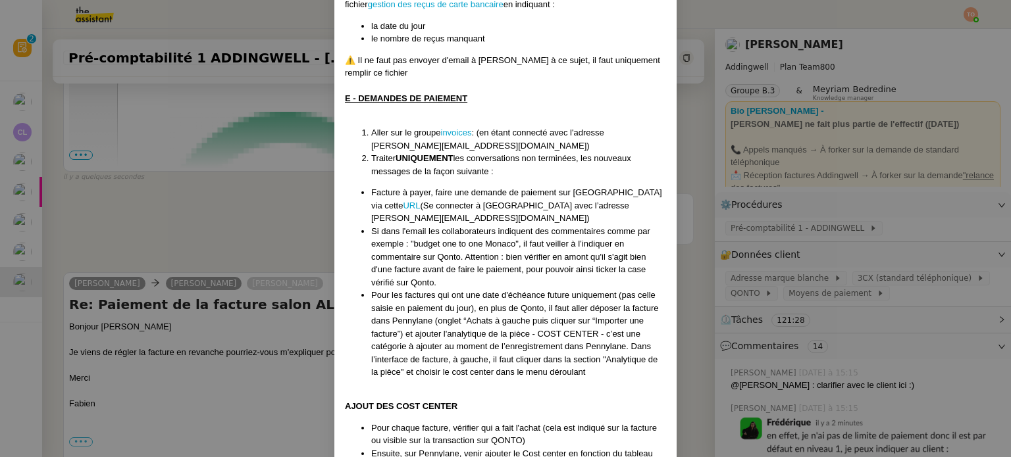
click at [264, 250] on nz-modal-container "Mise à jour 1707/2025 Contexte : [PERSON_NAME] souhaite que nous gérions la pré…" at bounding box center [505, 228] width 1011 height 457
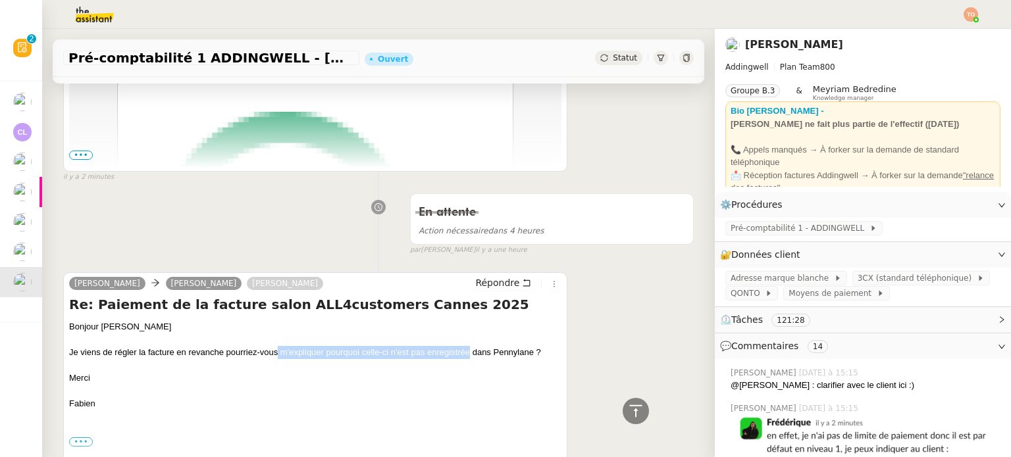
drag, startPoint x: 307, startPoint y: 357, endPoint x: 498, endPoint y: 355, distance: 190.2
click at [498, 355] on div "Je viens de régler la facture en revanche pourriez-vous m'expliquer pourquoi ce…" at bounding box center [315, 352] width 492 height 13
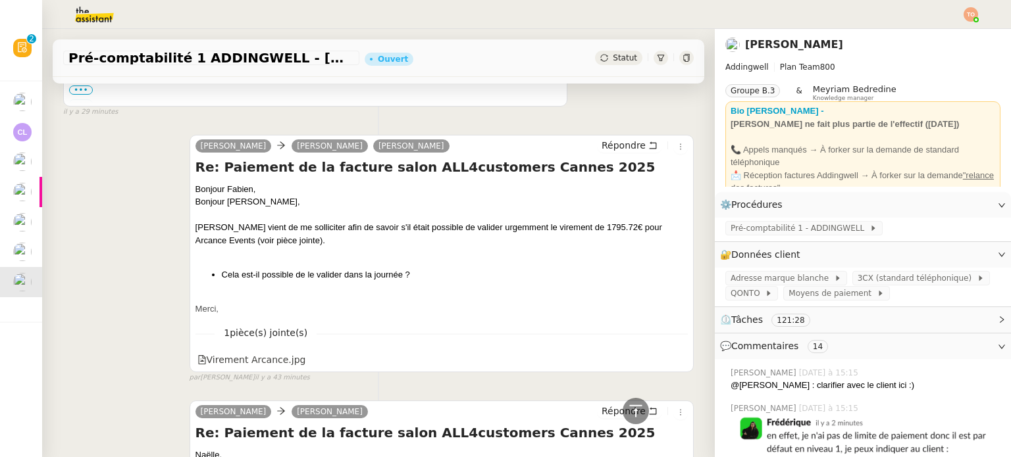
scroll to position [724, 0]
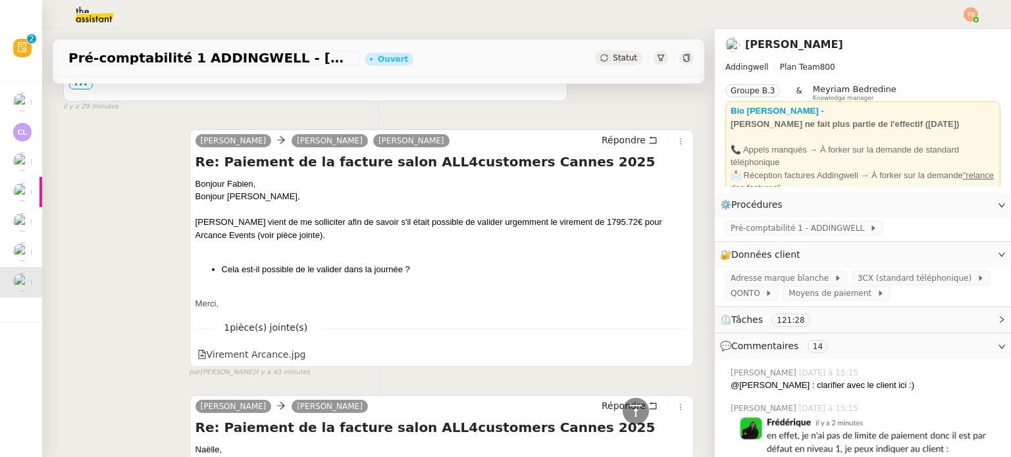
click at [358, 230] on div "[PERSON_NAME] vient de me solliciter afin de savoir s'il était possible de vali…" at bounding box center [441, 229] width 492 height 26
click at [362, 226] on div "[PERSON_NAME] vient de me solliciter afin de savoir s'il était possible de vali…" at bounding box center [441, 229] width 492 height 26
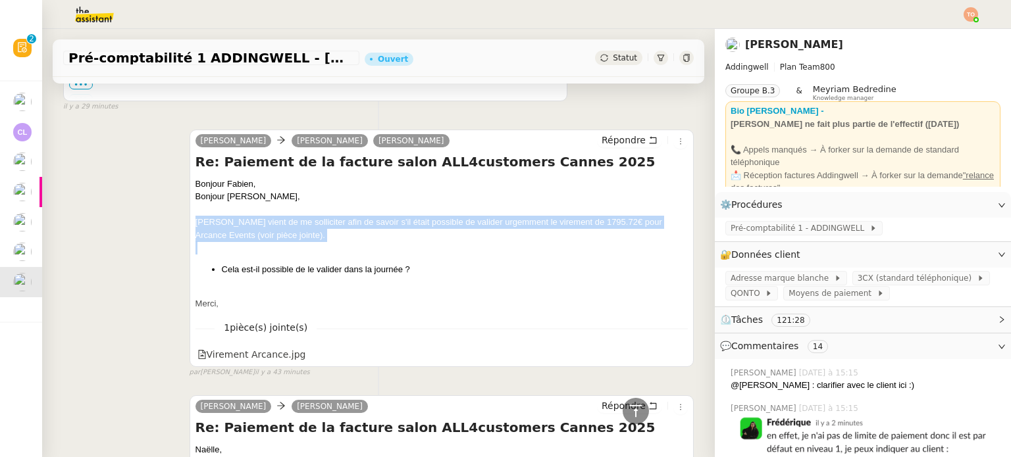
click at [362, 226] on div "[PERSON_NAME] vient de me solliciter afin de savoir s'il était possible de vali…" at bounding box center [441, 229] width 492 height 26
click at [396, 220] on div "[PERSON_NAME] vient de me solliciter afin de savoir s'il était possible de vali…" at bounding box center [441, 229] width 492 height 26
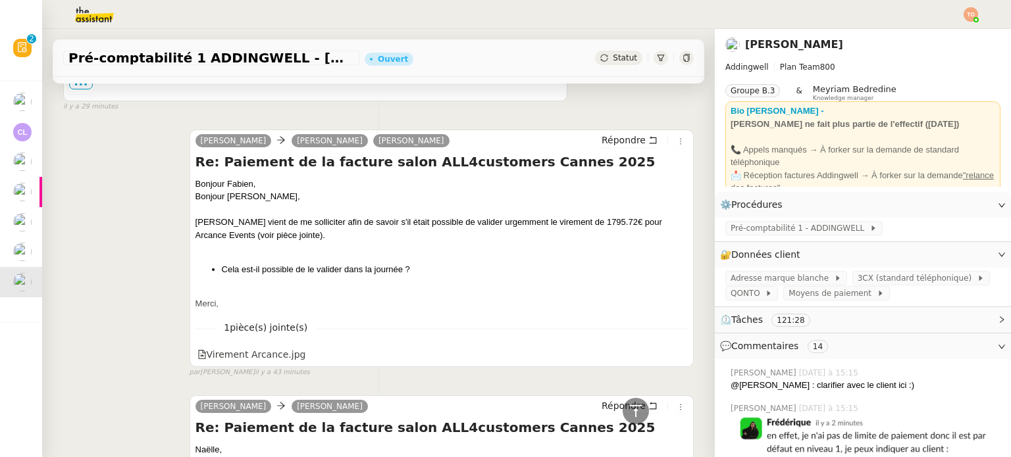
click at [242, 235] on div "[PERSON_NAME] vient de me solliciter afin de savoir s'il était possible de vali…" at bounding box center [441, 229] width 492 height 26
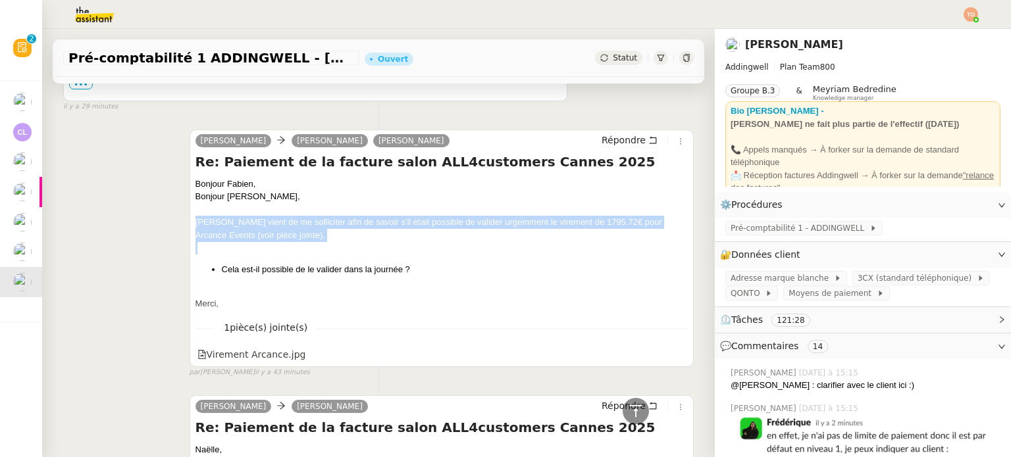
click at [242, 235] on div "[PERSON_NAME] vient de me solliciter afin de savoir s'il était possible de vali…" at bounding box center [441, 229] width 492 height 26
click at [292, 222] on div "[PERSON_NAME] vient de me solliciter afin de savoir s'il était possible de vali…" at bounding box center [441, 229] width 492 height 26
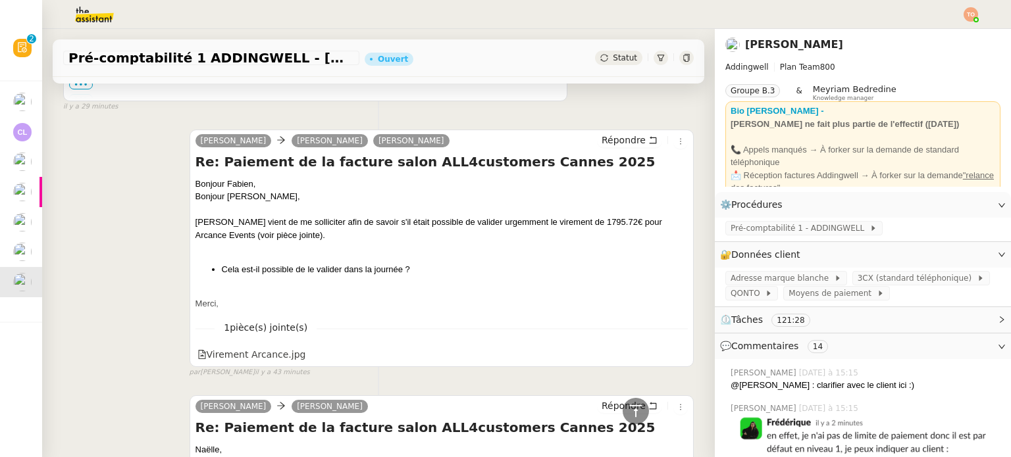
click at [292, 228] on div "[PERSON_NAME] vient de me solliciter afin de savoir s'il était possible de vali…" at bounding box center [441, 229] width 492 height 26
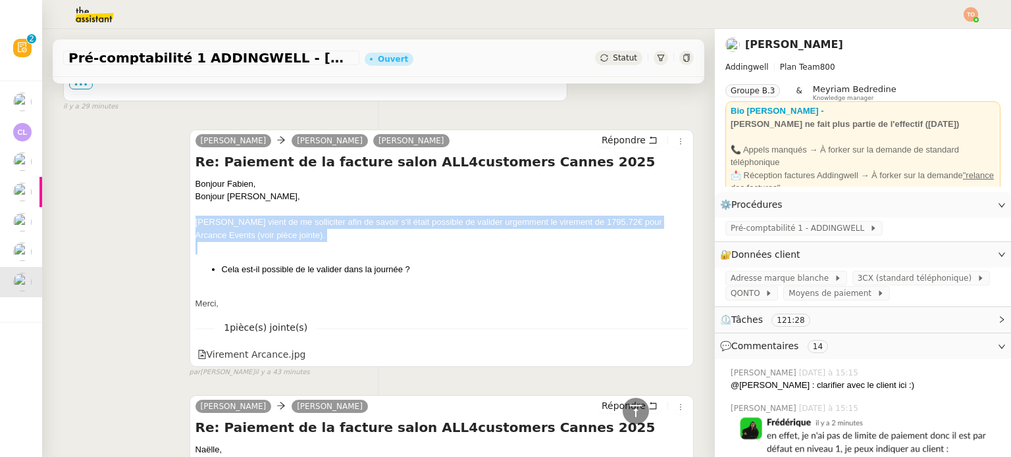
click at [281, 236] on div "[PERSON_NAME] vient de me solliciter afin de savoir s'il était possible de vali…" at bounding box center [441, 229] width 492 height 26
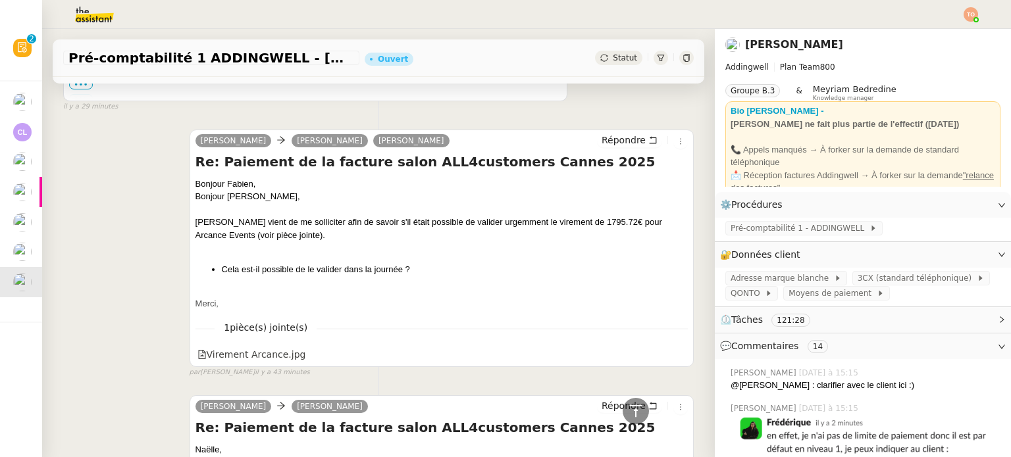
click at [283, 228] on div "[PERSON_NAME] vient de me solliciter afin de savoir s'il était possible de vali…" at bounding box center [441, 229] width 492 height 26
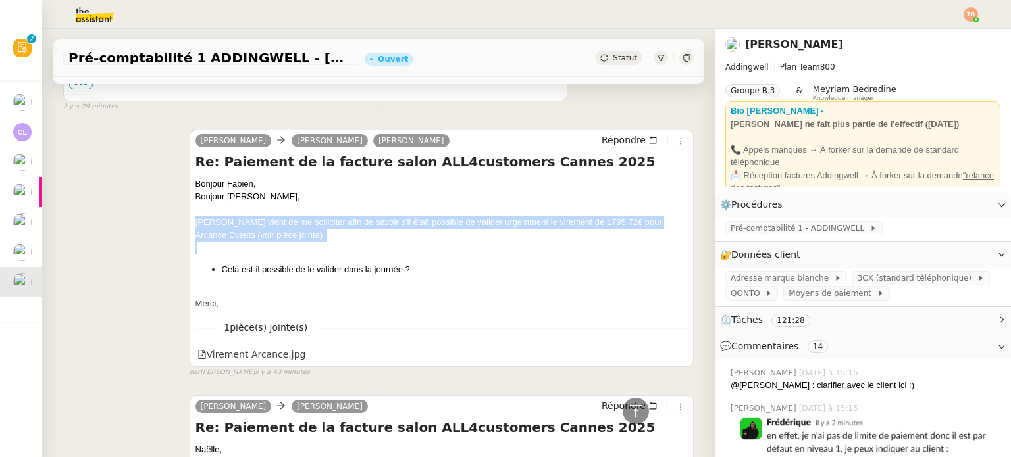
click at [283, 228] on div "[PERSON_NAME] vient de me solliciter afin de savoir s'il était possible de vali…" at bounding box center [441, 229] width 492 height 26
click at [281, 235] on div "[PERSON_NAME] vient de me solliciter afin de savoir s'il était possible de vali…" at bounding box center [441, 229] width 492 height 26
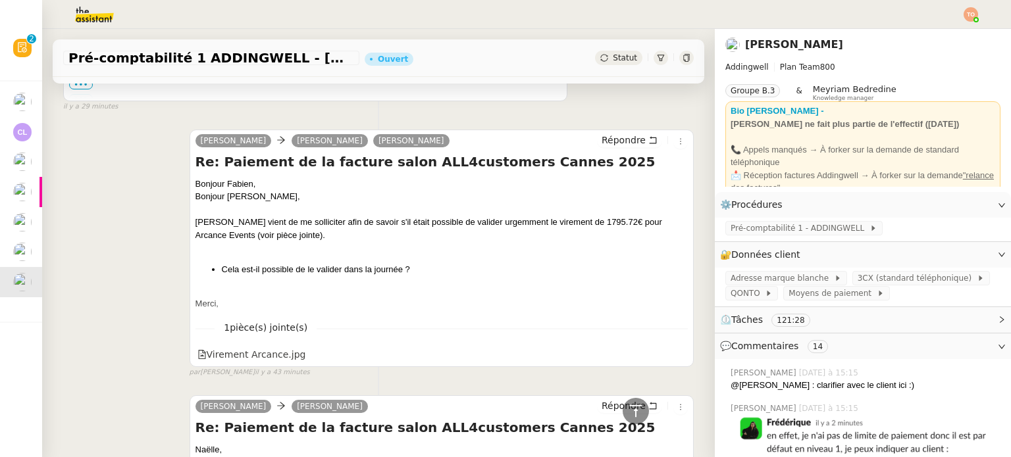
click at [290, 226] on div "[PERSON_NAME] vient de me solliciter afin de savoir s'il était possible de vali…" at bounding box center [441, 229] width 492 height 26
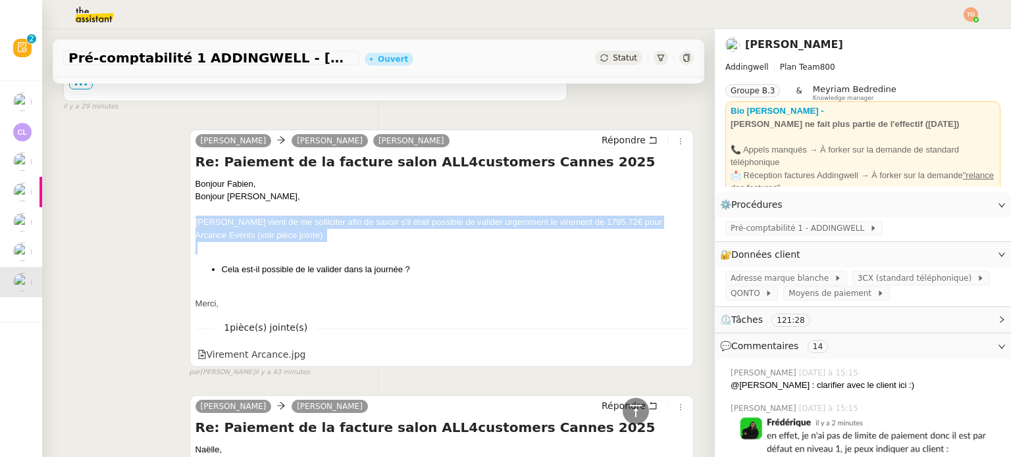
click at [290, 226] on div "[PERSON_NAME] vient de me solliciter afin de savoir s'il était possible de vali…" at bounding box center [441, 229] width 492 height 26
click at [278, 240] on div "[PERSON_NAME] vient de me solliciter afin de savoir s'il était possible de vali…" at bounding box center [441, 229] width 492 height 26
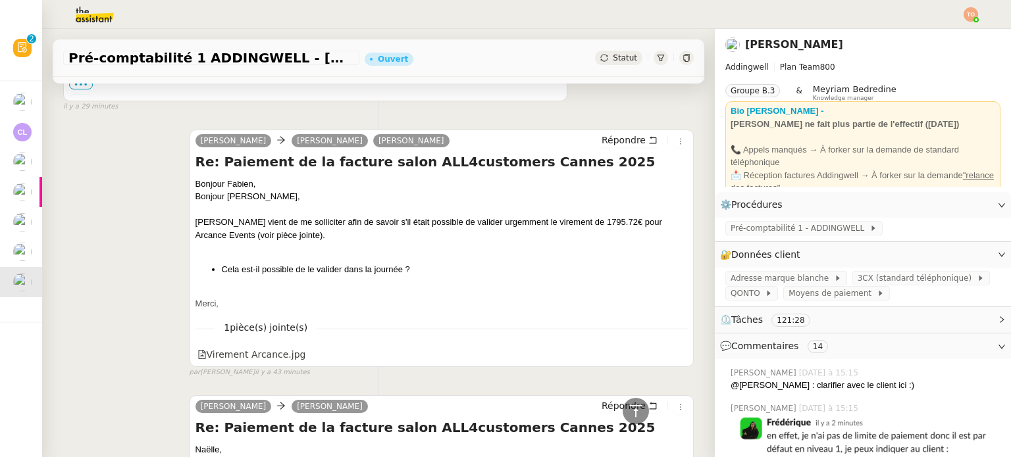
click at [285, 228] on div "[PERSON_NAME] vient de me solliciter afin de savoir s'il était possible de vali…" at bounding box center [441, 229] width 492 height 26
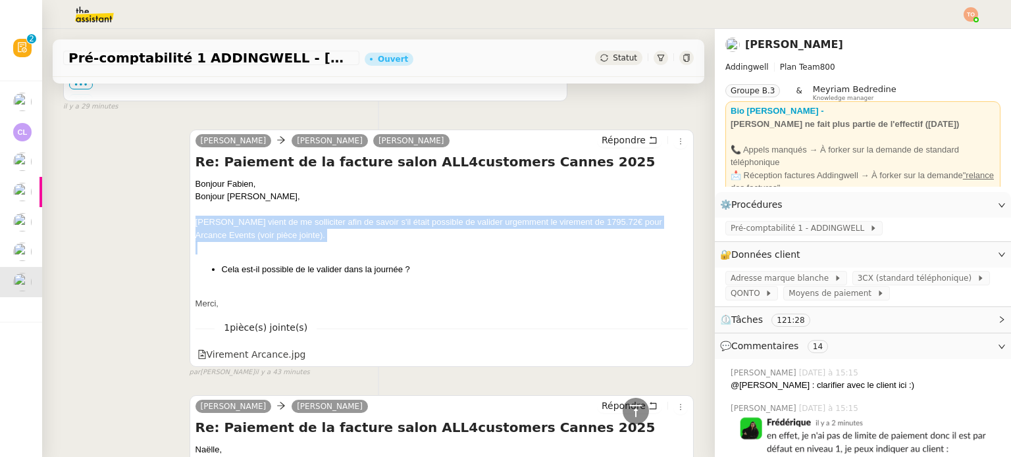
click at [285, 228] on div "[PERSON_NAME] vient de me solliciter afin de savoir s'il était possible de vali…" at bounding box center [441, 229] width 492 height 26
click at [280, 236] on div "[PERSON_NAME] vient de me solliciter afin de savoir s'il était possible de vali…" at bounding box center [441, 229] width 492 height 26
click at [288, 223] on div "[PERSON_NAME] vient de me solliciter afin de savoir s'il était possible de vali…" at bounding box center [441, 229] width 492 height 26
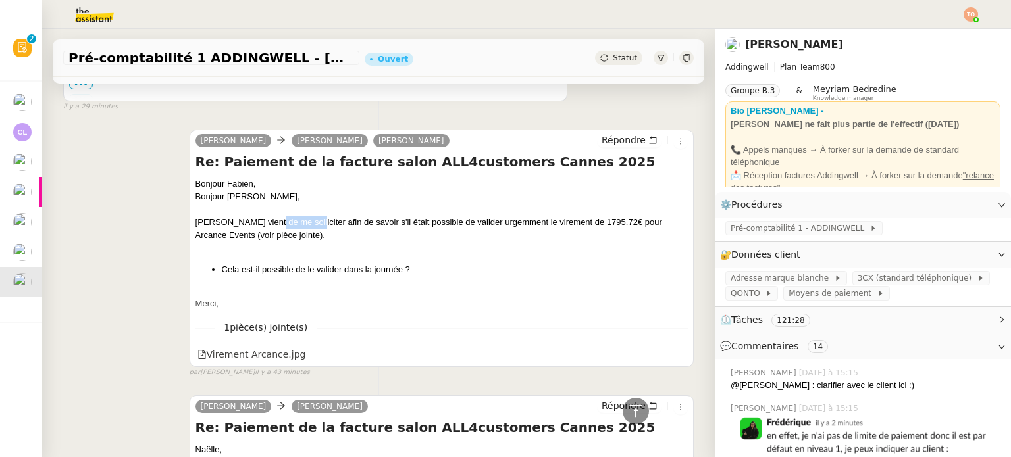
click at [288, 223] on div "[PERSON_NAME] vient de me solliciter afin de savoir s'il était possible de vali…" at bounding box center [441, 229] width 492 height 26
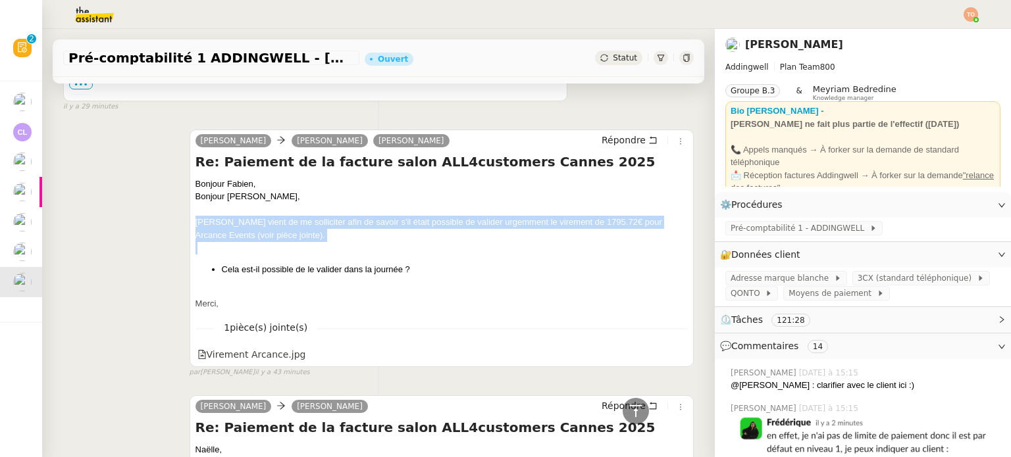
click at [288, 223] on div "[PERSON_NAME] vient de me solliciter afin de savoir s'il était possible de vali…" at bounding box center [441, 229] width 492 height 26
click at [287, 226] on div "[PERSON_NAME] vient de me solliciter afin de savoir s'il était possible de vali…" at bounding box center [441, 229] width 492 height 26
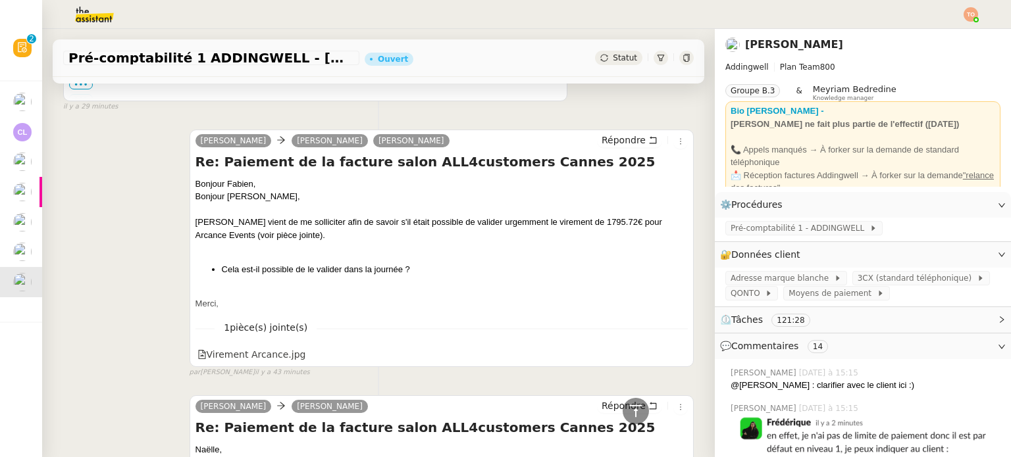
click at [288, 226] on div "[PERSON_NAME] vient de me solliciter afin de savoir s'il était possible de vali…" at bounding box center [441, 229] width 492 height 26
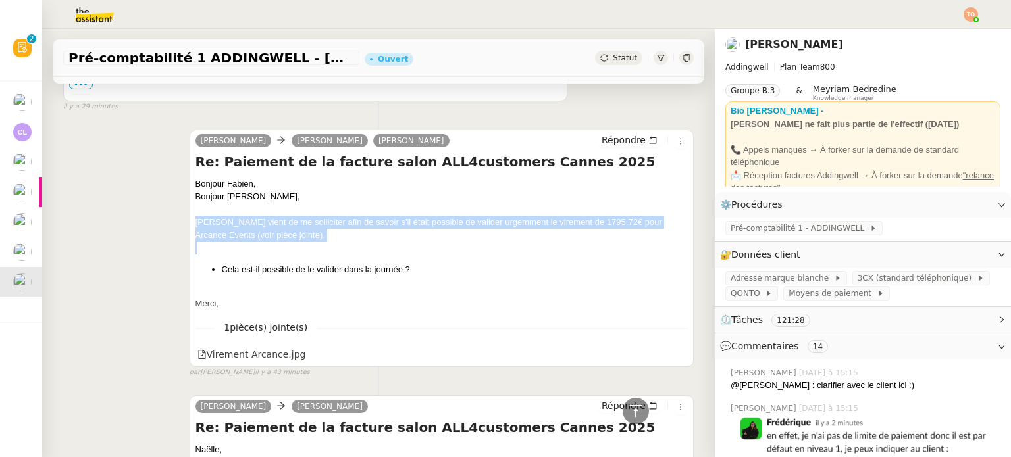
click at [288, 226] on div "[PERSON_NAME] vient de me solliciter afin de savoir s'il était possible de vali…" at bounding box center [441, 229] width 492 height 26
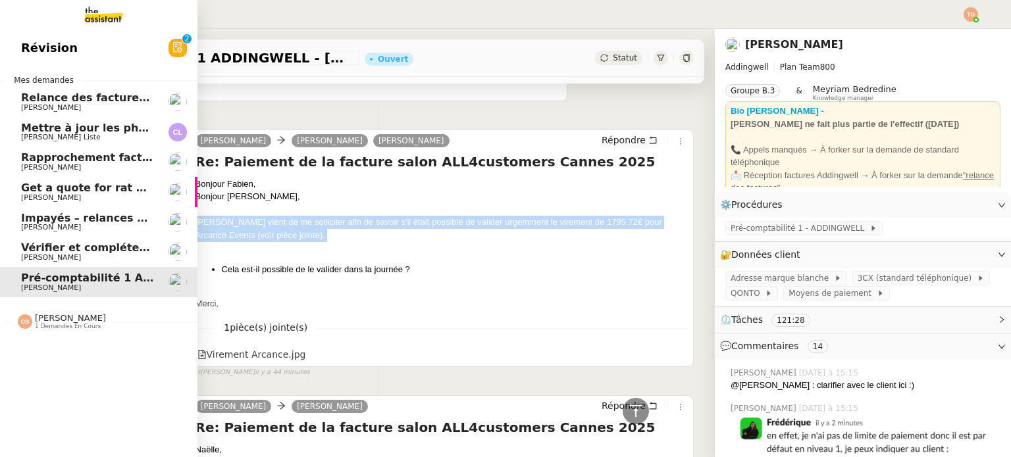
click at [33, 59] on link "Révision 0 1 2 3 4 5 6 7 8 9" at bounding box center [98, 48] width 197 height 30
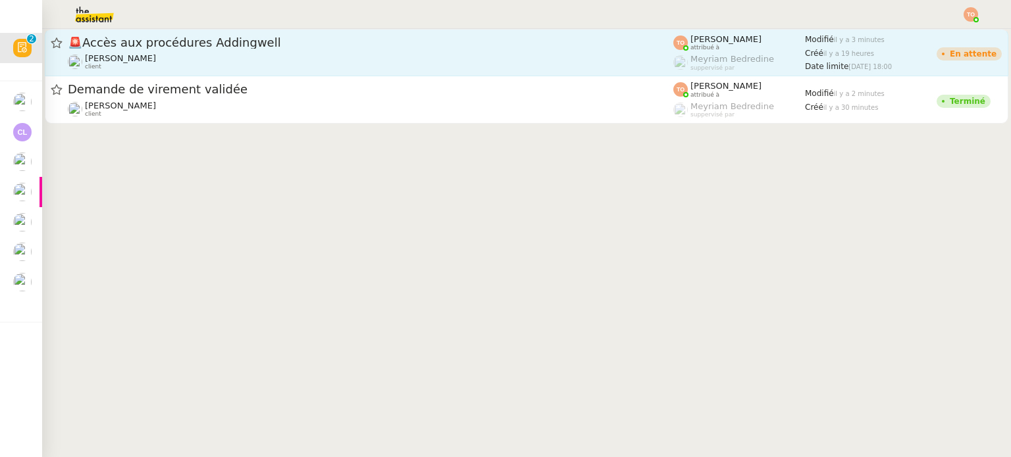
click at [274, 50] on div "🚨 Accès aux procédures Addingwell" at bounding box center [370, 43] width 605 height 16
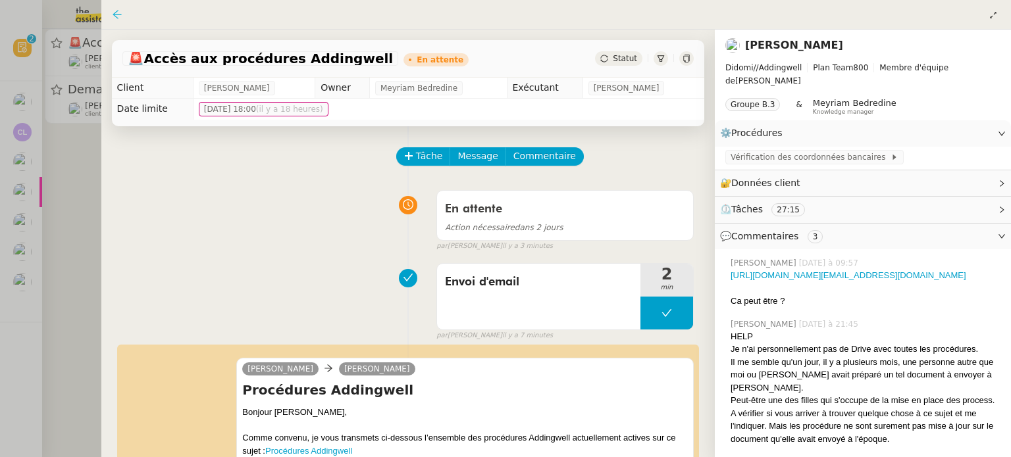
click at [118, 13] on icon at bounding box center [117, 14] width 11 height 11
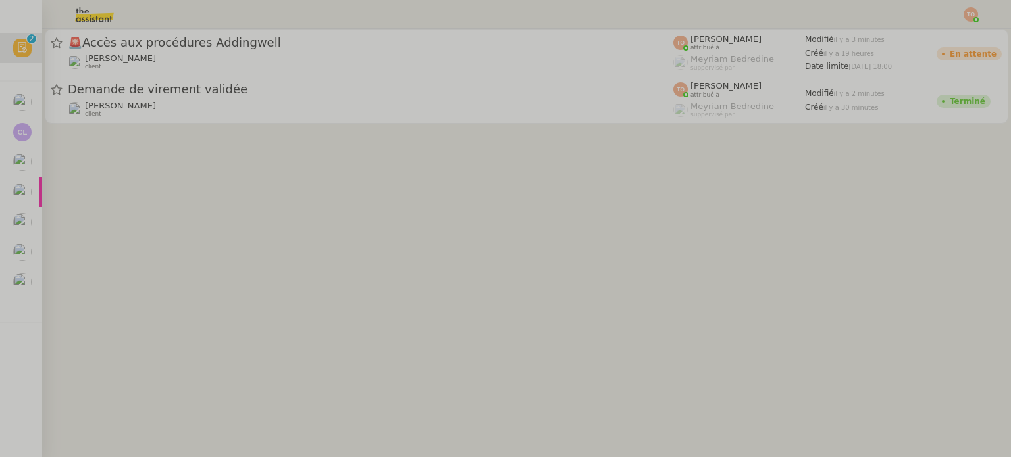
click at [176, 99] on div "Demande de virement validée [PERSON_NAME] client" at bounding box center [370, 100] width 605 height 36
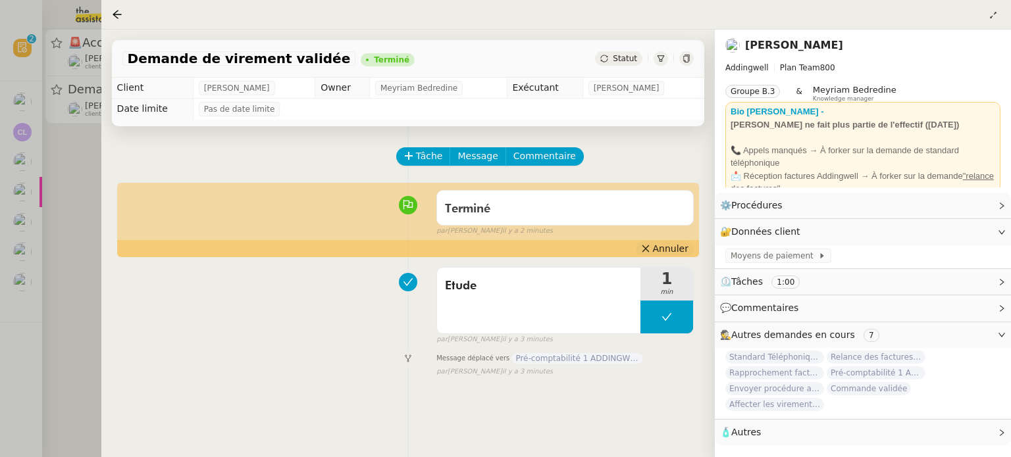
click at [675, 247] on span "Annuler" at bounding box center [671, 248] width 36 height 13
click at [602, 289] on span "Etude" at bounding box center [539, 286] width 188 height 20
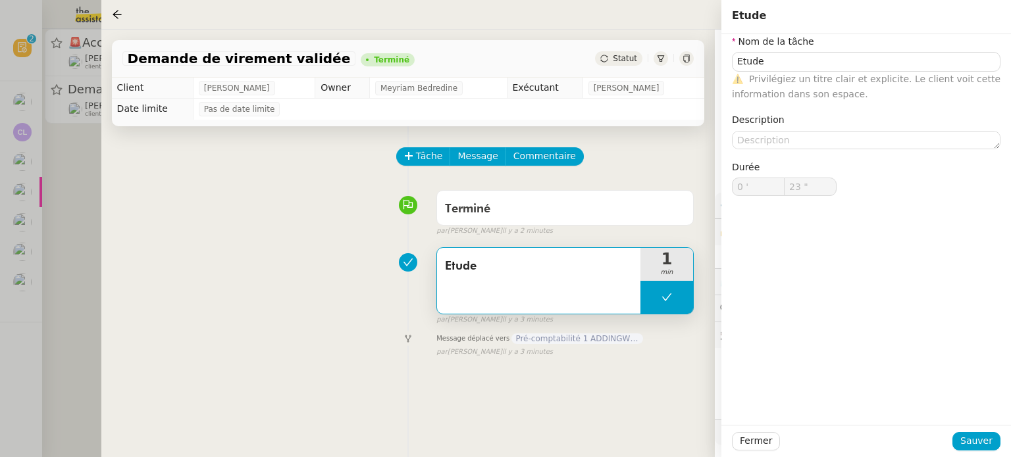
click at [542, 303] on div "Etude" at bounding box center [538, 281] width 203 height 66
type input "Etude"
type input "0 '"
type input "23 ""
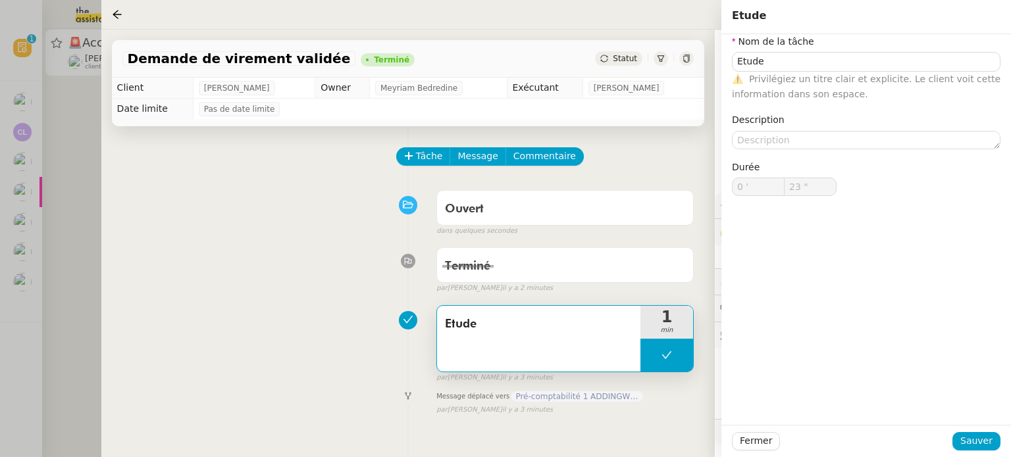
type input "Etude"
type input "0 '"
type input "23 ""
type input "Etude"
type input "0 '"
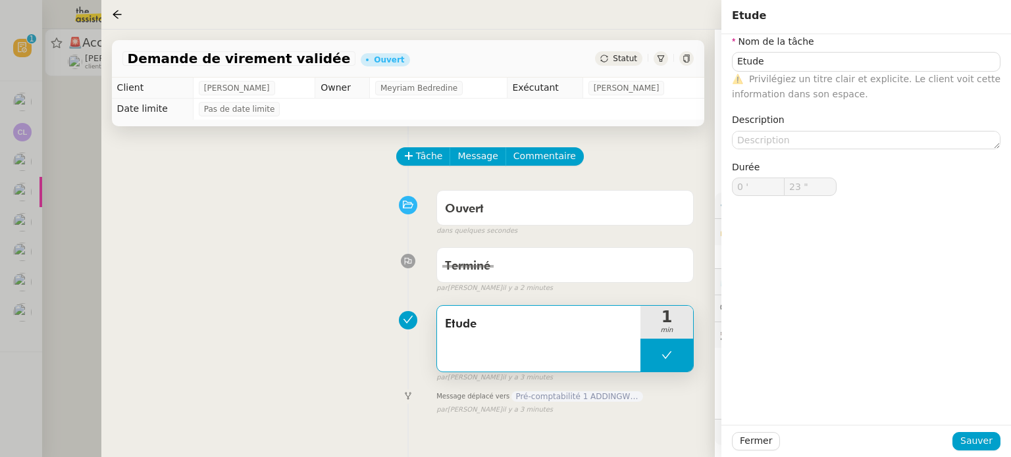
type input "23 ""
type input "Etude"
type input "0 '"
type input "23 ""
click at [779, 72] on div "⚠️ Privilégiez un titre clair et explicite. Le client voit cette information da…" at bounding box center [866, 87] width 269 height 31
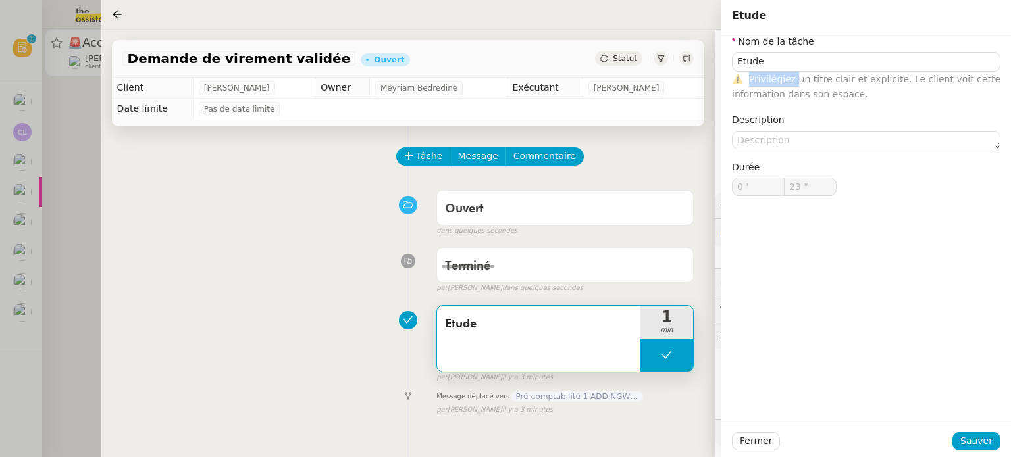
click at [779, 72] on div "⚠️ Privilégiez un titre clair et explicite. Le client voit cette information da…" at bounding box center [866, 87] width 269 height 31
type input "Etude"
type input "0 '"
type input "23 ""
click at [781, 67] on input "Etude" at bounding box center [866, 61] width 269 height 19
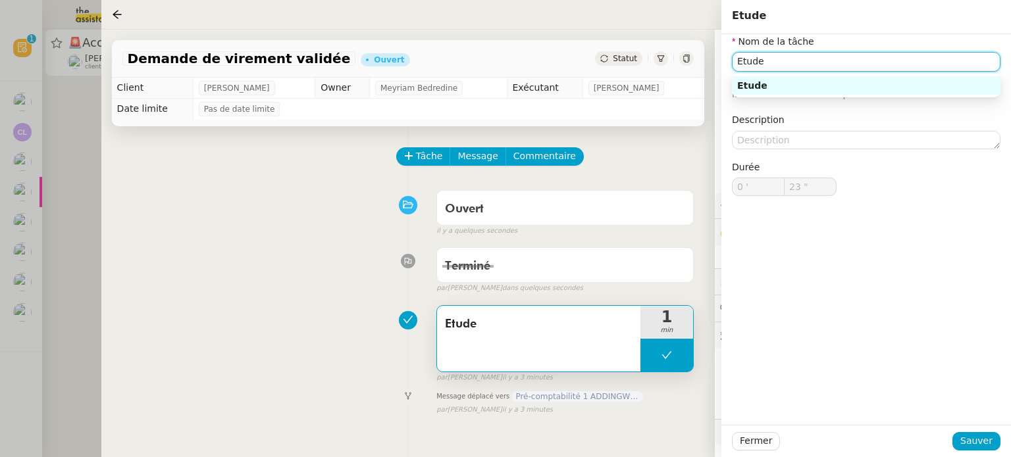
click at [781, 67] on input "Etude" at bounding box center [866, 61] width 269 height 19
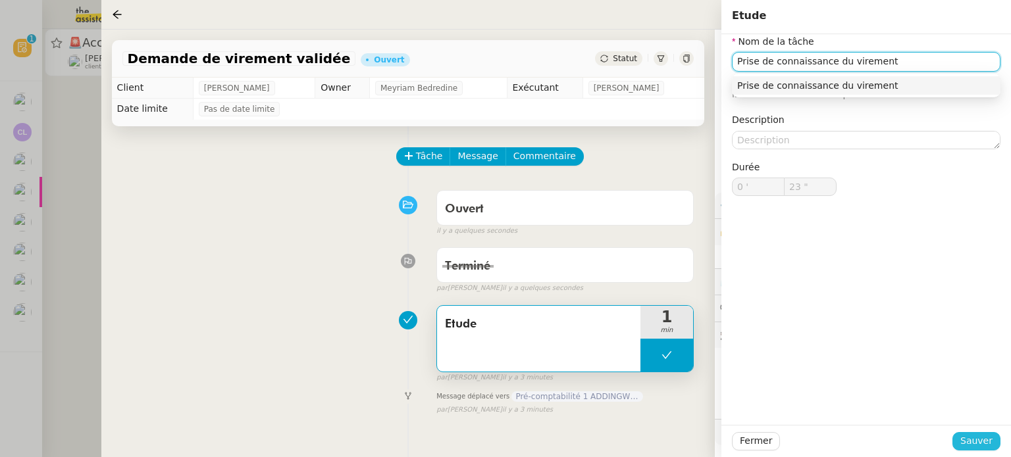
type input "Prise de connaissance du virement"
drag, startPoint x: 989, startPoint y: 440, endPoint x: 914, endPoint y: 393, distance: 88.4
click at [989, 440] on span "Sauver" at bounding box center [976, 441] width 32 height 15
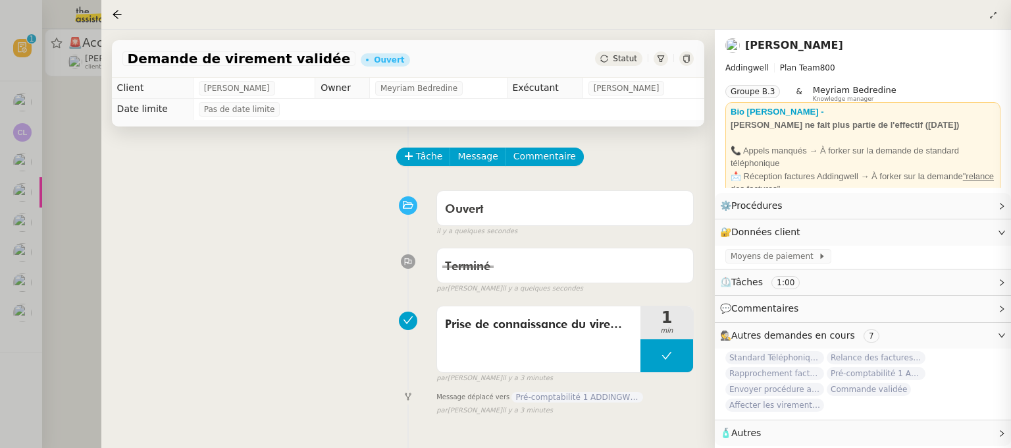
click at [627, 60] on span "Statut" at bounding box center [625, 58] width 24 height 9
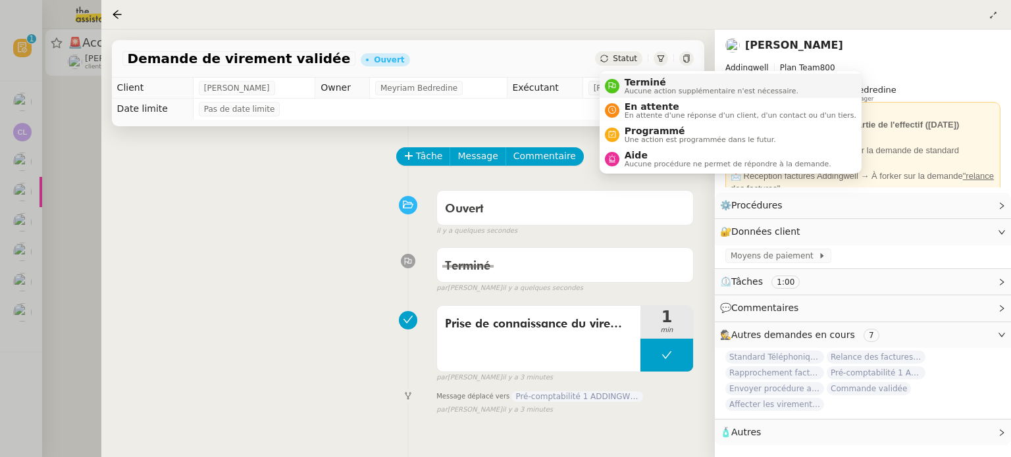
click at [642, 90] on span "Aucune action supplémentaire n'est nécessaire." at bounding box center [712, 91] width 174 height 7
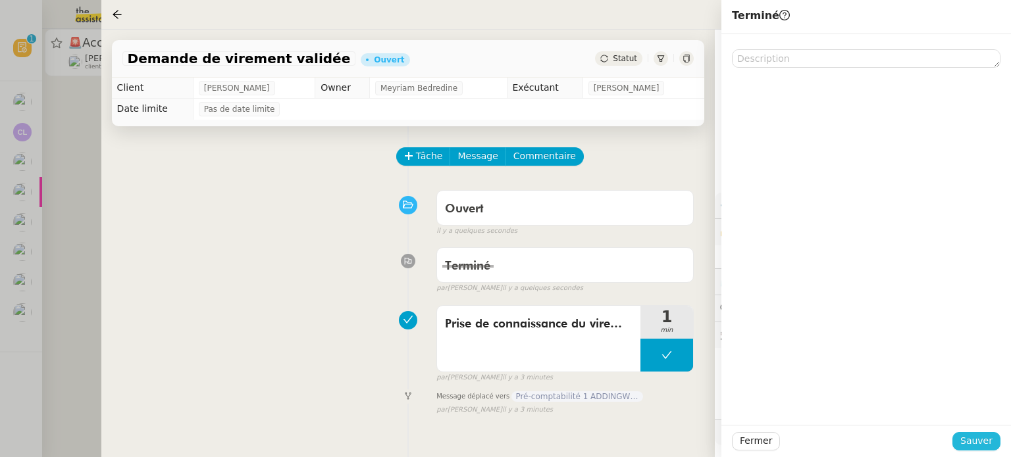
click at [977, 439] on span "Sauver" at bounding box center [976, 441] width 32 height 15
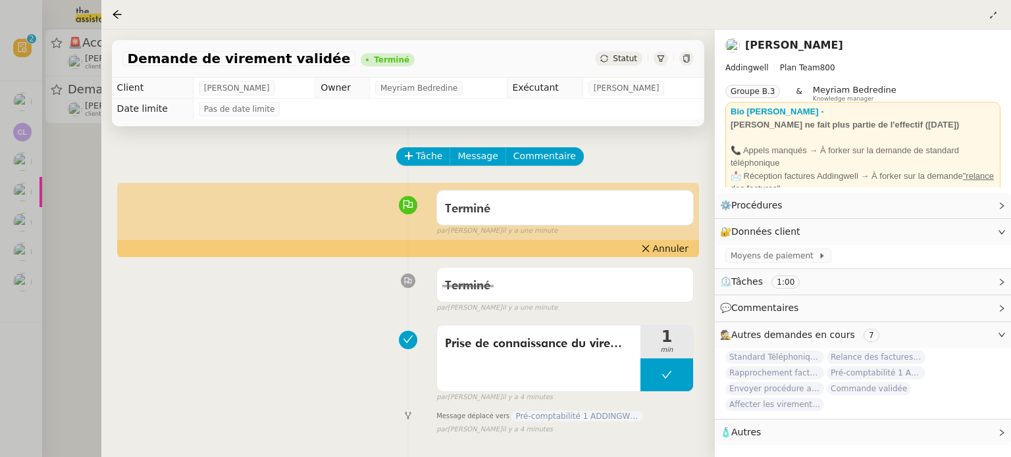
click at [51, 169] on div at bounding box center [505, 228] width 1011 height 457
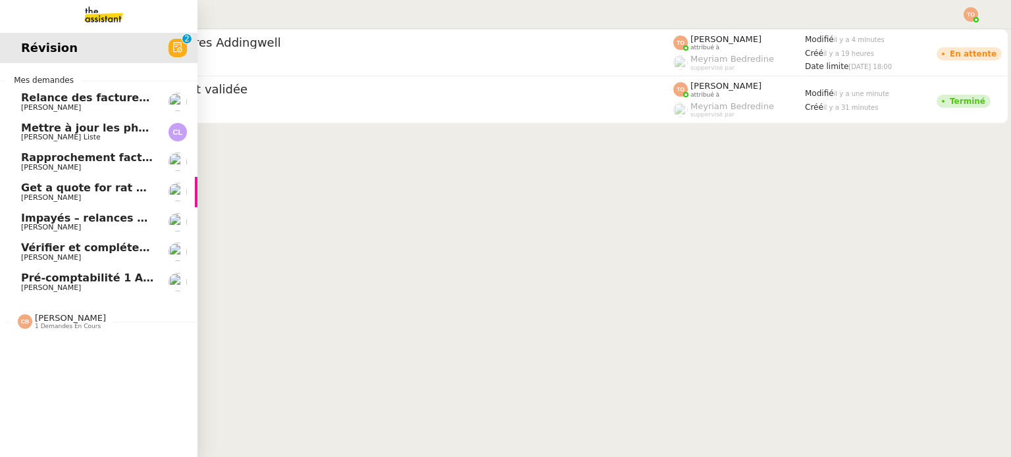
click at [124, 273] on span "Pré-comptabilité 1 ADDINGWELL - [DATE]" at bounding box center [143, 278] width 245 height 13
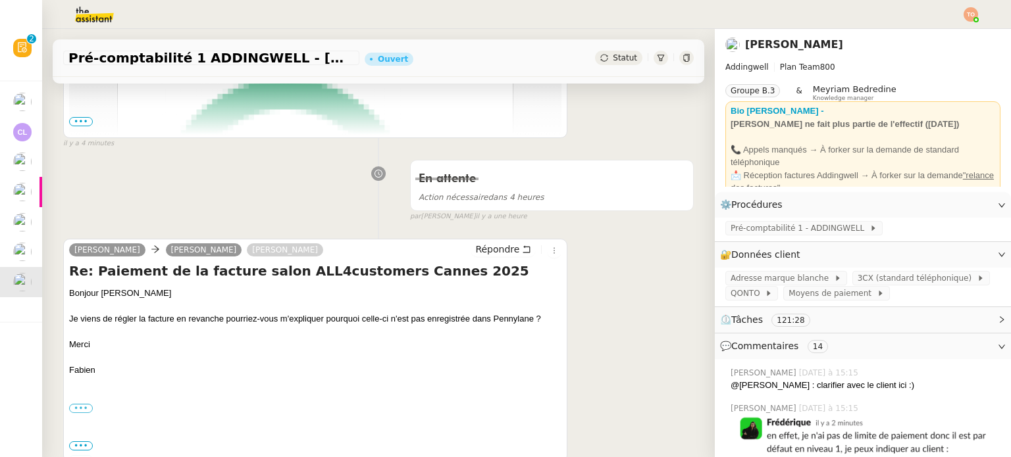
scroll to position [395, 0]
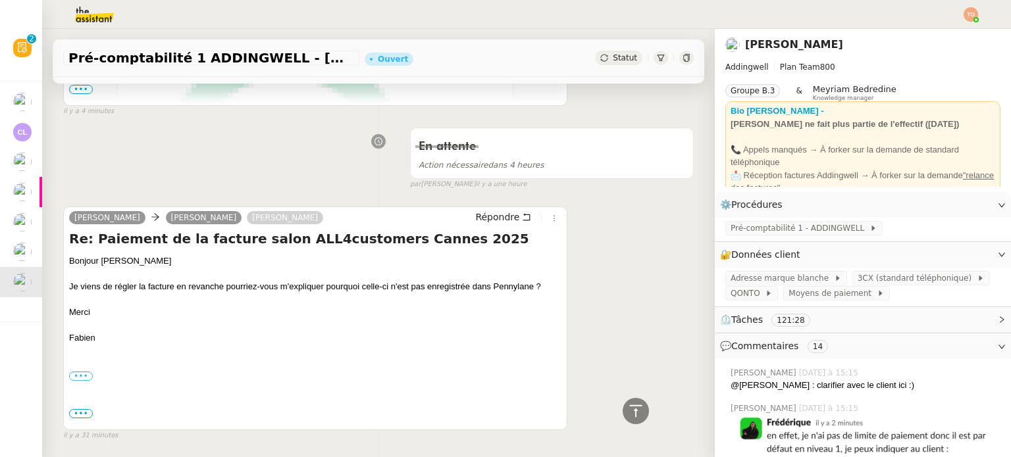
click at [193, 289] on div "Je viens de régler la facture en revanche pourriez-vous m'expliquer pourquoi ce…" at bounding box center [315, 286] width 492 height 13
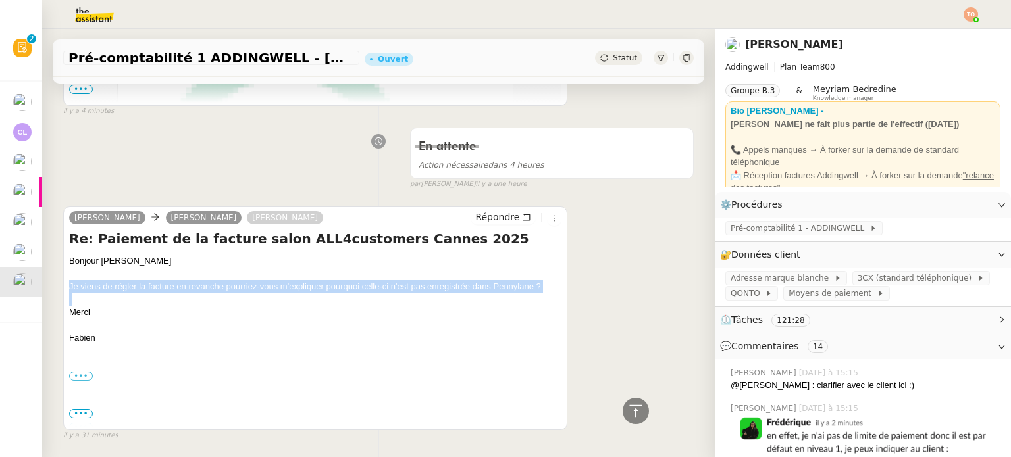
click at [193, 289] on div "Je viens de régler la facture en revanche pourriez-vous m'expliquer pourquoi ce…" at bounding box center [315, 286] width 492 height 13
click at [211, 294] on div "Je viens de régler la facture en revanche pourriez-vous m'expliquer pourquoi ce…" at bounding box center [315, 286] width 492 height 13
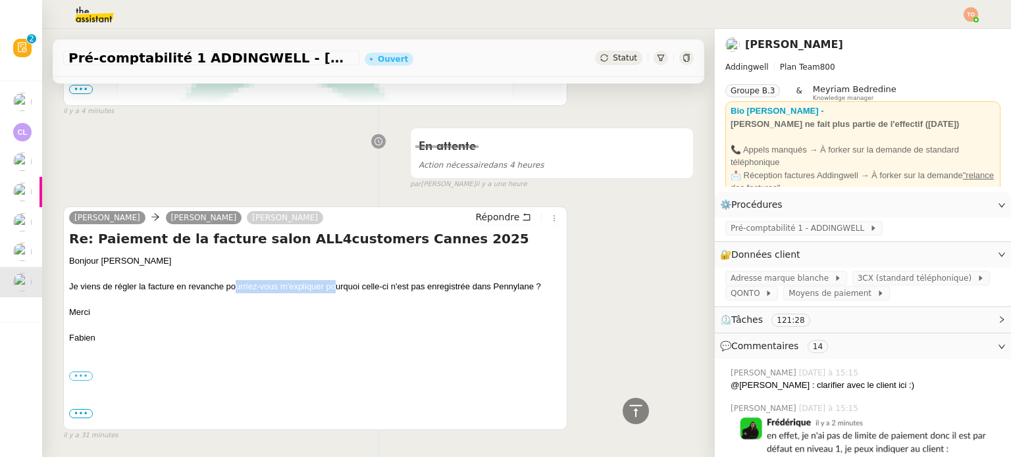
drag, startPoint x: 233, startPoint y: 293, endPoint x: 347, endPoint y: 282, distance: 114.3
click at [346, 282] on div "Je viens de régler la facture en revanche pourriez-vous m'expliquer pourquoi ce…" at bounding box center [315, 286] width 492 height 13
drag, startPoint x: 392, startPoint y: 286, endPoint x: 478, endPoint y: 286, distance: 85.6
click at [450, 286] on div "Je viens de régler la facture en revanche pourriez-vous m'expliquer pourquoi ce…" at bounding box center [315, 286] width 492 height 13
drag, startPoint x: 503, startPoint y: 284, endPoint x: 525, endPoint y: 282, distance: 21.2
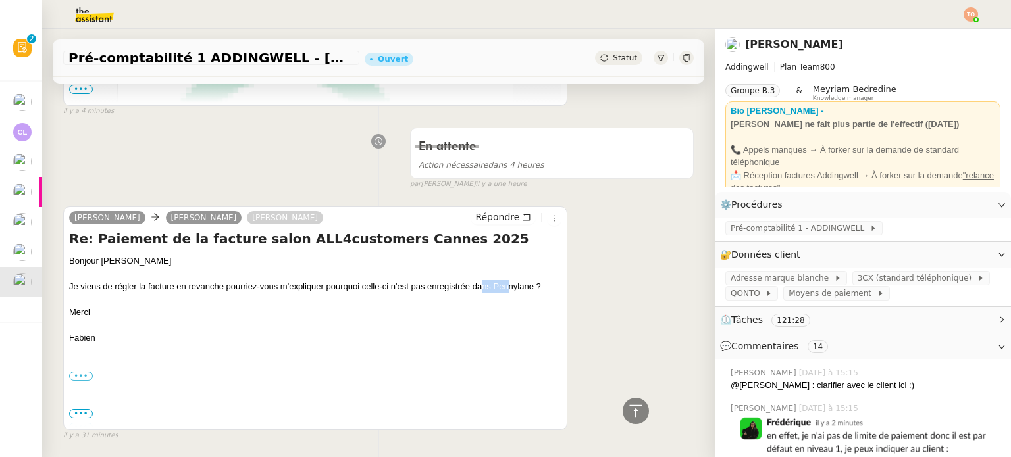
click at [518, 283] on div "Je viens de régler la facture en revanche pourriez-vous m'expliquer pourquoi ce…" at bounding box center [315, 286] width 492 height 13
click at [525, 281] on div at bounding box center [315, 274] width 492 height 13
click at [562, 356] on div "[PERSON_NAME] [PERSON_NAME] Re: Paiement de la facture salon ALL4customers Cann…" at bounding box center [378, 318] width 631 height 247
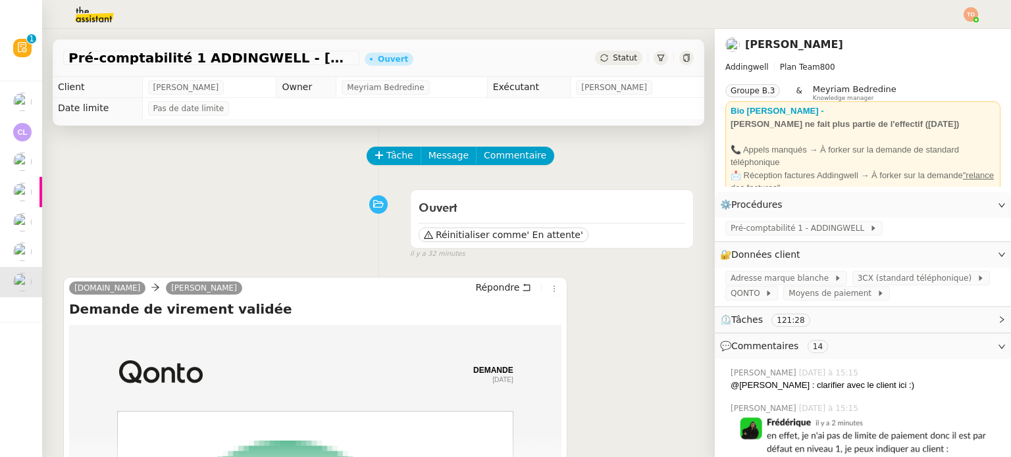
click at [392, 167] on div "Tâche Message Commentaire" at bounding box center [531, 163] width 326 height 32
click at [392, 162] on span "Tâche" at bounding box center [399, 155] width 27 height 15
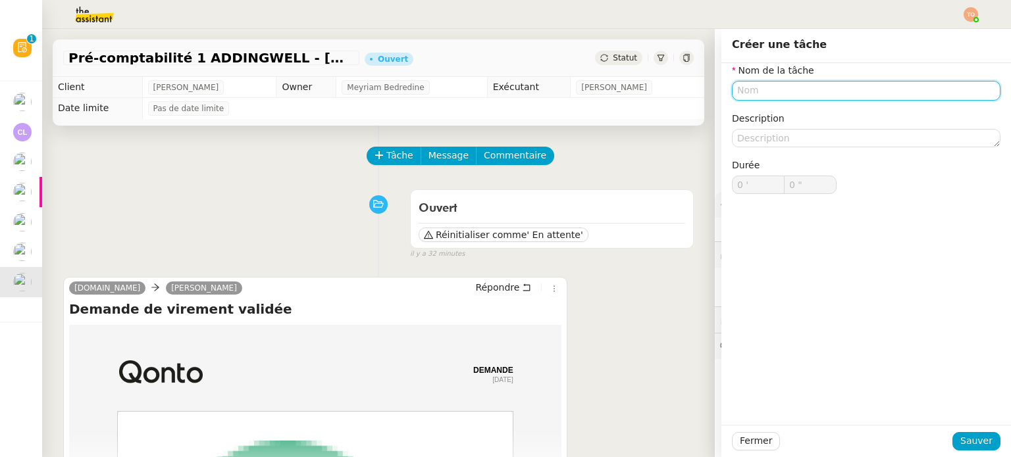
click at [782, 90] on input "text" at bounding box center [866, 90] width 269 height 19
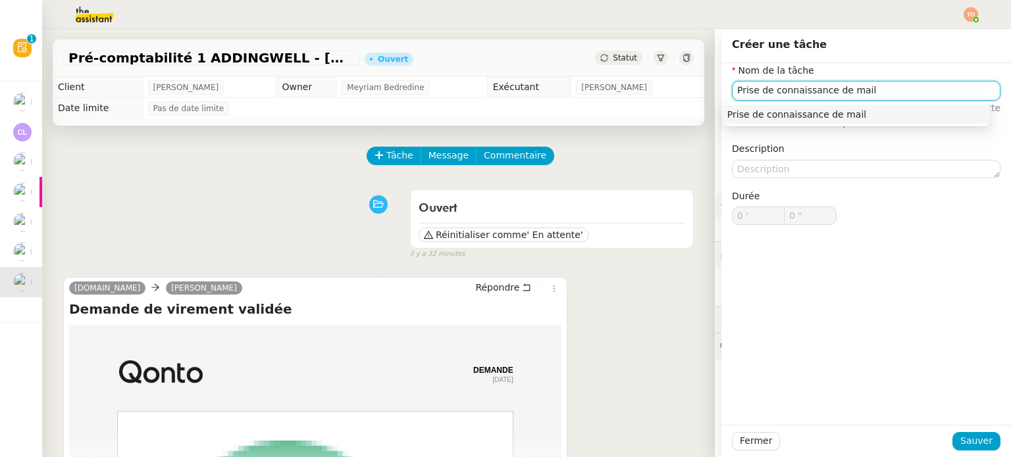
type input "Prise de connaissance de mail"
click at [970, 410] on div "Nom de la tâche Prise de connaissance de mail ⚠️ Privilégiez un titre clair et …" at bounding box center [866, 244] width 290 height 362
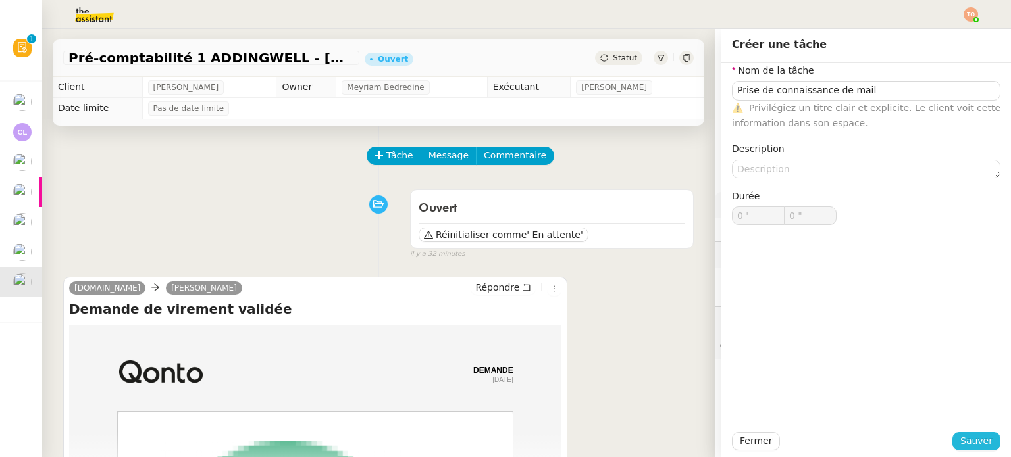
click at [977, 444] on span "Sauver" at bounding box center [976, 441] width 32 height 15
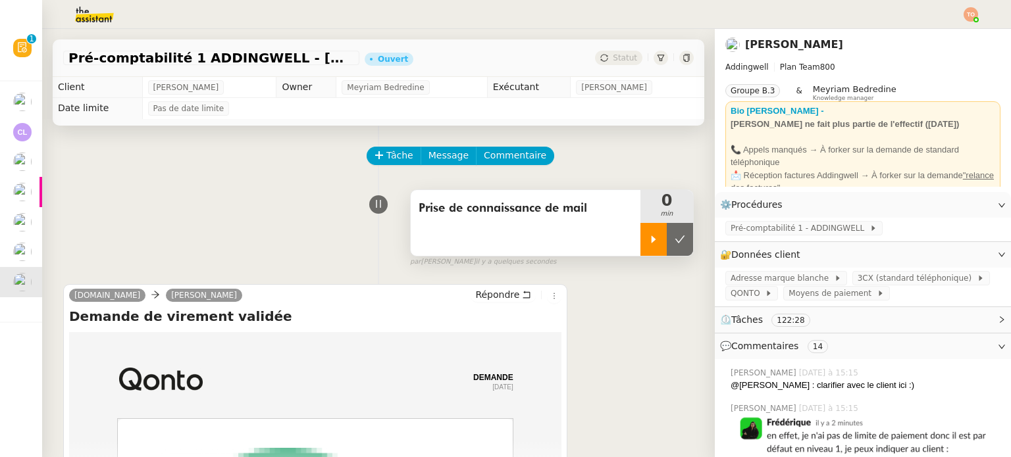
click at [648, 242] on icon at bounding box center [653, 239] width 11 height 11
click at [800, 235] on span "Pré-comptabilité 1 - ADDINGWELL" at bounding box center [800, 228] width 139 height 13
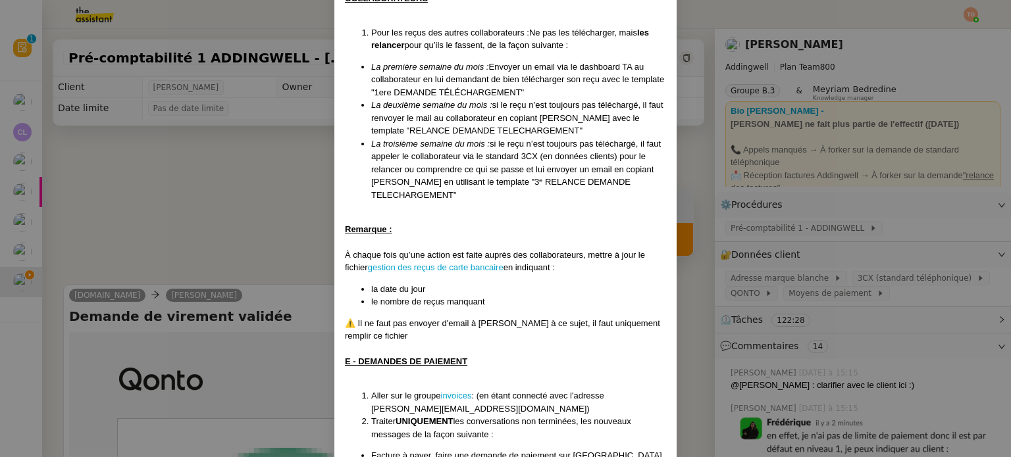
scroll to position [1316, 0]
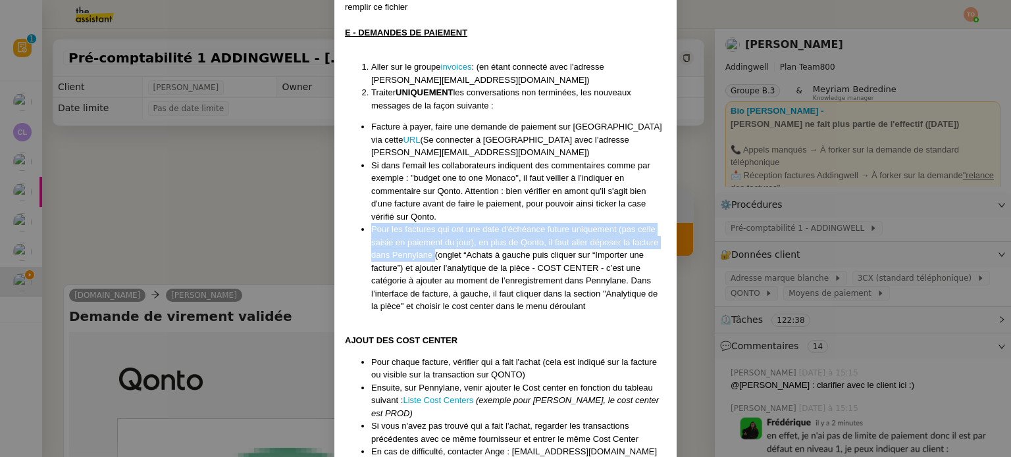
drag, startPoint x: 366, startPoint y: 172, endPoint x: 432, endPoint y: 202, distance: 72.2
click at [432, 202] on ul "Facture à payer, faire une demande de paiement sur [GEOGRAPHIC_DATA] via cette …" at bounding box center [505, 216] width 321 height 193
click at [220, 184] on nz-modal-container "Mise à jour 1707/2025 Contexte : [PERSON_NAME] souhaite que nous gérions la pré…" at bounding box center [505, 228] width 1011 height 457
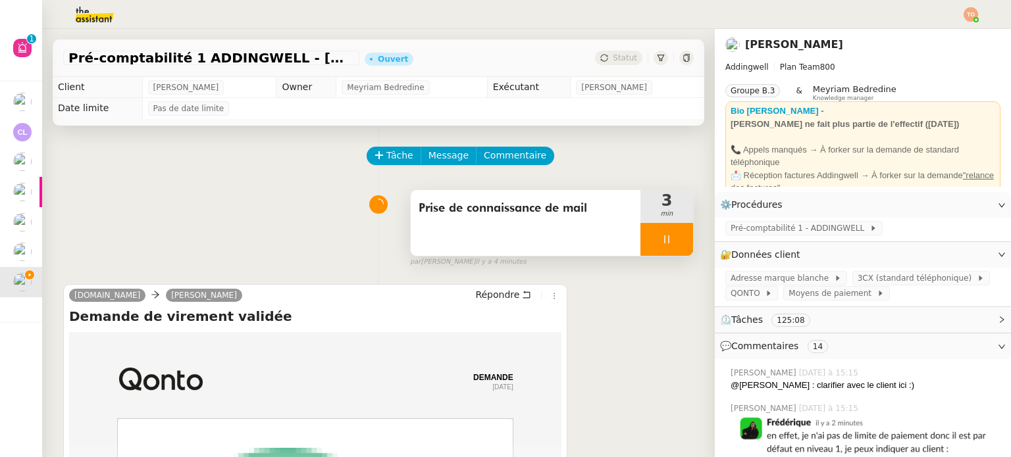
click at [663, 245] on div at bounding box center [666, 239] width 53 height 33
click at [675, 242] on icon at bounding box center [680, 239] width 11 height 11
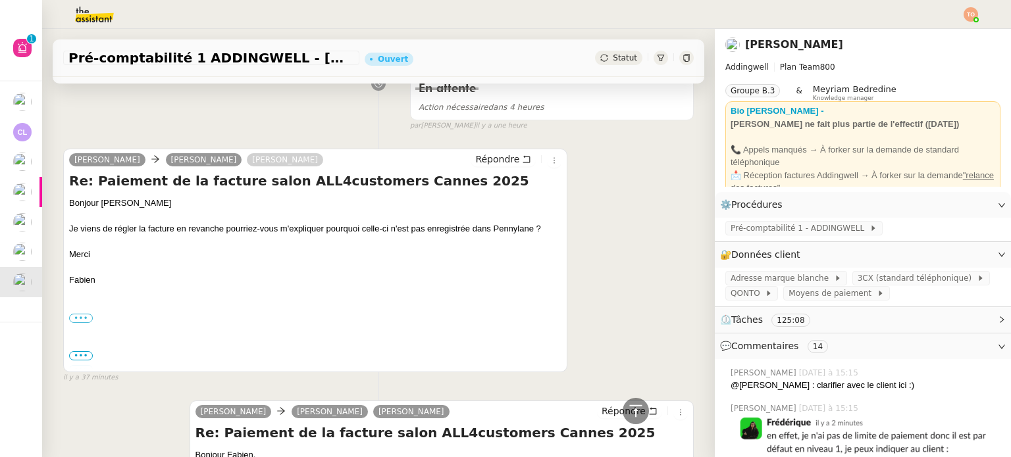
scroll to position [0, 0]
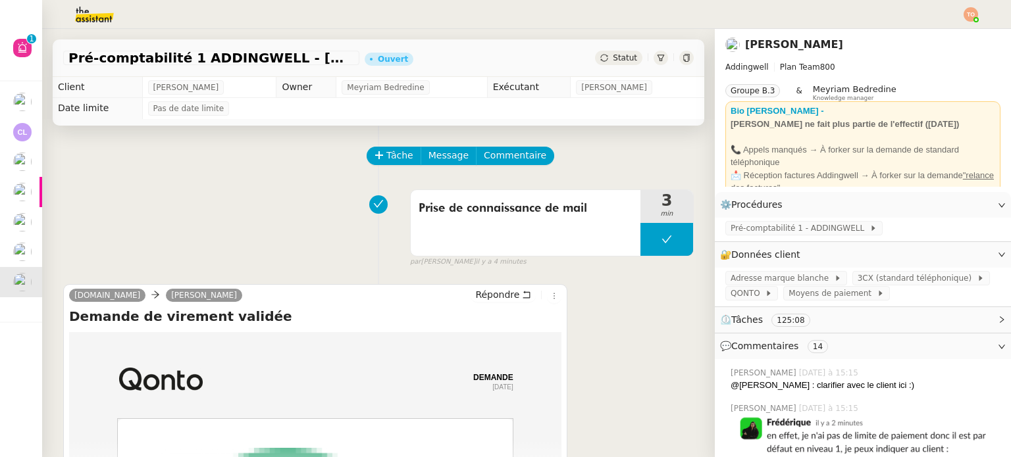
click at [613, 60] on span "Statut" at bounding box center [625, 57] width 24 height 9
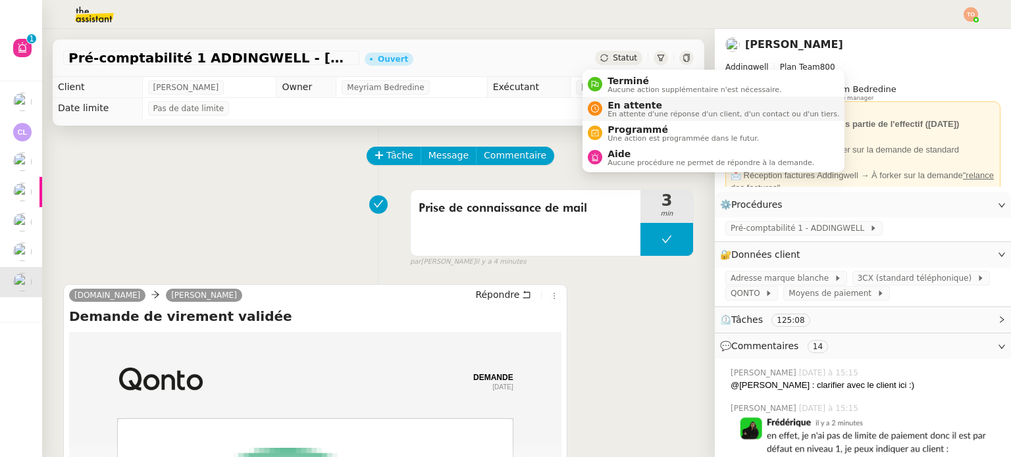
click at [620, 111] on span "En attente d'une réponse d'un client, d'un contact ou d'un tiers." at bounding box center [723, 114] width 232 height 7
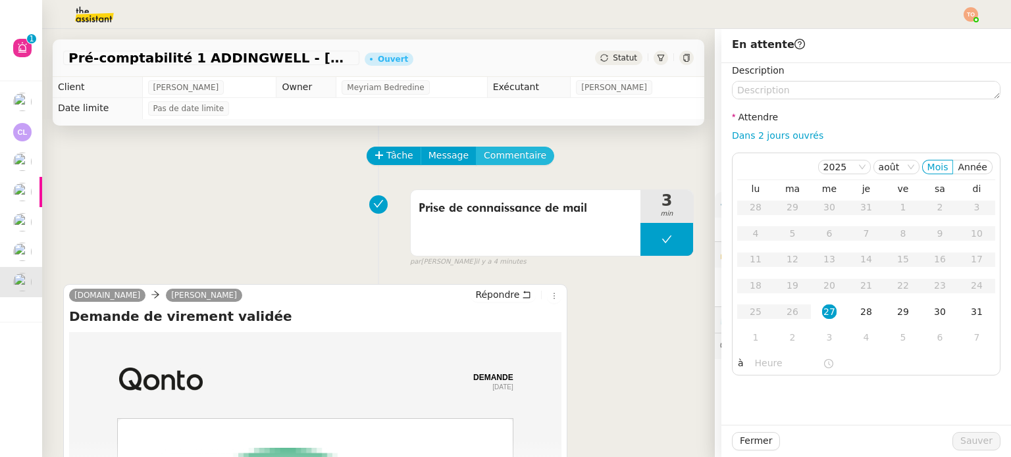
click at [484, 155] on span "Commentaire" at bounding box center [515, 155] width 63 height 15
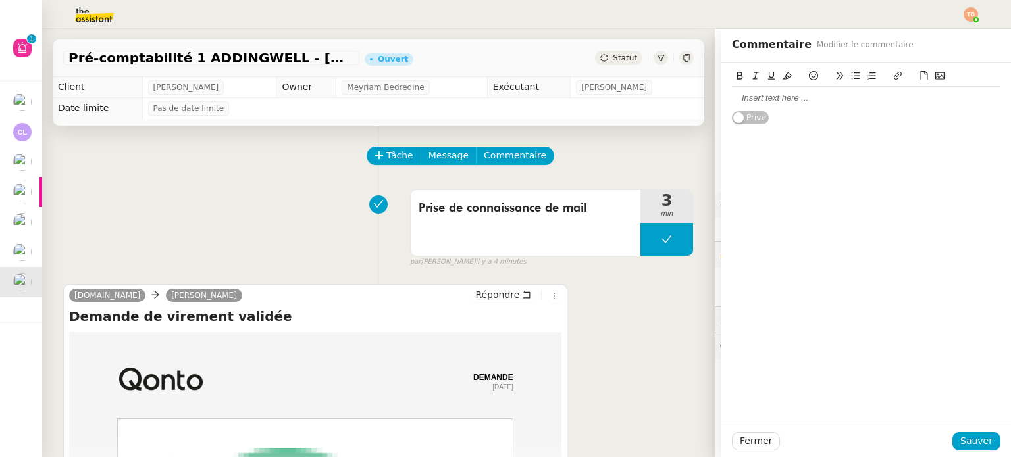
click at [767, 103] on div at bounding box center [866, 98] width 269 height 12
click at [973, 438] on span "Sauver" at bounding box center [976, 441] width 32 height 15
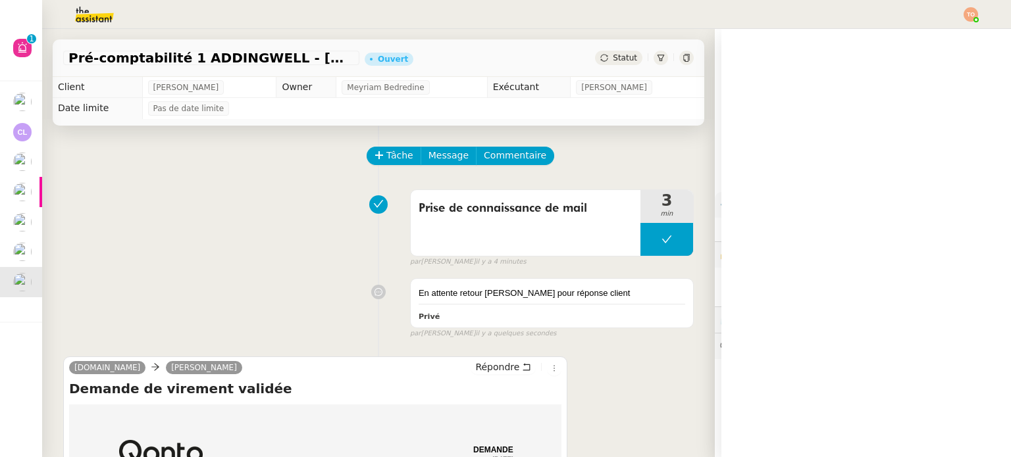
click at [613, 55] on span "Statut" at bounding box center [625, 57] width 24 height 9
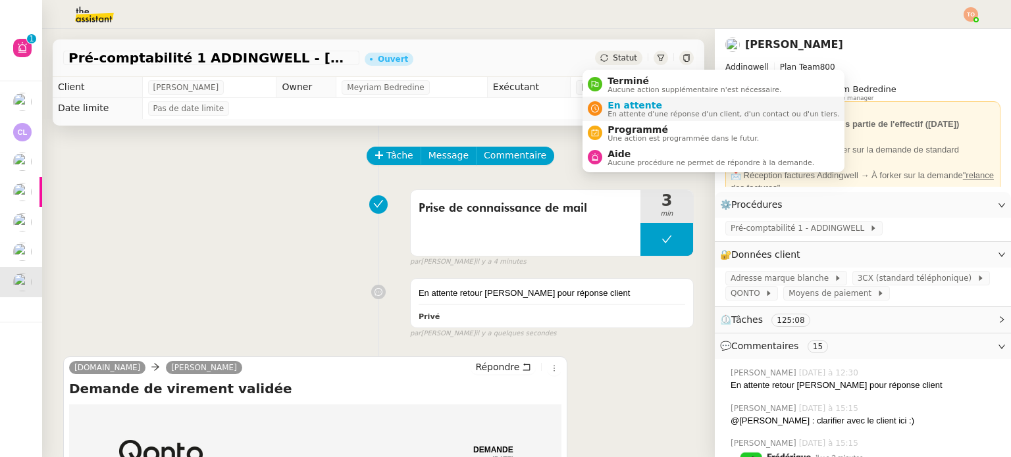
click at [629, 113] on span "En attente d'une réponse d'un client, d'un contact ou d'un tiers." at bounding box center [723, 114] width 232 height 7
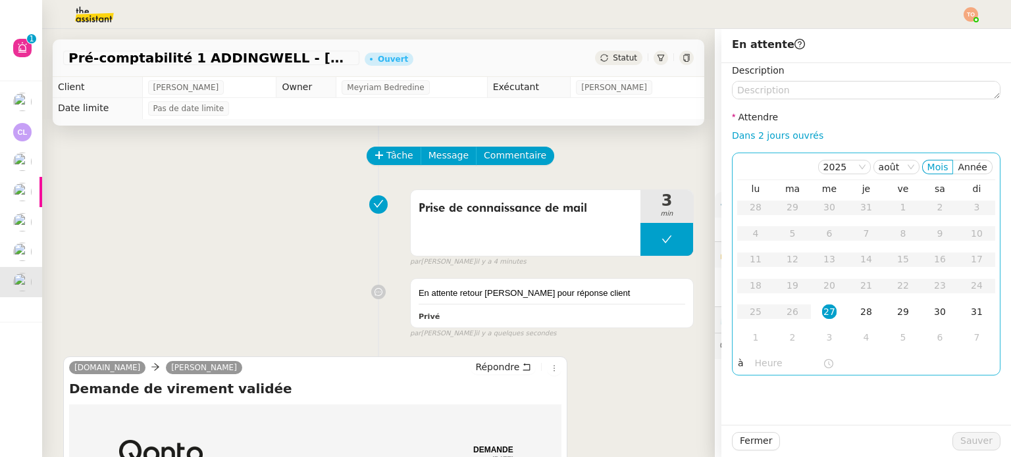
click at [819, 320] on td "27" at bounding box center [829, 312] width 37 height 26
click at [773, 361] on input "text" at bounding box center [789, 363] width 68 height 15
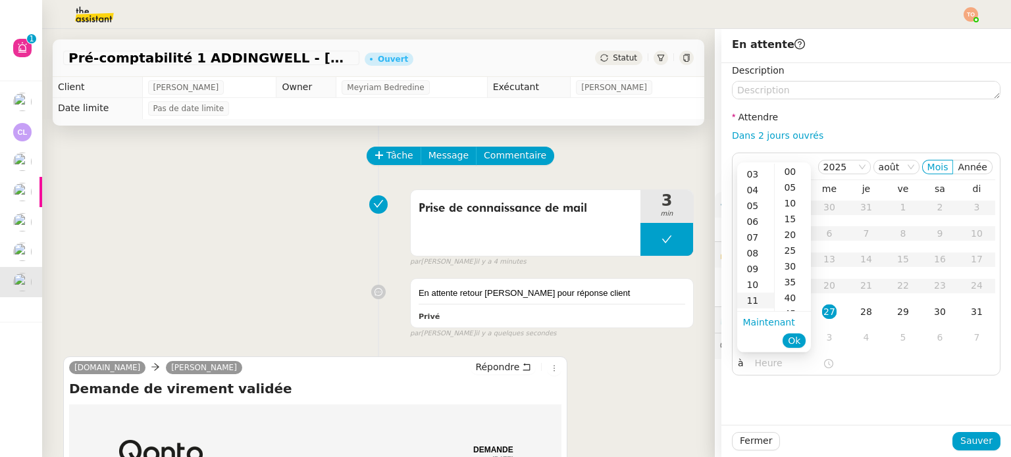
scroll to position [66, 0]
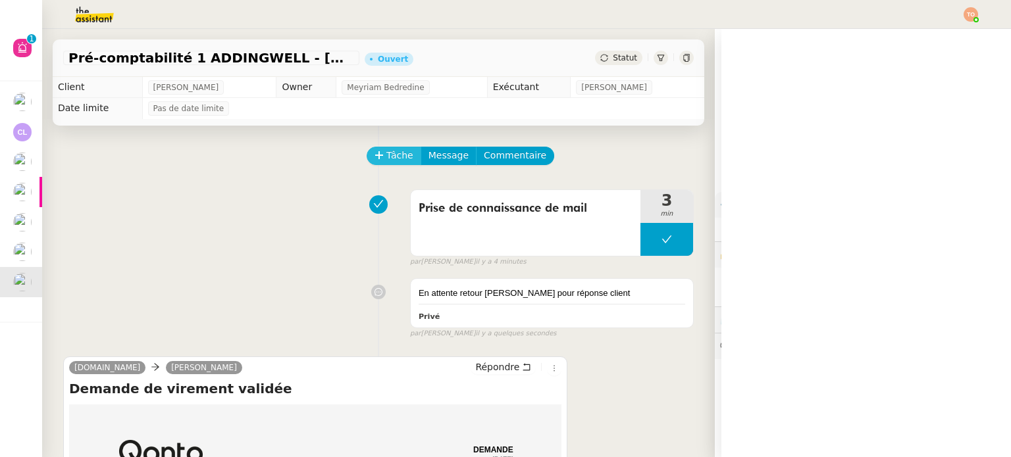
click at [395, 156] on span "Tâche" at bounding box center [399, 155] width 27 height 15
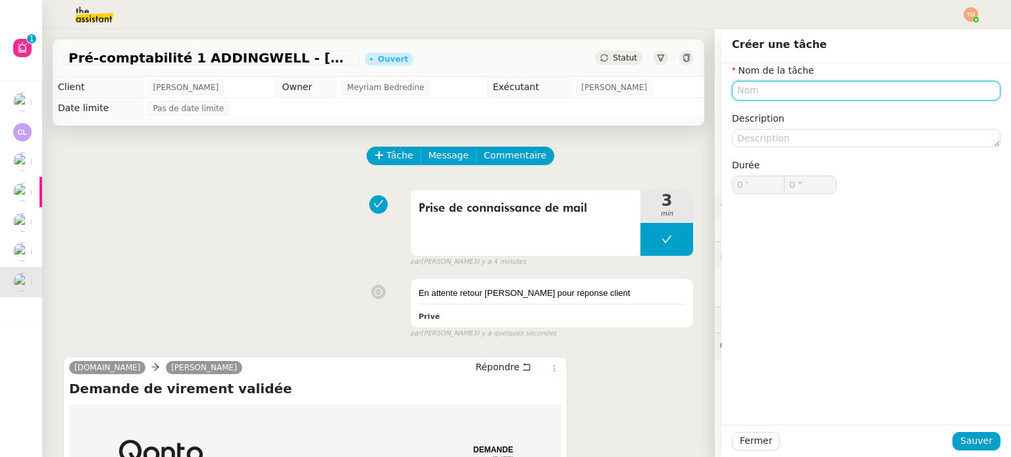
click at [784, 88] on input "text" at bounding box center [866, 90] width 269 height 19
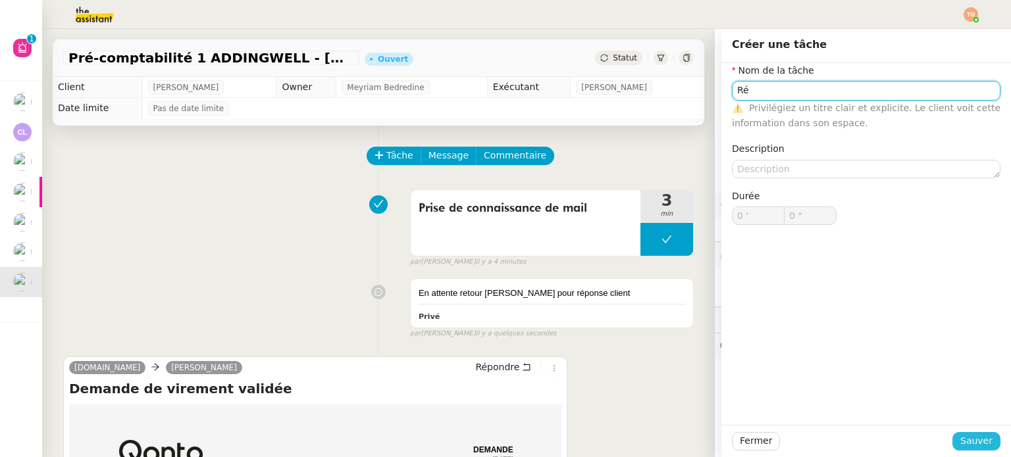
type input "Ré"
drag, startPoint x: 962, startPoint y: 438, endPoint x: 712, endPoint y: 322, distance: 275.6
click at [962, 437] on span "Sauver" at bounding box center [976, 441] width 32 height 15
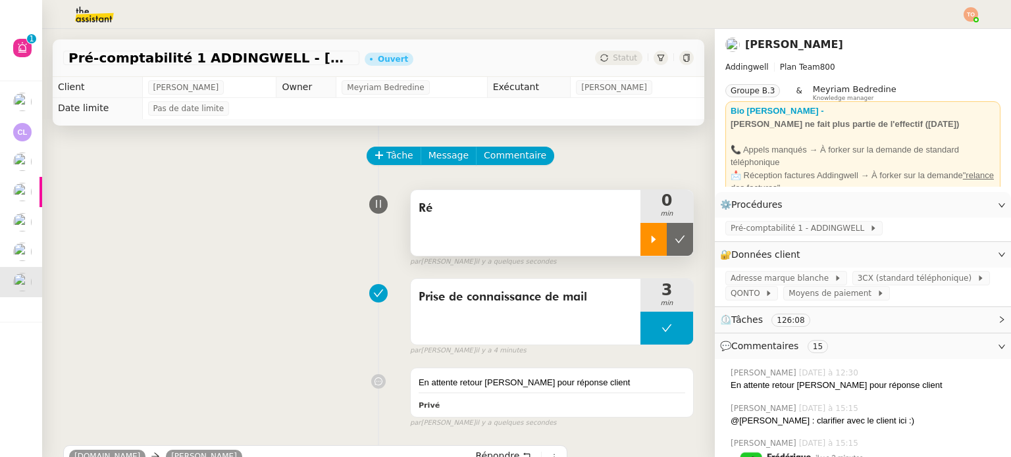
click at [640, 234] on div at bounding box center [653, 239] width 26 height 33
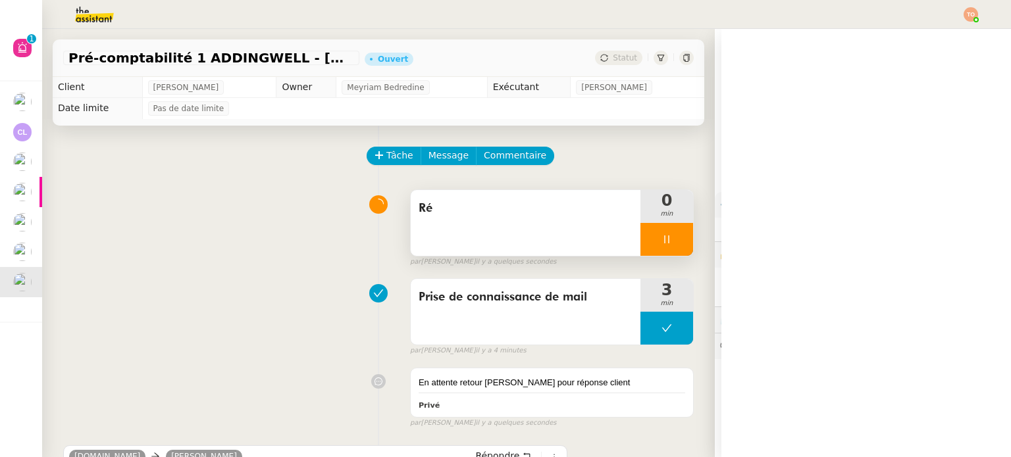
click at [584, 221] on div "Ré" at bounding box center [526, 223] width 230 height 66
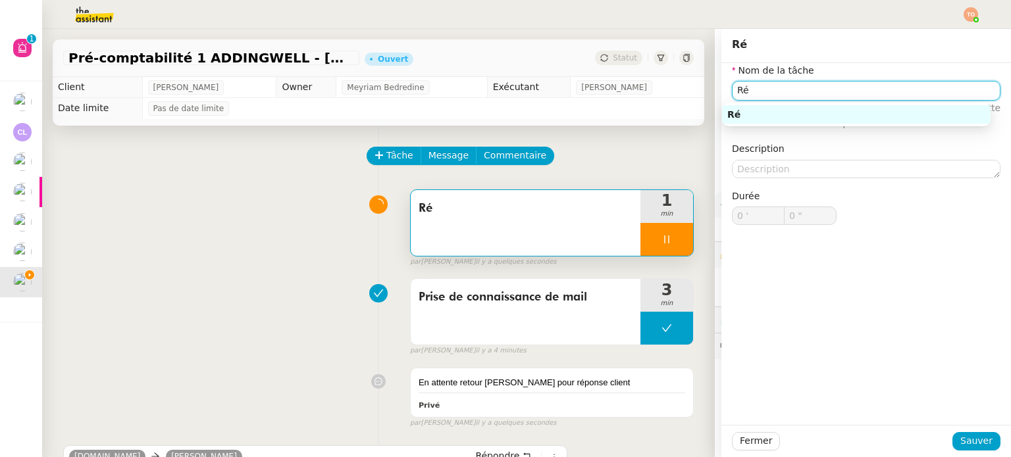
click at [791, 87] on input "Ré" at bounding box center [866, 90] width 269 height 19
type input "1 ""
type input "Récupére"
type input "2 ""
type input "Récupérer la pre"
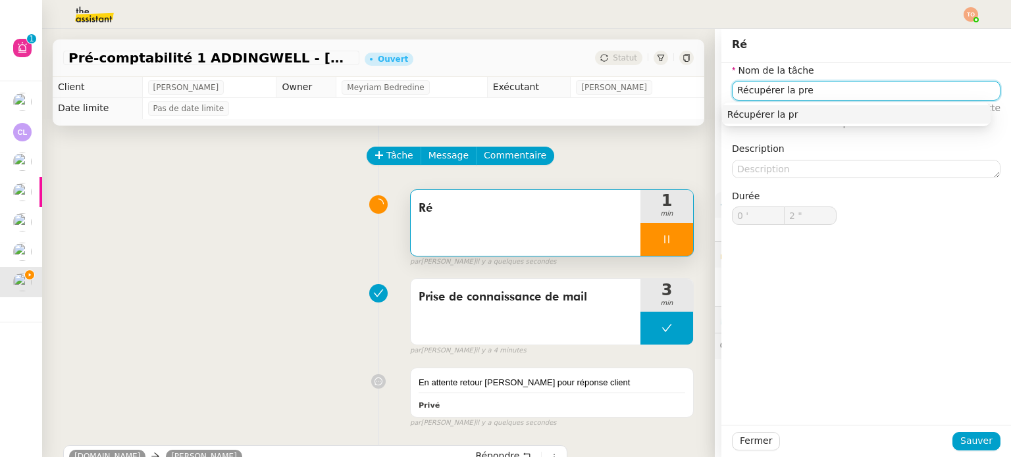
type input "3 ""
type input "Récupérer la preuve"
type input "4 ""
type input "Récupérer la preuve de vir"
type input "5 ""
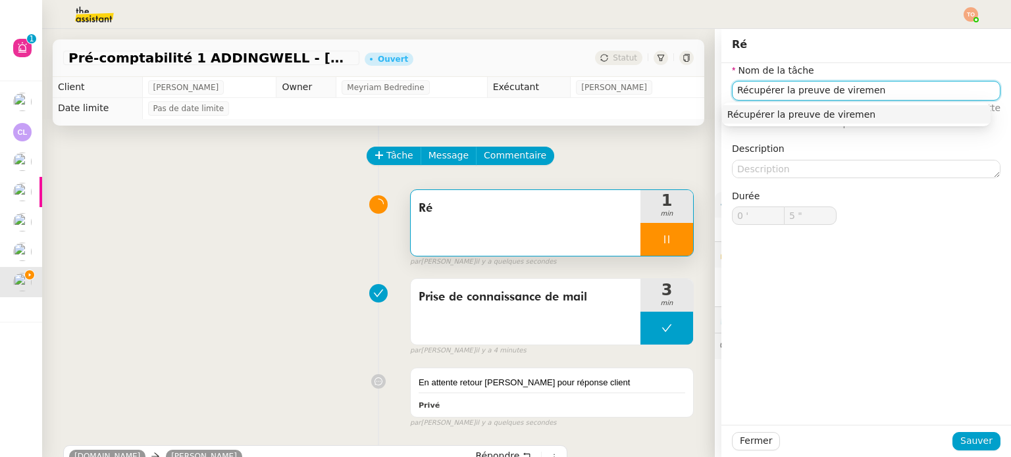
type input "Récupérer la preuve de virement"
type input "6 ""
type input "Récupérer la preuve de virement"
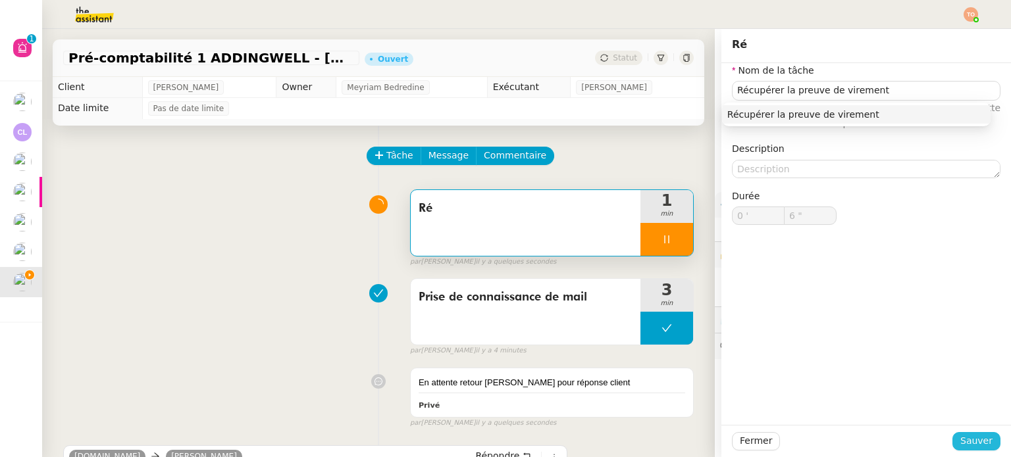
click at [966, 434] on span "Sauver" at bounding box center [976, 441] width 32 height 15
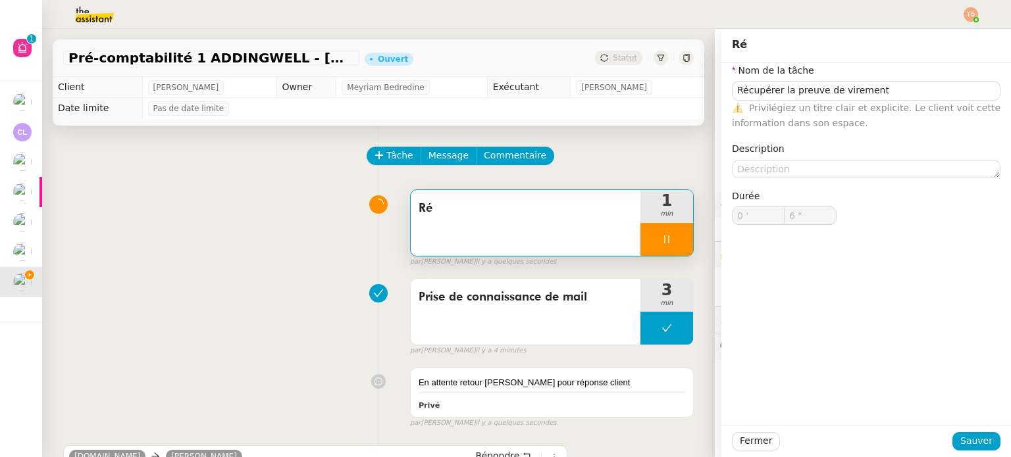
type input "8 ""
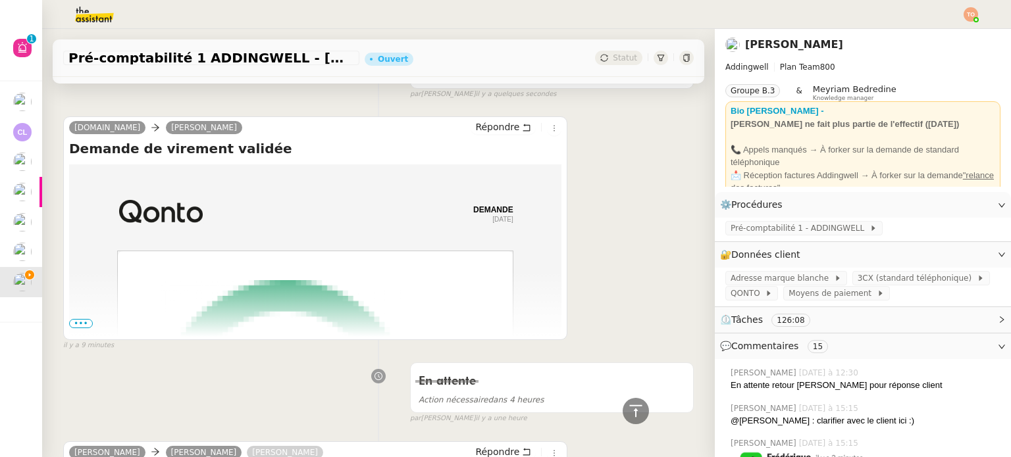
scroll to position [329, 0]
click at [75, 323] on span "•••" at bounding box center [81, 323] width 24 height 9
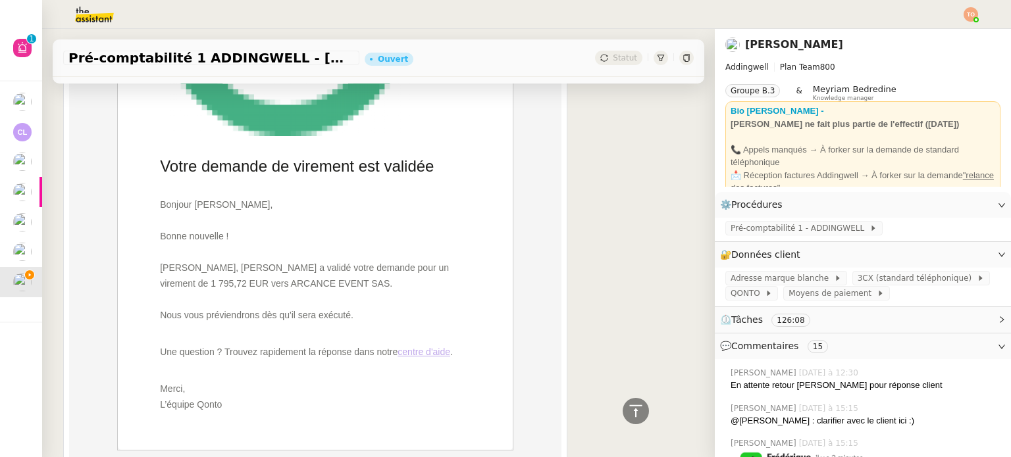
scroll to position [921, 0]
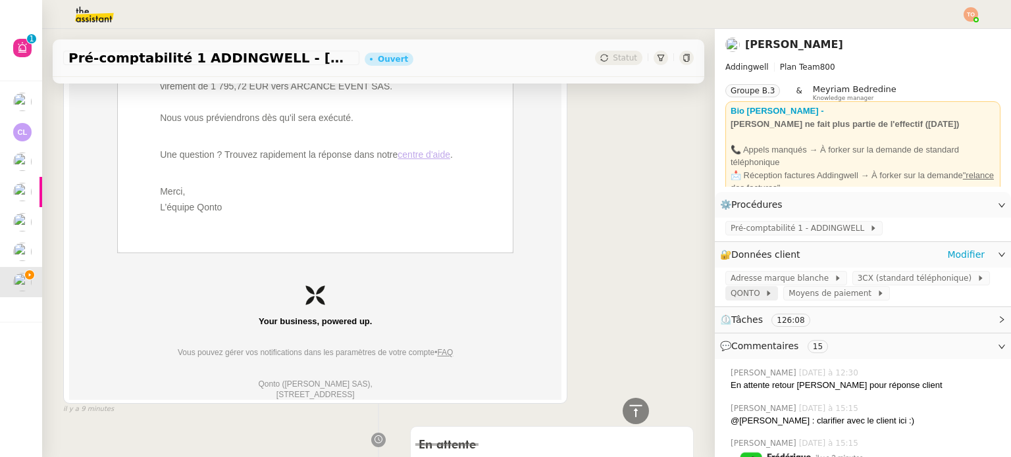
click at [765, 294] on icon at bounding box center [769, 294] width 8 height 8
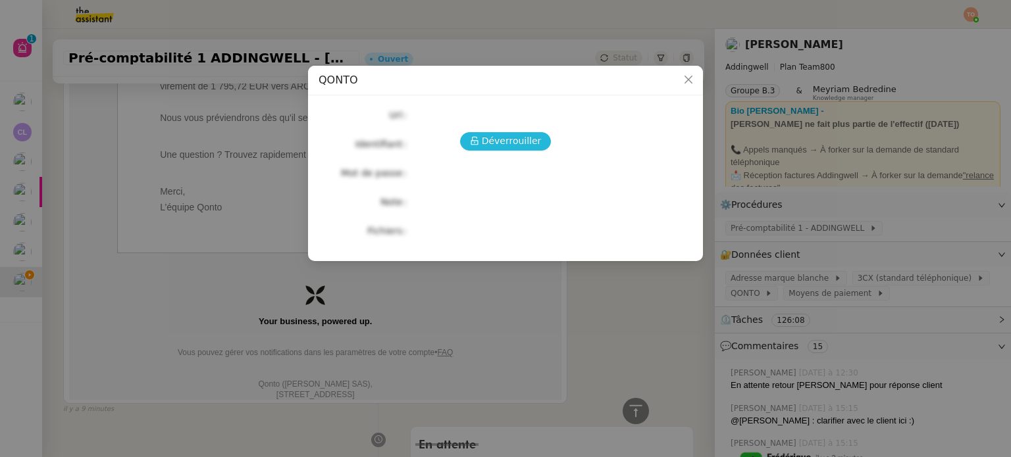
click at [512, 147] on span "Déverrouiller" at bounding box center [512, 141] width 60 height 15
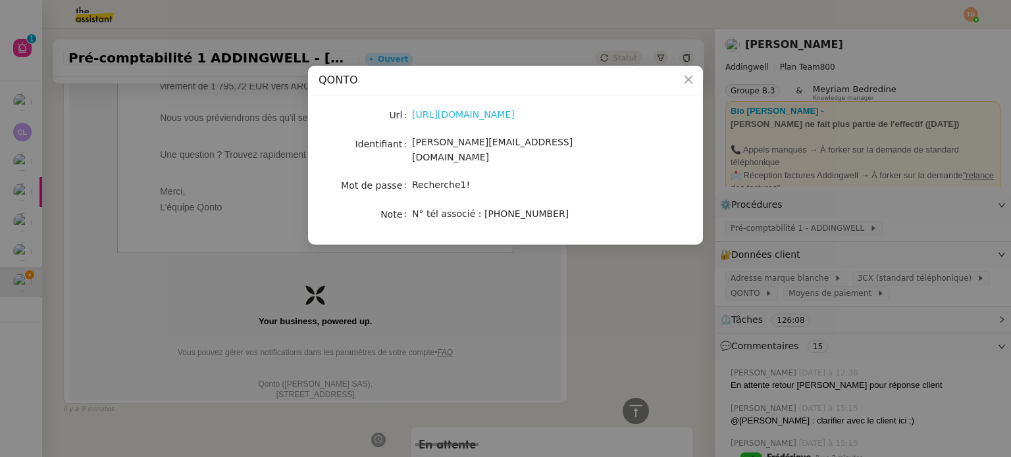
click at [496, 116] on link "[URL][DOMAIN_NAME]" at bounding box center [463, 114] width 103 height 11
click at [475, 147] on span "[PERSON_NAME][EMAIL_ADDRESS][DOMAIN_NAME]" at bounding box center [492, 150] width 161 height 26
click at [440, 180] on span "Recherche1!" at bounding box center [441, 185] width 58 height 11
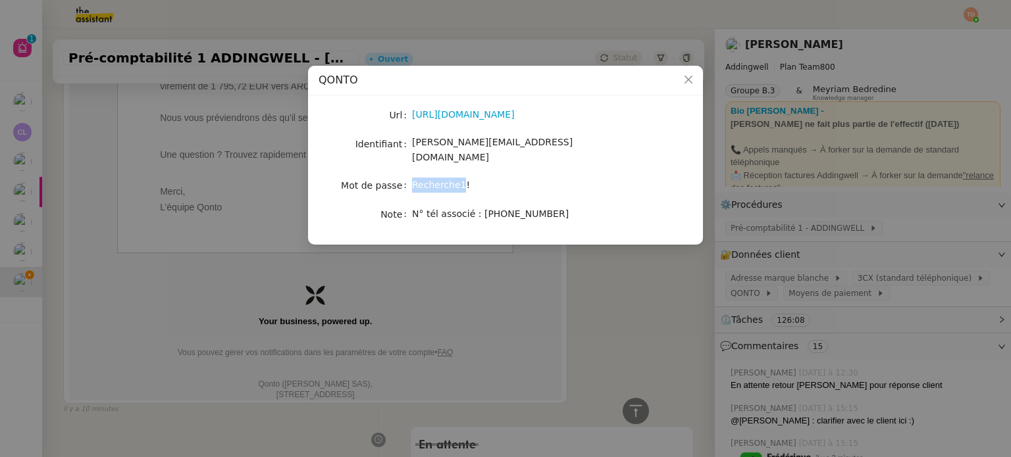
click at [440, 180] on span "Recherche1!" at bounding box center [441, 185] width 58 height 11
click at [275, 292] on nz-modal-container "QONTO Url [URL][DOMAIN_NAME] Identifiant [PERSON_NAME][EMAIL_ADDRESS][DOMAIN_NA…" at bounding box center [505, 228] width 1011 height 457
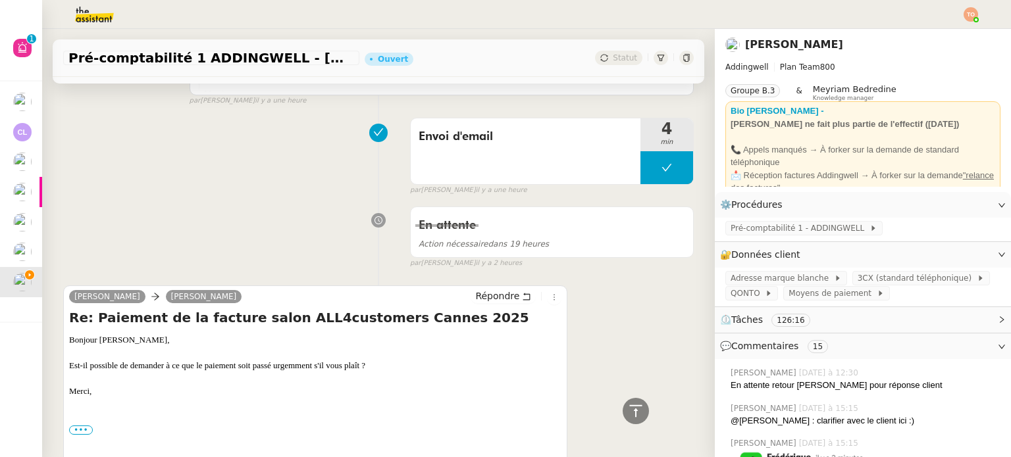
scroll to position [2106, 0]
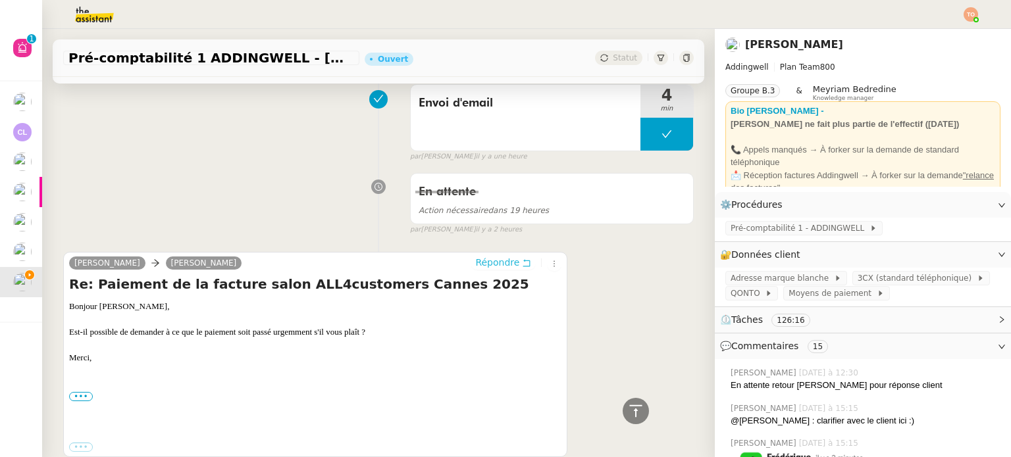
click at [500, 264] on span "Répondre" at bounding box center [497, 262] width 44 height 13
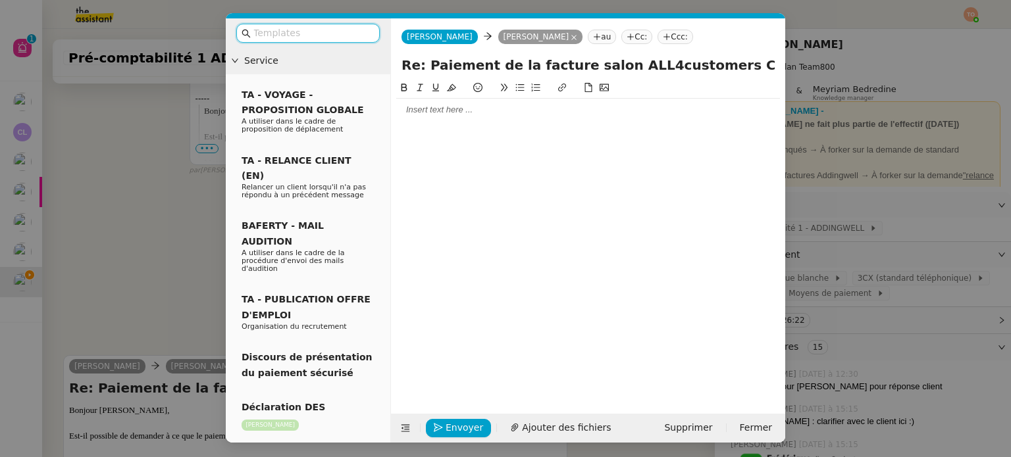
scroll to position [2209, 0]
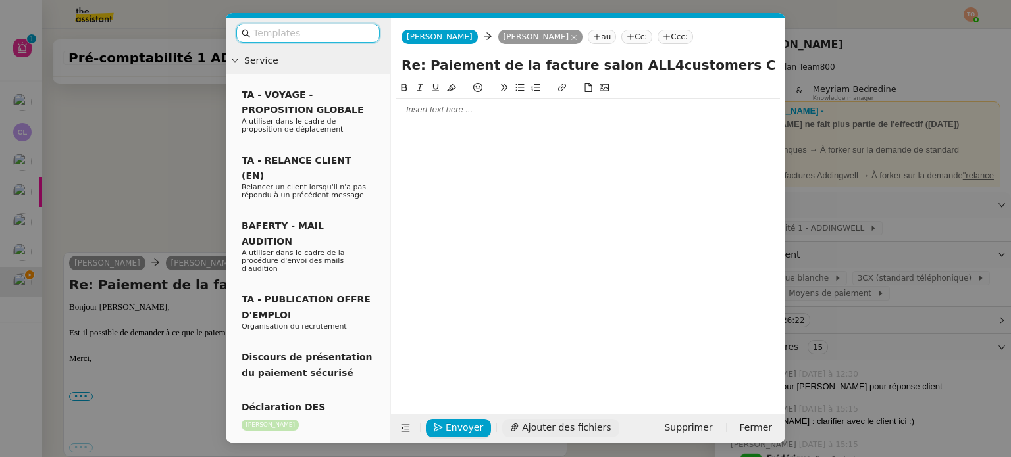
click at [523, 423] on span "Ajouter des fichiers" at bounding box center [566, 428] width 89 height 15
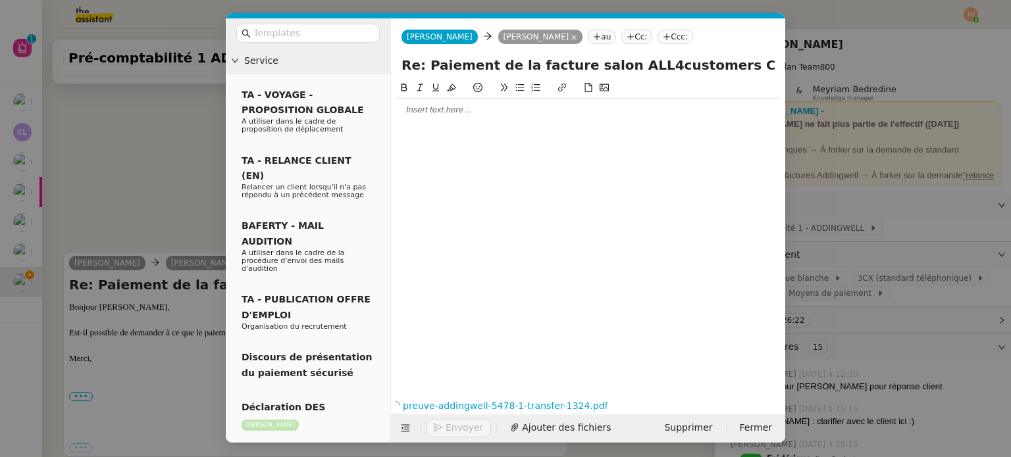
click at [484, 115] on div at bounding box center [588, 110] width 384 height 12
click at [618, 135] on div "[PERSON_NAME] trouver en pièce jointe la preuve de virement." at bounding box center [588, 134] width 384 height 12
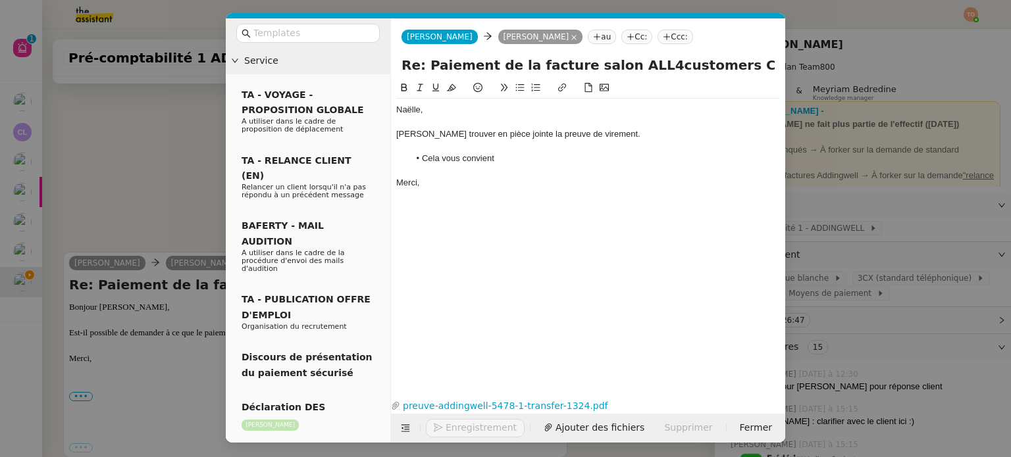
scroll to position [2371, 0]
click at [465, 423] on span "Envoyer" at bounding box center [465, 428] width 38 height 15
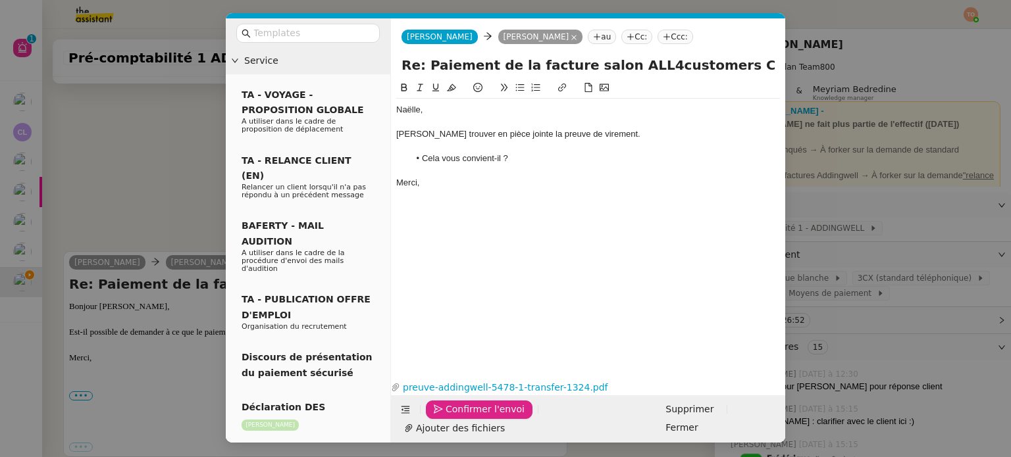
click at [465, 417] on span "Confirmer l'envoi" at bounding box center [485, 409] width 79 height 15
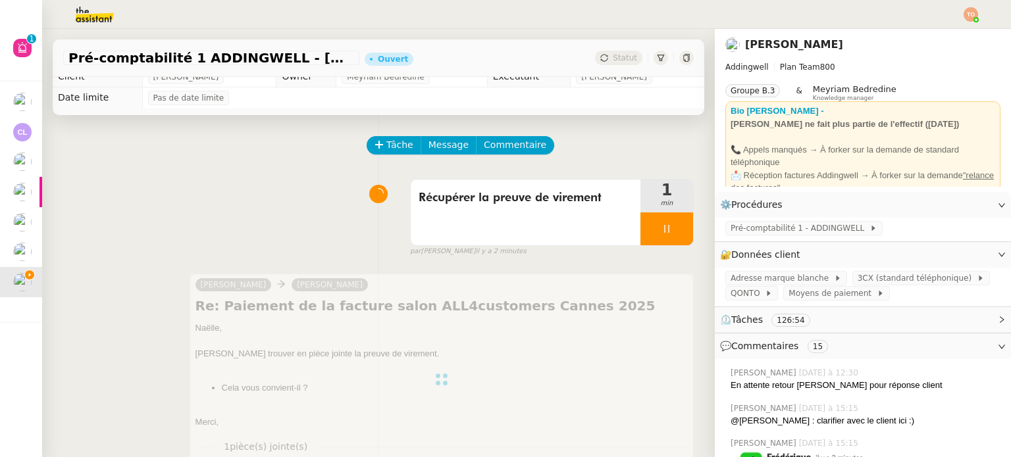
scroll to position [0, 0]
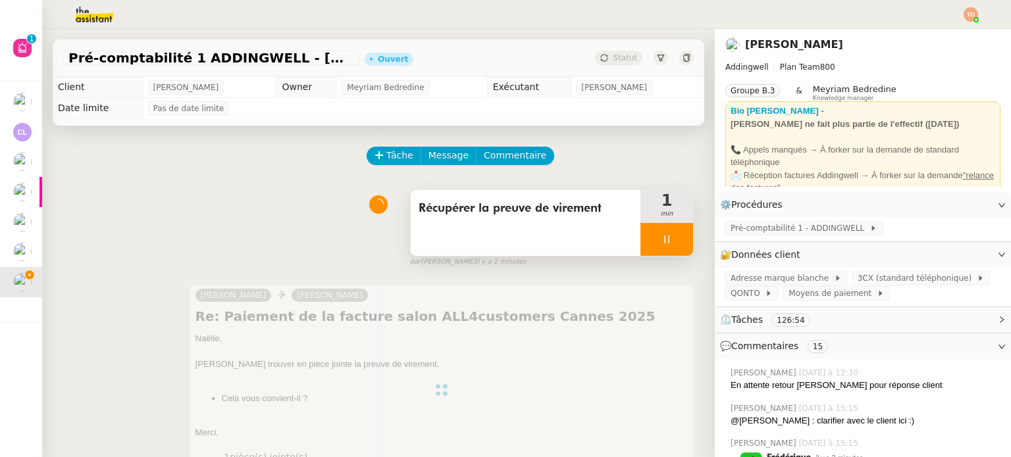
click at [552, 236] on div "Récupérer la preuve de virement" at bounding box center [526, 223] width 230 height 66
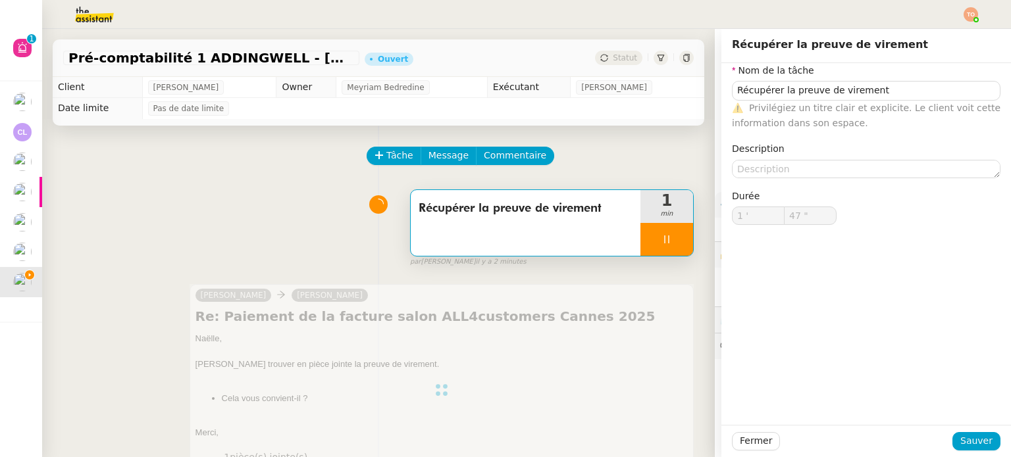
type input "48 ""
click at [771, 93] on input "Récupérer la preuve de virement" at bounding box center [866, 90] width 269 height 19
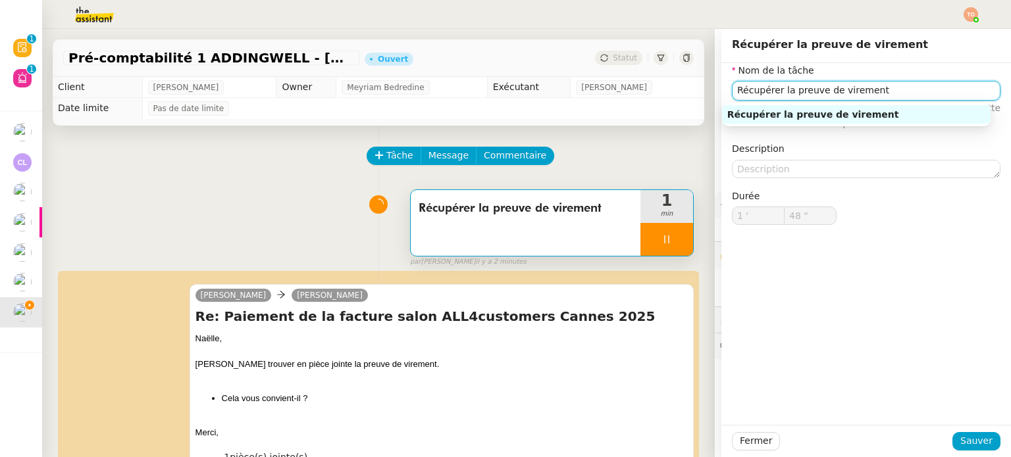
type input "Récupérer la preuve de virement"
type input "1 '"
type input "49 ""
type input "Récupérer la preuve de virement"
type input "1 '"
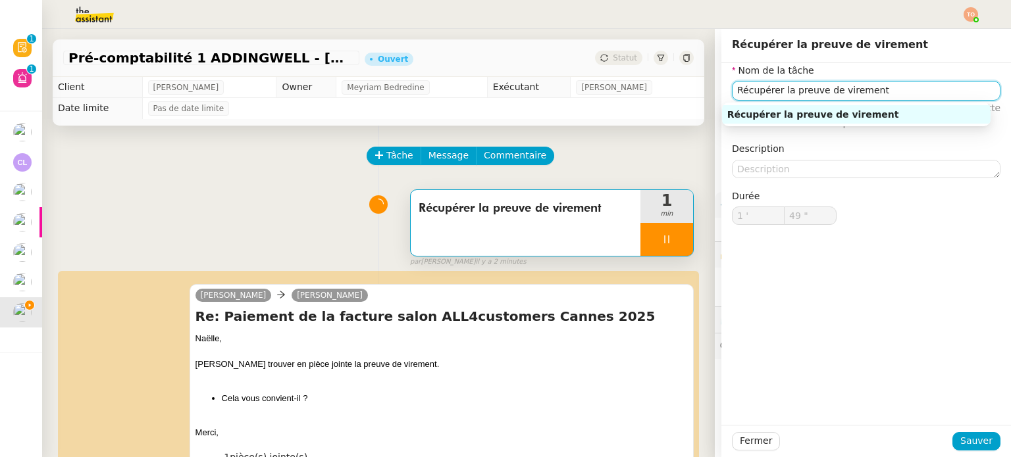
type input "49 ""
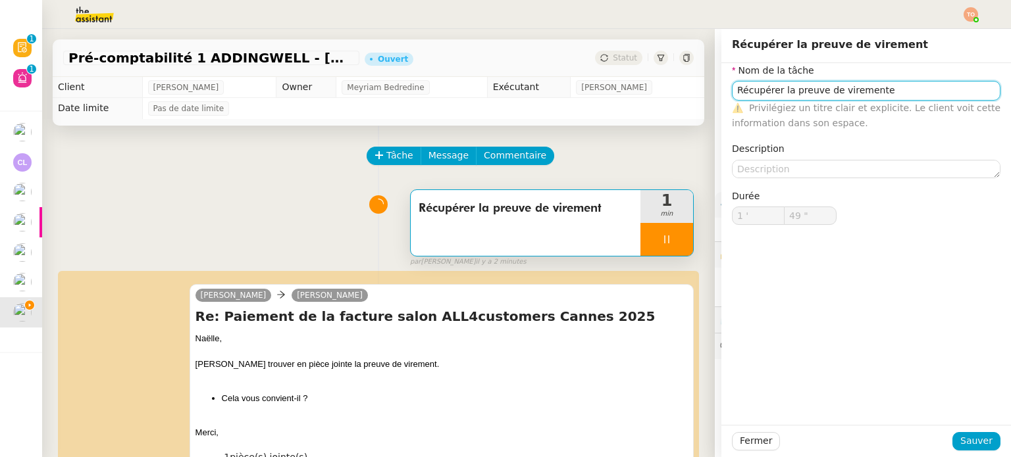
type input "Récupérer la preuve de virement"
type input "1 '"
type input "49 ""
type input "Récupérer la preuve de virementt env"
type input "50 ""
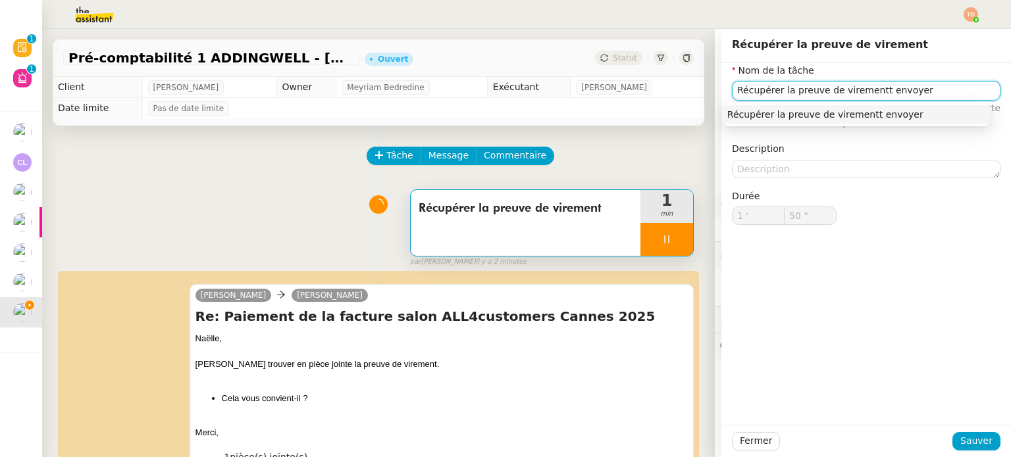
type input "Récupérer la preuve de virementt envoyer"
type input "53 ""
click at [769, 92] on input "Récupérer la preuve de virementt envoyer" at bounding box center [866, 90] width 269 height 19
type input "Récupérer etla preuve de virementt envoyer"
type input "54 ""
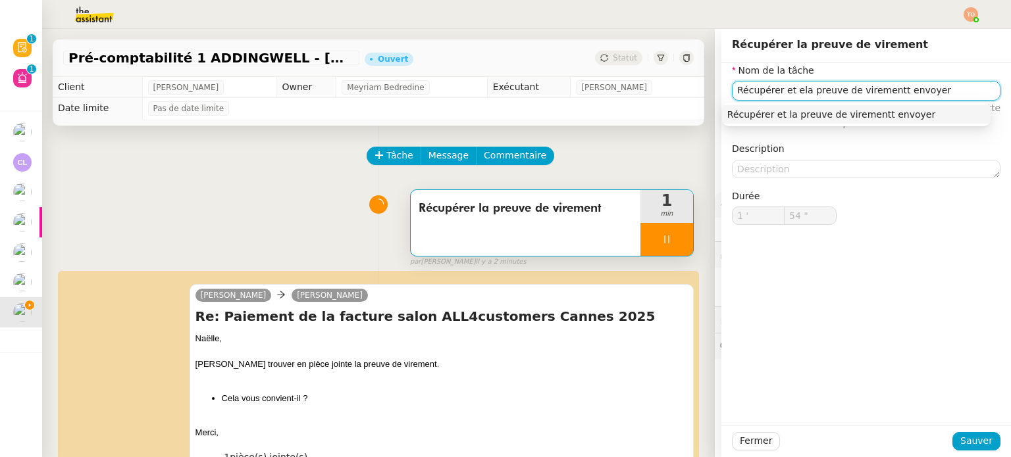
type input "Récupérer et enla preuve de virementt envoyer"
type input "55 ""
type input "Récupérer et envoyer la preuve de virementt envoyer"
drag, startPoint x: 953, startPoint y: 89, endPoint x: 911, endPoint y: 89, distance: 42.1
click at [911, 89] on input "Récupérer et envoyer la preuve de virementt envoyer" at bounding box center [866, 90] width 269 height 19
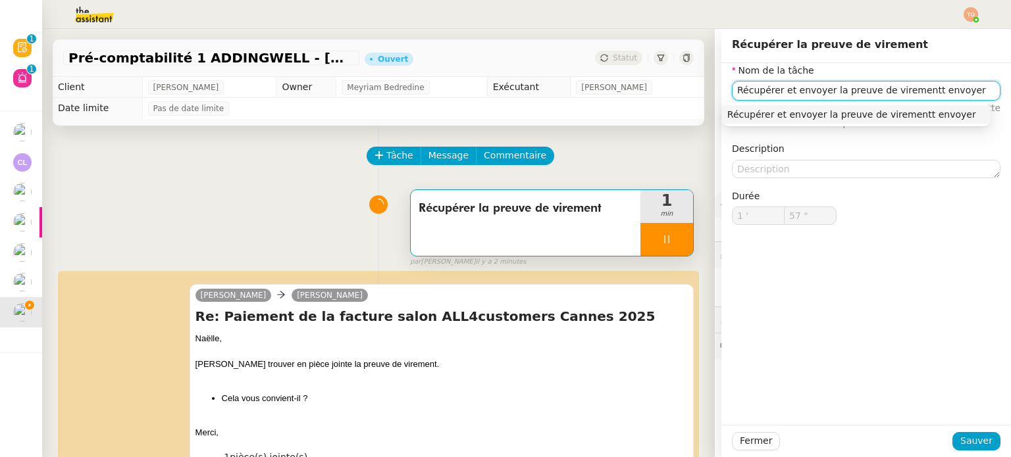
type input "58 ""
type input "Récupérer et envoyer la preuve de virement"
type input "59 ""
type input "Récupérer et envoyer la preuve de virement"
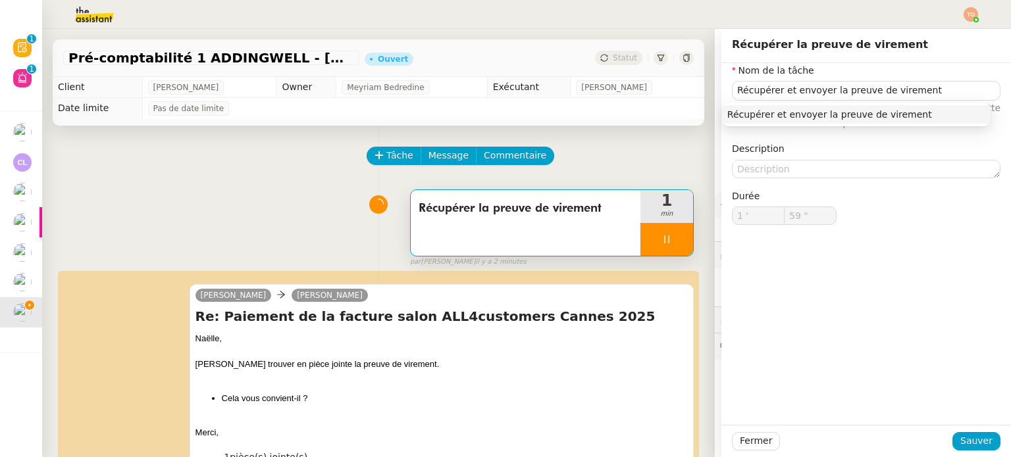
click at [970, 452] on div "Fermer Sauver" at bounding box center [866, 441] width 290 height 32
type input "2 '"
type input "0 ""
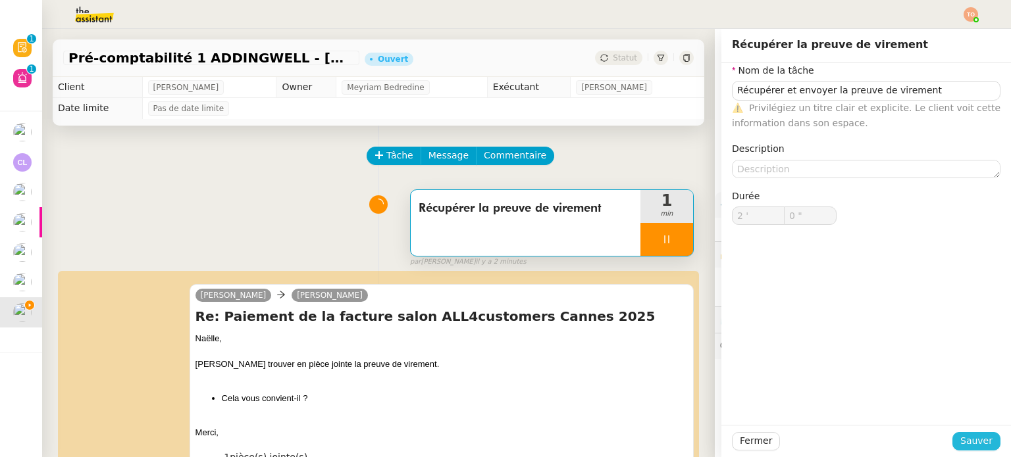
click at [966, 447] on span "Sauver" at bounding box center [976, 441] width 32 height 15
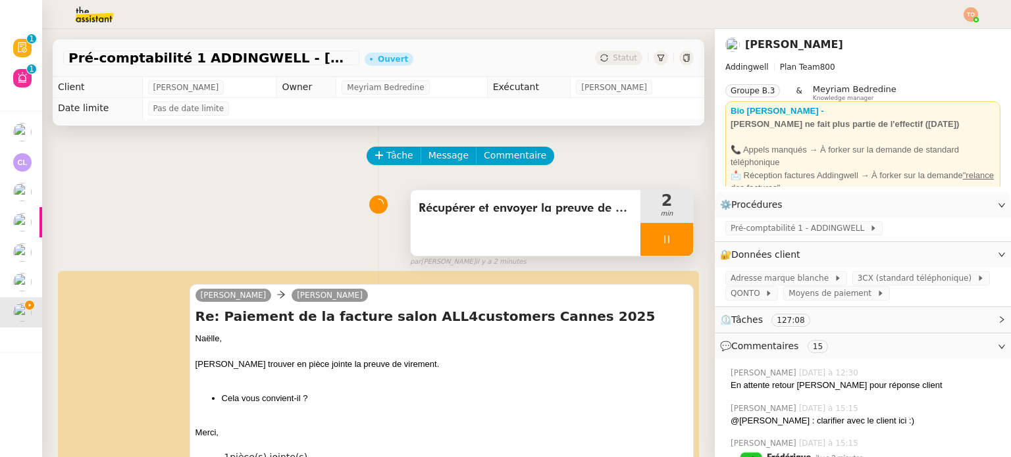
click at [661, 239] on icon at bounding box center [666, 239] width 11 height 11
click at [667, 242] on button at bounding box center [680, 239] width 26 height 33
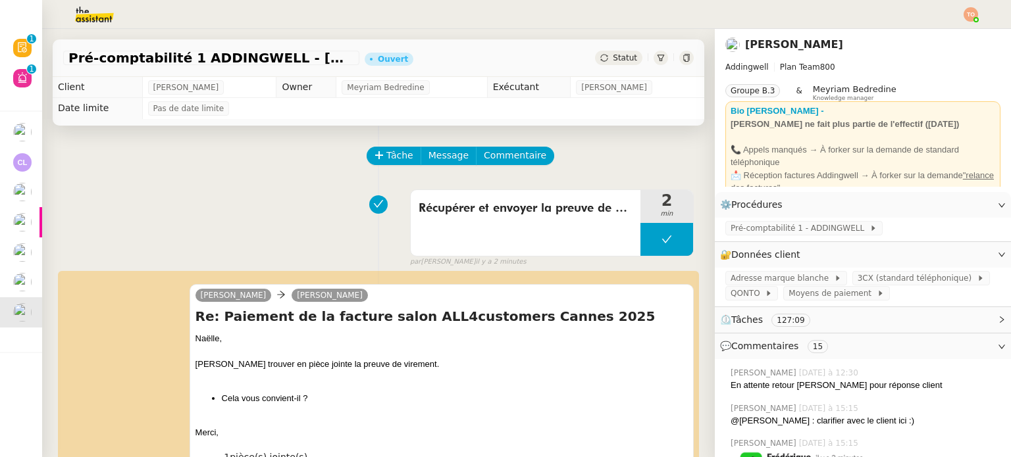
click at [613, 59] on span "Statut" at bounding box center [625, 57] width 24 height 9
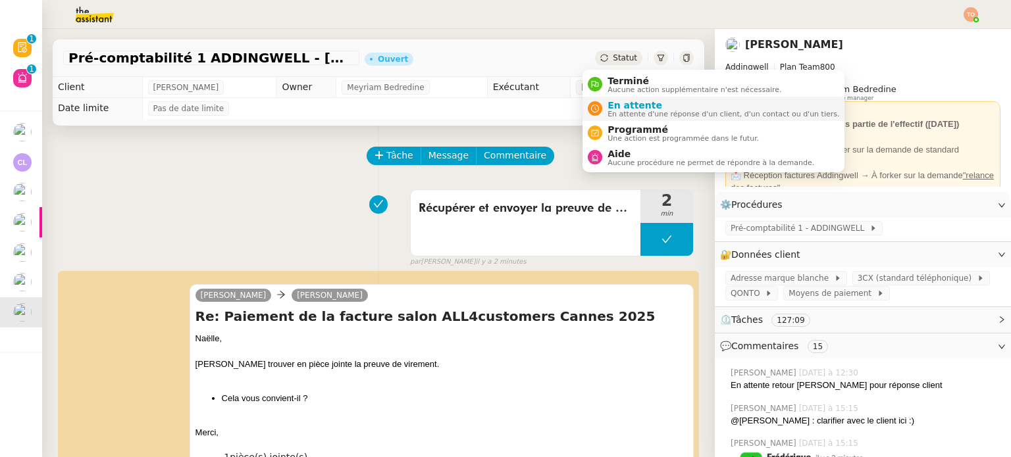
click at [625, 105] on span "En attente" at bounding box center [723, 105] width 232 height 11
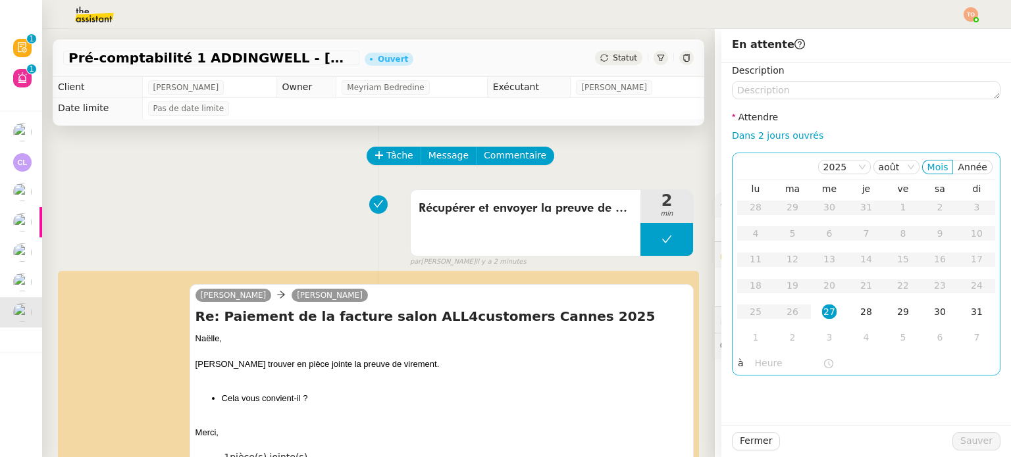
click at [827, 307] on td "27" at bounding box center [829, 312] width 37 height 26
click at [787, 358] on input "text" at bounding box center [789, 363] width 68 height 15
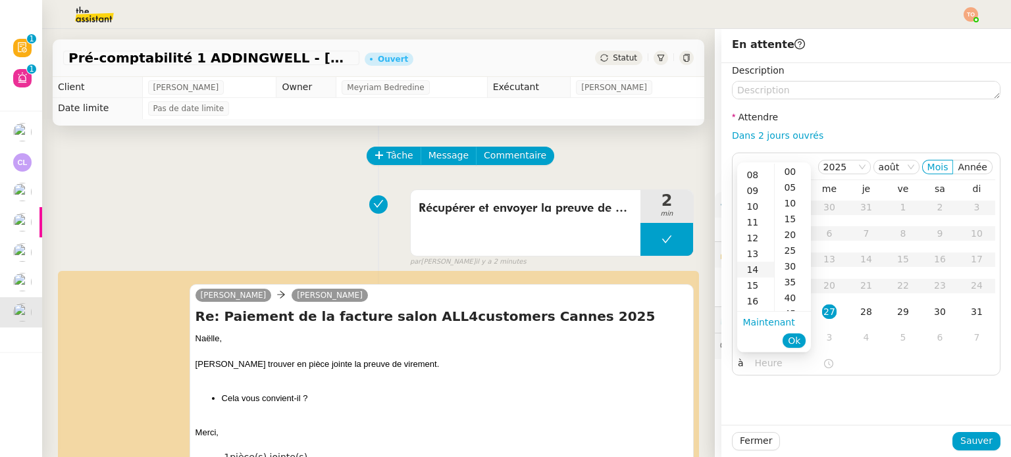
scroll to position [132, 0]
click at [756, 273] on div "15" at bounding box center [755, 277] width 37 height 16
type input "15:33"
click at [798, 338] on span "Ok" at bounding box center [794, 340] width 13 height 13
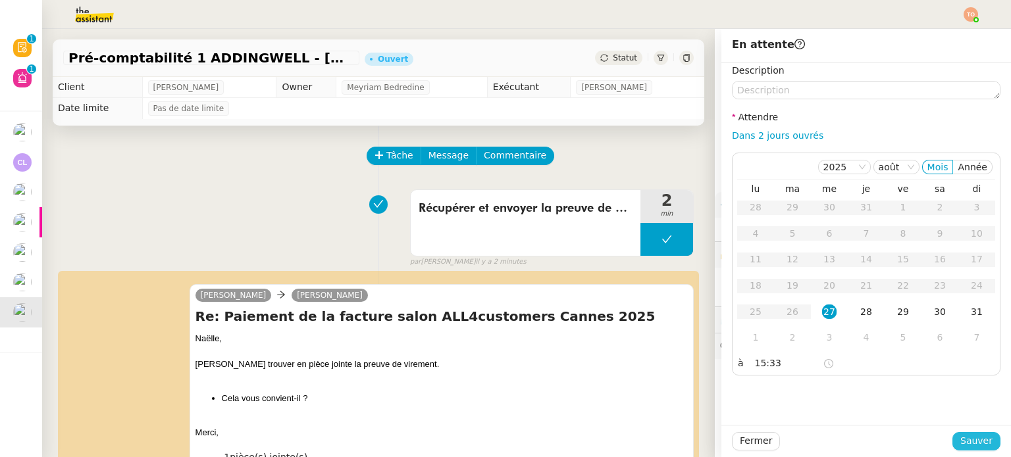
click at [977, 434] on span "Sauver" at bounding box center [976, 441] width 32 height 15
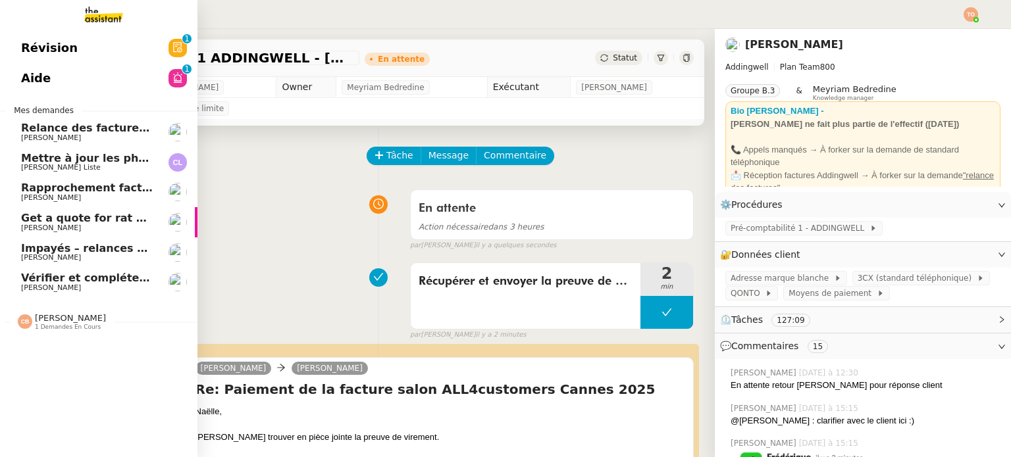
click at [97, 196] on span "[PERSON_NAME]" at bounding box center [87, 198] width 133 height 8
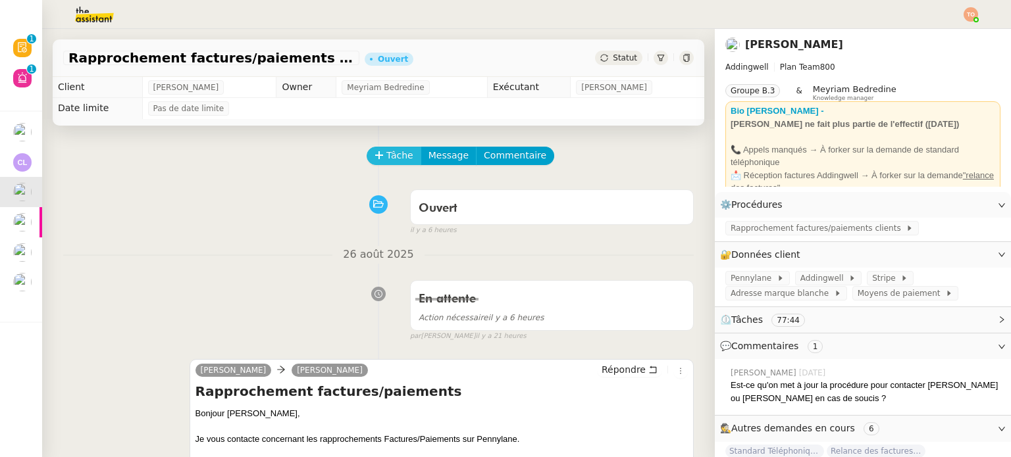
click at [376, 159] on button "Tâche" at bounding box center [394, 156] width 55 height 18
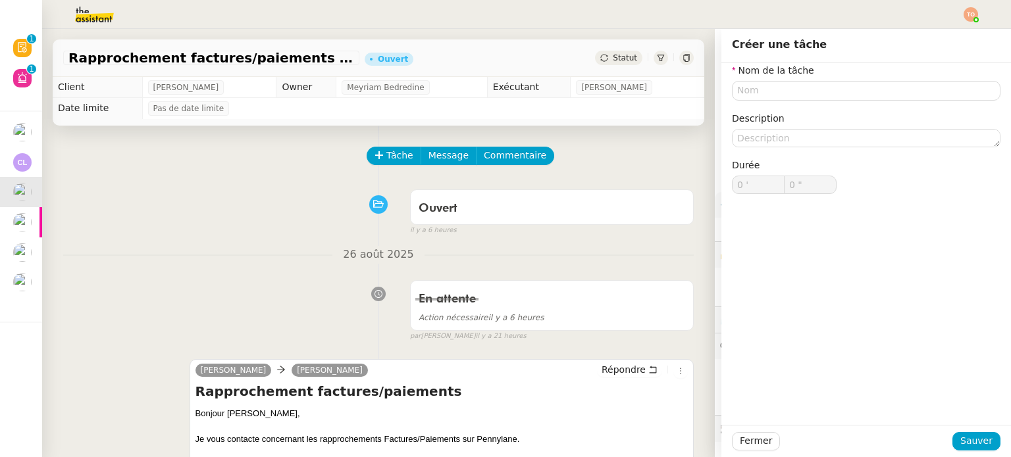
click at [771, 78] on nz-form-label "Nom de la tâche" at bounding box center [773, 72] width 82 height 18
click at [772, 81] on input "text" at bounding box center [866, 90] width 269 height 19
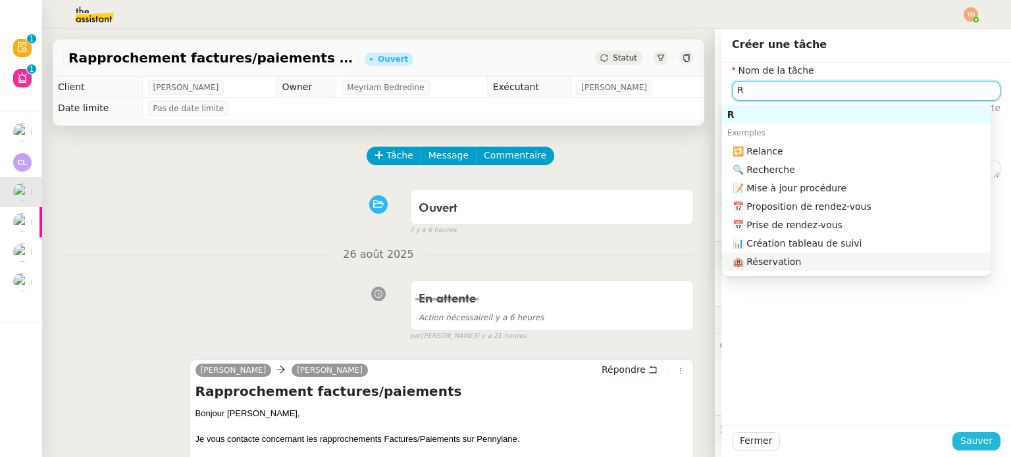
type input "R"
click at [960, 434] on span "Sauver" at bounding box center [976, 441] width 32 height 15
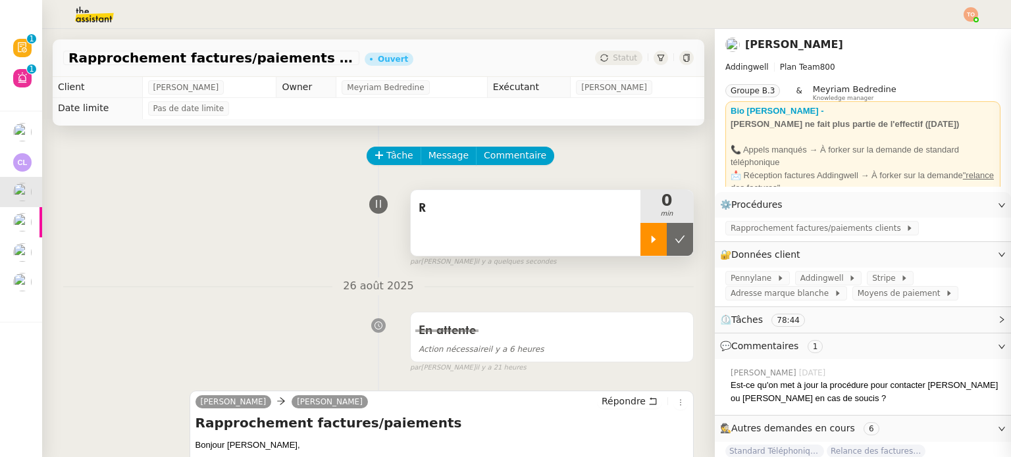
click at [646, 245] on div at bounding box center [653, 239] width 26 height 33
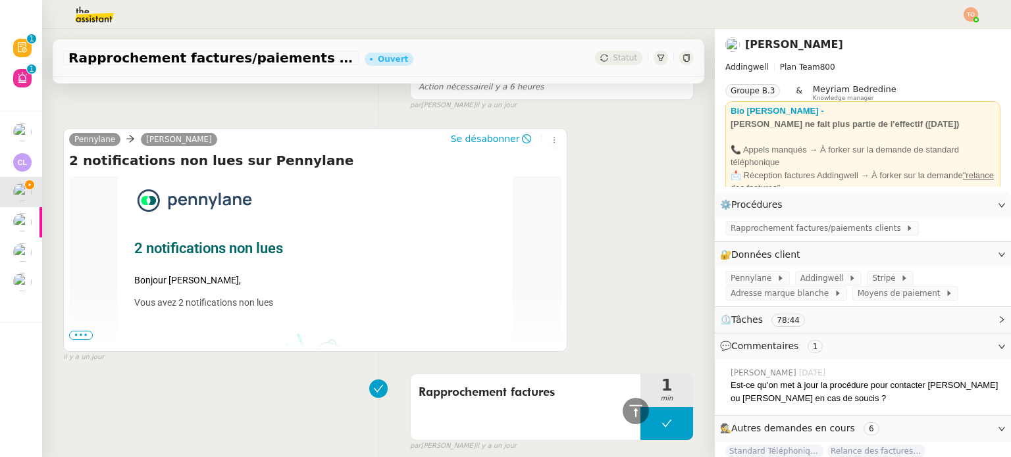
scroll to position [1053, 0]
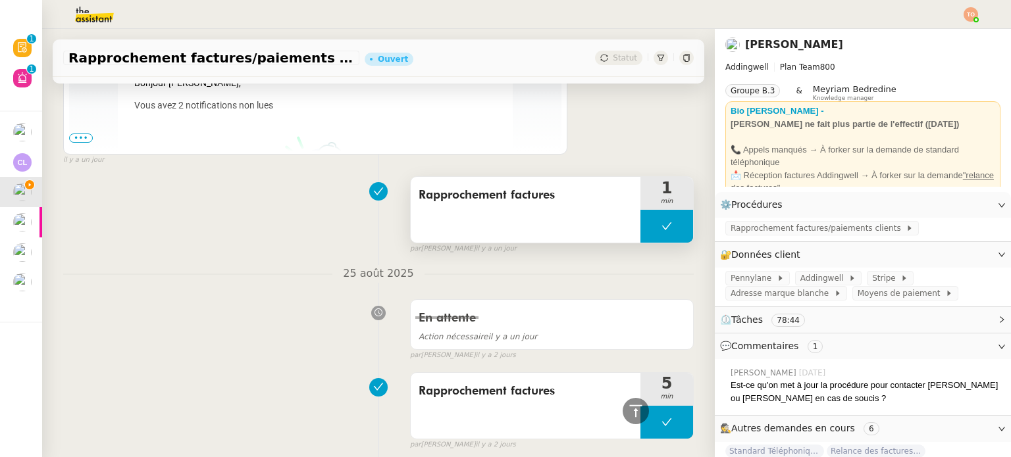
click at [547, 199] on span "Rapprochement factures" at bounding box center [526, 196] width 214 height 20
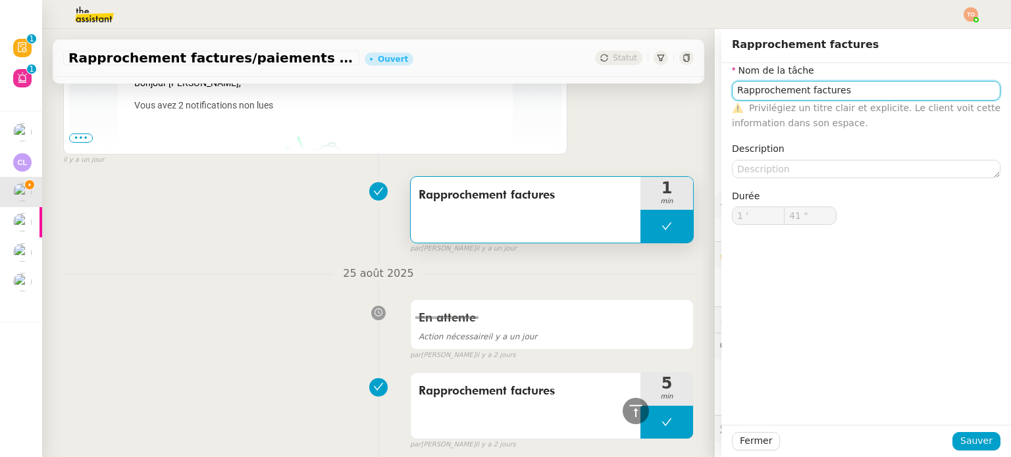
click at [823, 93] on input "Rapprochement factures" at bounding box center [866, 90] width 269 height 19
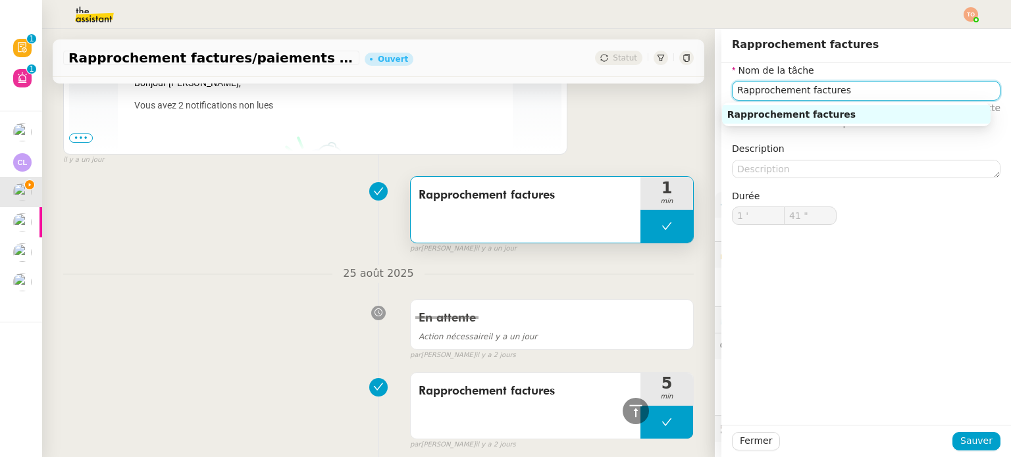
click at [823, 93] on input "Rapprochement factures" at bounding box center [866, 90] width 269 height 19
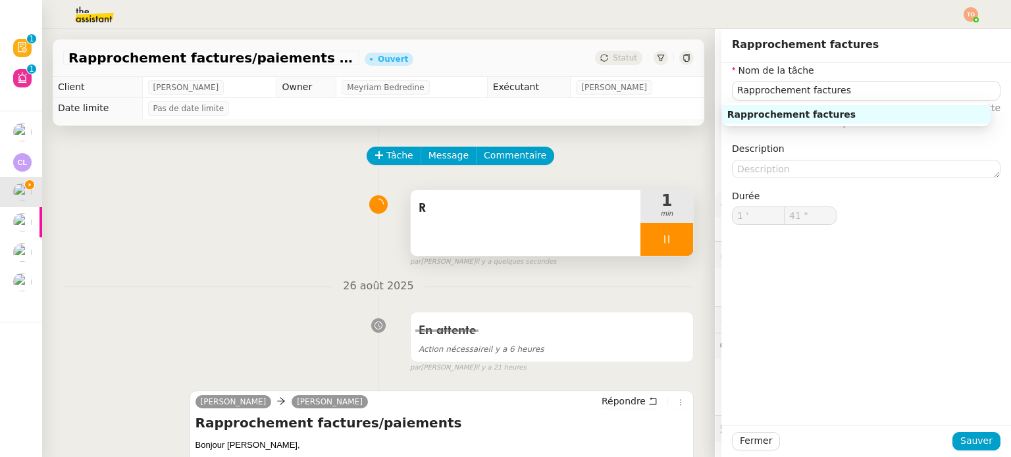
click at [532, 219] on span "R" at bounding box center [526, 209] width 214 height 20
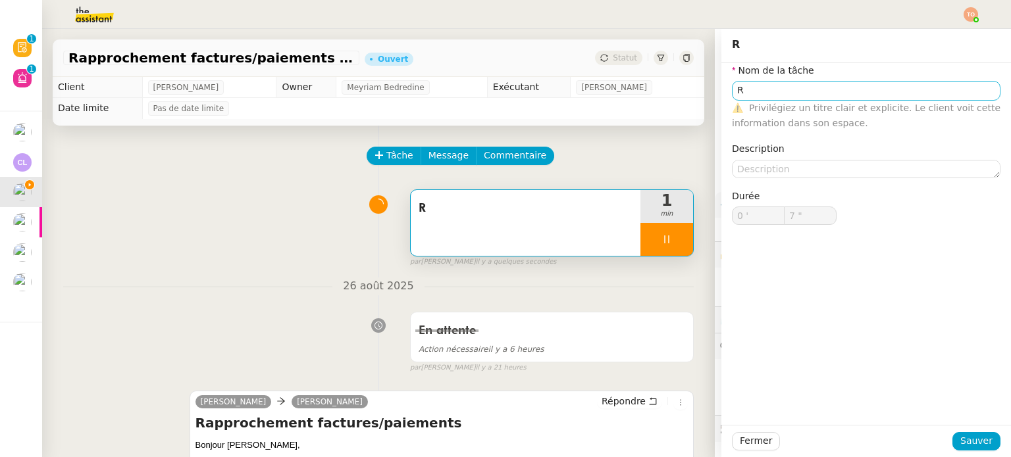
type input "8 ""
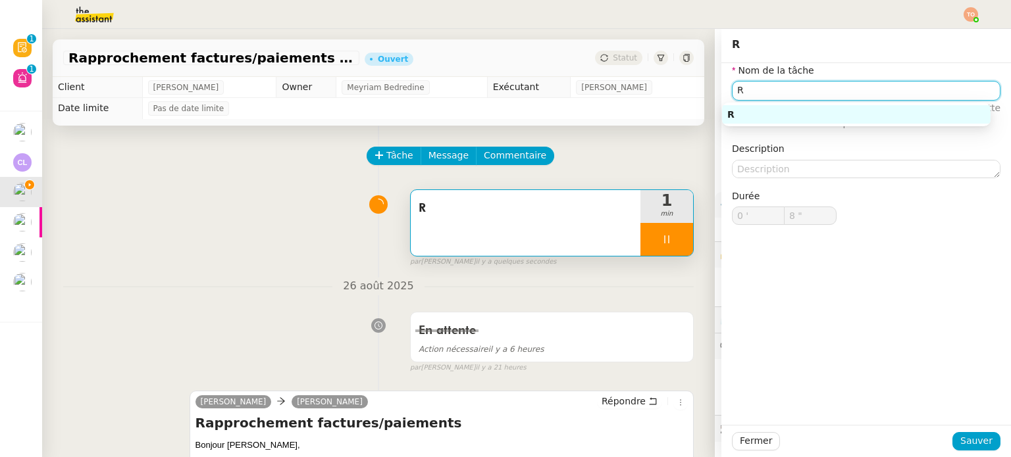
click at [750, 88] on input "R" at bounding box center [866, 90] width 269 height 19
paste input "approchement factures"
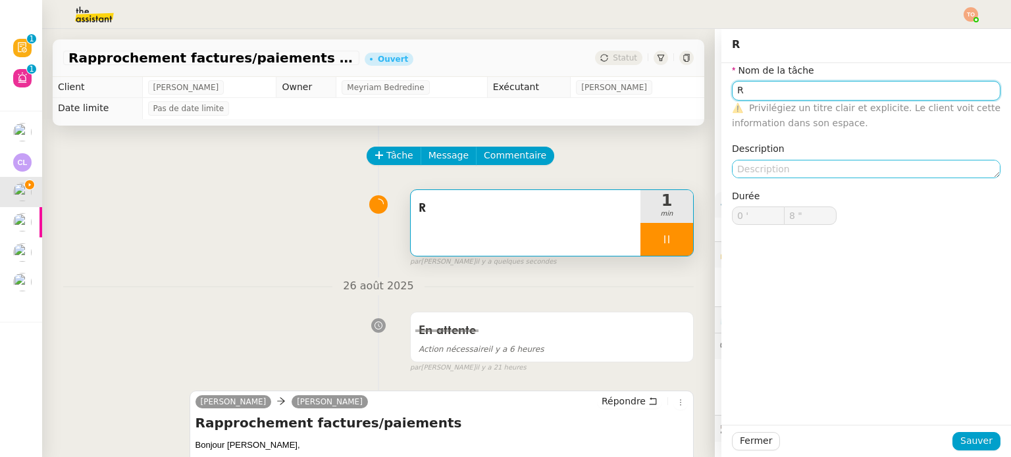
type input "Rapprochement factures"
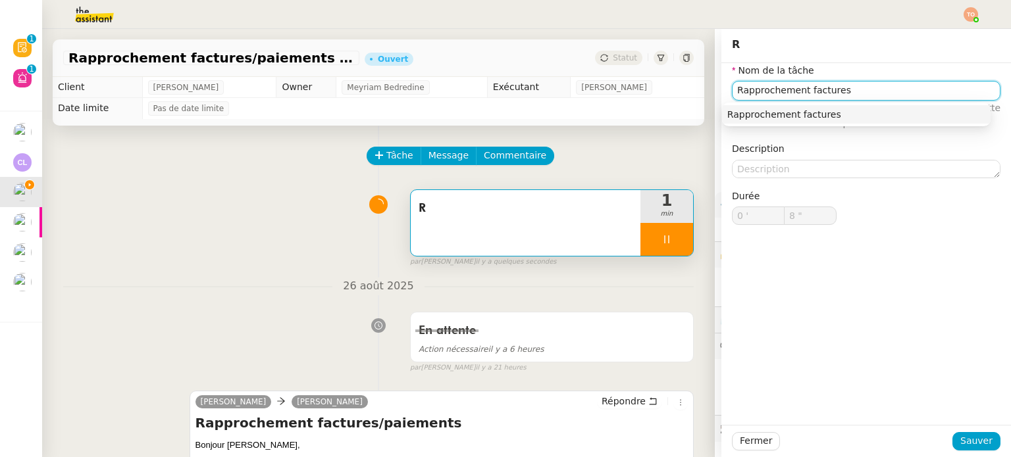
type input "9 ""
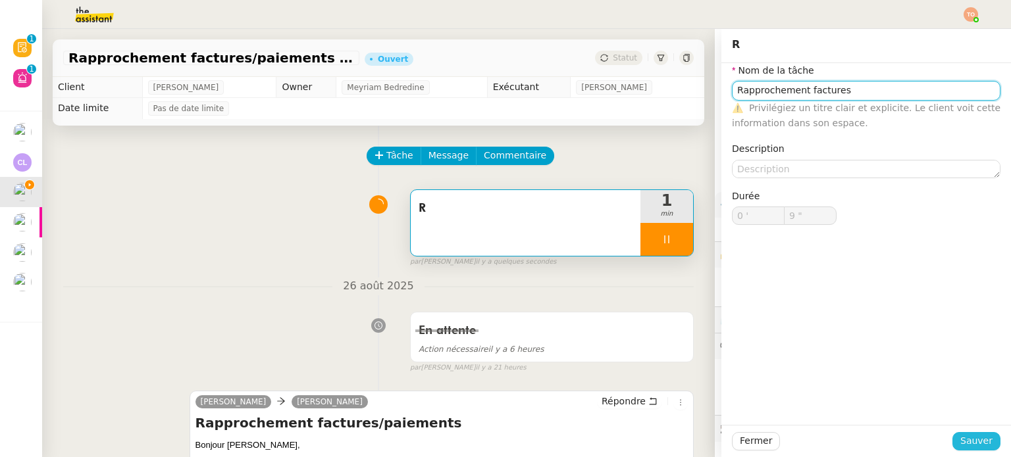
type input "Rapprochement factures"
type input "10 ""
click at [984, 449] on button "Sauver" at bounding box center [976, 441] width 48 height 18
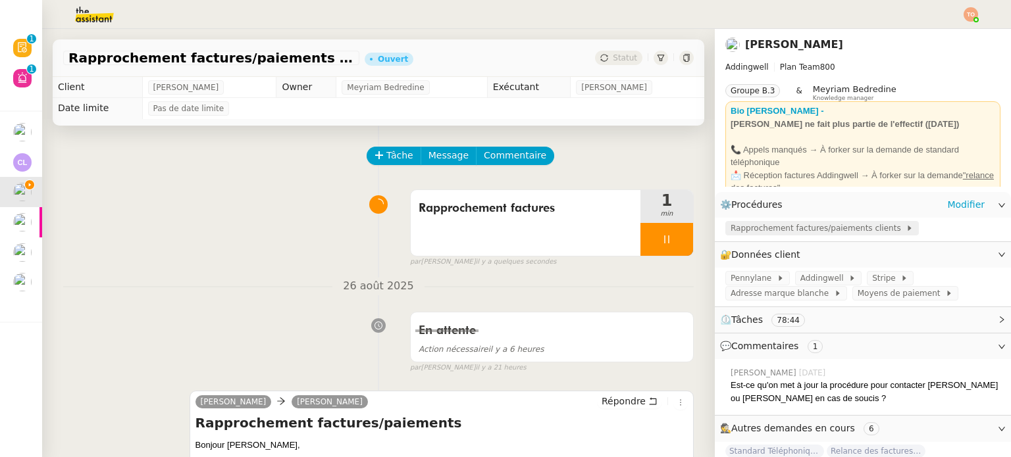
click at [774, 233] on span "Rapprochement factures/paiements clients" at bounding box center [818, 228] width 175 height 13
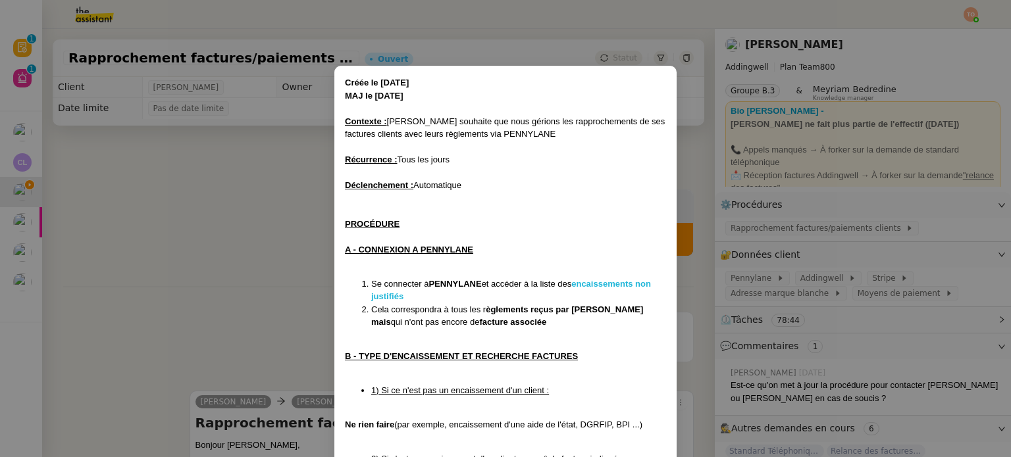
click at [609, 279] on strong "encaissements non justifiés" at bounding box center [511, 290] width 280 height 23
click at [256, 144] on nz-modal-container "Créée le [DATE] MAJ le [DATE] Contexte : [PERSON_NAME] souhaite que nous gérion…" at bounding box center [505, 228] width 1011 height 457
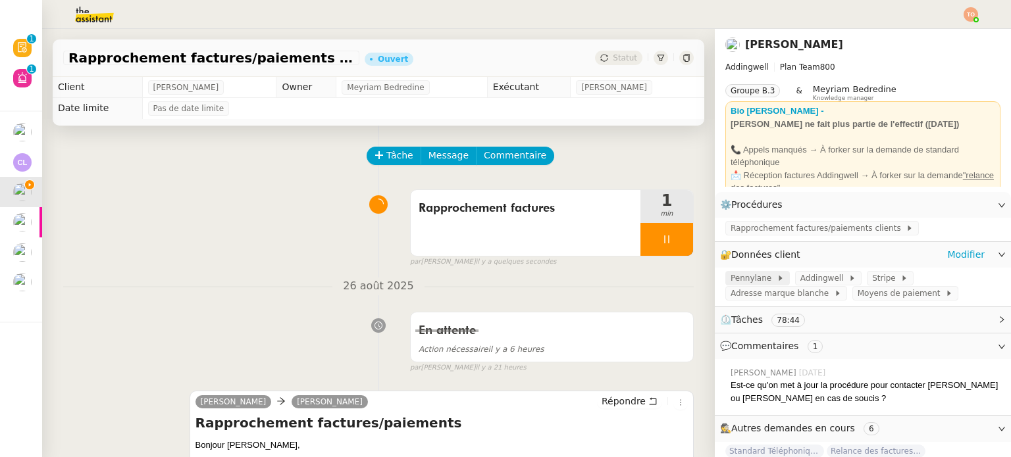
click at [753, 280] on span "Pennylane" at bounding box center [754, 278] width 46 height 13
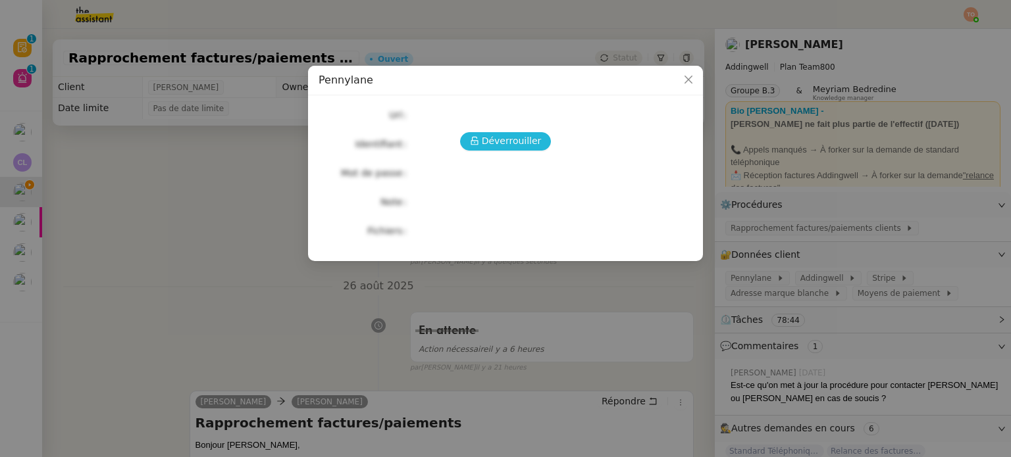
click at [514, 148] on span "Déverrouiller" at bounding box center [512, 141] width 60 height 15
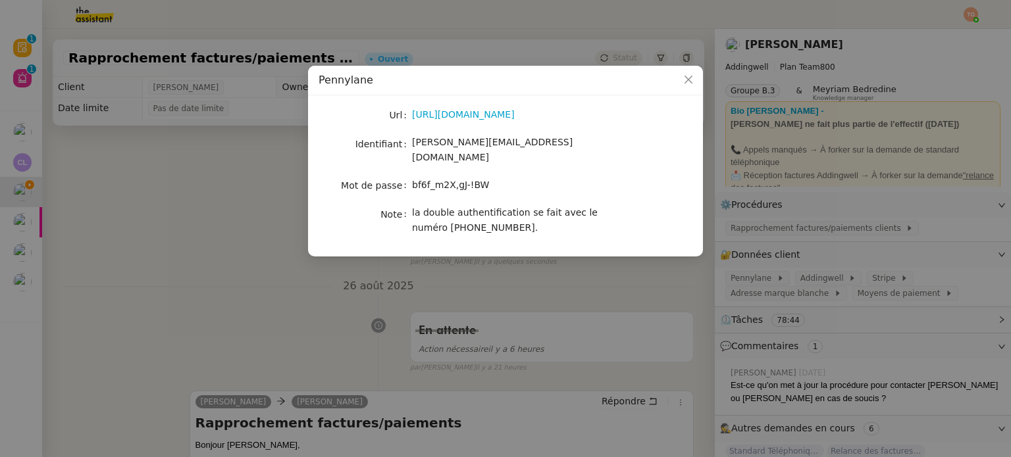
click at [451, 180] on span "bf6f_m2X,gJ-!BW" at bounding box center [450, 185] width 77 height 11
click at [223, 222] on nz-modal-container "Pennylane Url [URL][DOMAIN_NAME] Identifiant [PERSON_NAME][EMAIL_ADDRESS][DOMAI…" at bounding box center [505, 228] width 1011 height 457
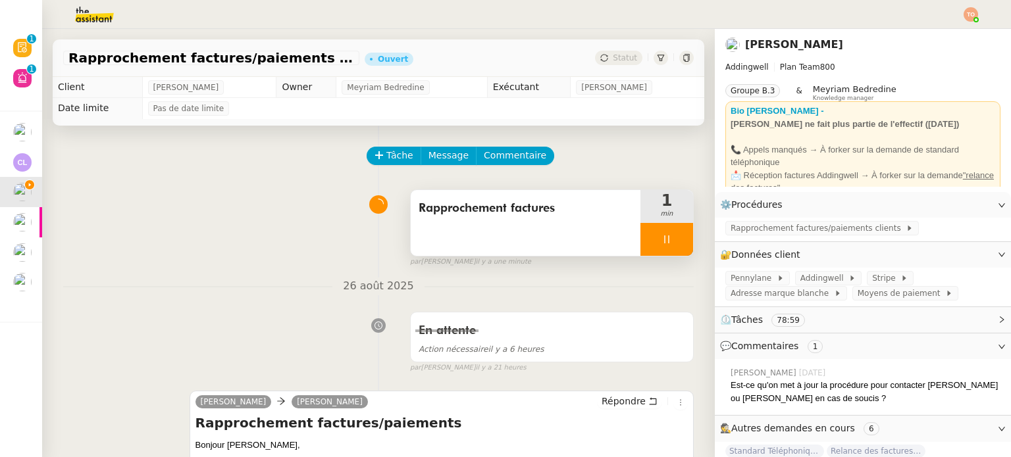
click at [516, 243] on div "Rapprochement factures" at bounding box center [526, 223] width 230 height 66
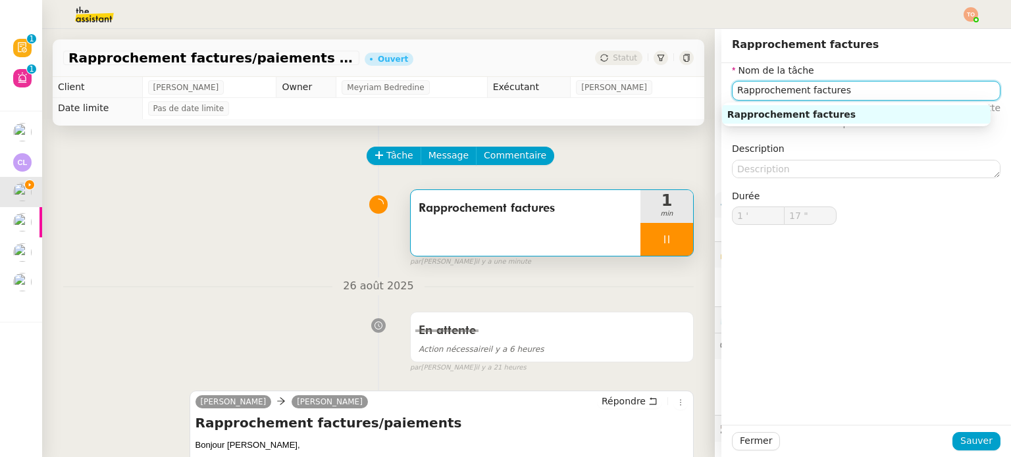
drag, startPoint x: 837, startPoint y: 95, endPoint x: 691, endPoint y: 78, distance: 147.1
click at [692, 78] on app-ticket "Rapprochement factures/paiements clients - [DATE] Ouvert Statut Client [PERSON_…" at bounding box center [526, 243] width 969 height 428
type input "18 ""
type input "Connex"
type input "19 ""
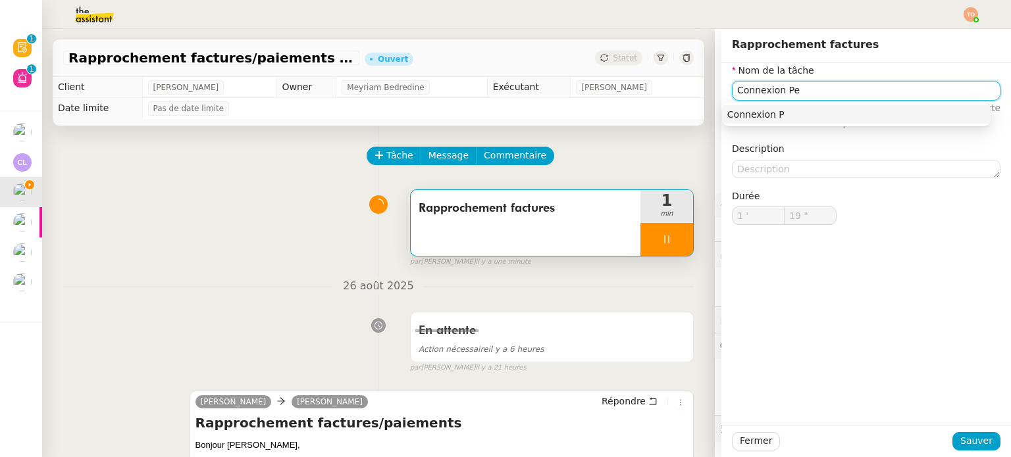
type input "Connexion Pen"
type input "20 ""
type input "Connexion Pennylane"
type input "22 ""
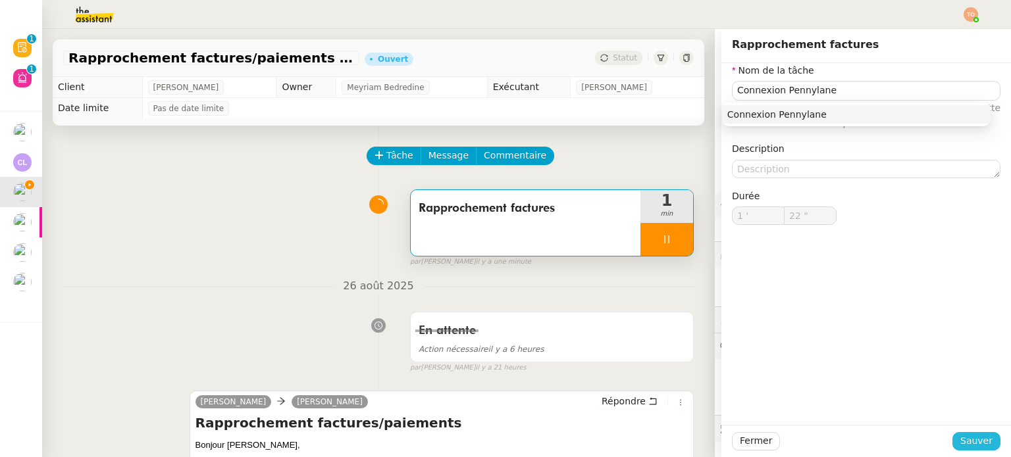
click at [964, 439] on span "Sauver" at bounding box center [976, 441] width 32 height 15
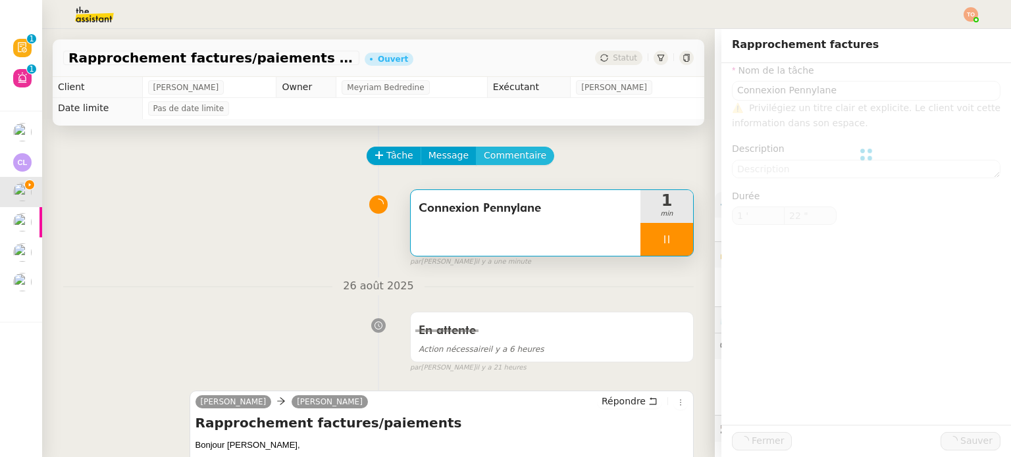
type input "Connexion Pennylane"
type input "1 '"
type input "22 ""
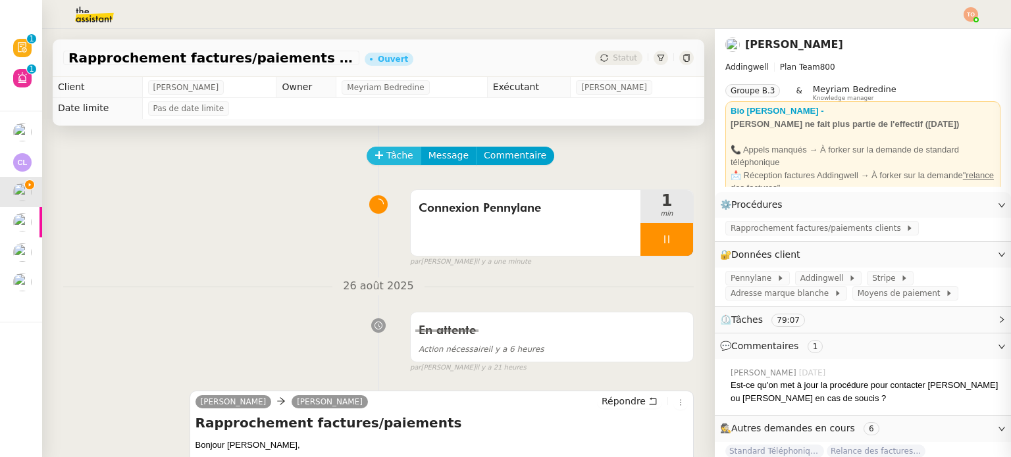
click at [393, 151] on span "Tâche" at bounding box center [399, 155] width 27 height 15
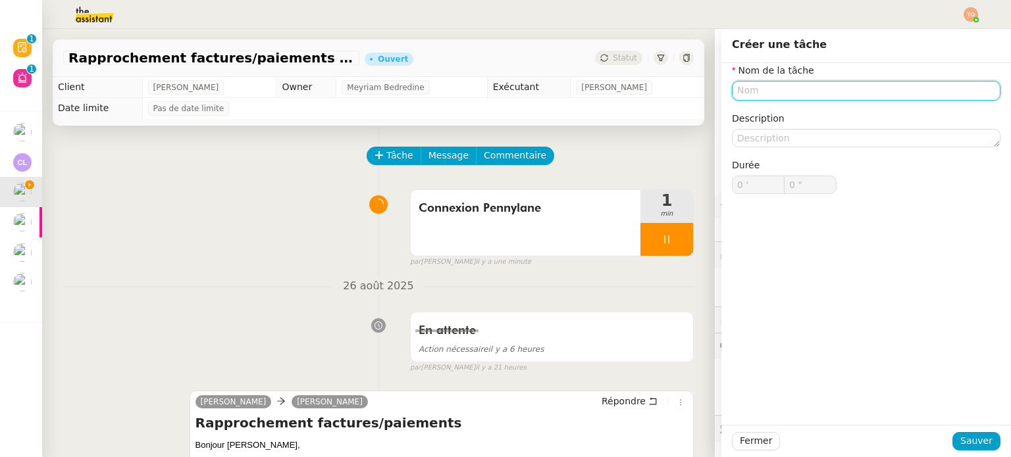
click at [872, 83] on input "text" at bounding box center [866, 90] width 269 height 19
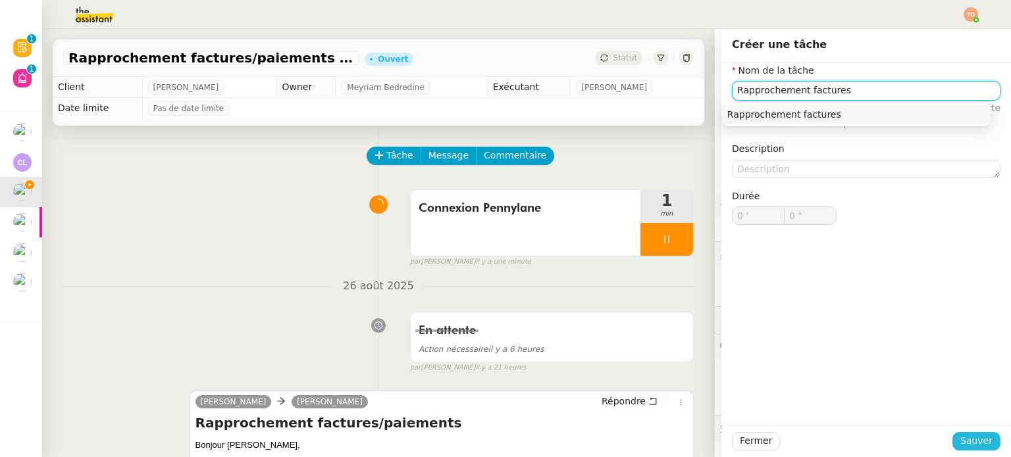
type input "Rapprochement factures"
click at [973, 436] on span "Sauver" at bounding box center [976, 441] width 32 height 15
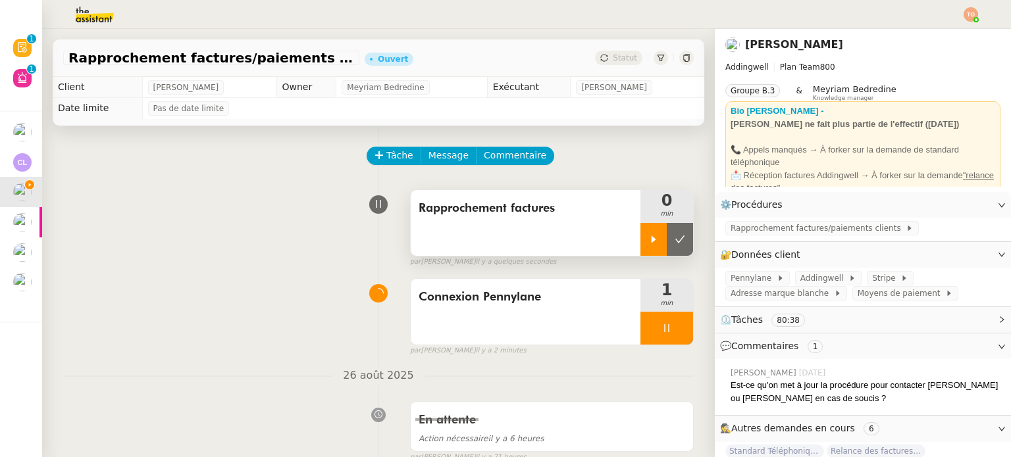
click at [648, 239] on icon at bounding box center [653, 239] width 11 height 11
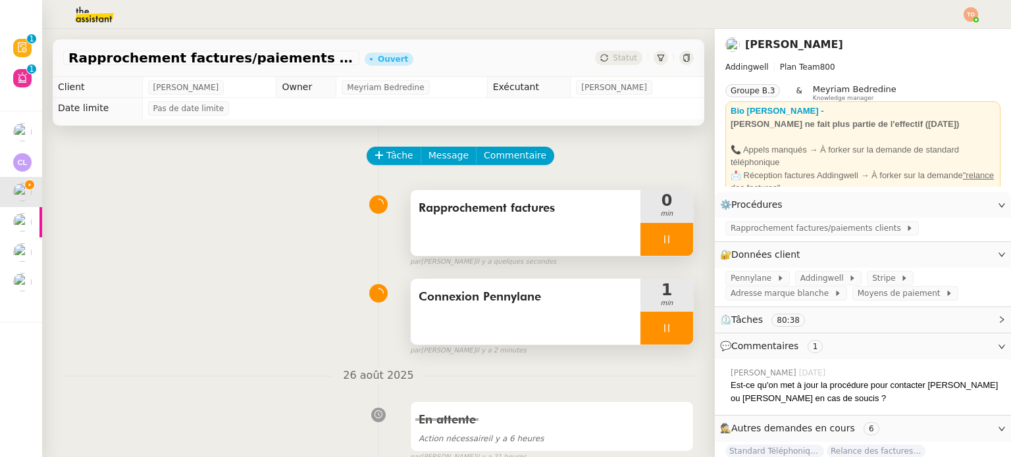
click at [663, 322] on div at bounding box center [666, 328] width 53 height 33
click at [671, 332] on button at bounding box center [680, 328] width 26 height 33
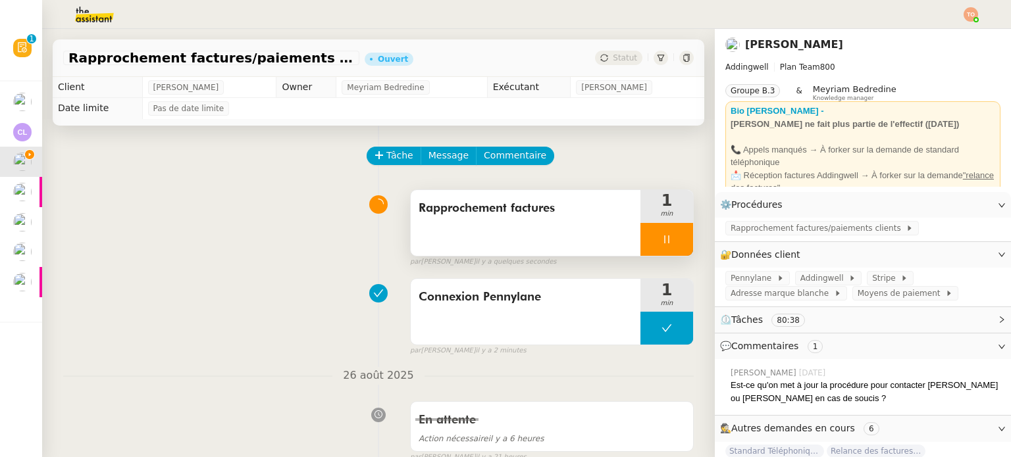
click at [640, 241] on div at bounding box center [666, 239] width 53 height 33
click at [675, 243] on icon at bounding box center [680, 239] width 10 height 7
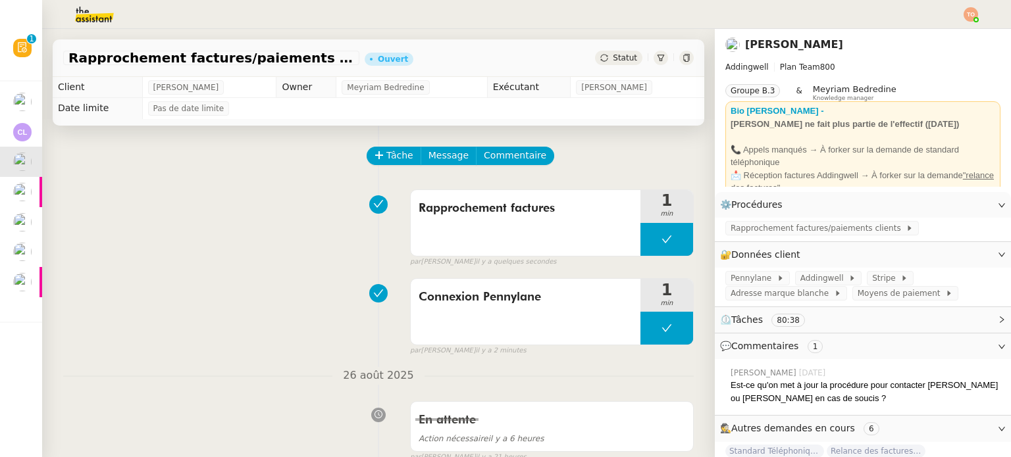
click at [619, 60] on span "Statut" at bounding box center [625, 57] width 24 height 9
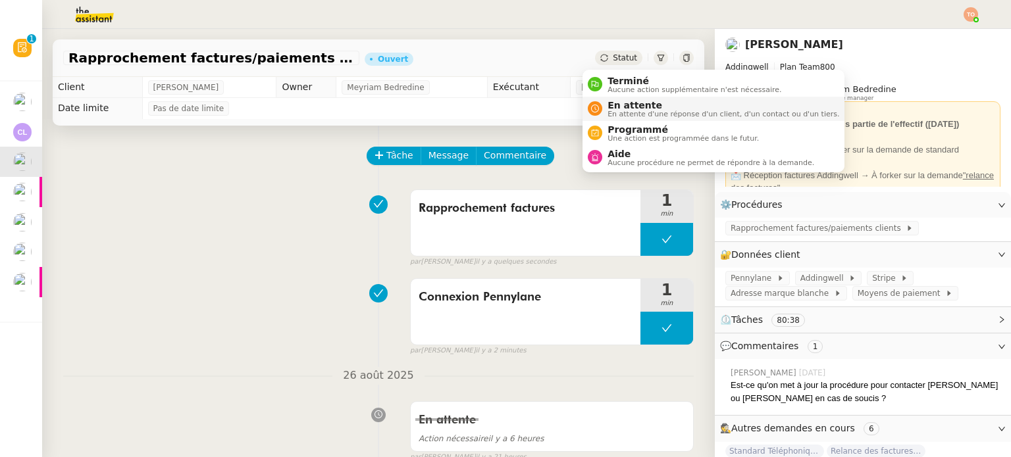
click at [633, 102] on span "En attente" at bounding box center [723, 105] width 232 height 11
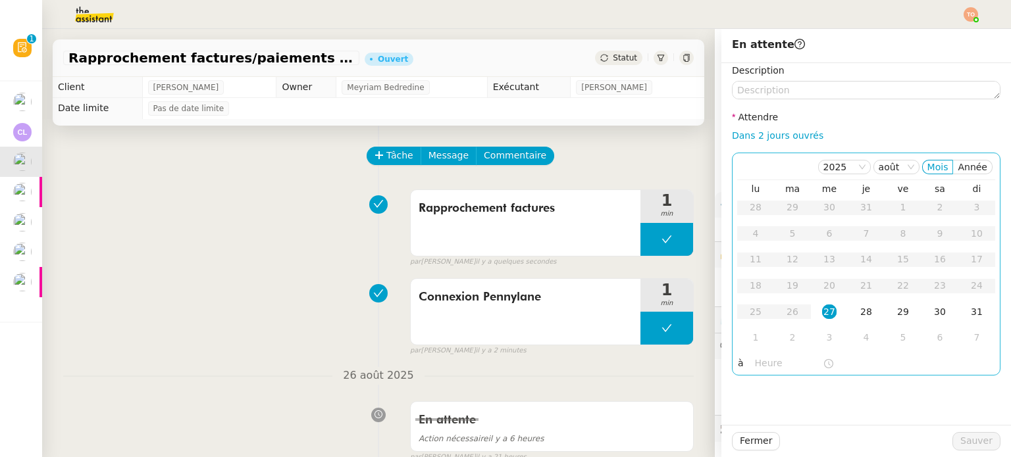
drag, startPoint x: 790, startPoint y: 139, endPoint x: 809, endPoint y: 159, distance: 27.5
click at [791, 139] on link "Dans 2 jours ouvrés" at bounding box center [777, 135] width 91 height 11
type input "07:00"
click at [859, 315] on div "28" at bounding box center [866, 312] width 14 height 14
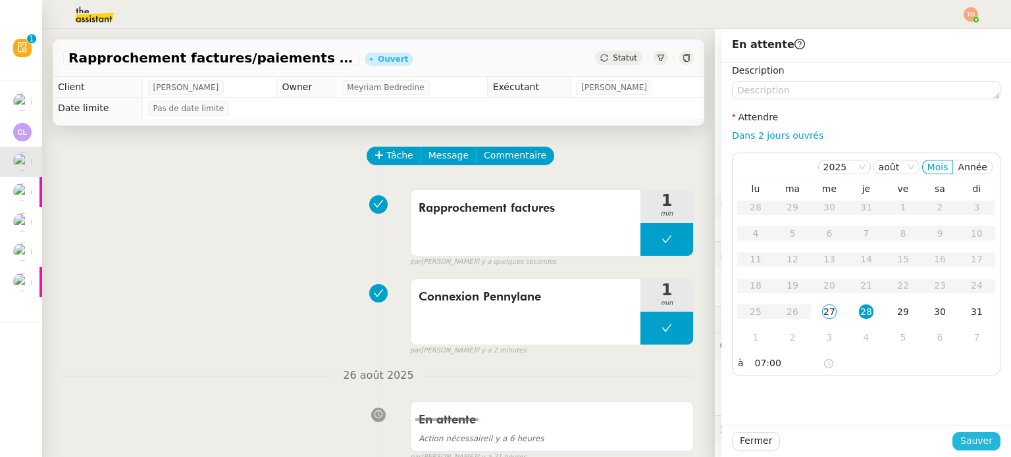
click at [975, 444] on span "Sauver" at bounding box center [976, 441] width 32 height 15
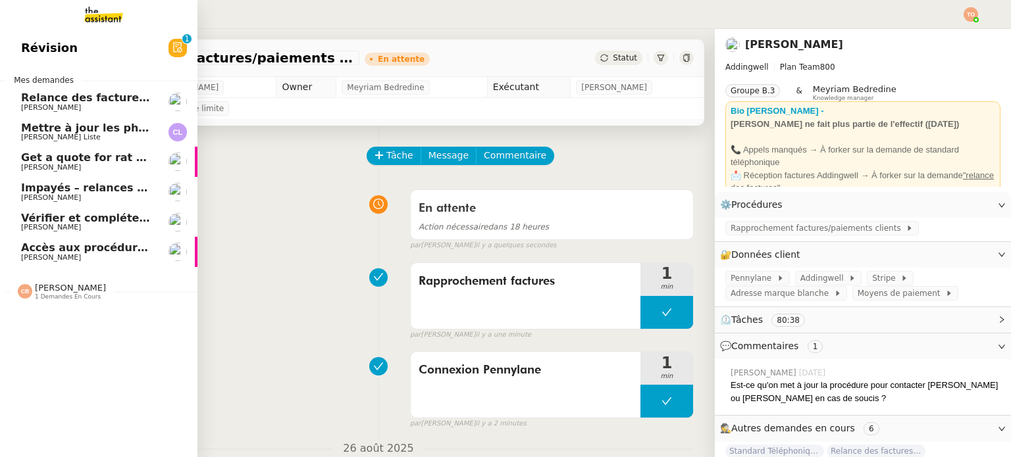
click at [139, 254] on span "[PERSON_NAME]" at bounding box center [87, 258] width 133 height 8
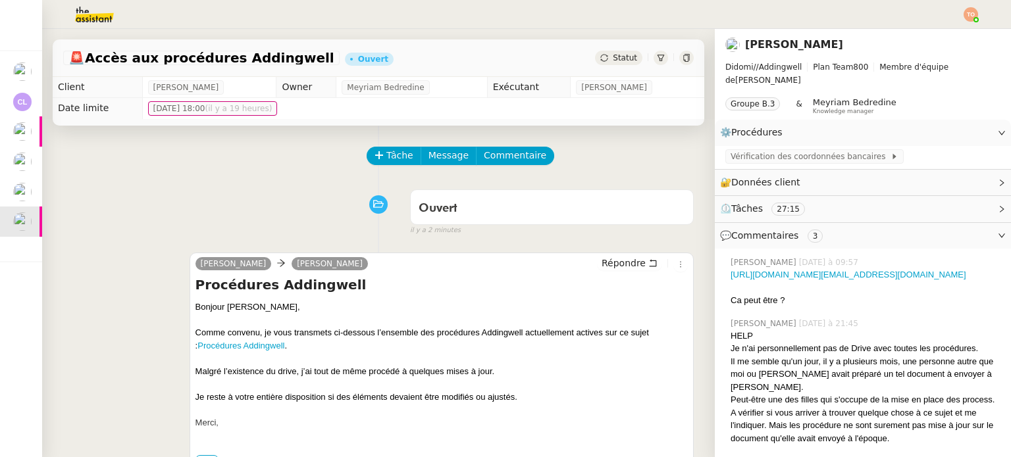
click at [619, 60] on span "Statut" at bounding box center [625, 57] width 24 height 9
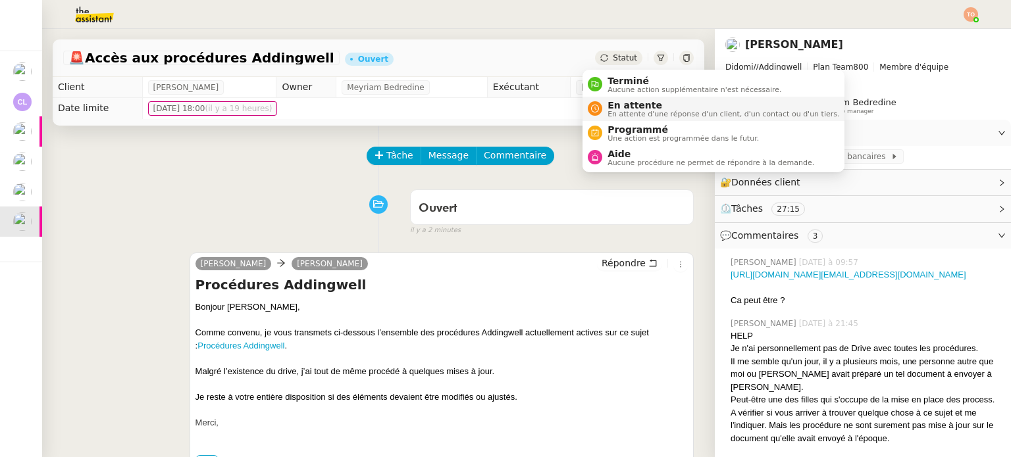
click at [641, 111] on span "En attente d'une réponse d'un client, d'un contact ou d'un tiers." at bounding box center [723, 114] width 232 height 7
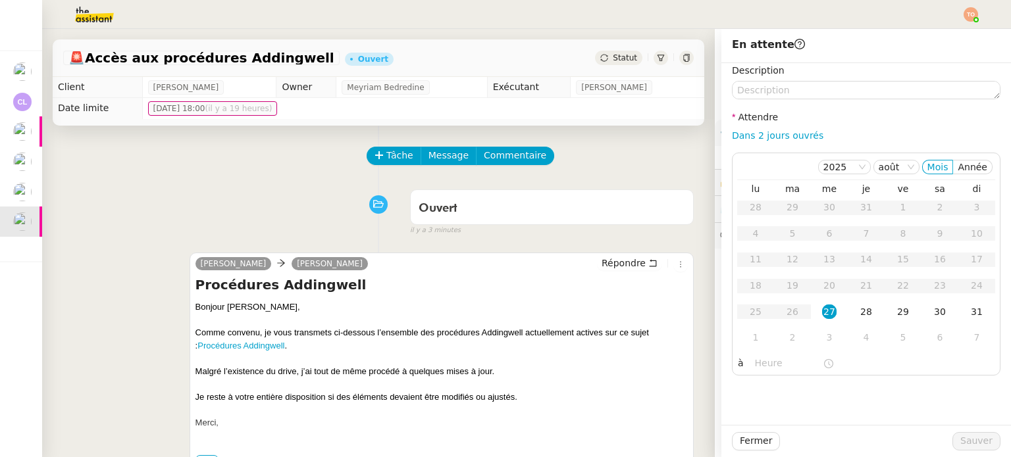
click at [797, 139] on link "Dans 2 jours ouvrés" at bounding box center [777, 135] width 91 height 11
type input "07:00"
click at [969, 436] on span "Sauver" at bounding box center [976, 441] width 32 height 15
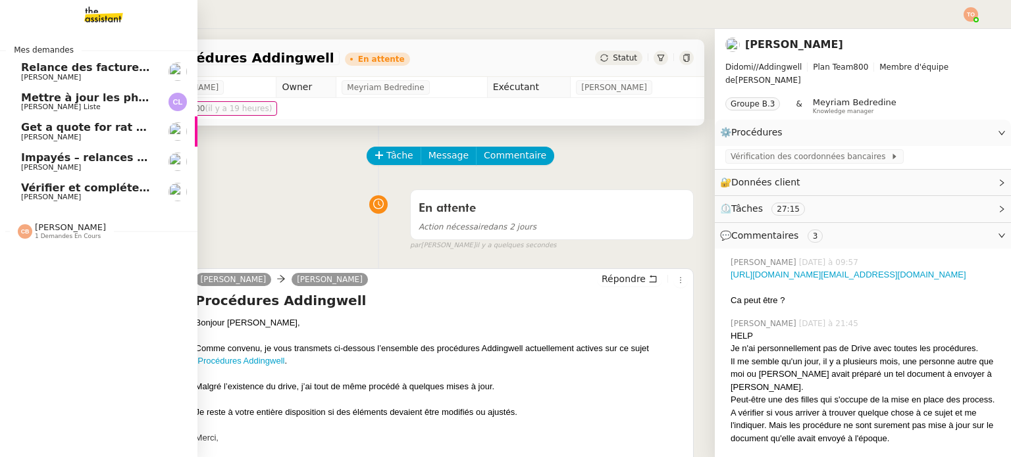
click at [87, 226] on span "[PERSON_NAME]" at bounding box center [70, 227] width 71 height 10
click at [87, 227] on span "[PERSON_NAME]" at bounding box center [70, 227] width 71 height 10
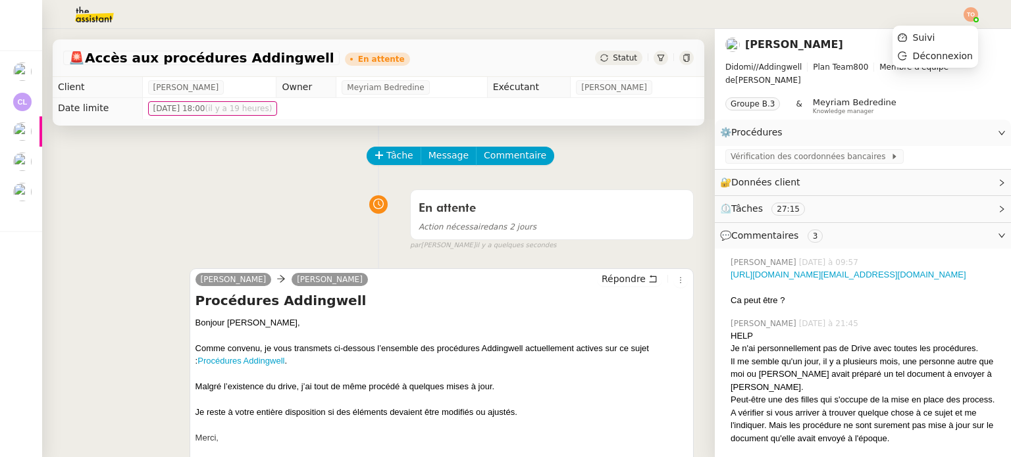
click at [974, 15] on img at bounding box center [971, 14] width 14 height 14
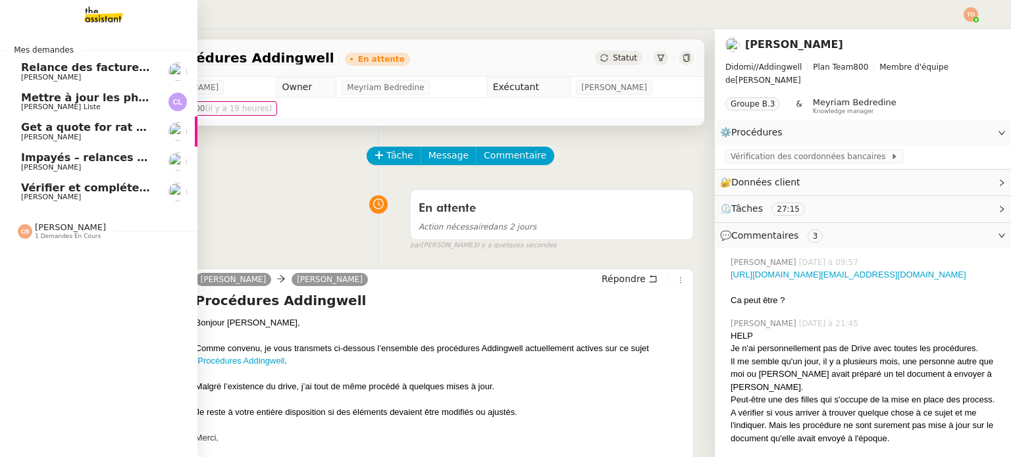
click at [43, 234] on span "1 demandes en cours" at bounding box center [68, 236] width 66 height 7
click at [70, 235] on span "1 demandes en cours" at bounding box center [68, 236] width 66 height 7
click at [52, 233] on span "1 demandes en cours" at bounding box center [68, 236] width 66 height 7
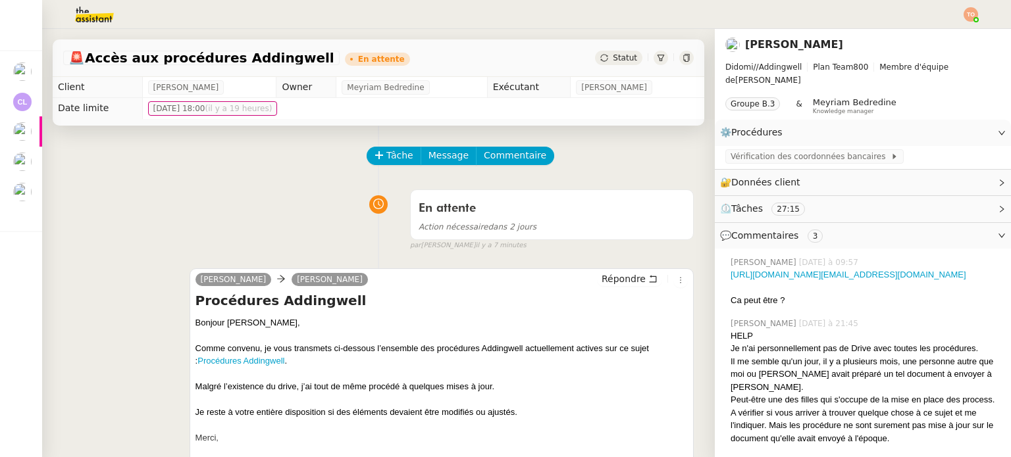
click at [223, 211] on div "En attente Action nécessaire dans 2 jours false par [PERSON_NAME]. il y a 7 min…" at bounding box center [378, 218] width 631 height 68
click at [266, 205] on div "En attente Action nécessaire dans 2 jours false par [PERSON_NAME]. il y a 9 min…" at bounding box center [378, 218] width 631 height 68
click at [332, 213] on div "En attente Action nécessaire dans 2 jours false par [PERSON_NAME]. il y a 9 min…" at bounding box center [378, 218] width 631 height 68
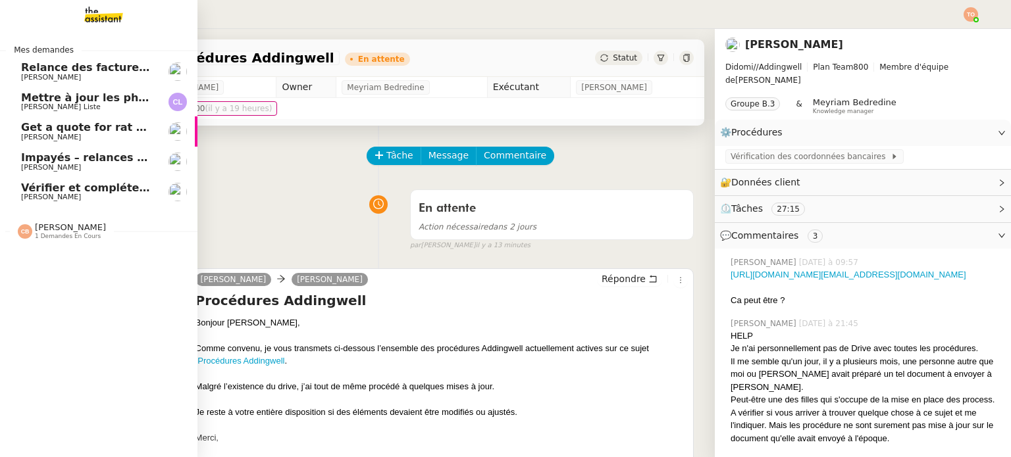
click at [132, 66] on span "Relance des factures- août 2025" at bounding box center [117, 67] width 192 height 13
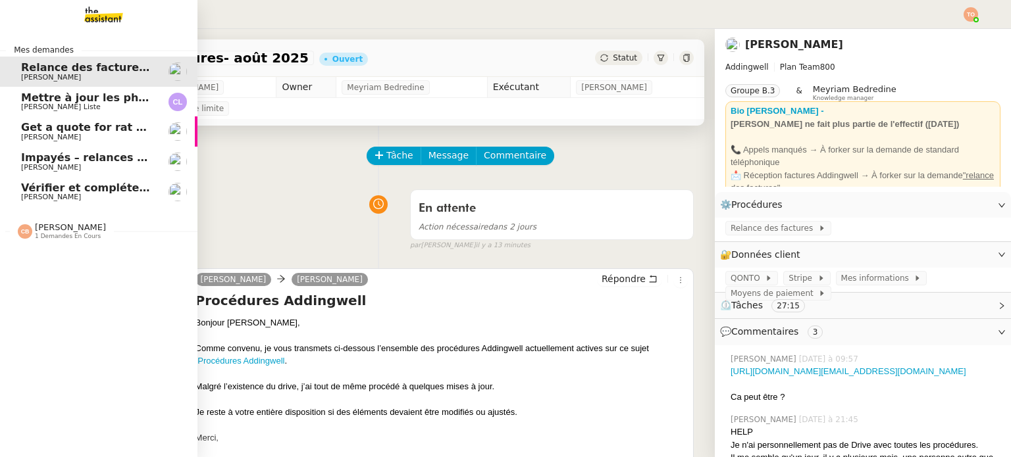
click at [132, 97] on span "Mettre à jour les photos restaurant - [DATE]" at bounding box center [152, 97] width 262 height 13
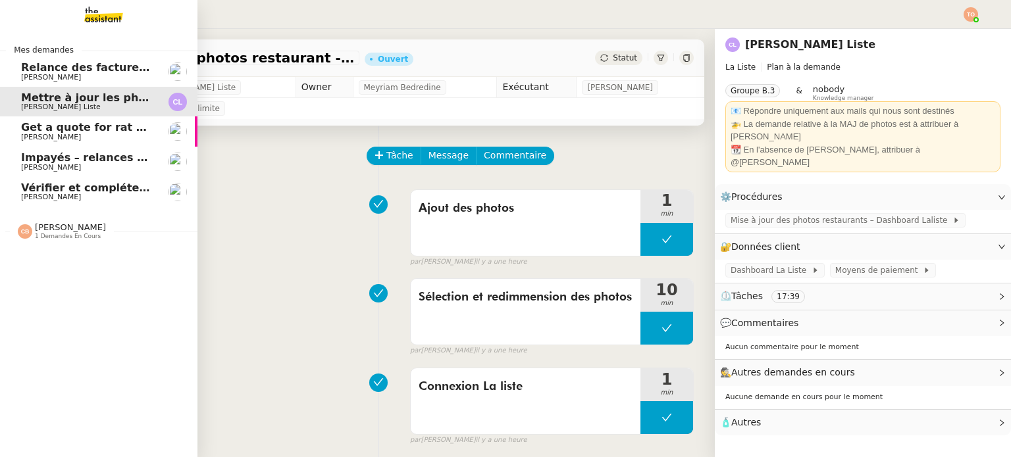
click at [142, 131] on span "Get a quote for rat protection" at bounding box center [109, 127] width 177 height 13
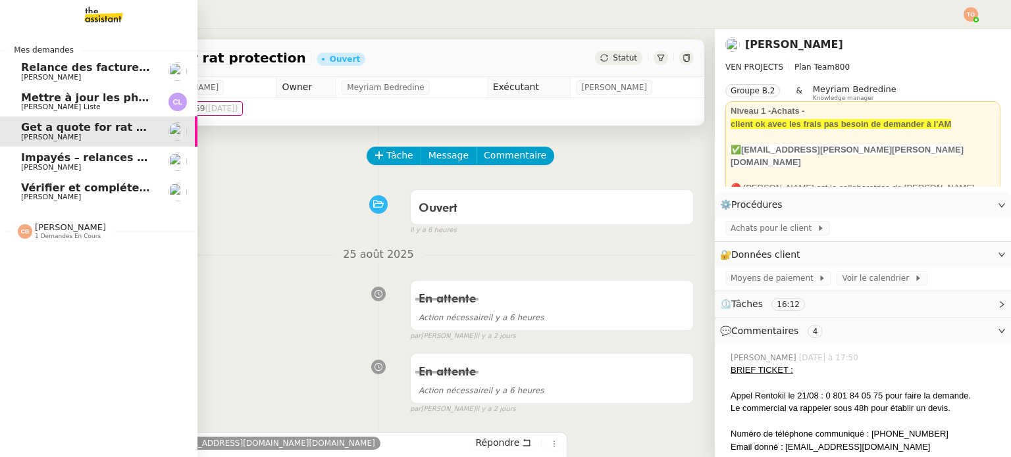
click at [134, 169] on span "[PERSON_NAME]" at bounding box center [87, 168] width 133 height 8
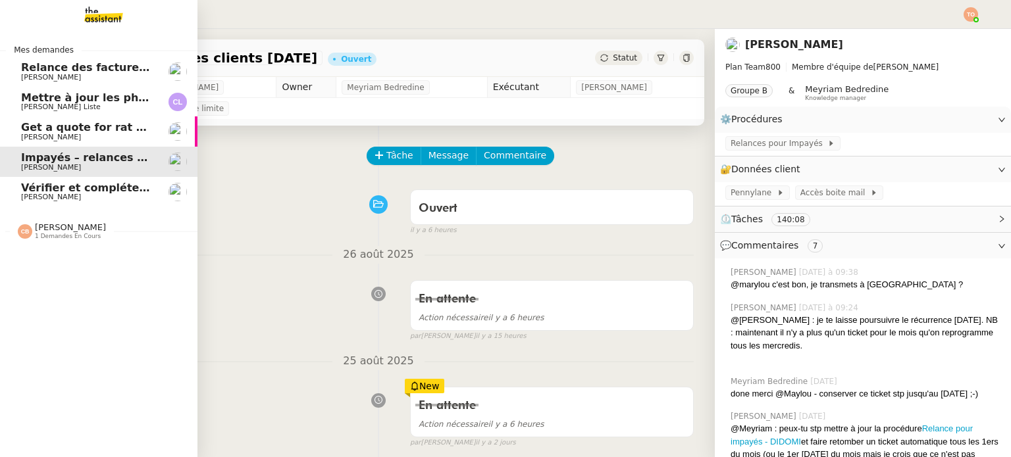
click at [143, 189] on span "Vérifier et compléter les feuilles de temps" at bounding box center [146, 188] width 250 height 13
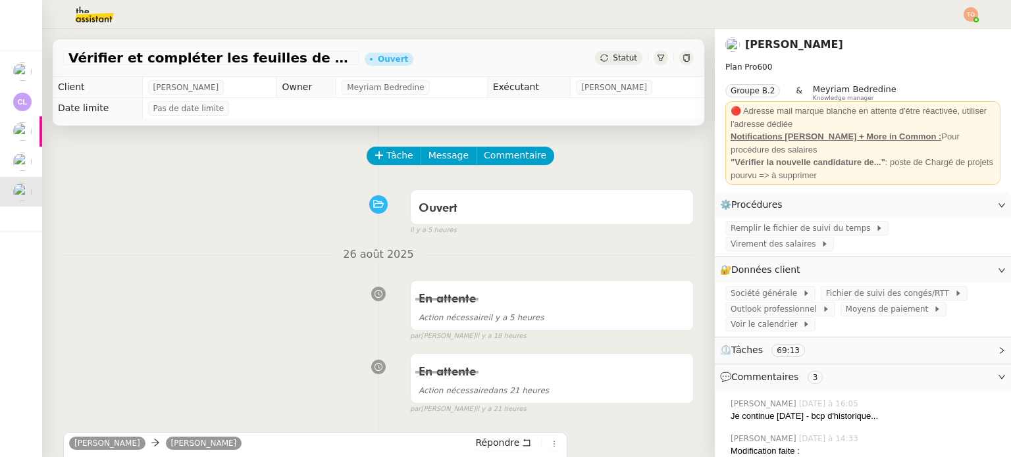
click at [974, 11] on img at bounding box center [971, 14] width 14 height 14
click at [953, 34] on li "Suivi" at bounding box center [935, 37] width 86 height 18
